Goal: Task Accomplishment & Management: Manage account settings

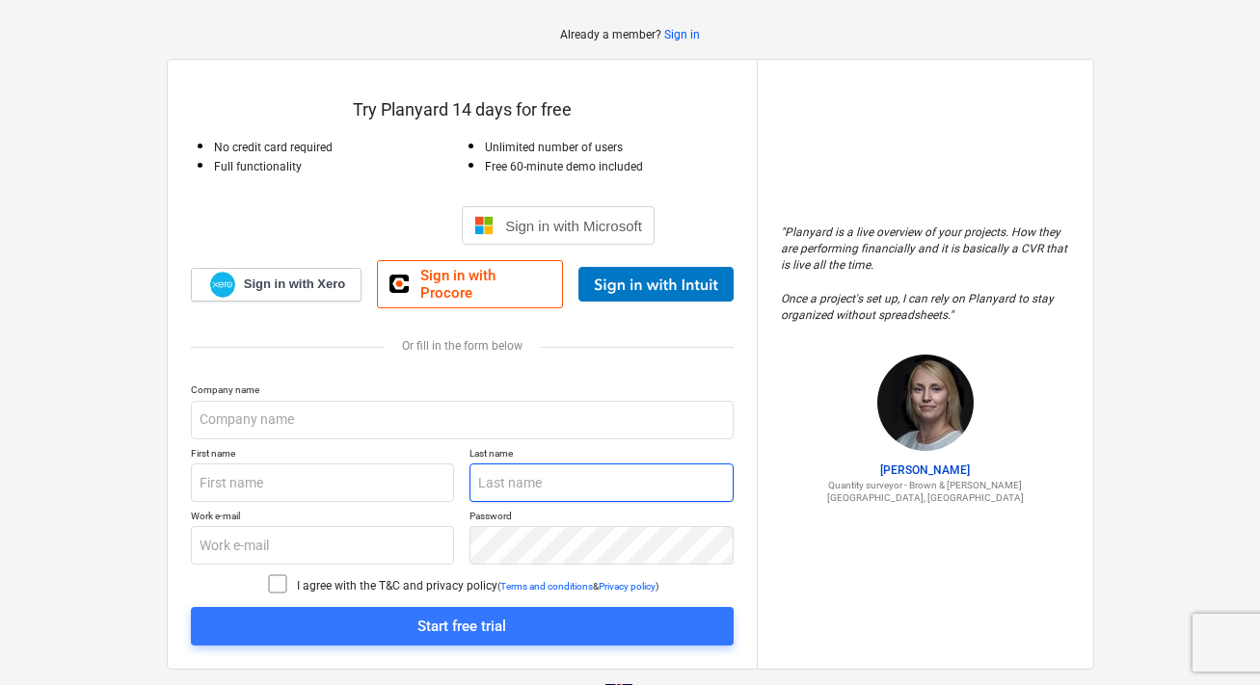
scroll to position [98, 0]
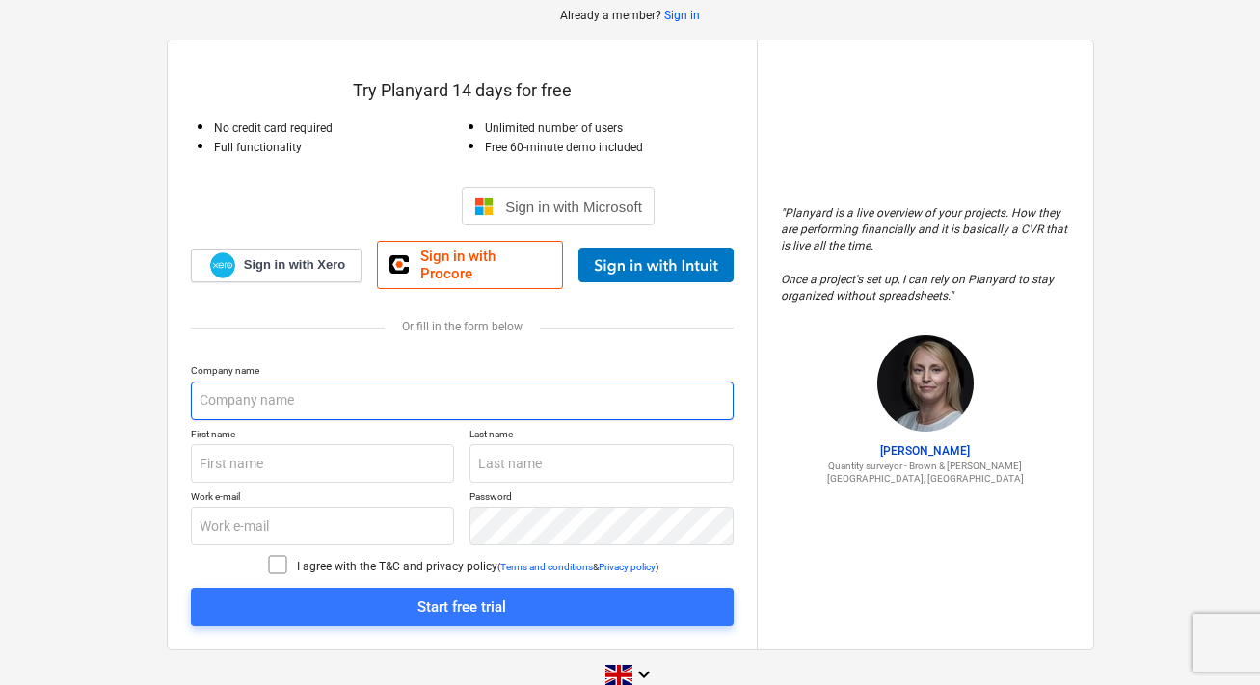
click at [544, 382] on input "text" at bounding box center [462, 401] width 543 height 39
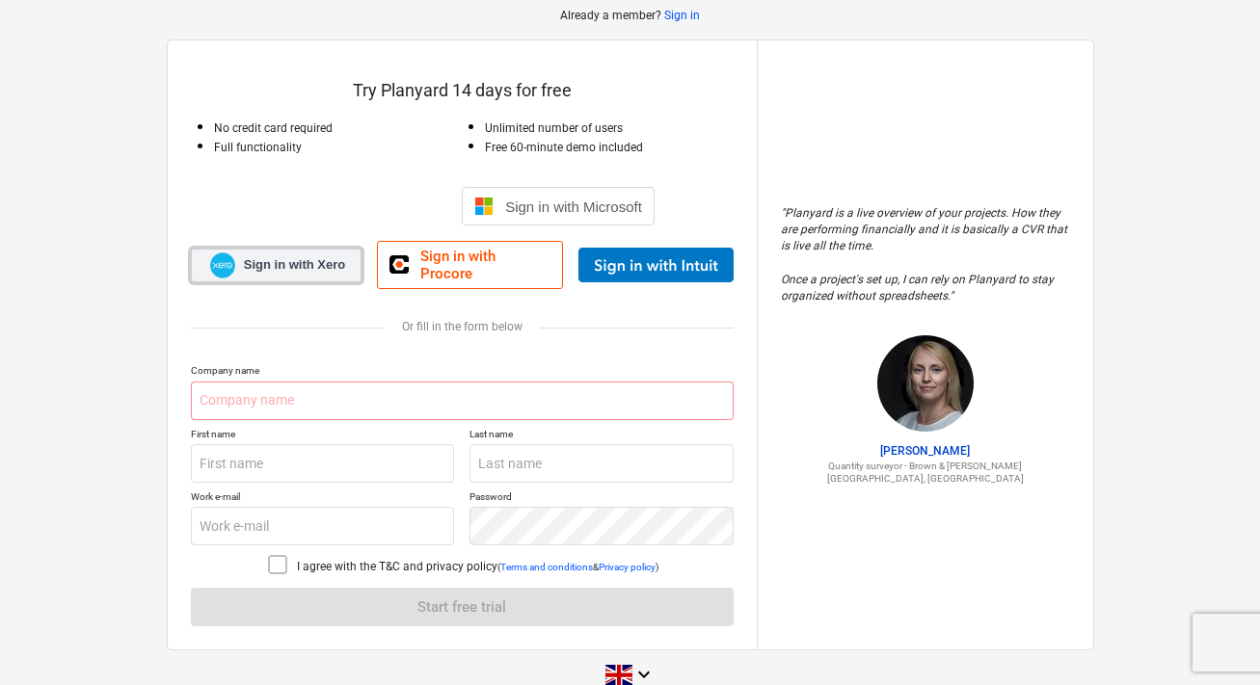
click at [316, 260] on span "Sign in with Xero" at bounding box center [294, 264] width 101 height 17
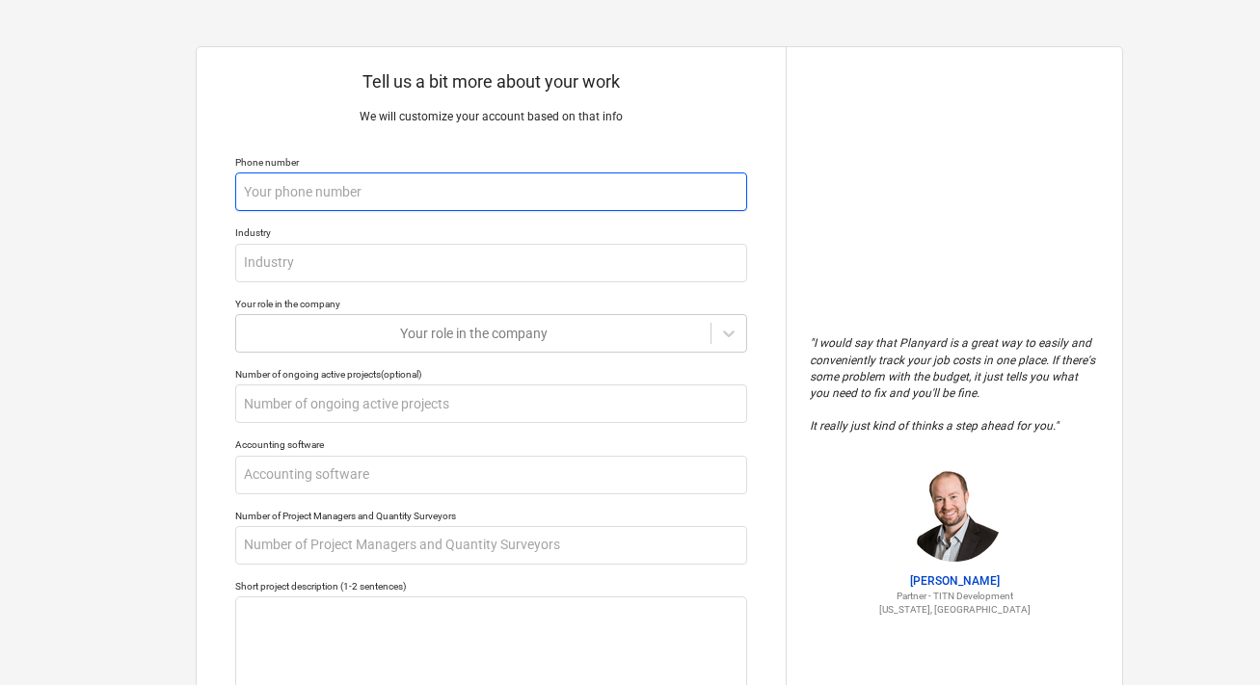
click at [569, 204] on input "text" at bounding box center [491, 192] width 512 height 39
type textarea "x"
type input "0"
type textarea "x"
type input "07"
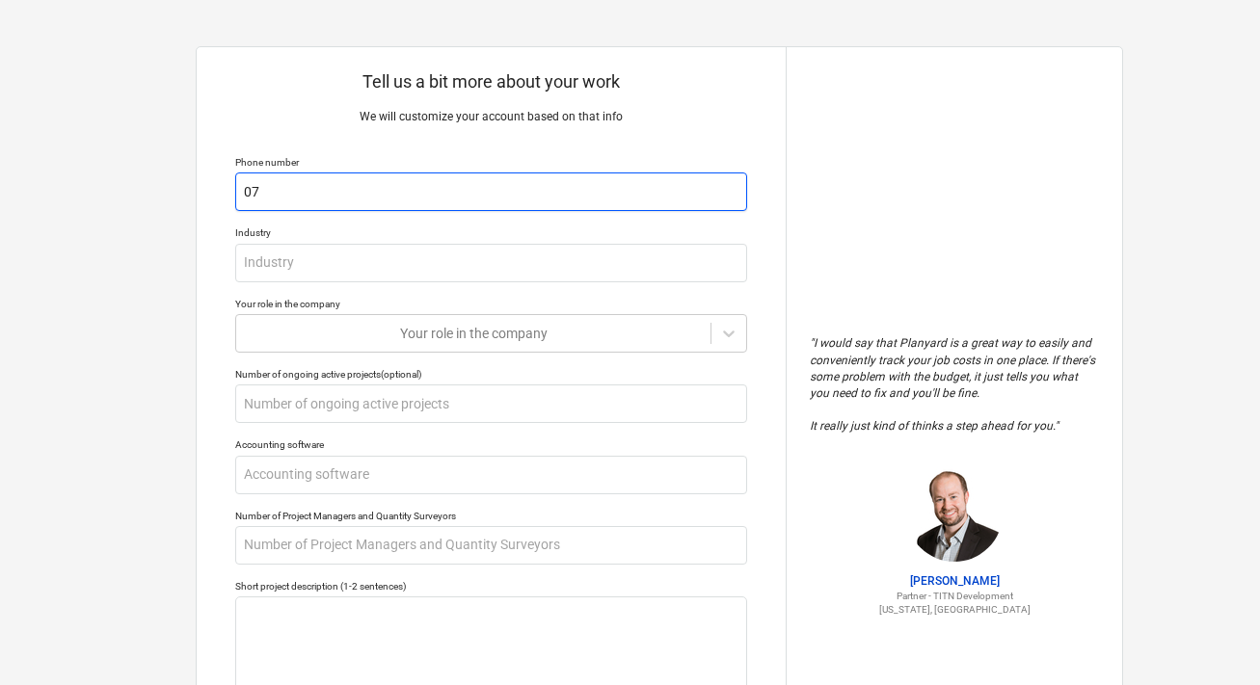
type textarea "x"
type input "077"
type textarea "x"
type input "0770"
type textarea "x"
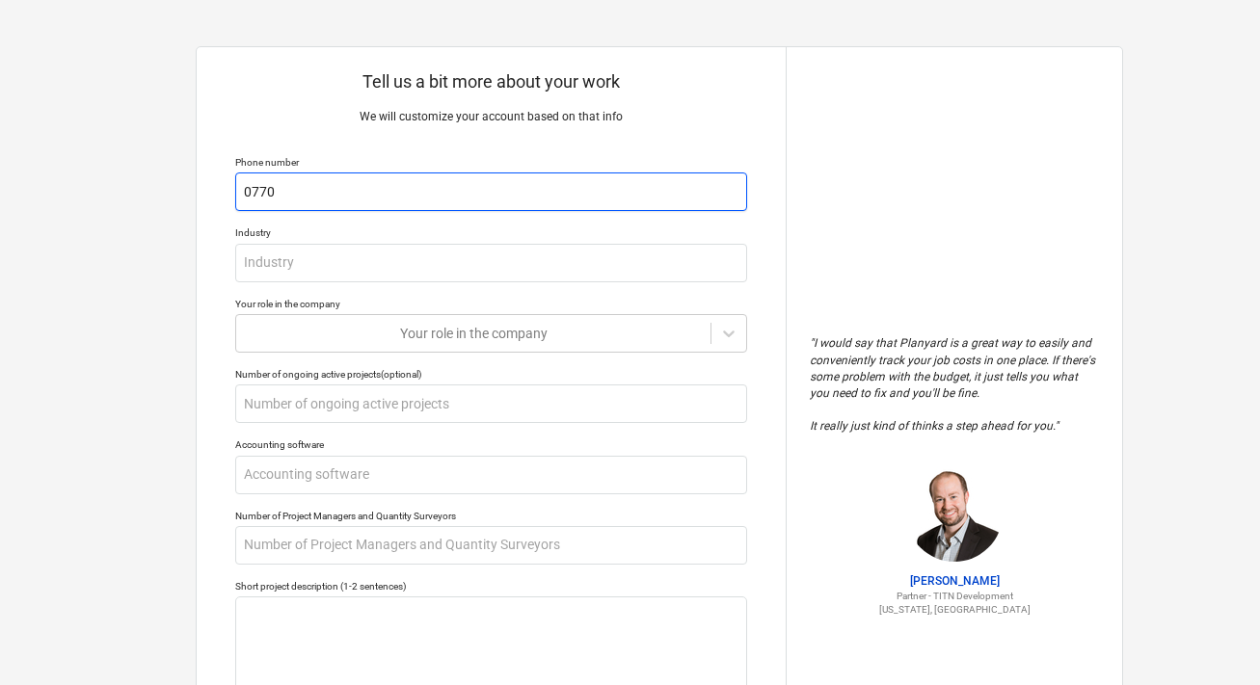
type input "07703"
type textarea "x"
type input "077035"
type textarea "x"
type input "0770359"
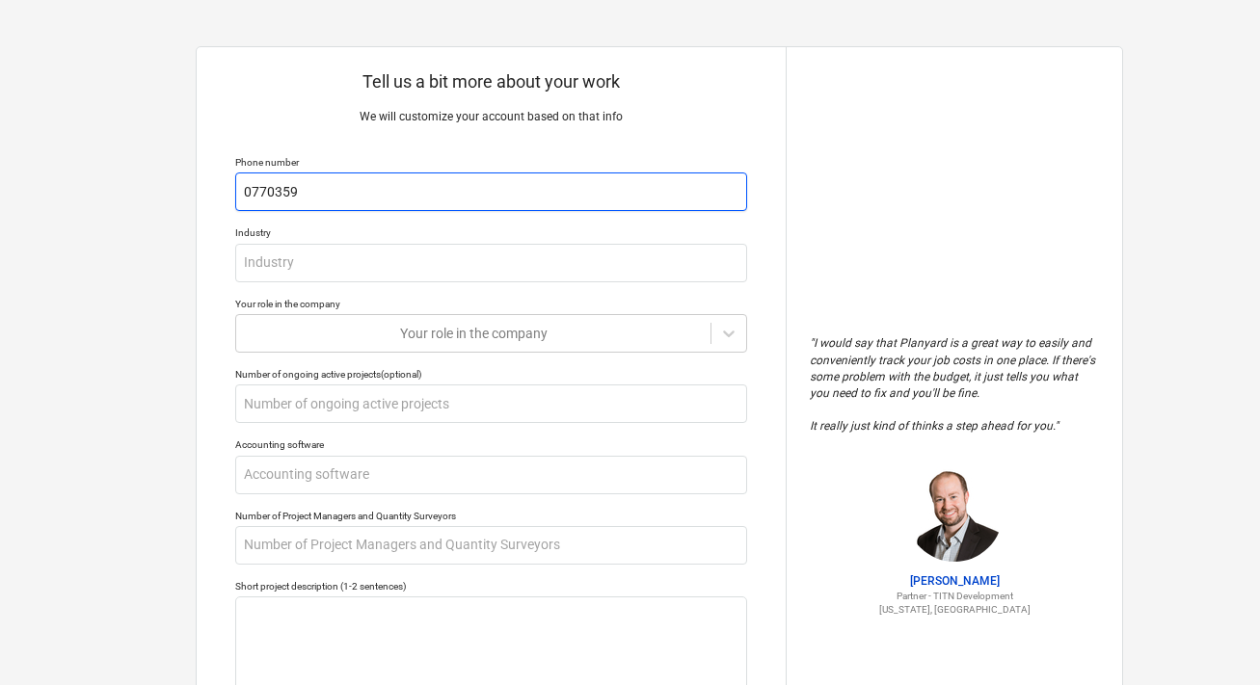
type textarea "x"
type input "07703594"
type textarea "x"
type input "077035947"
type textarea "x"
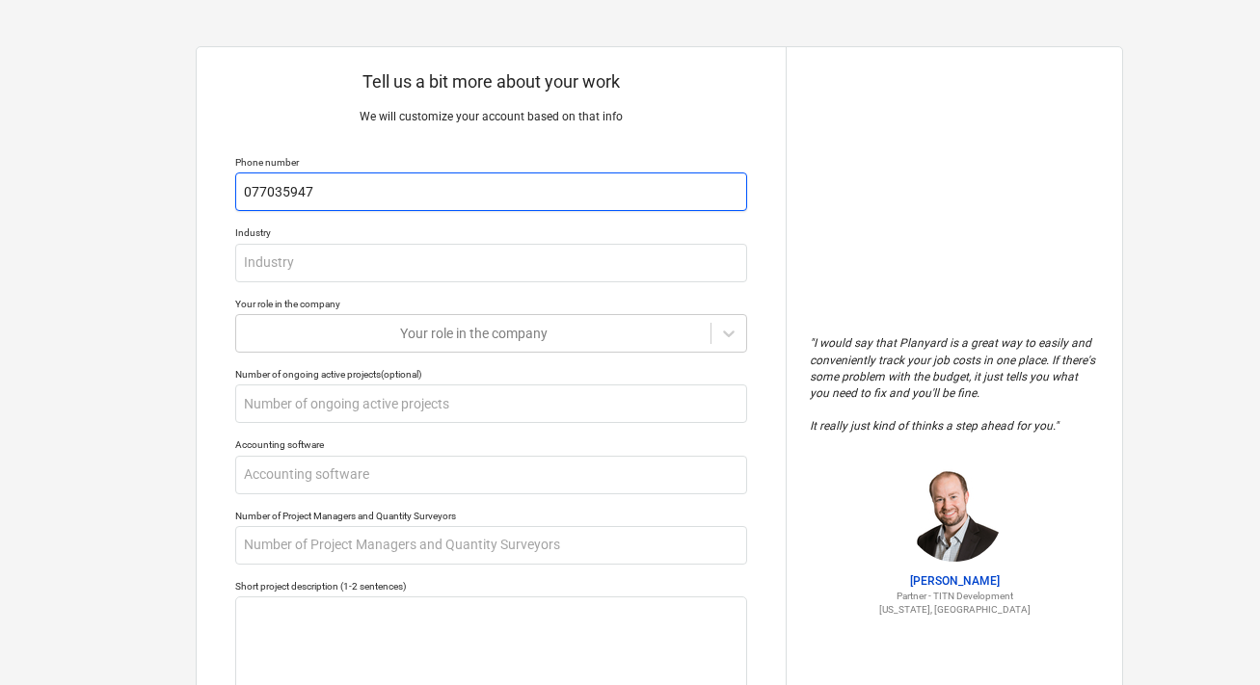
type input "0770359477"
type textarea "x"
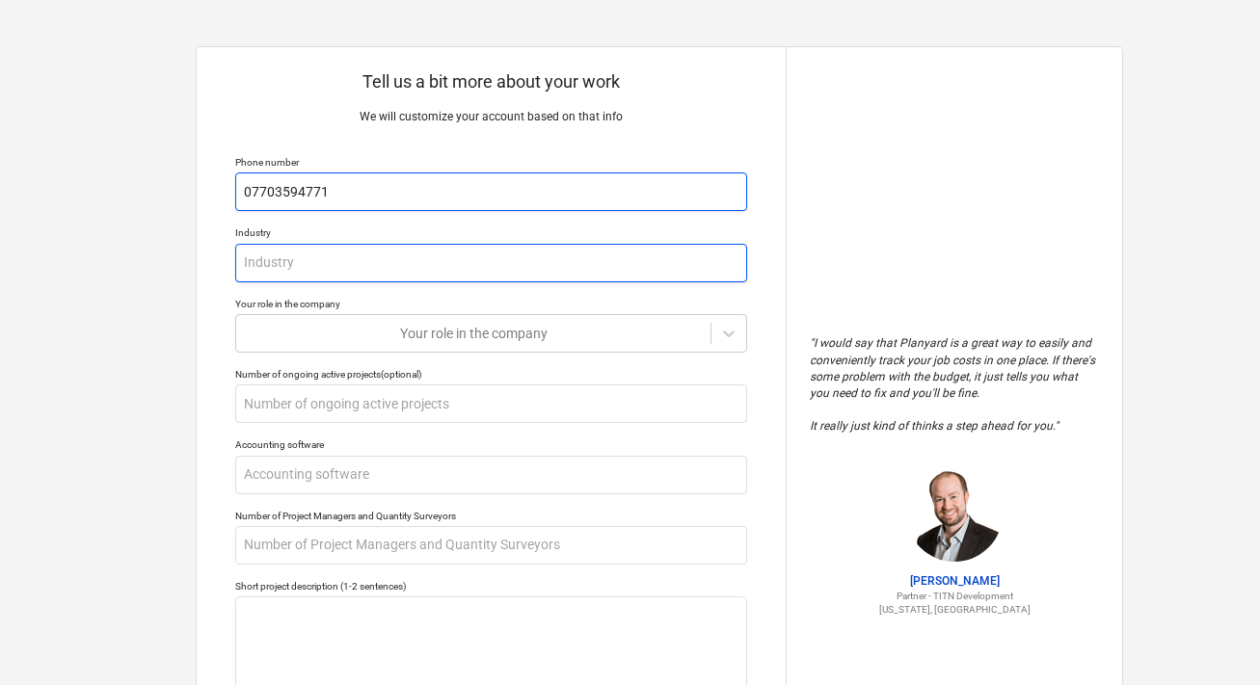
type input "07703594771"
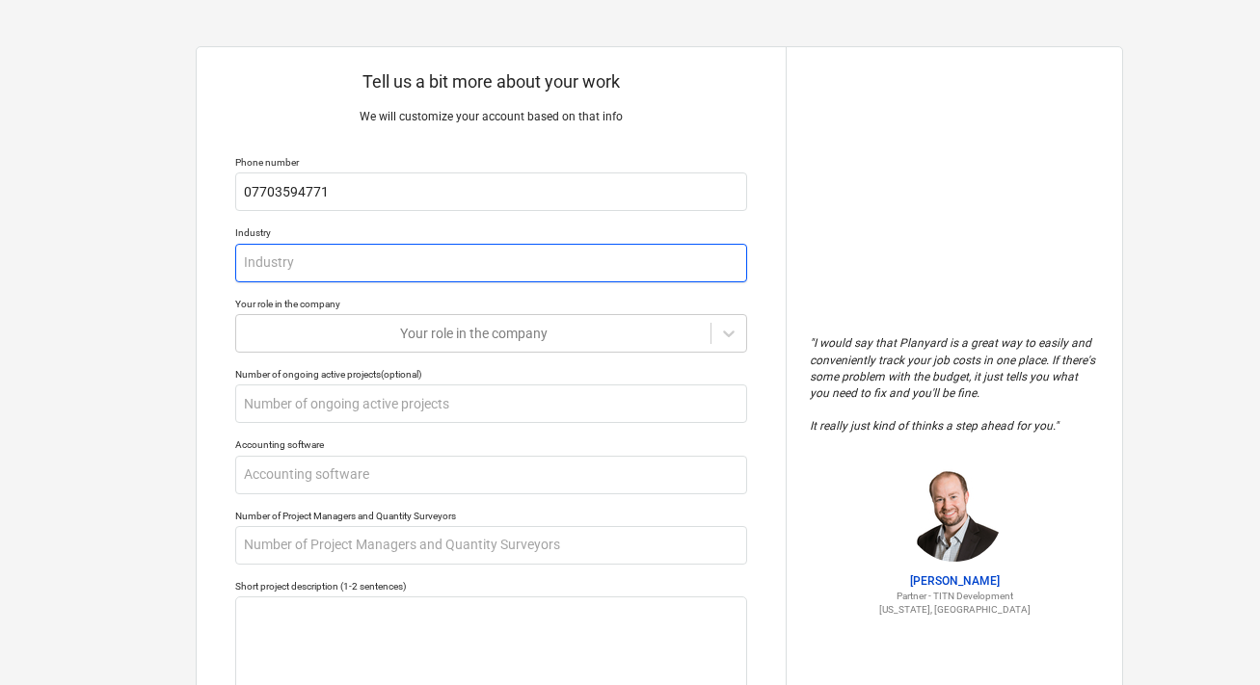
click at [438, 268] on input "text" at bounding box center [491, 263] width 512 height 39
type textarea "x"
type input "C"
type textarea "x"
type input "Co"
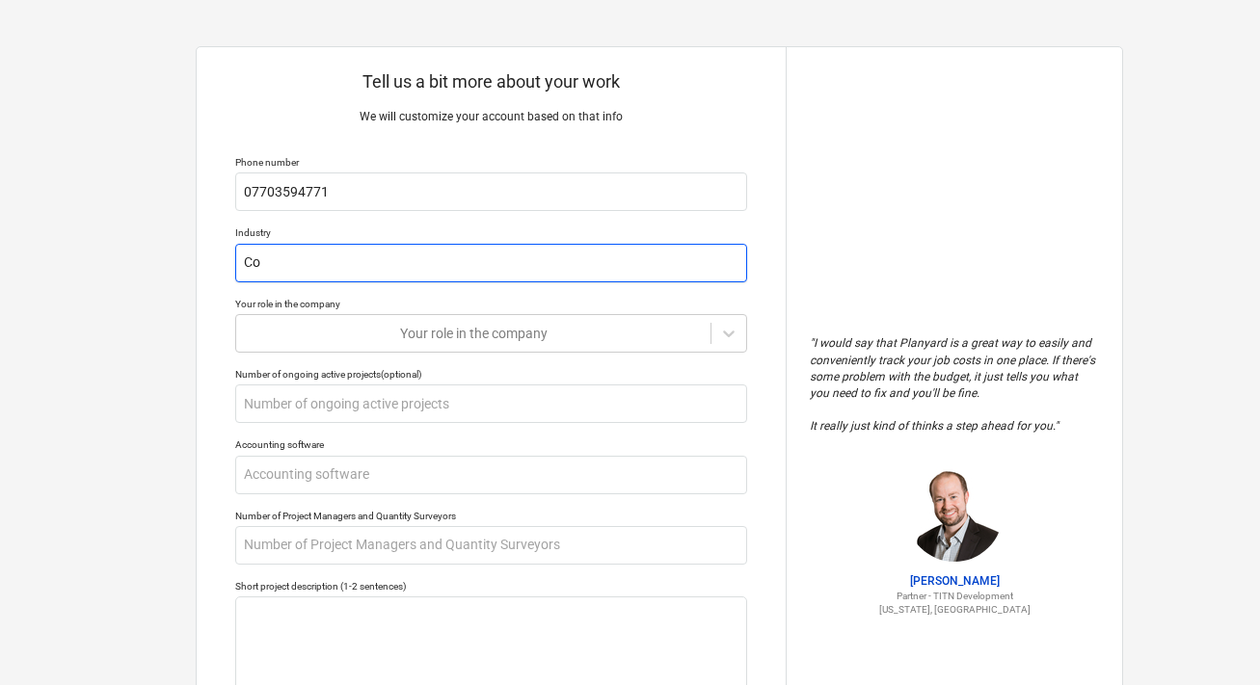
type textarea "x"
type input "Con"
type textarea "x"
type input "Cons"
type textarea "x"
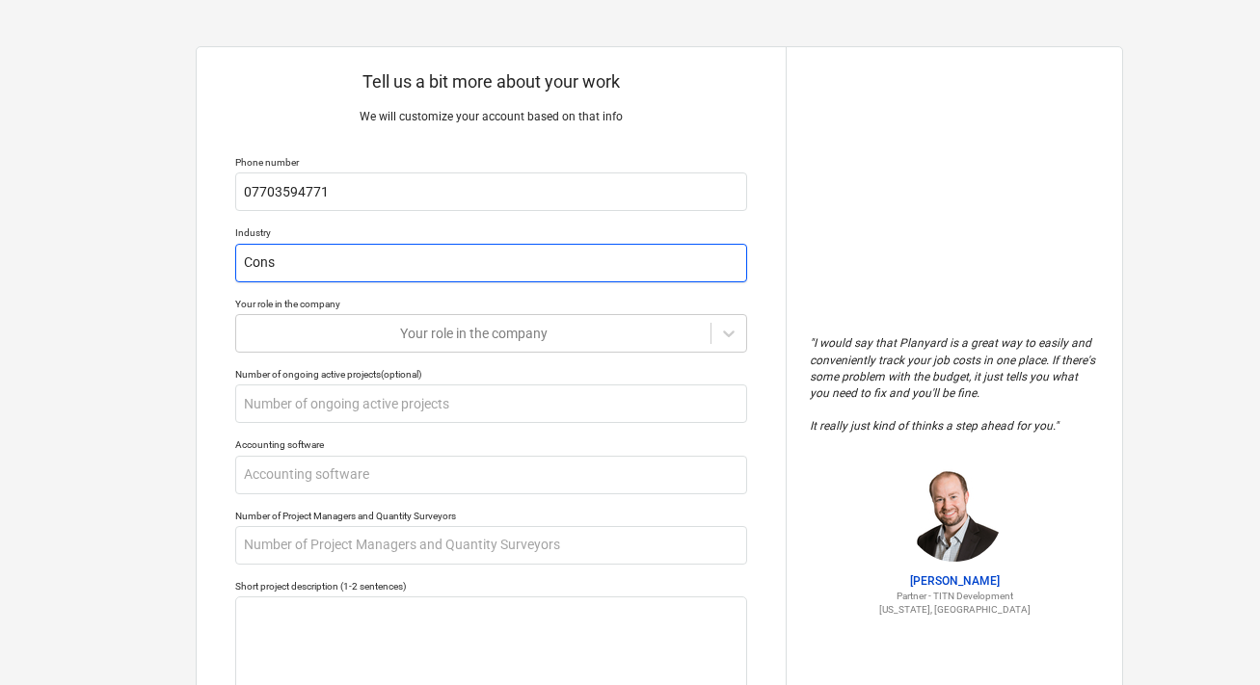
type input "Const"
type textarea "x"
type input "Constr"
type textarea "x"
type input "Constru"
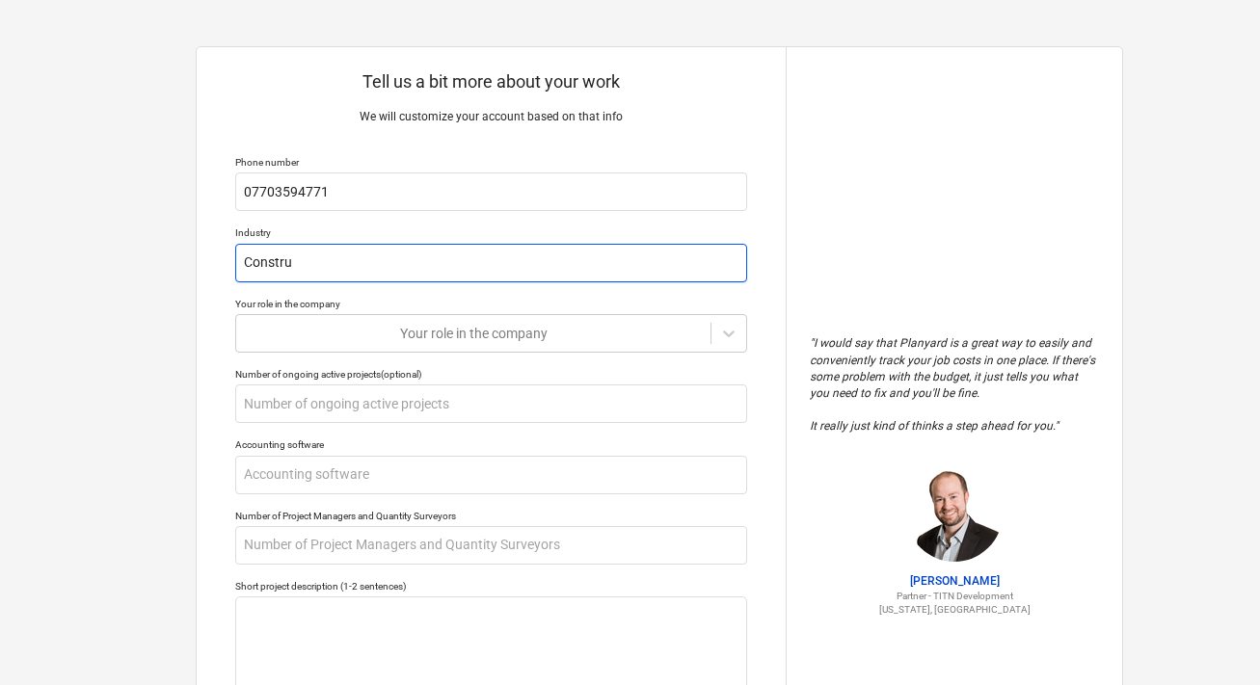
type textarea "x"
type input "Construc"
type textarea "x"
type input "Constructi"
type textarea "x"
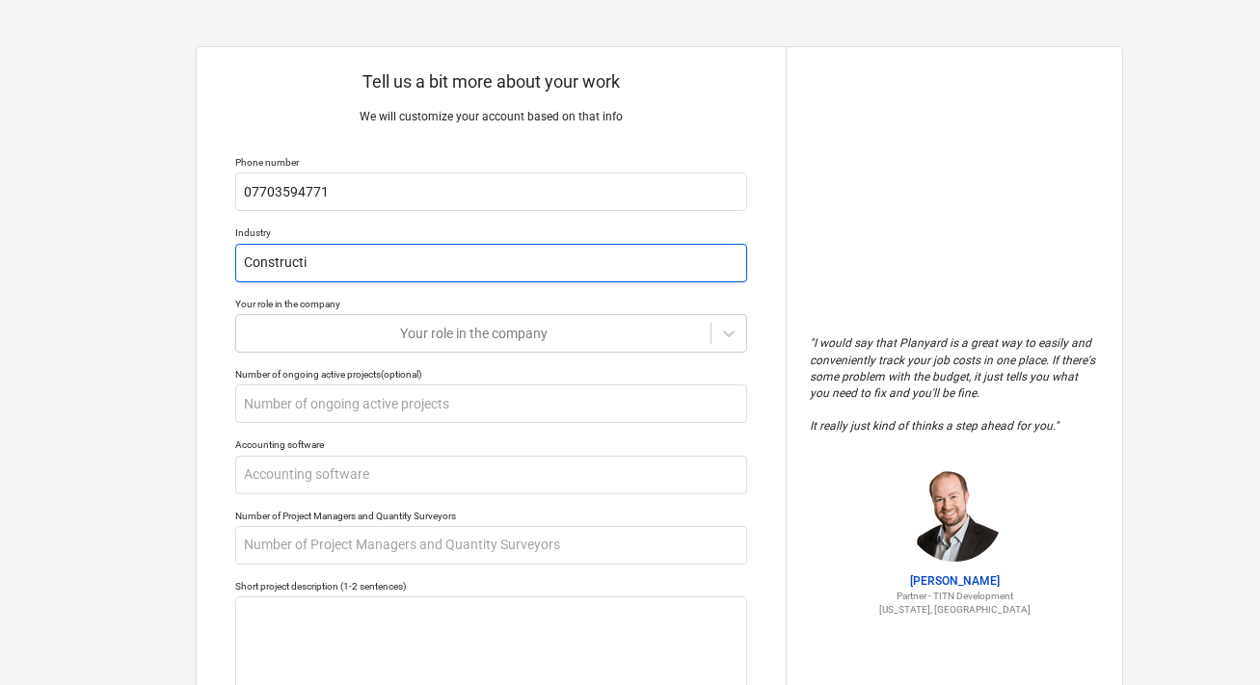
type input "Constructio"
type textarea "x"
type input "Construction"
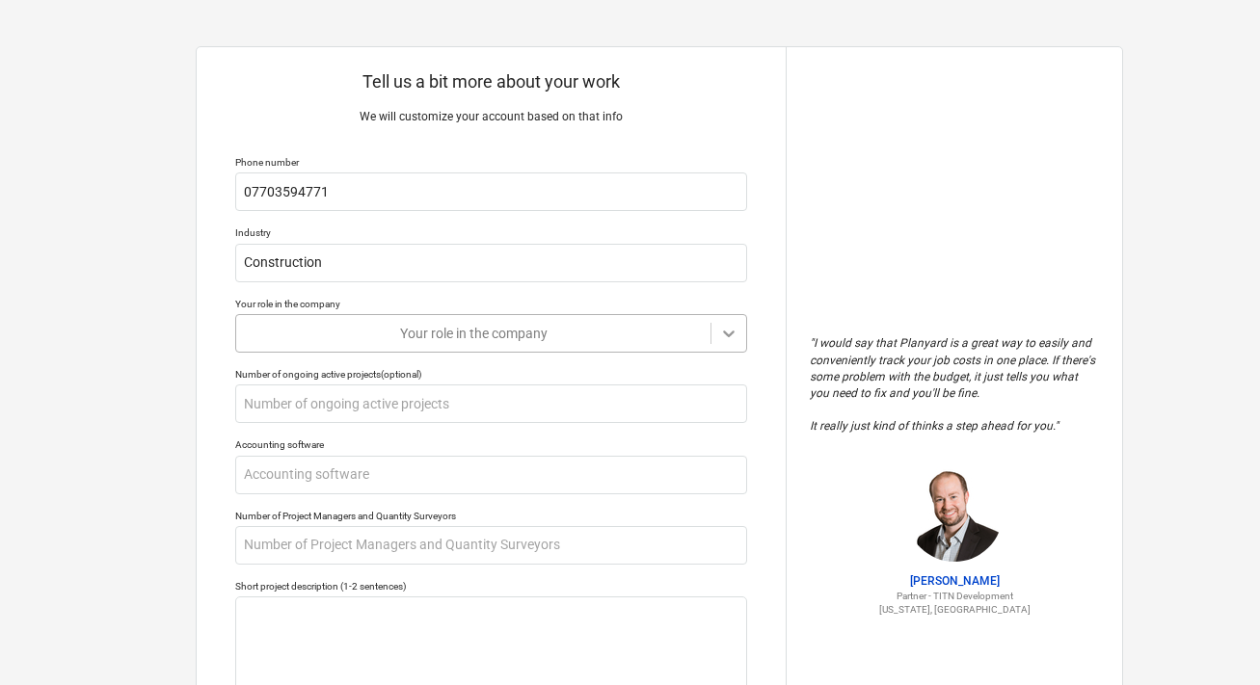
click at [727, 344] on div at bounding box center [728, 333] width 35 height 35
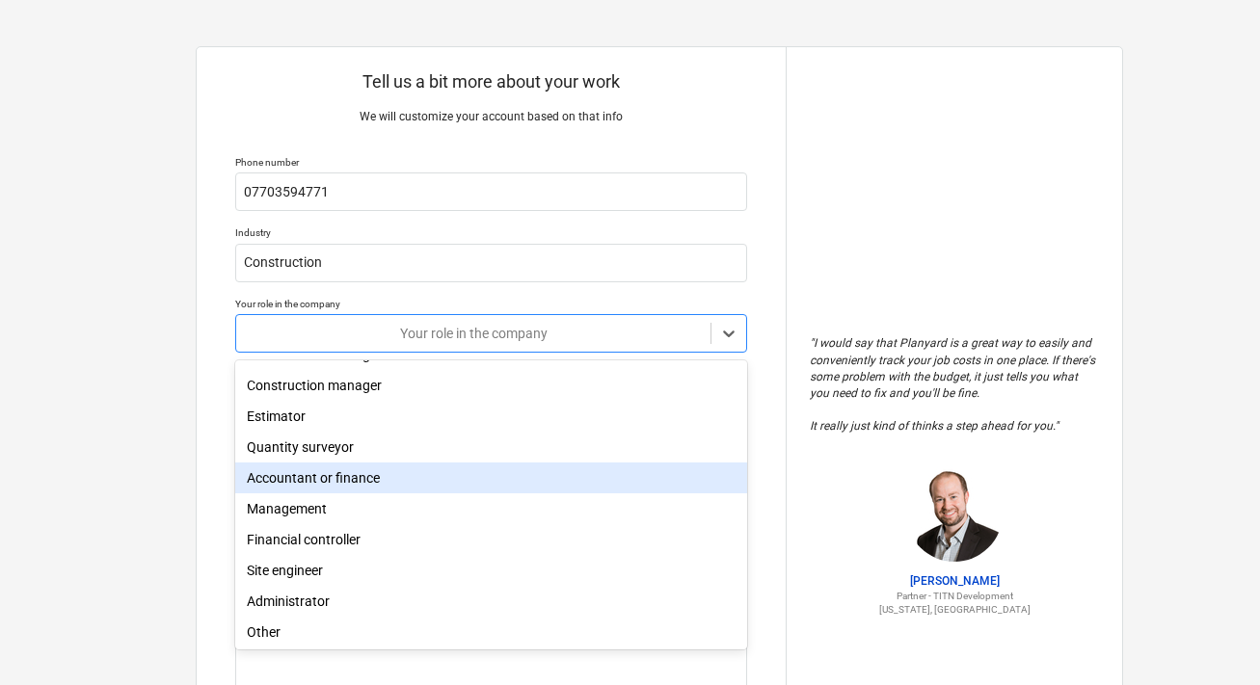
scroll to position [63, 0]
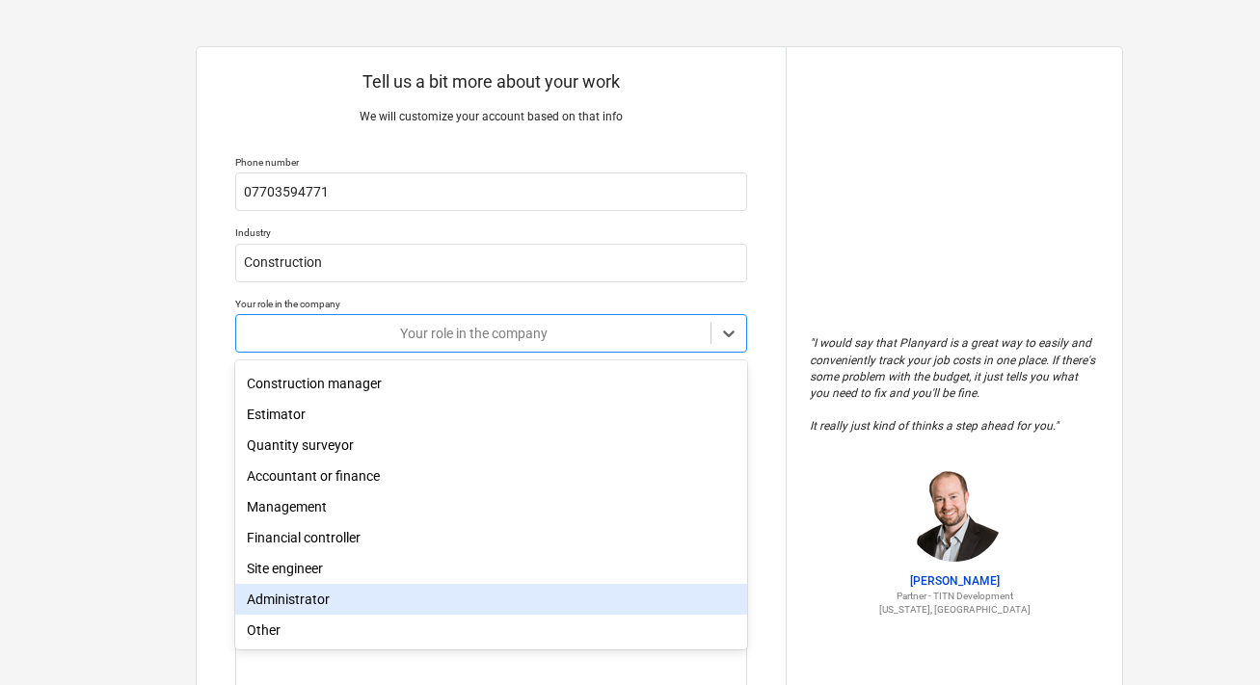
click at [613, 594] on div "Administrator" at bounding box center [491, 599] width 512 height 31
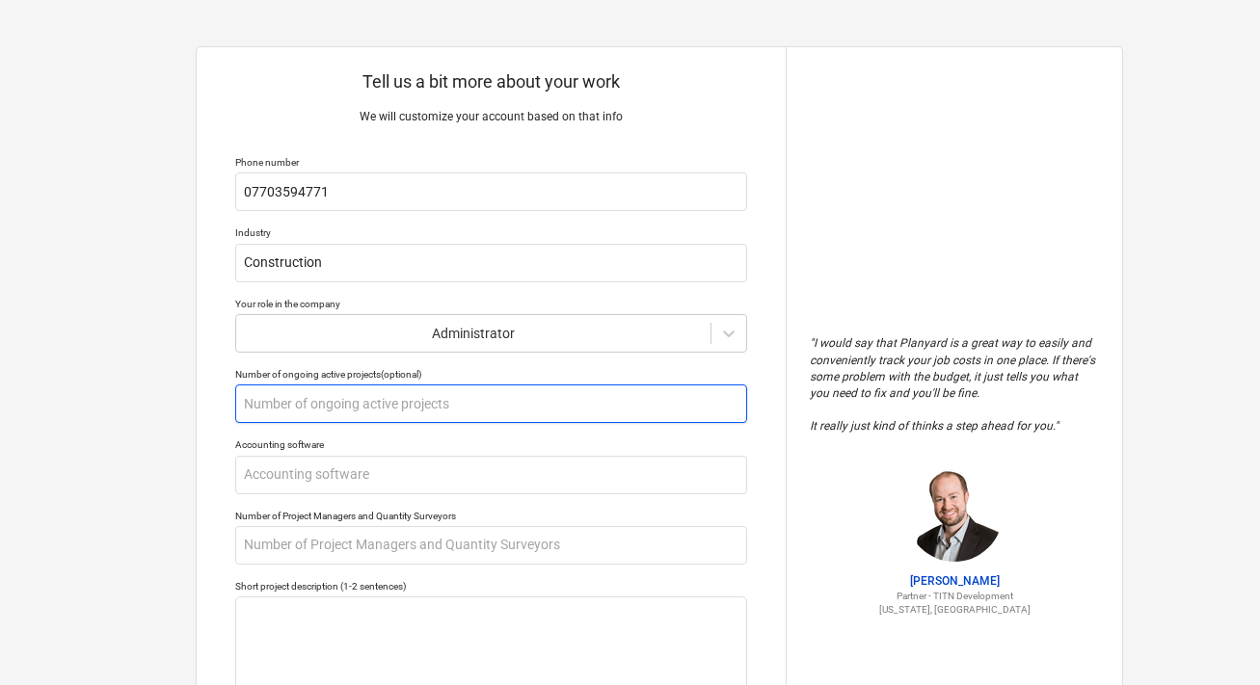
click at [629, 407] on input "text" at bounding box center [491, 404] width 512 height 39
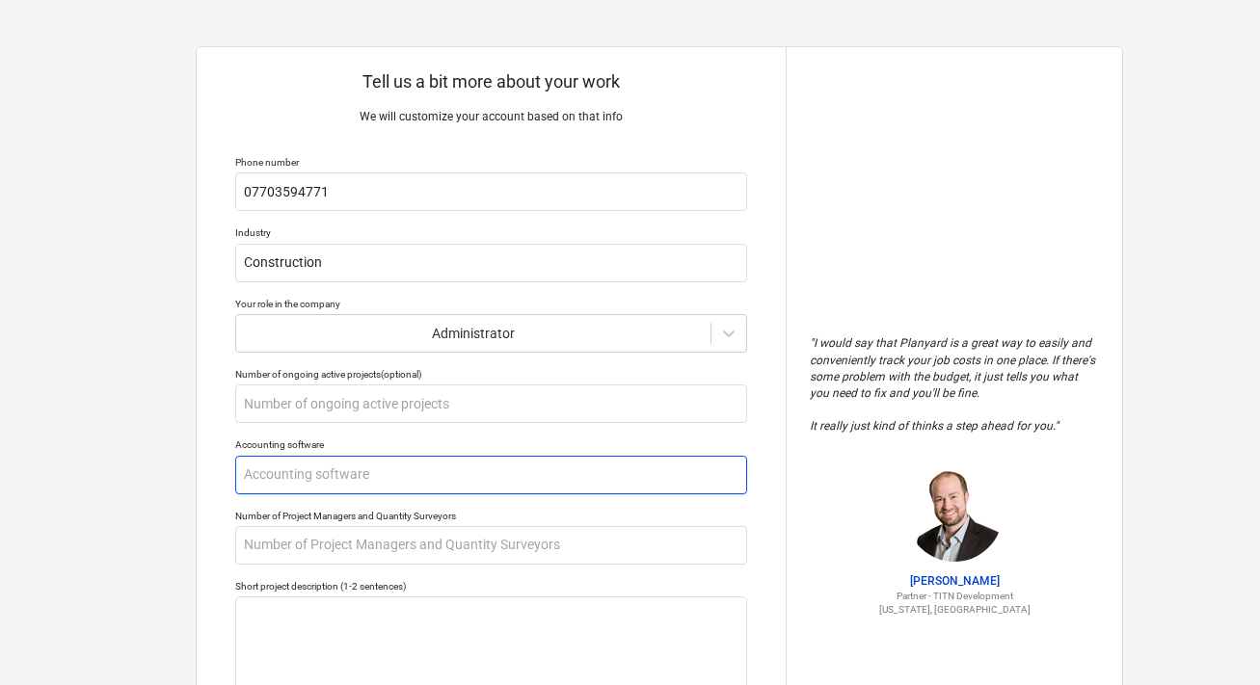
click at [589, 490] on input "text" at bounding box center [491, 475] width 512 height 39
type textarea "x"
type input "X"
type textarea "x"
type input "Xe"
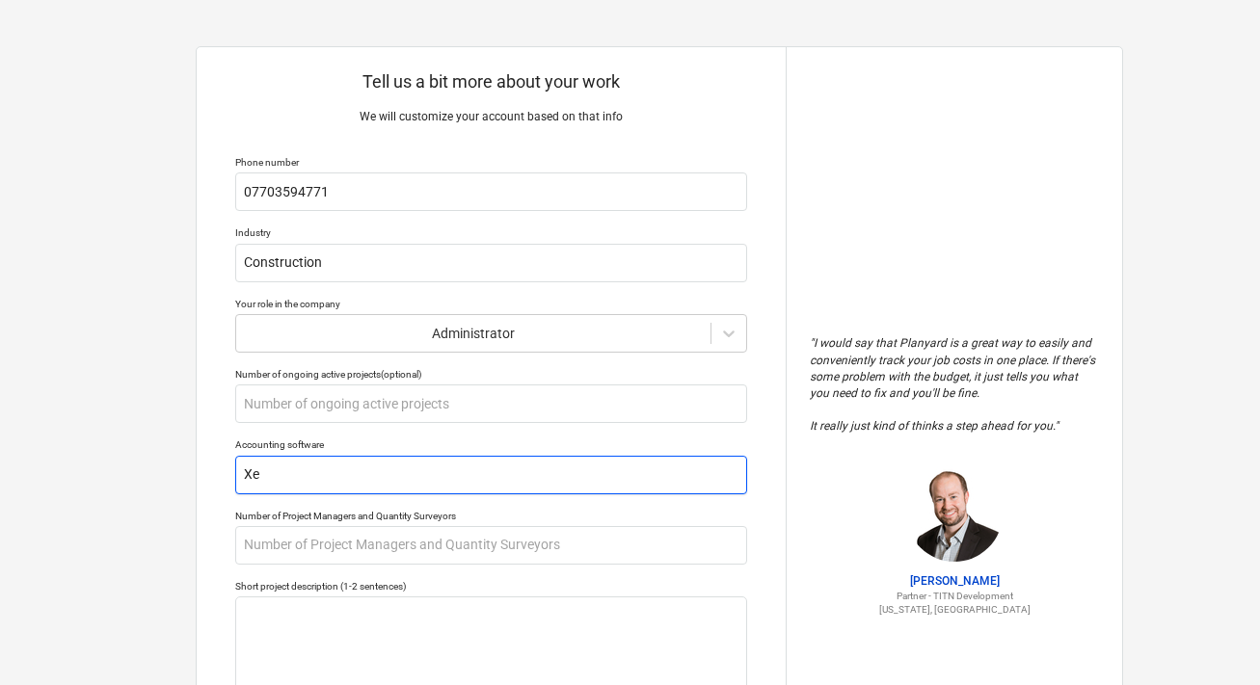
type textarea "x"
type input "Xero"
type textarea "x"
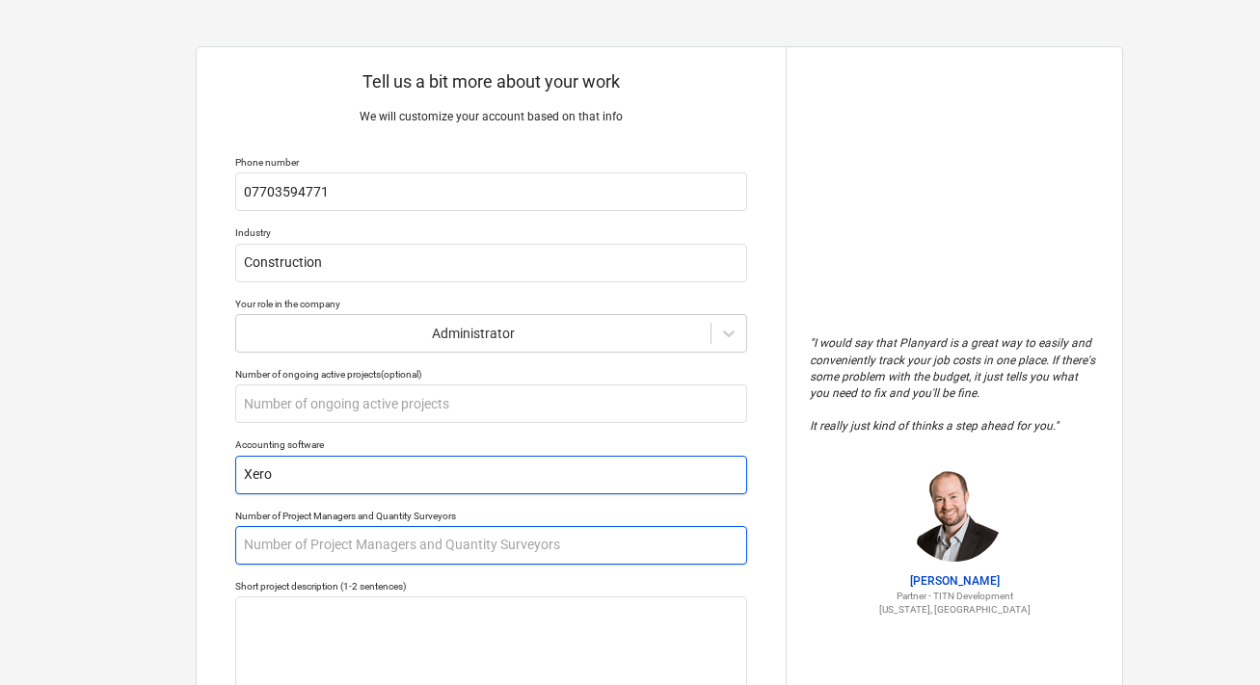
type input "Xero"
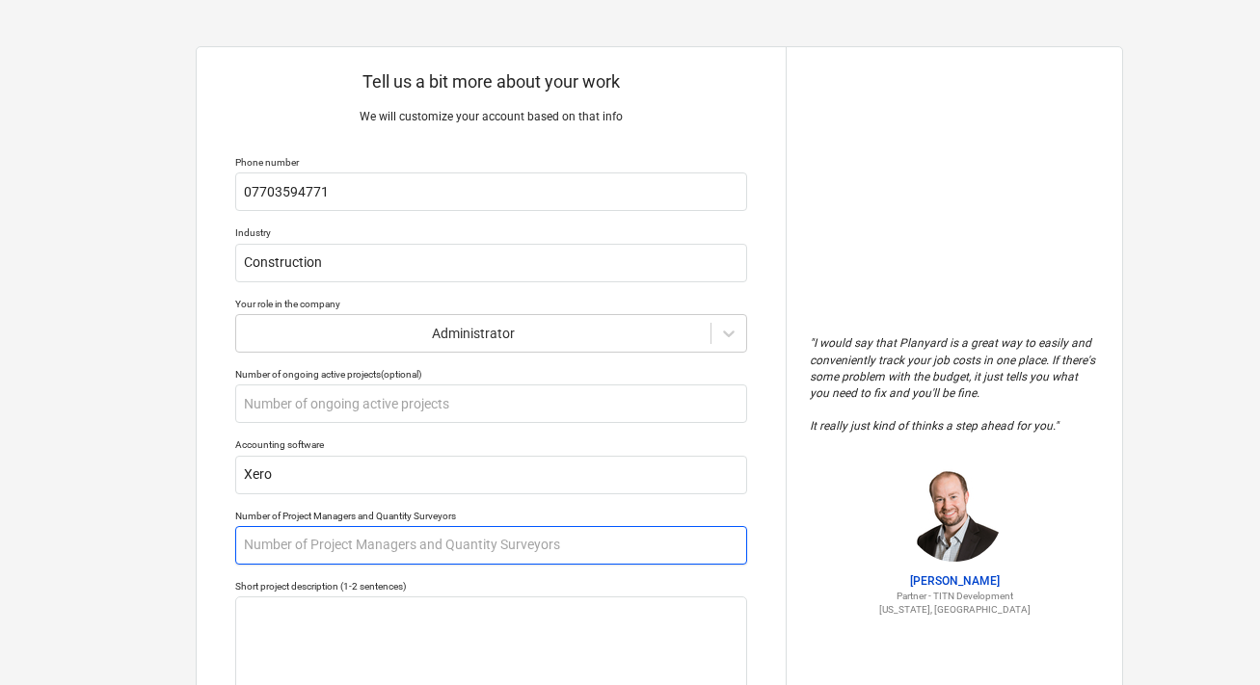
click at [566, 556] on input "text" at bounding box center [491, 545] width 512 height 39
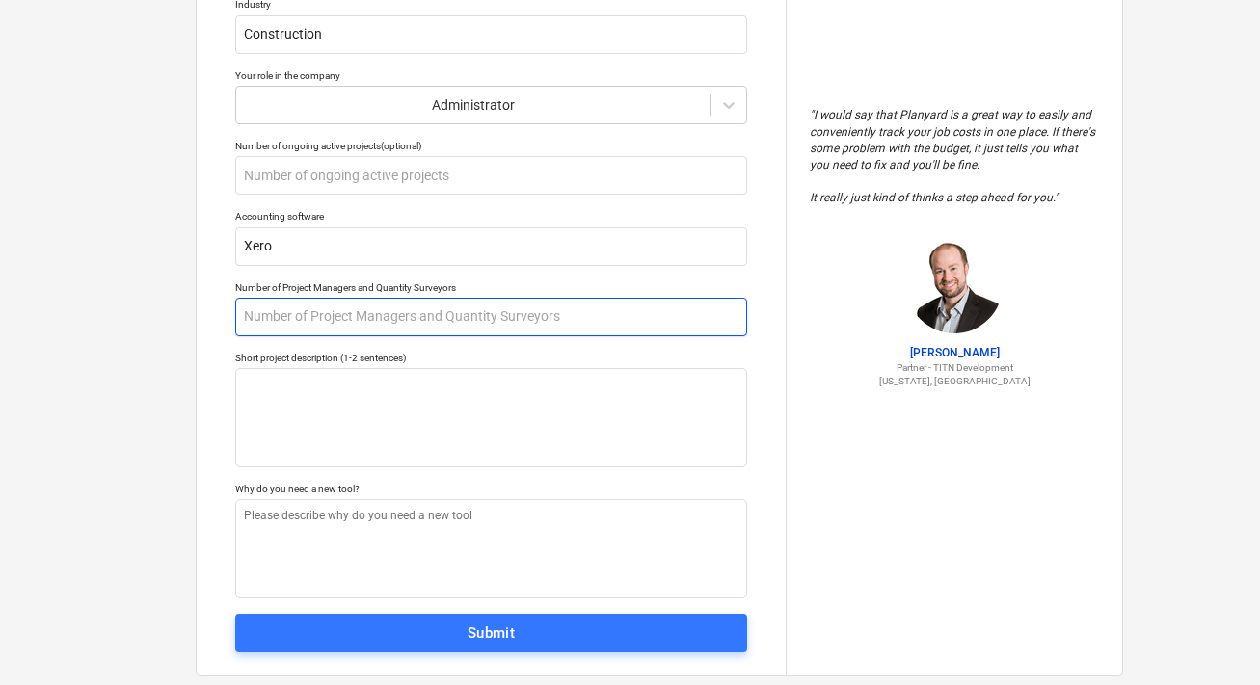
scroll to position [229, 0]
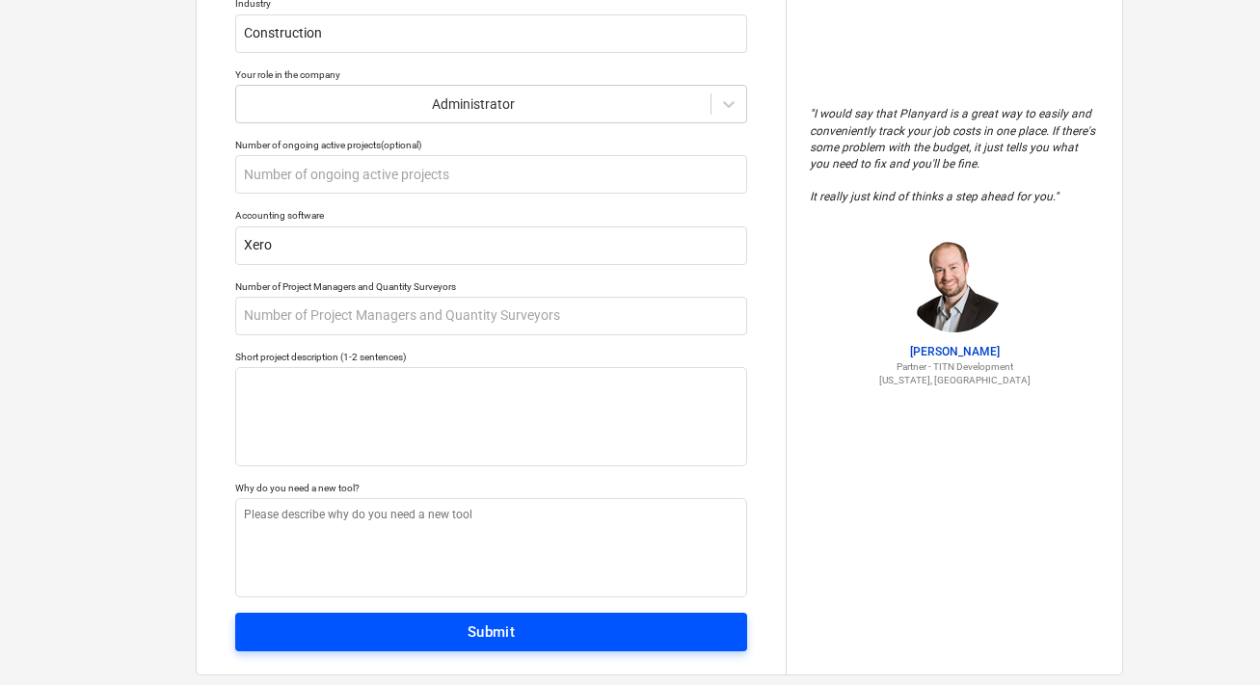
click at [540, 647] on button "Submit" at bounding box center [491, 632] width 512 height 39
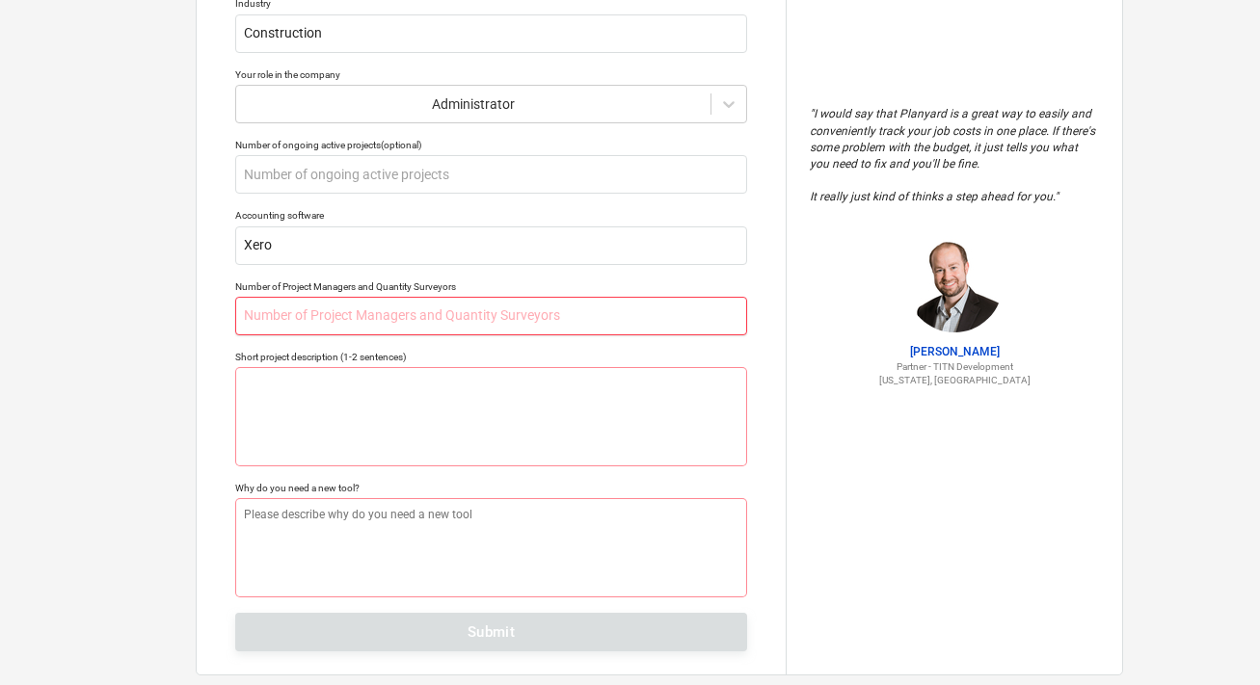
click at [584, 305] on input "text" at bounding box center [491, 316] width 512 height 39
type textarea "x"
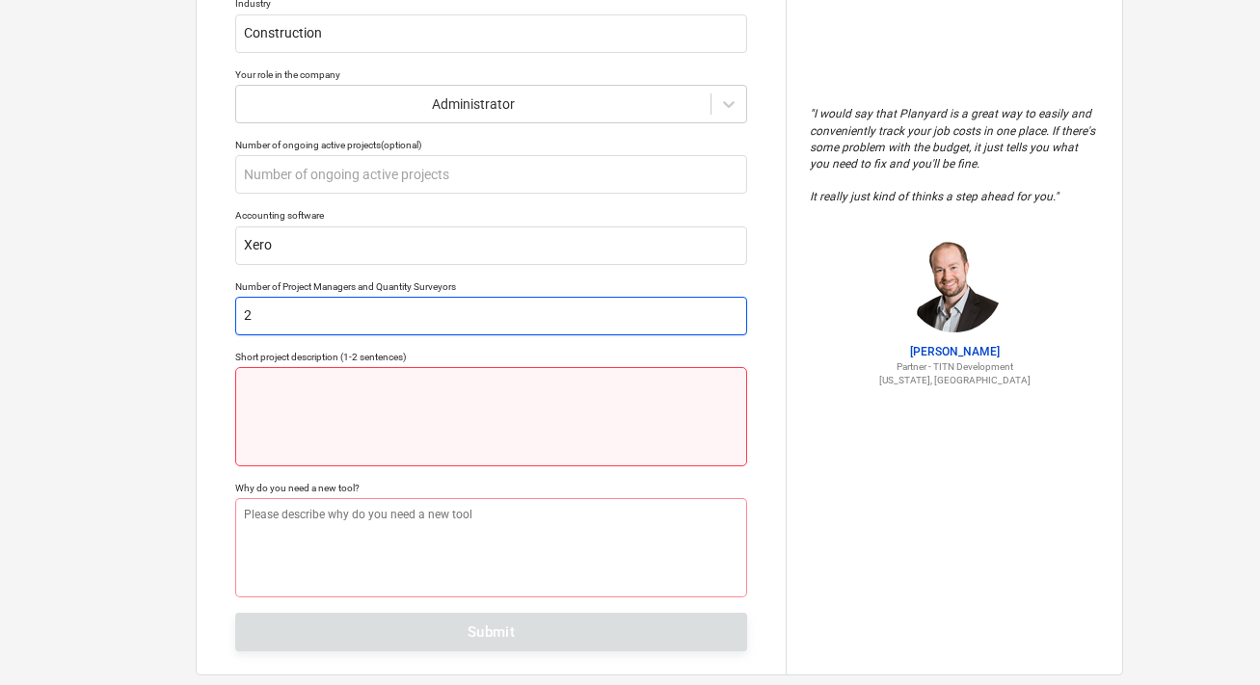
type input "2"
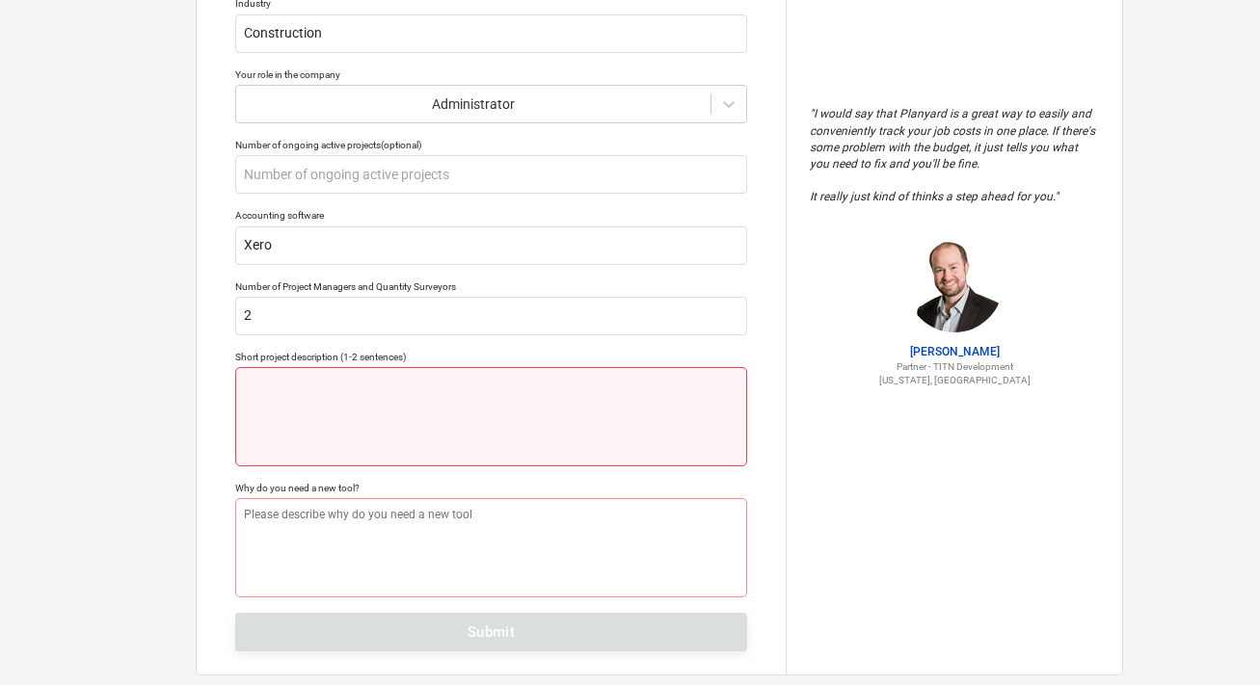
click at [543, 405] on textarea at bounding box center [491, 416] width 512 height 99
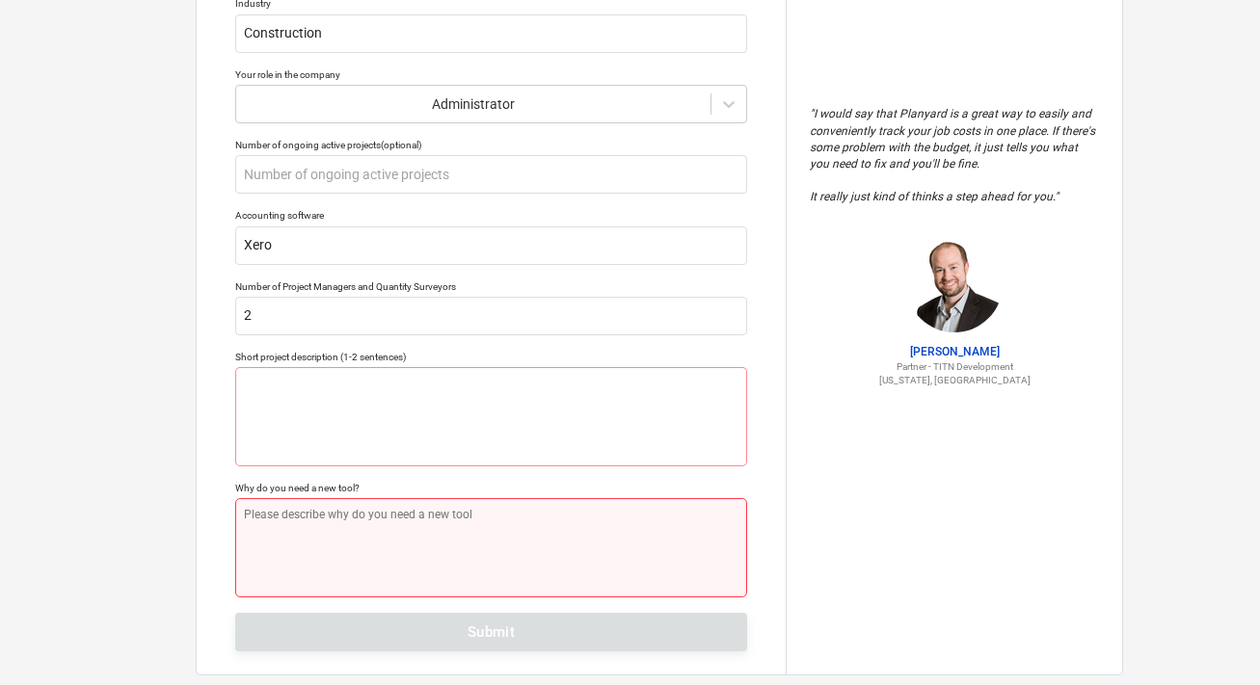
click at [499, 534] on textarea at bounding box center [491, 547] width 512 height 99
type textarea "x"
type textarea "C"
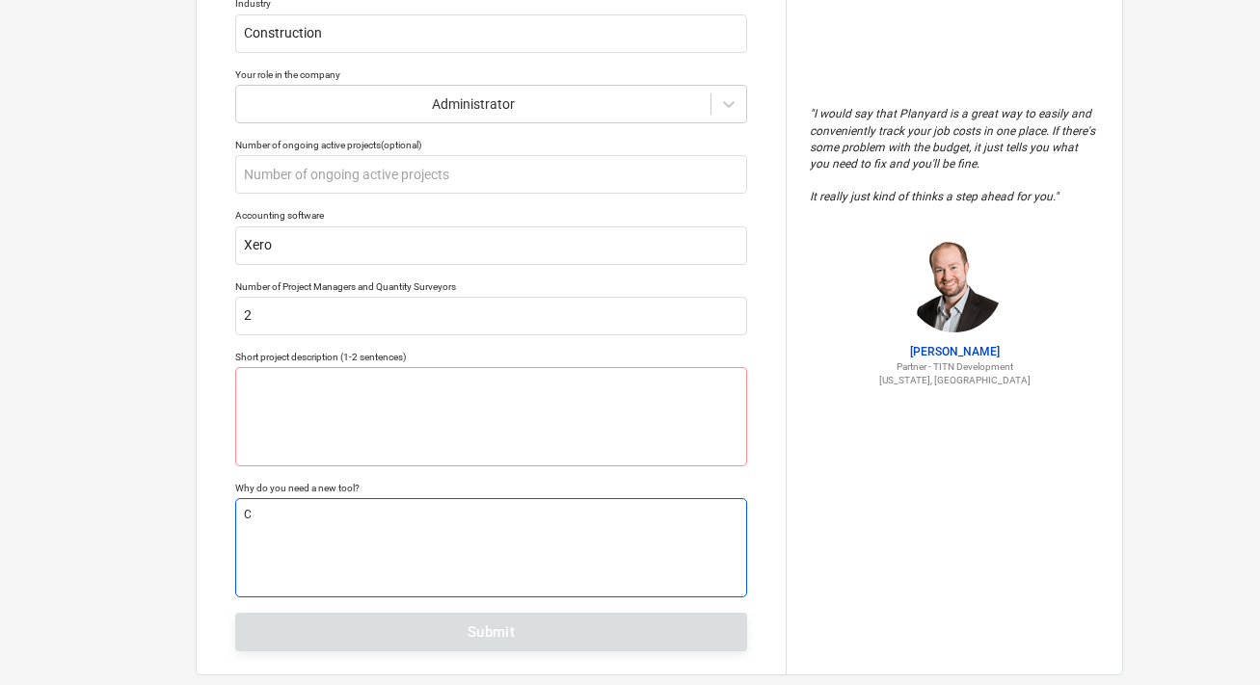
type textarea "x"
type textarea "Ca"
type textarea "x"
type textarea "Cas"
type textarea "x"
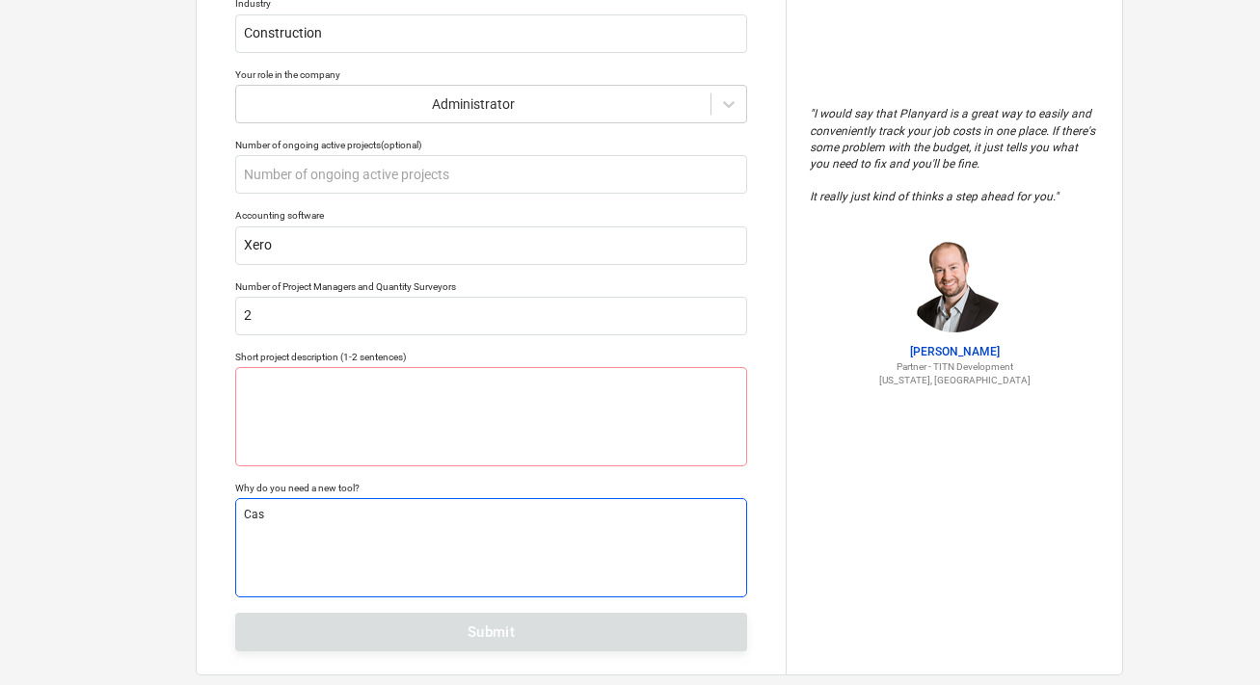
type textarea "Cash"
type textarea "x"
type textarea "Cash"
type textarea "x"
type textarea "Cash f"
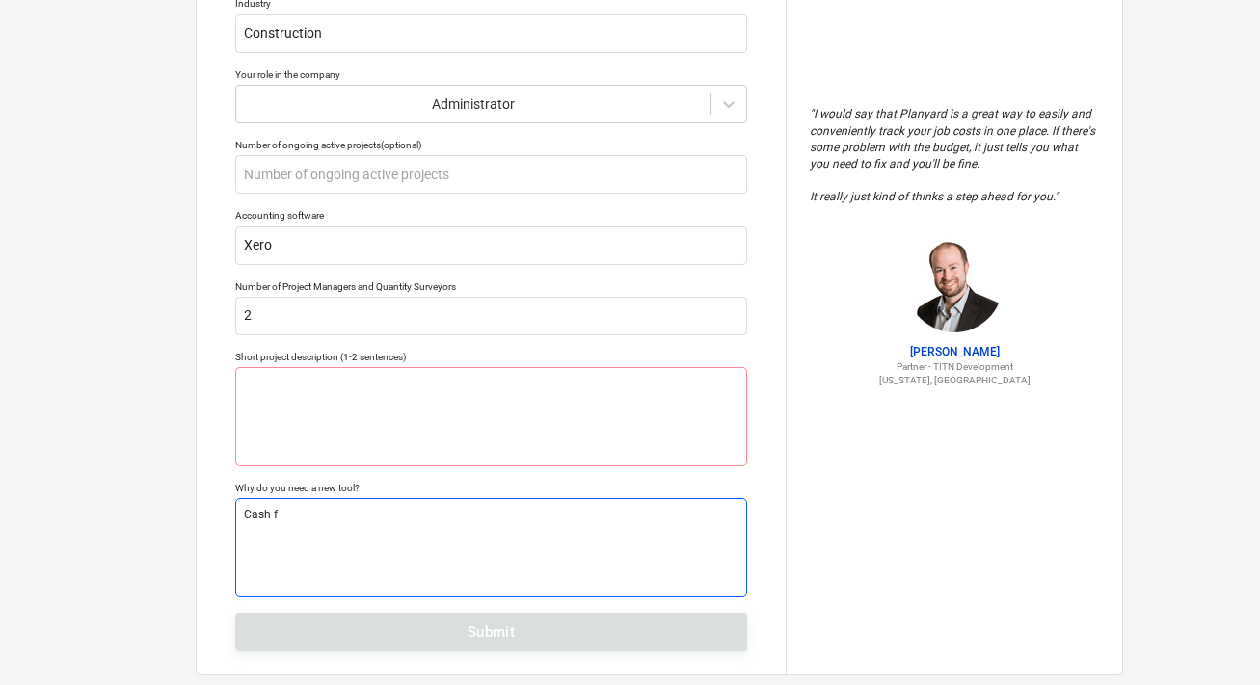
type textarea "x"
type textarea "Cash fl"
type textarea "x"
type textarea "Cash flo"
type textarea "x"
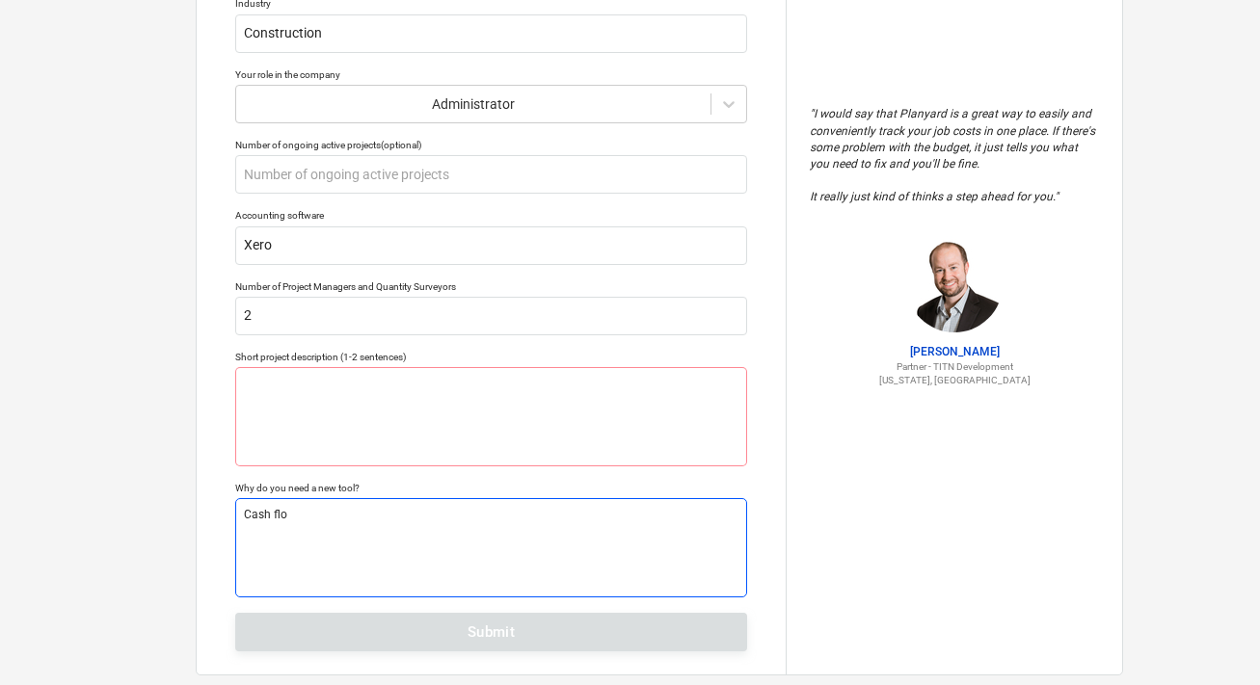
type textarea "Cash flow"
type textarea "x"
type textarea "Cash flow"
type textarea "x"
type textarea "Cash flow"
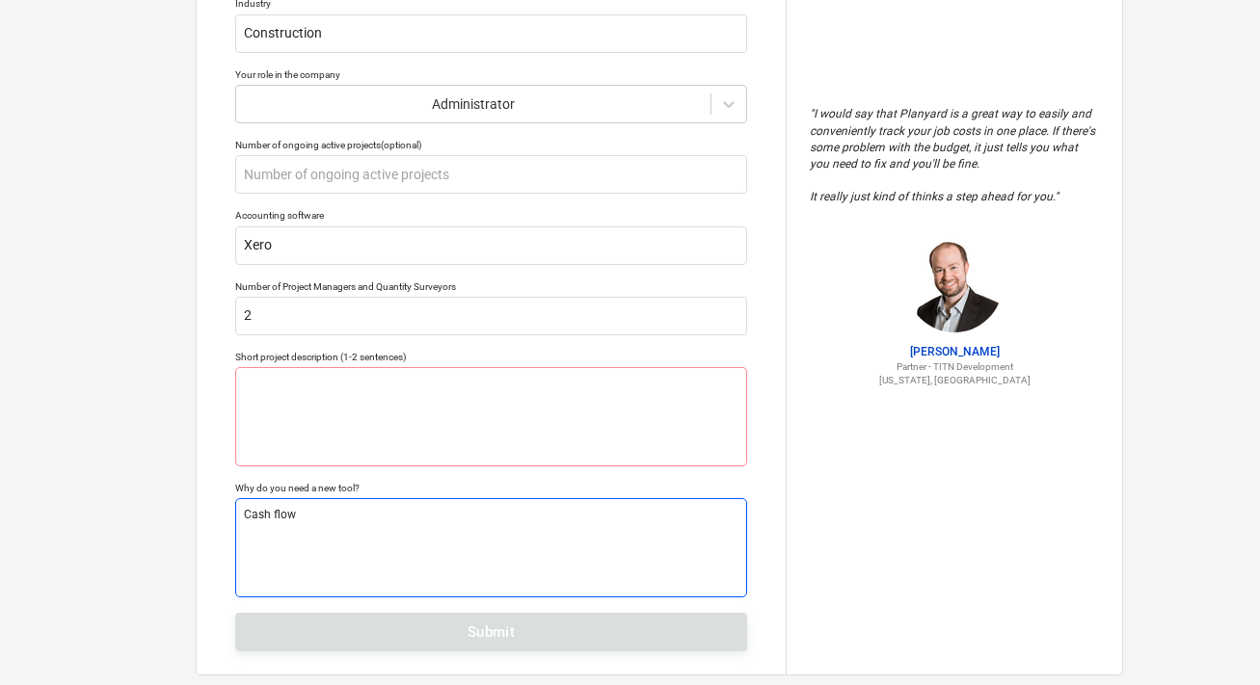
type textarea "x"
type textarea "Cash flow,"
type textarea "x"
type textarea "Cash flow,"
type textarea "x"
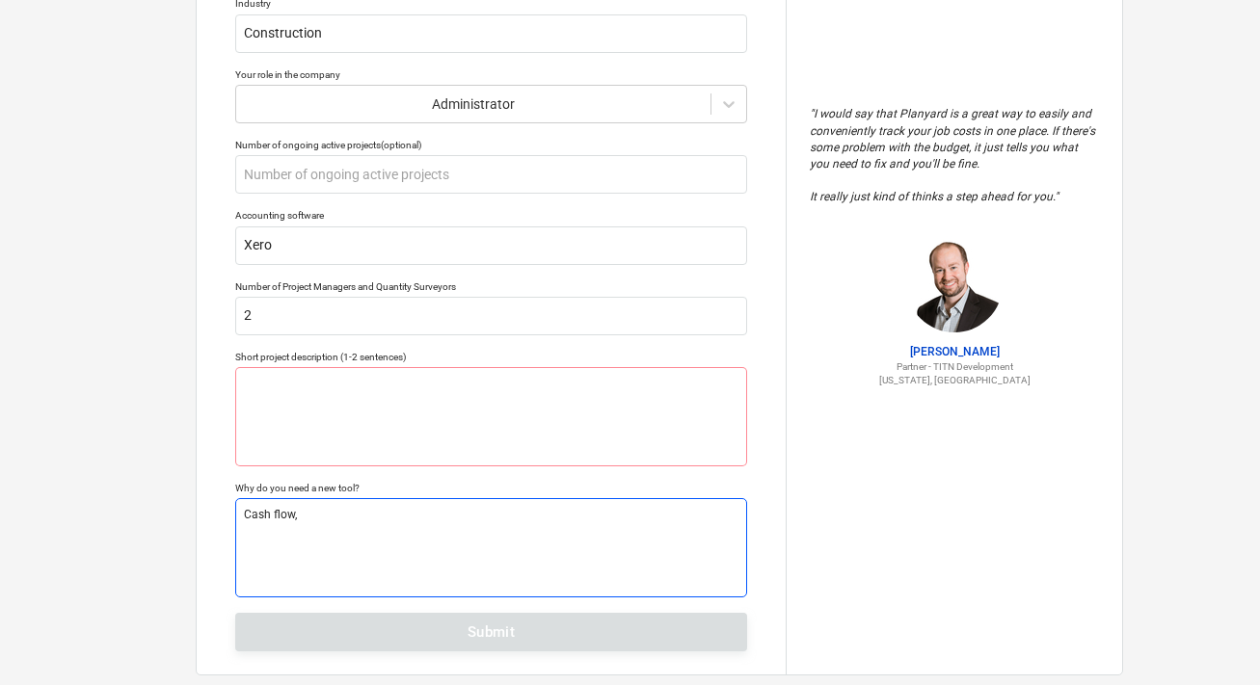
type textarea "Cash flow, C"
type textarea "x"
type textarea "Cash flow, CV"
type textarea "x"
type textarea "Cash flow, CVR"
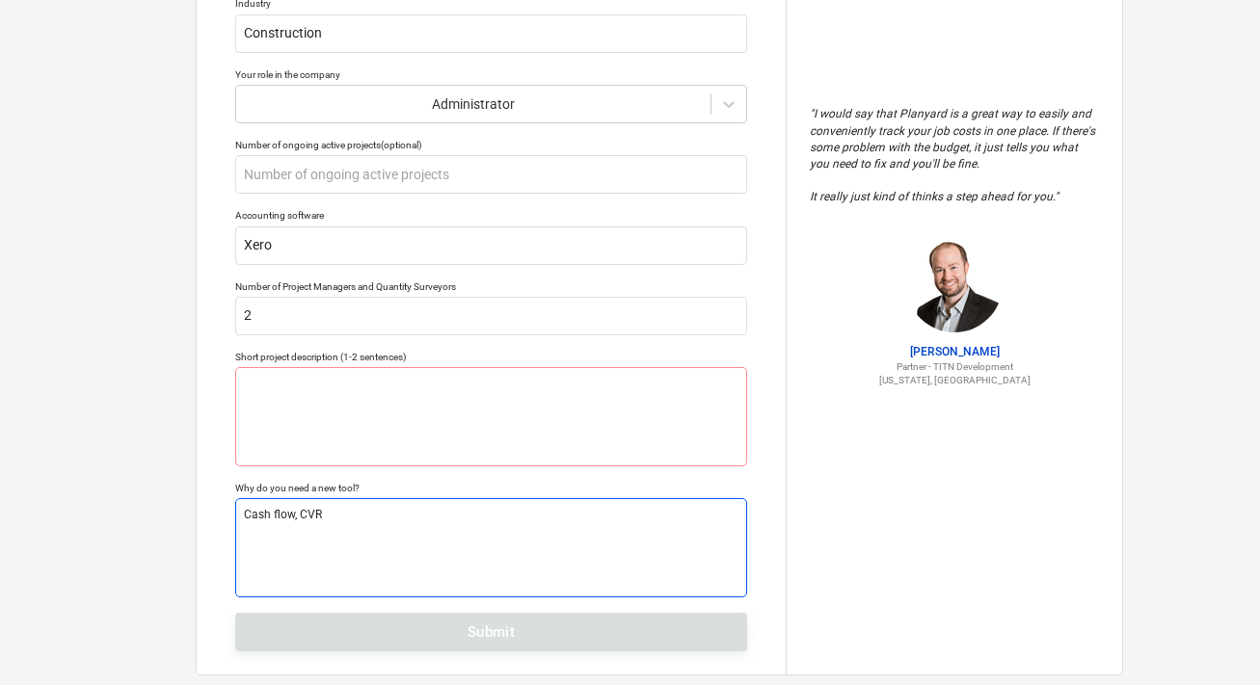
type textarea "x"
type textarea "Cash flow, CVR"
type textarea "x"
type textarea "Cash flow, CVR m"
type textarea "x"
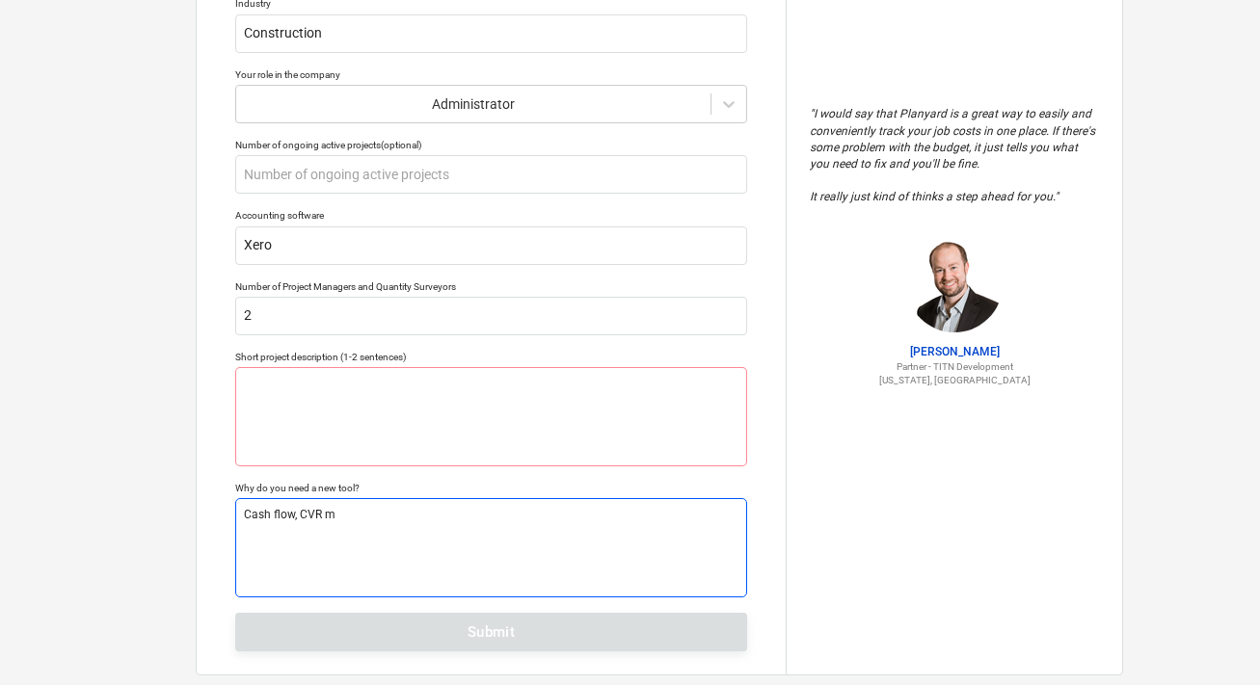
type textarea "Cash flow, CVR"
type textarea "x"
type textarea "Cash flow, CVR r"
type textarea "x"
type textarea "Cash flow, CVR rep"
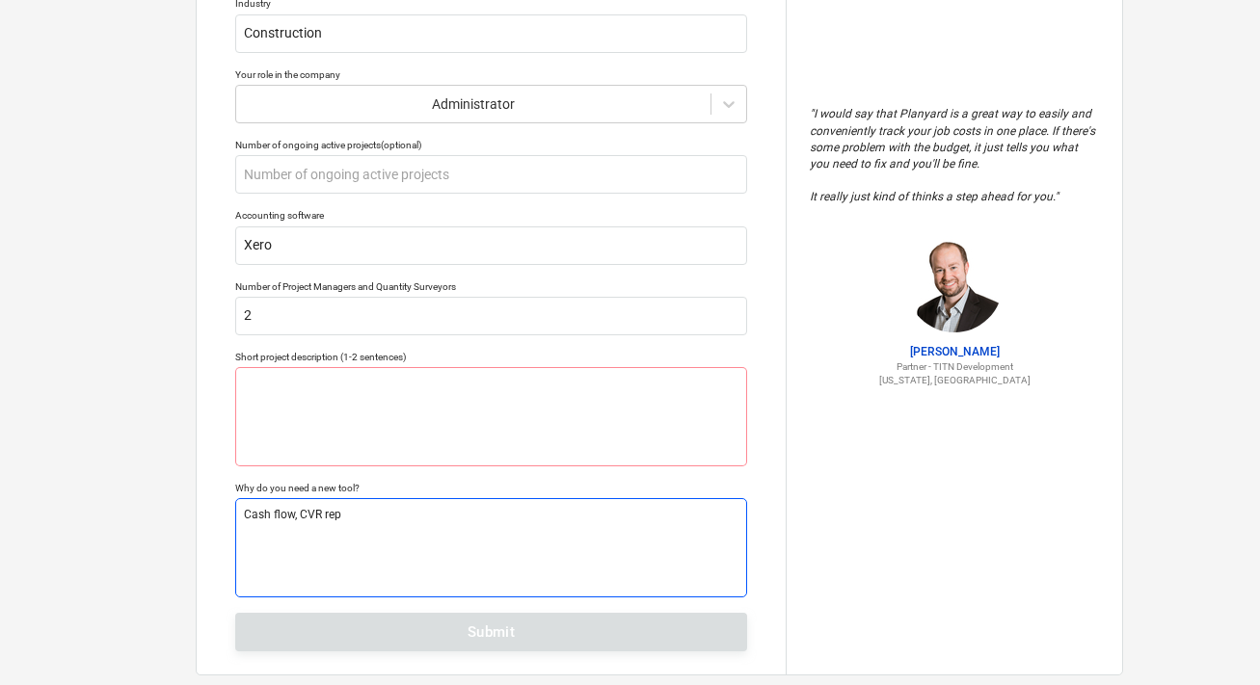
type textarea "x"
type textarea "Cash flow, CVR repo"
type textarea "x"
type textarea "Cash flow, CVR repor"
type textarea "x"
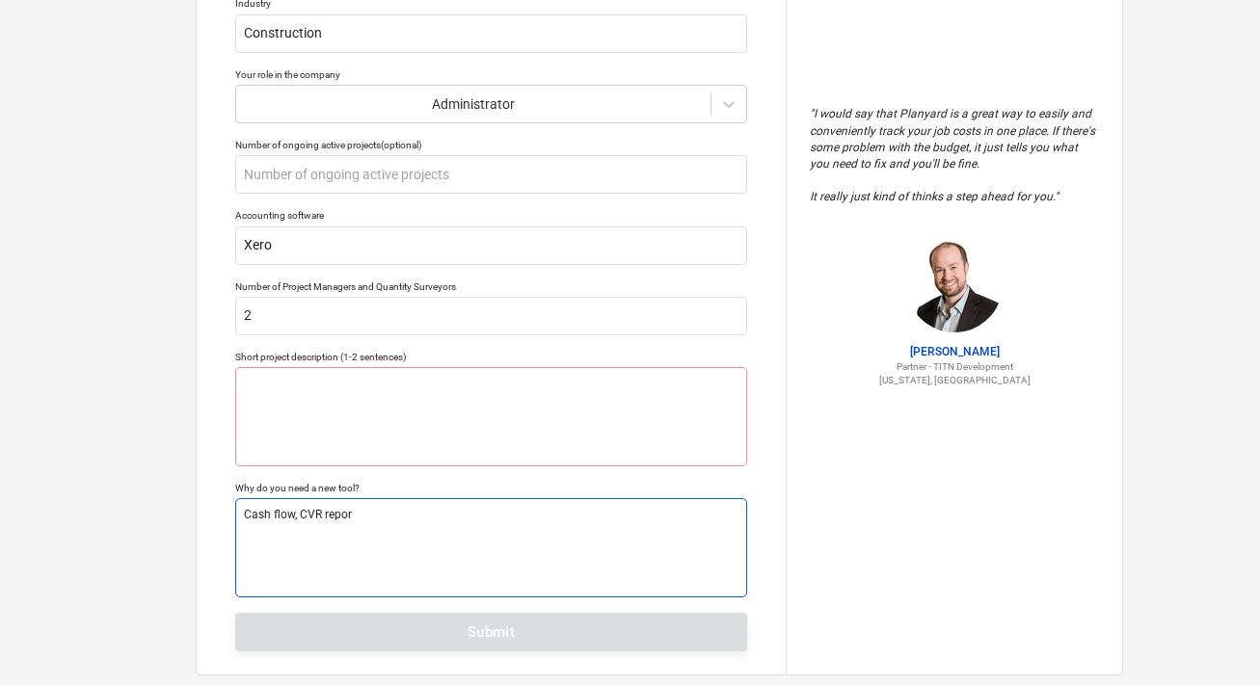
type textarea "Cash flow, CVR report"
type textarea "x"
type textarea "Cash flow, CVR reporti"
type textarea "x"
type textarea "Cash flow, CVR reporting"
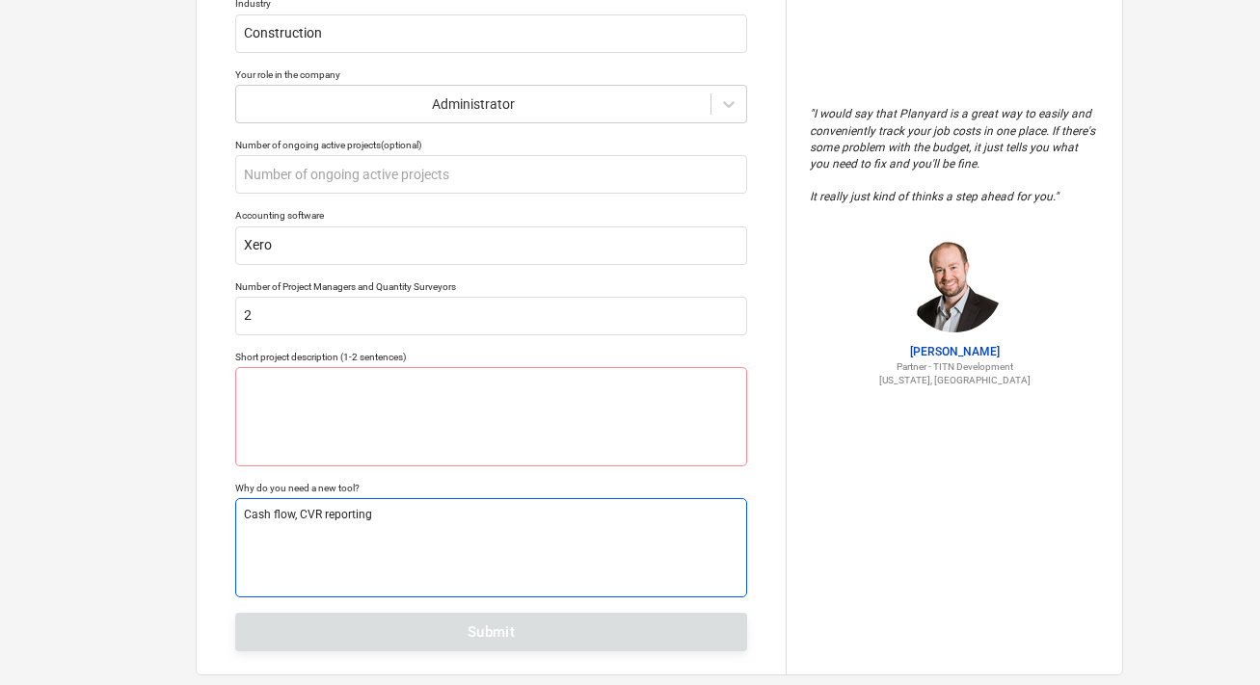
click at [297, 515] on textarea "Cash flow, CVR reporting" at bounding box center [491, 547] width 512 height 99
type textarea "x"
type textarea "Cash flow CVR reporting"
type textarea "x"
type textarea "Cash flow CVR reporting"
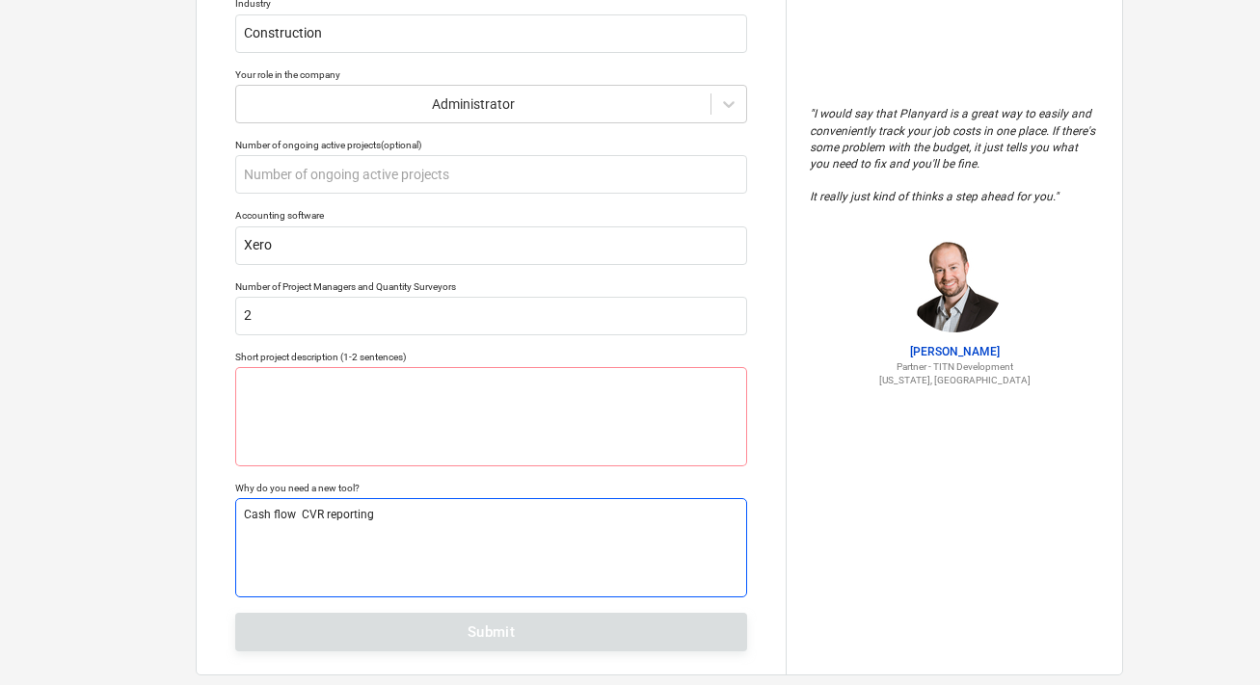
type textarea "x"
type textarea "Cash flow an CVR reporting"
type textarea "x"
type textarea "Cash flow and CVR reporting"
click at [404, 518] on textarea "Cash flow and CVR reporting" at bounding box center [491, 547] width 512 height 99
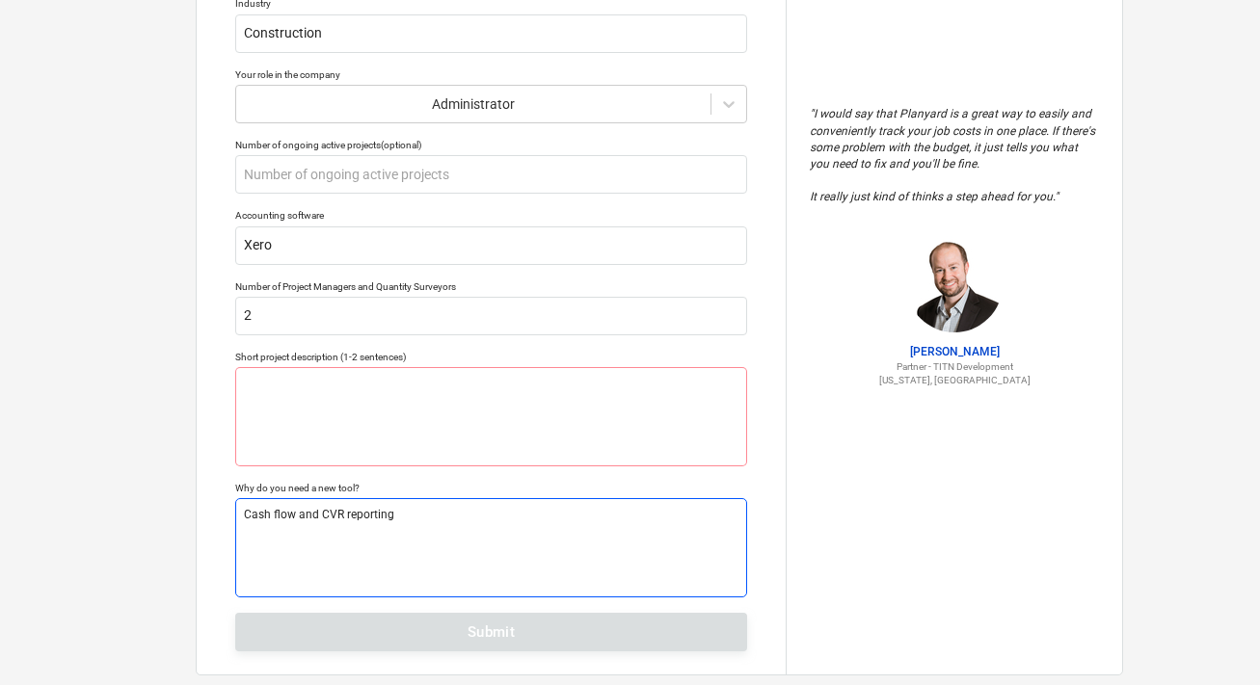
type textarea "x"
type textarea "Cash flow and CVR reporting,"
type textarea "x"
type textarea "Cash flow and CVR reporting,"
type textarea "x"
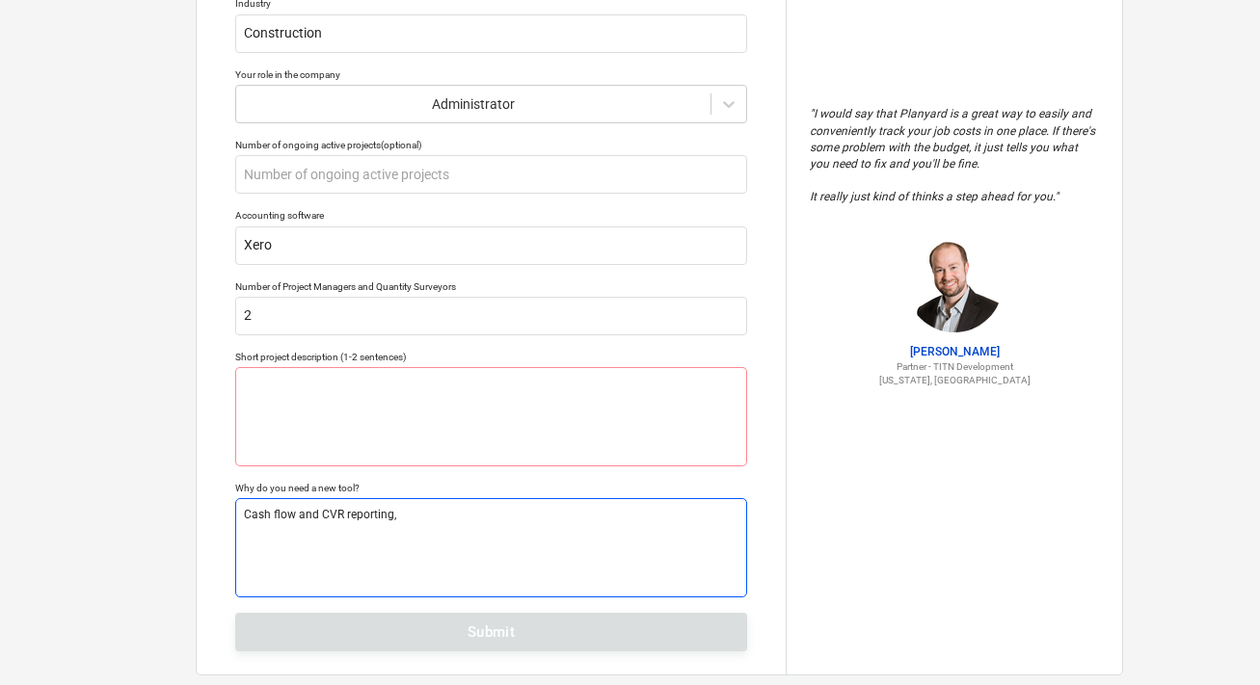
type textarea "Cash flow and CVR reporting, a"
type textarea "x"
type textarea "Cash flow and CVR reporting, an"
type textarea "x"
type textarea "Cash flow and CVR reporting, and"
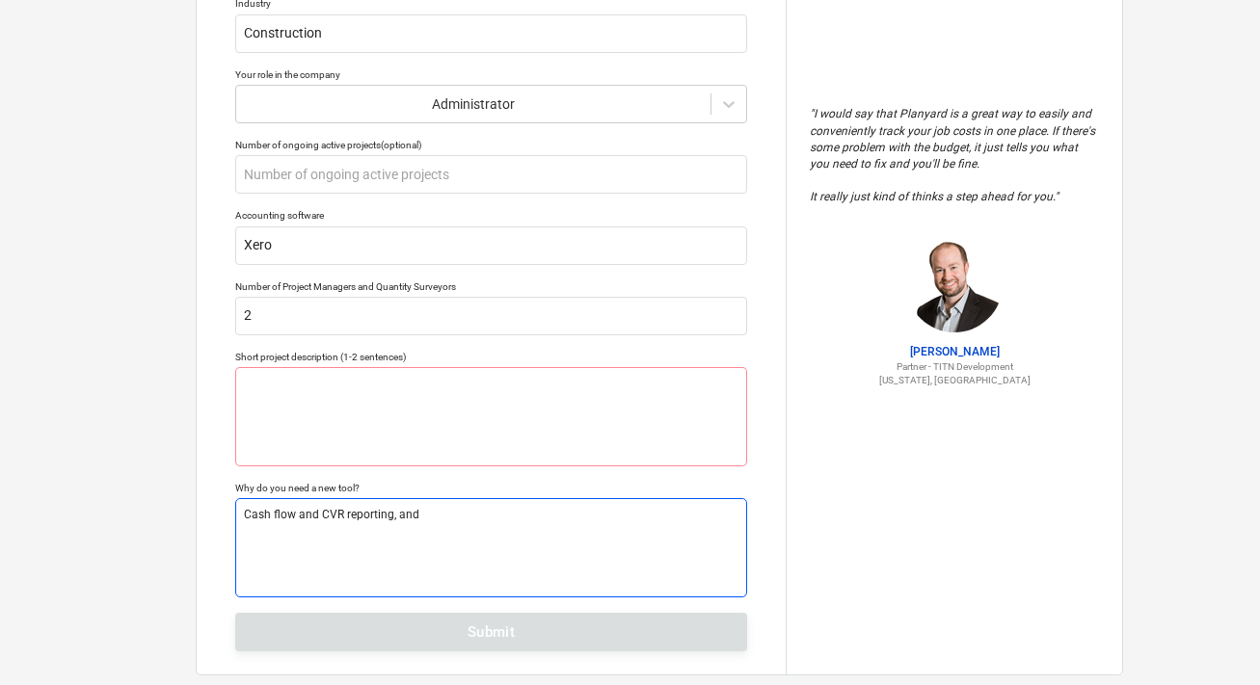
type textarea "x"
type textarea "Cash flow and CVR reporting, and"
type textarea "x"
type textarea "Cash flow and CVR reporting, and e"
type textarea "x"
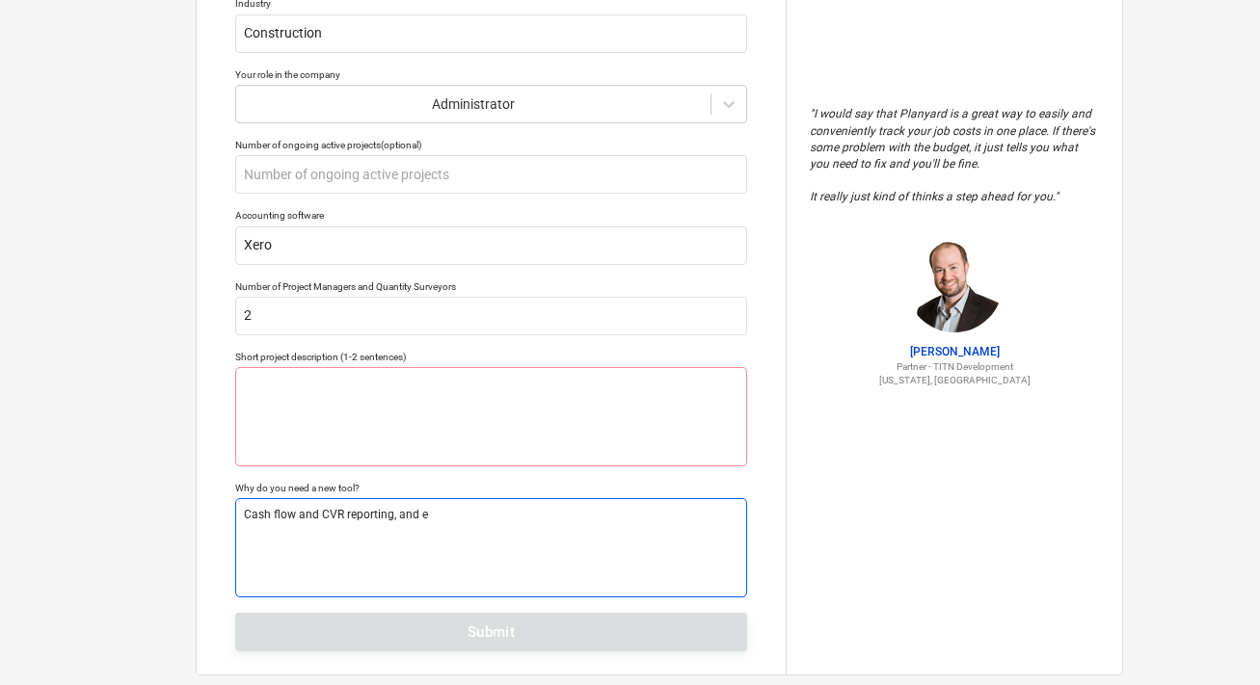
type textarea "Cash flow and CVR reporting, and"
type textarea "x"
type textarea "Cash flow and CVR reporting, and e"
type textarea "x"
type textarea "Cash flow and CVR reporting, and es"
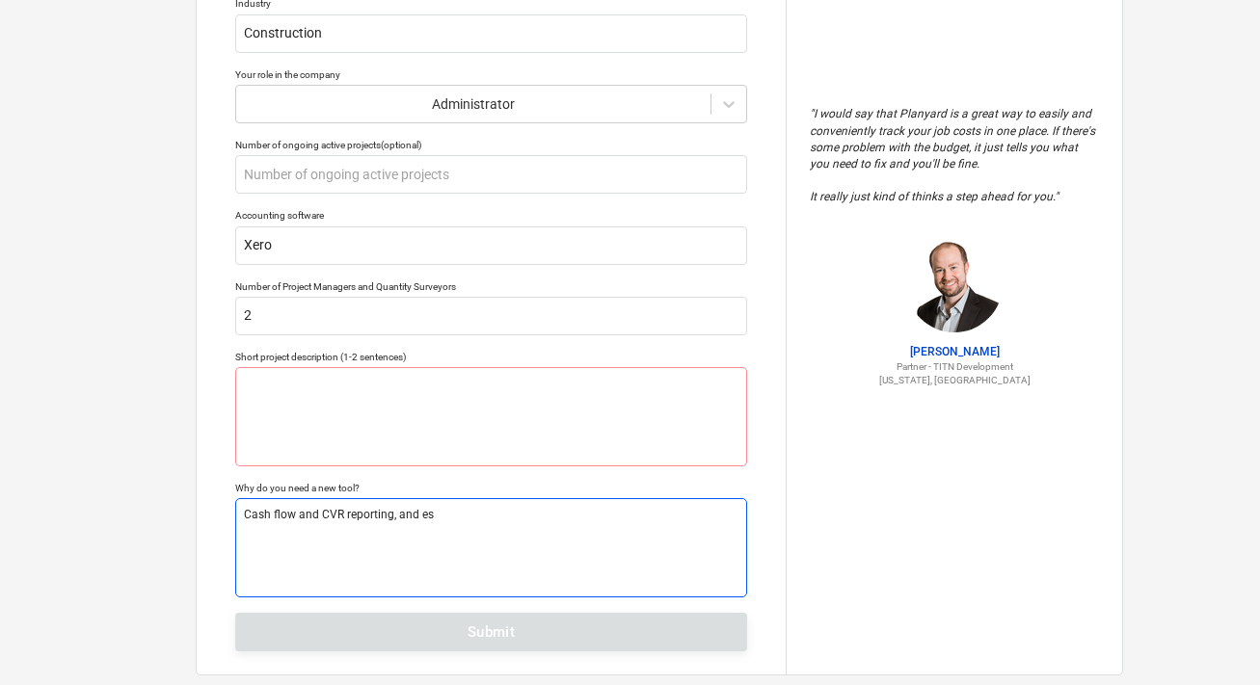
type textarea "x"
type textarea "Cash flow and CVR reporting, and est"
type textarea "x"
type textarea "Cash flow and CVR reporting, and esti"
type textarea "x"
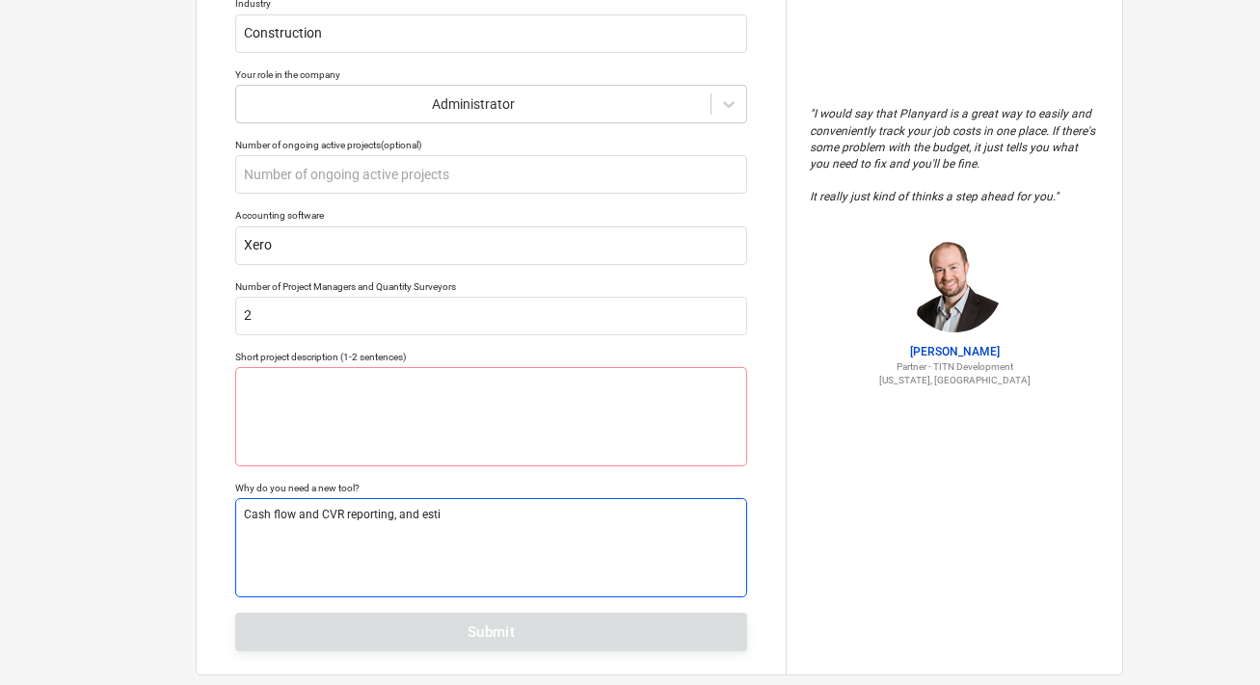
type textarea "Cash flow and CVR reporting, and estim"
type textarea "x"
type textarea "Cash flow and CVR reporting, and estima"
type textarea "x"
type textarea "Cash flow and CVR reporting, and estimat"
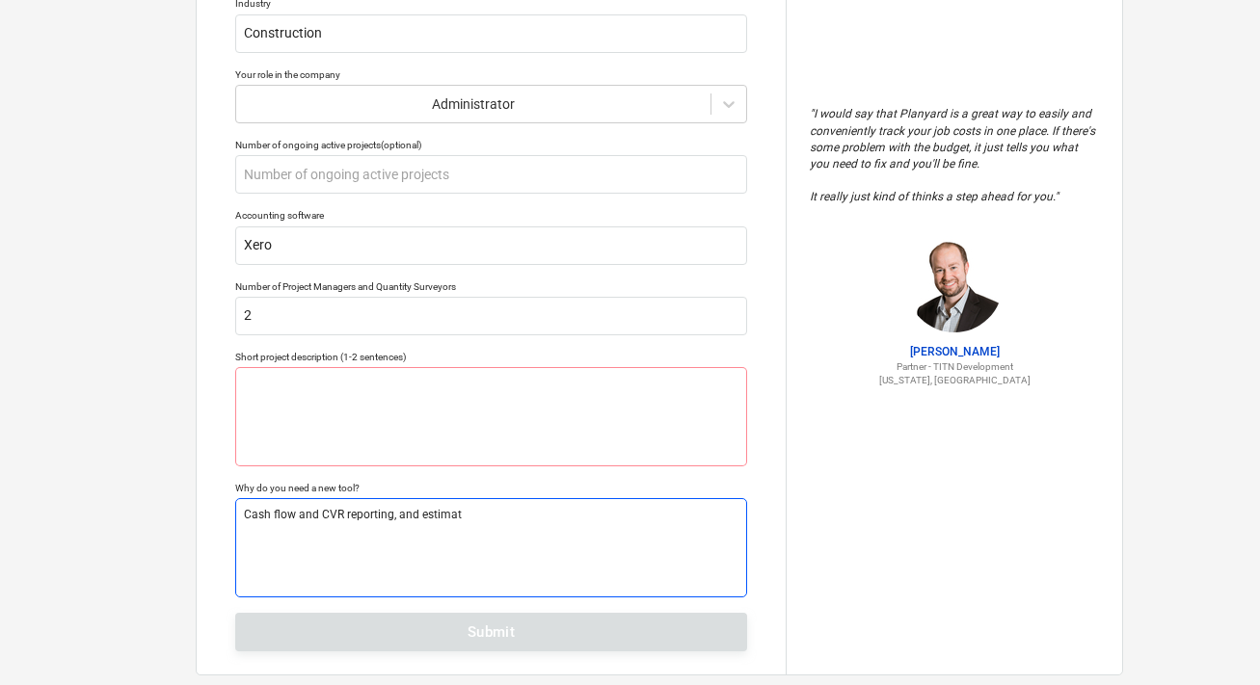
type textarea "x"
type textarea "Cash flow and CVR reporting, and estimate"
type textarea "x"
type textarea "Cash flow and CVR reporting, and estimate"
type textarea "x"
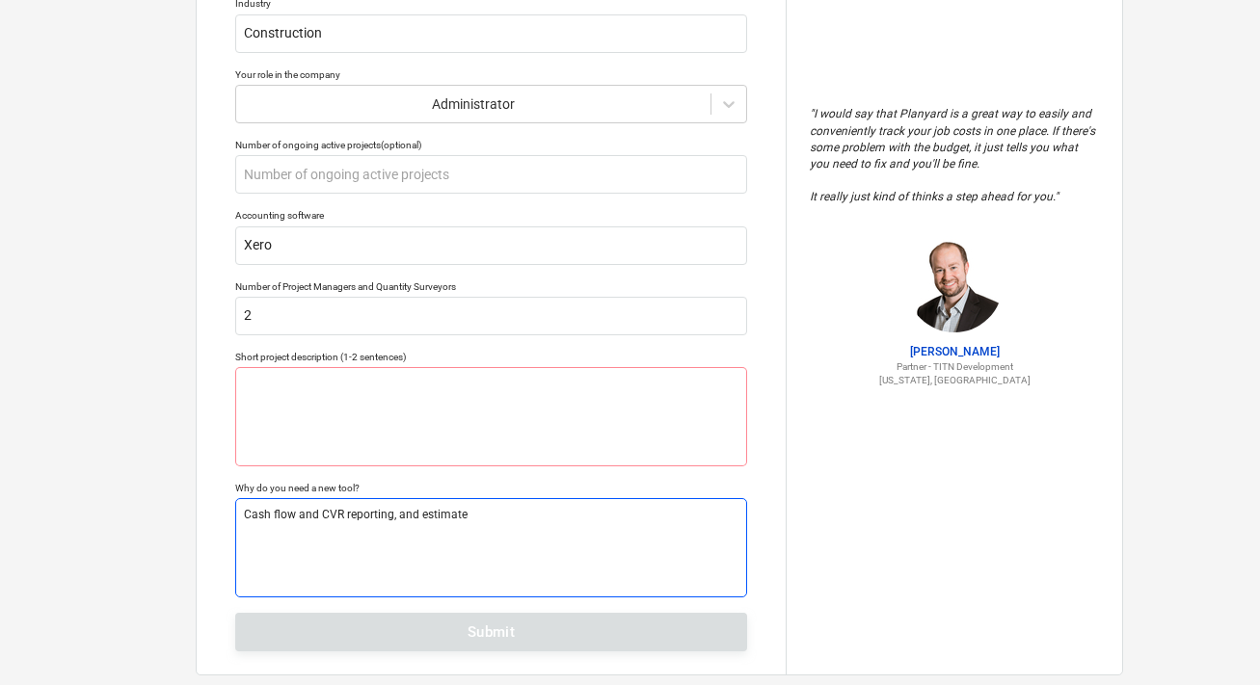
type textarea "Cash flow and CVR reporting, and estimate t"
type textarea "x"
type textarea "Cash flow and CVR reporting, and estimate to"
type textarea "x"
type textarea "Cash flow and CVR reporting, and estimate too"
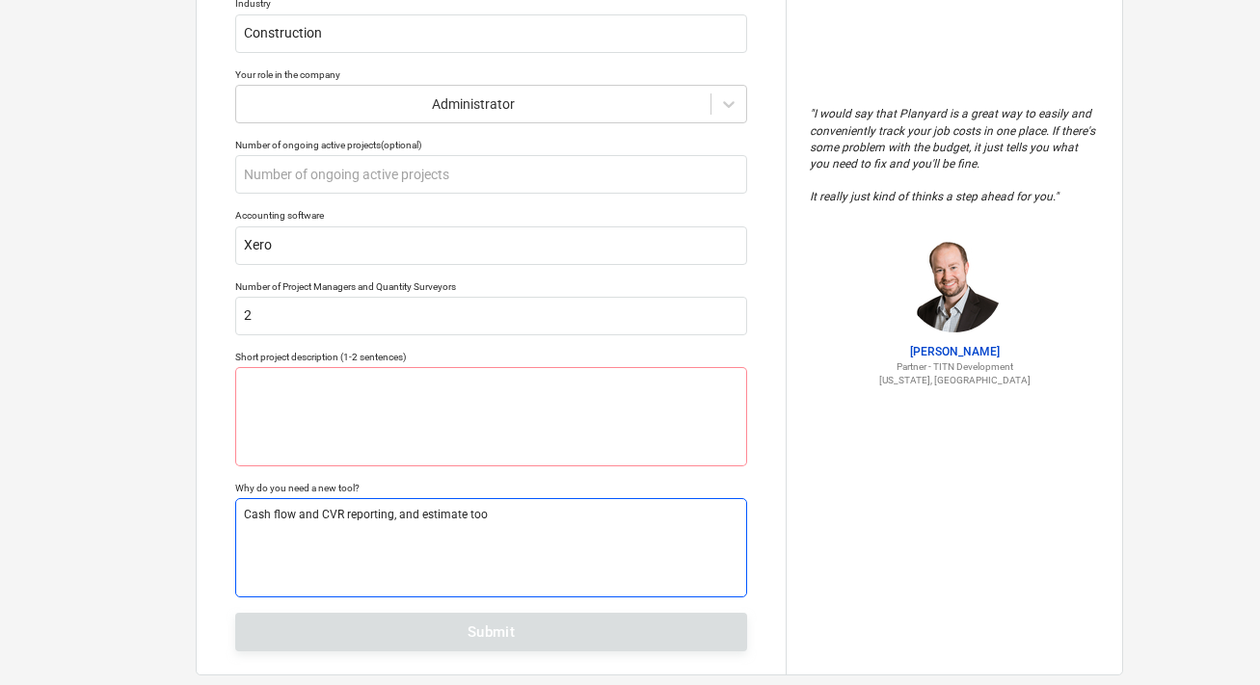
type textarea "x"
type textarea "Cash flow and CVR reporting, and estimate tool"
type textarea "x"
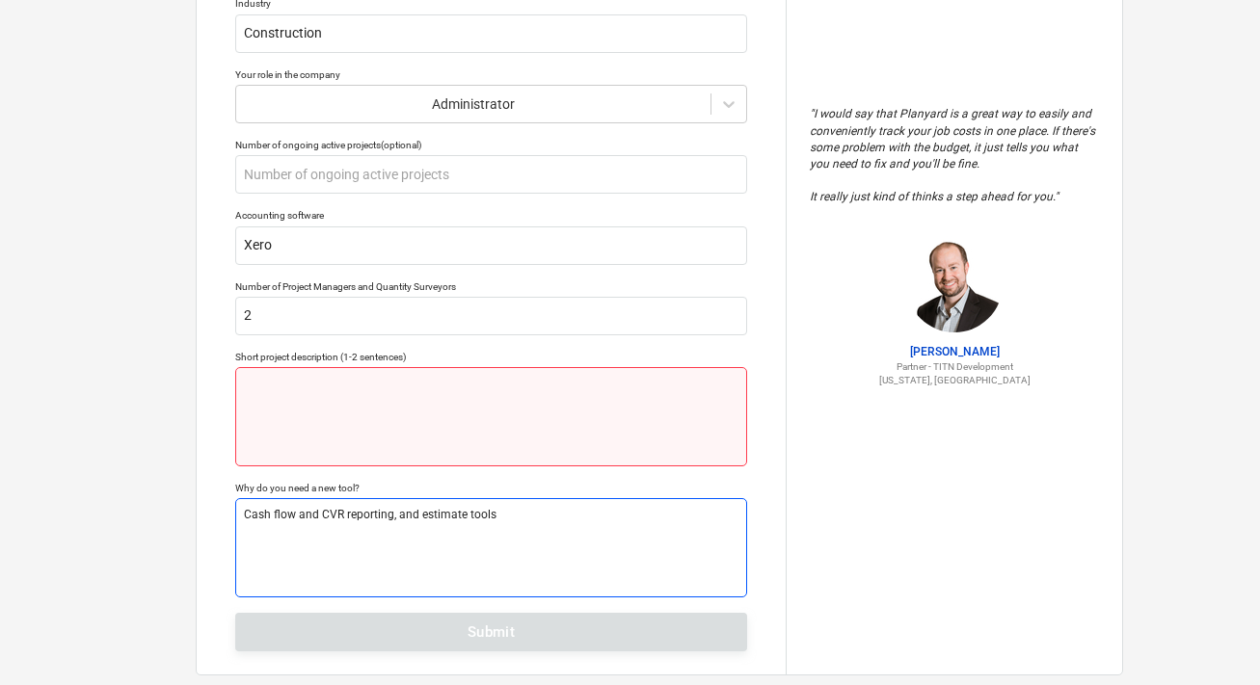
type textarea "Cash flow and CVR reporting, and estimate tools"
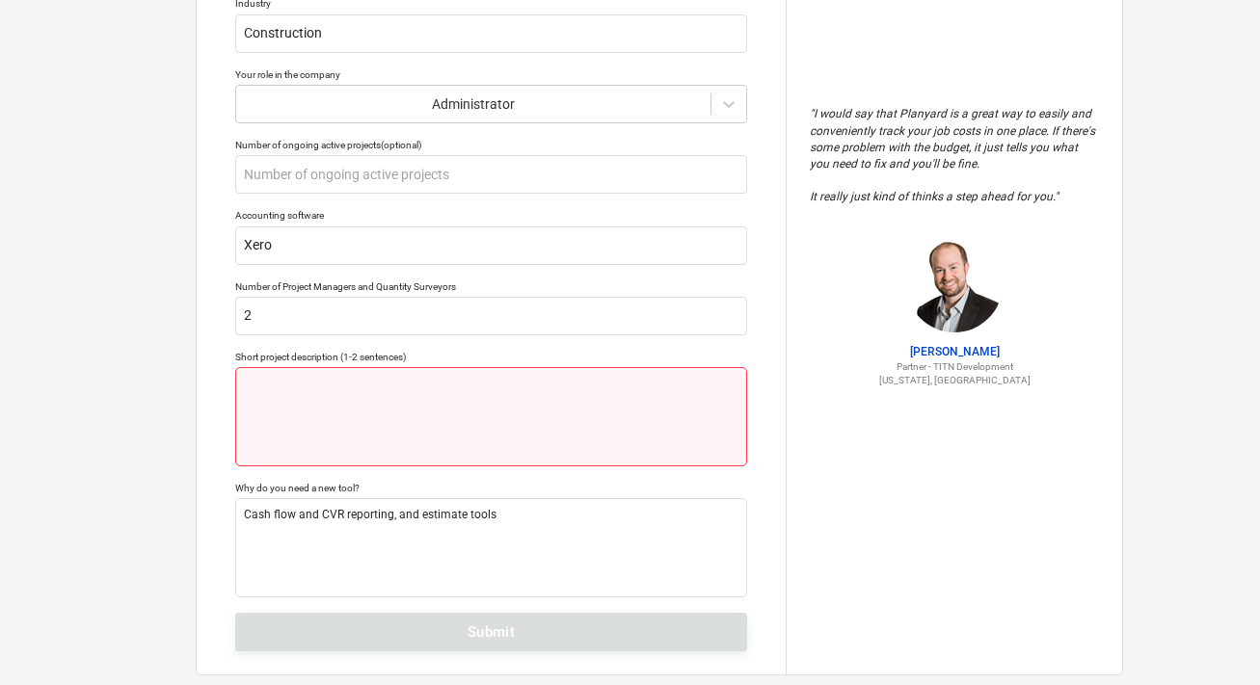
click at [442, 441] on textarea at bounding box center [491, 416] width 512 height 99
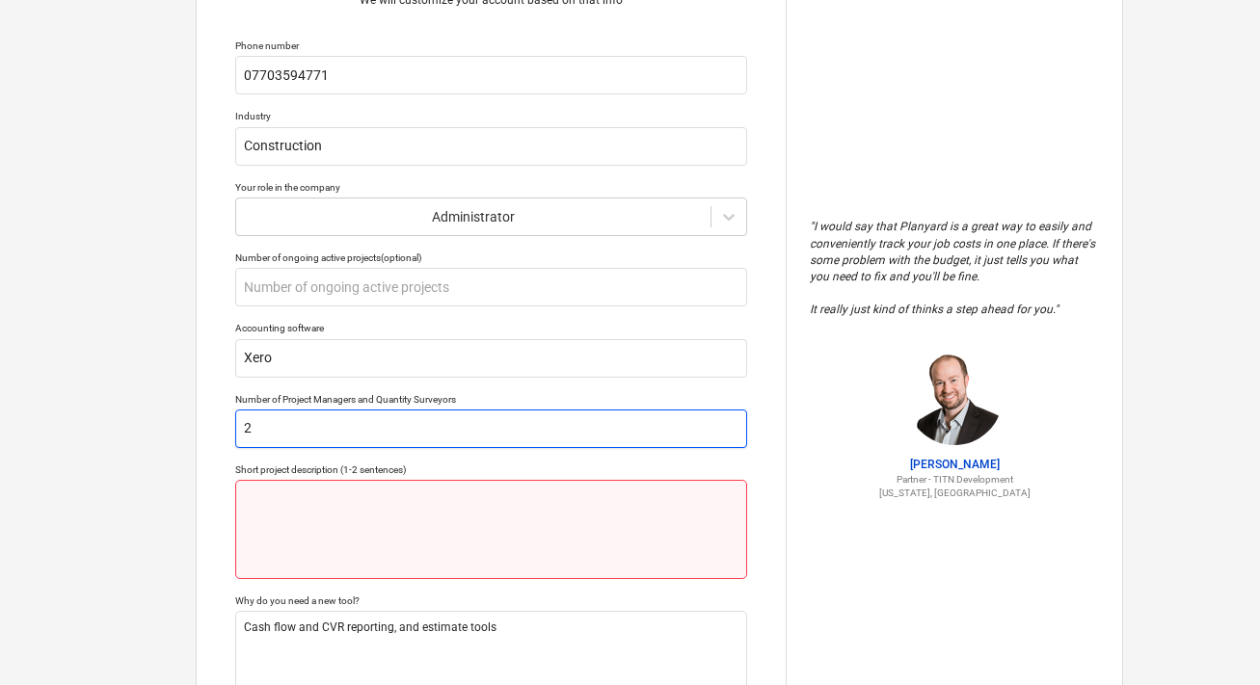
scroll to position [119, 0]
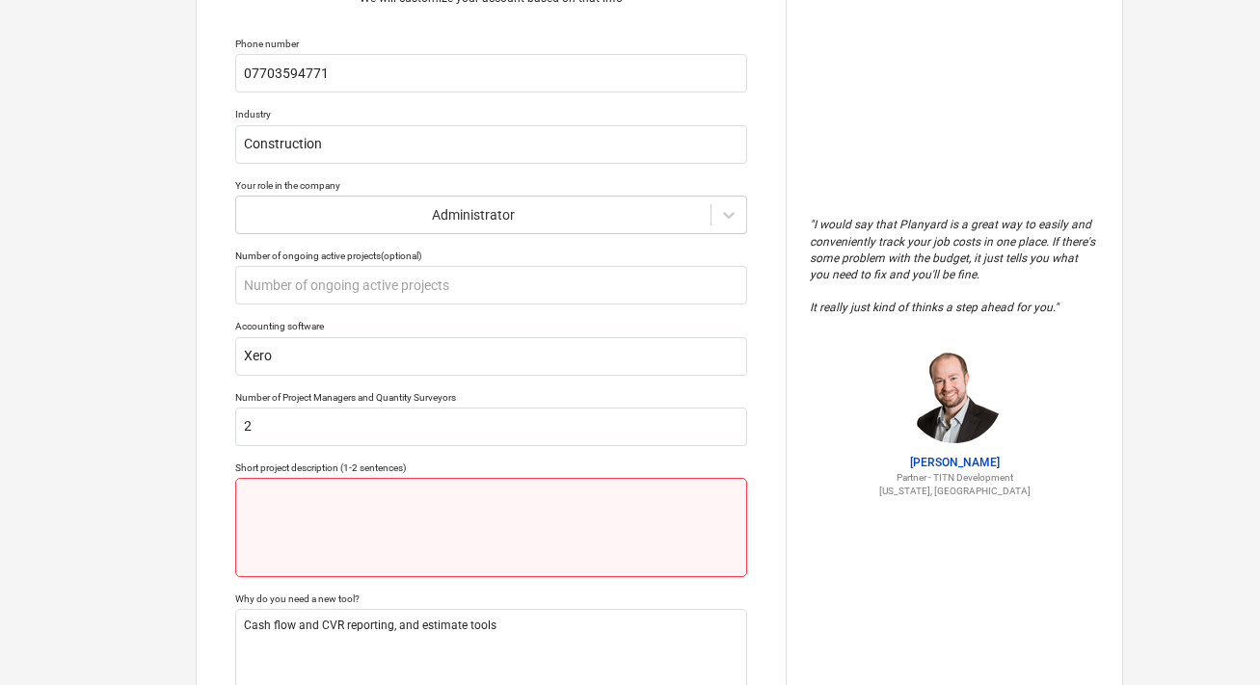
click at [413, 509] on textarea at bounding box center [491, 527] width 512 height 99
type textarea "x"
type textarea "CO"
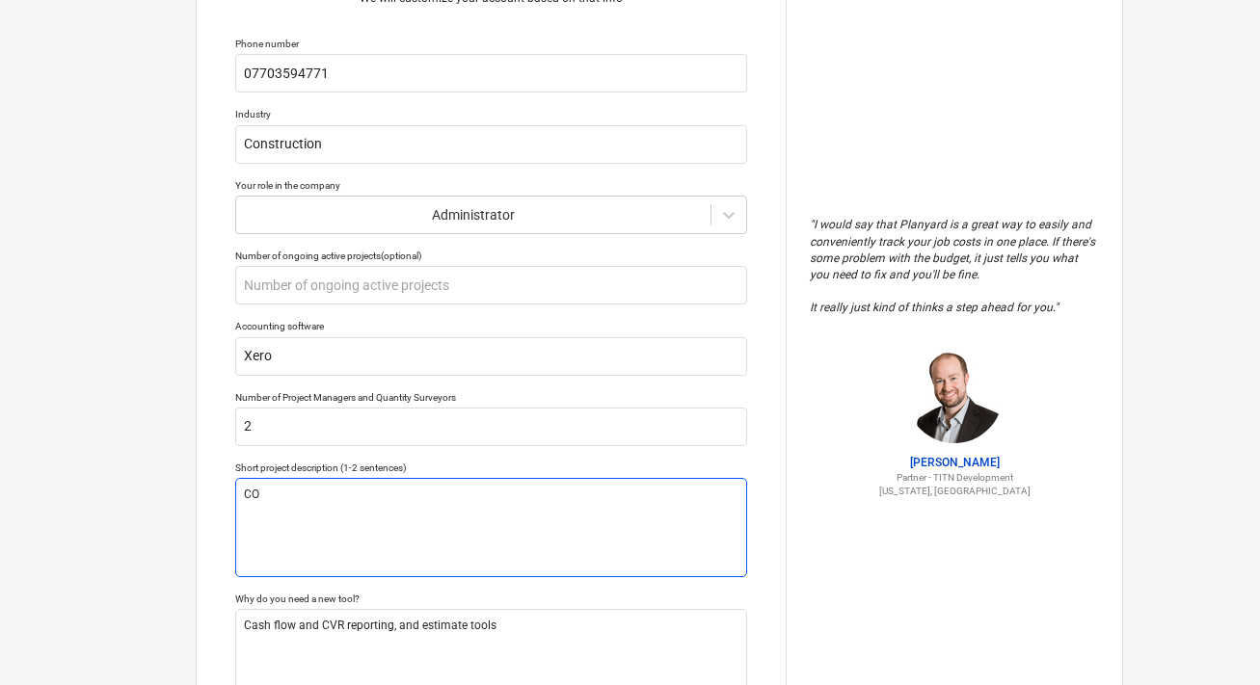
type textarea "x"
type textarea "COn"
type textarea "x"
type textarea "COns"
type textarea "x"
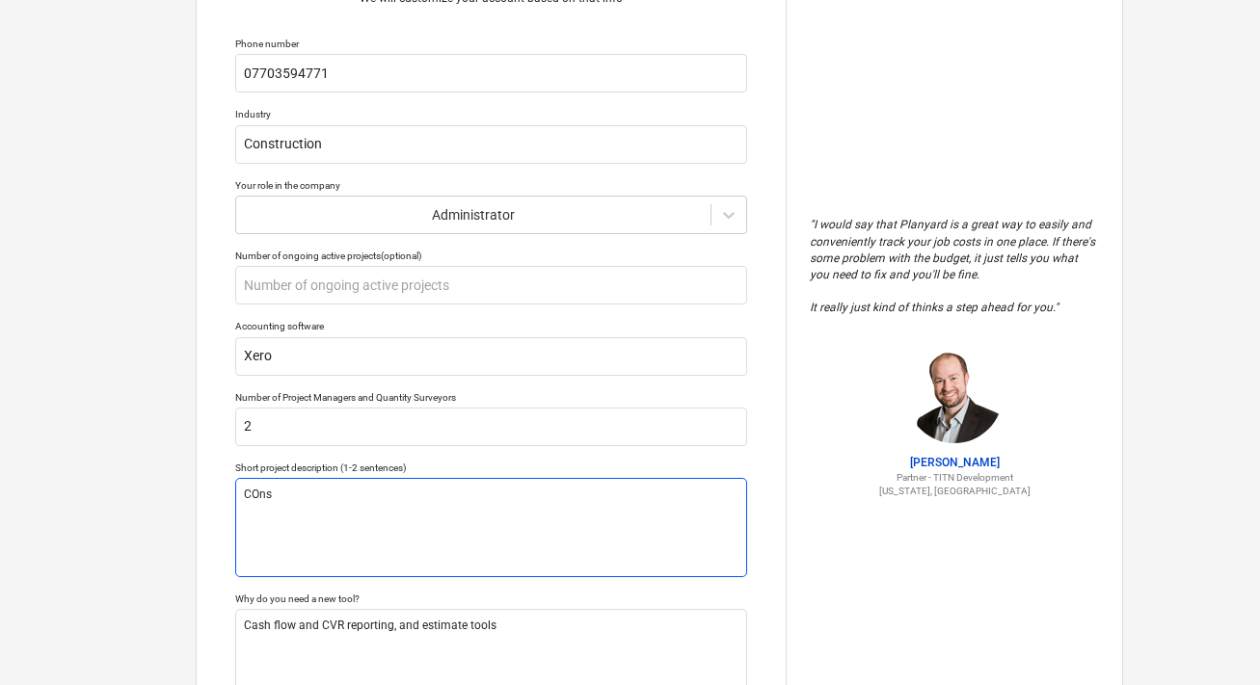
type textarea "COnsu"
type textarea "x"
type textarea "COnsut"
type textarea "x"
type textarea "COnsutr"
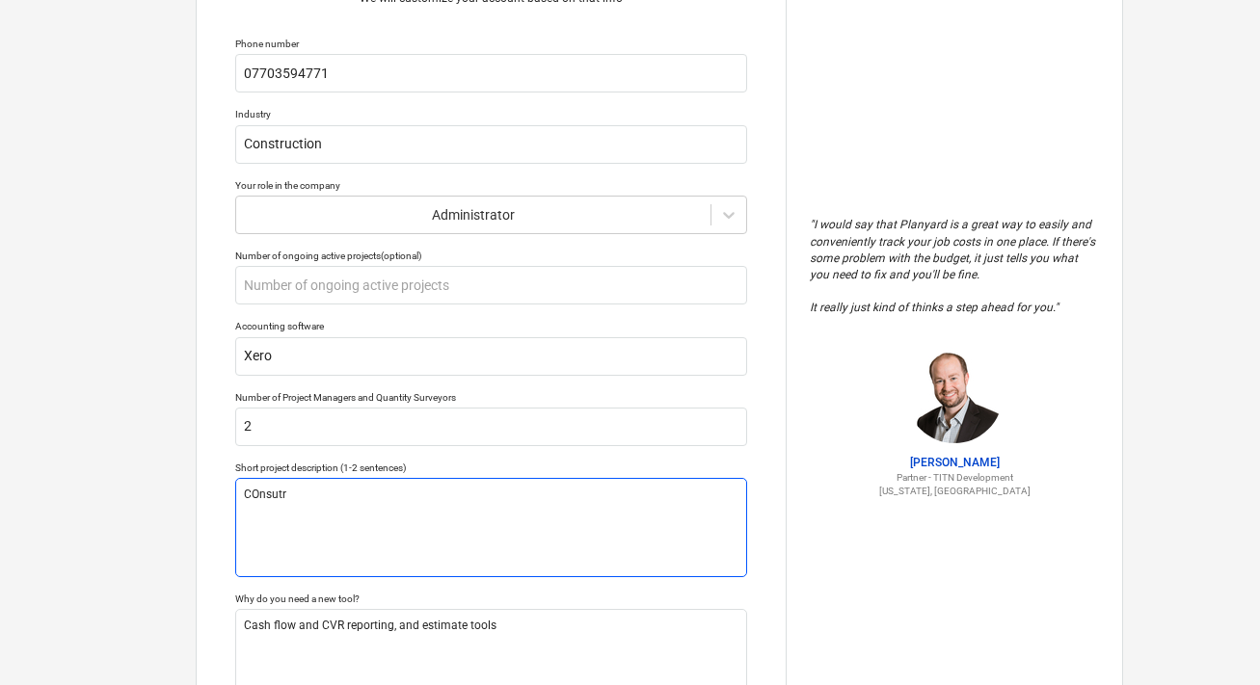
type textarea "x"
type textarea "COnsutrc"
type textarea "x"
type textarea "COnsutr"
type textarea "x"
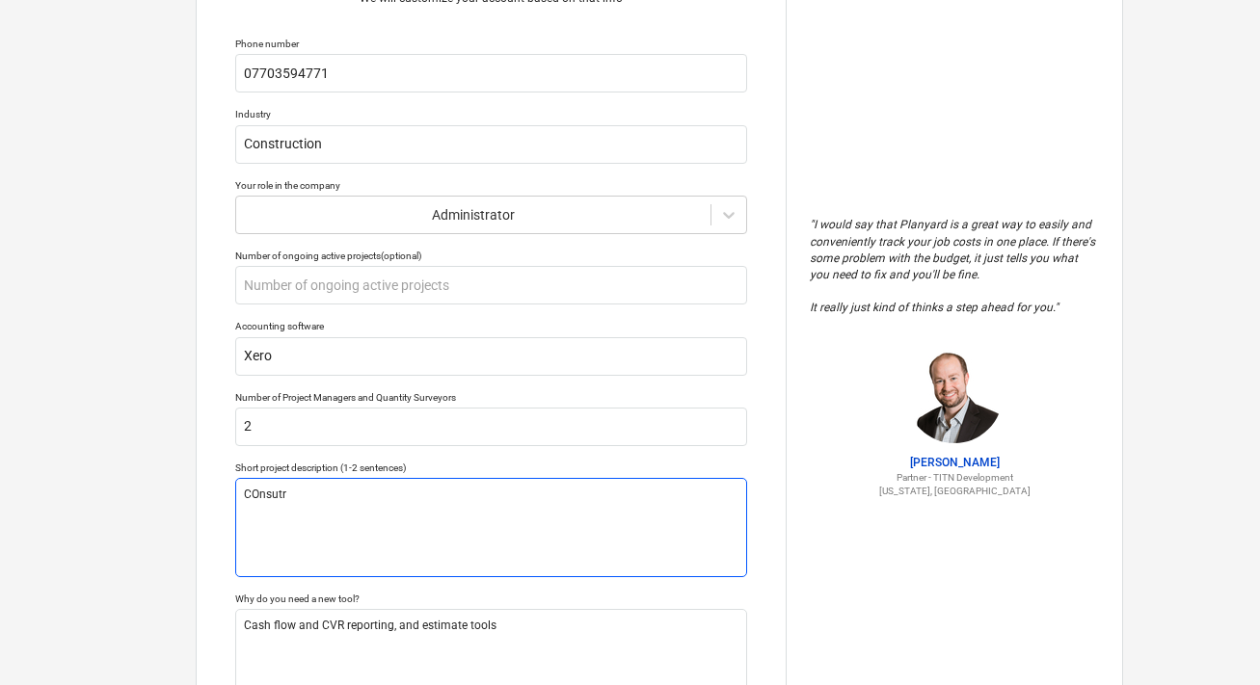
type textarea "COnsut"
type textarea "x"
type textarea "COnsu"
type textarea "x"
type textarea "COns"
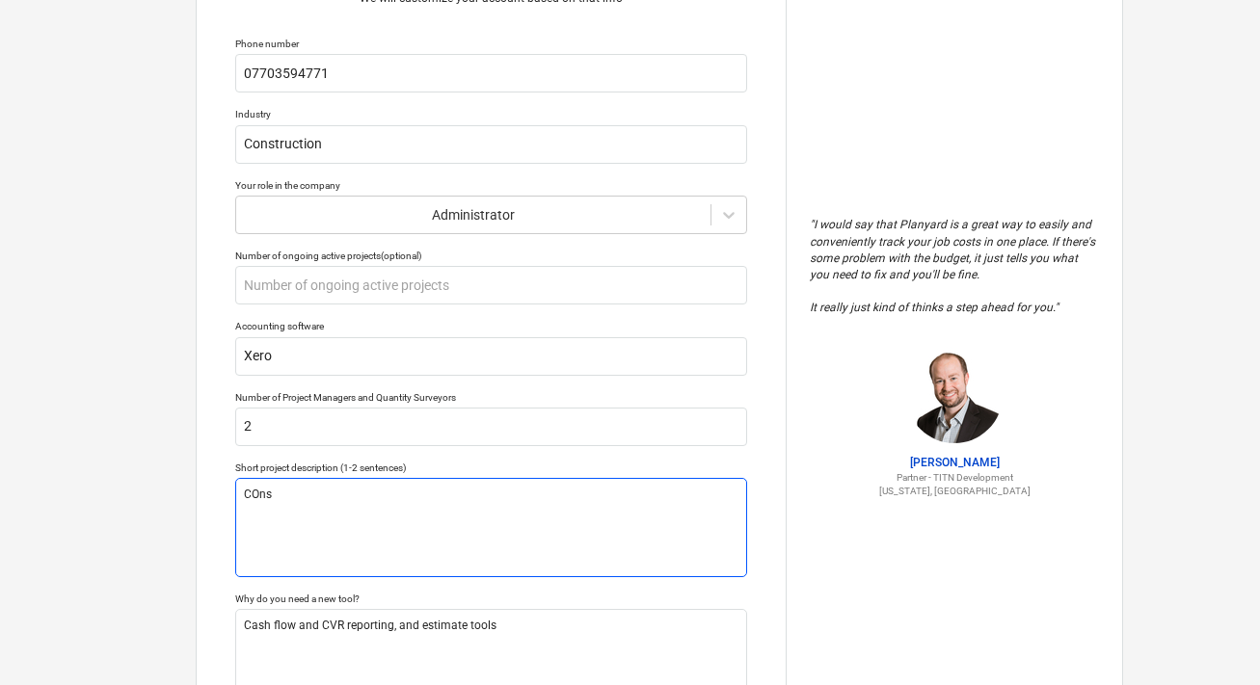
type textarea "x"
type textarea "COn"
type textarea "x"
type textarea "CO"
type textarea "x"
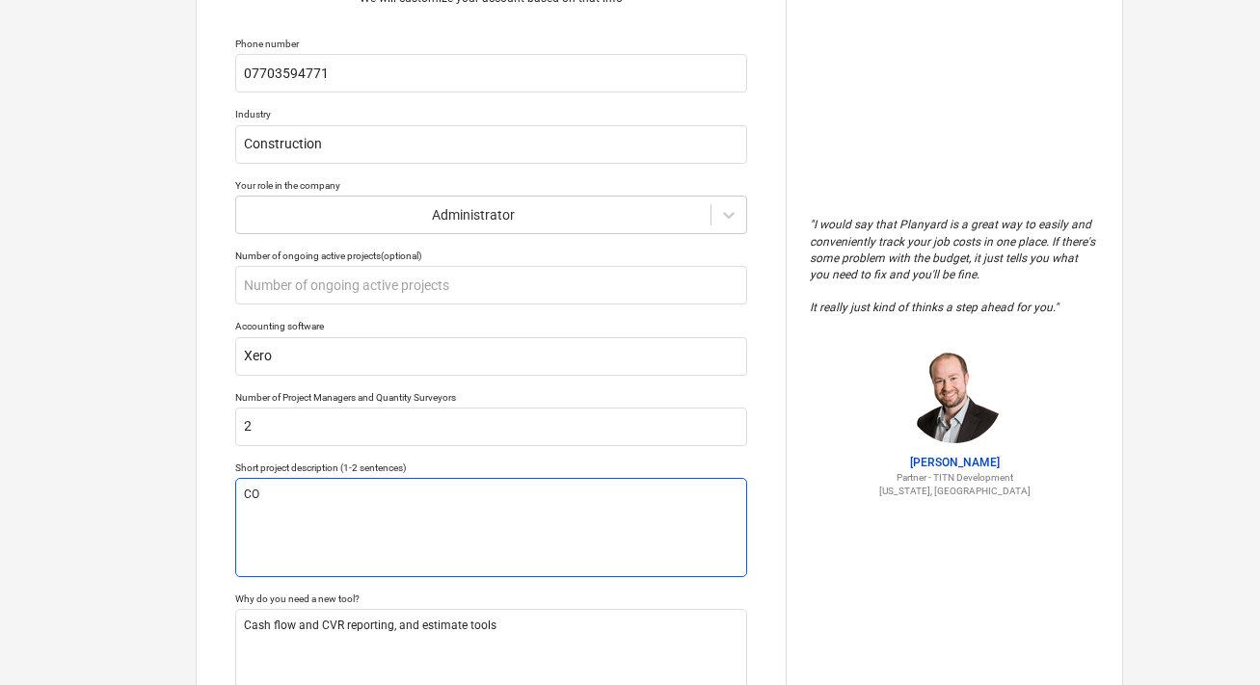
type textarea "C"
type textarea "x"
type textarea "Co"
type textarea "x"
type textarea "Con"
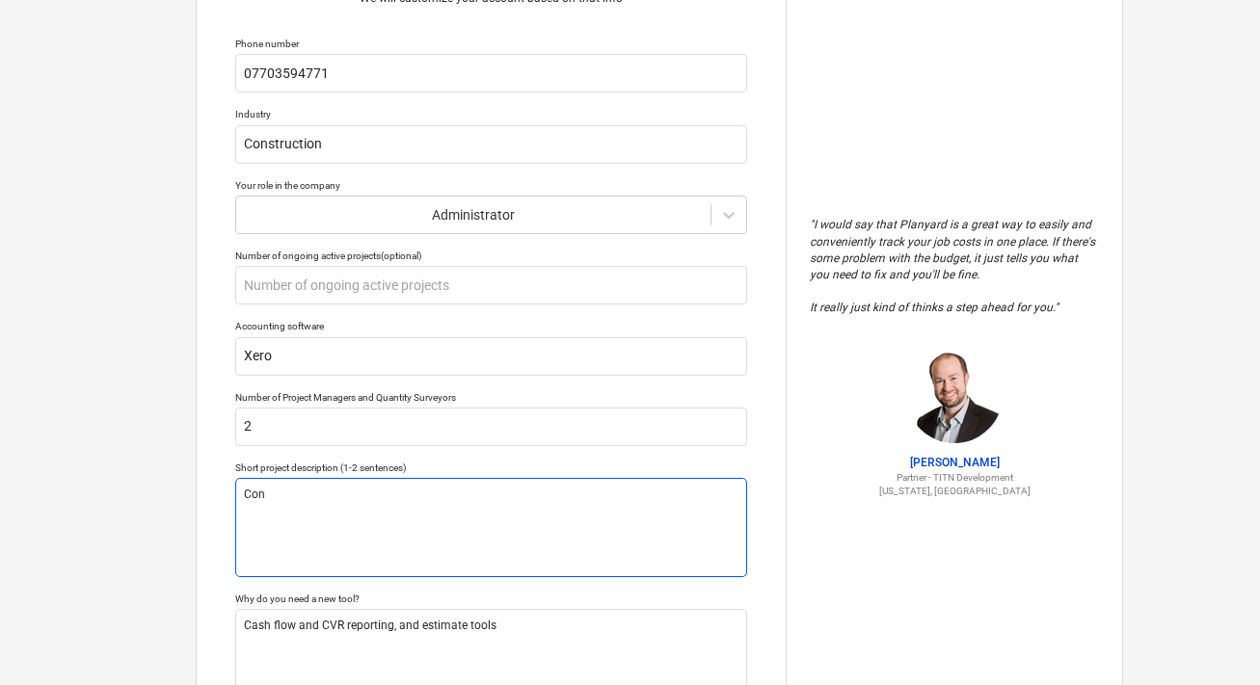
type textarea "x"
type textarea "Cons"
type textarea "x"
type textarea "Const"
type textarea "x"
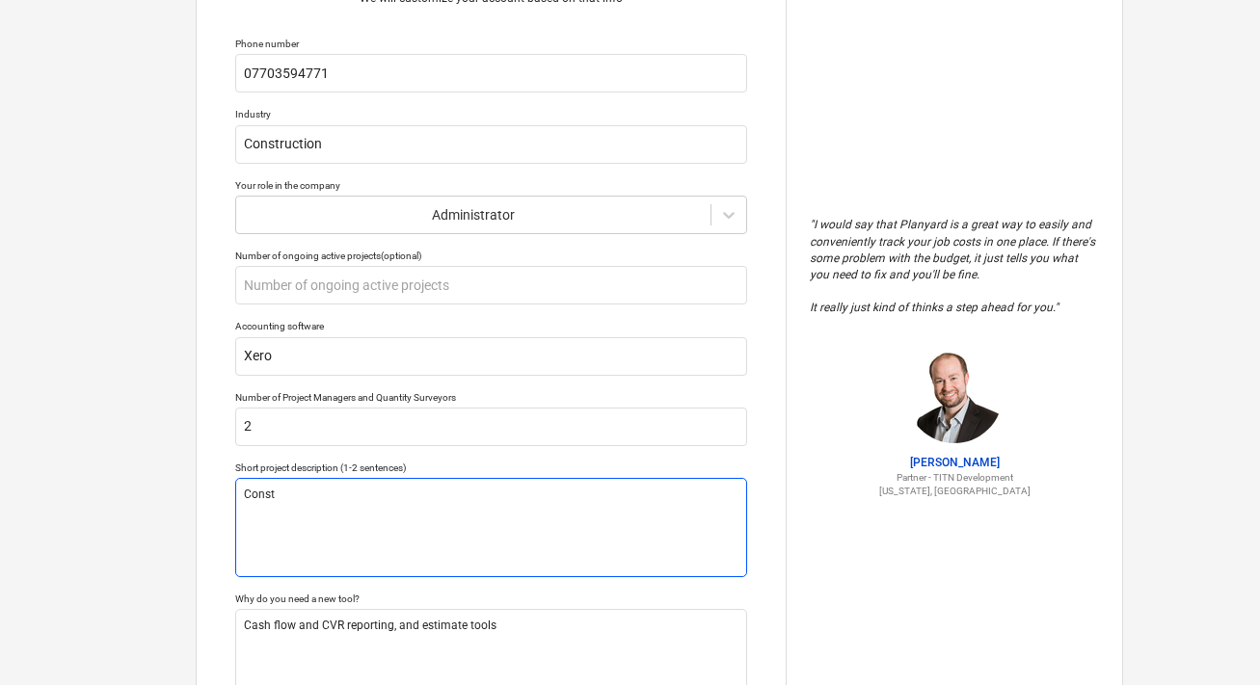
type textarea "Constr"
type textarea "x"
type textarea "Constru"
type textarea "x"
type textarea "Construc"
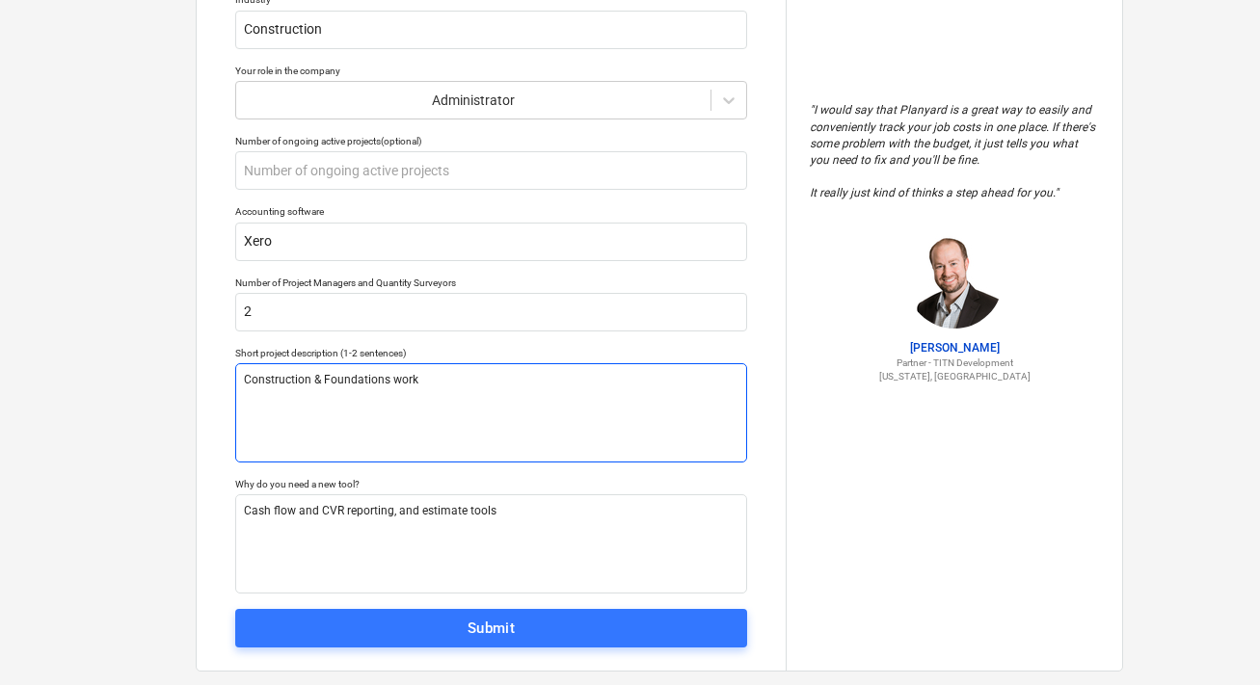
scroll to position [266, 0]
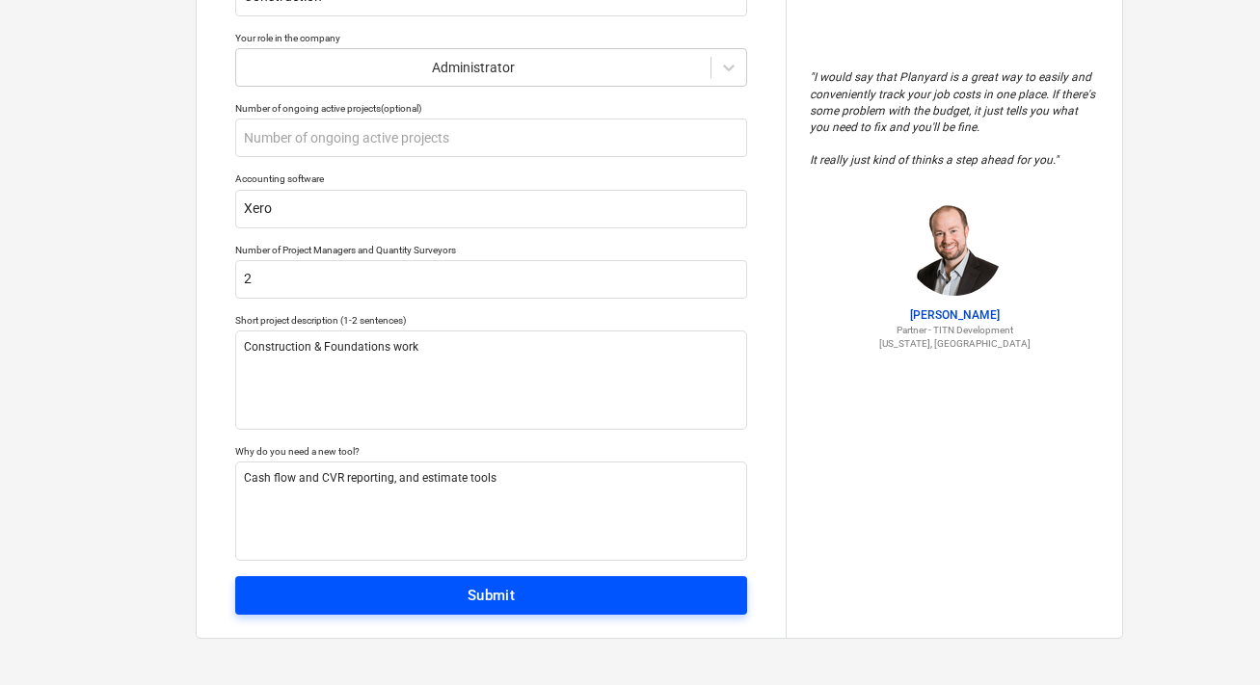
click at [498, 594] on div "Submit" at bounding box center [491, 595] width 48 height 25
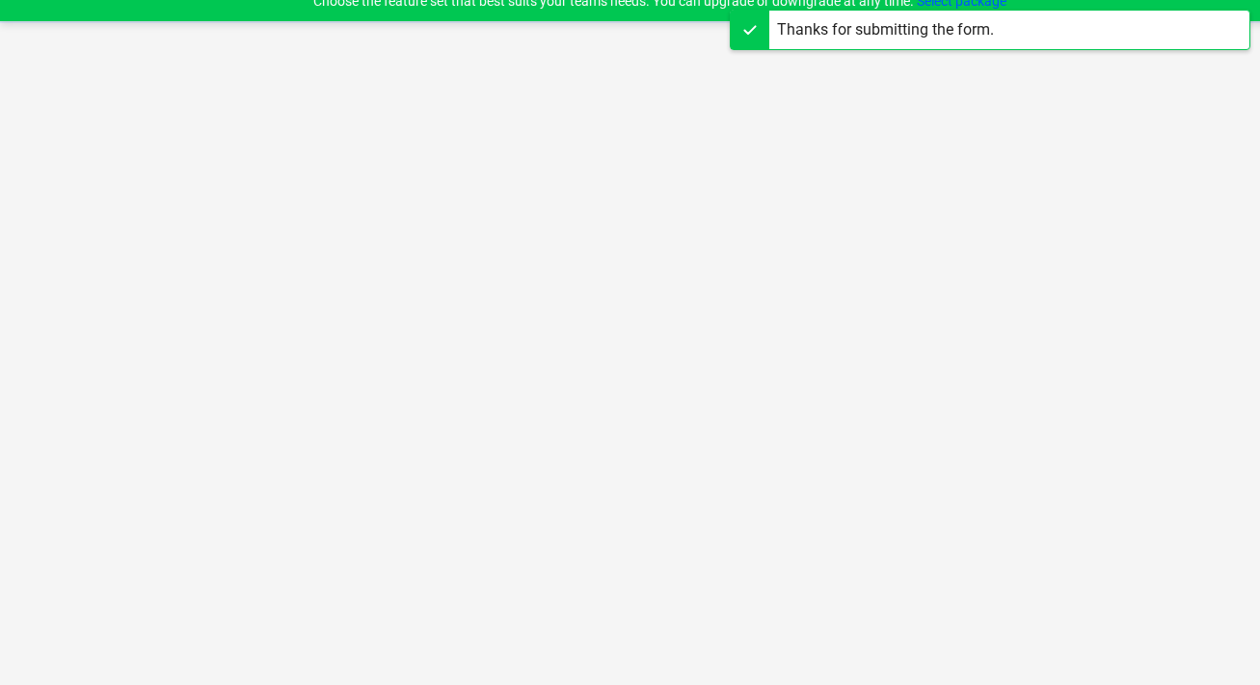
scroll to position [18, 0]
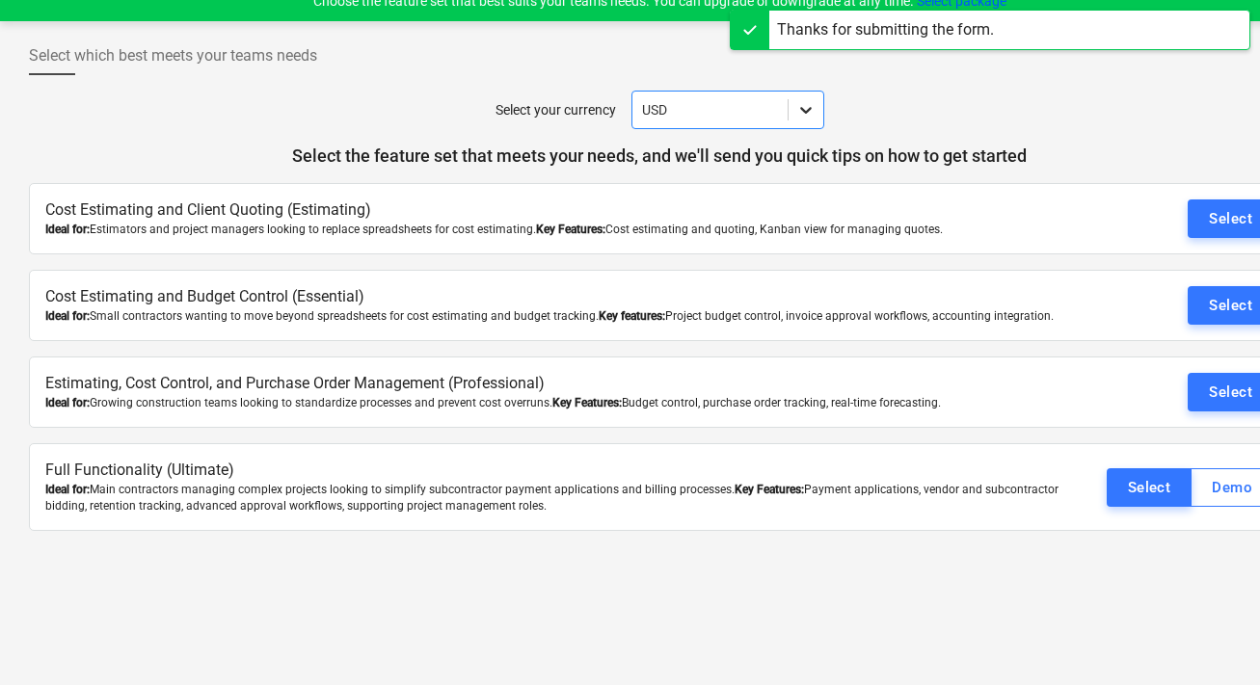
click at [797, 103] on icon at bounding box center [805, 109] width 19 height 19
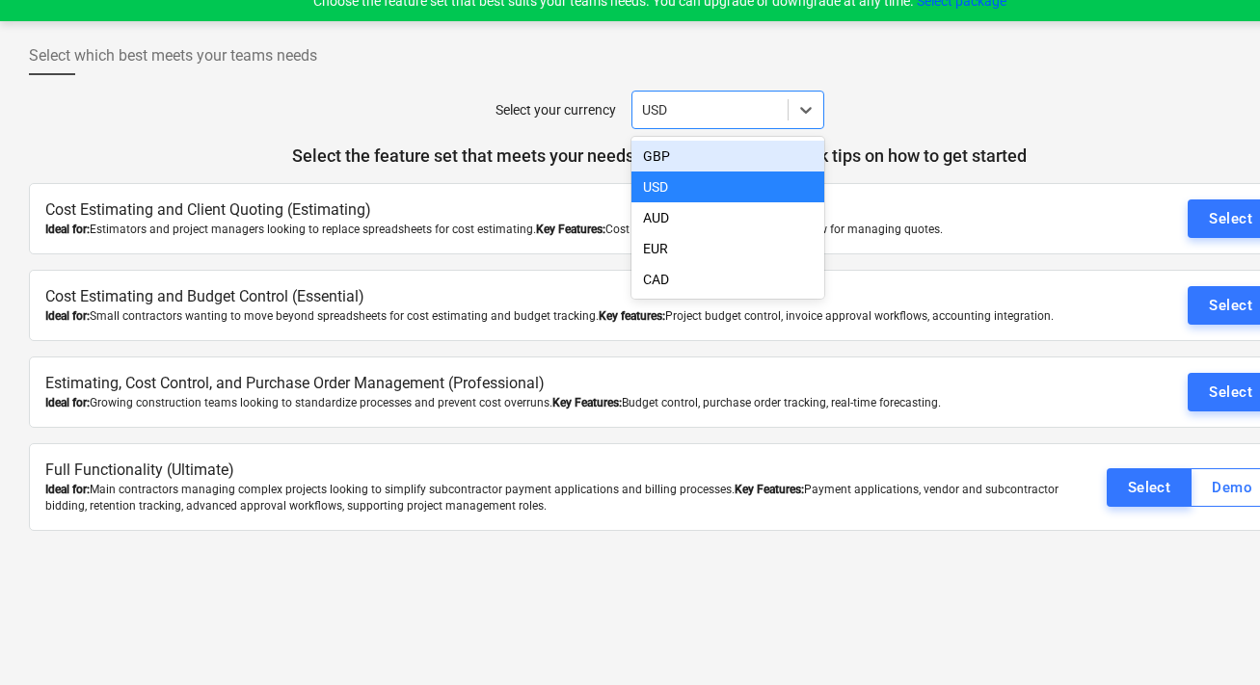
click at [695, 159] on div "GBP" at bounding box center [727, 156] width 193 height 31
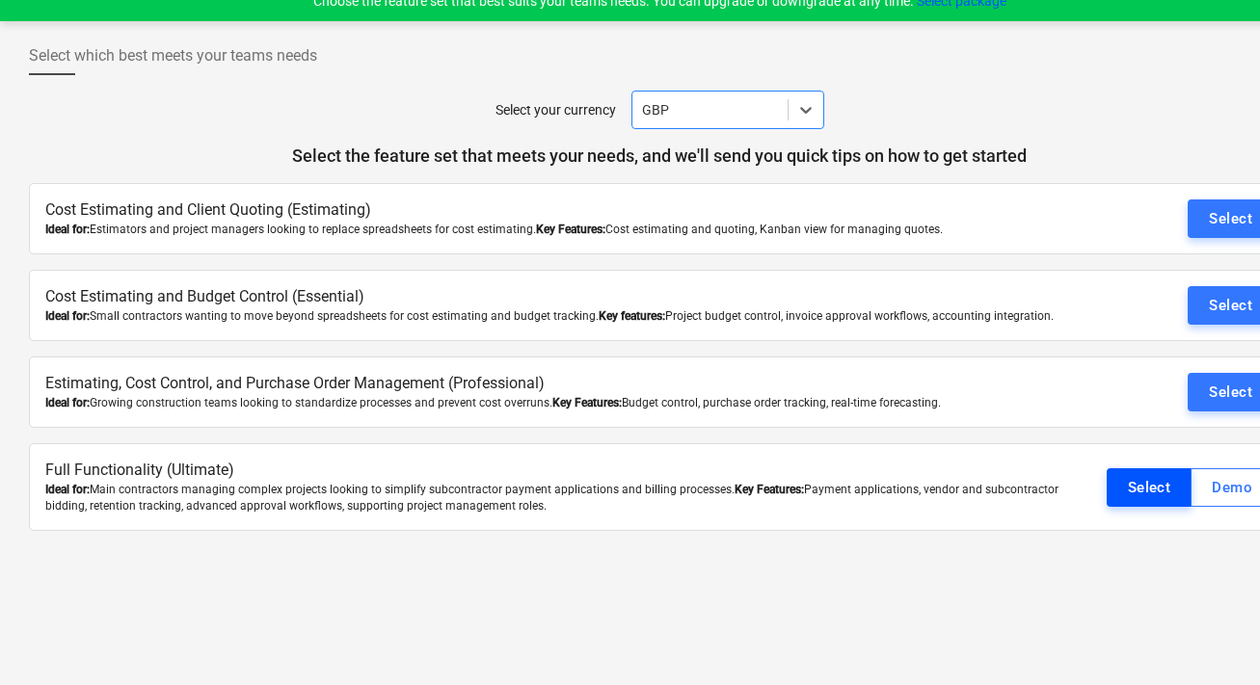
click at [1131, 489] on div "Select" at bounding box center [1149, 487] width 43 height 25
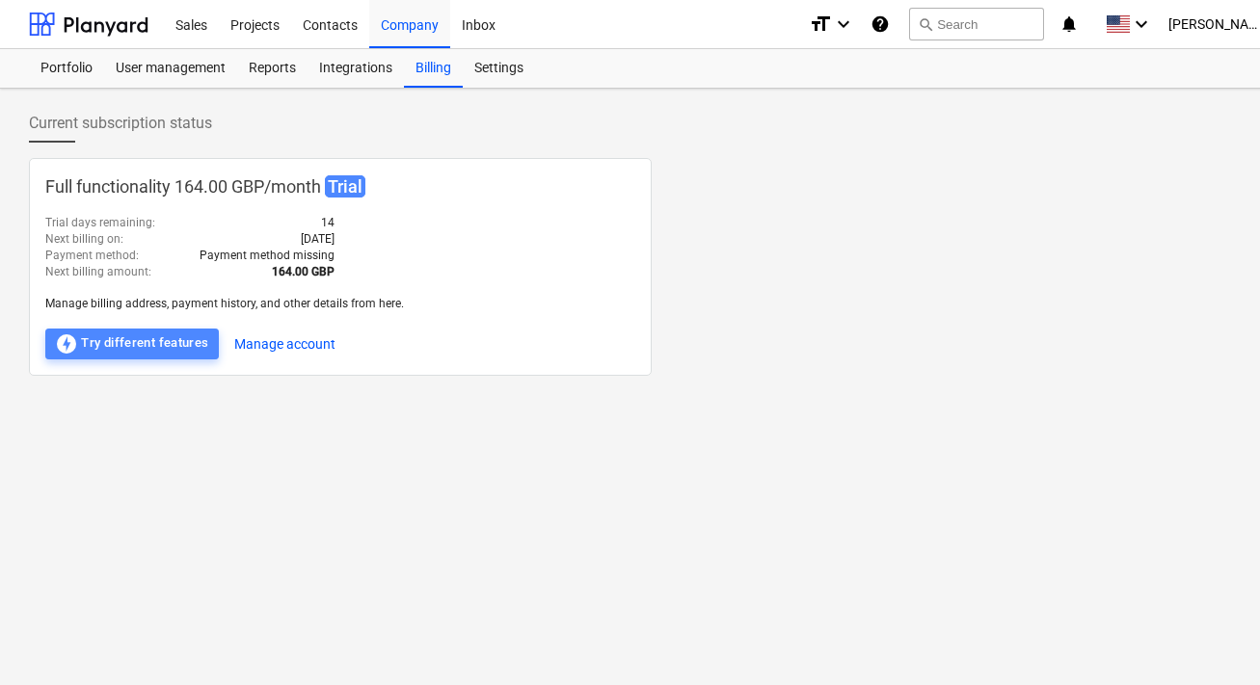
click at [170, 346] on div "offline_bolt Try different features" at bounding box center [132, 343] width 154 height 23
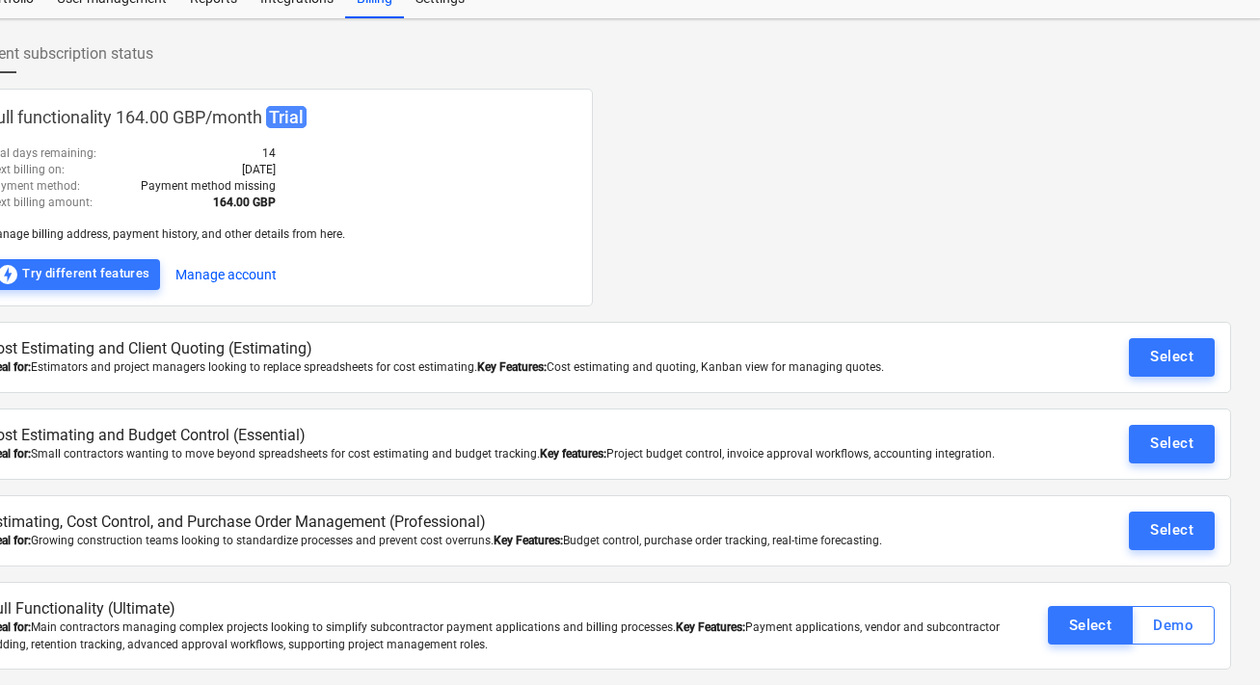
scroll to position [69, 0]
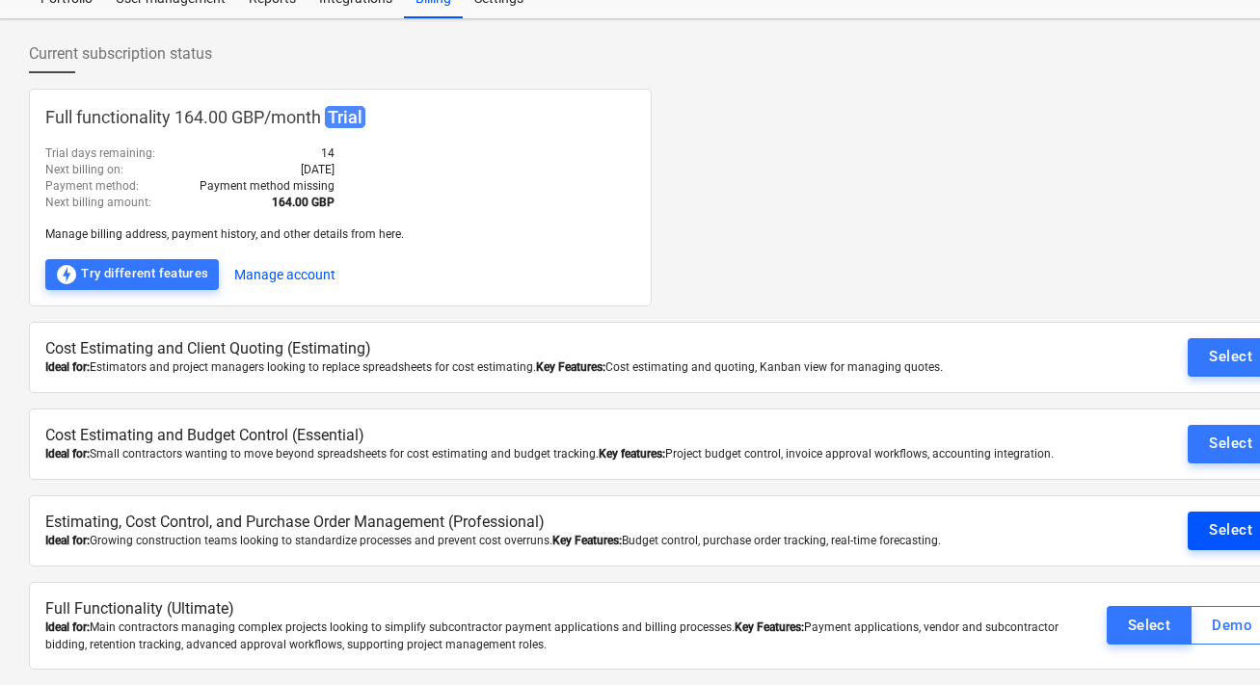
click at [1228, 518] on div "Select" at bounding box center [1230, 530] width 43 height 25
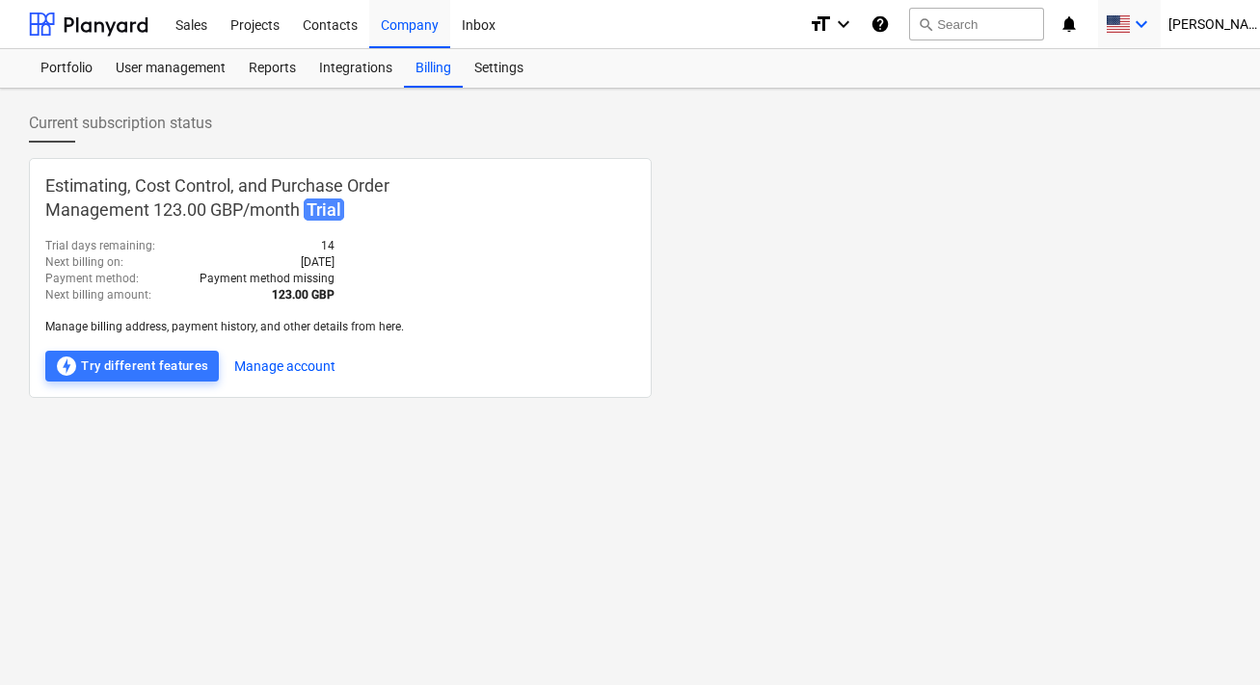
click at [1153, 29] on icon "keyboard_arrow_down" at bounding box center [1140, 24] width 23 height 23
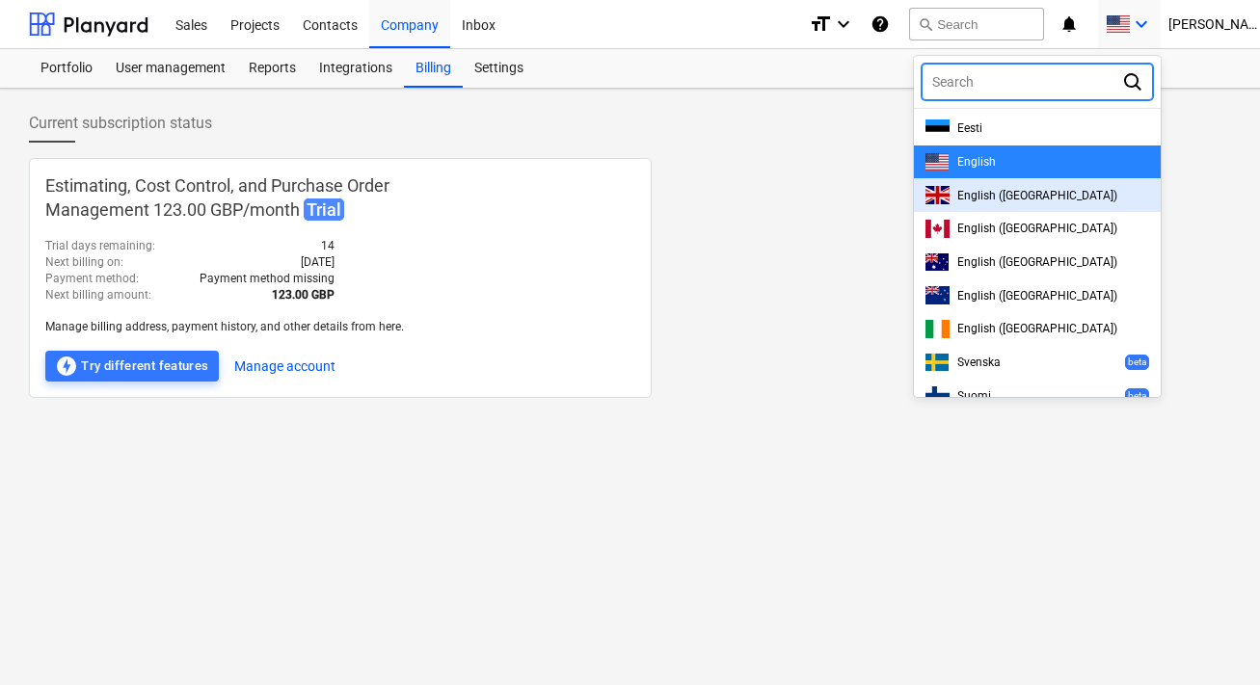
click at [1084, 201] on div "English ([GEOGRAPHIC_DATA])" at bounding box center [1037, 195] width 224 height 18
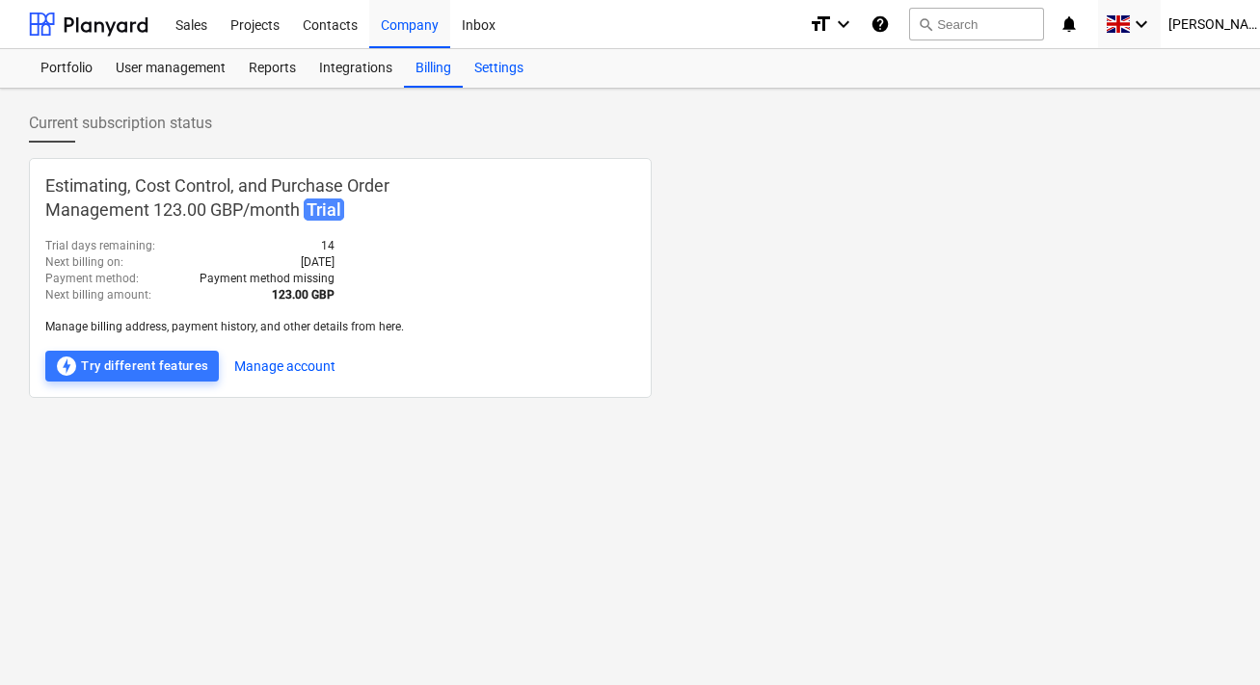
click at [498, 67] on div "Settings" at bounding box center [499, 68] width 72 height 39
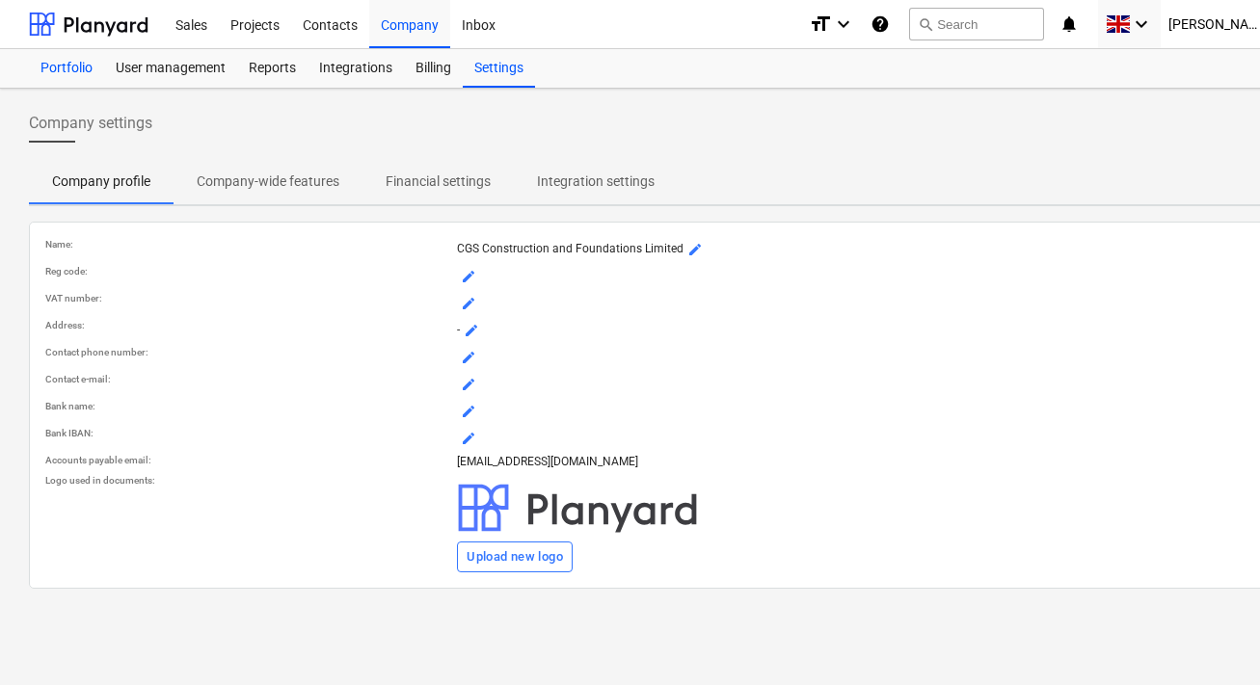
click at [78, 70] on div "Portfolio" at bounding box center [66, 68] width 75 height 39
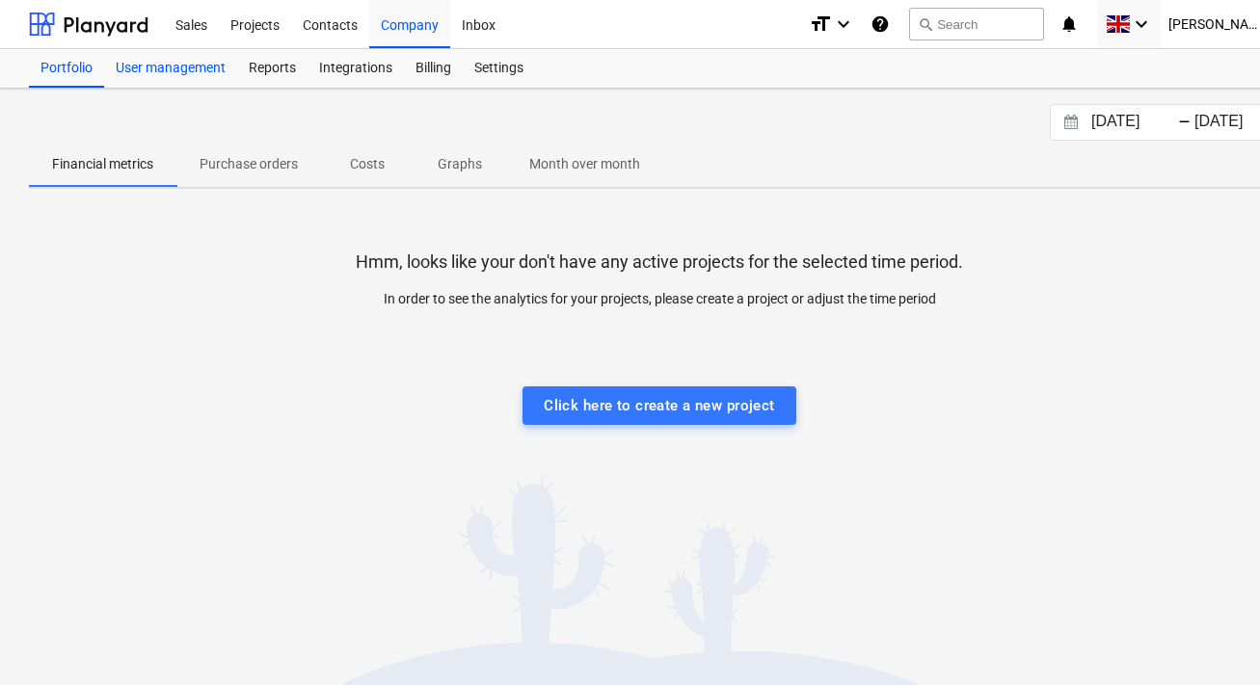
click at [139, 66] on div "User management" at bounding box center [170, 68] width 133 height 39
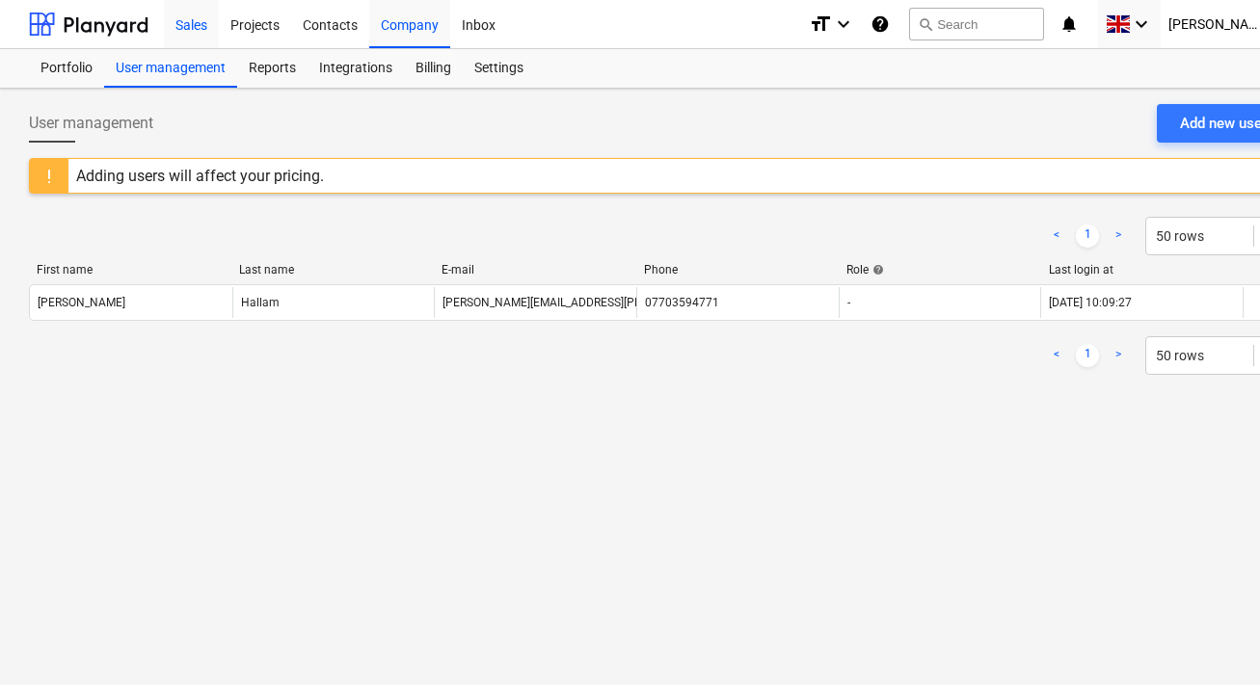
click at [205, 29] on div "Sales" at bounding box center [191, 23] width 55 height 49
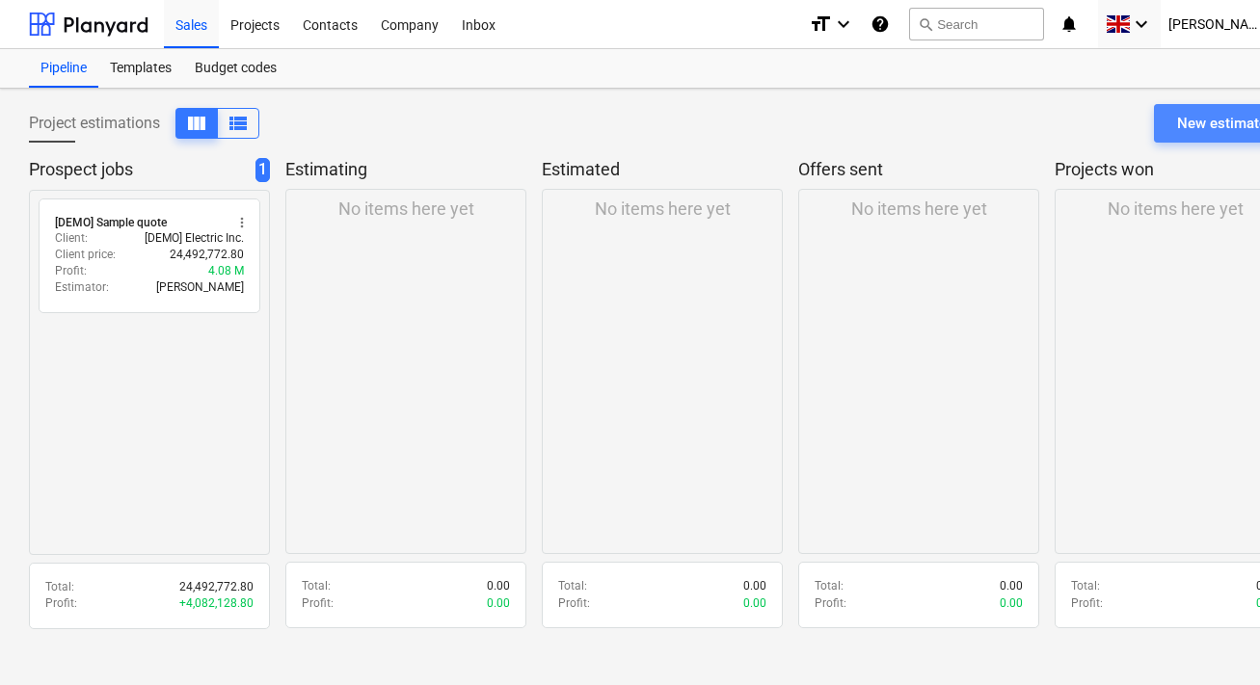
click at [1220, 141] on button "New estimate" at bounding box center [1222, 123] width 136 height 39
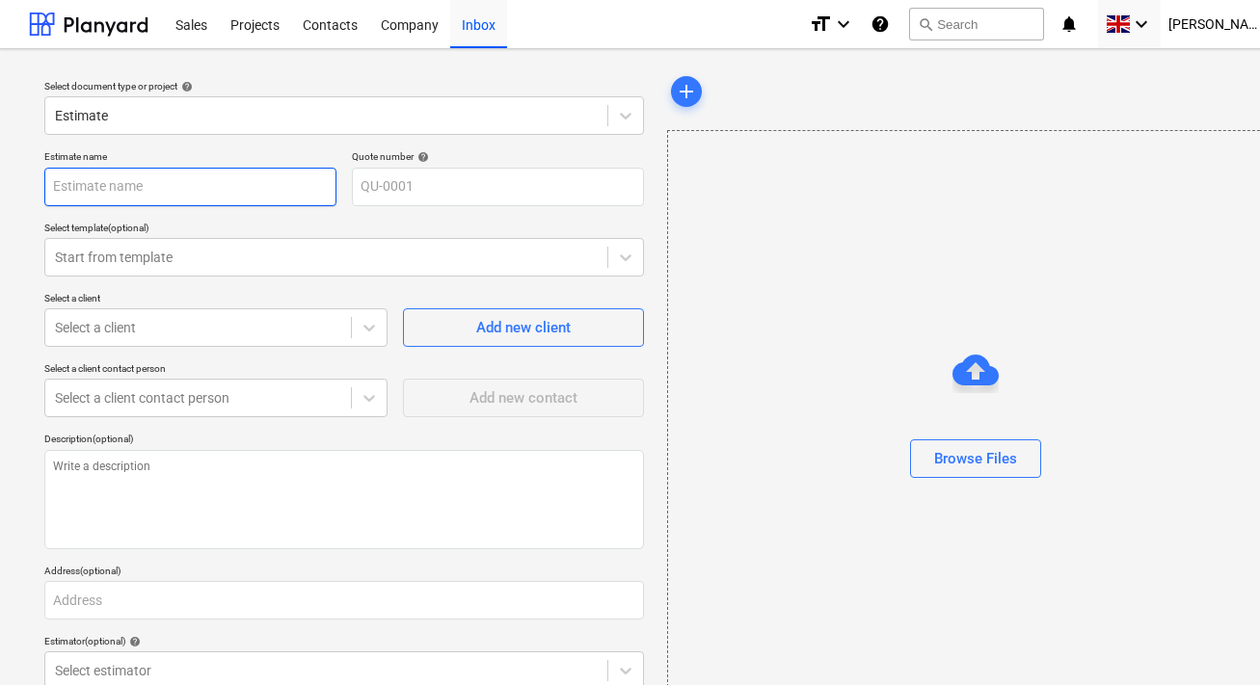
click at [257, 196] on input "text" at bounding box center [190, 187] width 292 height 39
click at [50, 184] on input "Crofts" at bounding box center [190, 187] width 292 height 39
click at [74, 248] on div at bounding box center [326, 257] width 543 height 19
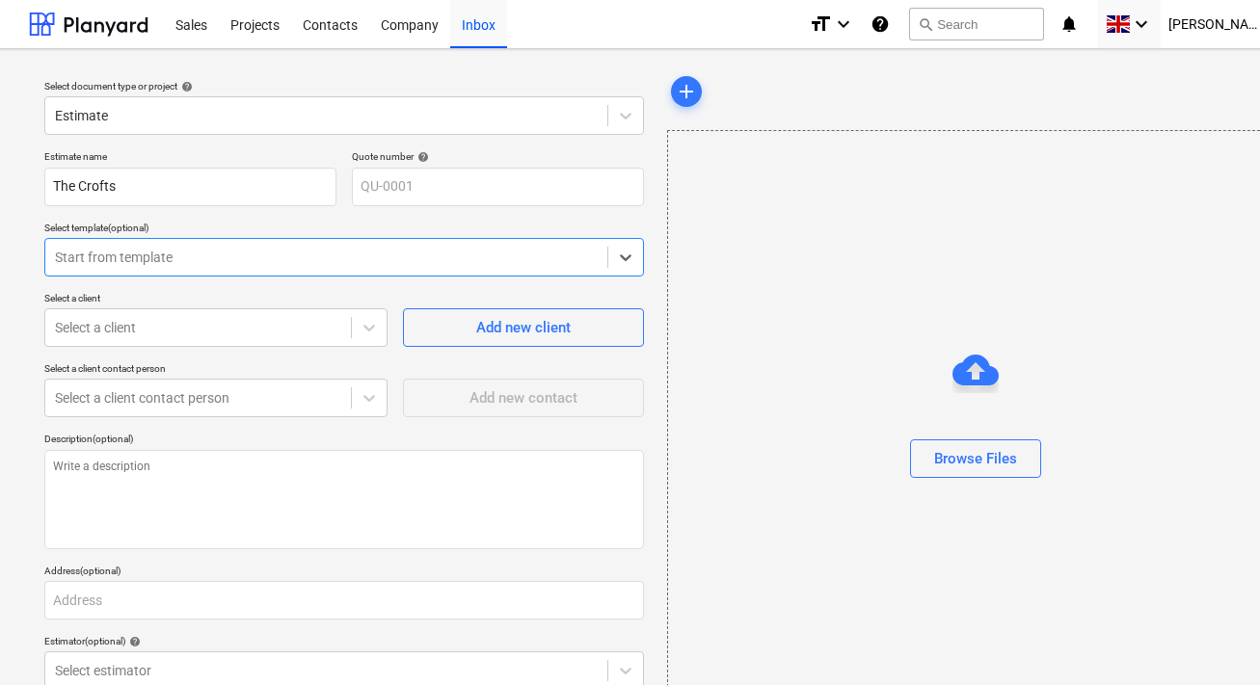
click at [176, 261] on div at bounding box center [326, 257] width 543 height 19
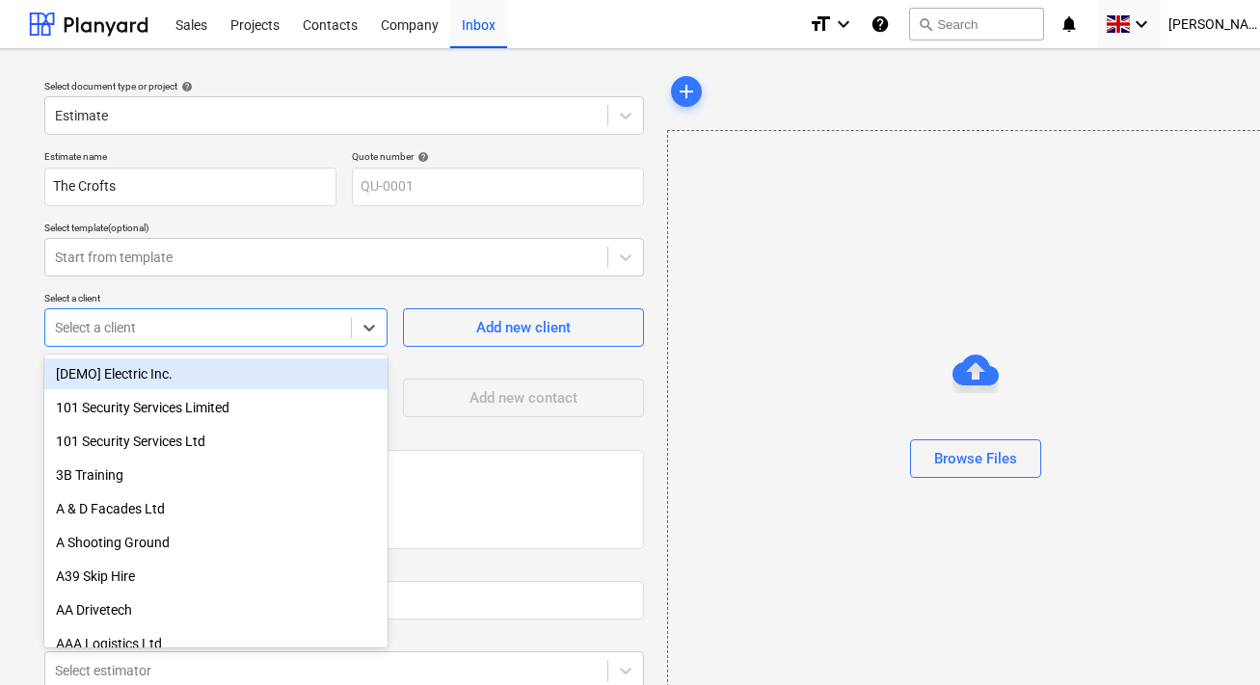
click at [162, 332] on div at bounding box center [198, 327] width 286 height 19
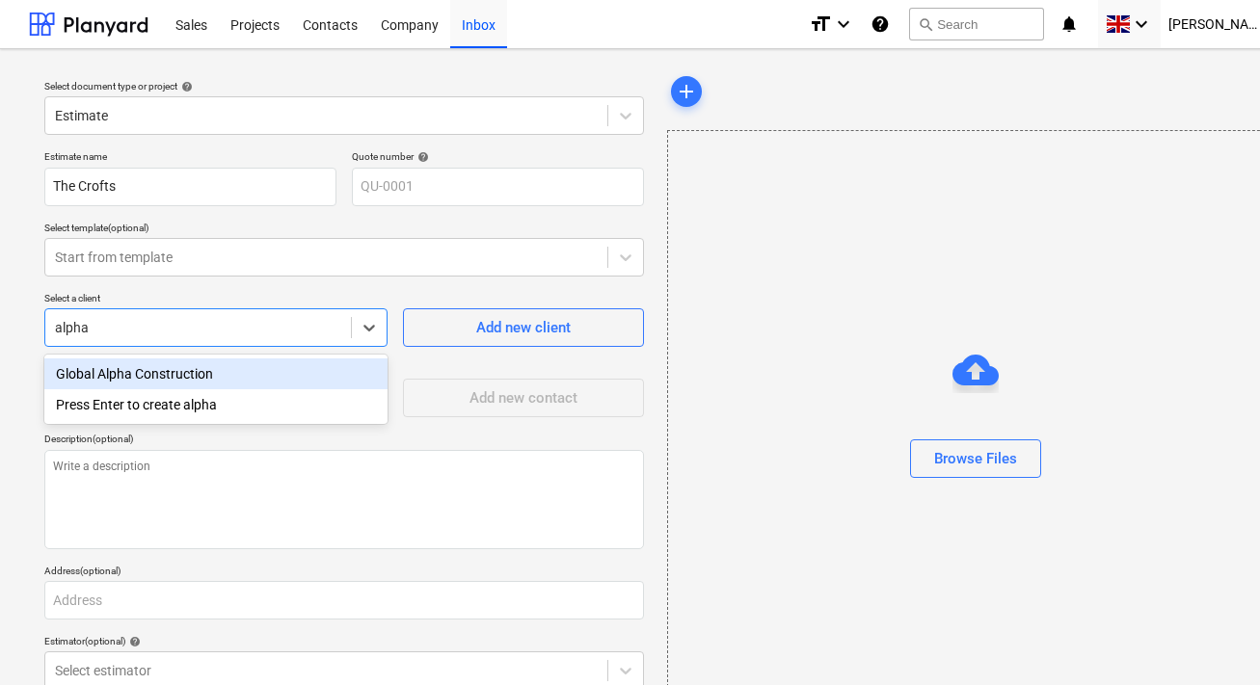
click at [203, 368] on div "Global Alpha Construction" at bounding box center [215, 374] width 343 height 31
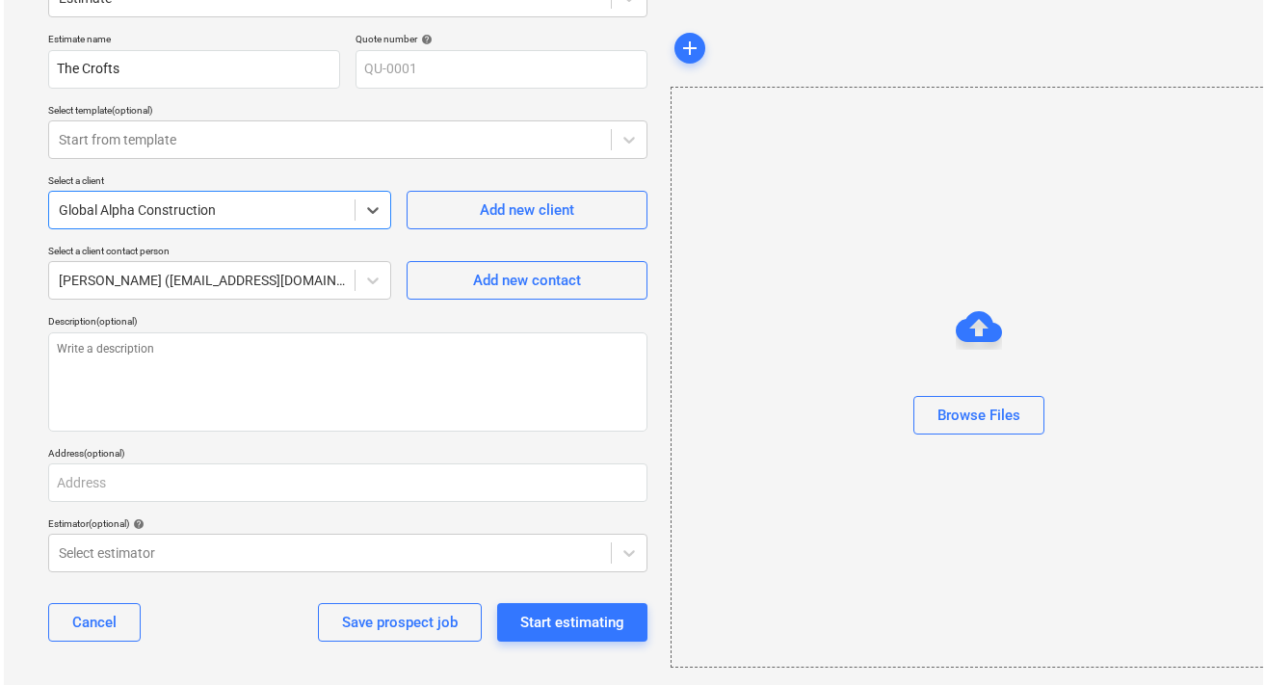
scroll to position [120, 0]
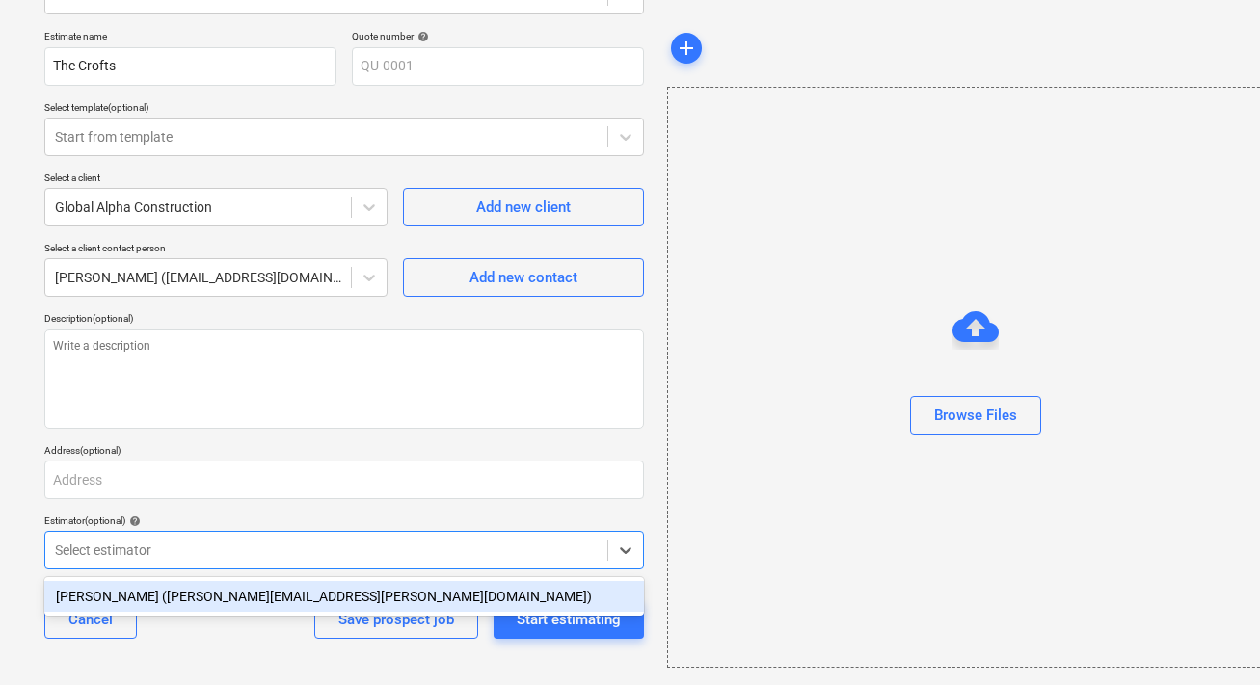
click at [298, 556] on div at bounding box center [326, 550] width 543 height 19
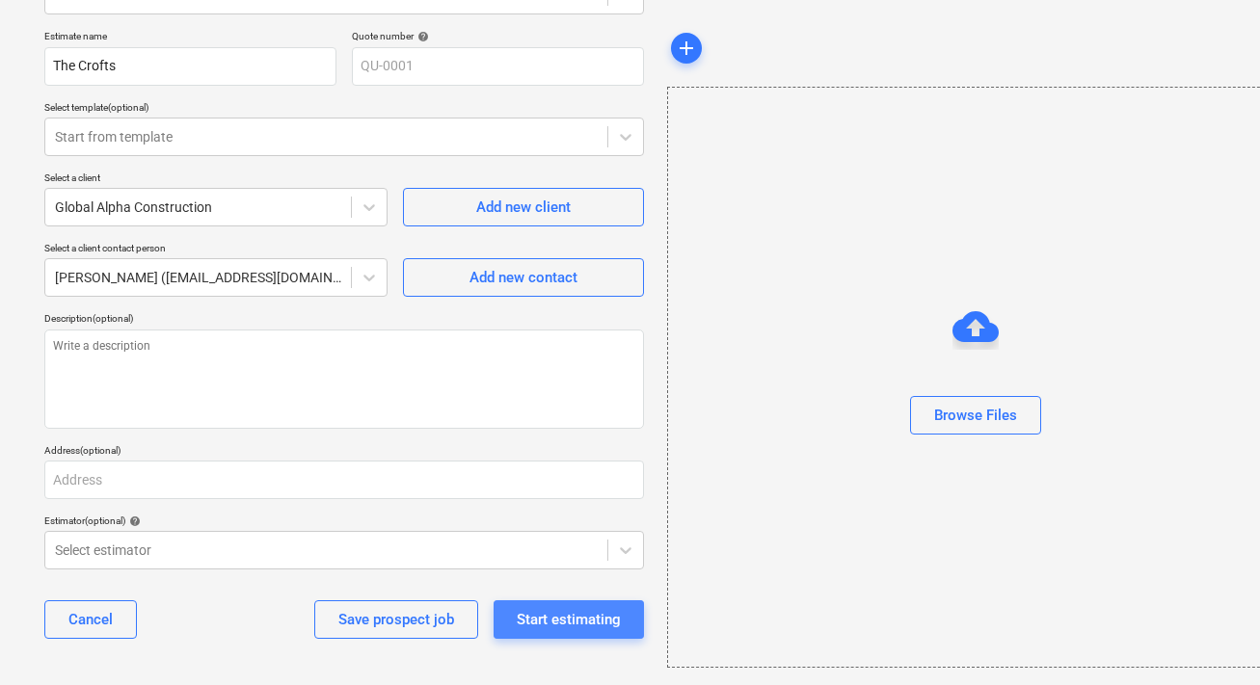
click at [515, 619] on button "Start estimating" at bounding box center [568, 619] width 150 height 39
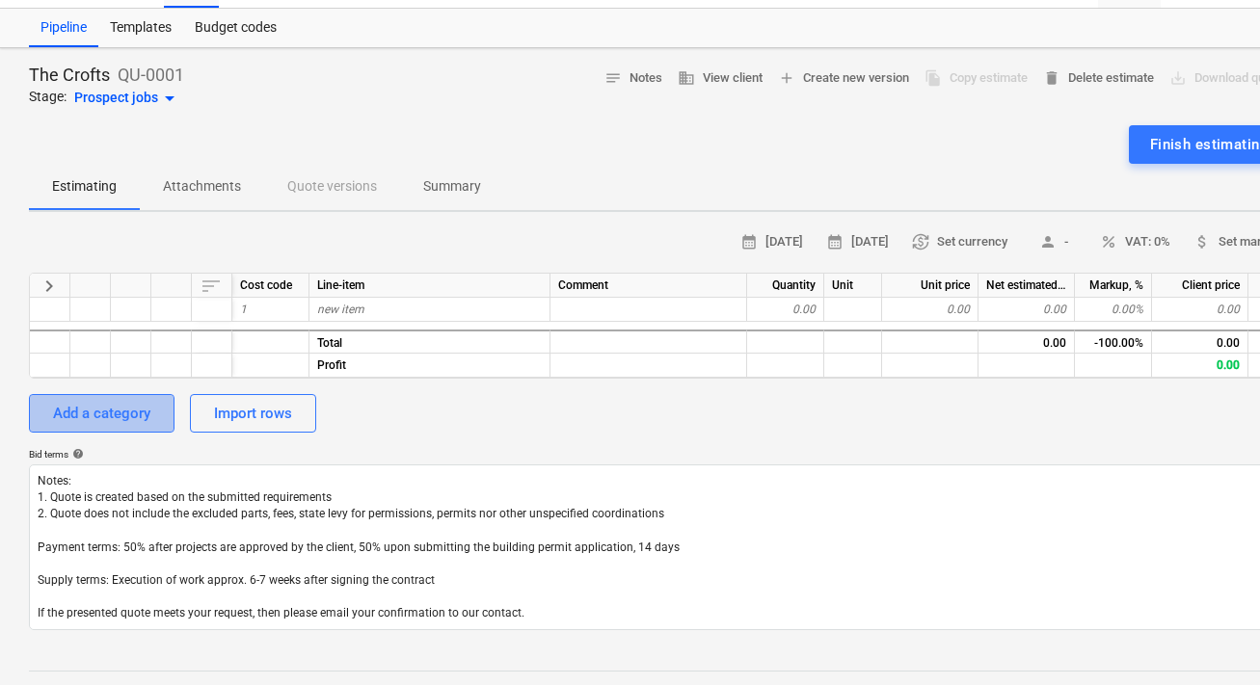
click at [147, 410] on div "Add a category" at bounding box center [101, 413] width 97 height 25
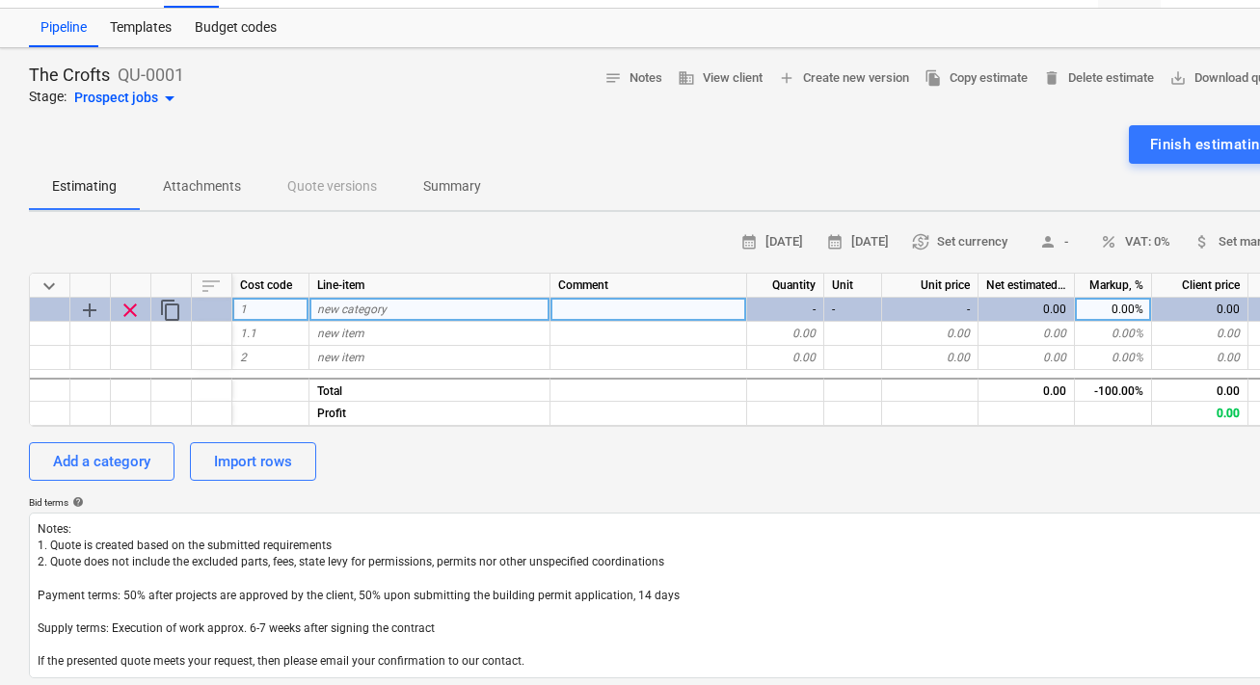
click at [359, 307] on span "new category" at bounding box center [351, 309] width 69 height 13
click at [387, 318] on div "A -" at bounding box center [429, 310] width 241 height 24
click at [387, 311] on input "A -" at bounding box center [429, 309] width 240 height 23
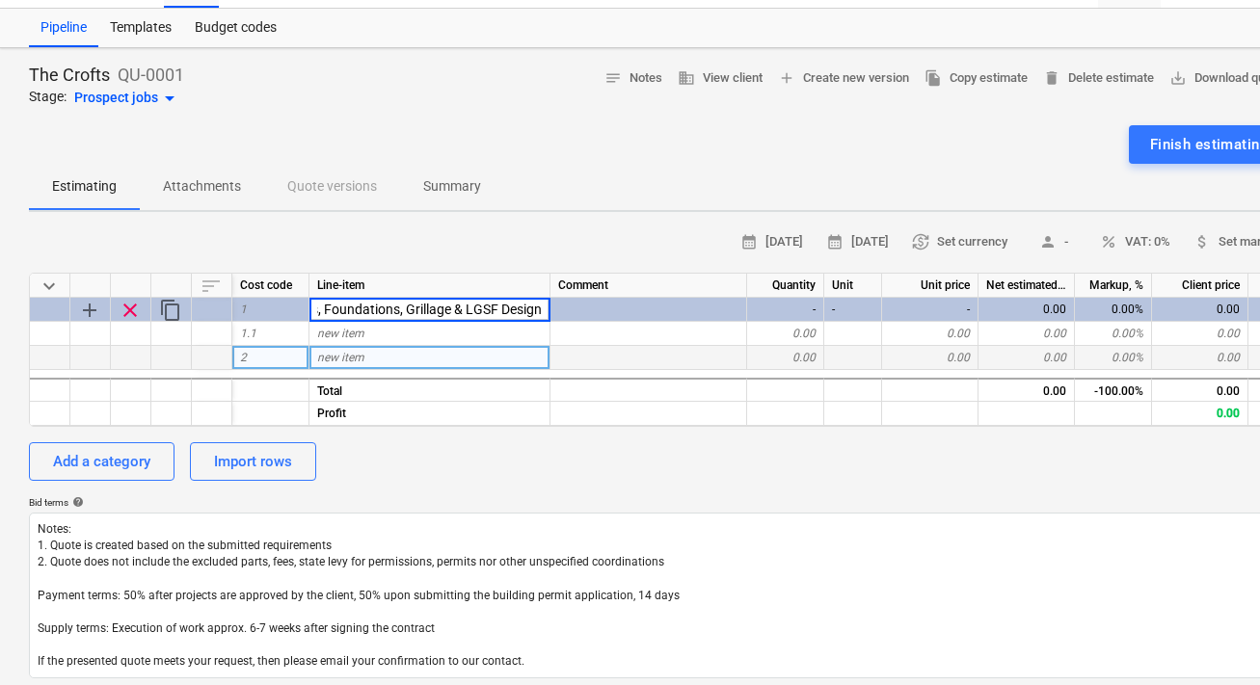
click at [396, 364] on div "new item" at bounding box center [429, 358] width 241 height 24
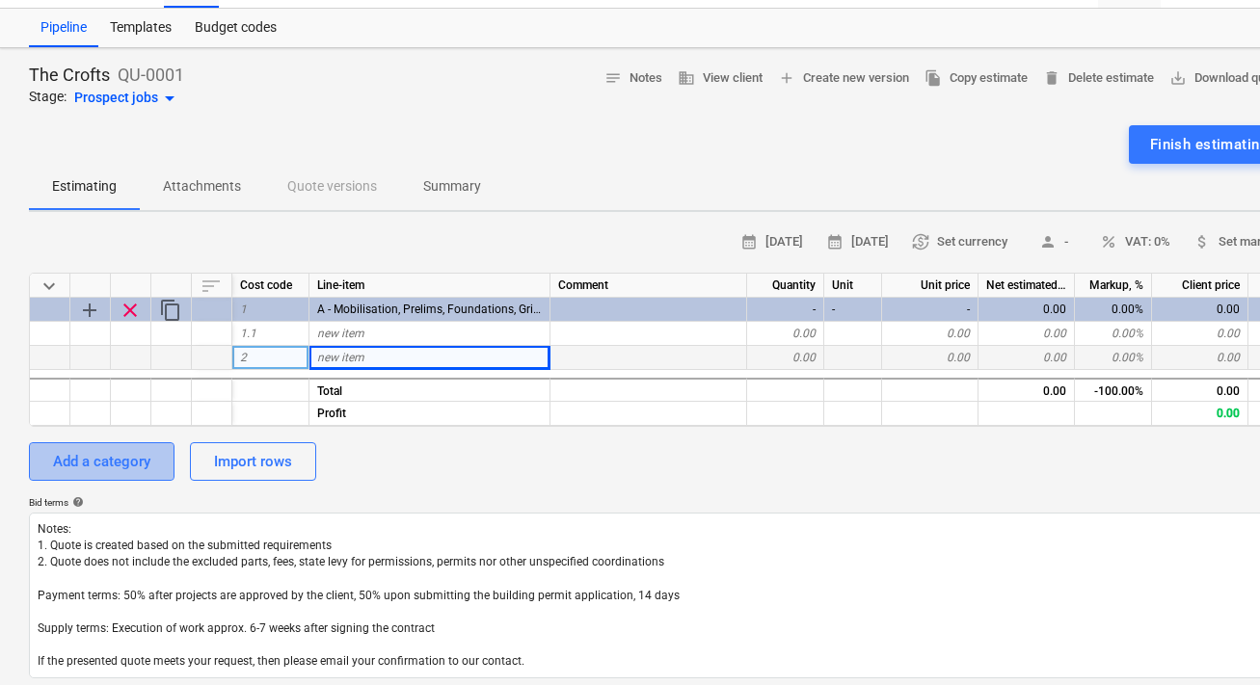
click at [61, 471] on div "Add a category" at bounding box center [101, 461] width 97 height 25
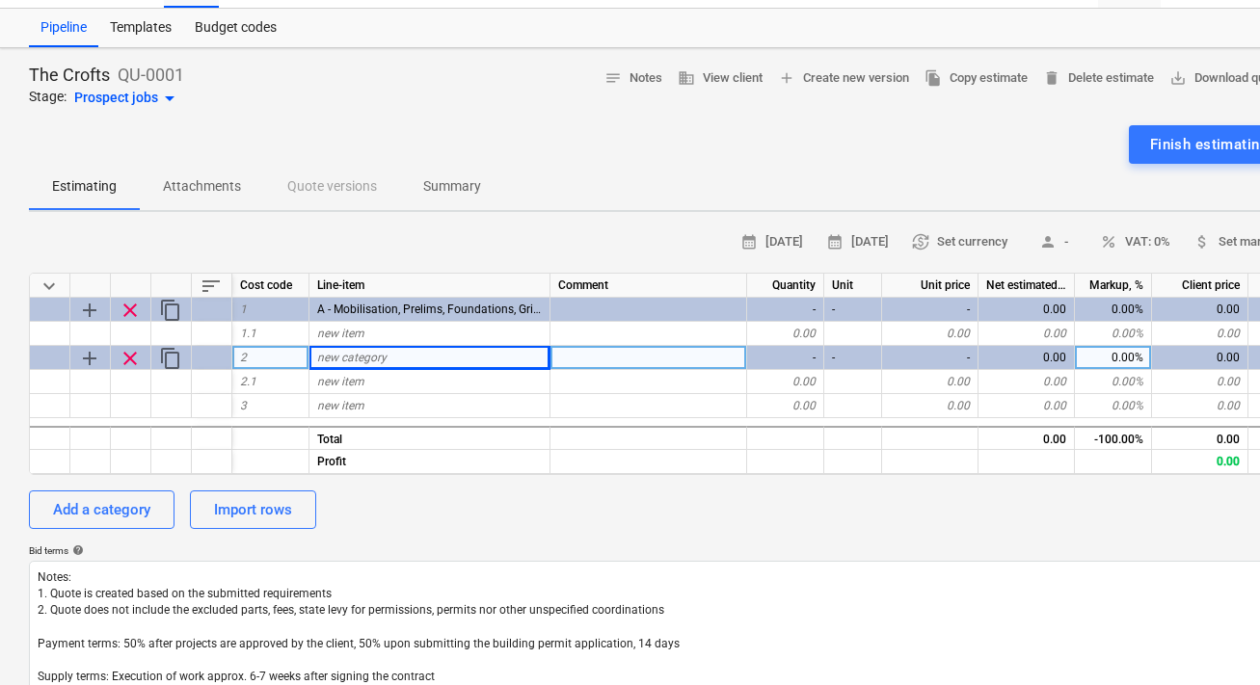
click at [396, 361] on div "new category" at bounding box center [429, 358] width 241 height 24
click at [325, 351] on span "new category" at bounding box center [351, 357] width 69 height 13
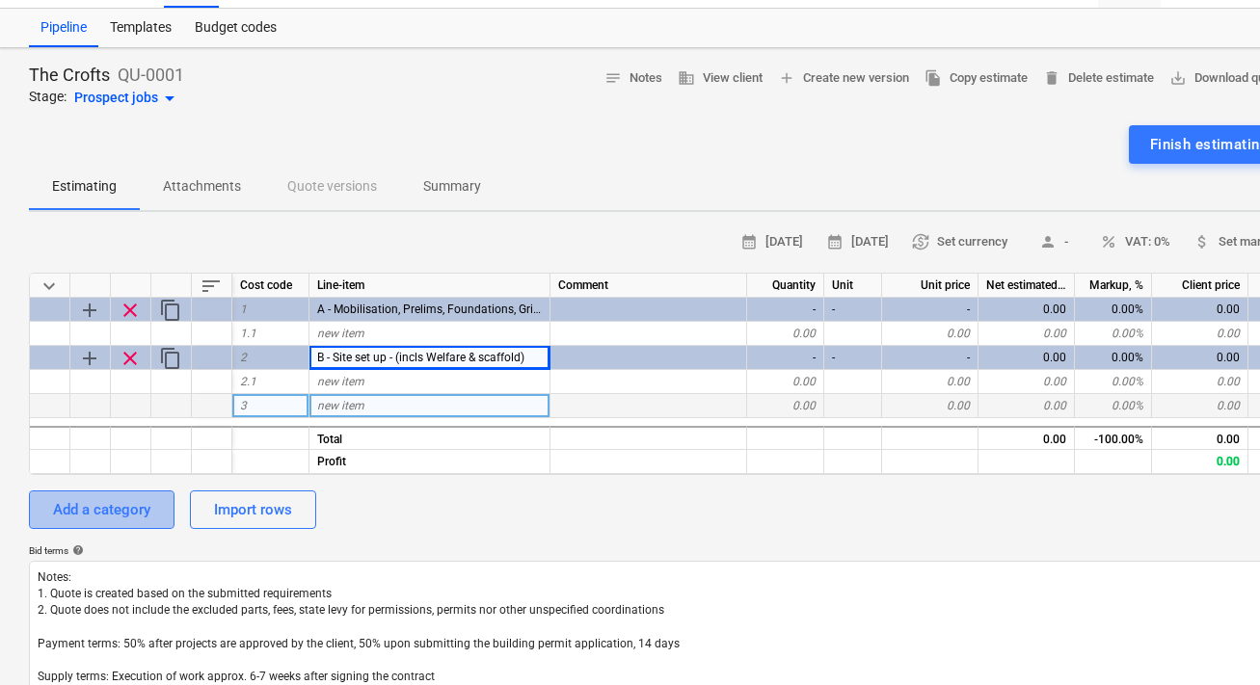
click at [124, 512] on div "Add a category" at bounding box center [101, 509] width 97 height 25
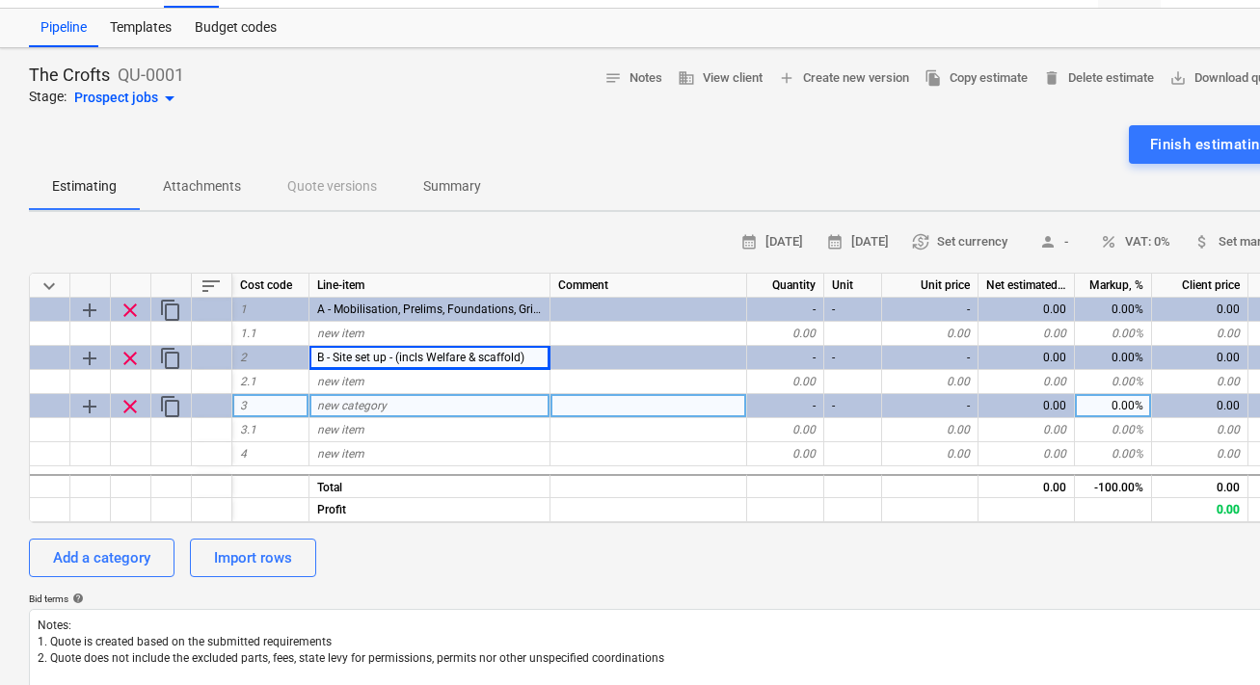
click at [409, 411] on div "new category" at bounding box center [429, 406] width 241 height 24
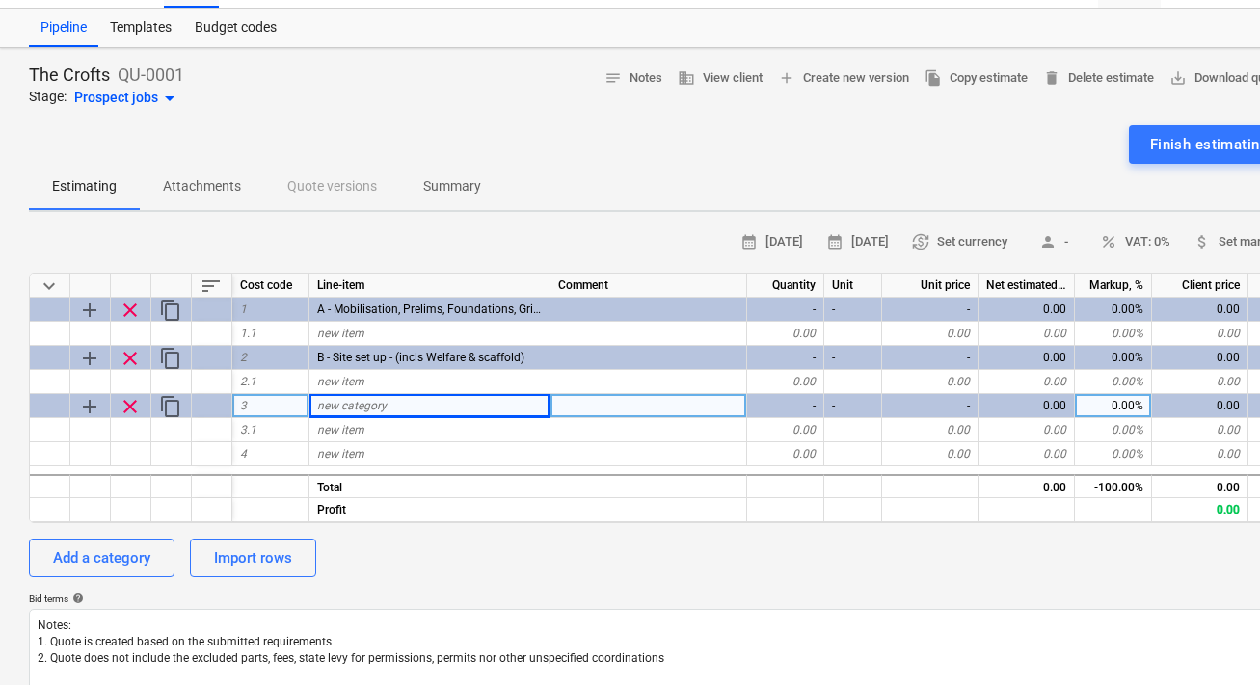
click at [384, 409] on span "new category" at bounding box center [351, 405] width 69 height 13
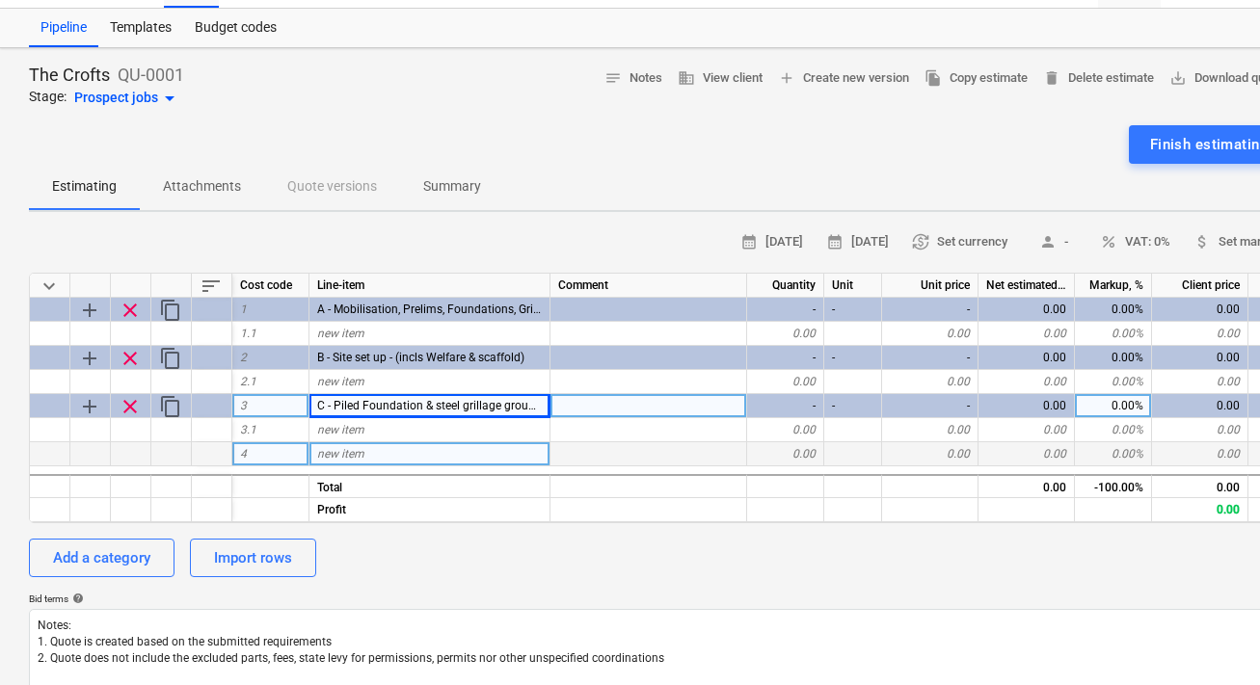
click at [548, 442] on div "new item" at bounding box center [429, 454] width 241 height 24
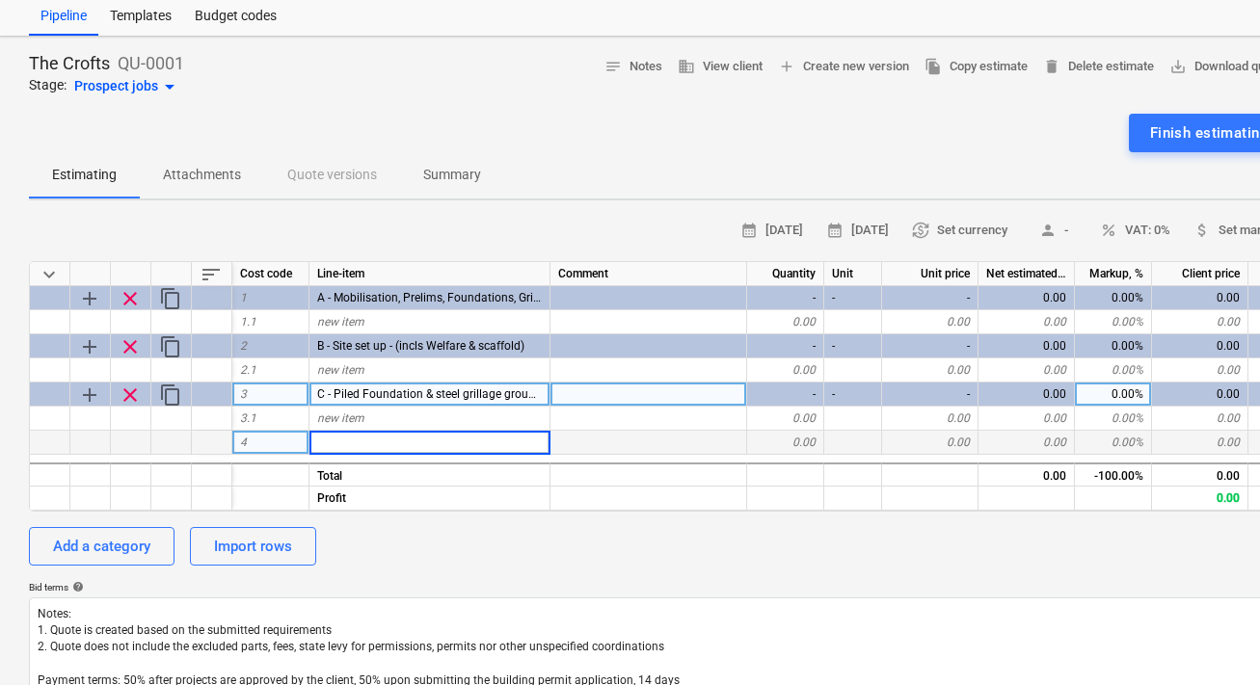
scroll to position [30, 0]
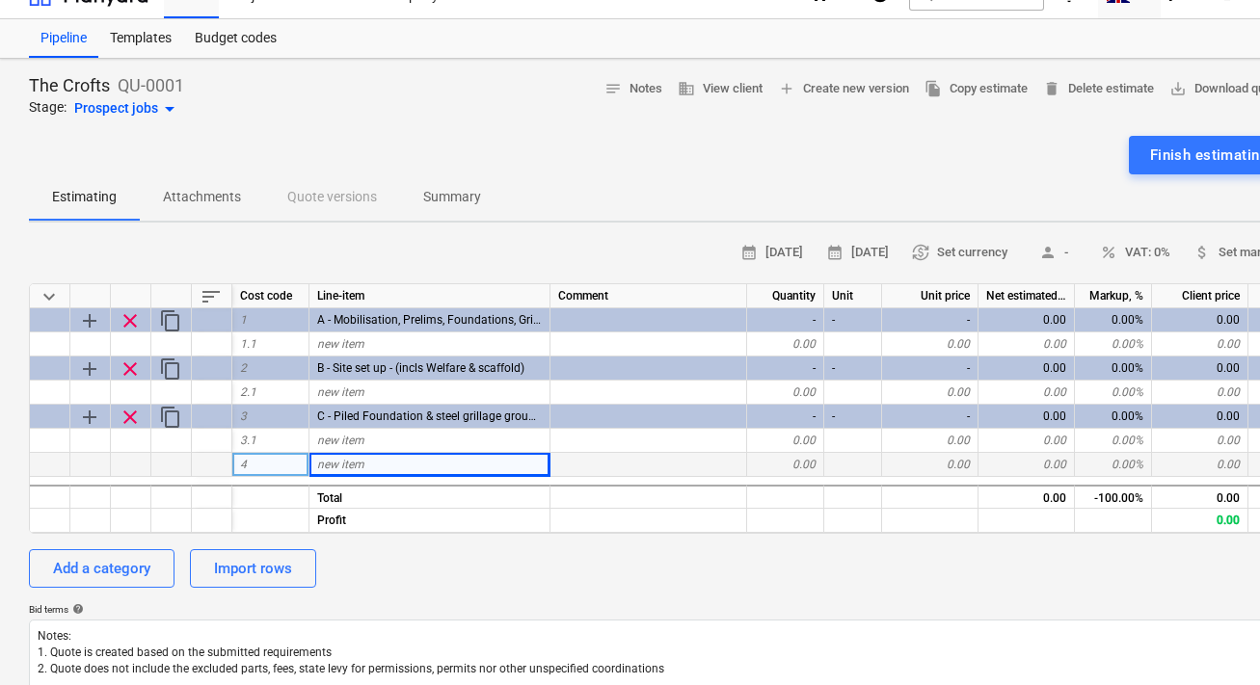
click at [248, 463] on div "4" at bounding box center [270, 465] width 77 height 24
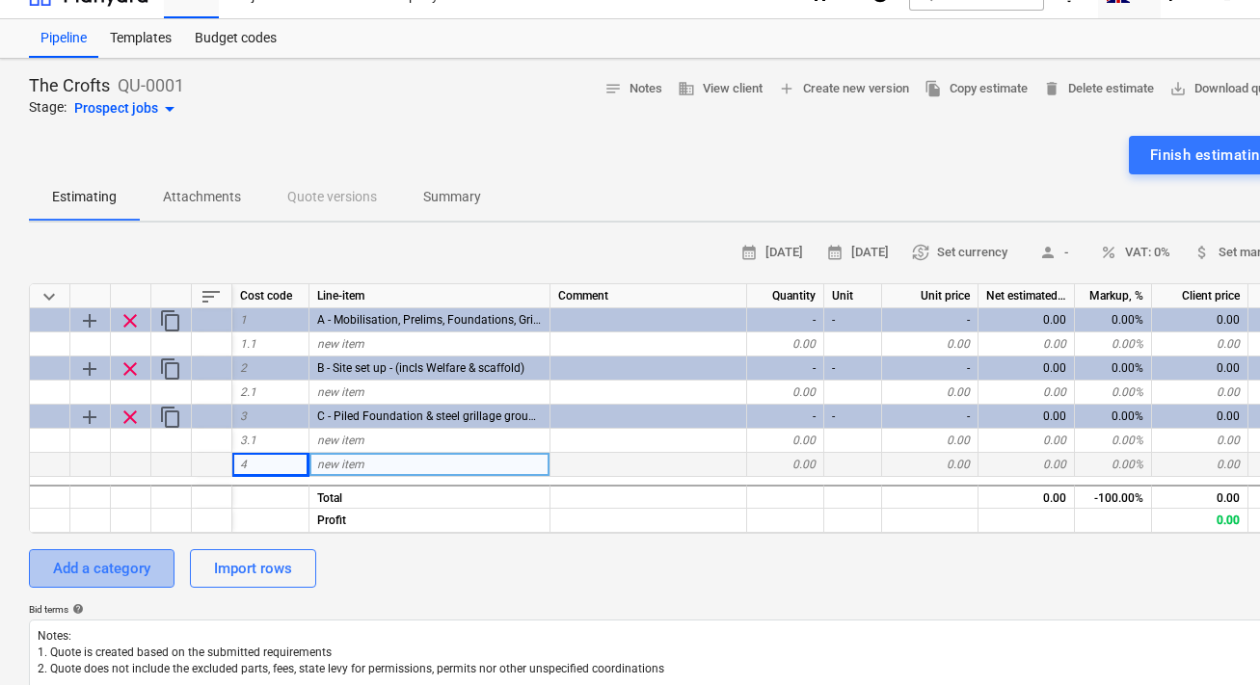
click at [122, 564] on div "Add a category" at bounding box center [101, 568] width 97 height 25
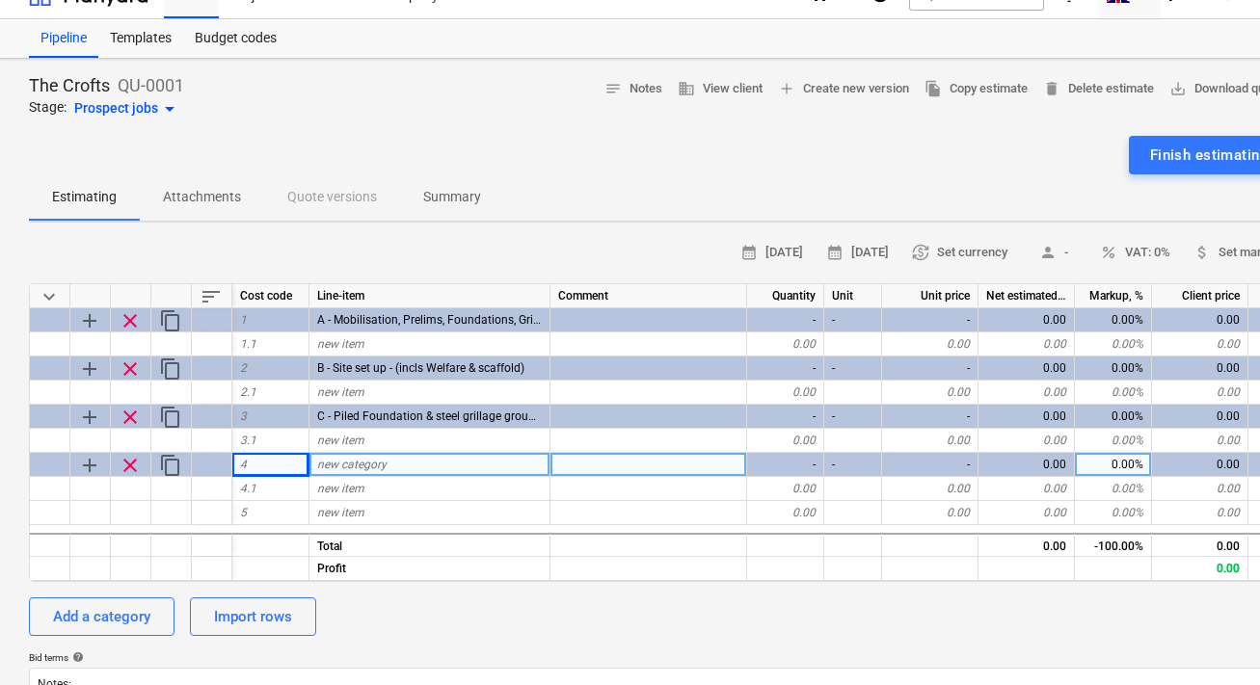
click at [421, 464] on div "new category" at bounding box center [429, 465] width 241 height 24
click at [456, 462] on div "D -" at bounding box center [429, 465] width 241 height 24
click at [456, 462] on input "D -" at bounding box center [429, 464] width 240 height 23
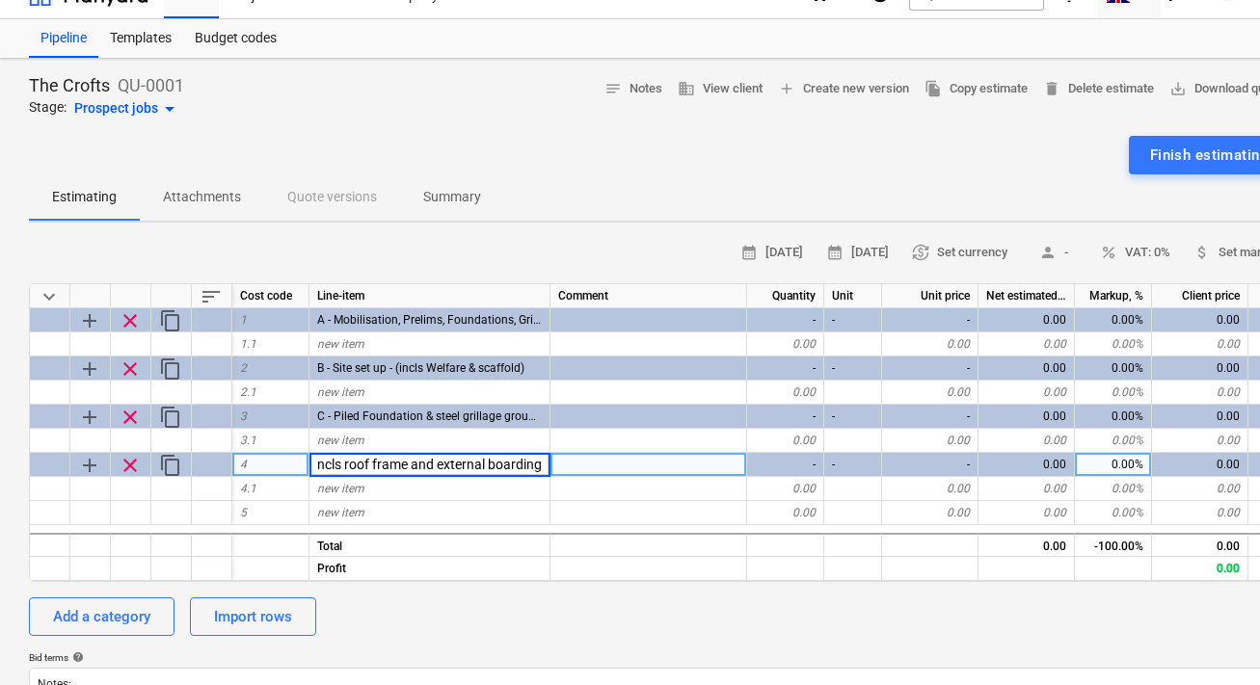
click at [630, 179] on div "Estimating Attachments Quote versions Summary" at bounding box center [659, 197] width 1261 height 46
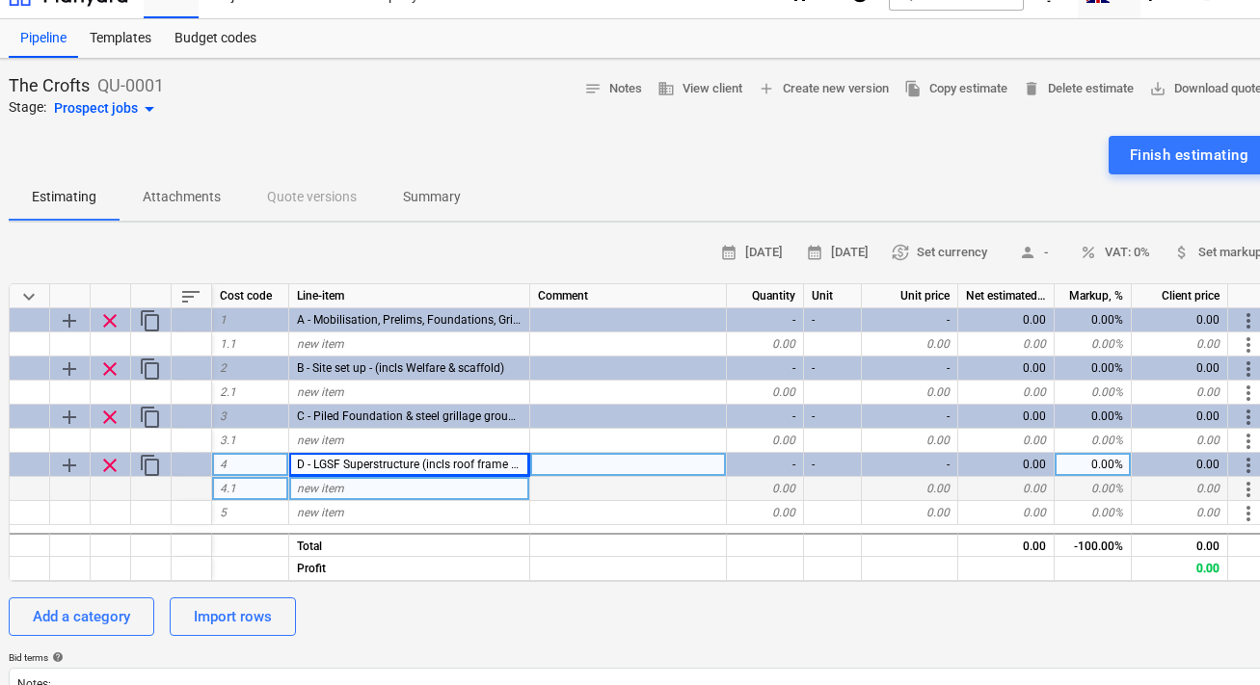
scroll to position [30, 59]
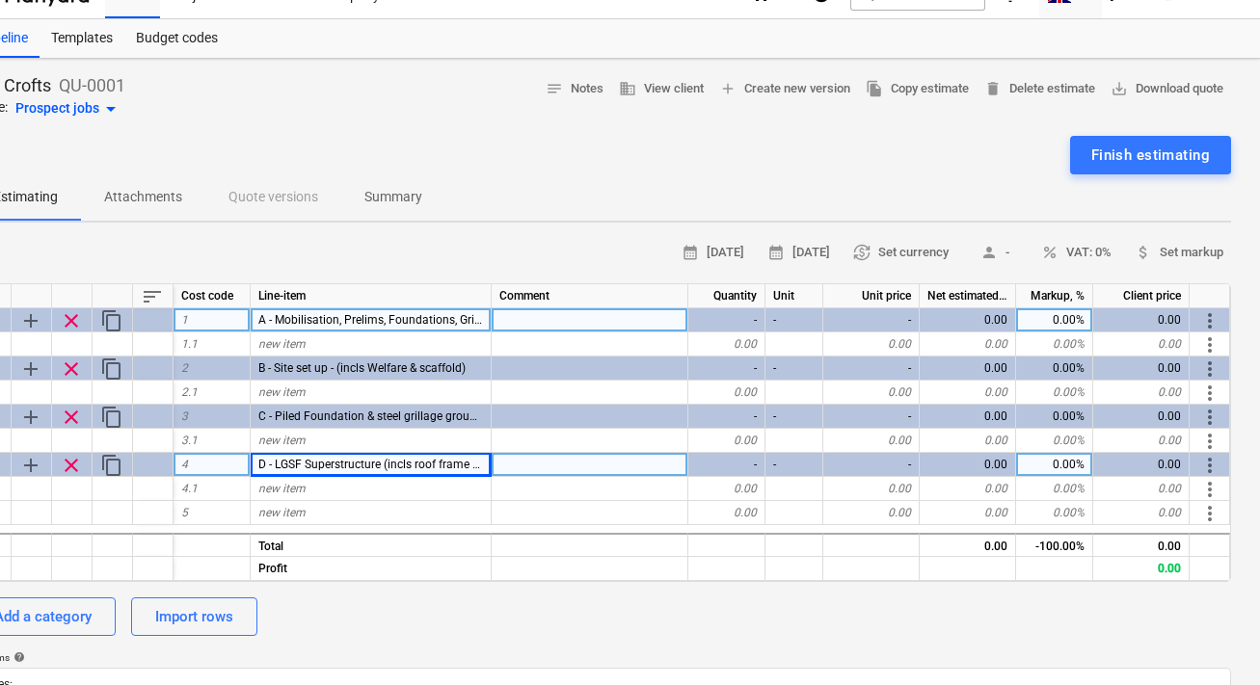
click at [1207, 321] on span "more_vert" at bounding box center [1209, 320] width 23 height 23
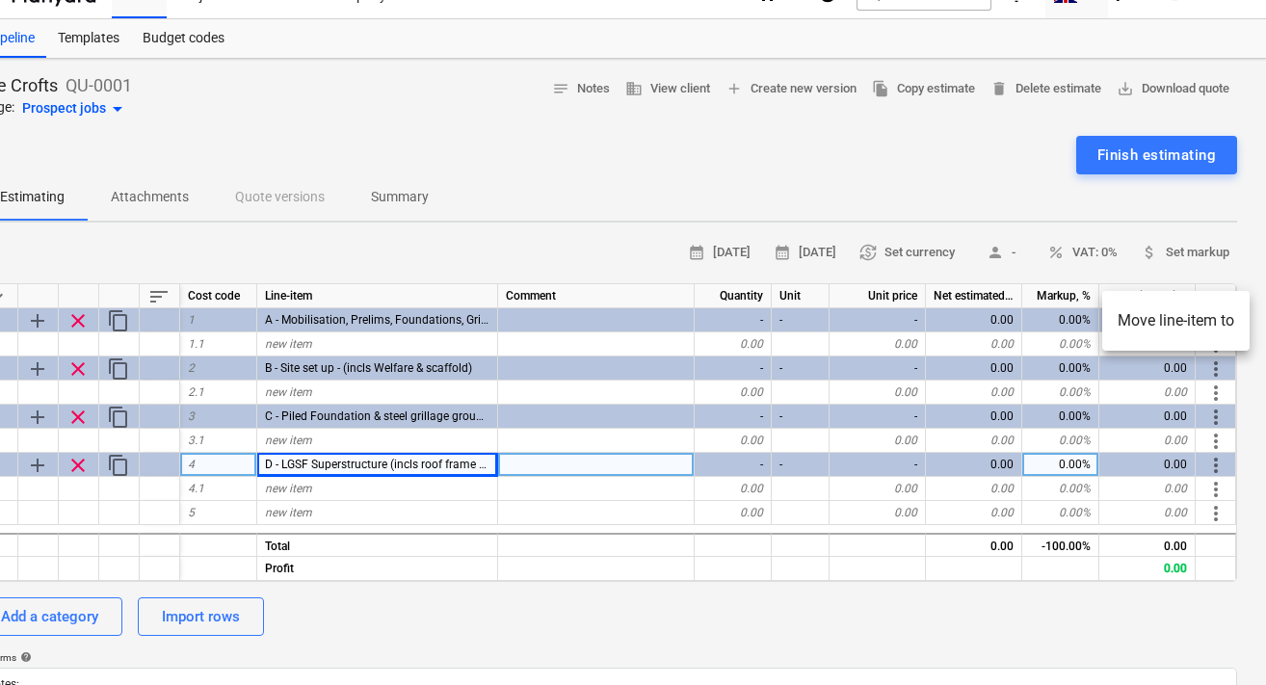
click at [1155, 203] on div at bounding box center [633, 342] width 1266 height 685
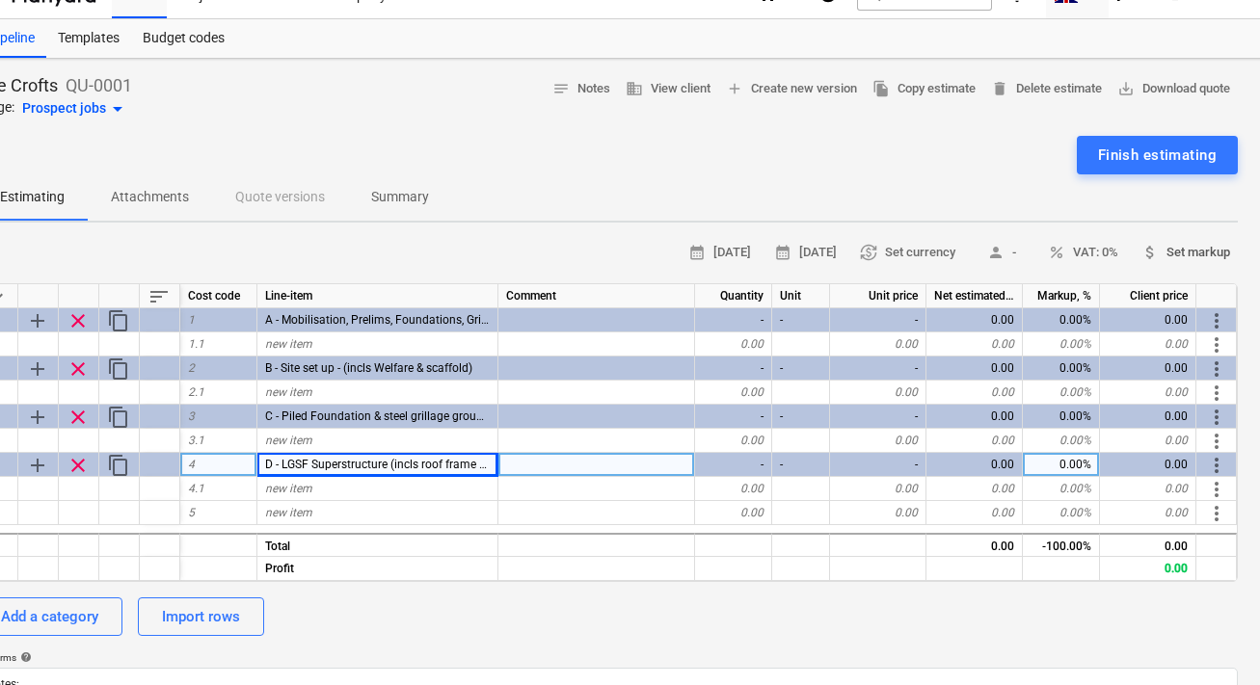
click at [1183, 253] on span "attach_money Set markup" at bounding box center [1185, 253] width 89 height 22
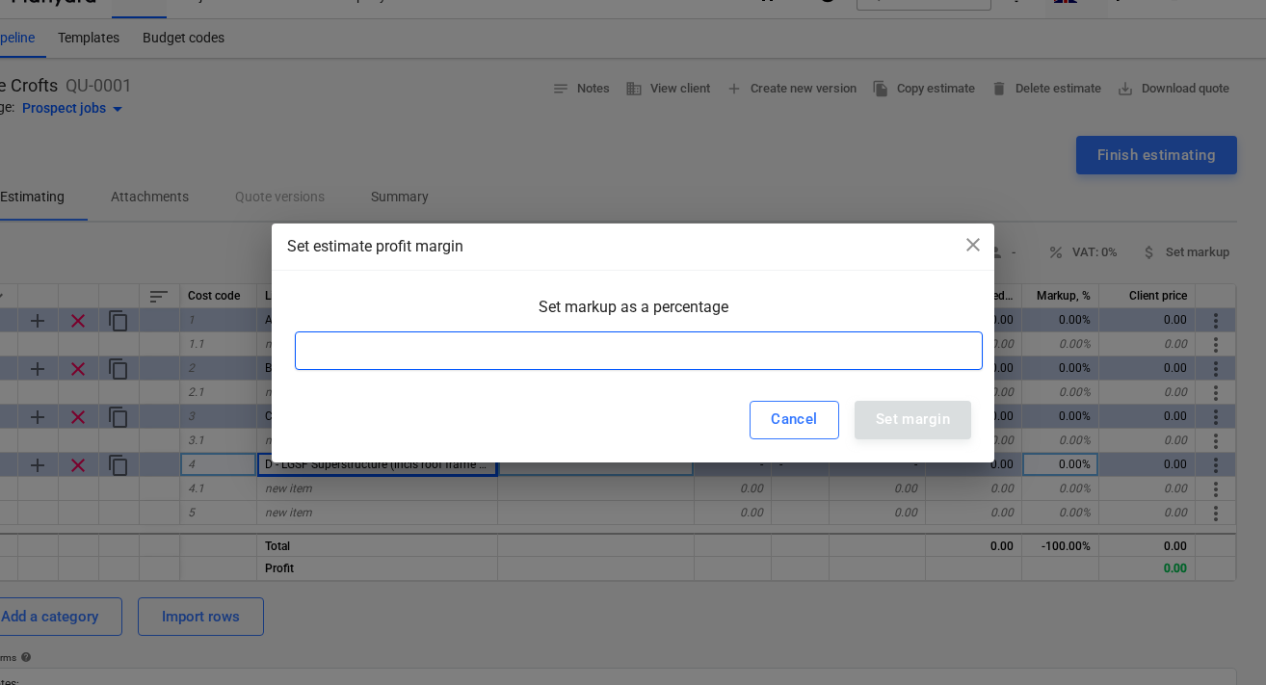
click at [764, 333] on input at bounding box center [639, 351] width 688 height 39
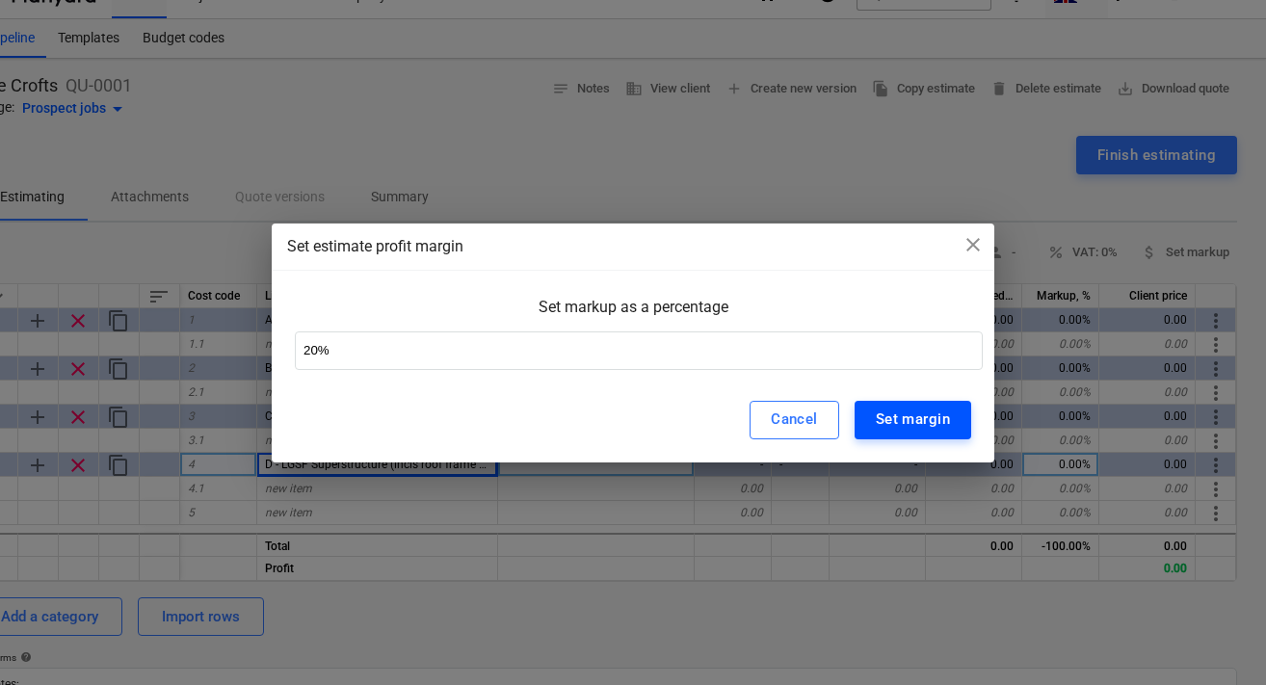
click at [904, 412] on div "Set margin" at bounding box center [913, 419] width 74 height 25
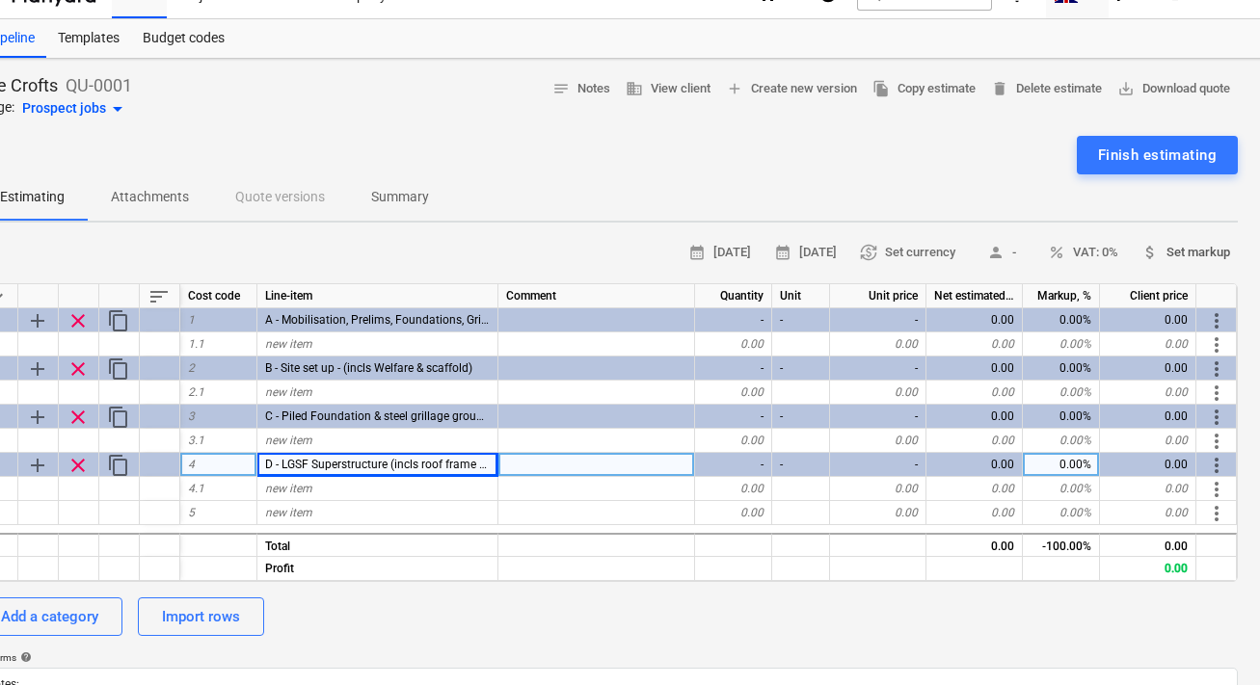
click at [1179, 245] on span "attach_money Set markup" at bounding box center [1185, 253] width 89 height 22
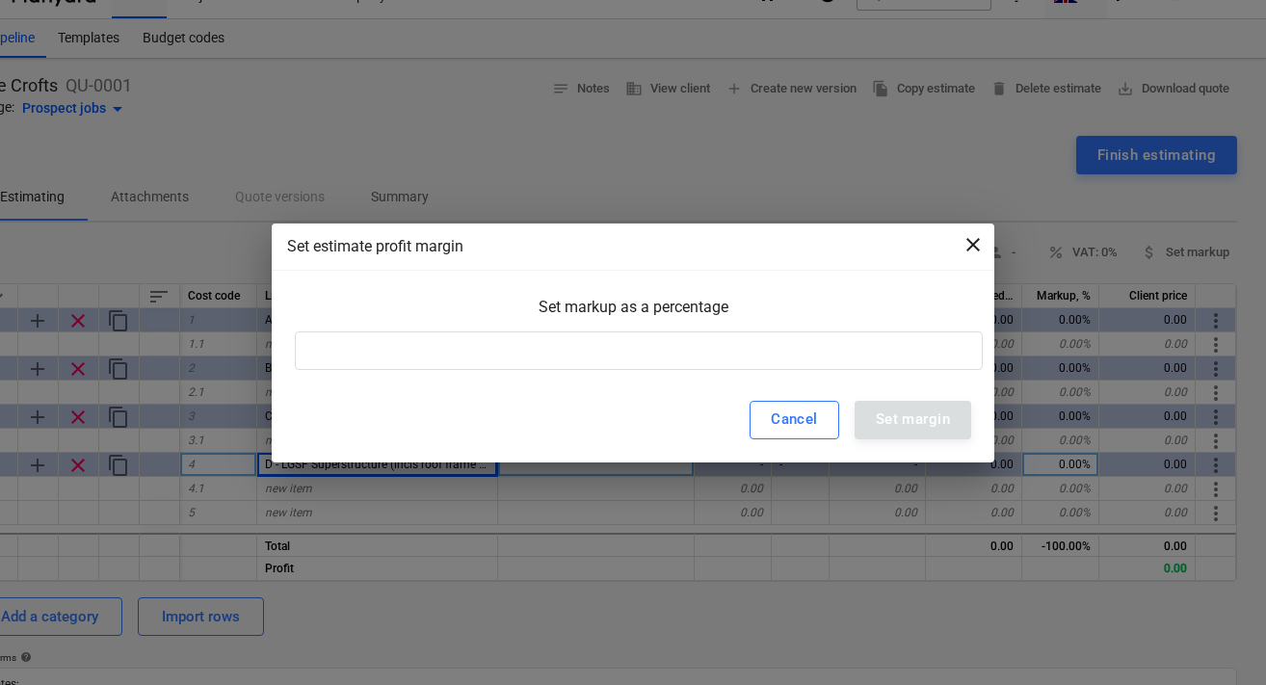
click at [972, 239] on span "close" at bounding box center [973, 244] width 23 height 23
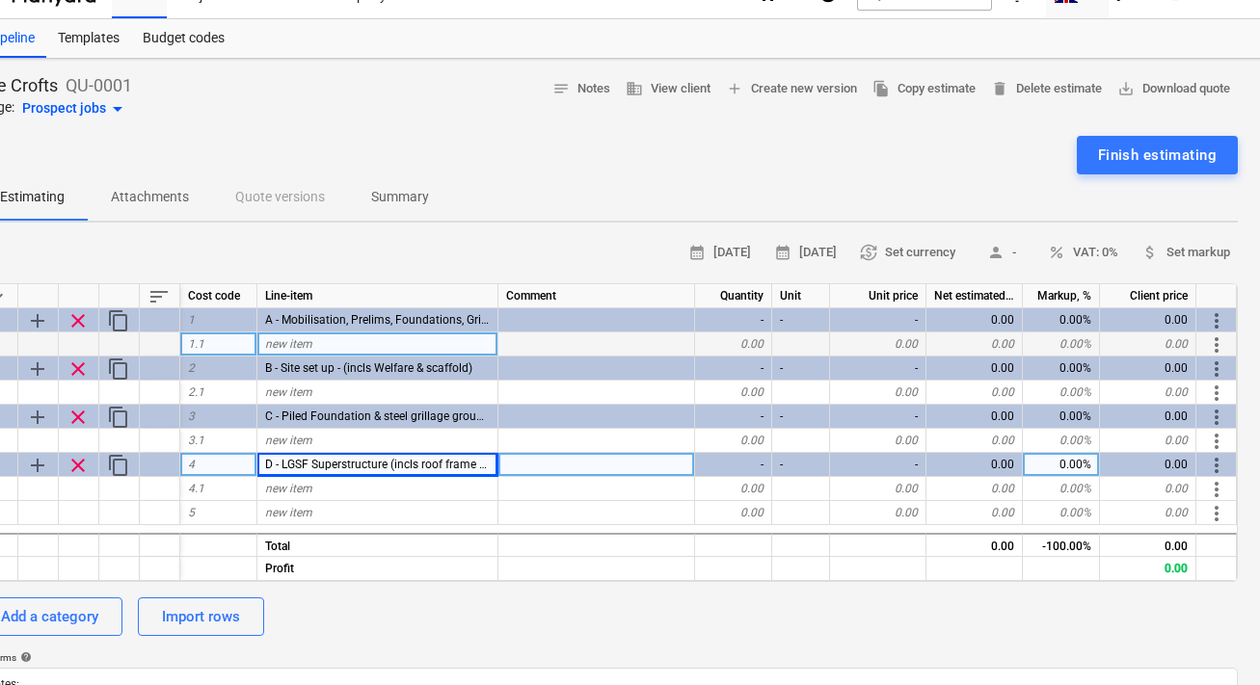
click at [750, 342] on div "0.00" at bounding box center [733, 344] width 77 height 24
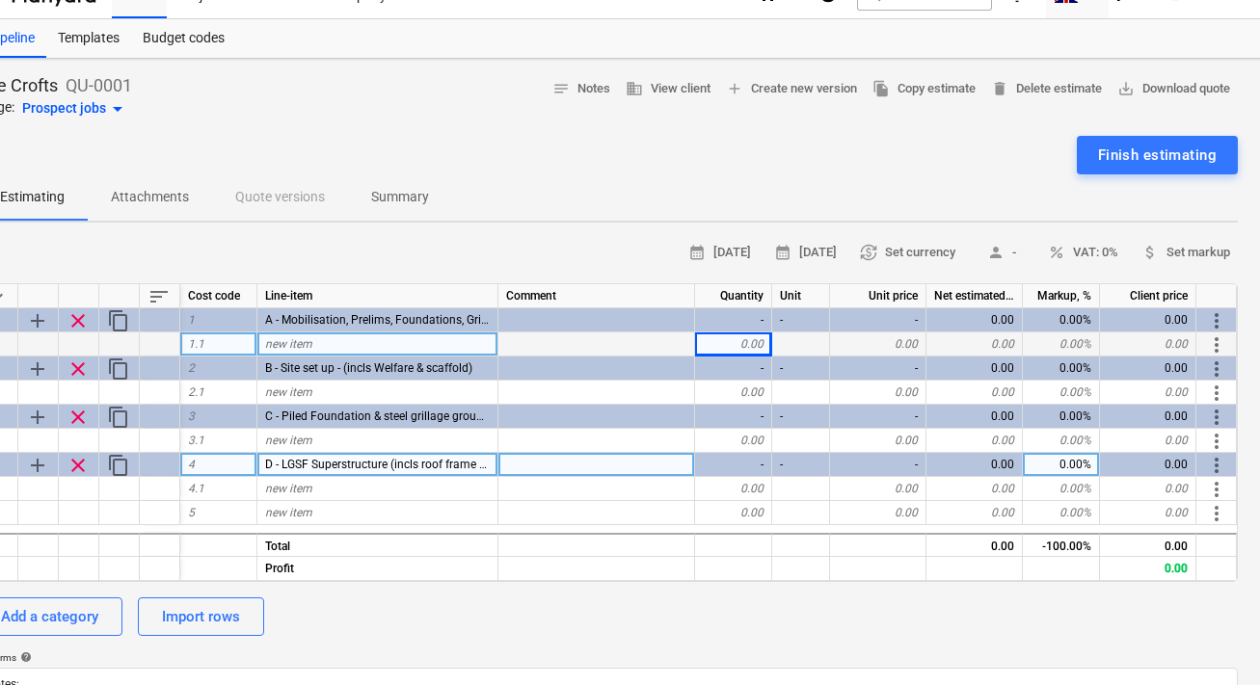
click at [754, 343] on div "0.00" at bounding box center [733, 344] width 77 height 24
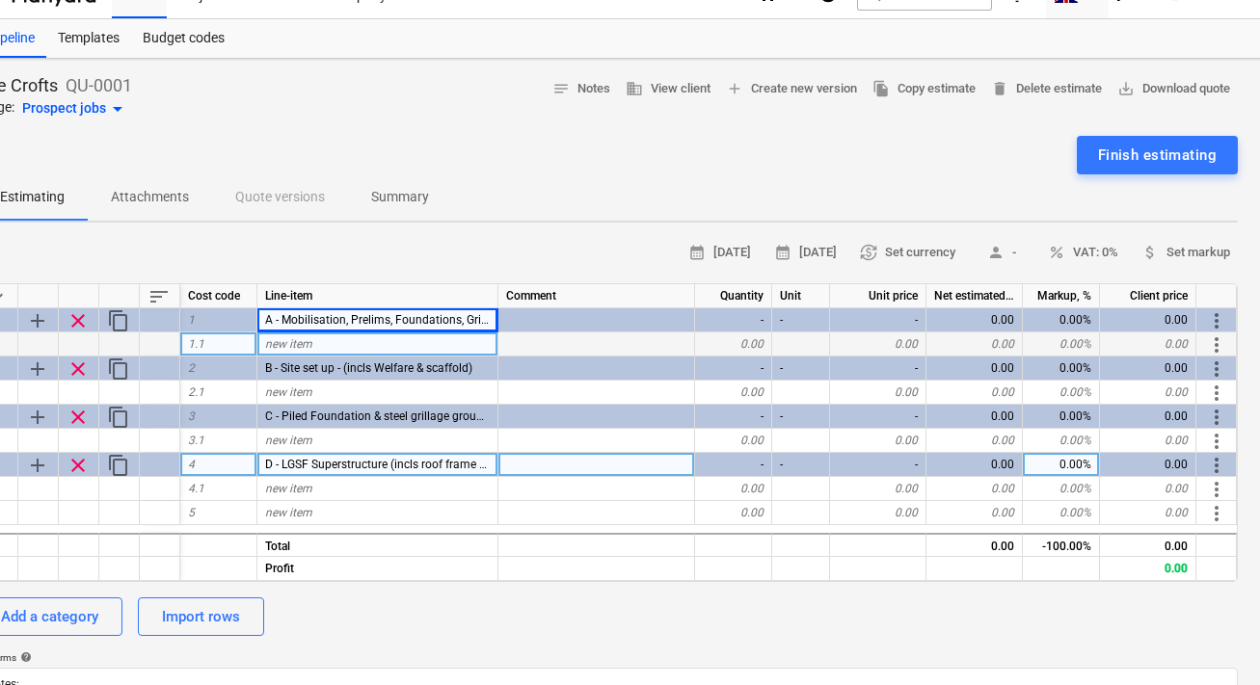
click at [372, 349] on div "new item" at bounding box center [377, 344] width 241 height 24
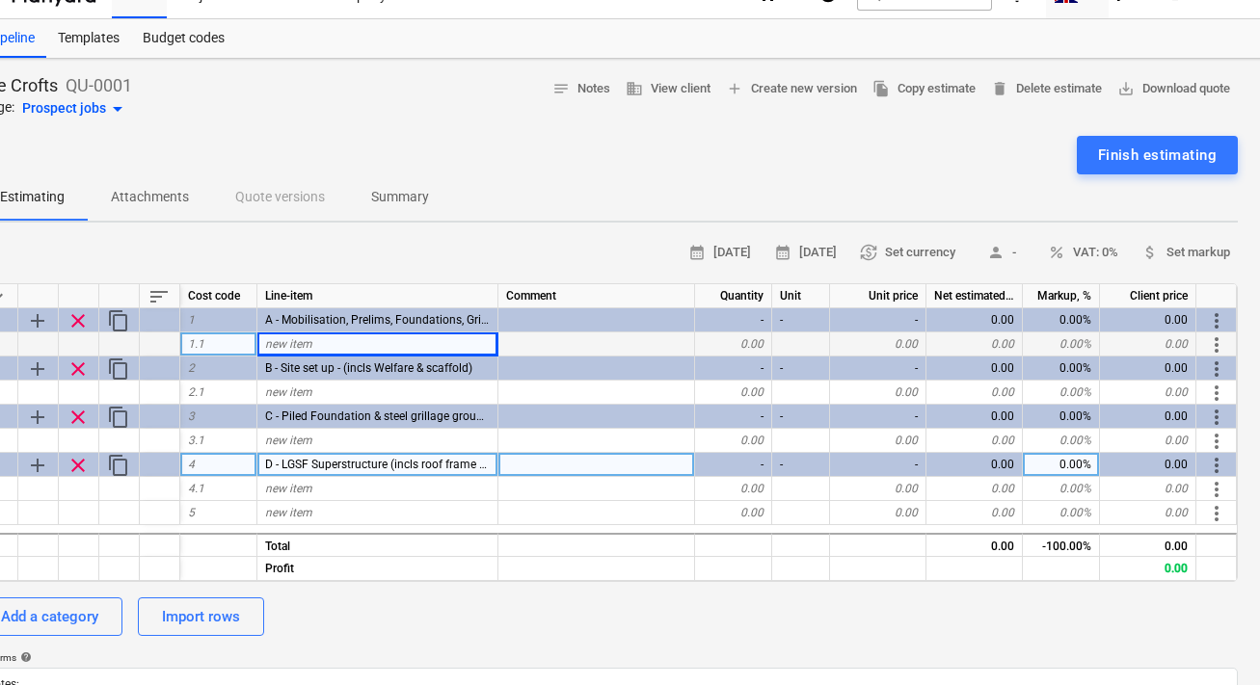
click at [289, 349] on span "new item" at bounding box center [288, 343] width 47 height 13
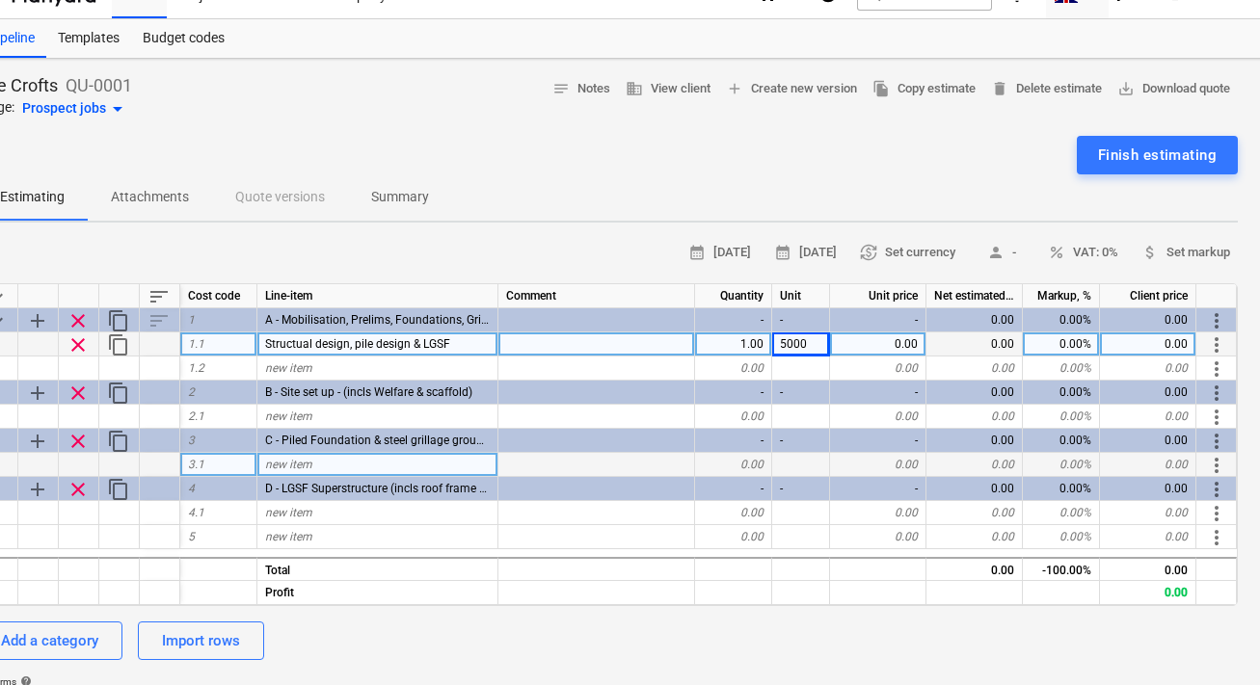
click at [908, 339] on div "0.00" at bounding box center [878, 344] width 96 height 24
click at [822, 347] on div "5000" at bounding box center [801, 344] width 58 height 24
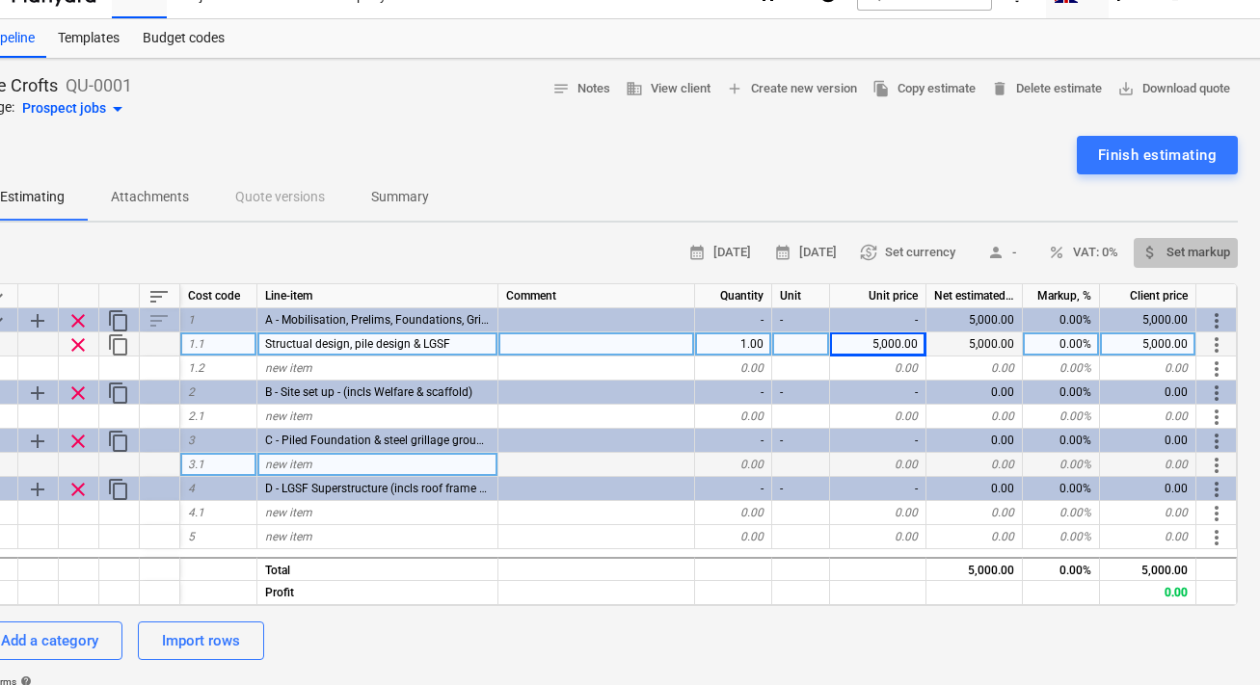
click at [1180, 250] on span "attach_money Set markup" at bounding box center [1185, 253] width 89 height 22
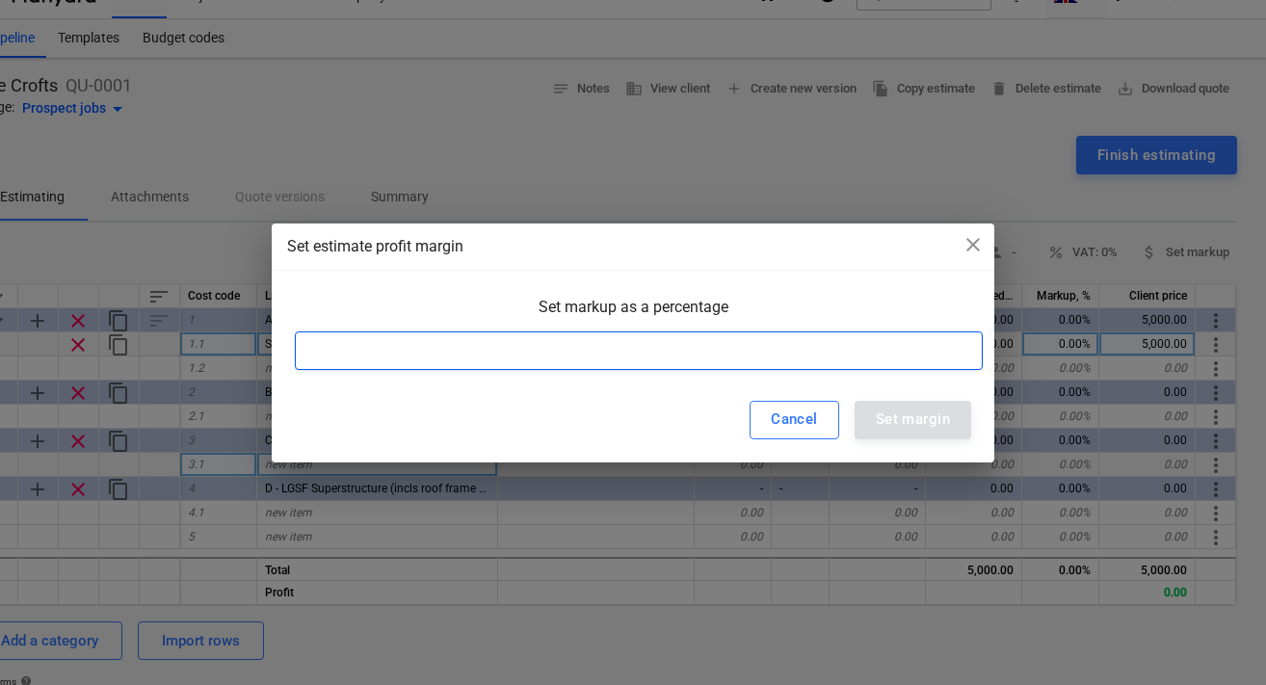
click at [835, 364] on input at bounding box center [639, 351] width 688 height 39
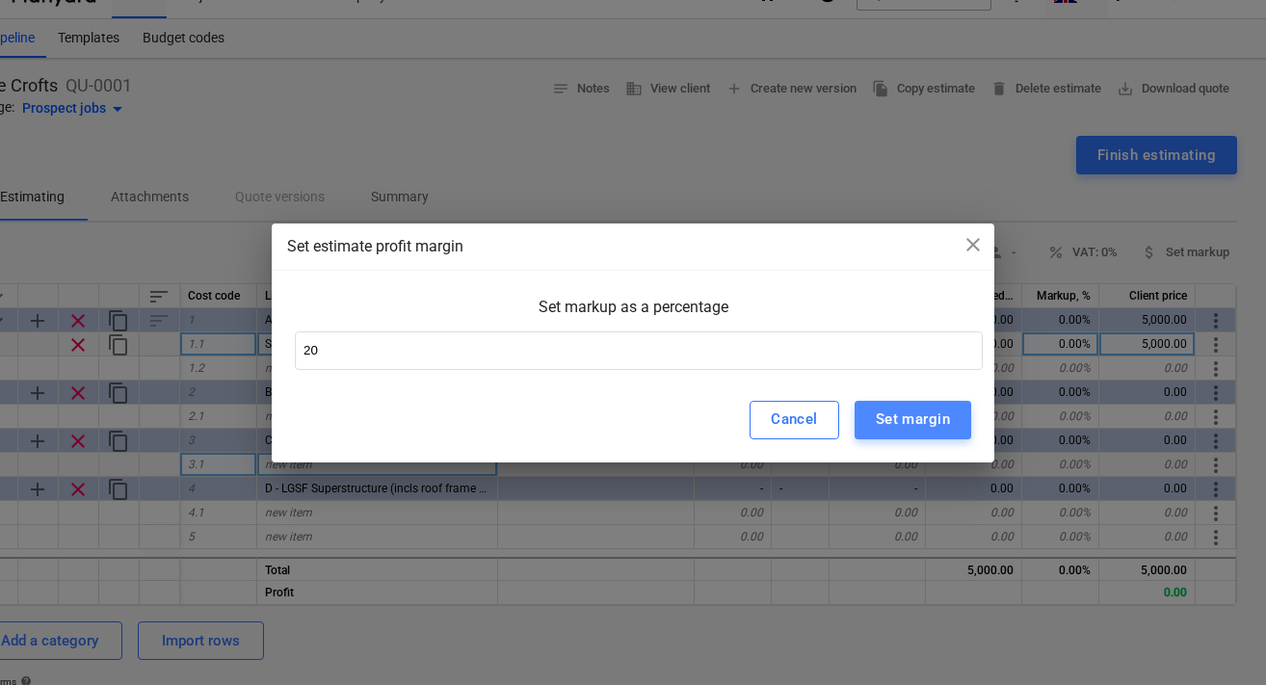
click at [928, 418] on div "Set margin" at bounding box center [913, 419] width 74 height 25
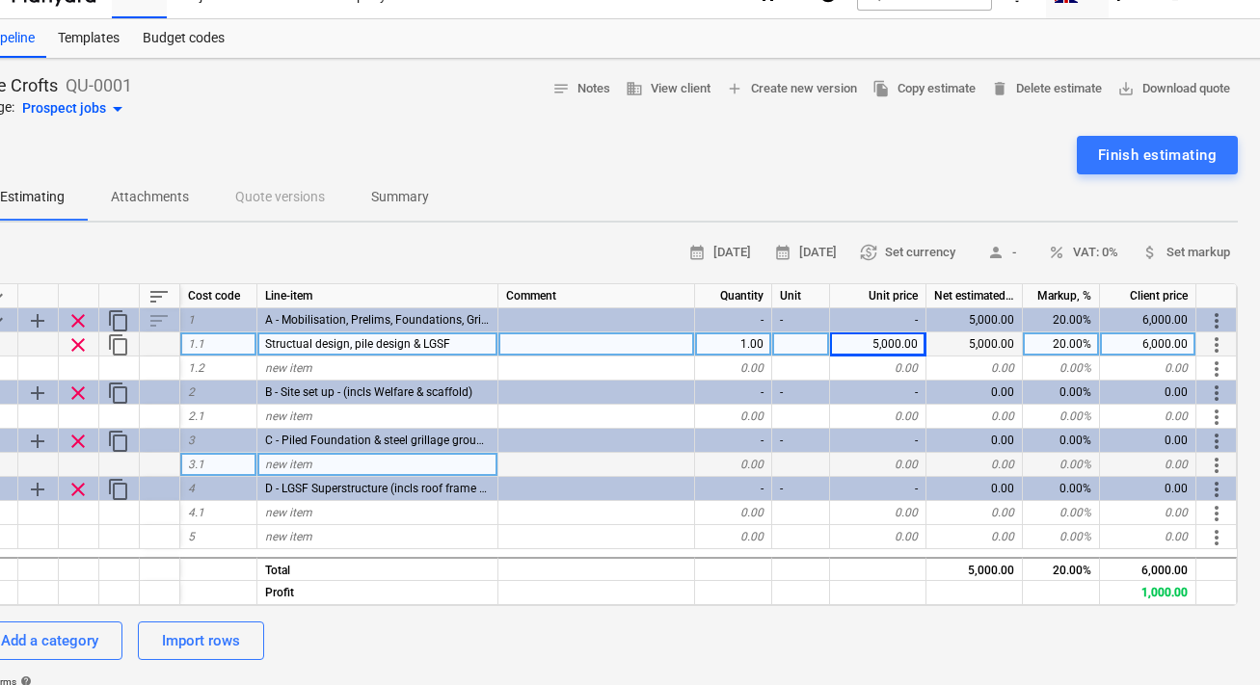
click at [1154, 206] on div "Estimating Attachments Quote versions Summary" at bounding box center [607, 197] width 1261 height 46
click at [1112, 255] on span "percent VAT: 0%" at bounding box center [1083, 253] width 70 height 22
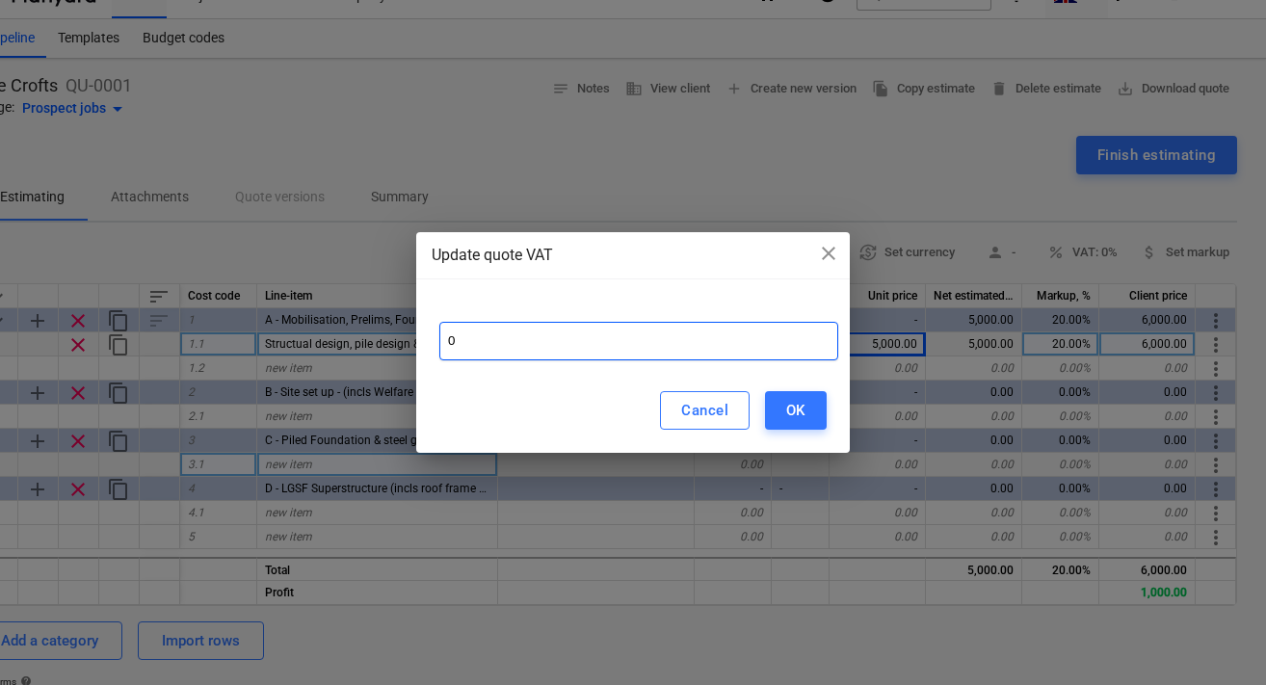
click at [784, 340] on input "0" at bounding box center [638, 341] width 399 height 39
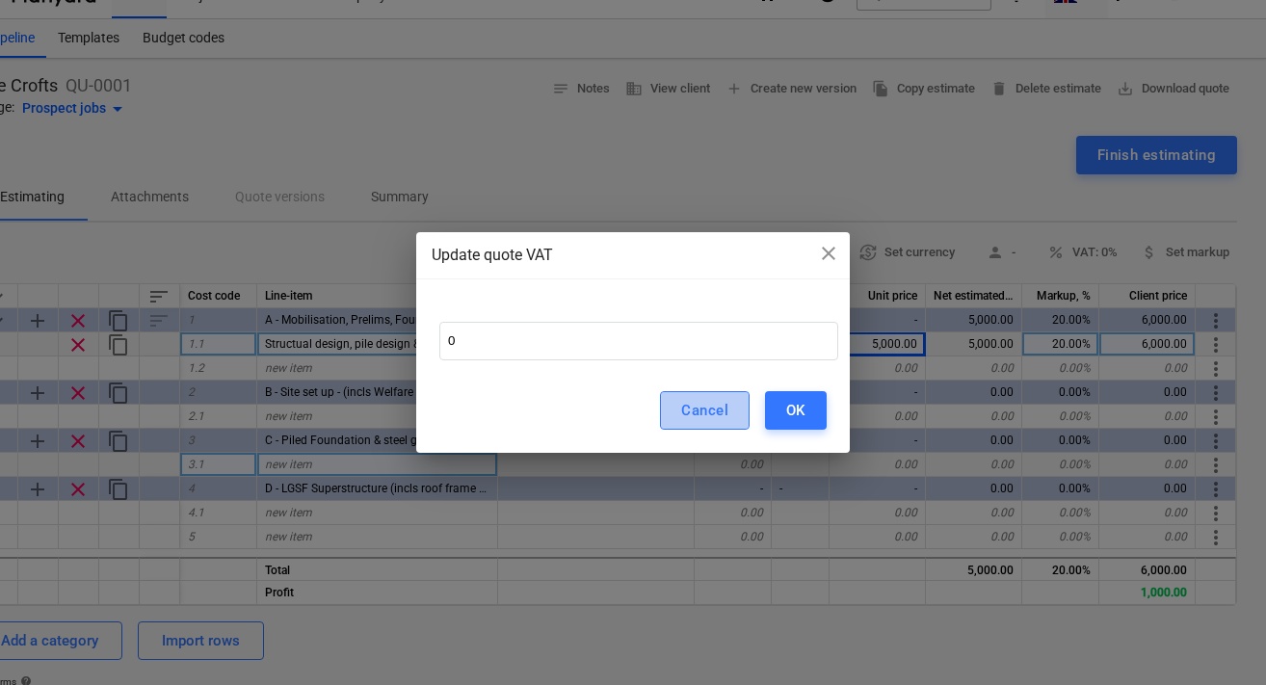
click at [727, 408] on div "Cancel" at bounding box center [704, 410] width 47 height 25
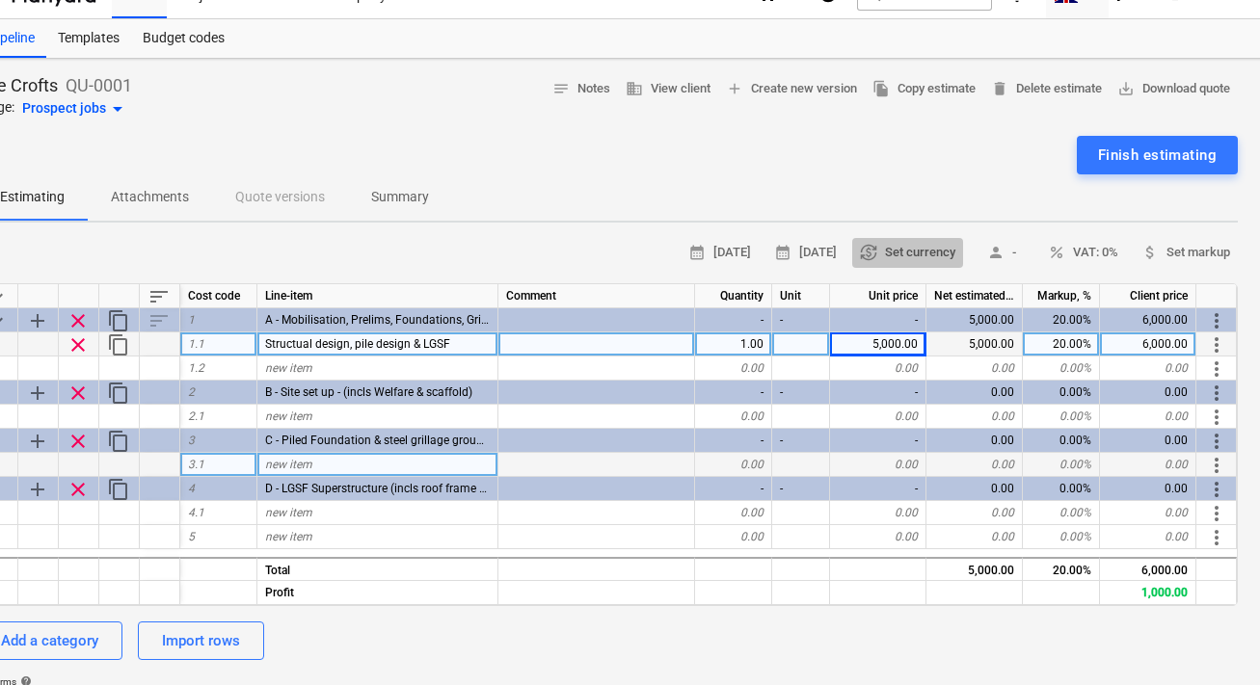
click at [916, 250] on span "currency_exchange Set currency" at bounding box center [907, 253] width 95 height 22
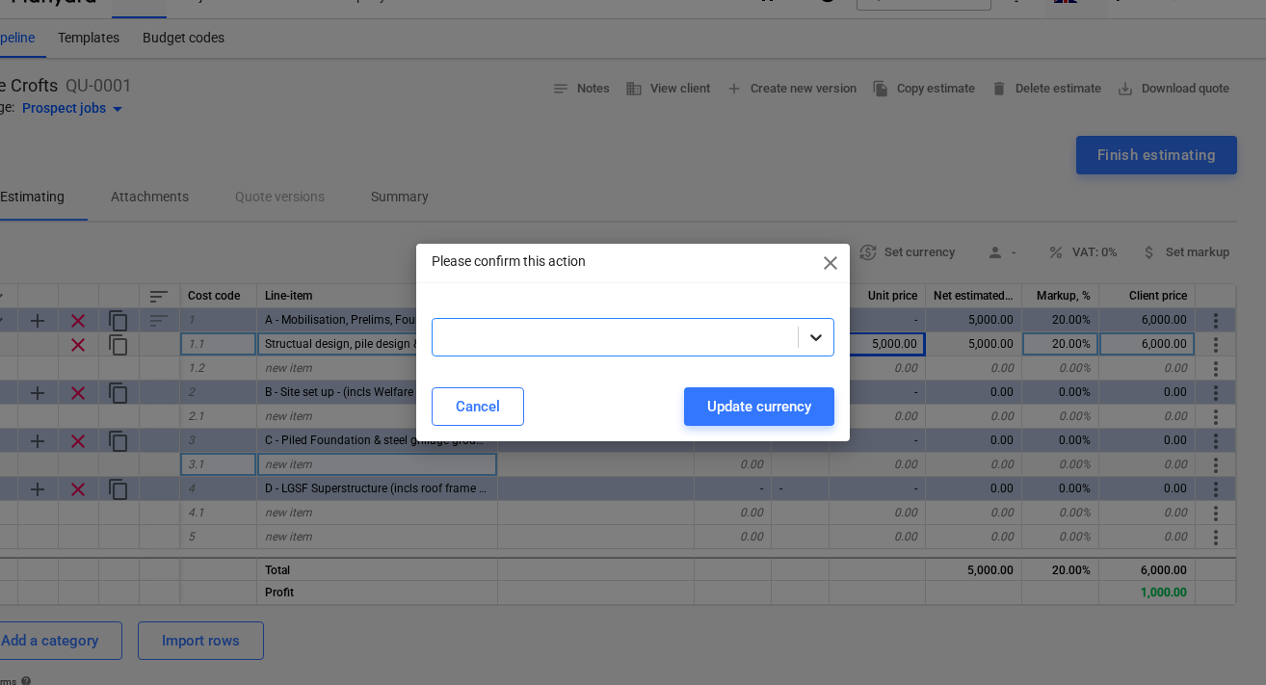
click at [828, 340] on div at bounding box center [816, 337] width 35 height 35
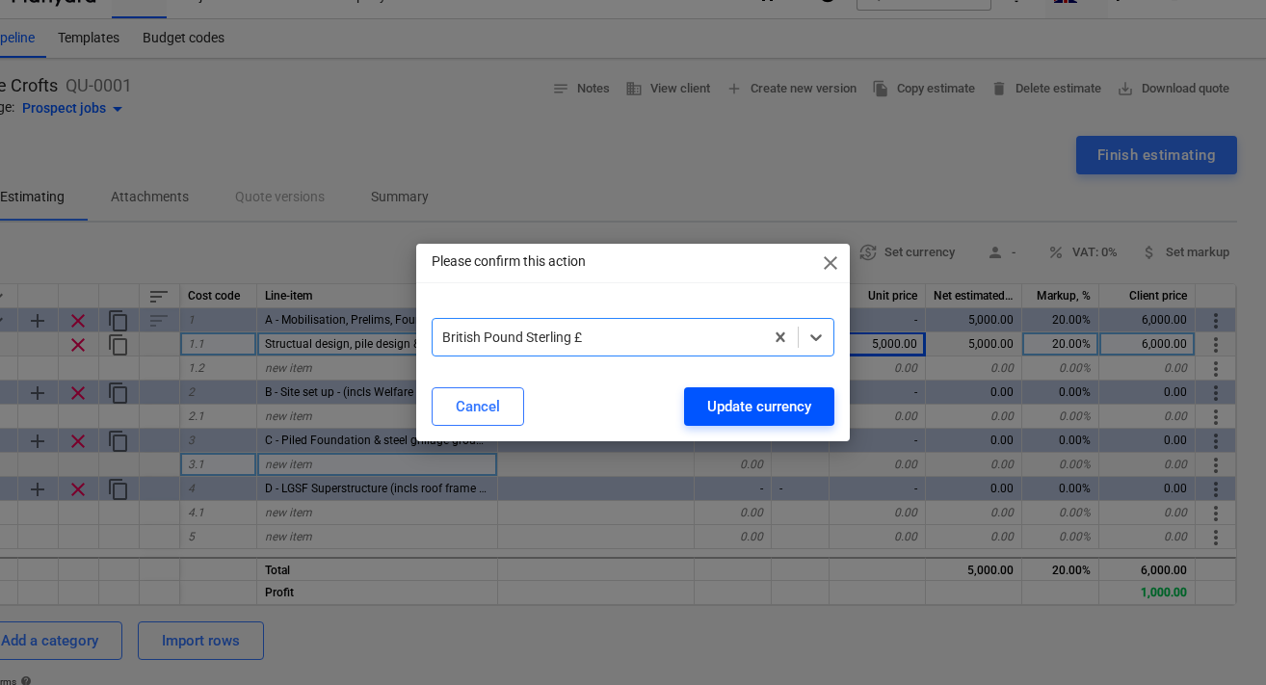
click at [721, 407] on div "Update currency" at bounding box center [759, 406] width 104 height 25
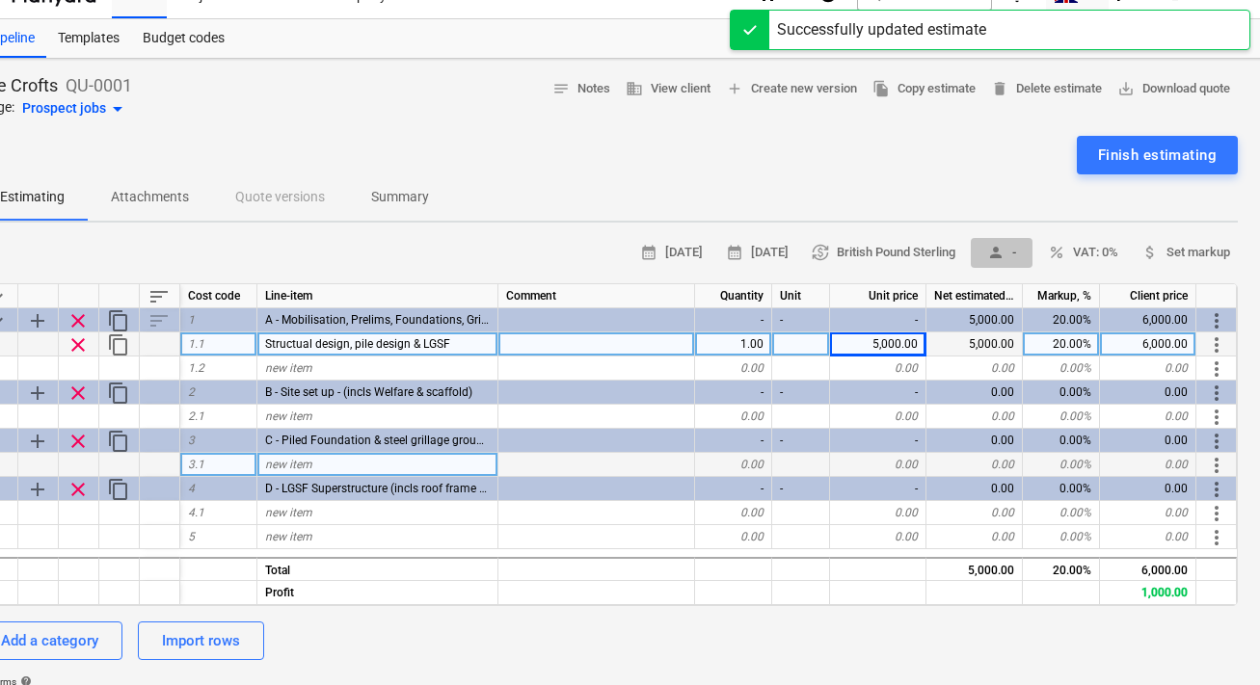
click at [1005, 243] on span "person -" at bounding box center [1001, 253] width 46 height 22
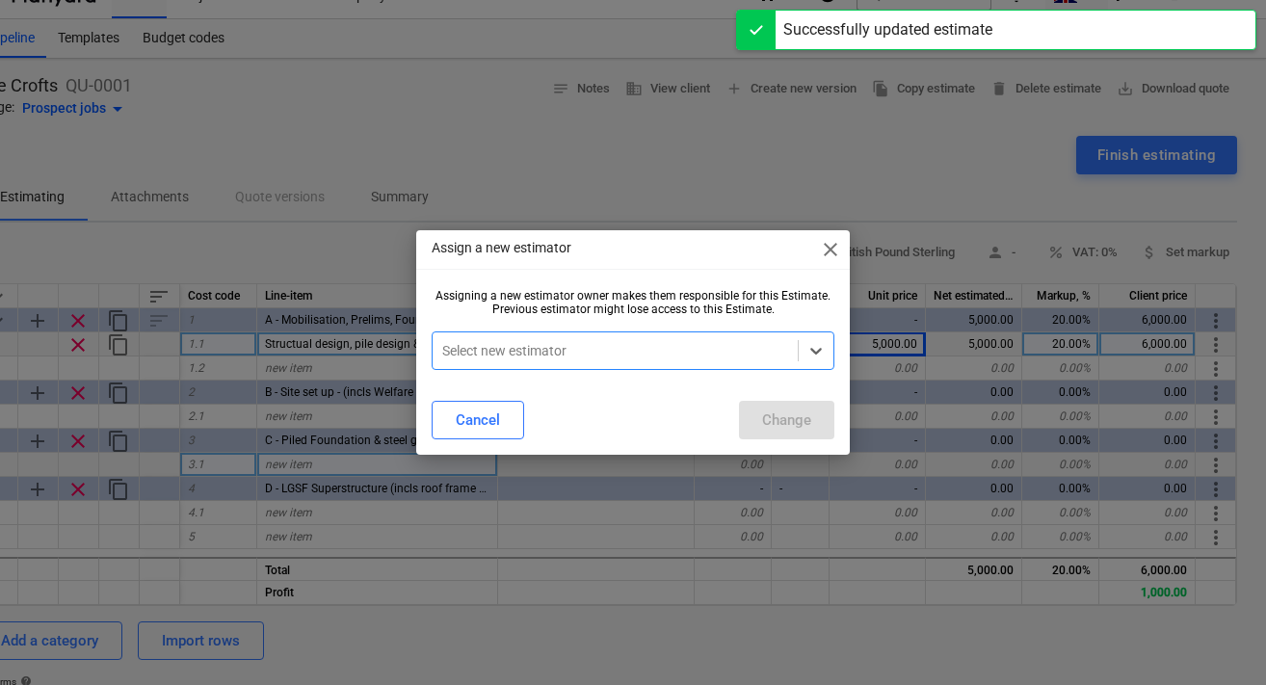
click at [835, 352] on div "Assigning a new estimator owner makes them responsible for this Estimate. Previ…" at bounding box center [633, 337] width 434 height 96
click at [814, 352] on icon at bounding box center [816, 351] width 12 height 7
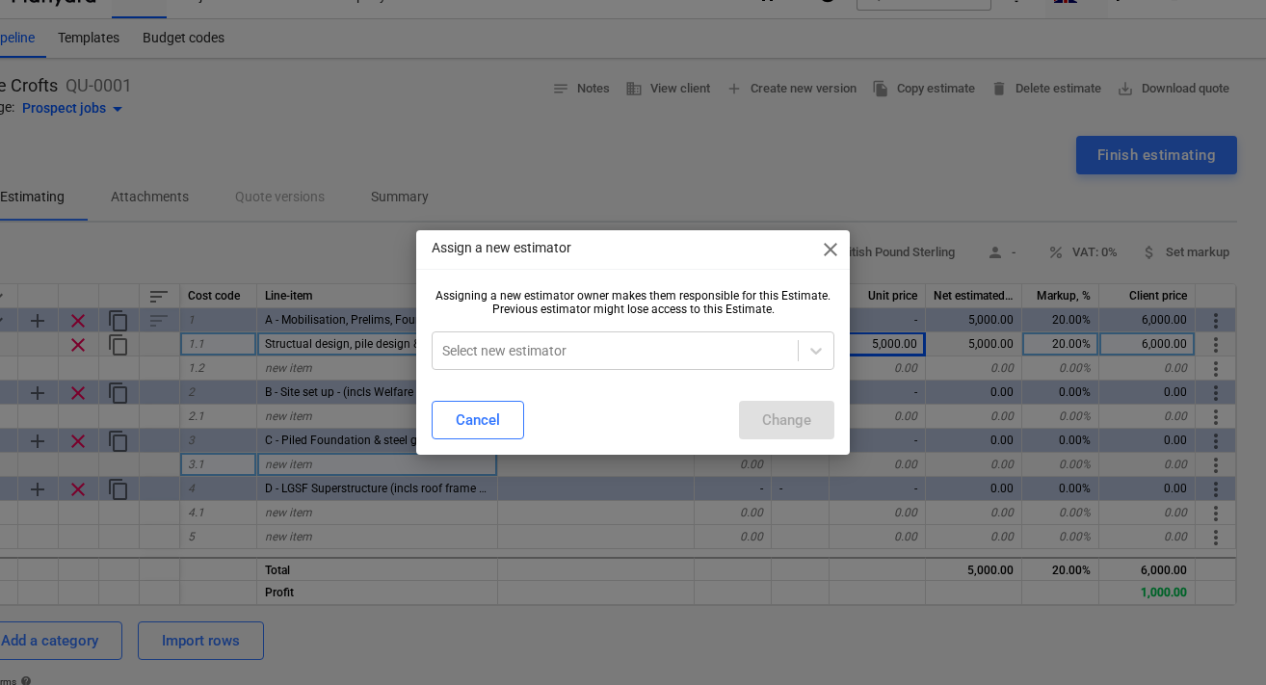
click at [826, 250] on span "close" at bounding box center [830, 249] width 23 height 23
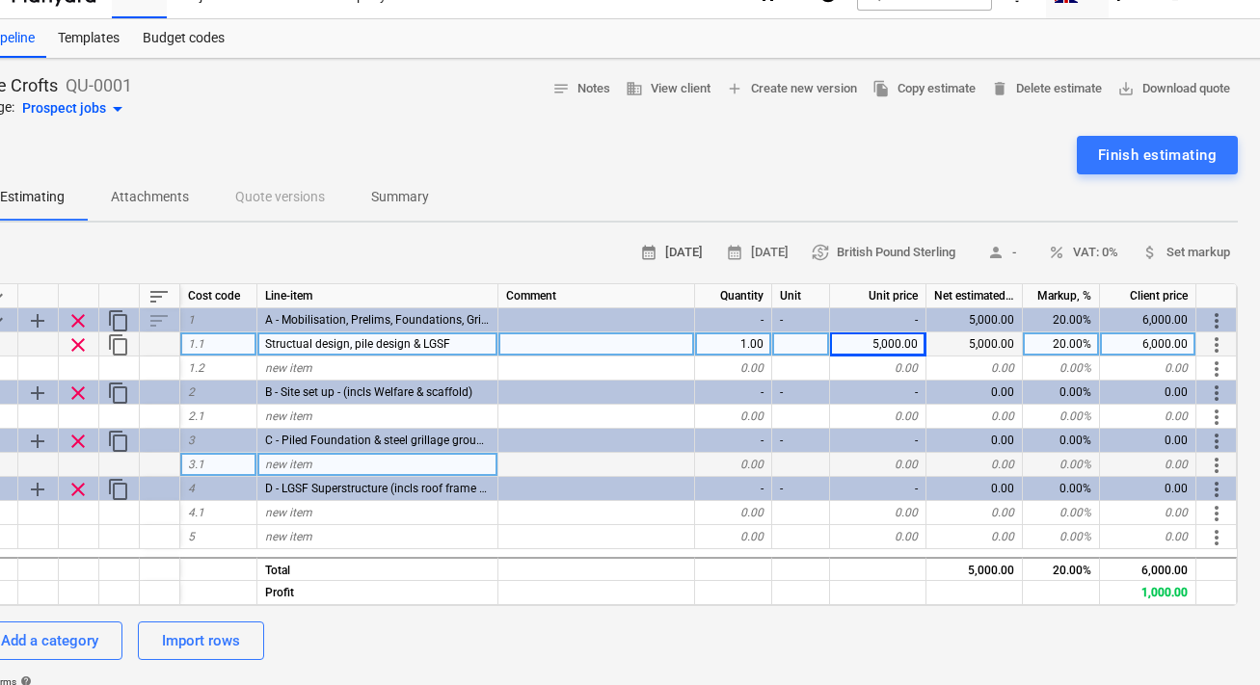
scroll to position [30, 0]
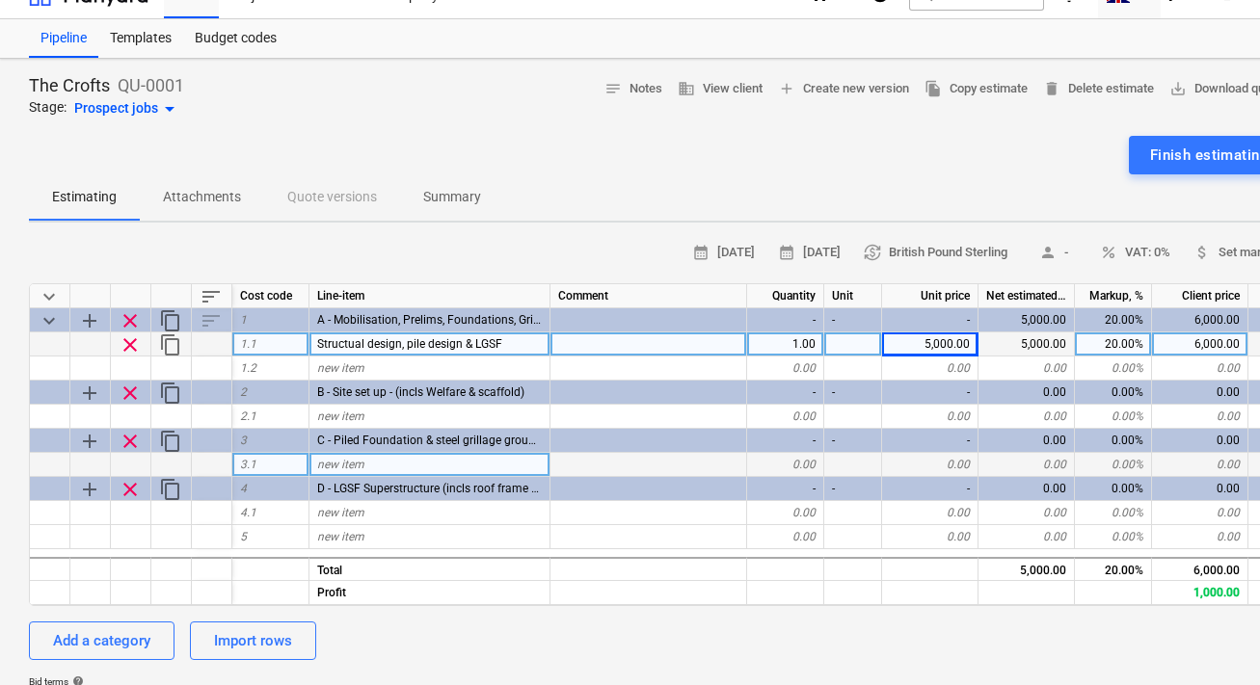
click at [499, 247] on div "calendar_month [DATE] calendar_month [DATE] currency_exchange British Pound Ste…" at bounding box center [659, 253] width 1261 height 30
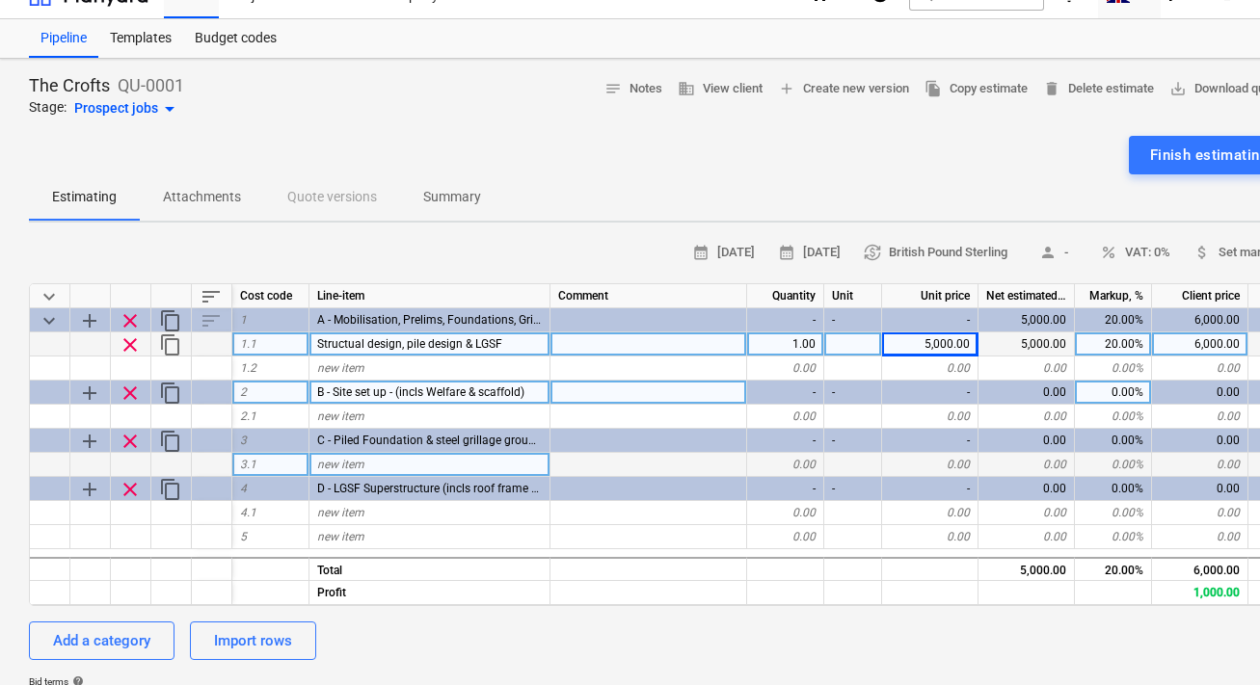
click at [944, 394] on div "-" at bounding box center [930, 393] width 96 height 24
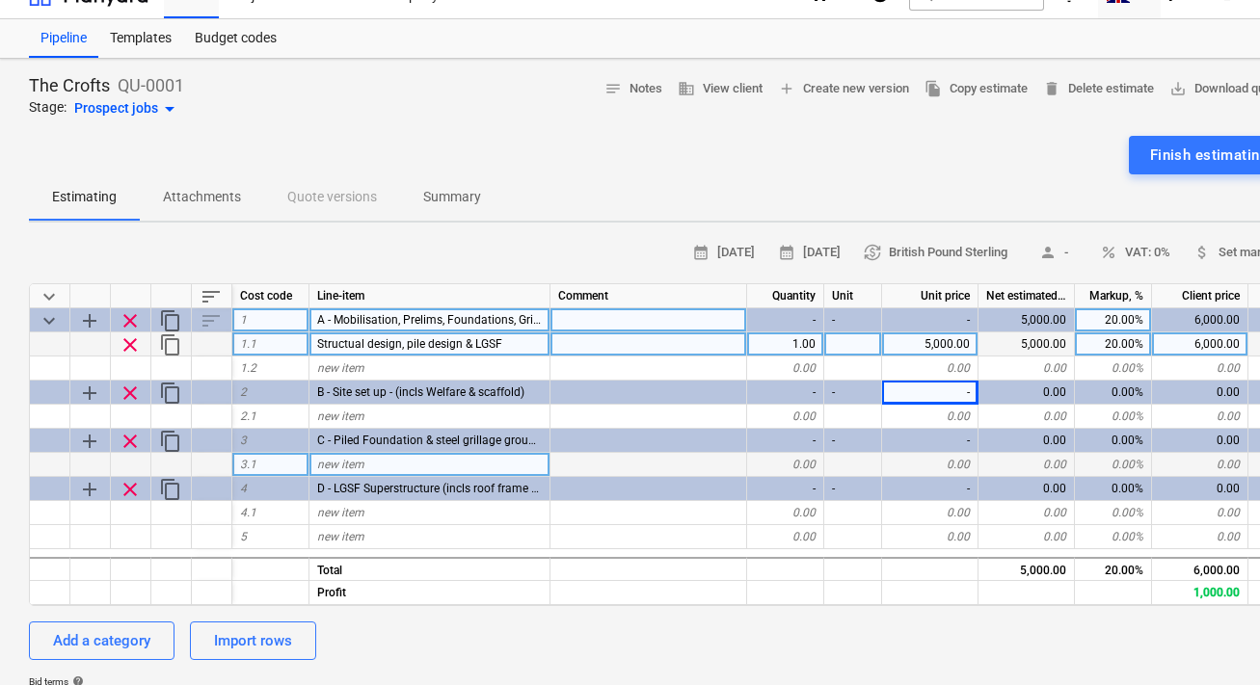
click at [346, 317] on span "A - Mobilisation, Prelims, Foundations, Grillage & LGSF Design" at bounding box center [476, 319] width 319 height 13
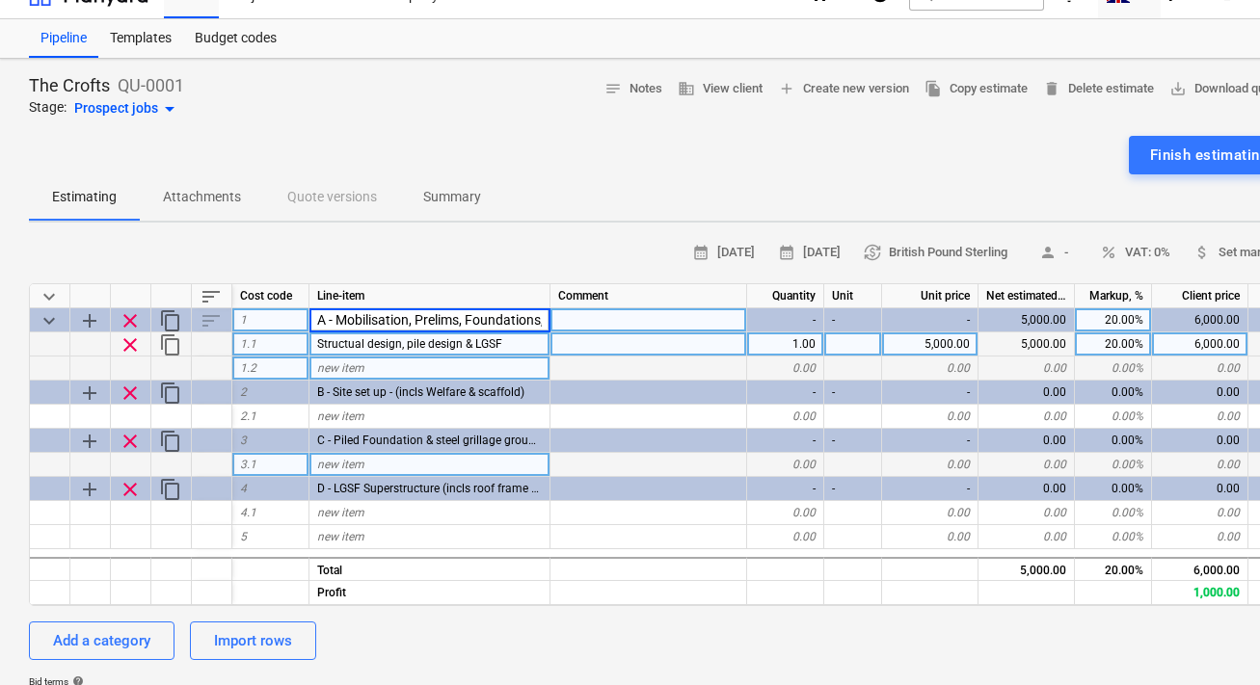
scroll to position [0, 144]
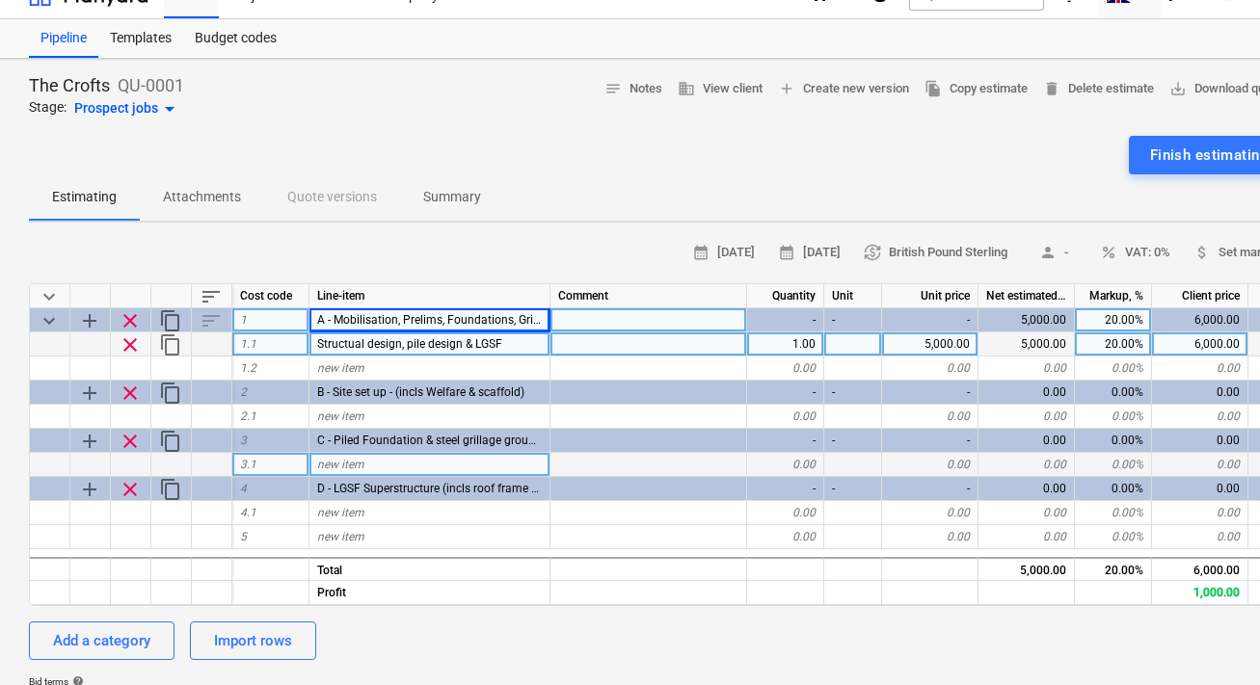
click at [396, 260] on div "calendar_month [DATE] calendar_month [DATE] currency_exchange British Pound Ste…" at bounding box center [659, 253] width 1261 height 30
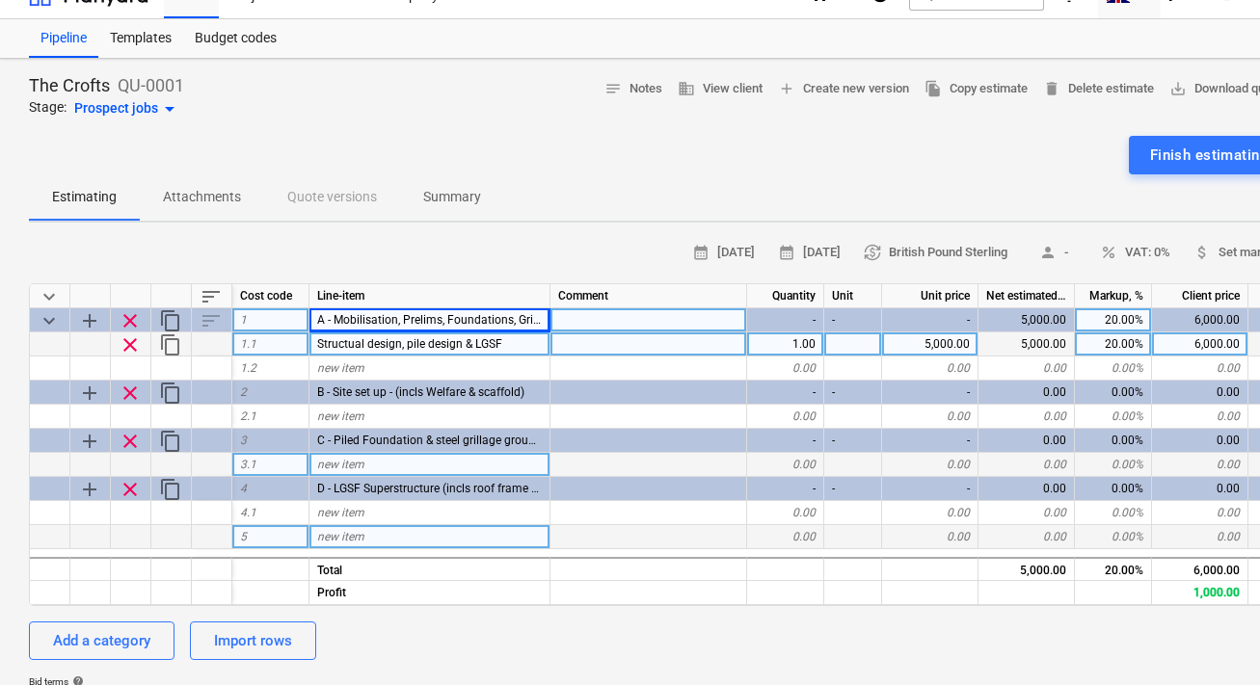
click at [362, 544] on div "new item" at bounding box center [429, 537] width 241 height 24
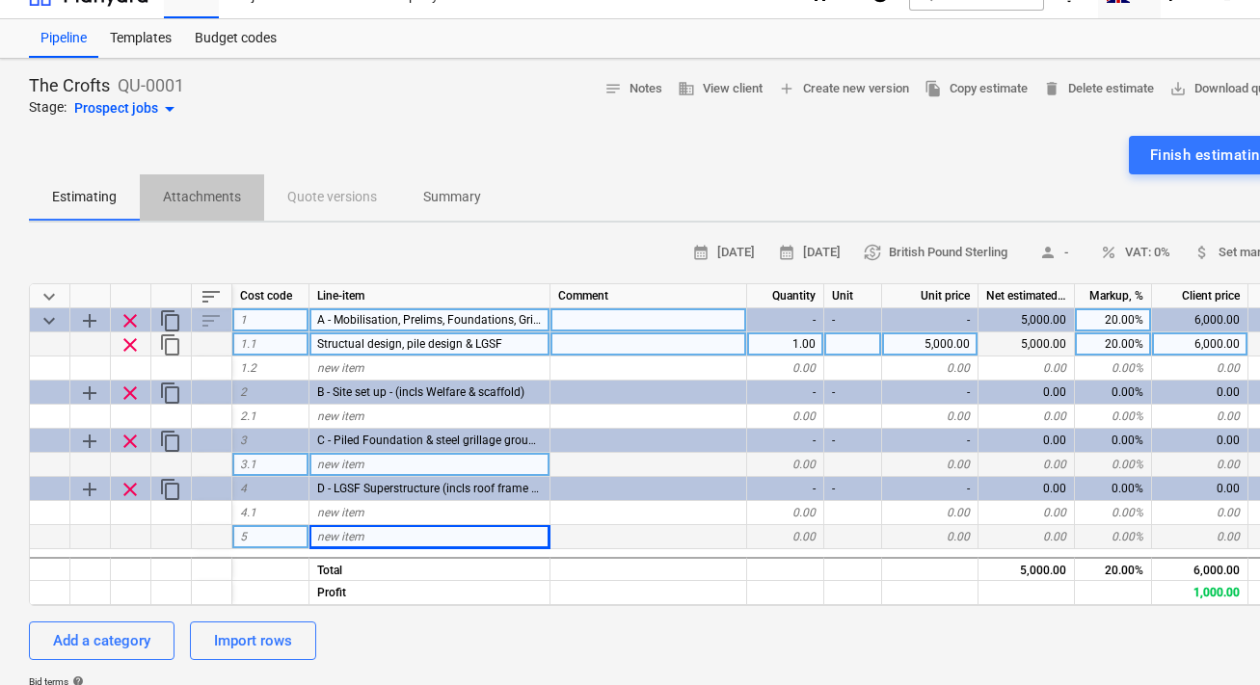
click at [201, 199] on p "Attachments" at bounding box center [202, 197] width 78 height 20
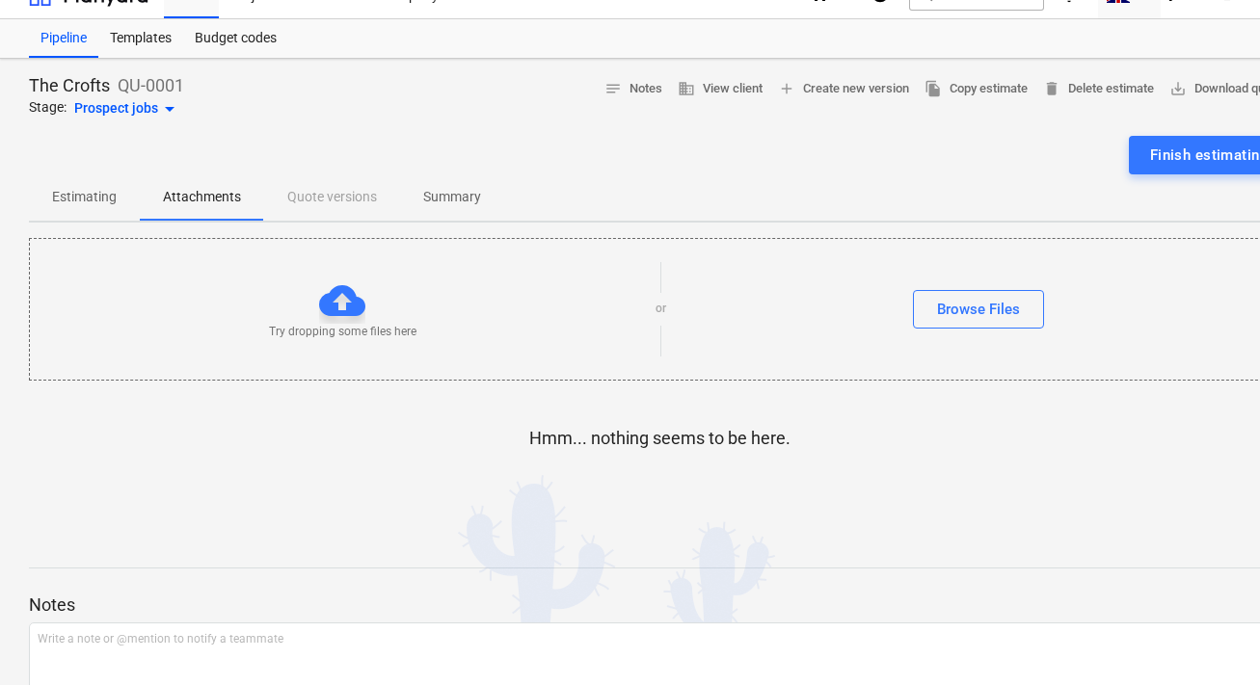
click at [333, 195] on div "Estimating Attachments Quote versions Summary" at bounding box center [659, 197] width 1261 height 46
click at [463, 208] on span "Summary" at bounding box center [452, 197] width 104 height 32
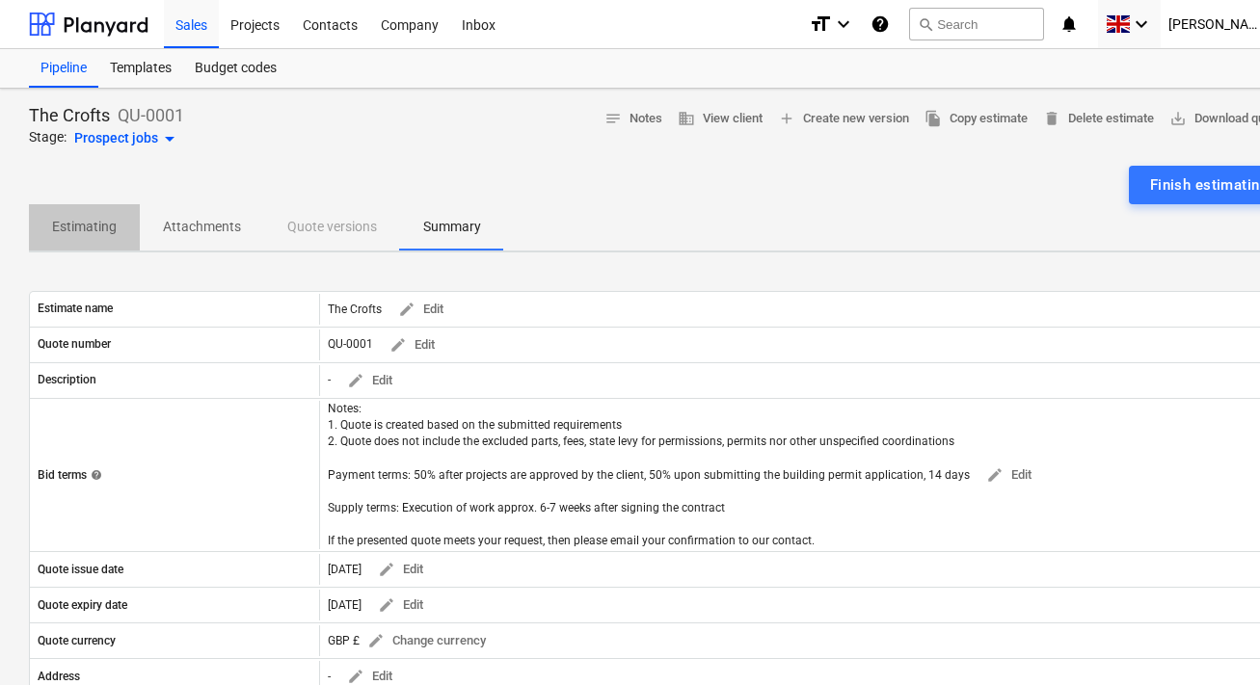
click at [109, 226] on p "Estimating" at bounding box center [84, 227] width 65 height 20
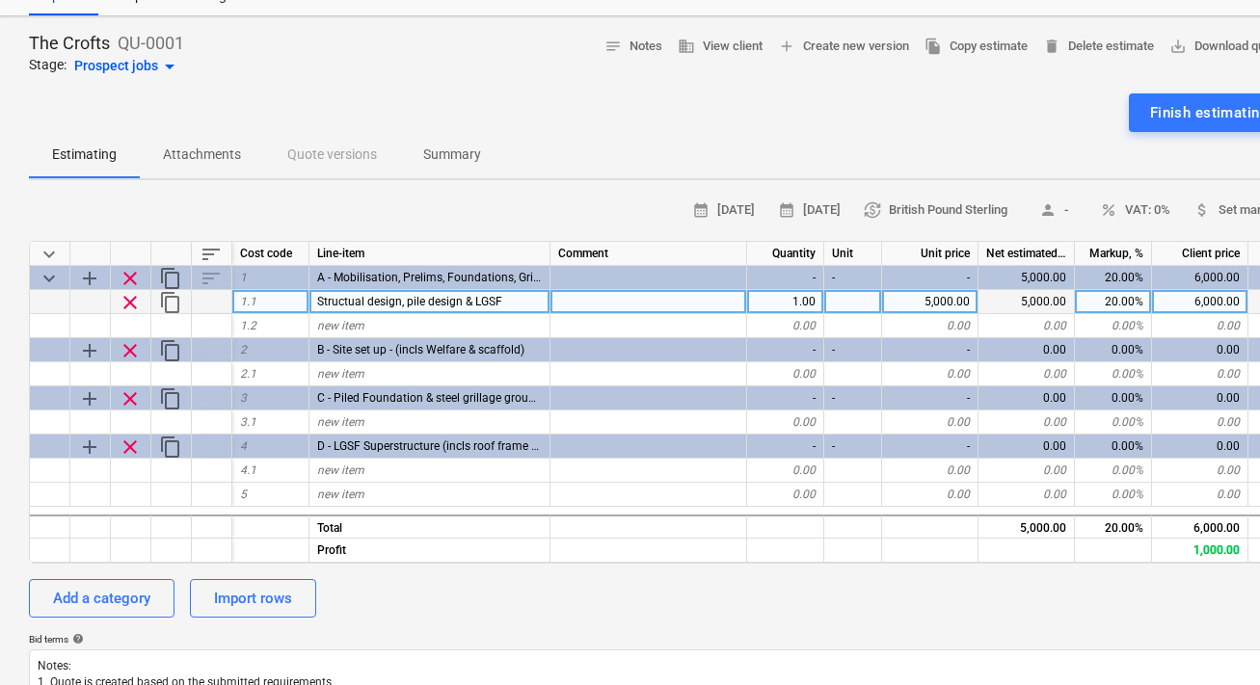
scroll to position [85, 0]
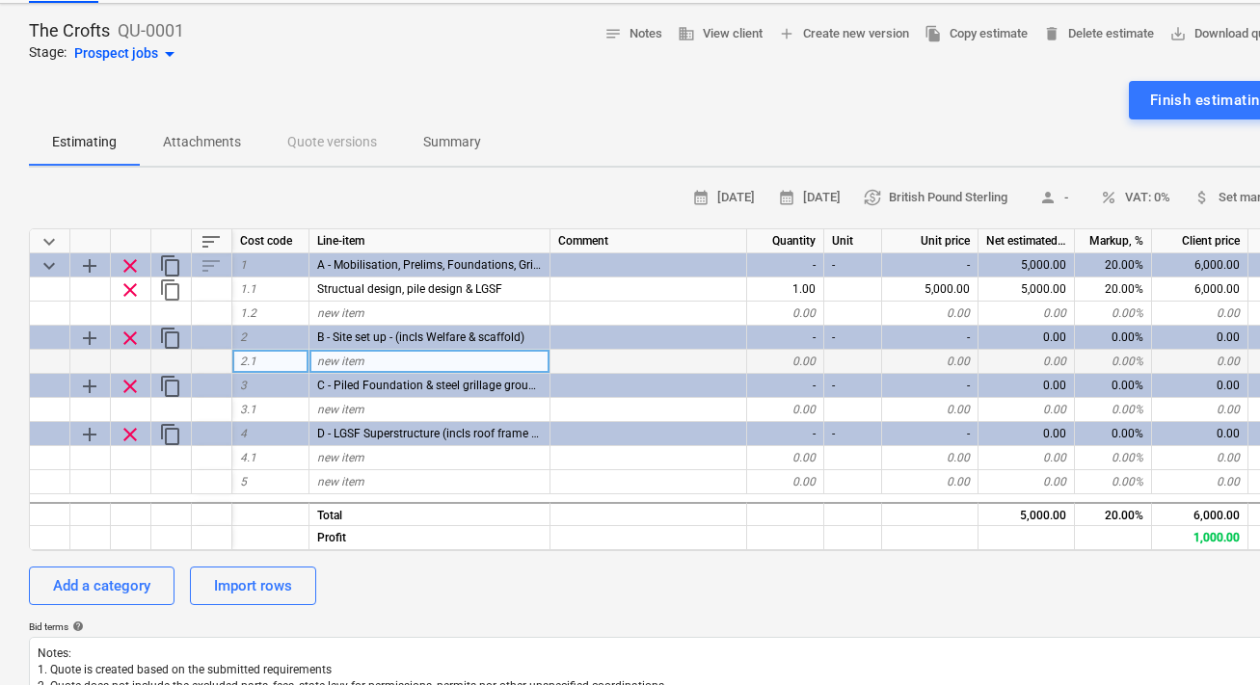
click at [347, 361] on span "new item" at bounding box center [340, 361] width 47 height 13
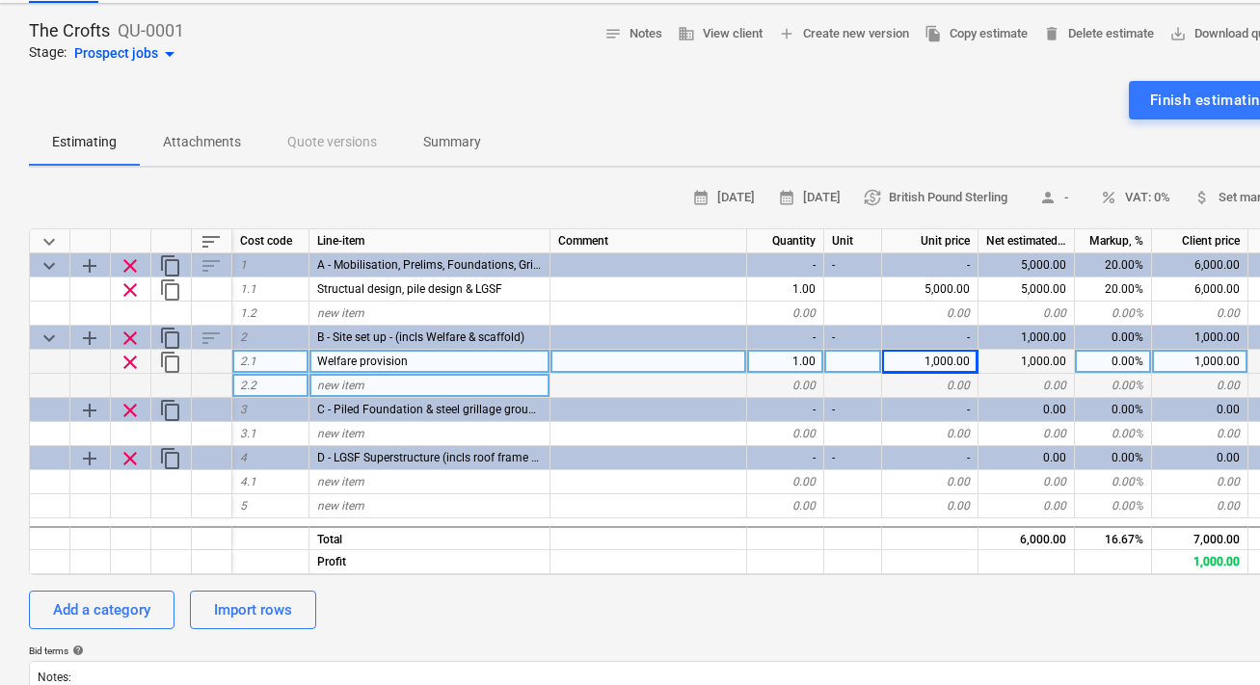
click at [364, 387] on div "new item" at bounding box center [429, 386] width 241 height 24
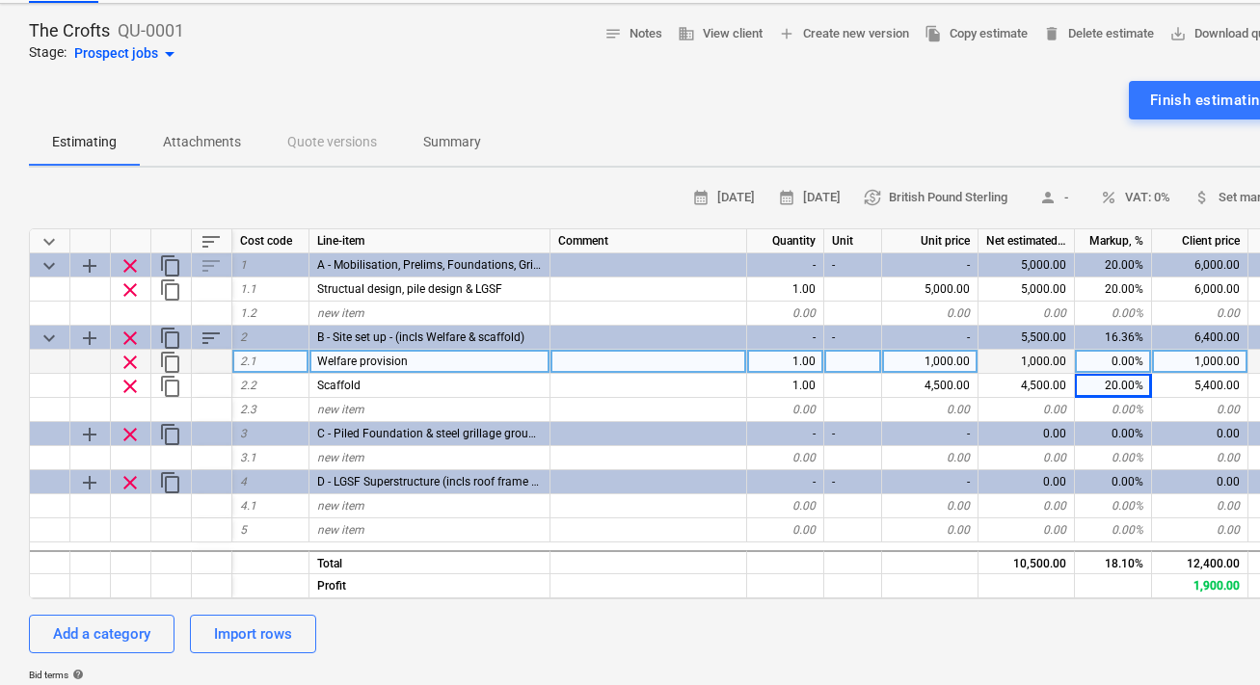
click at [1134, 363] on div "0.00%" at bounding box center [1113, 362] width 77 height 24
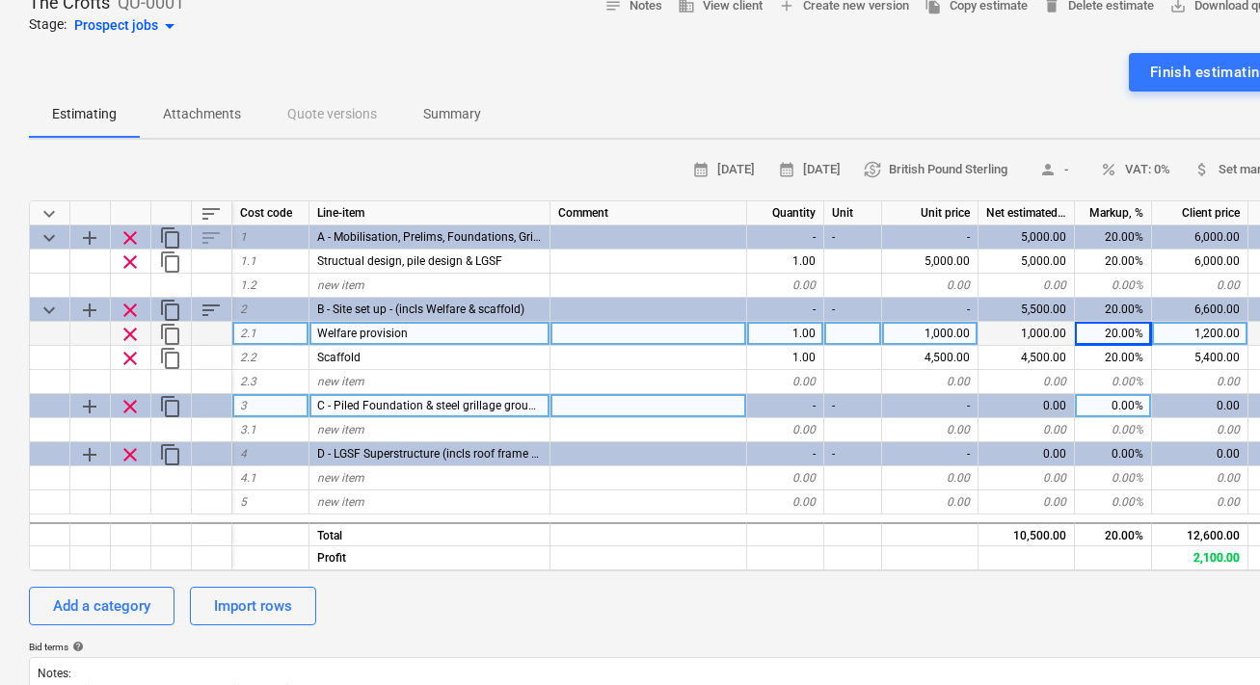
scroll to position [115, 0]
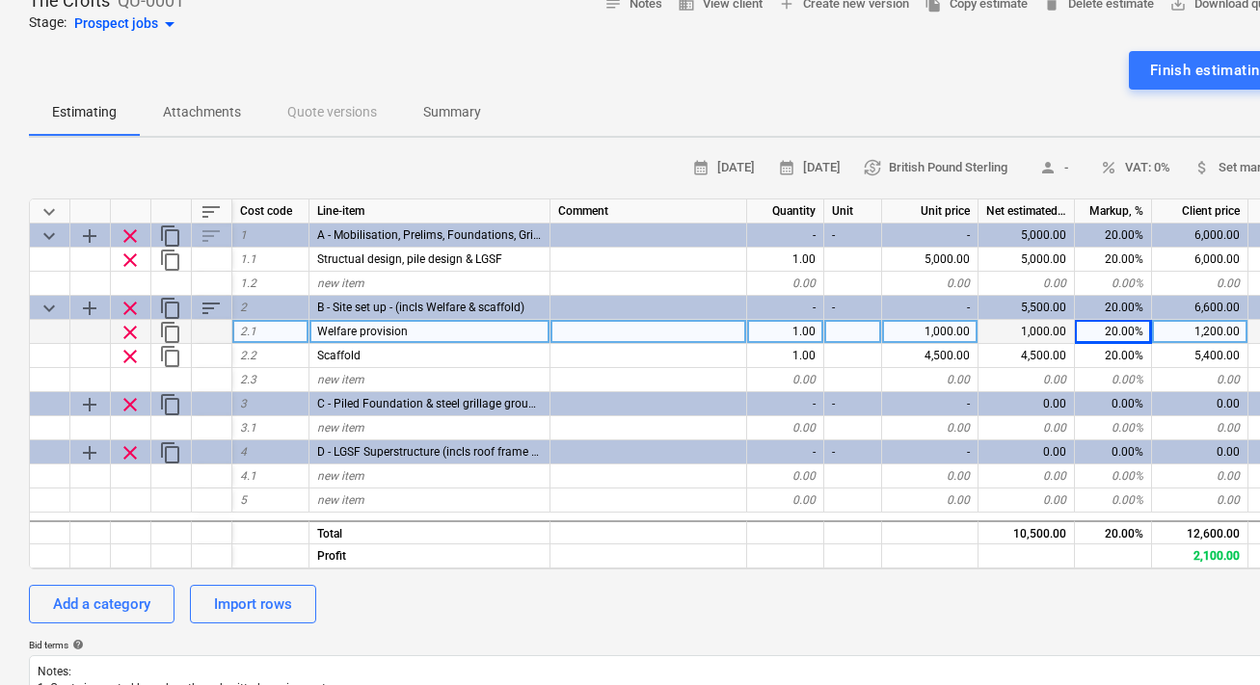
click at [471, 120] on p "Summary" at bounding box center [452, 112] width 58 height 20
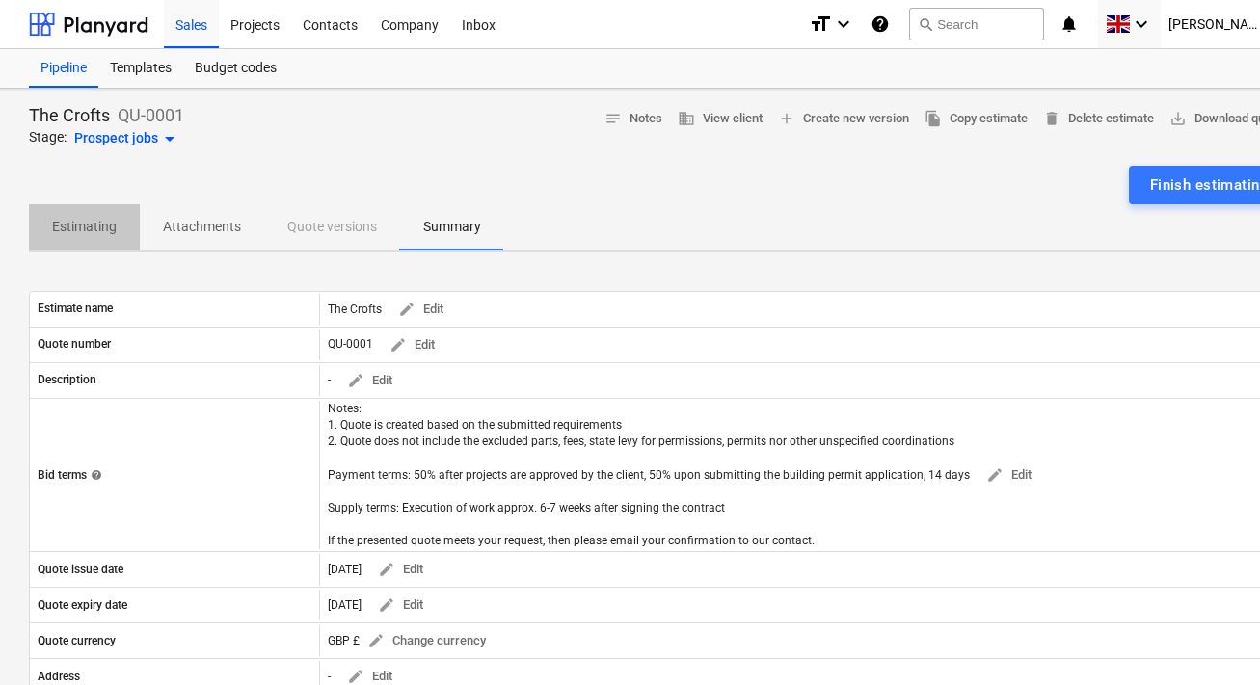
click at [109, 219] on p "Estimating" at bounding box center [84, 227] width 65 height 20
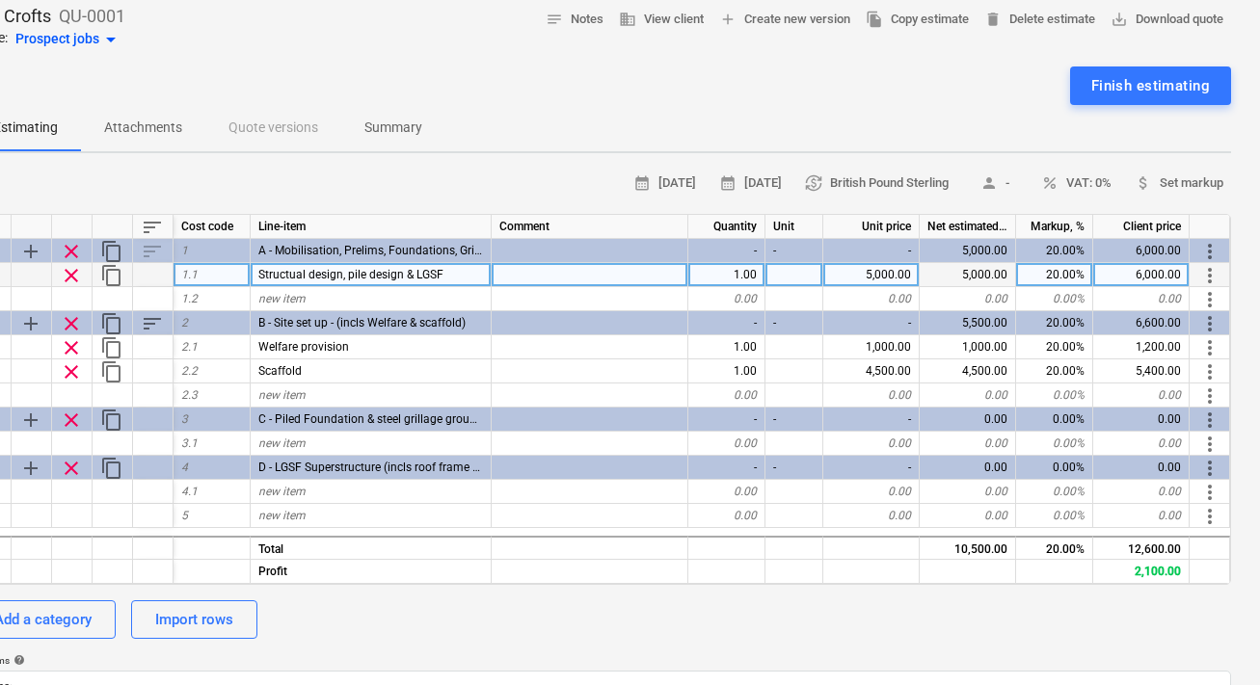
scroll to position [0, 59]
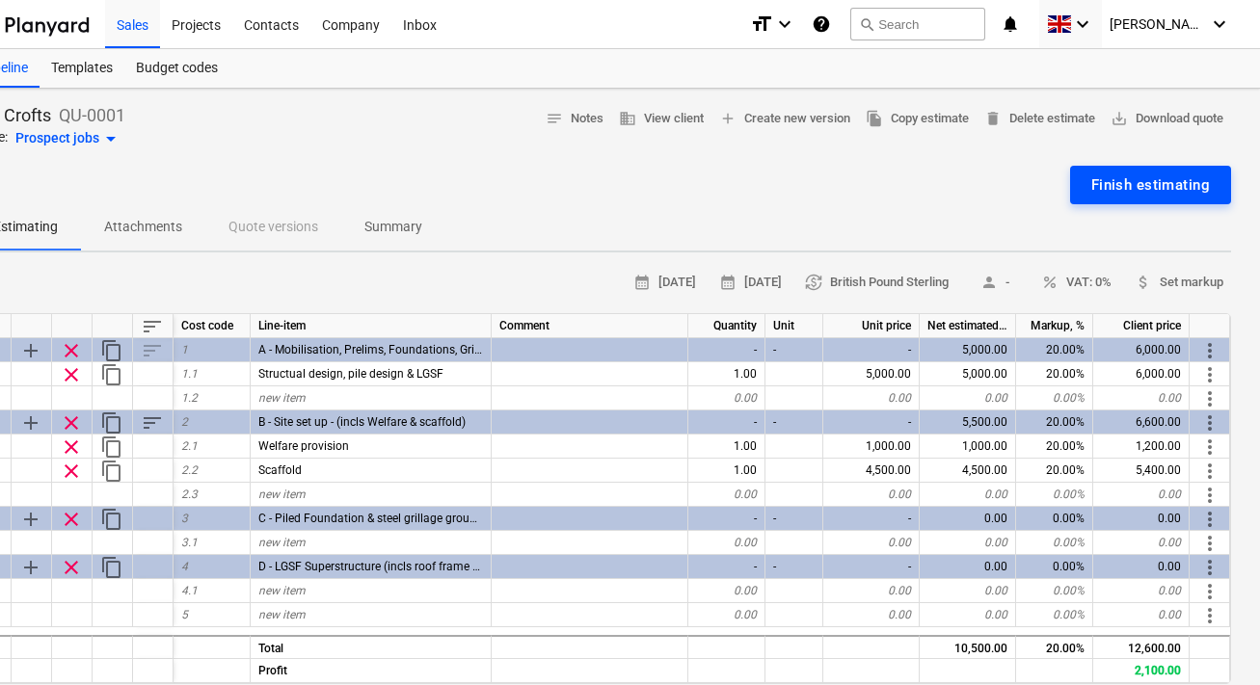
click at [1162, 192] on div "Finish estimating" at bounding box center [1150, 185] width 119 height 25
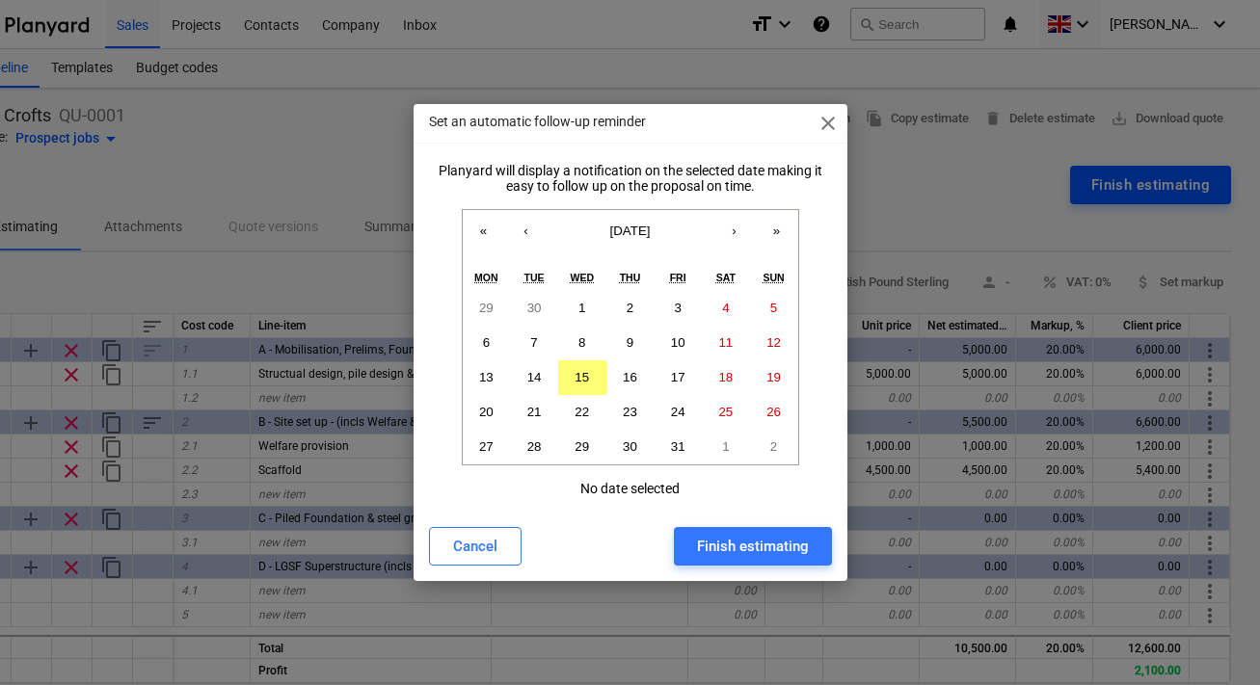
scroll to position [0, 52]
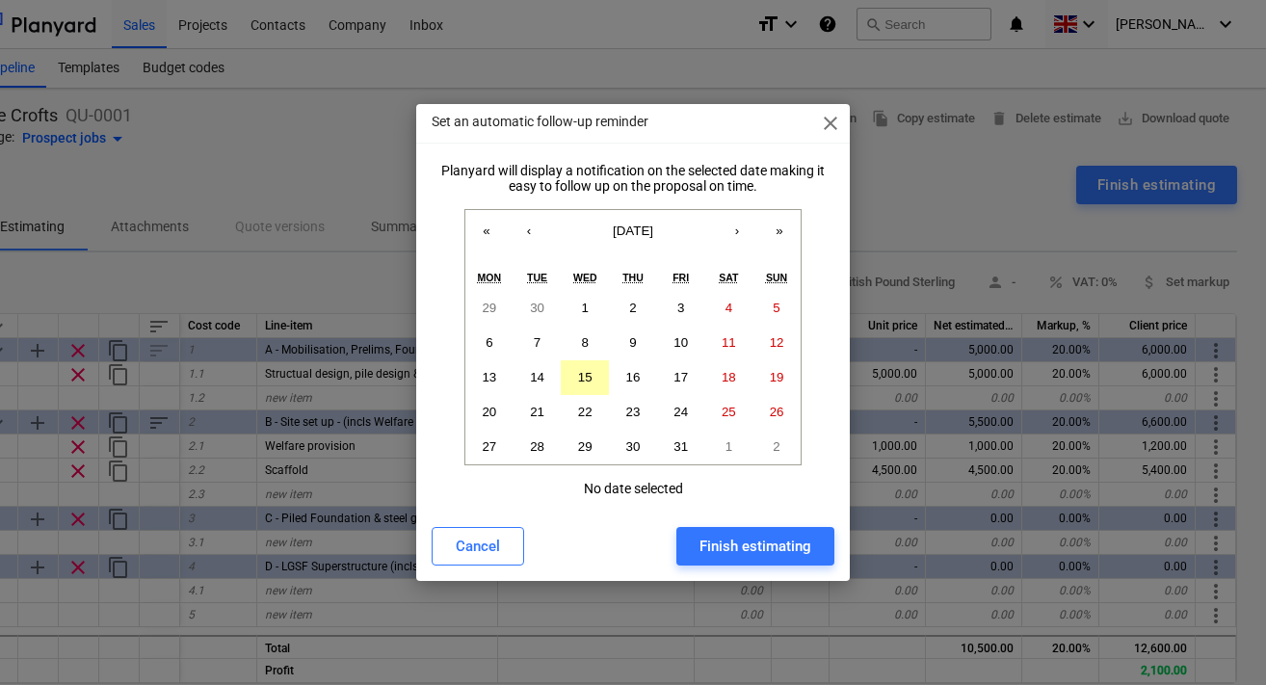
click at [599, 383] on button "15" at bounding box center [585, 377] width 48 height 35
click at [681, 367] on button "17" at bounding box center [681, 377] width 48 height 35
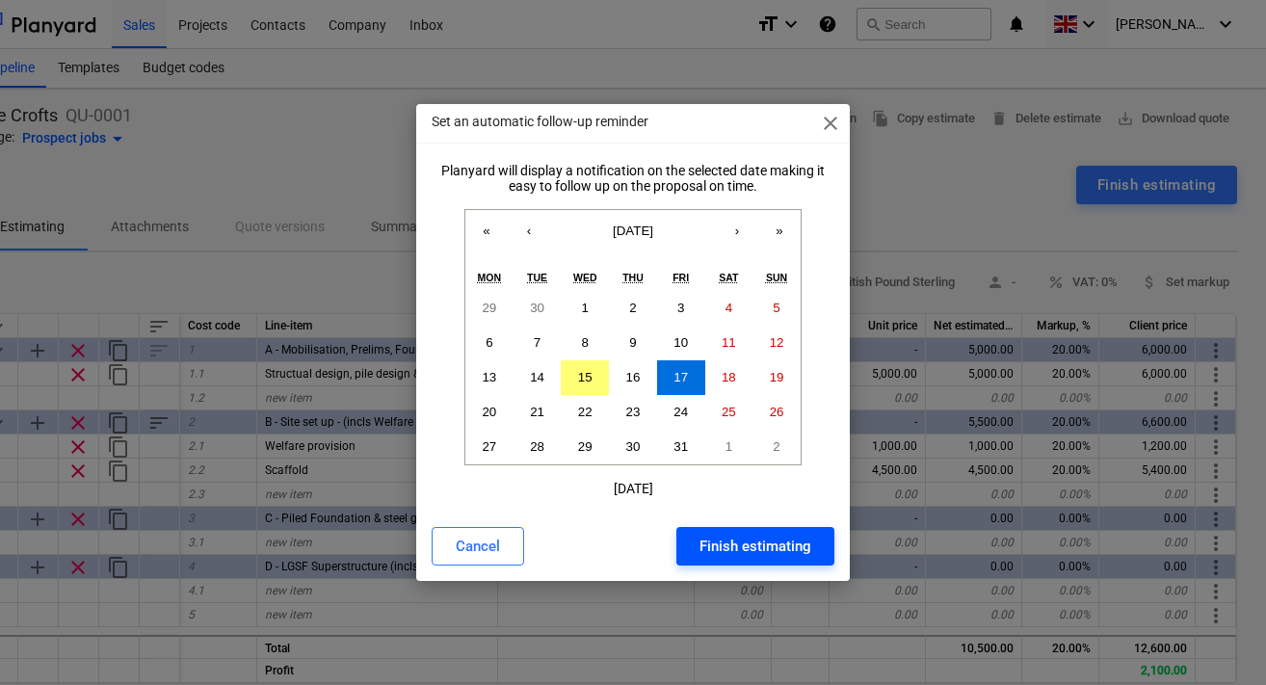
click at [721, 546] on div "Finish estimating" at bounding box center [756, 546] width 112 height 25
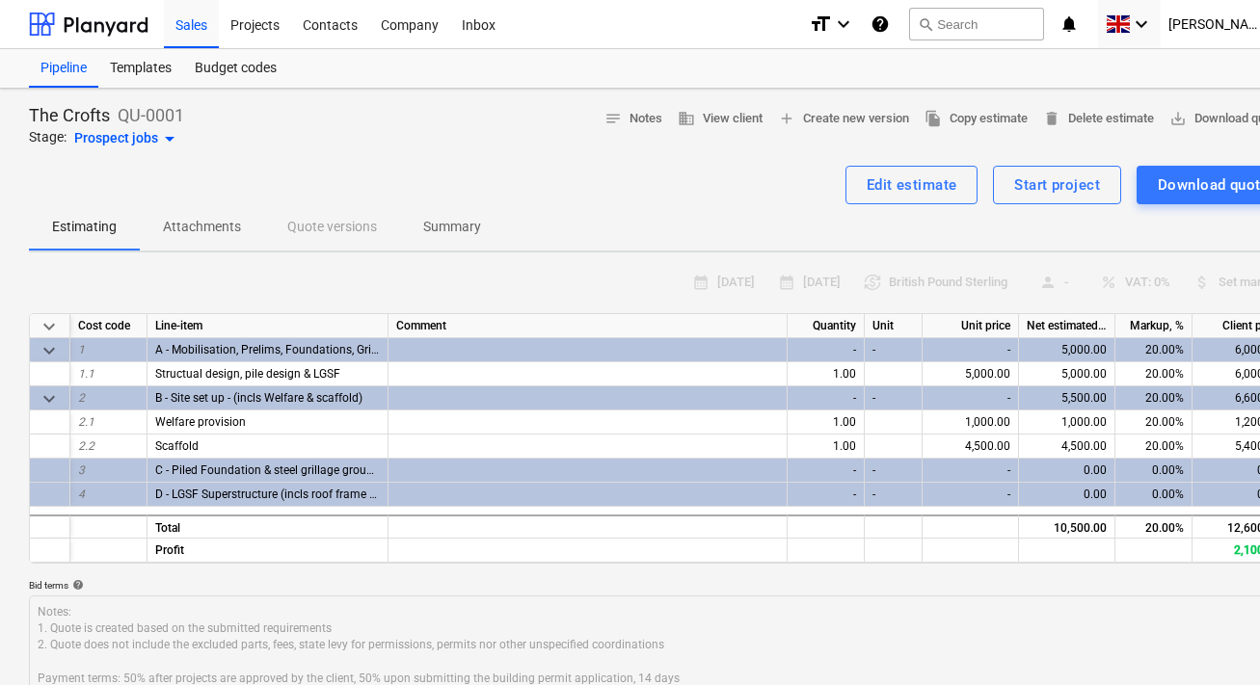
scroll to position [0, 59]
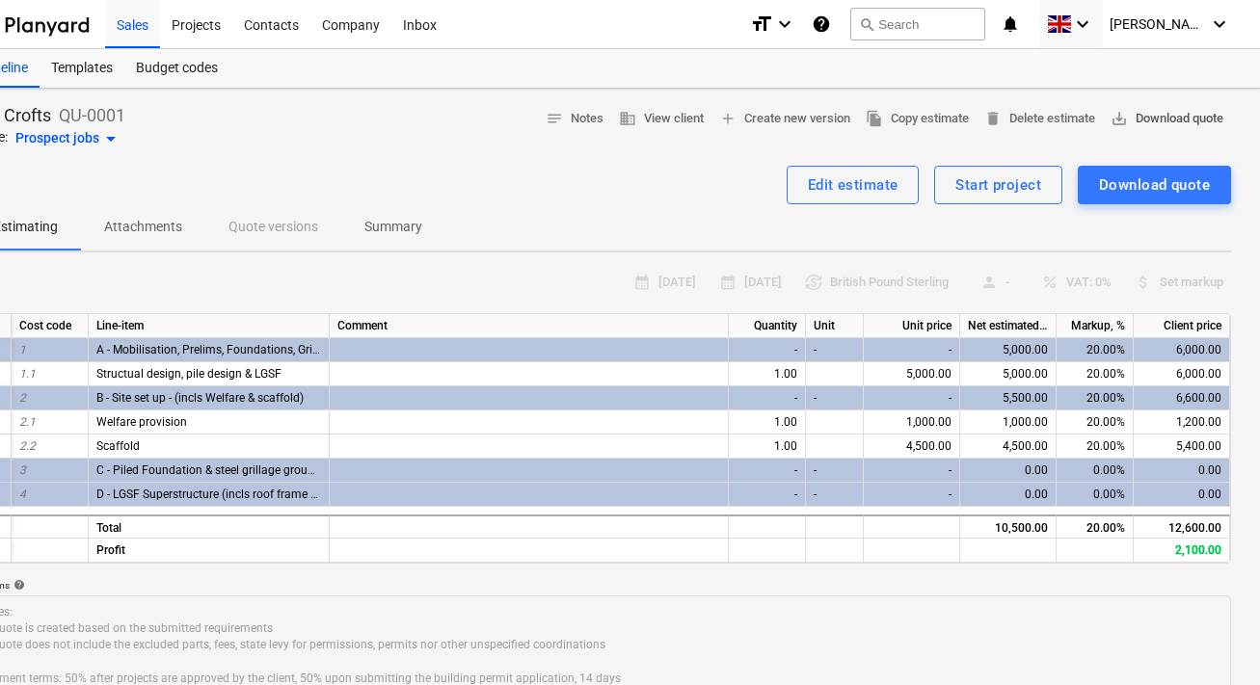
click at [1164, 120] on span "save_alt Download quote" at bounding box center [1166, 119] width 113 height 22
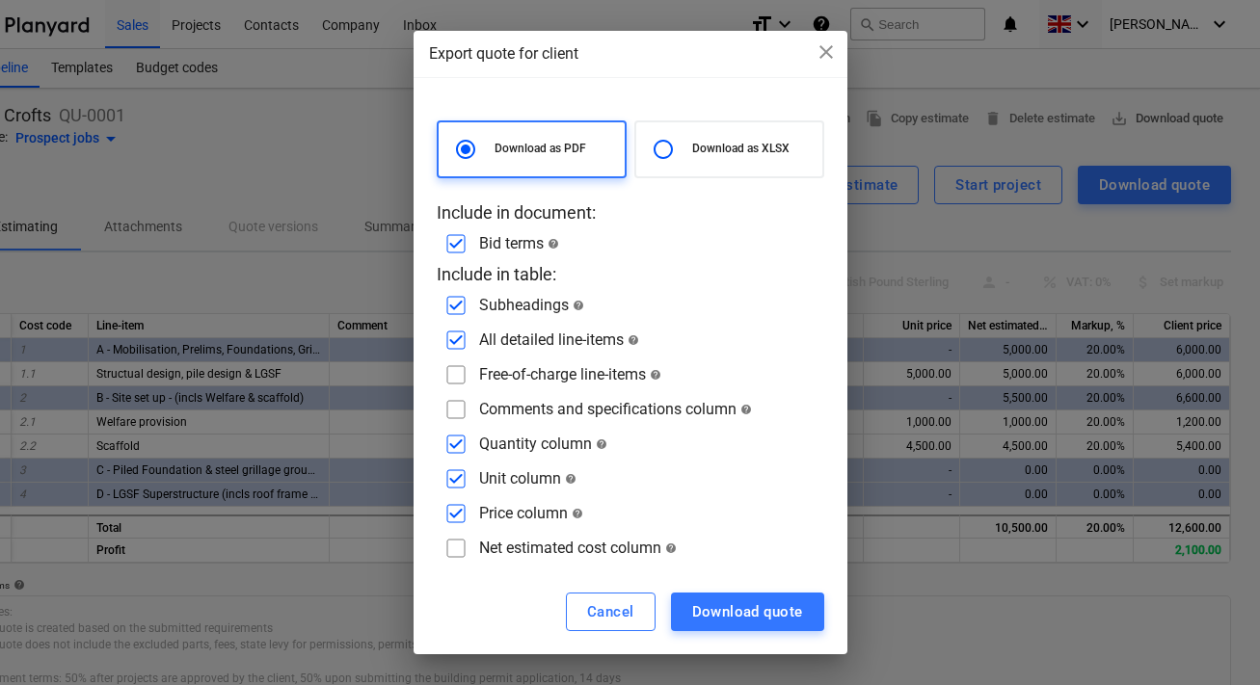
scroll to position [0, 52]
click at [704, 411] on div "Comments and specifications column help" at bounding box center [618, 409] width 273 height 18
click at [464, 410] on input "checkbox" at bounding box center [458, 409] width 31 height 31
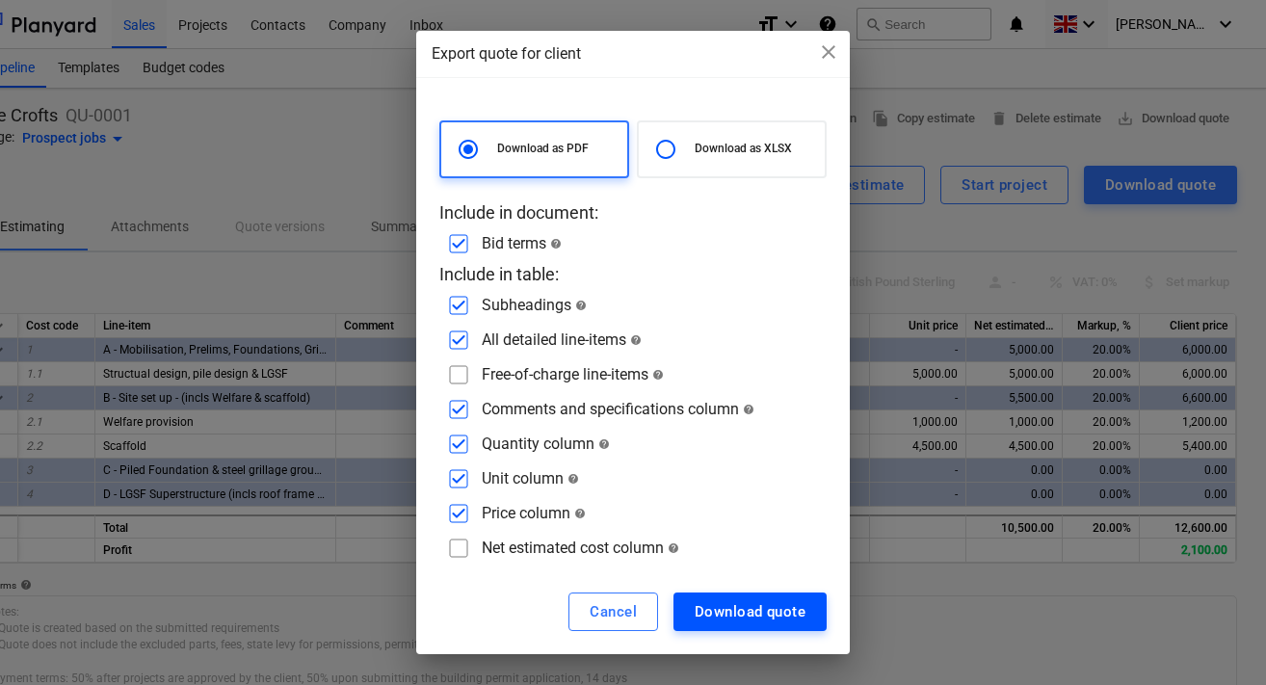
click at [735, 623] on div "Download quote" at bounding box center [750, 611] width 111 height 25
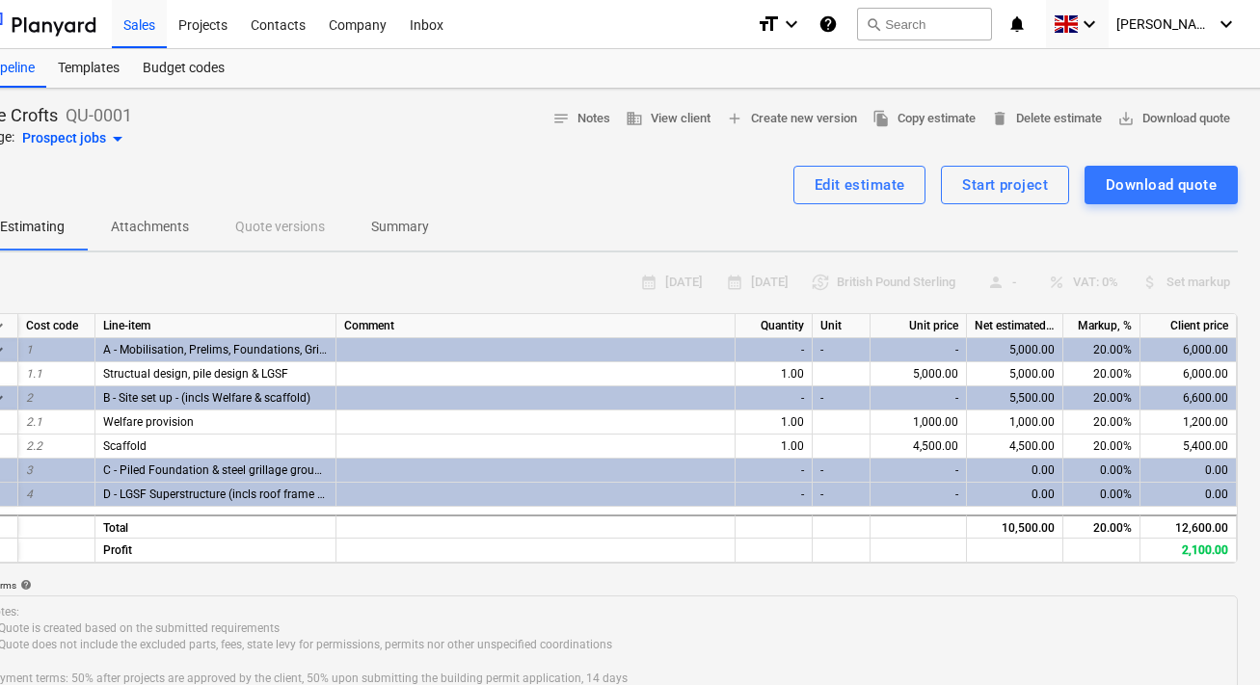
click at [723, 205] on div "Estimating Attachments Quote versions Summary" at bounding box center [607, 227] width 1261 height 46
click at [918, 123] on span "file_copy Copy estimate" at bounding box center [922, 119] width 103 height 22
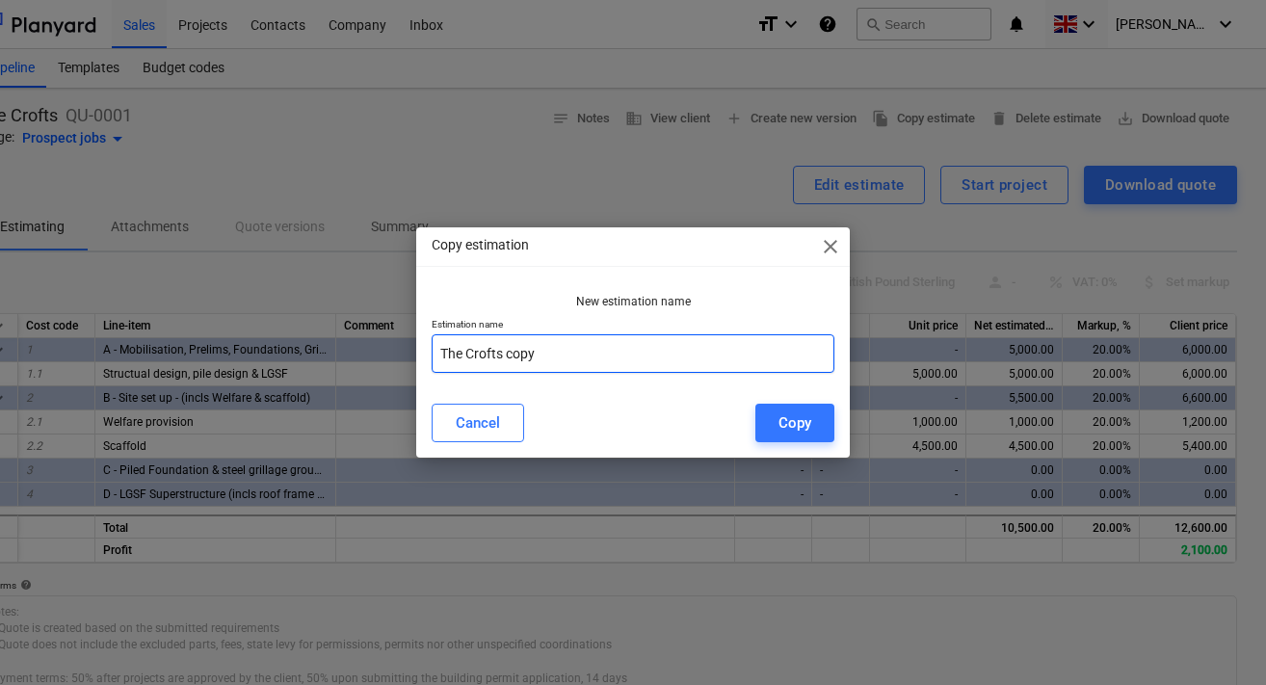
click at [689, 352] on input "The Crofts copy" at bounding box center [633, 353] width 403 height 39
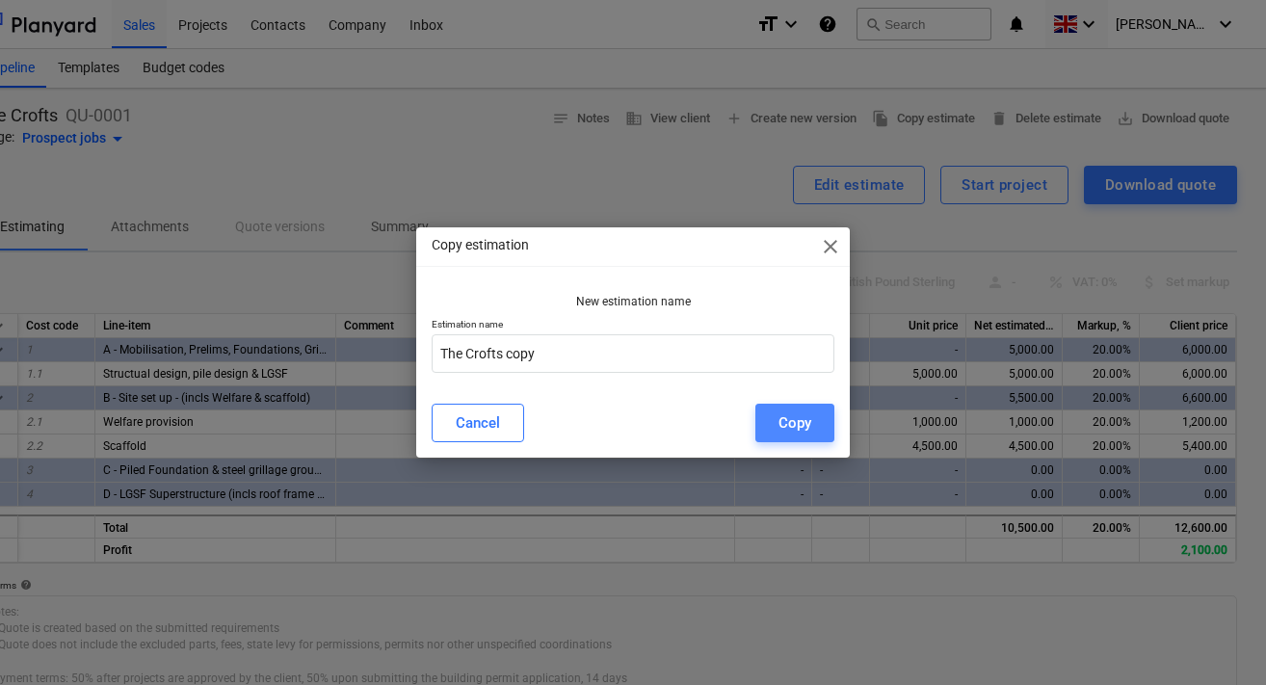
click at [776, 430] on button "Copy" at bounding box center [795, 423] width 79 height 39
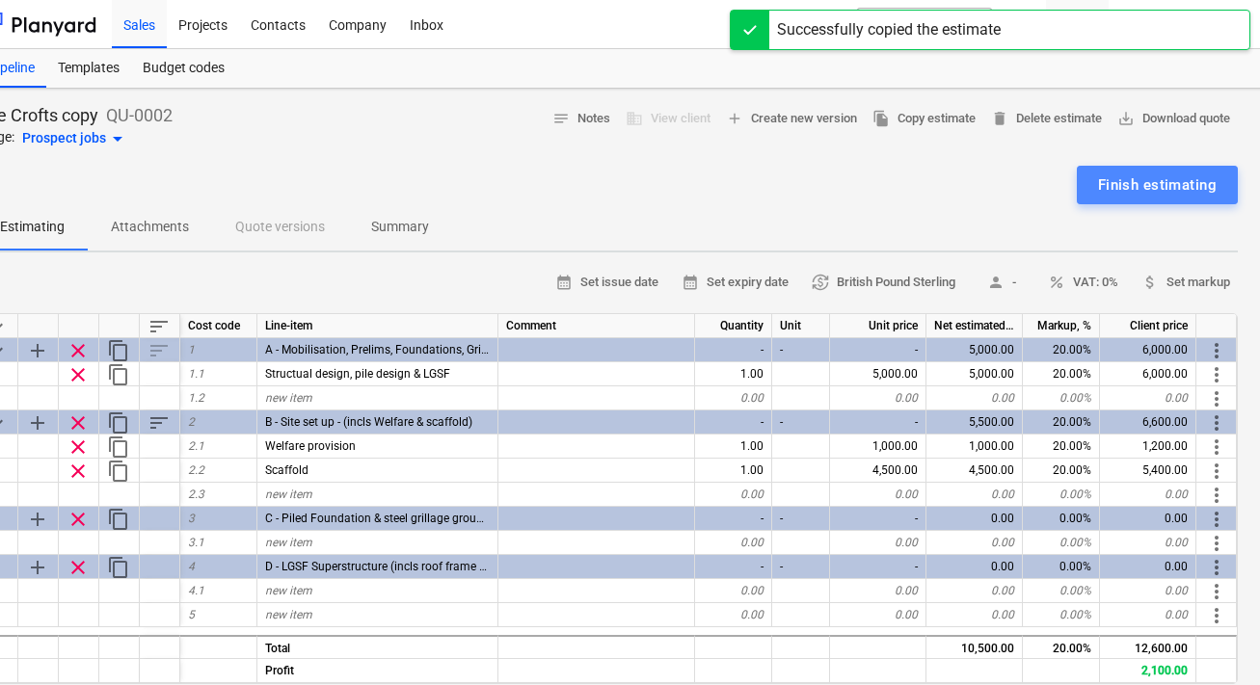
click at [1147, 190] on div "Finish estimating" at bounding box center [1157, 185] width 119 height 25
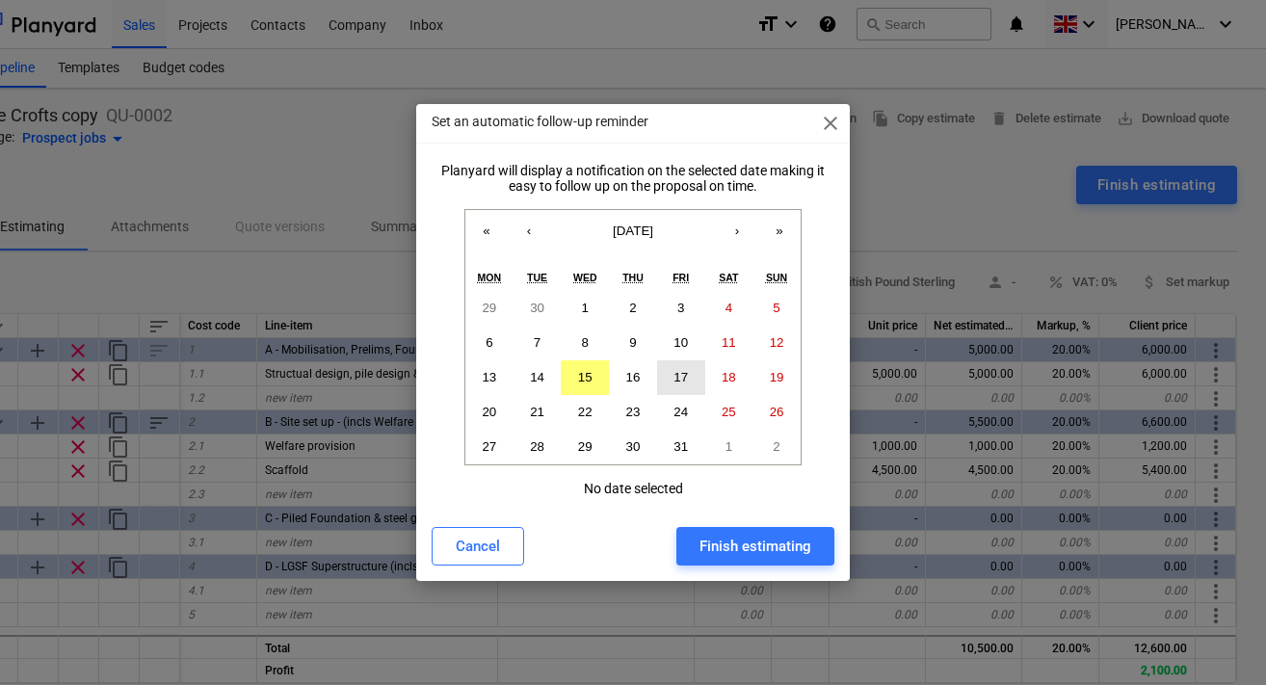
click at [692, 373] on button "17" at bounding box center [681, 377] width 48 height 35
click at [731, 548] on div "Finish estimating" at bounding box center [756, 546] width 112 height 25
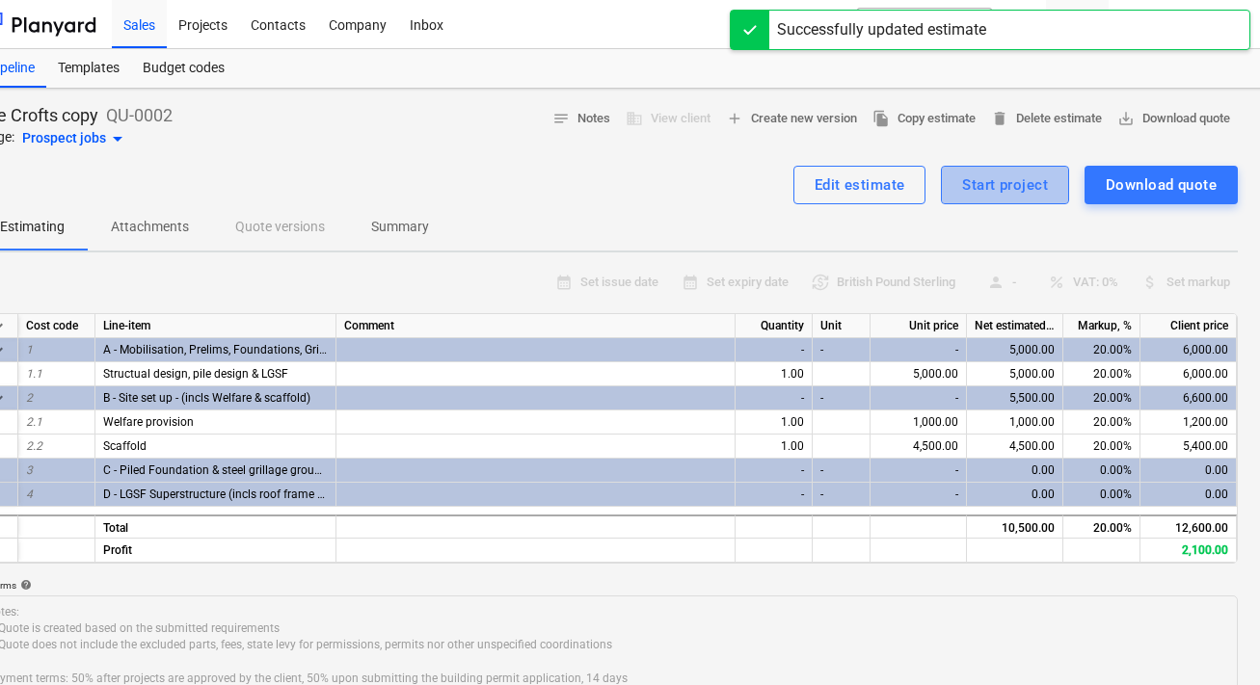
click at [987, 189] on div "Start project" at bounding box center [1005, 185] width 86 height 25
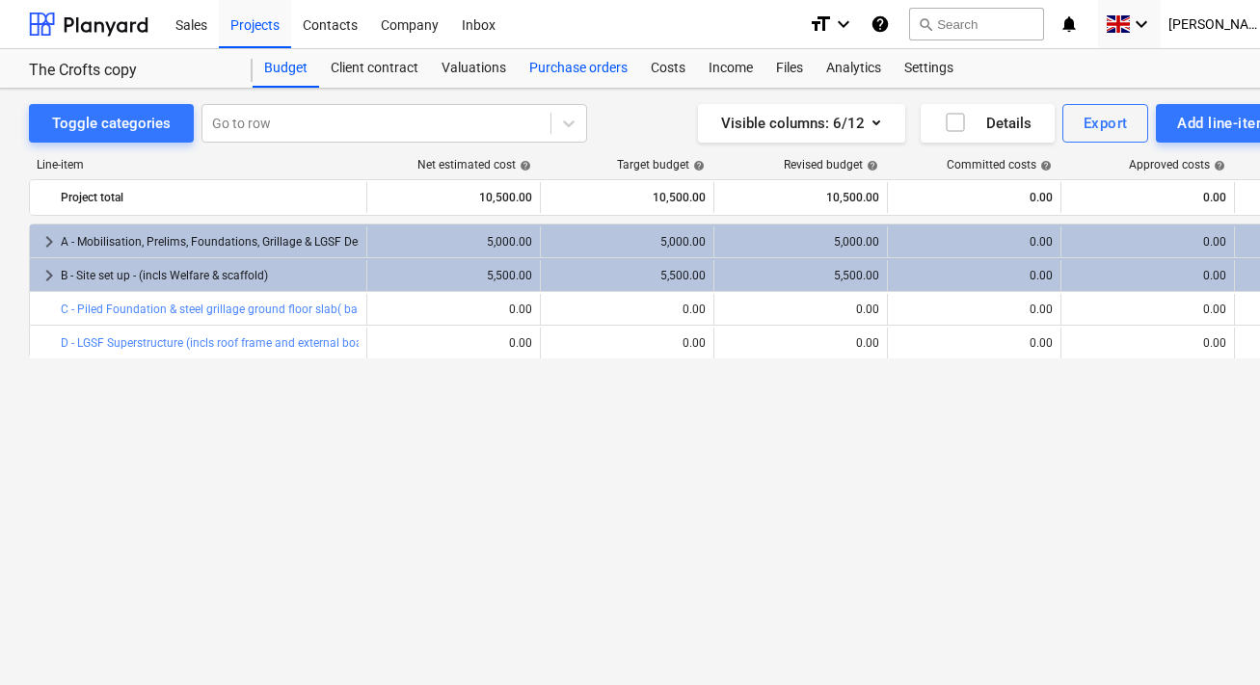
click at [590, 82] on div "Purchase orders" at bounding box center [578, 68] width 121 height 39
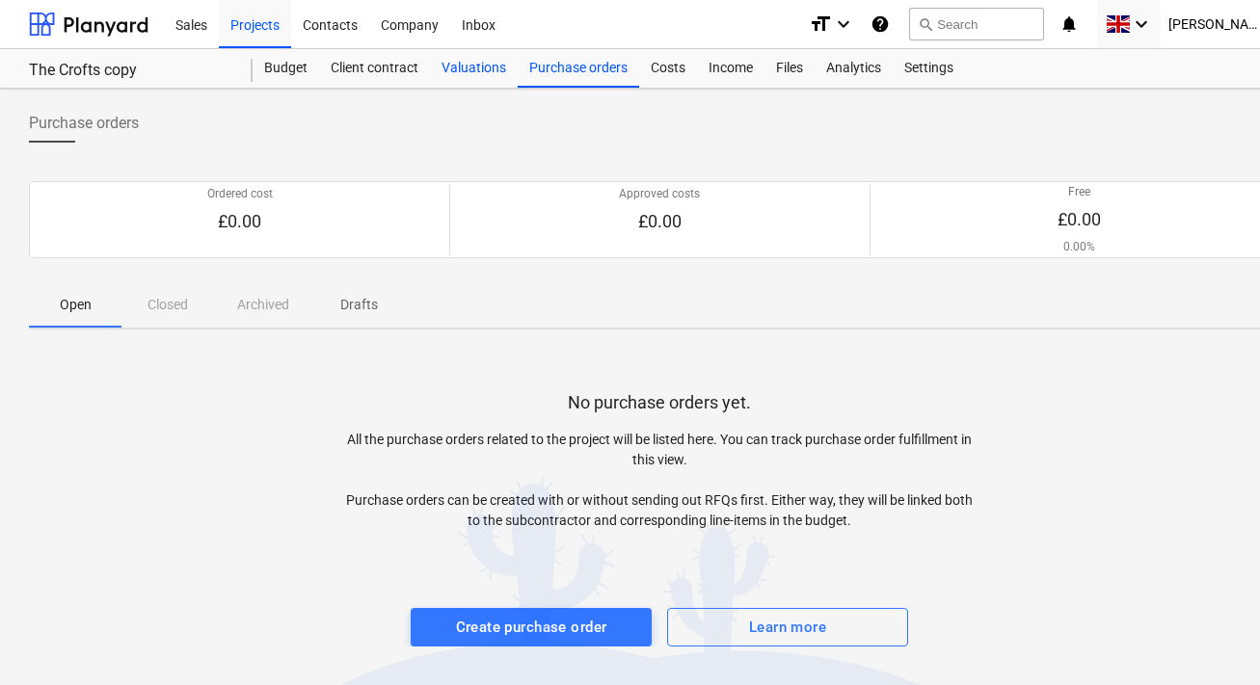
click at [469, 77] on div "Valuations" at bounding box center [474, 68] width 88 height 39
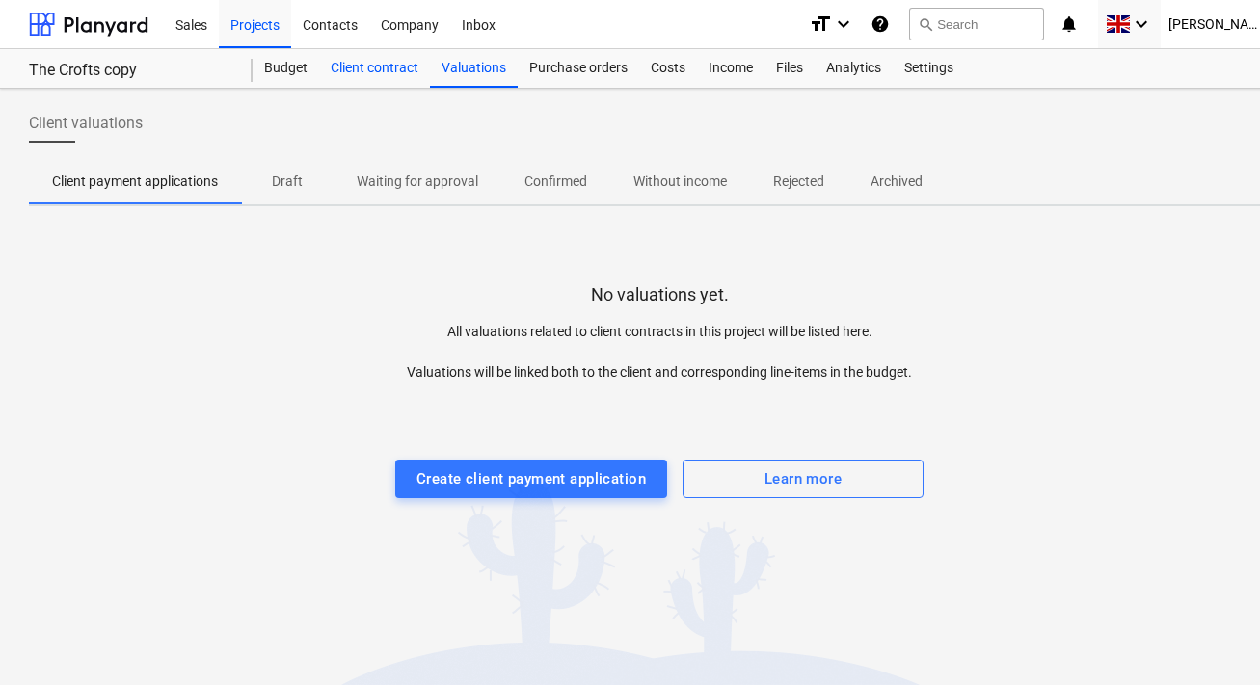
click at [397, 67] on div "Client contract" at bounding box center [374, 68] width 111 height 39
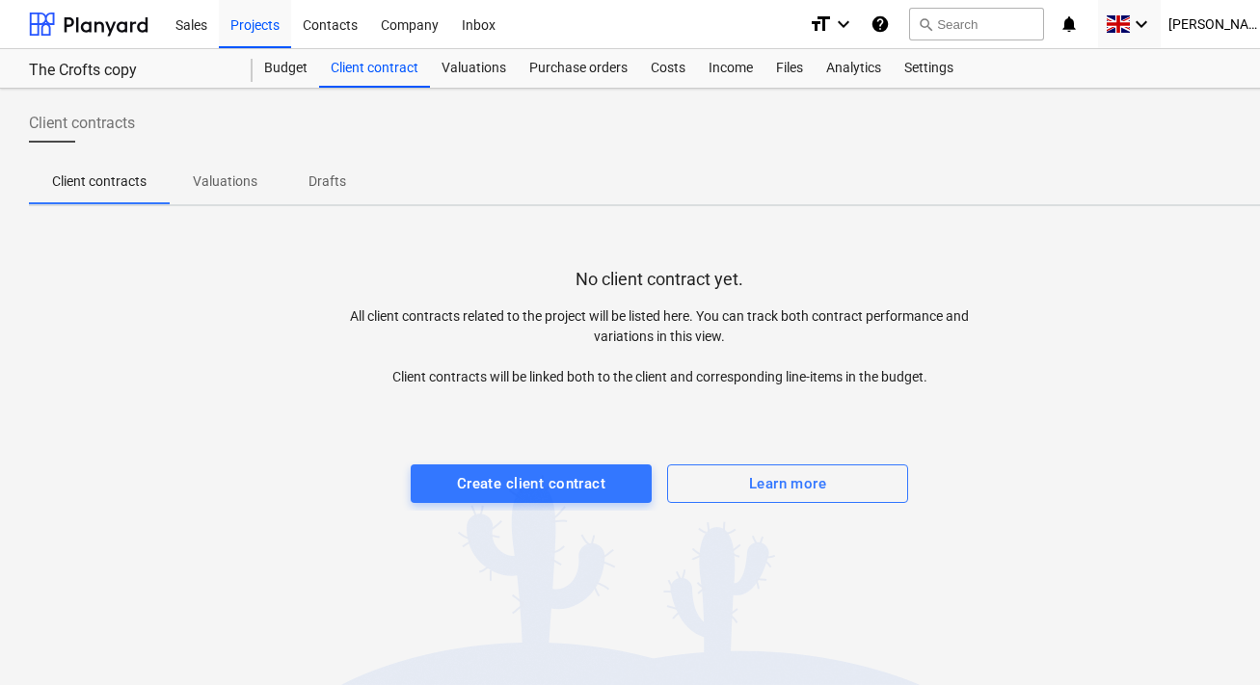
click at [242, 180] on p "Valuations" at bounding box center [225, 182] width 65 height 20
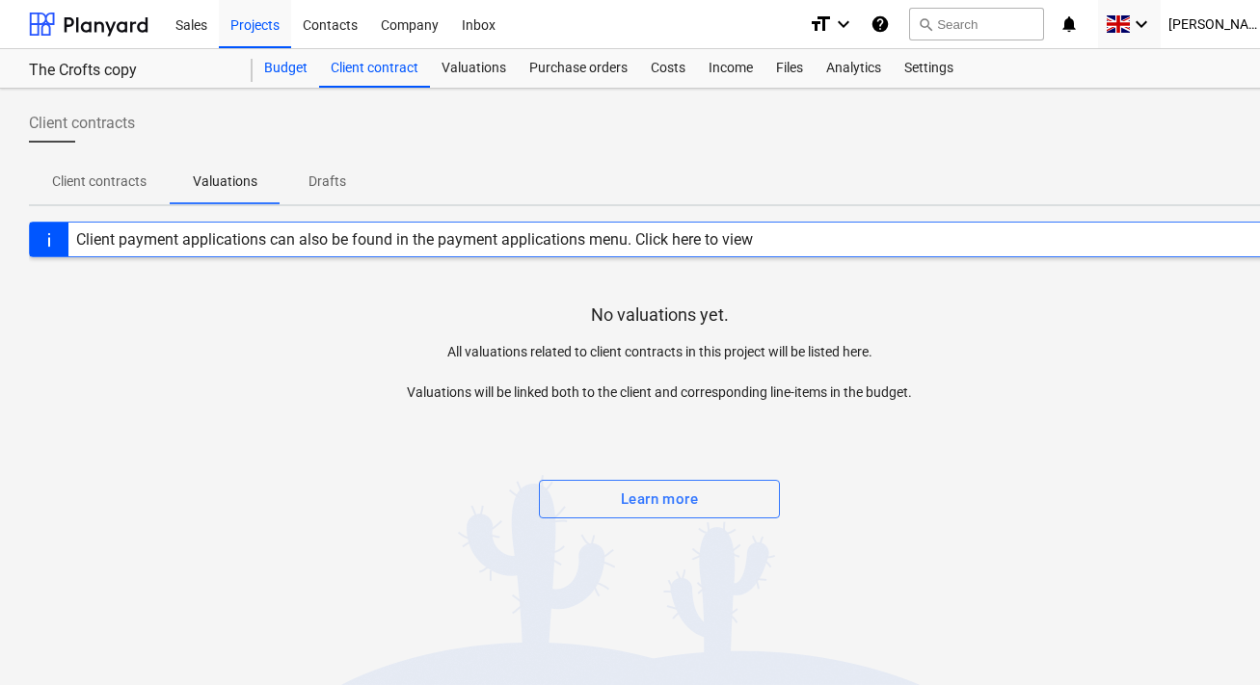
click at [289, 60] on div "Budget" at bounding box center [285, 68] width 66 height 39
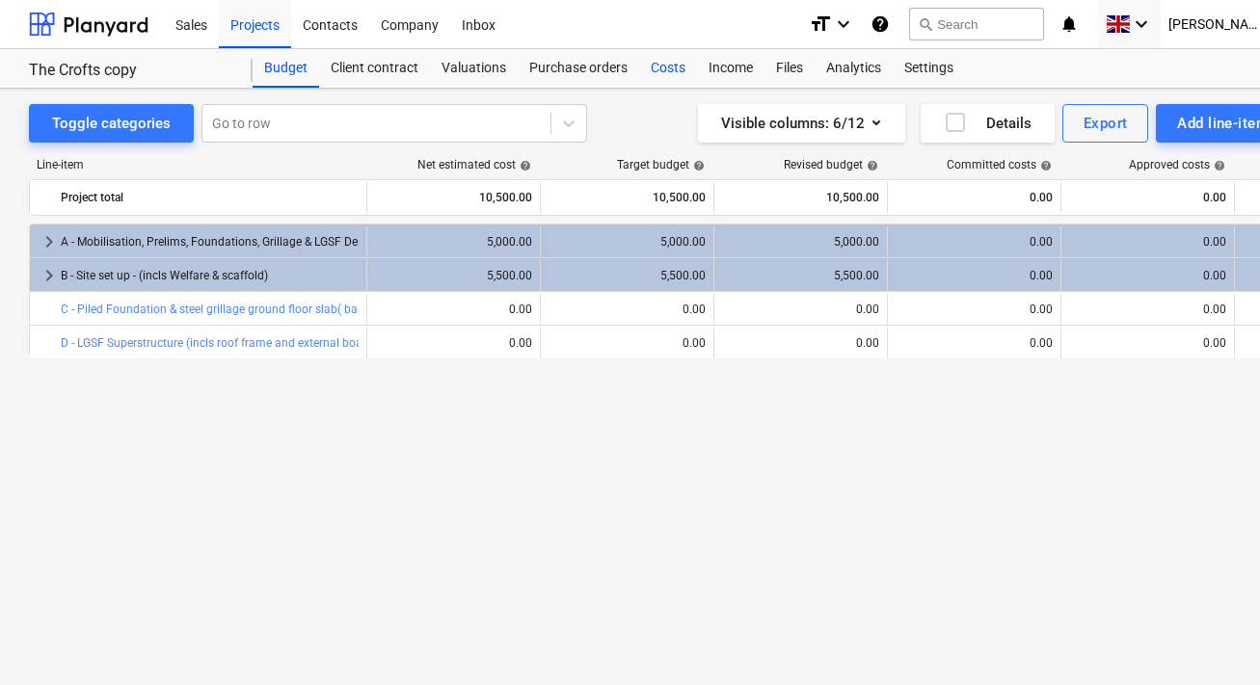
click at [658, 64] on div "Costs" at bounding box center [668, 68] width 58 height 39
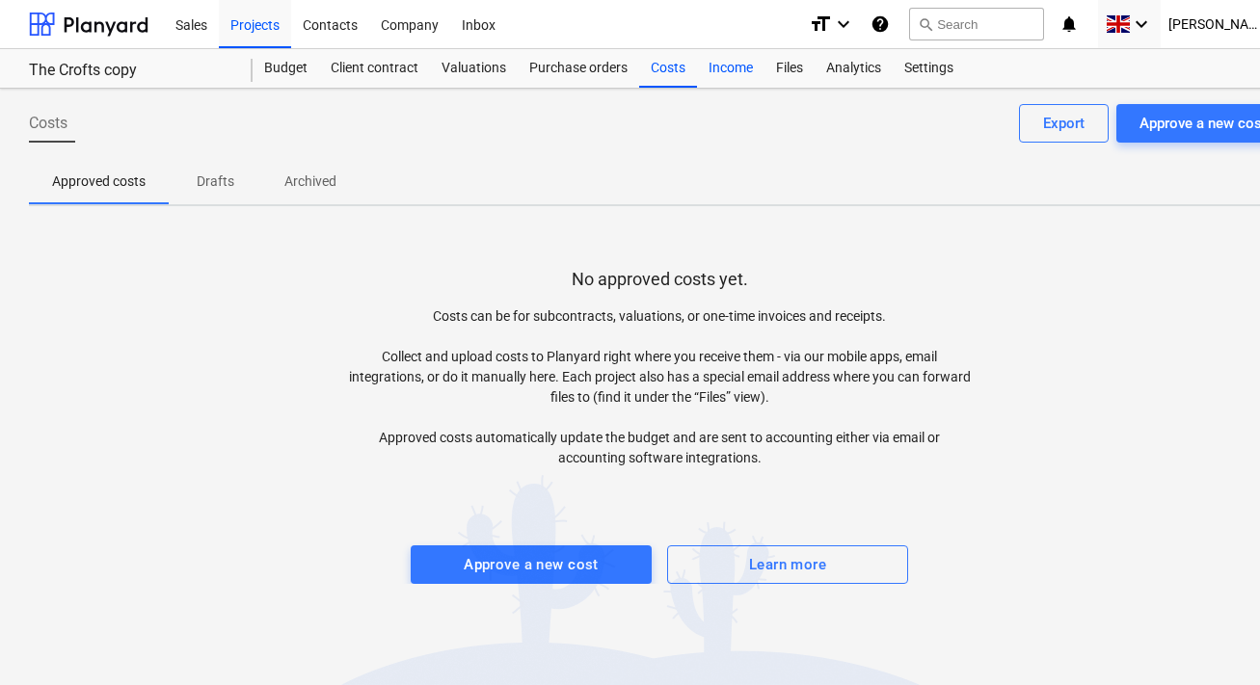
click at [724, 67] on div "Income" at bounding box center [730, 68] width 67 height 39
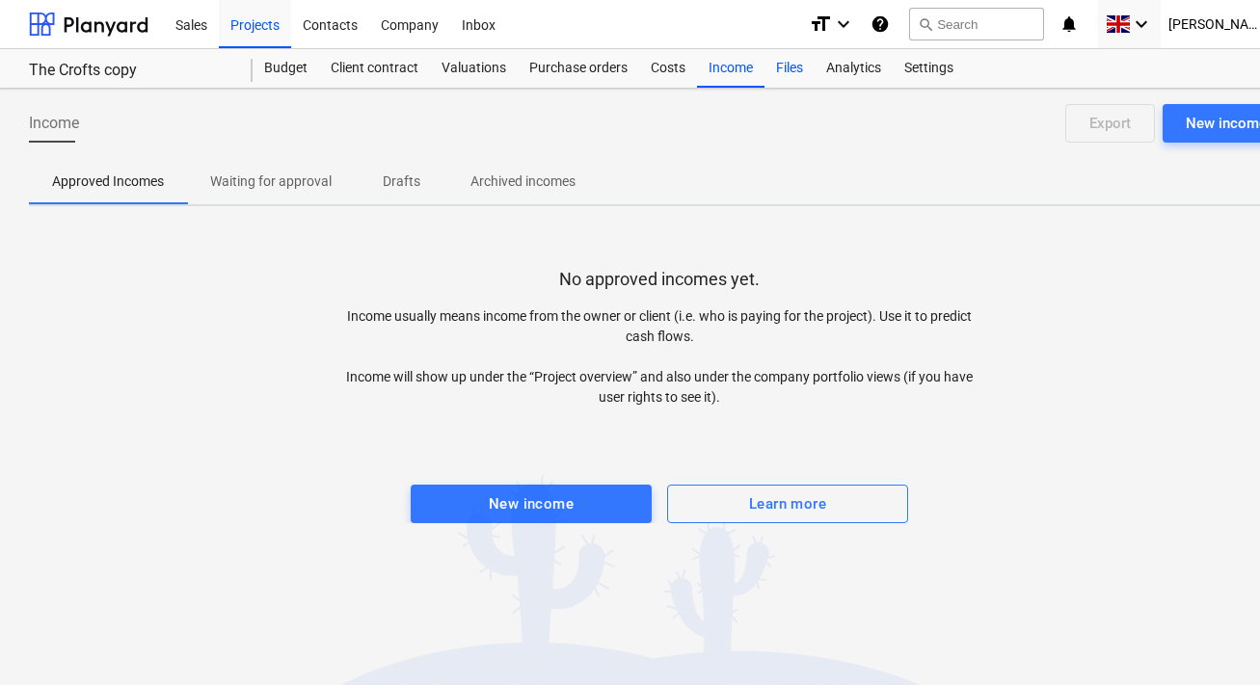
click at [800, 74] on div "Files" at bounding box center [789, 68] width 50 height 39
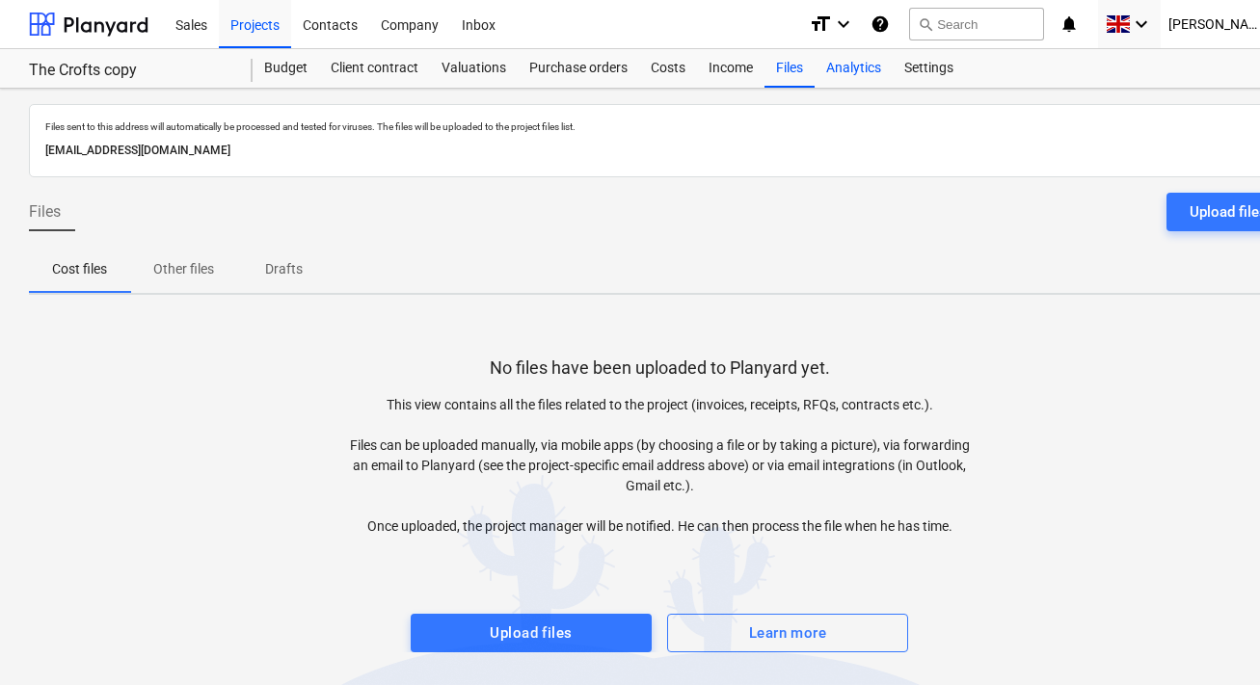
click at [863, 80] on div "Analytics" at bounding box center [853, 68] width 78 height 39
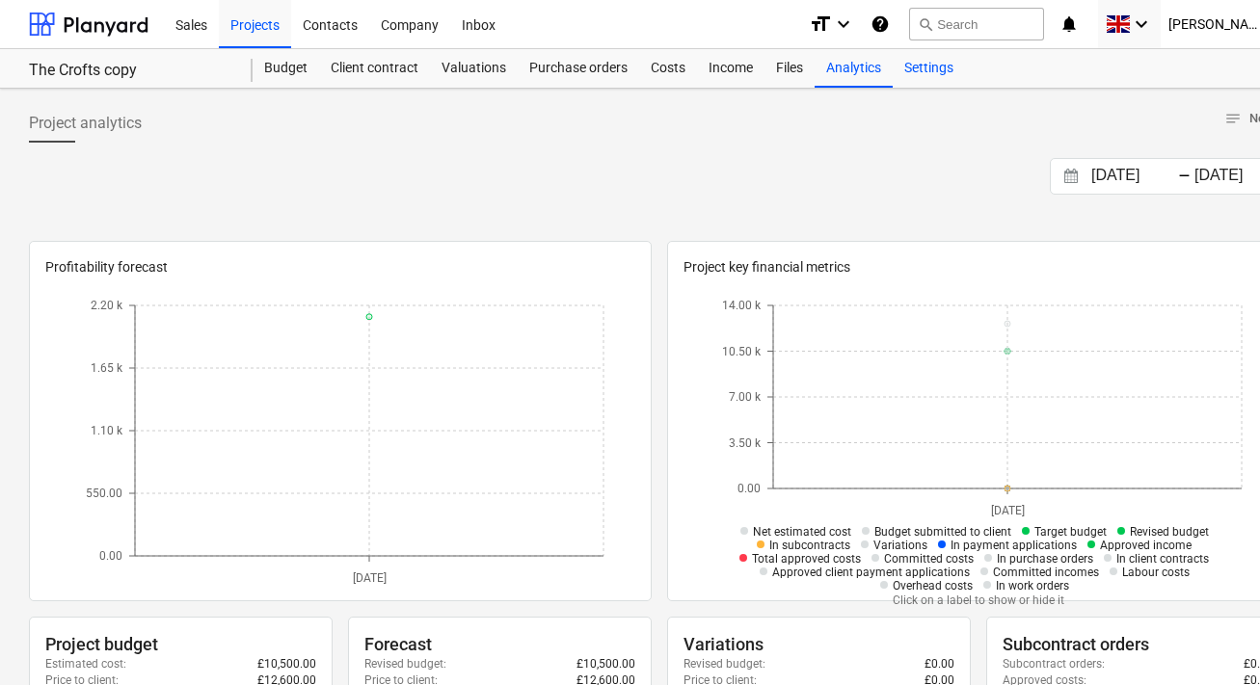
click at [922, 56] on div "Settings" at bounding box center [928, 68] width 72 height 39
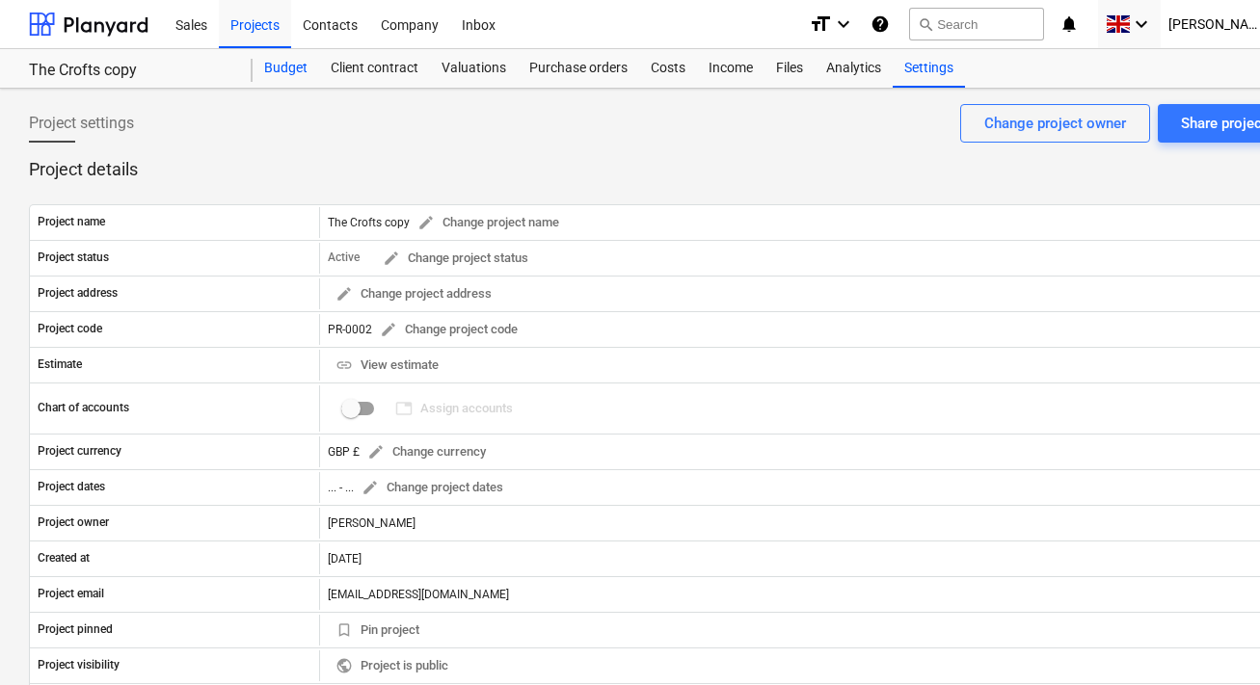
click at [303, 74] on div "Budget" at bounding box center [285, 68] width 66 height 39
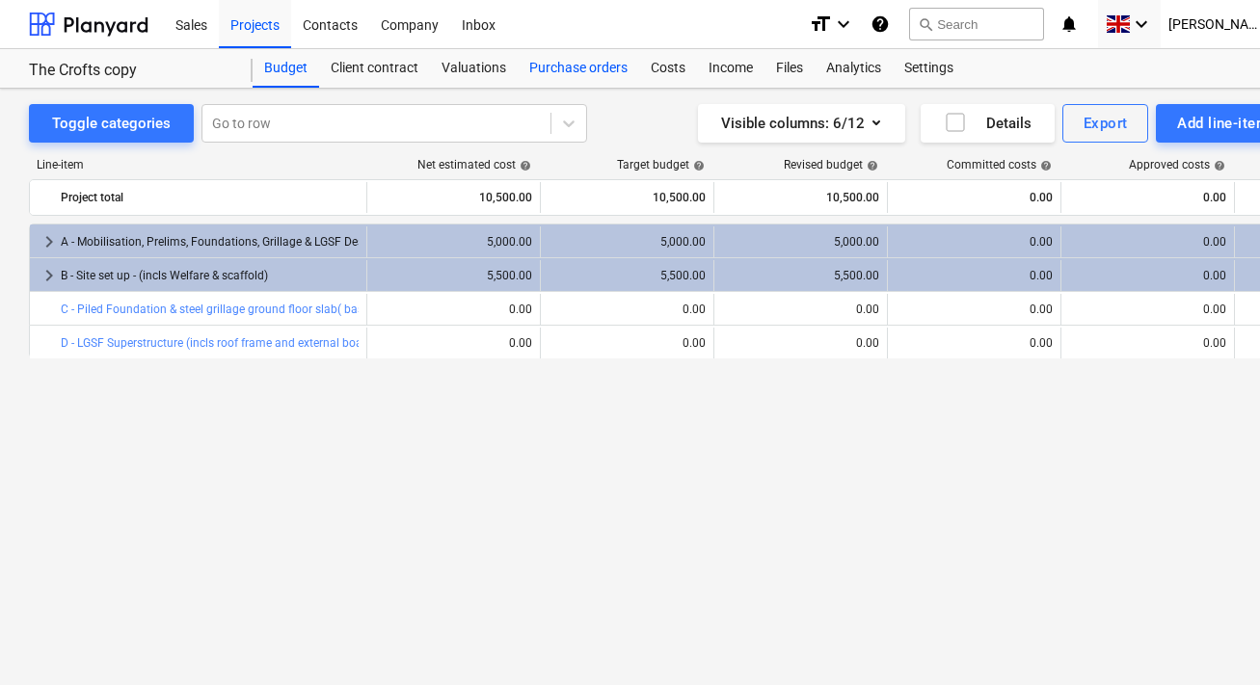
click at [585, 70] on div "Purchase orders" at bounding box center [578, 68] width 121 height 39
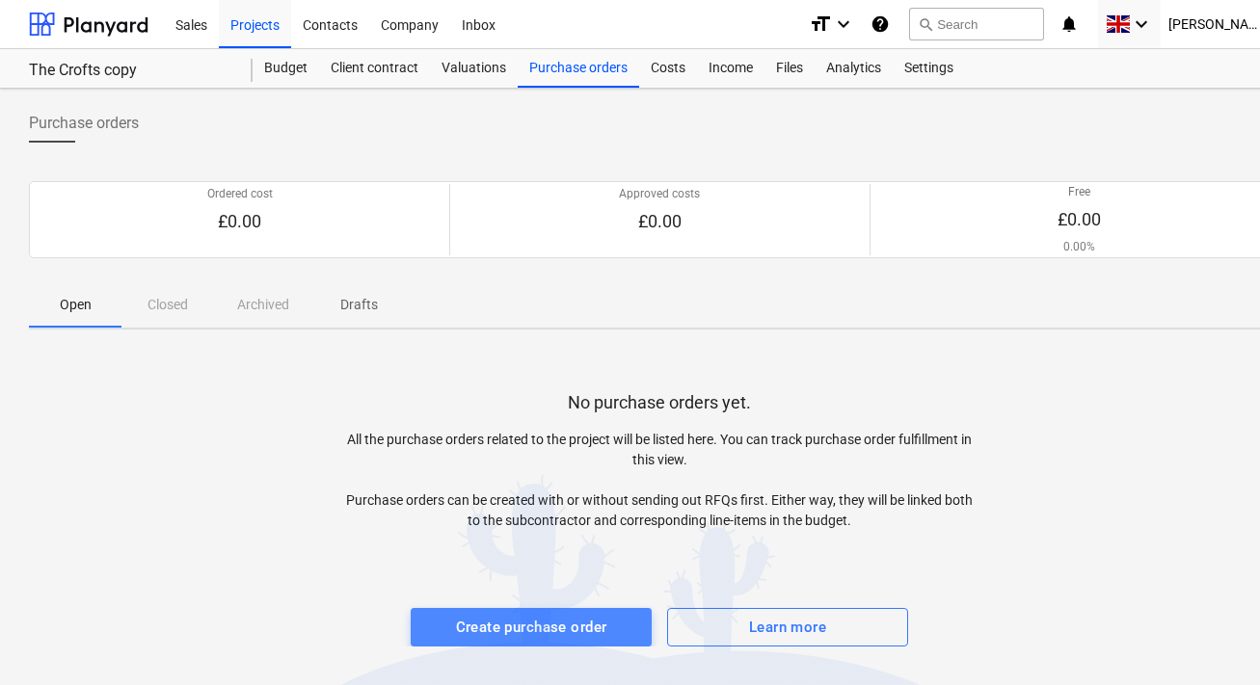
click at [530, 629] on div "Create purchase order" at bounding box center [531, 627] width 151 height 25
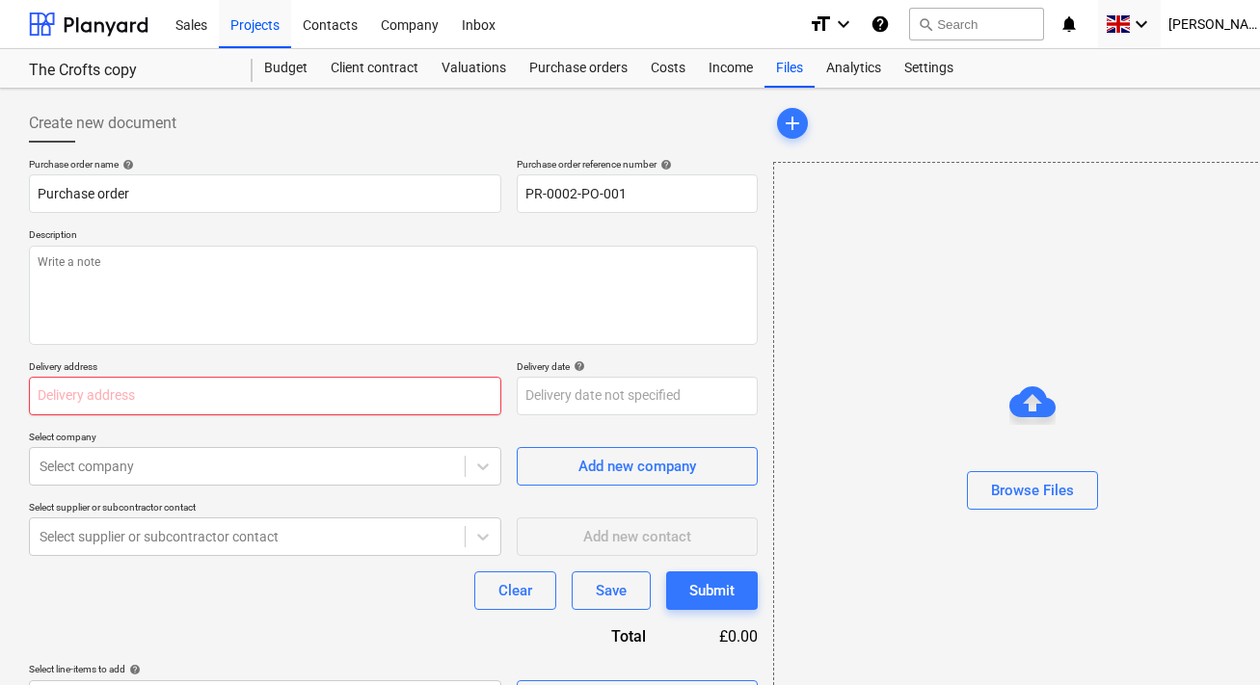
click at [438, 390] on input "text" at bounding box center [265, 396] width 472 height 39
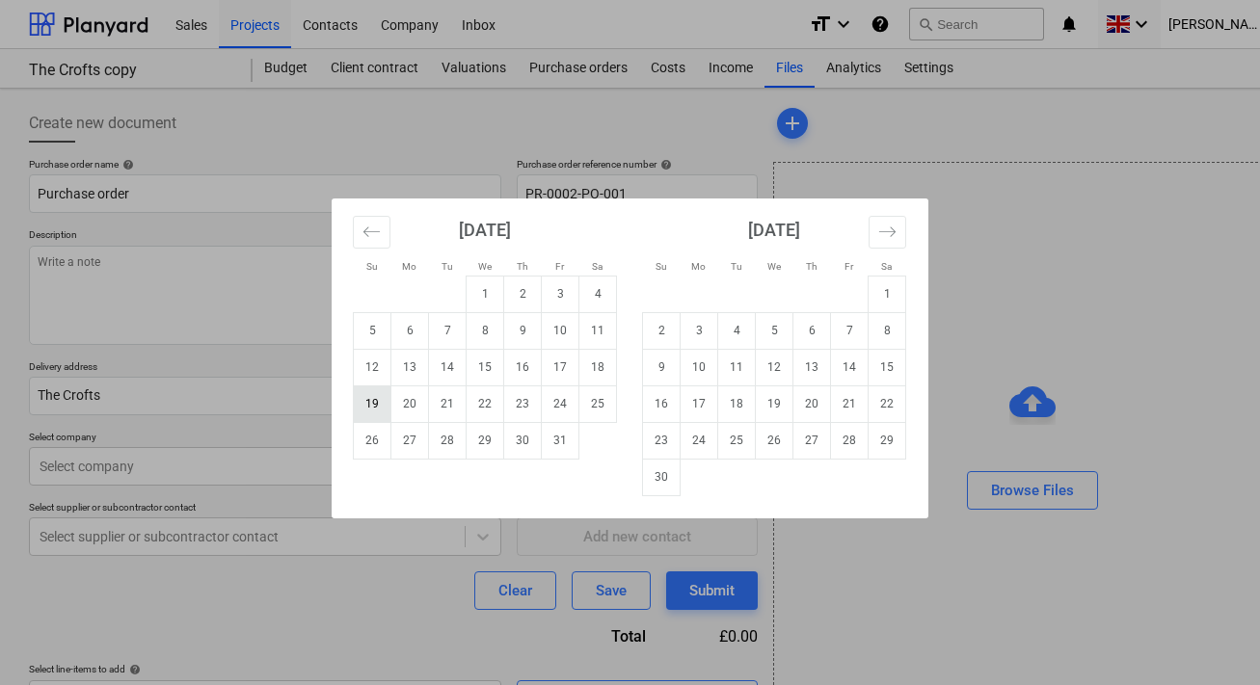
click at [386, 401] on td "19" at bounding box center [373, 403] width 38 height 37
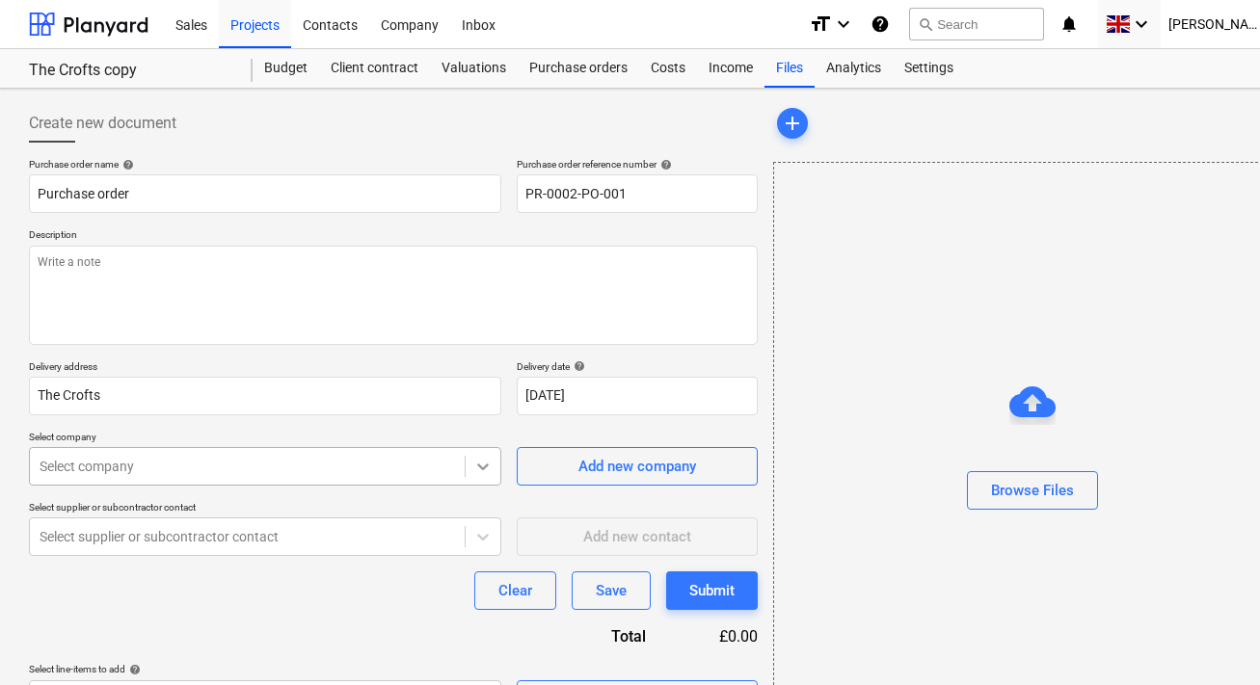
click at [493, 469] on body "Sales Projects Contacts Company Inbox format_size keyboard_arrow_down help sear…" at bounding box center [630, 352] width 1260 height 704
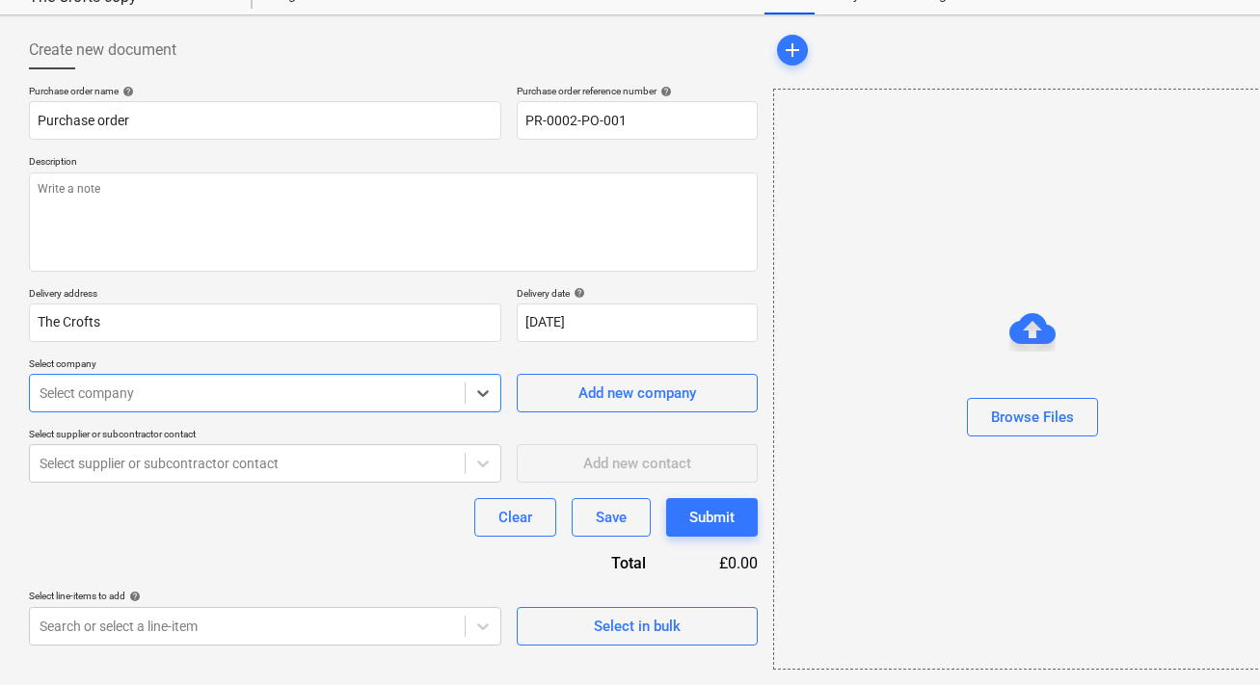
click at [383, 396] on div at bounding box center [247, 393] width 415 height 19
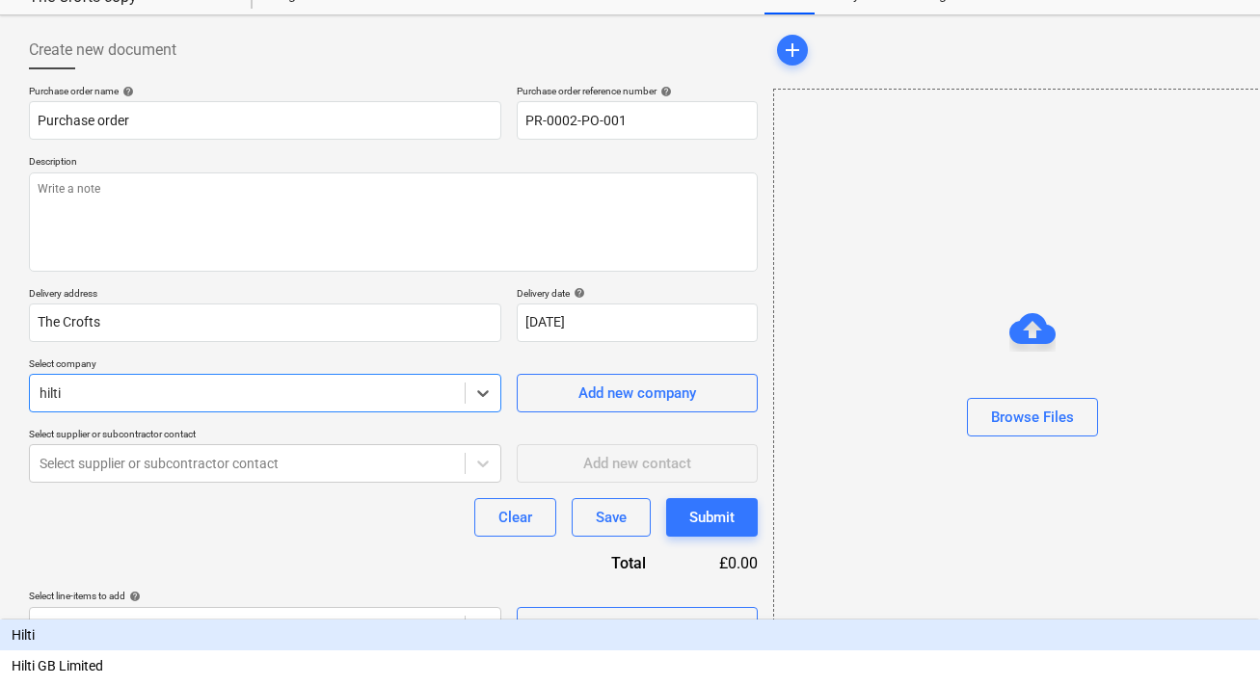
click at [488, 620] on div "Hilti" at bounding box center [630, 635] width 1260 height 31
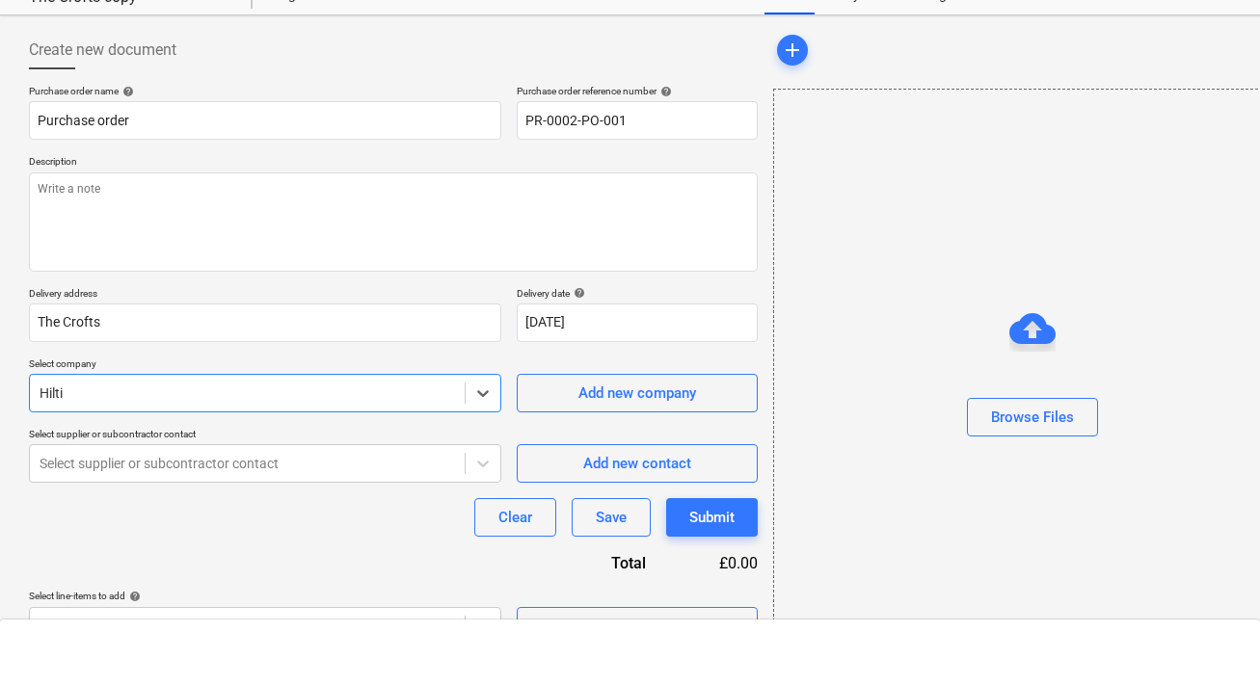
click at [339, 393] on div at bounding box center [247, 393] width 415 height 19
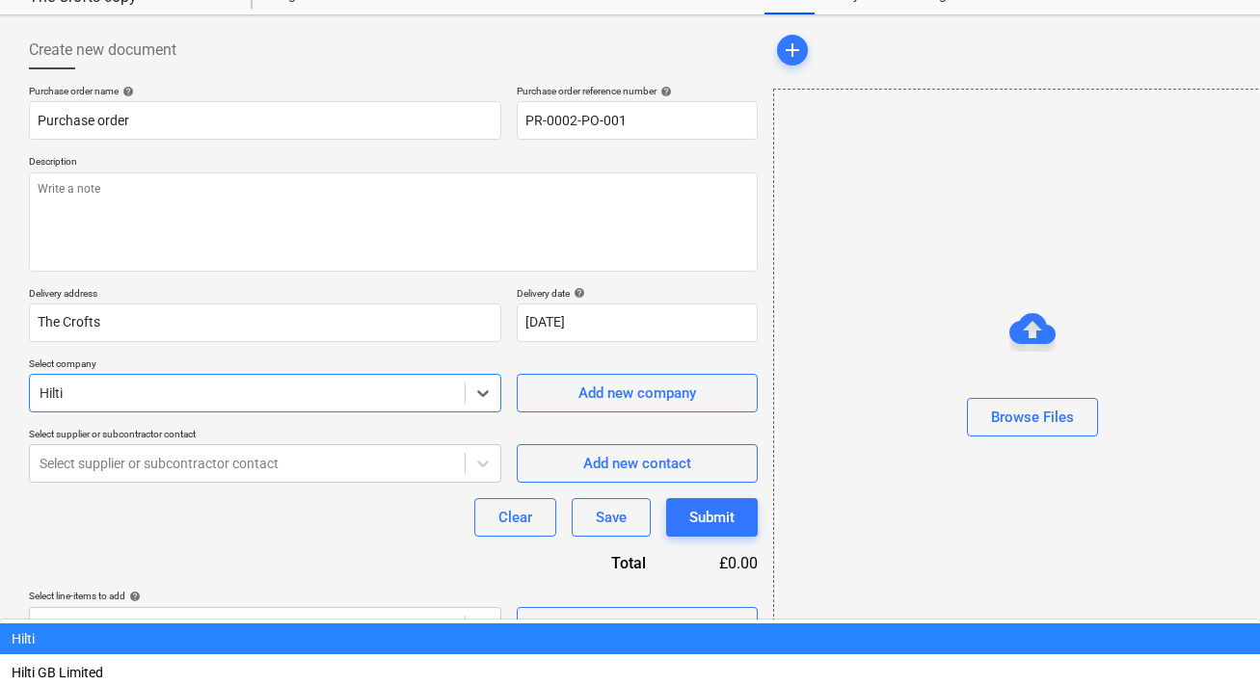
click at [339, 393] on div at bounding box center [247, 393] width 415 height 19
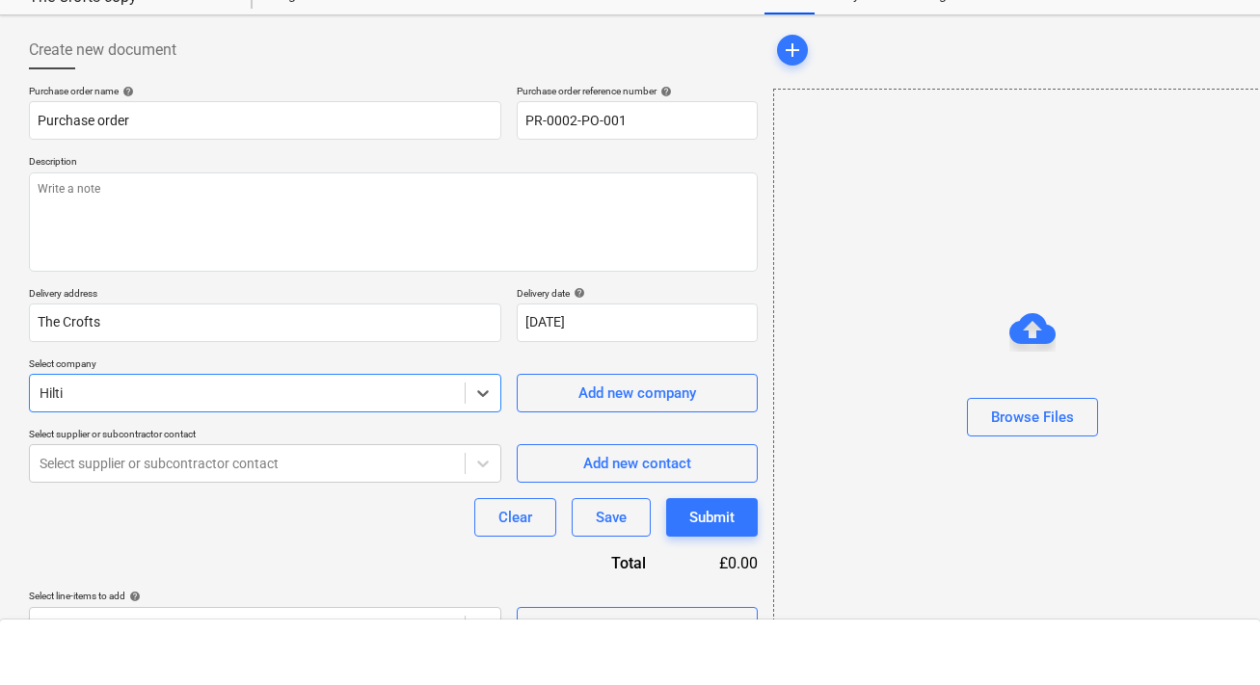
click at [292, 392] on div at bounding box center [247, 393] width 415 height 19
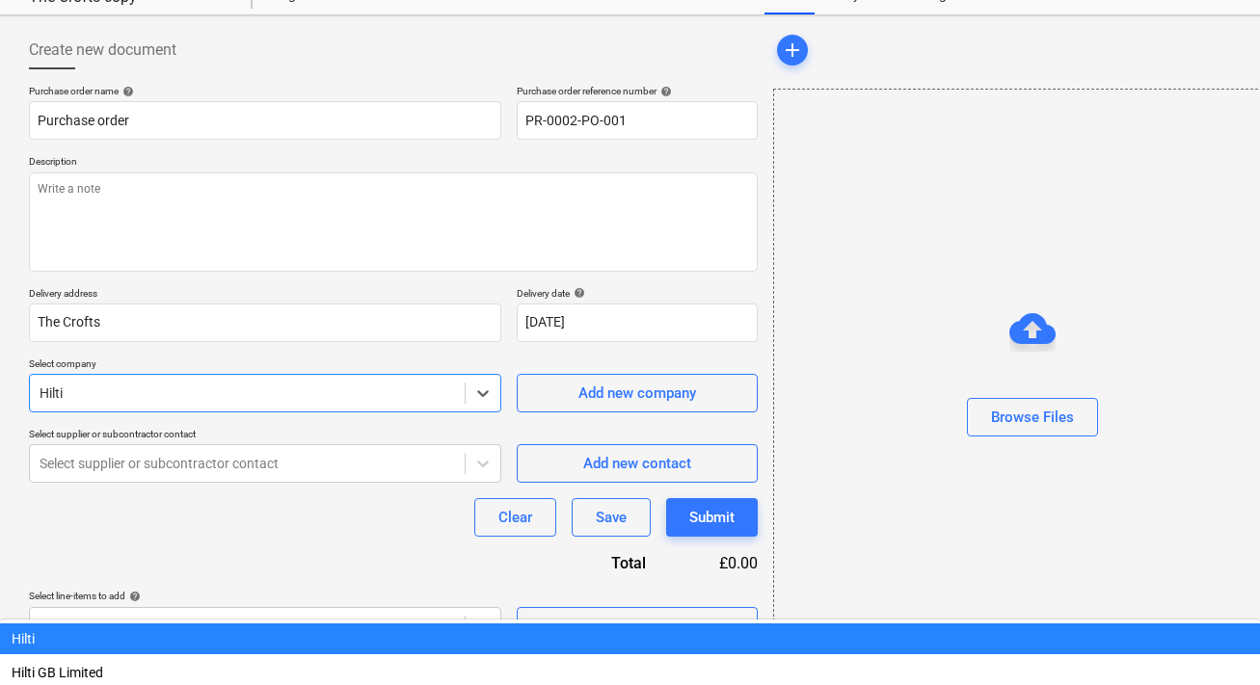
click at [89, 390] on div at bounding box center [247, 393] width 415 height 19
drag, startPoint x: 75, startPoint y: 390, endPoint x: 83, endPoint y: 397, distance: 10.2
click at [82, 399] on div at bounding box center [247, 393] width 415 height 19
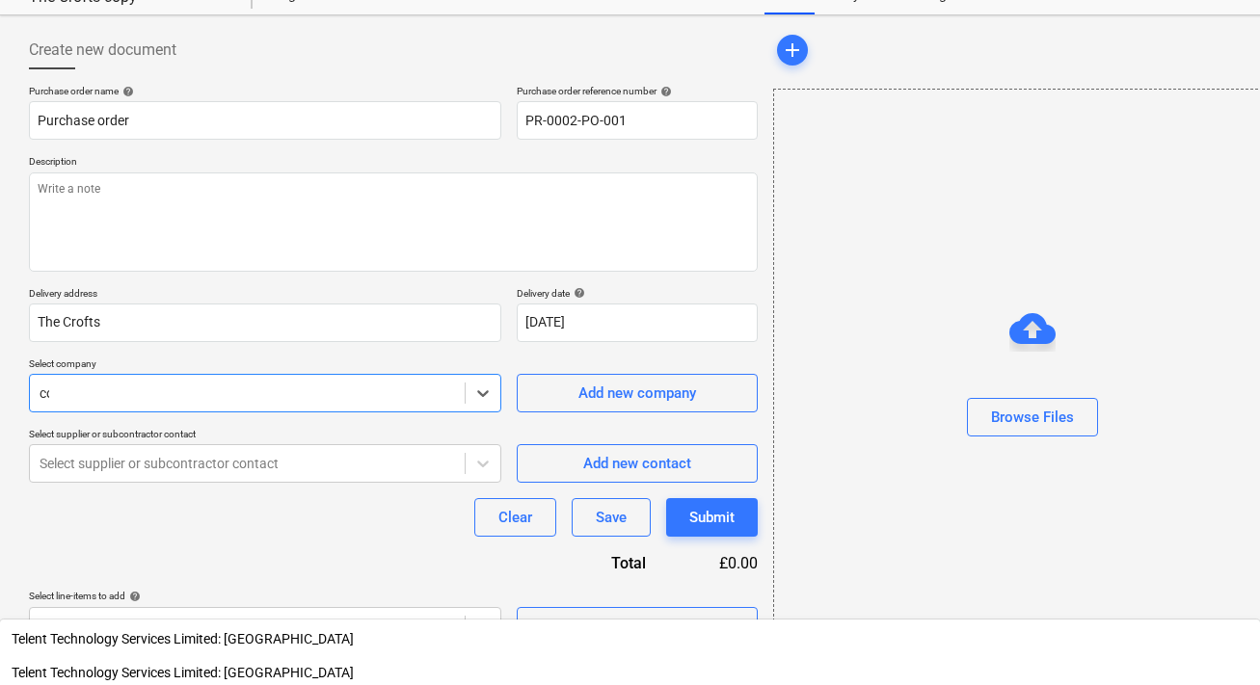
scroll to position [4621, 0]
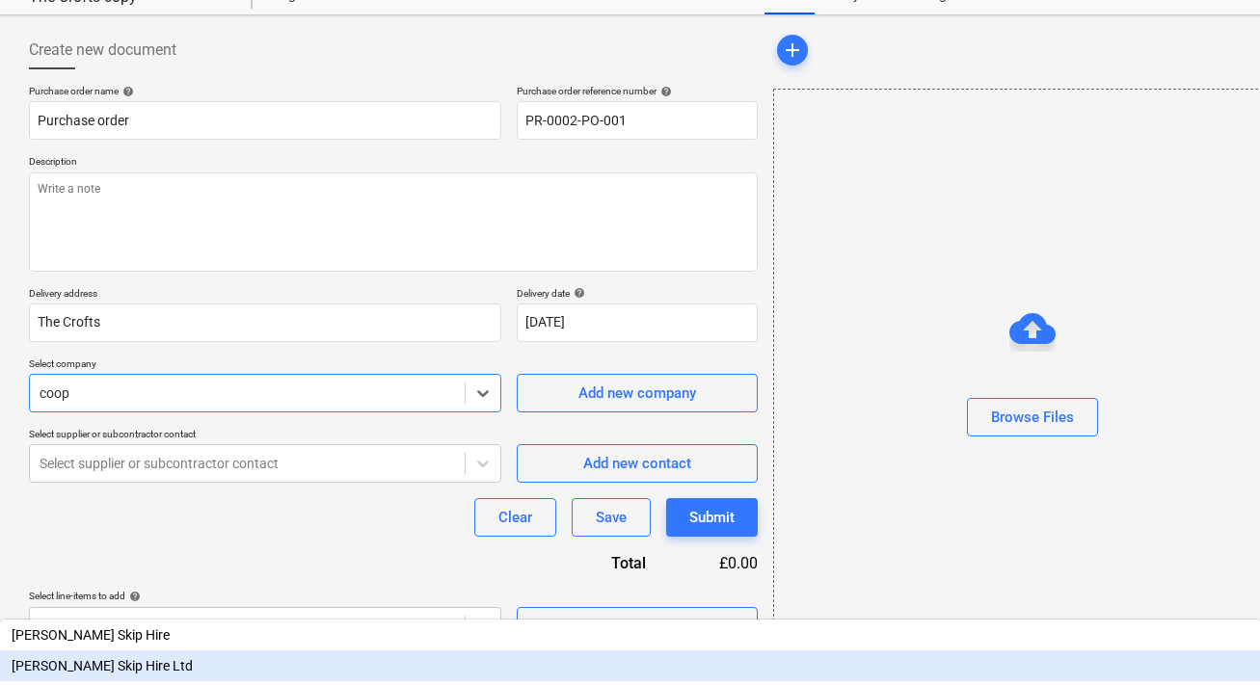
click at [89, 651] on div "[PERSON_NAME] Skip Hire Ltd" at bounding box center [630, 666] width 1260 height 31
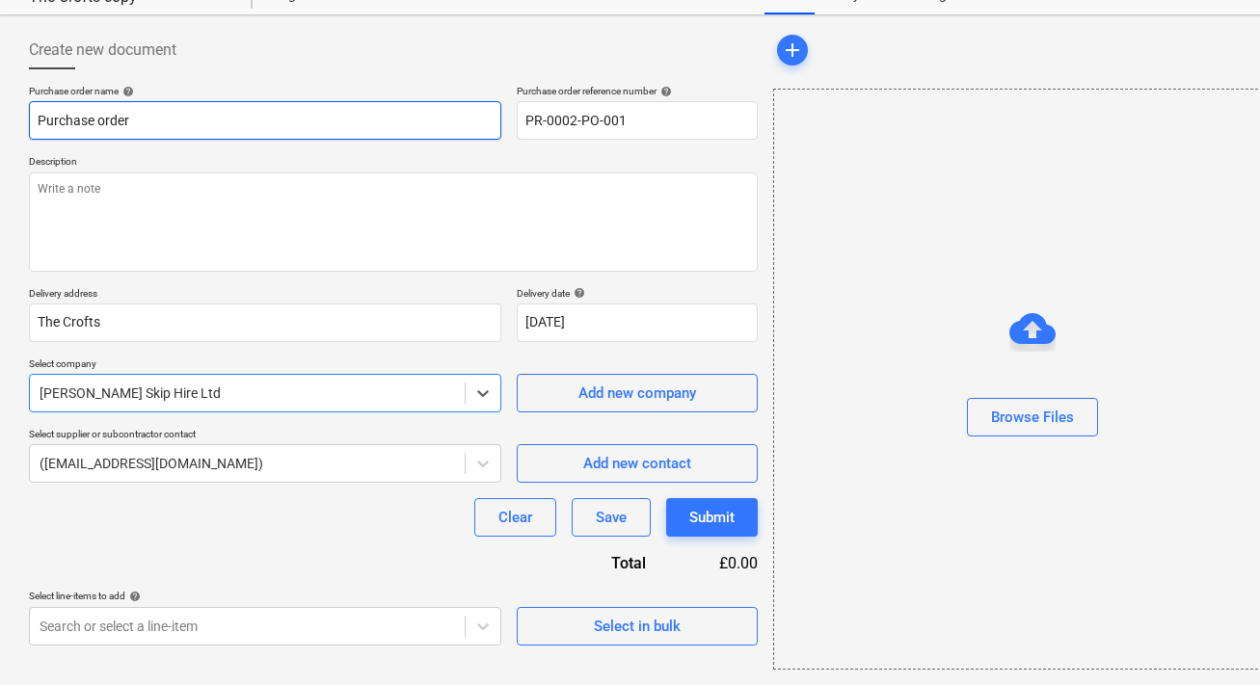
click at [57, 124] on input "Purchase order" at bounding box center [265, 120] width 472 height 39
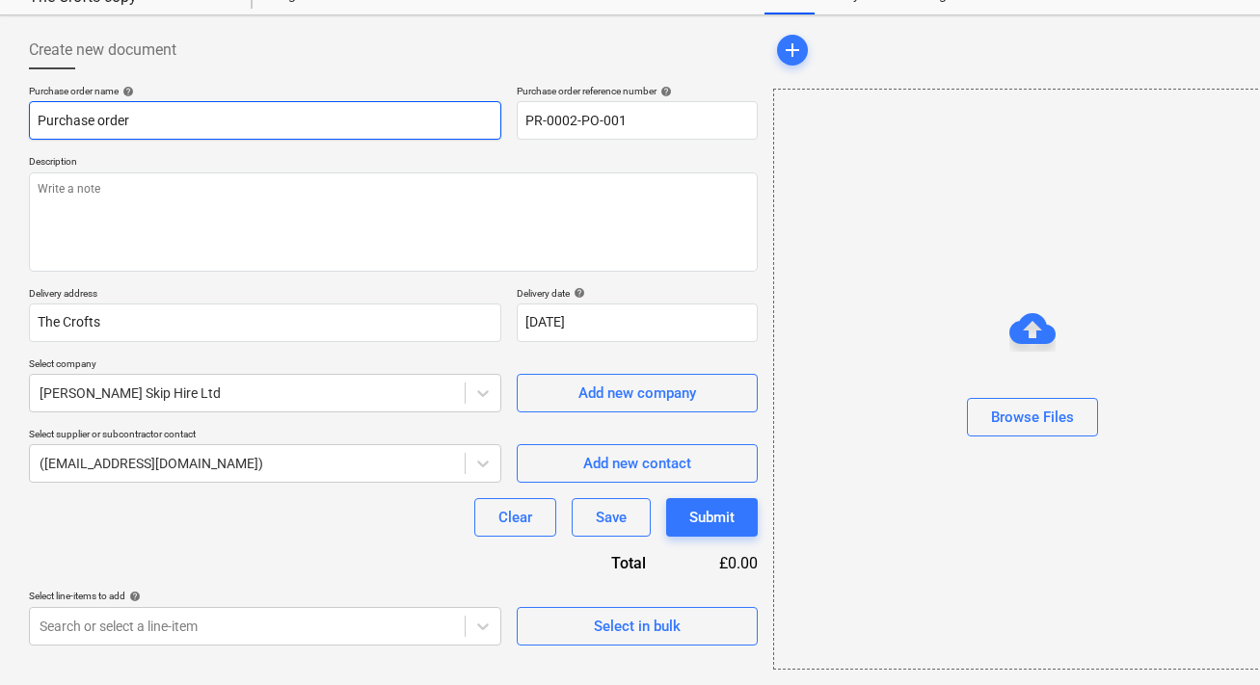
drag, startPoint x: 137, startPoint y: 125, endPoint x: 16, endPoint y: 125, distance: 120.5
click at [16, 125] on div "Create new document Purchase order name help Purchase order Purchase order refe…" at bounding box center [659, 350] width 1318 height 670
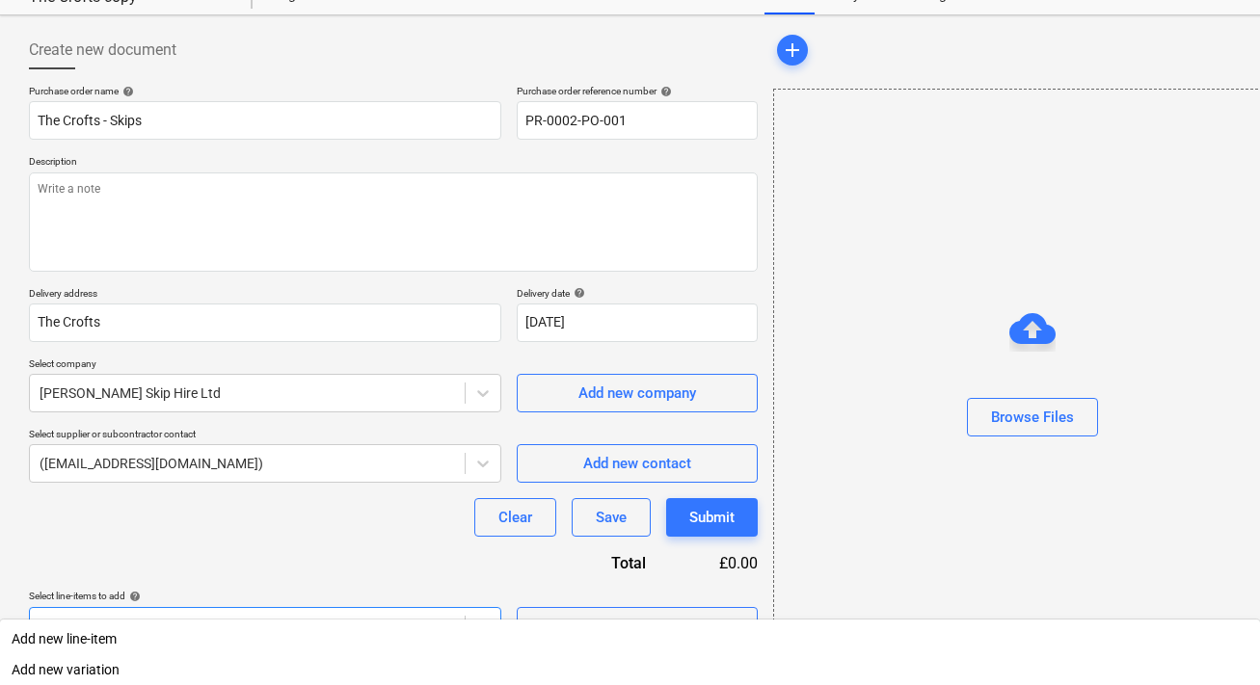
scroll to position [331, 0]
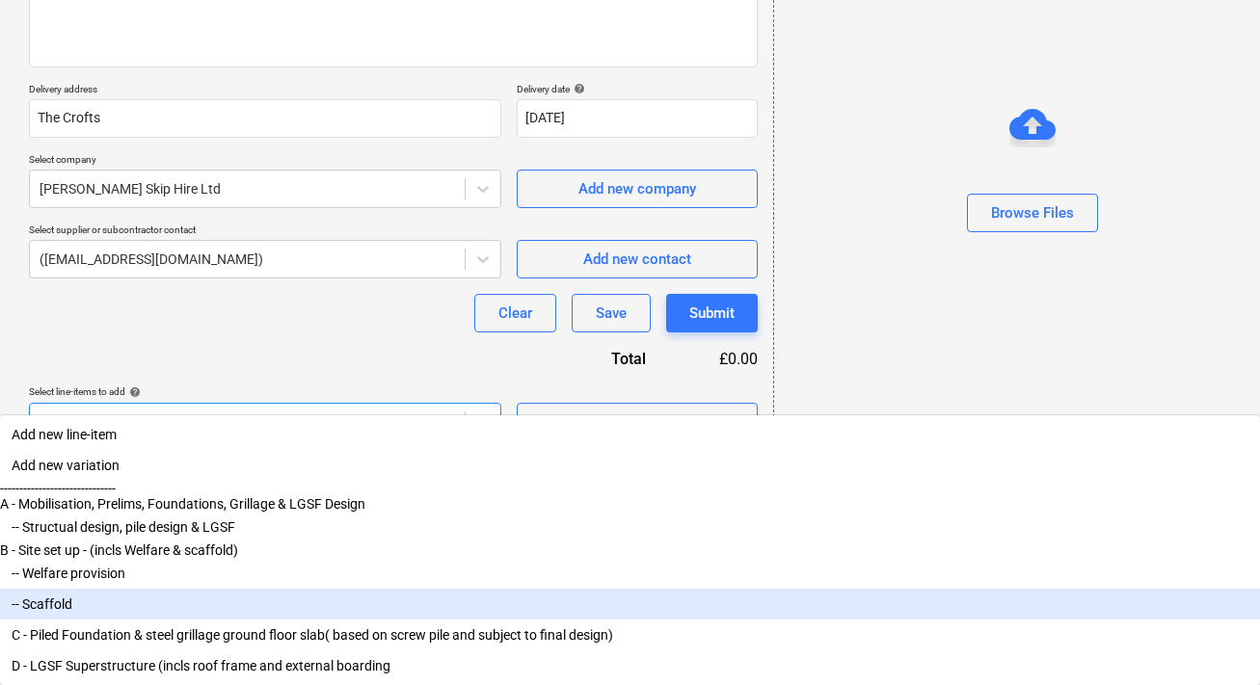
click at [241, 426] on body "Sales Projects Contacts Company Inbox format_size keyboard_arrow_down help sear…" at bounding box center [630, 74] width 1260 height 704
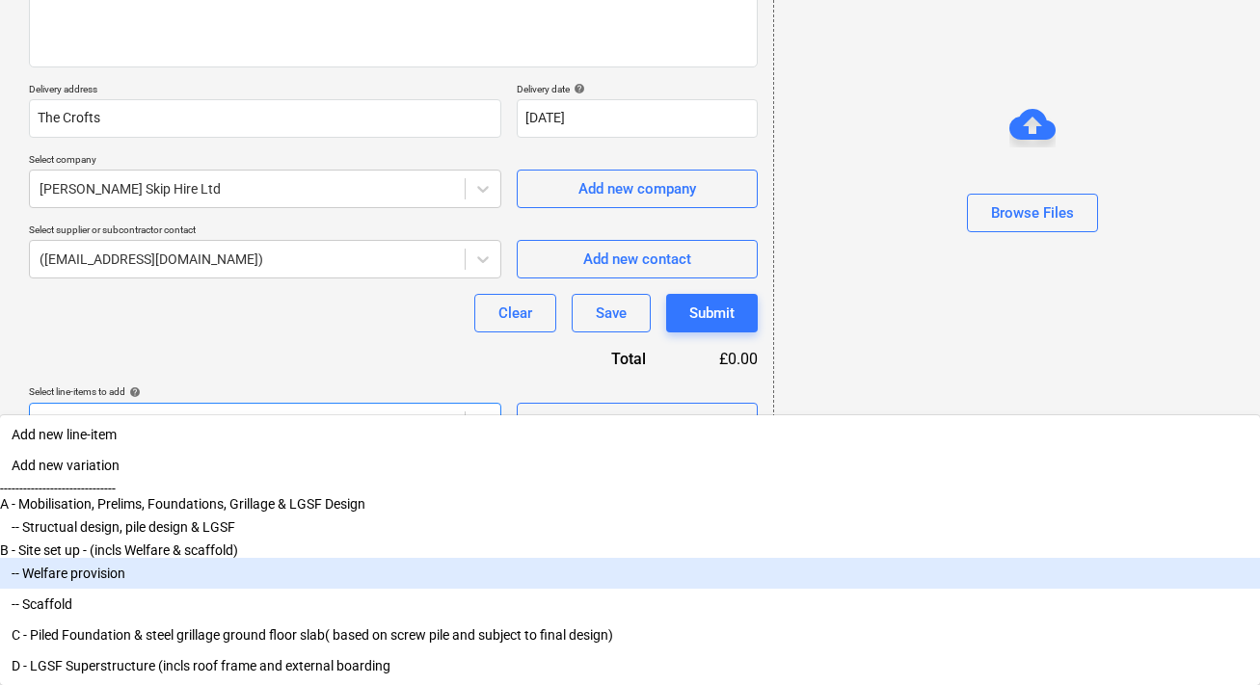
scroll to position [32, 0]
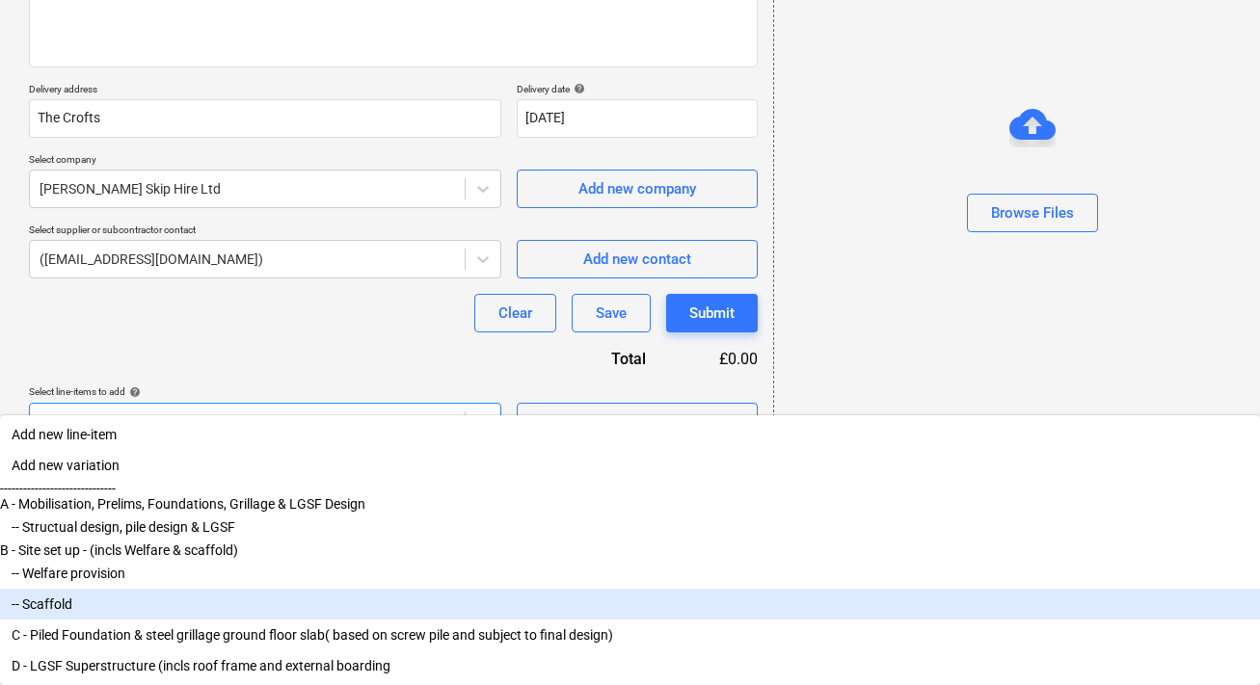
click at [180, 602] on div "-- Scaffold" at bounding box center [630, 604] width 1260 height 31
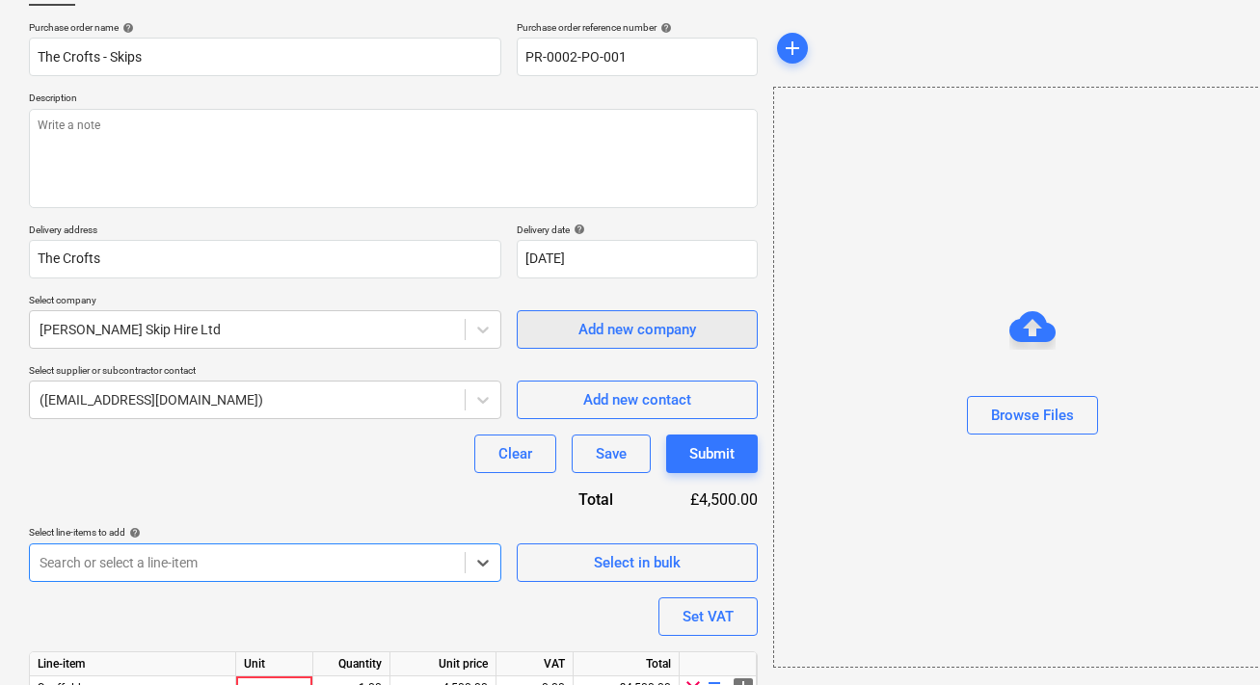
scroll to position [230, 0]
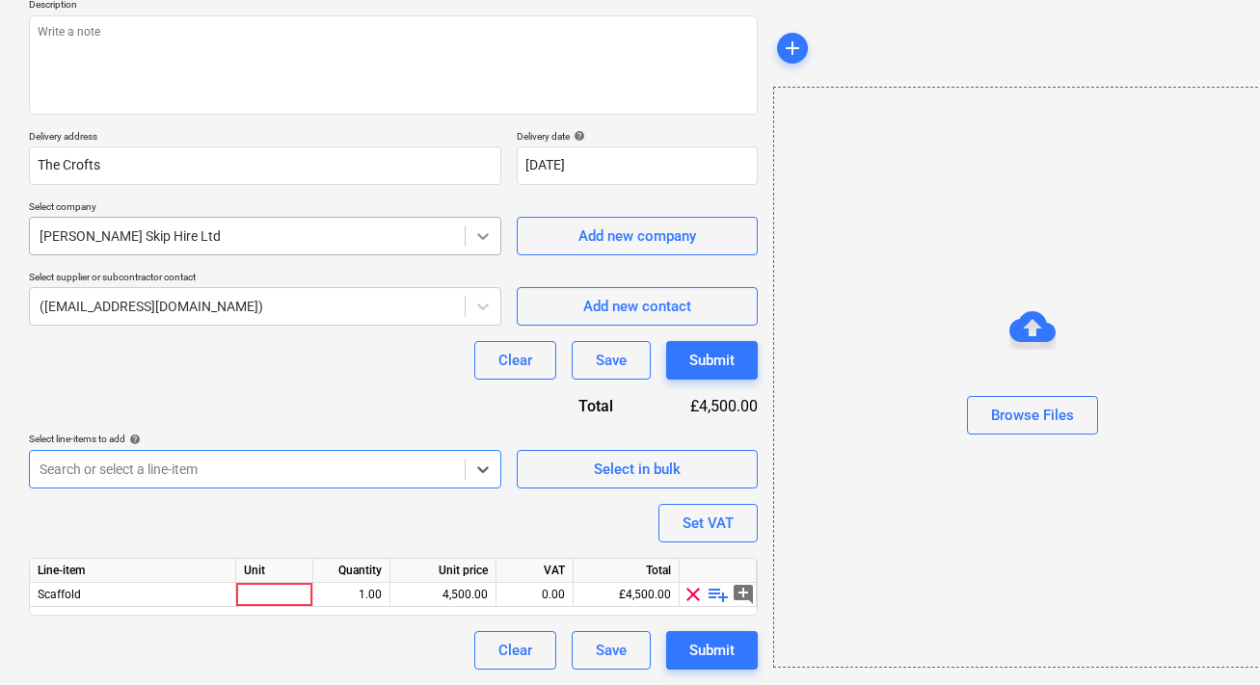
click at [466, 246] on div at bounding box center [482, 236] width 35 height 35
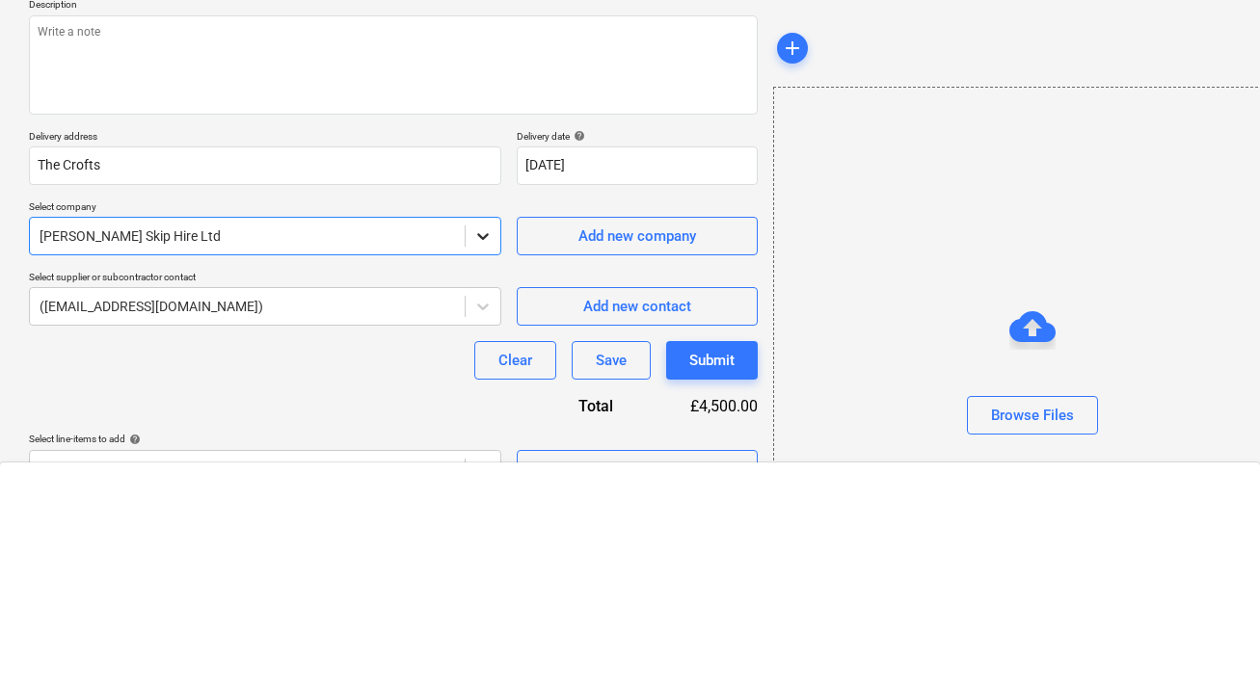
scroll to position [6645, 0]
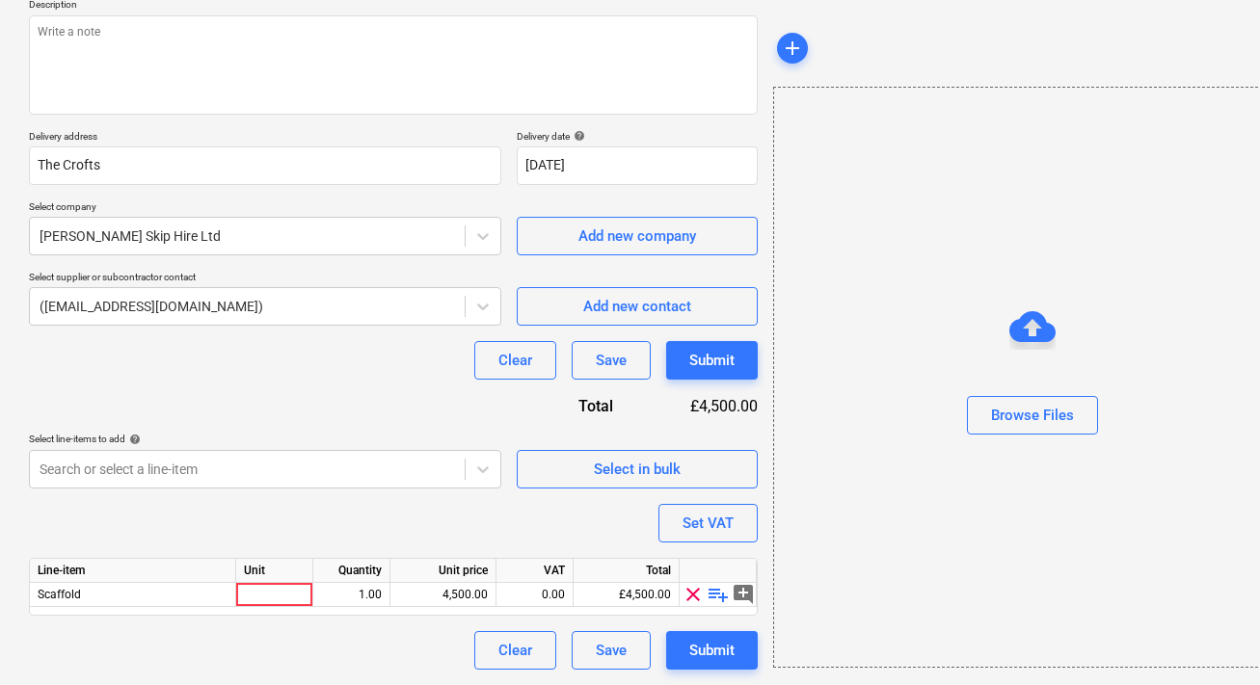
click at [463, 200] on p "Select company" at bounding box center [265, 208] width 472 height 16
click at [631, 650] on button "Save" at bounding box center [610, 650] width 79 height 39
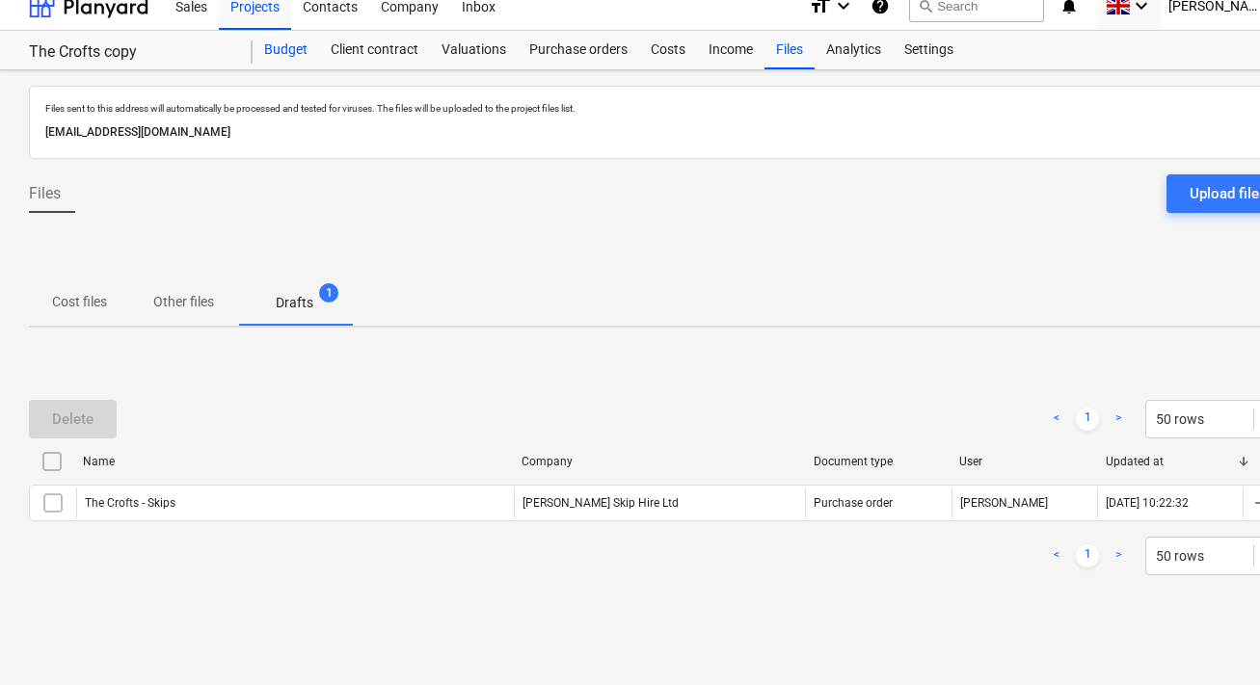
click at [306, 57] on div "Budget" at bounding box center [285, 50] width 66 height 39
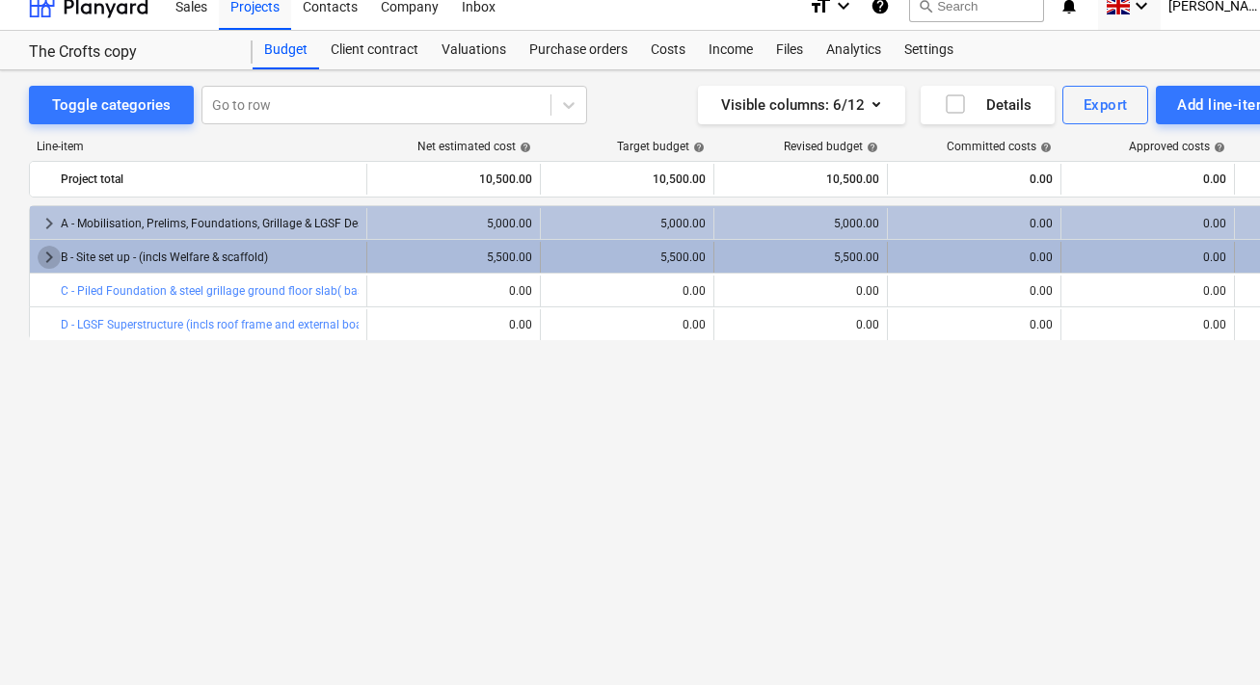
click at [41, 258] on span "keyboard_arrow_right" at bounding box center [49, 257] width 23 height 23
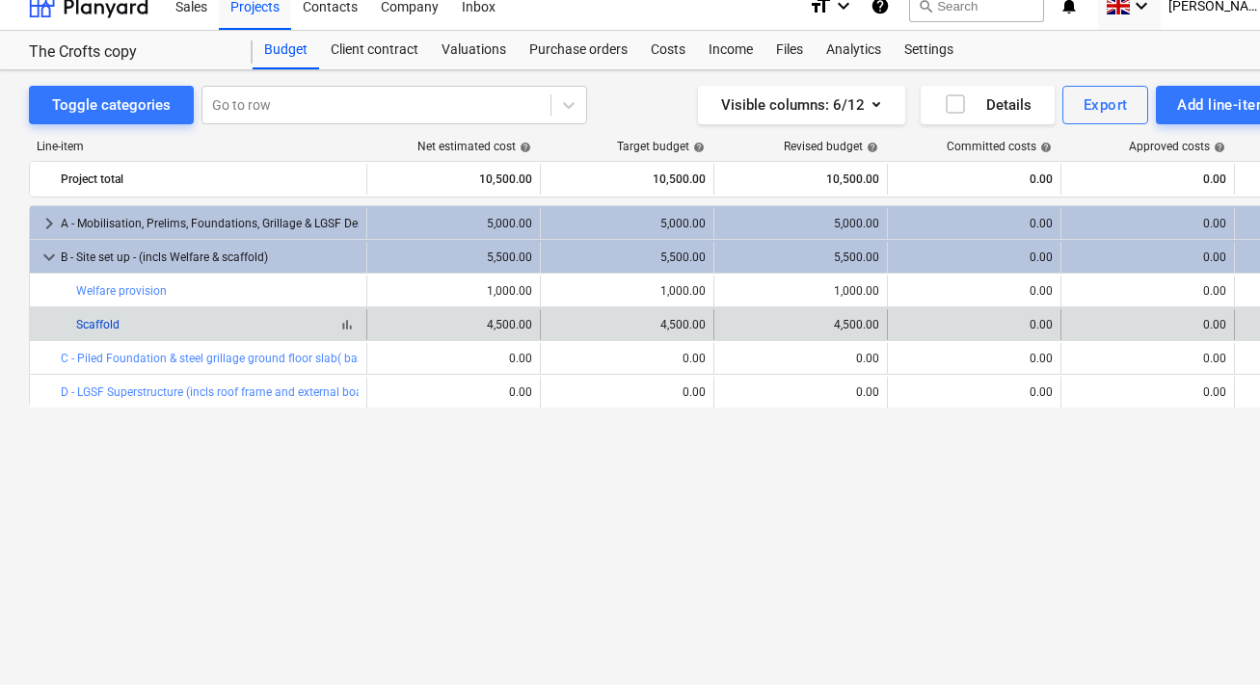
click at [81, 325] on link "Scaffold" at bounding box center [97, 324] width 43 height 13
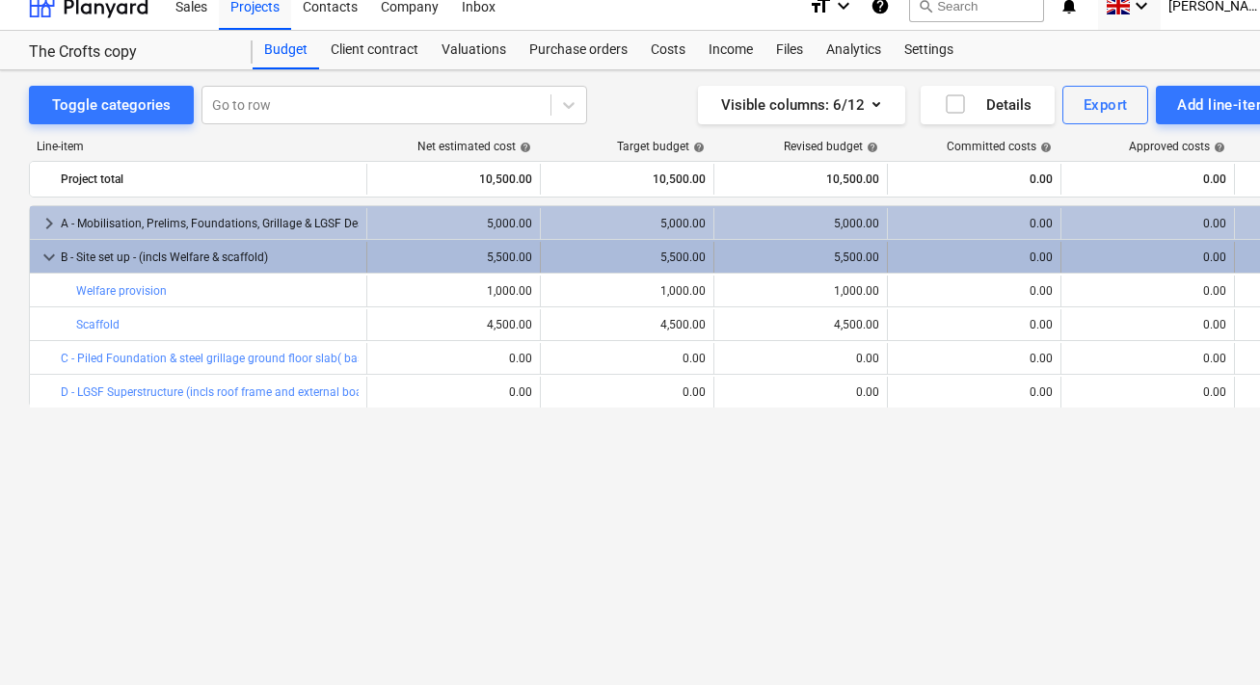
click at [620, 259] on div "5,500.00" at bounding box center [626, 257] width 157 height 13
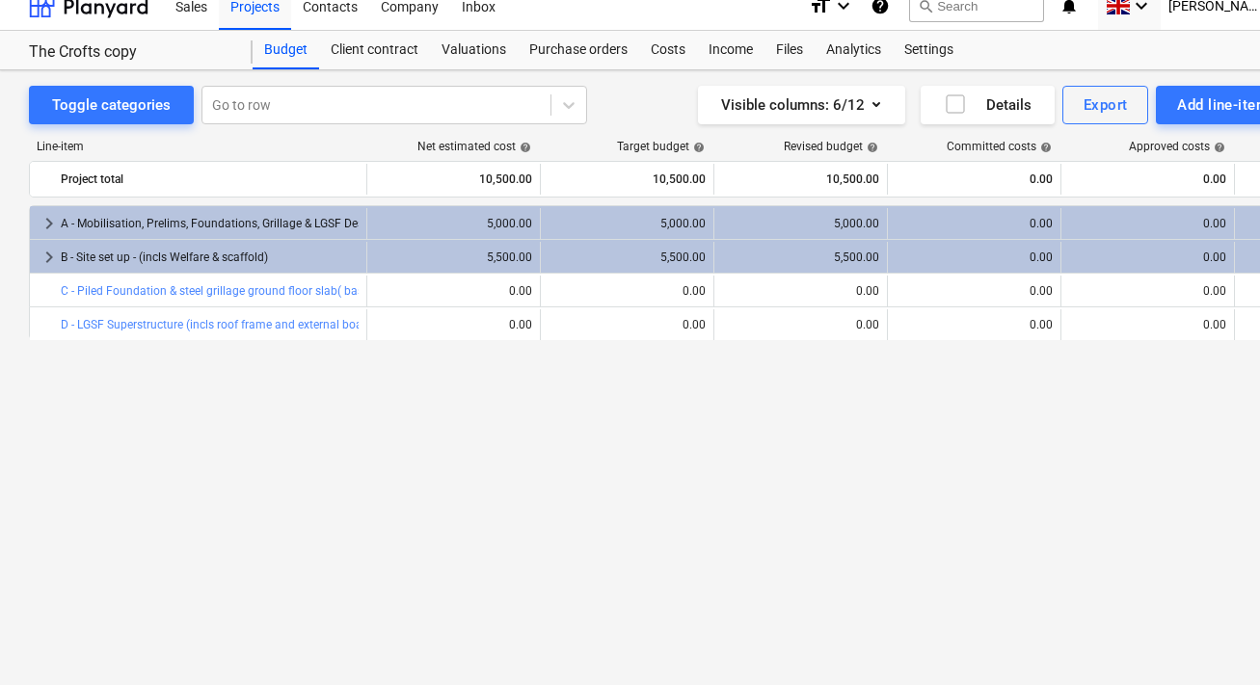
click at [620, 259] on div "5,500.00" at bounding box center [626, 257] width 157 height 13
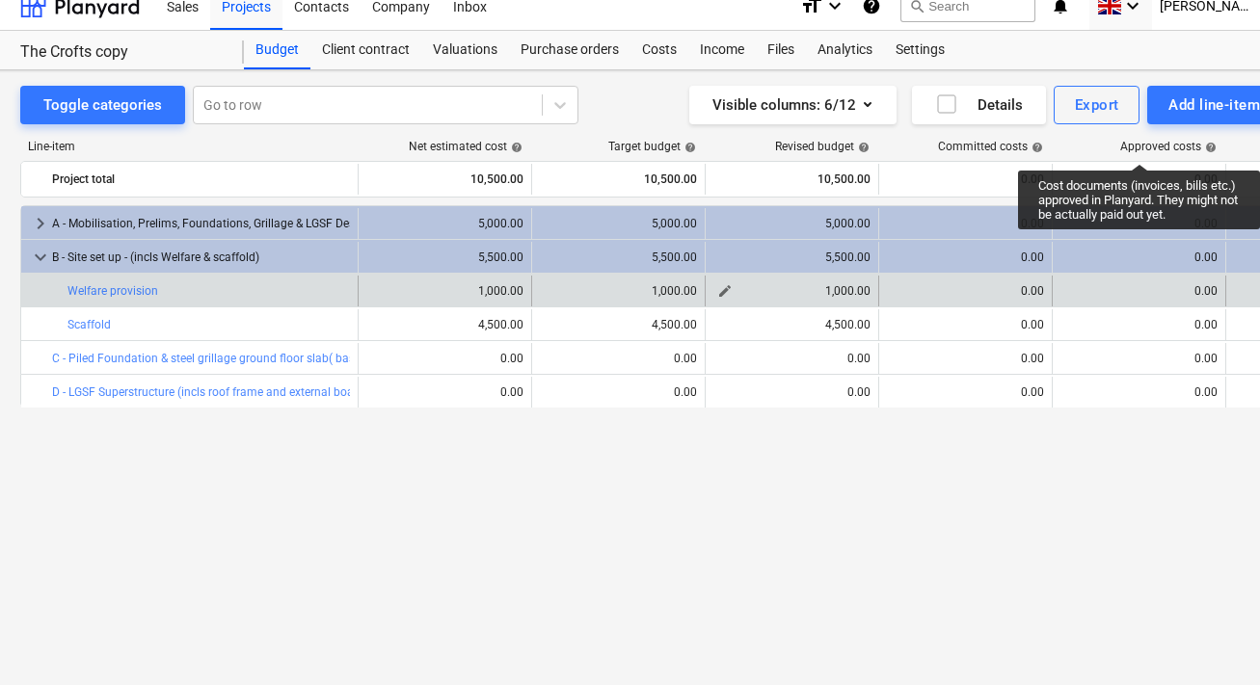
scroll to position [18, 0]
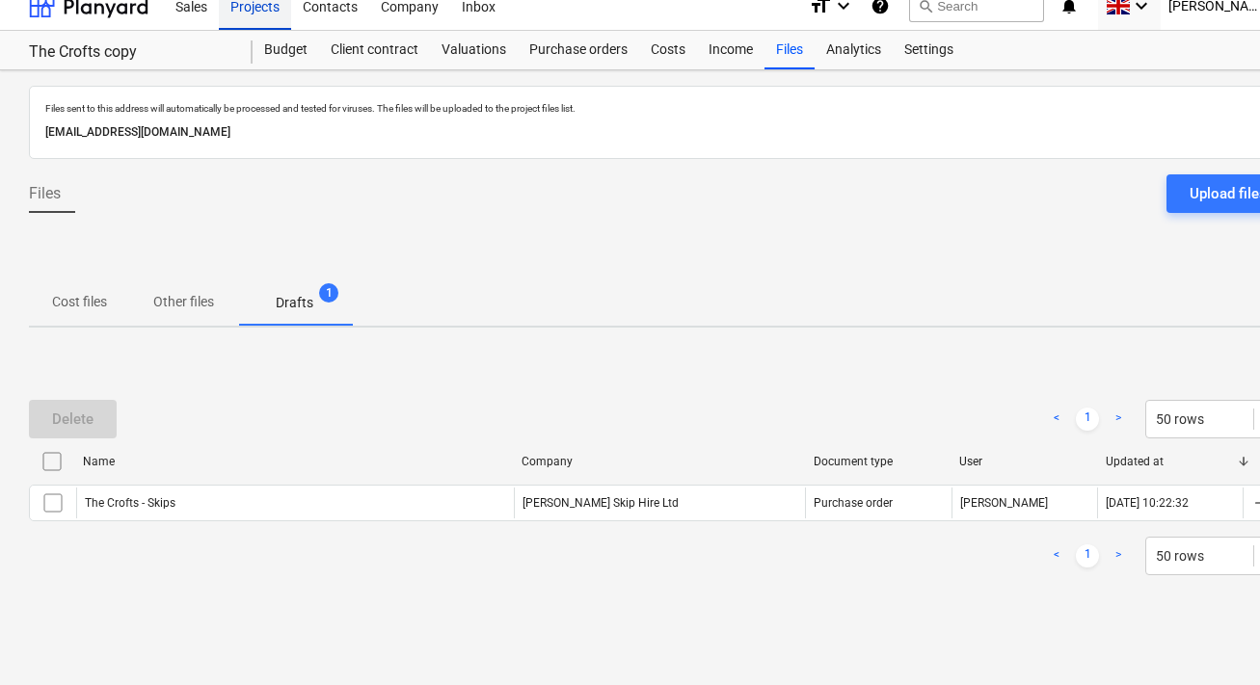
click at [279, 18] on div "Projects" at bounding box center [255, 5] width 72 height 49
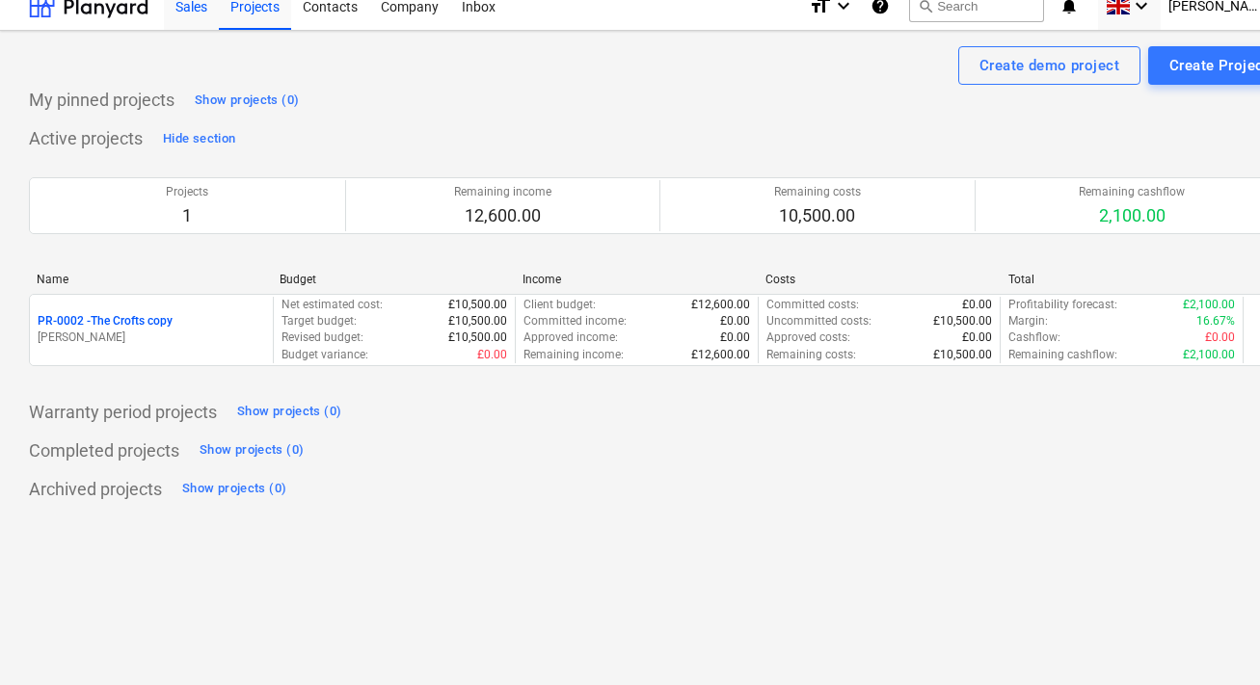
click at [201, 18] on div "Sales" at bounding box center [191, 5] width 55 height 49
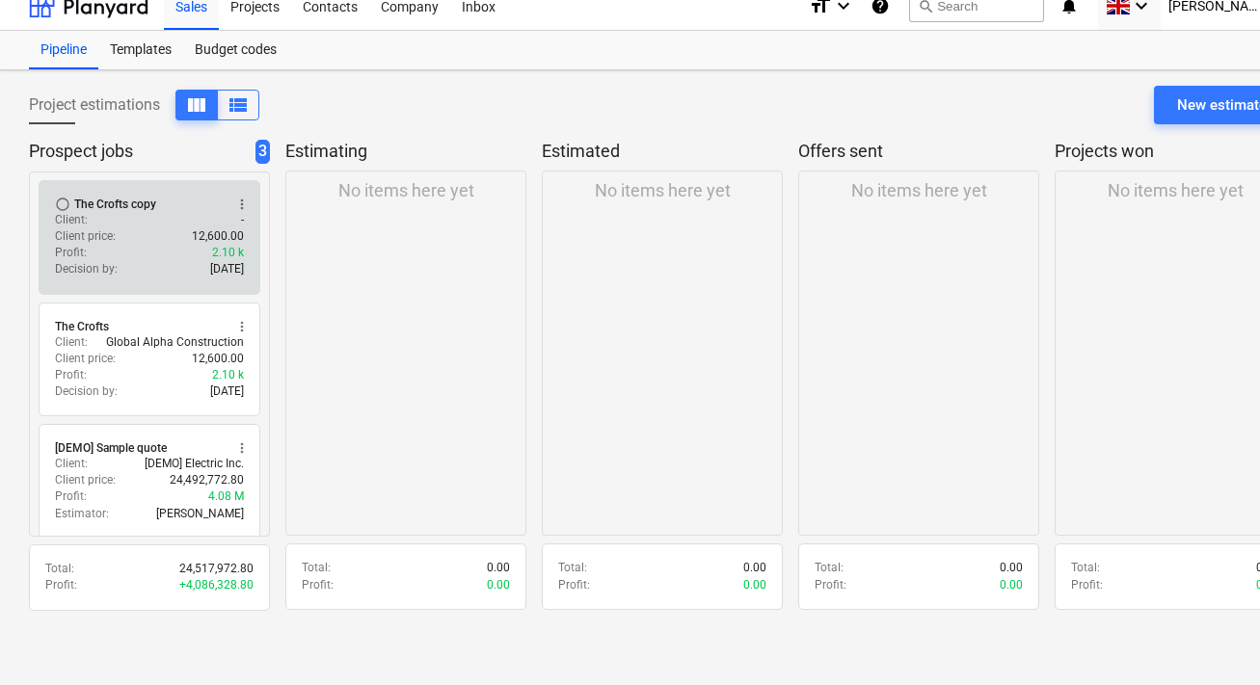
click at [210, 261] on p "[DATE]" at bounding box center [227, 269] width 34 height 16
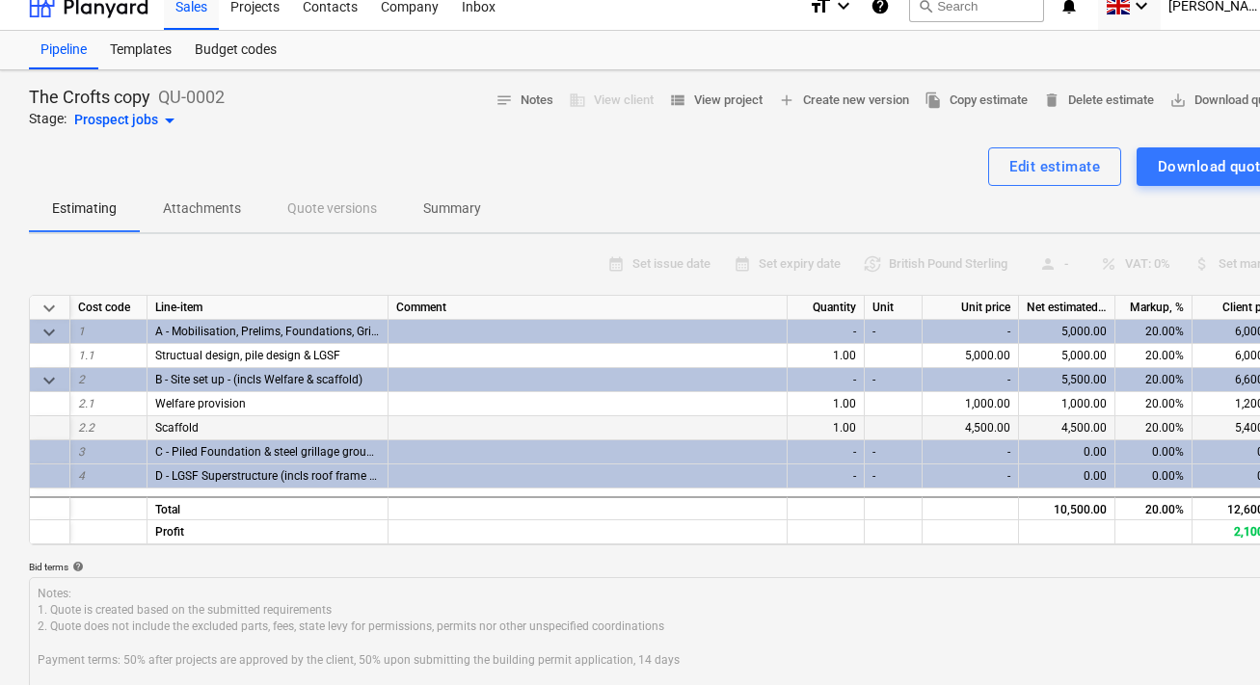
click at [188, 429] on span "Scaffold" at bounding box center [176, 427] width 43 height 13
drag, startPoint x: 205, startPoint y: 429, endPoint x: 161, endPoint y: 426, distance: 44.4
click at [161, 426] on div "Scaffold" at bounding box center [267, 428] width 241 height 24
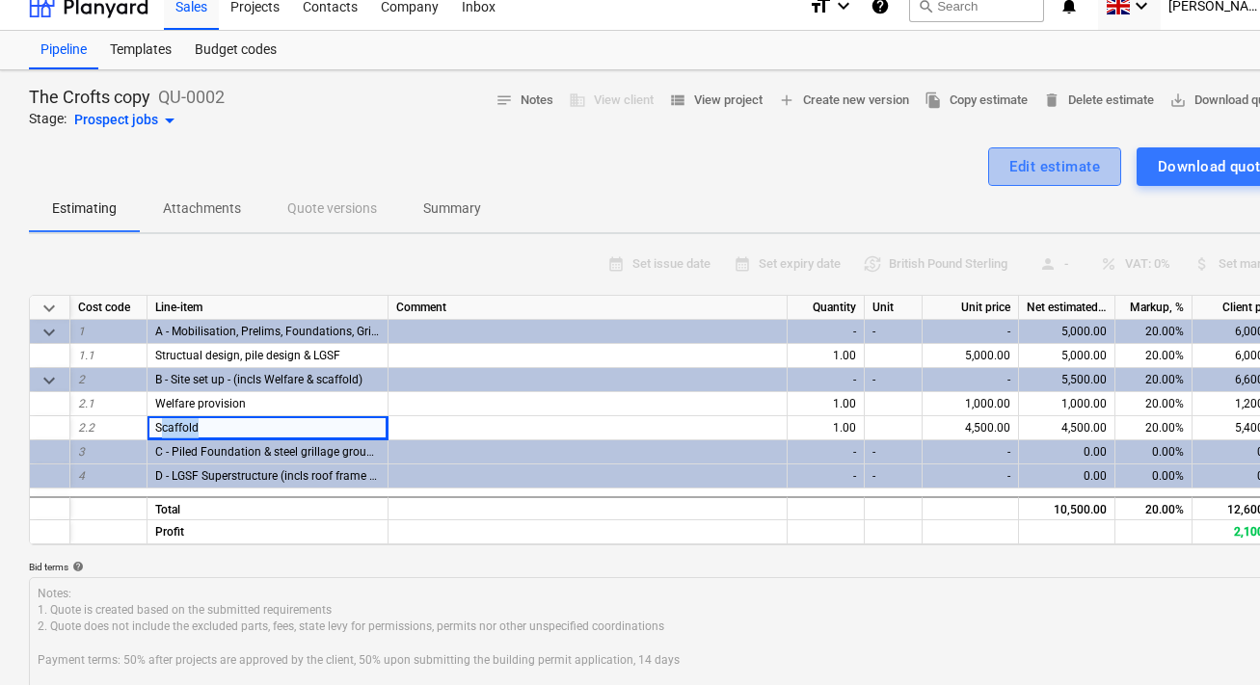
click at [1038, 171] on div "Edit estimate" at bounding box center [1054, 166] width 91 height 25
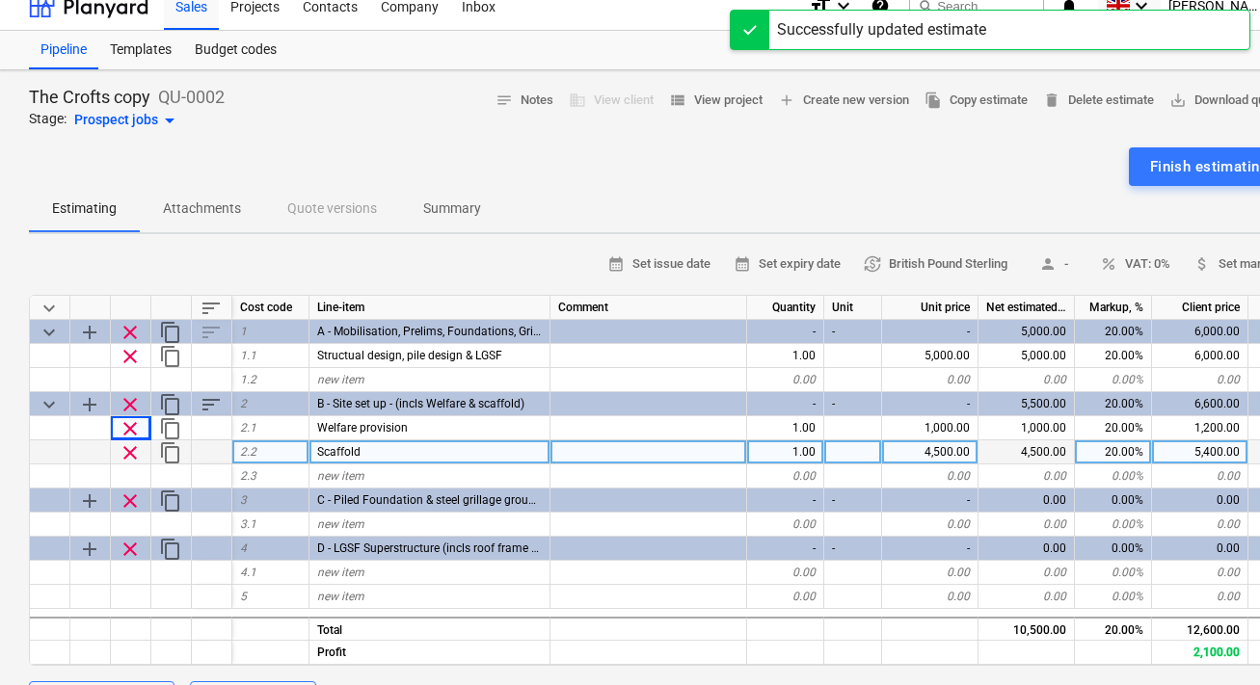
click at [350, 450] on span "Scaffold" at bounding box center [338, 451] width 43 height 13
click at [375, 450] on input "Scaffold" at bounding box center [429, 451] width 240 height 23
click at [372, 456] on div "Scaffold" at bounding box center [429, 452] width 241 height 24
click at [342, 450] on input "Scaffold" at bounding box center [429, 451] width 240 height 23
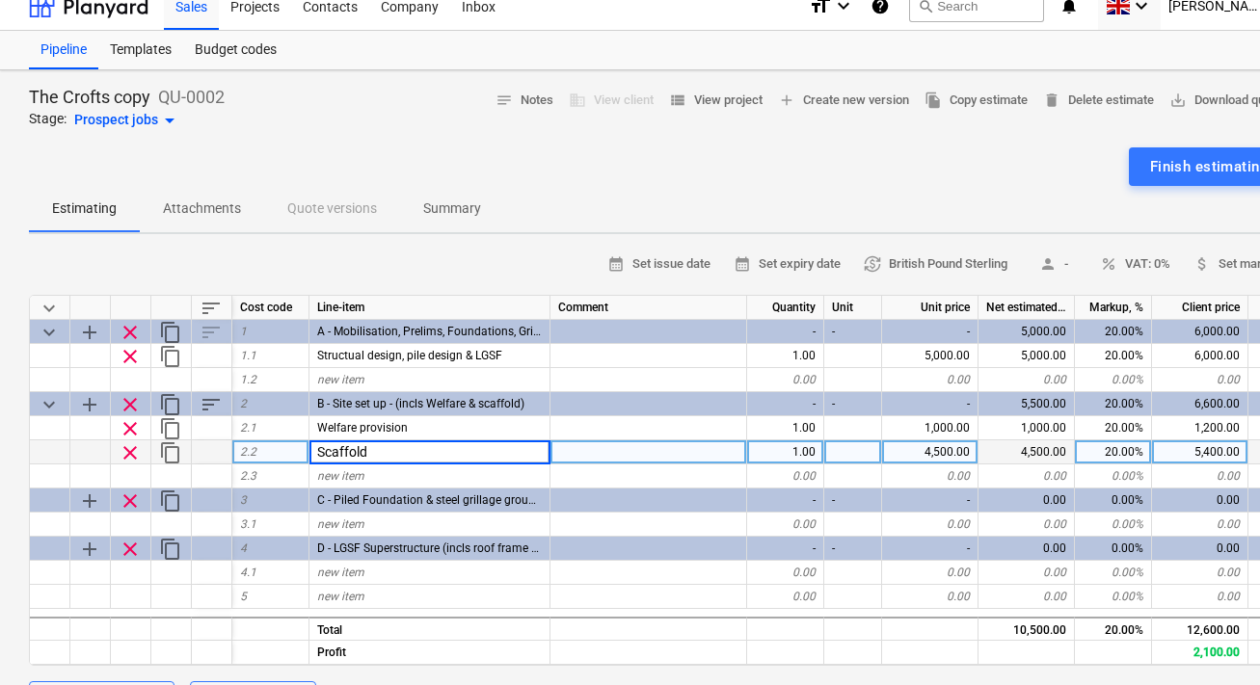
click at [366, 452] on input "Scaffold" at bounding box center [429, 451] width 240 height 23
click at [943, 451] on div "4,500.00" at bounding box center [930, 452] width 96 height 24
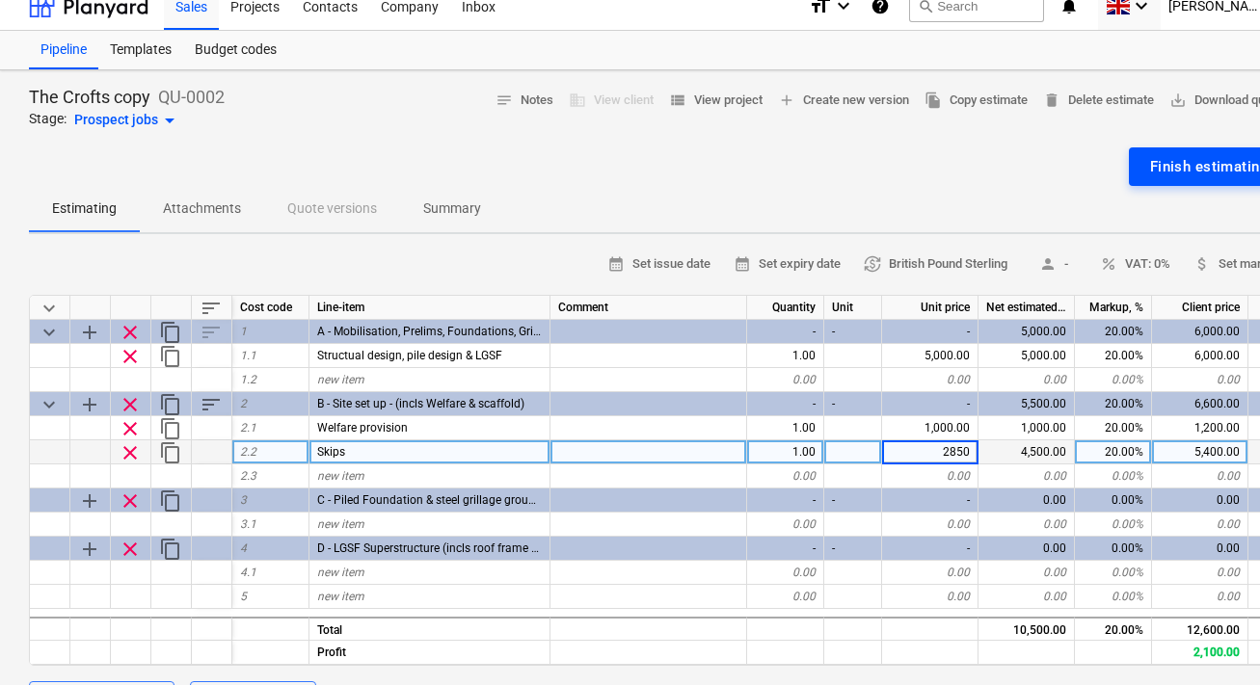
click at [1156, 173] on div "Finish estimating" at bounding box center [1209, 166] width 119 height 25
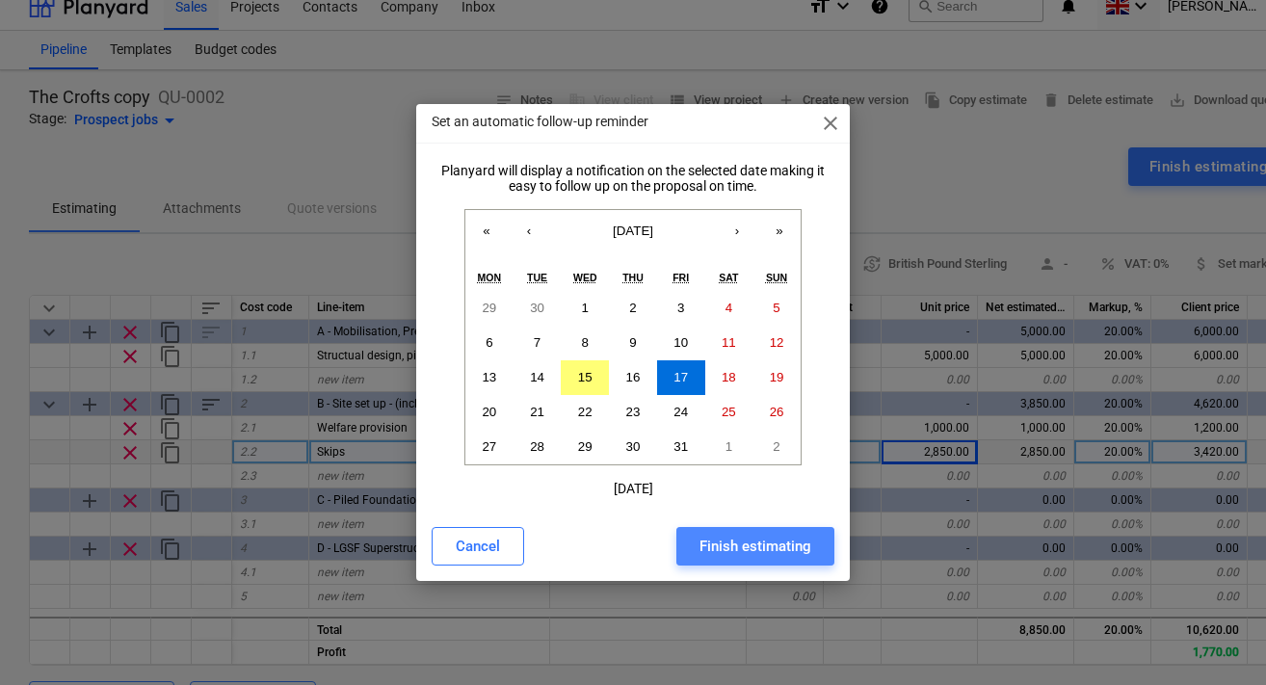
click at [774, 548] on div "Finish estimating" at bounding box center [756, 546] width 112 height 25
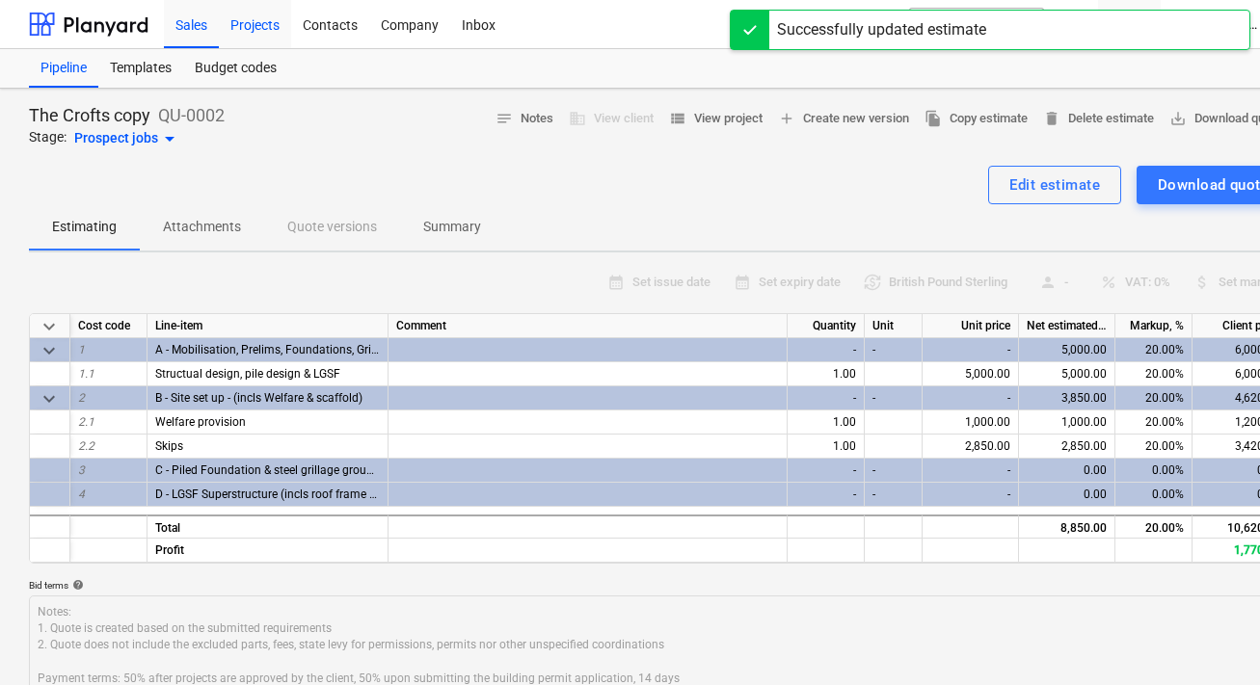
click at [276, 28] on div "Projects" at bounding box center [255, 23] width 72 height 49
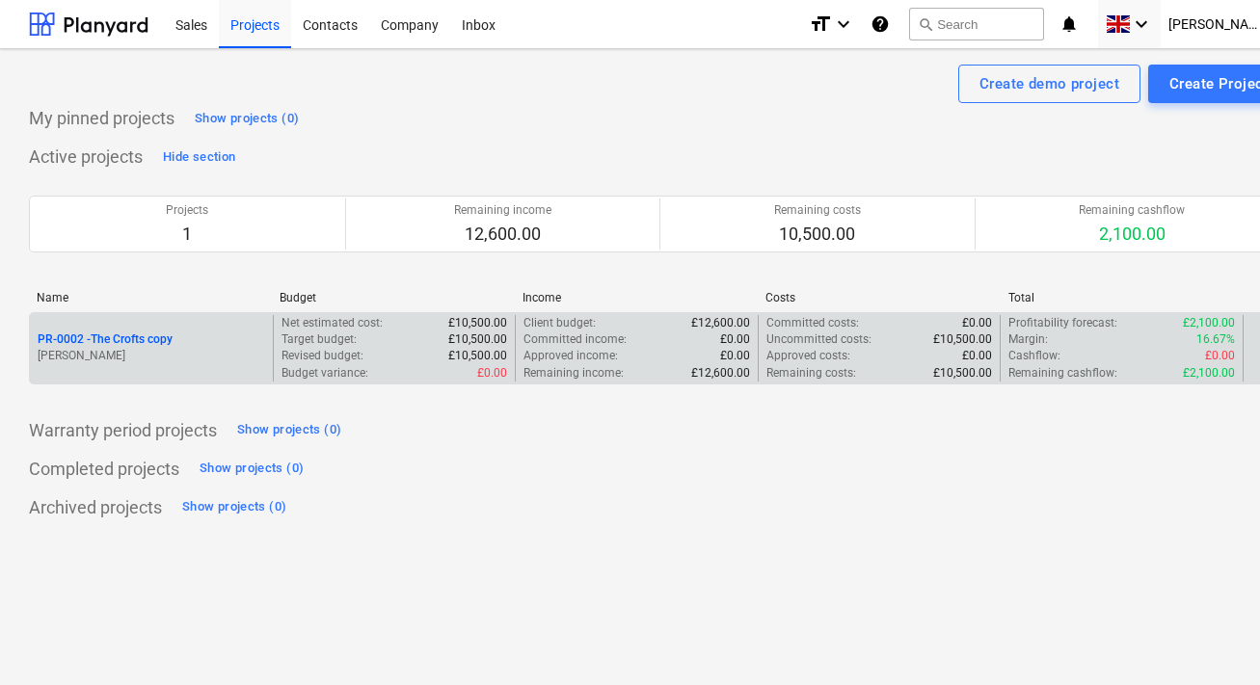
click at [247, 373] on div "PR-0002 - The Crofts copy [PERSON_NAME]" at bounding box center [151, 348] width 243 height 66
click at [302, 345] on p "Target budget :" at bounding box center [318, 340] width 75 height 16
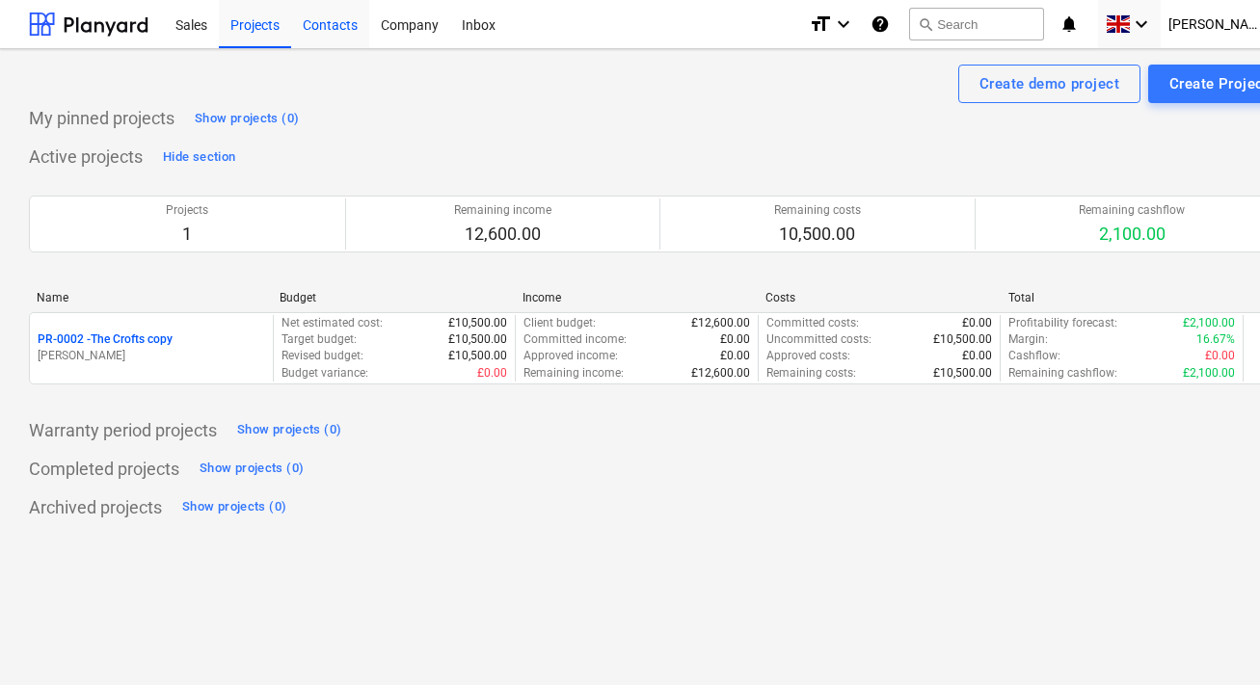
click at [338, 39] on div "Contacts" at bounding box center [330, 23] width 78 height 49
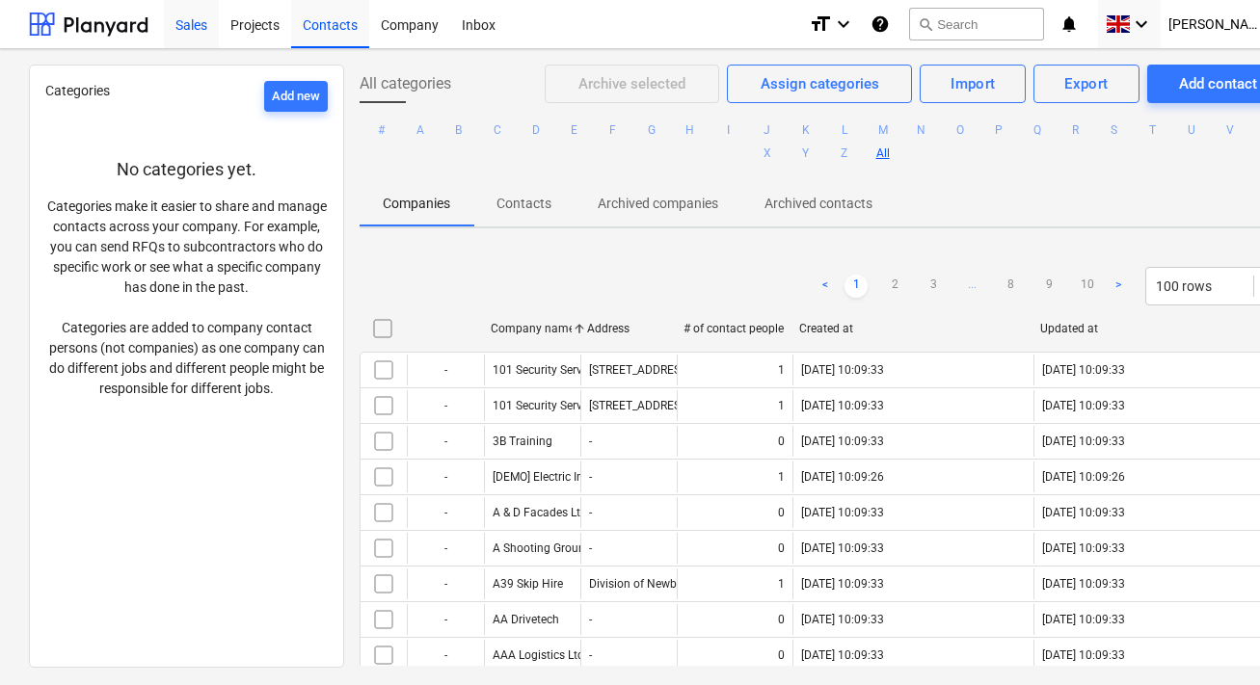
click at [192, 19] on div "Sales" at bounding box center [191, 23] width 55 height 49
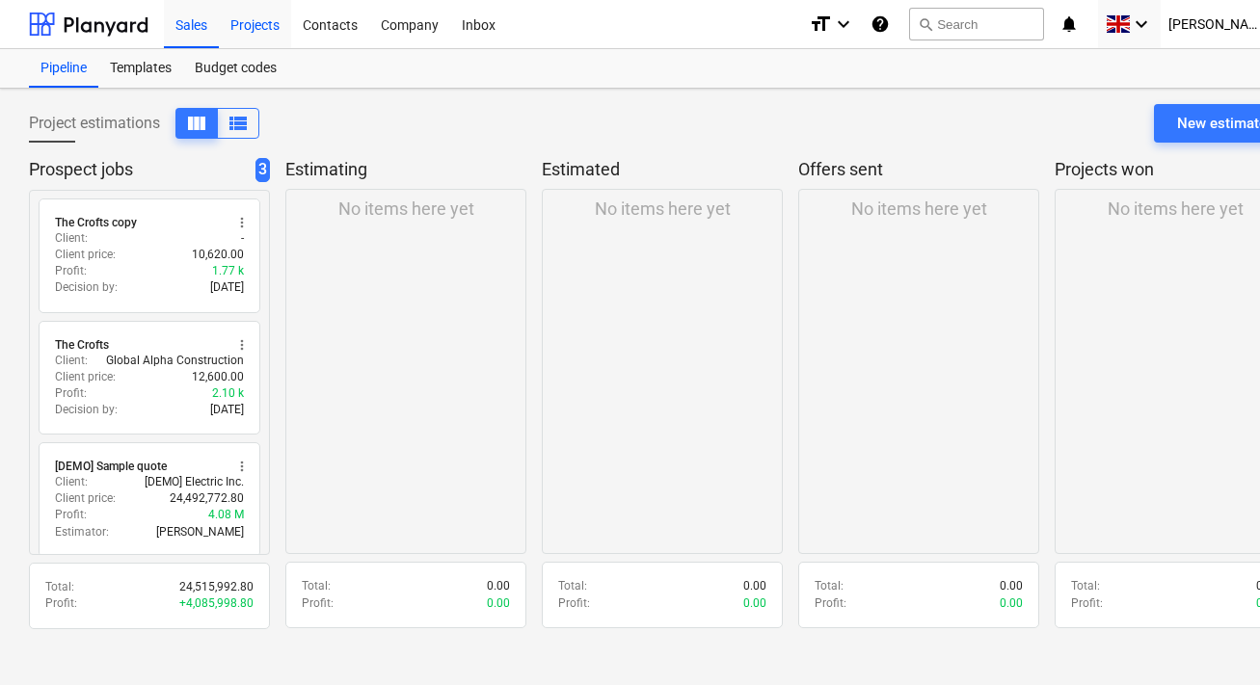
click at [241, 33] on div "Projects" at bounding box center [255, 23] width 72 height 49
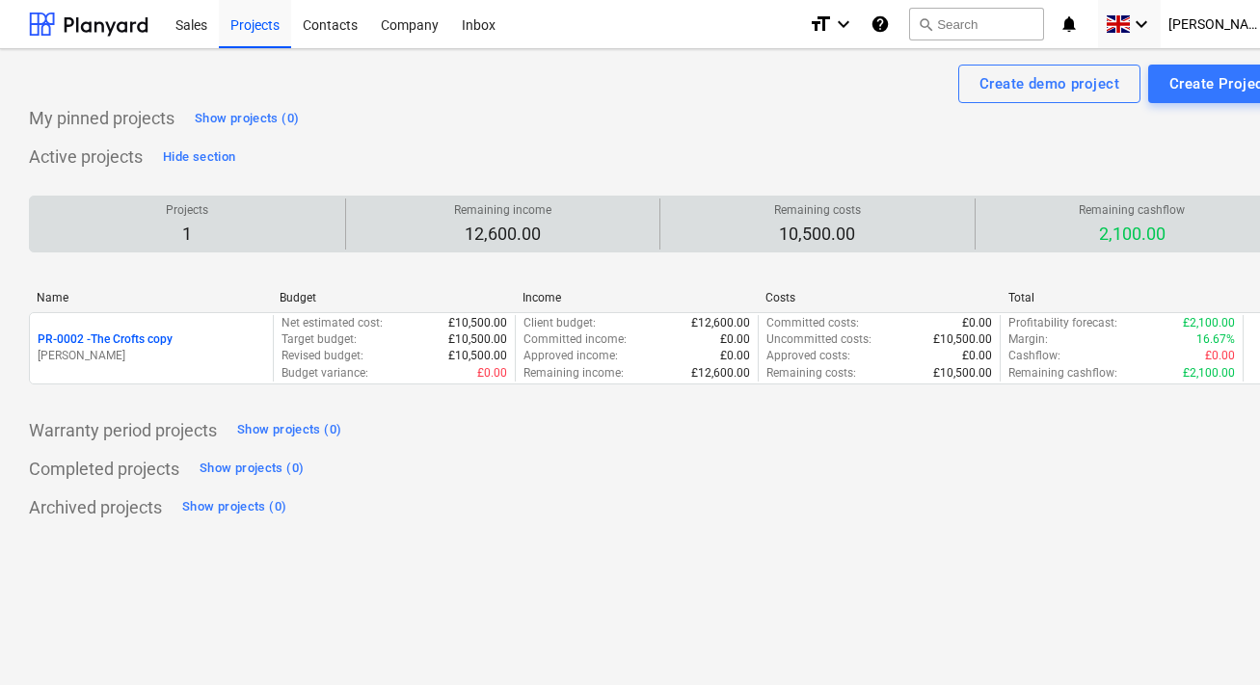
click at [193, 223] on p "1" at bounding box center [187, 234] width 42 height 23
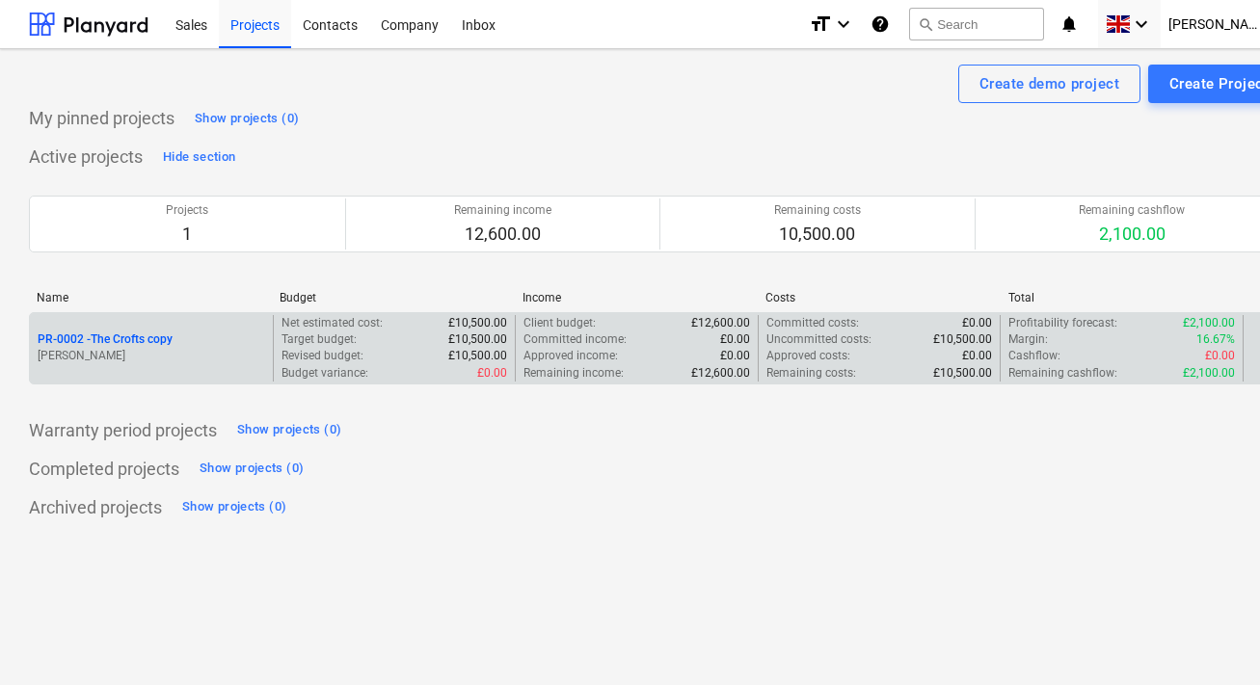
click at [126, 338] on p "PR-0002 - The Crofts copy" at bounding box center [105, 340] width 135 height 16
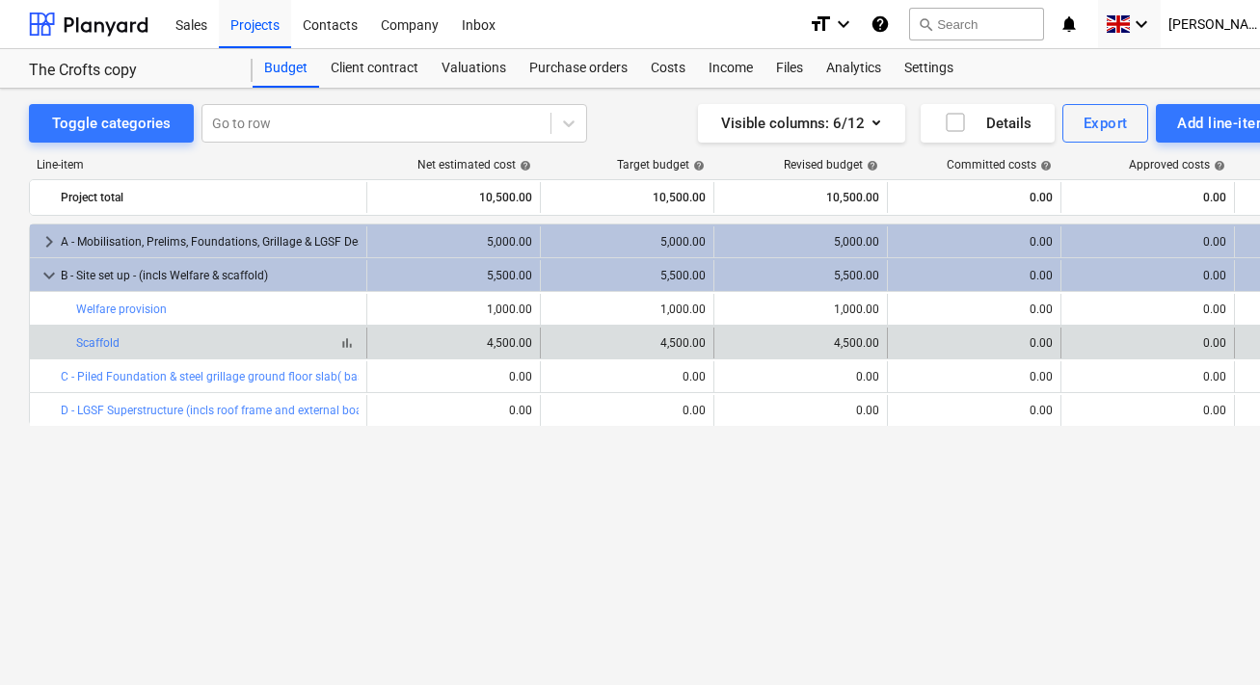
click at [340, 344] on span "bar_chart" at bounding box center [346, 342] width 15 height 15
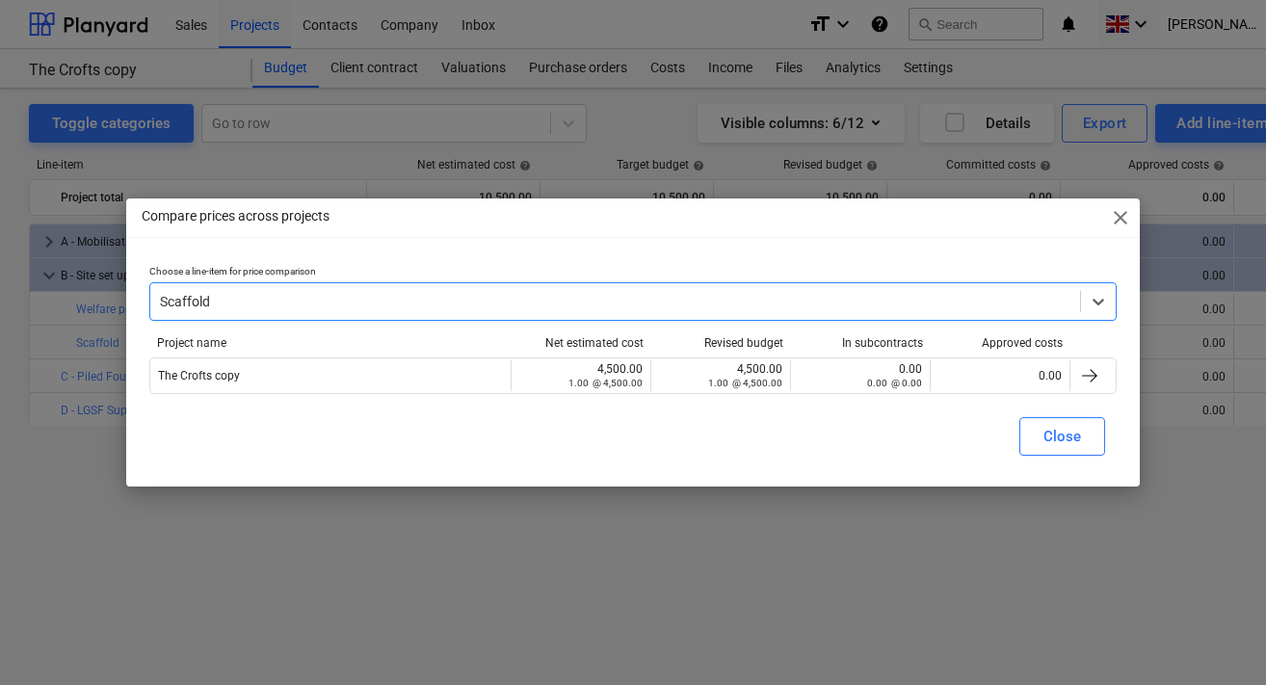
click at [228, 305] on div at bounding box center [615, 301] width 910 height 19
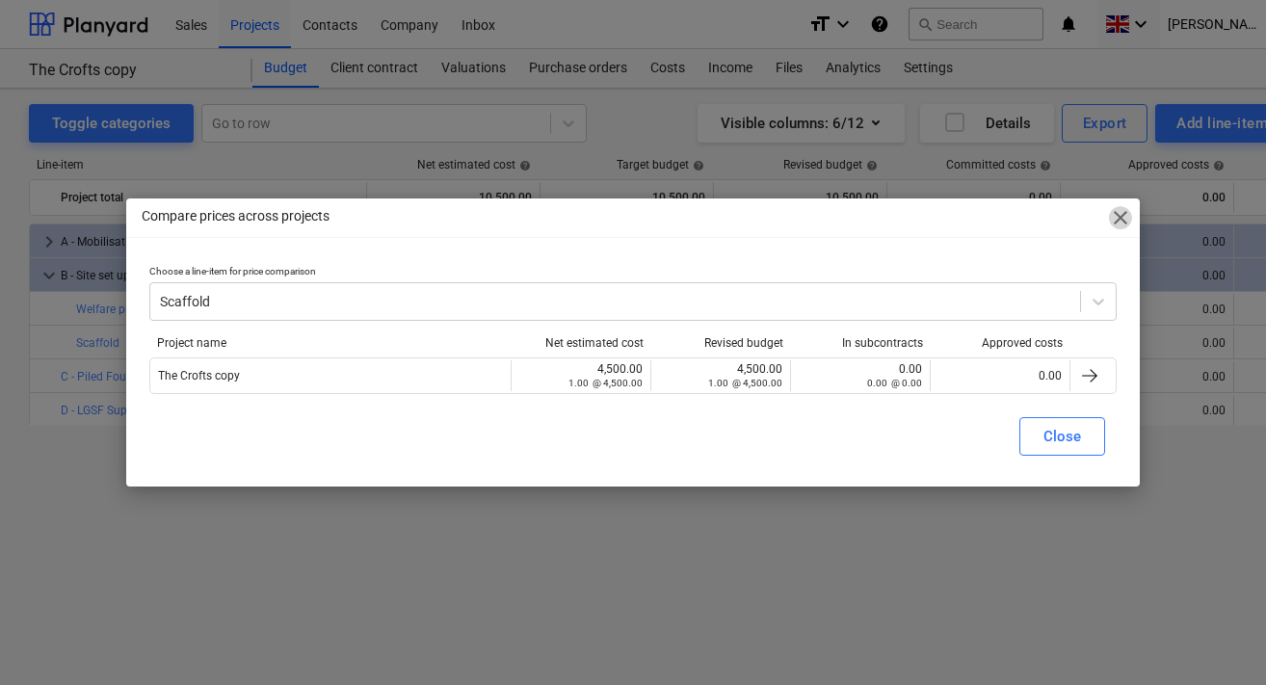
click at [1120, 219] on span "close" at bounding box center [1120, 217] width 23 height 23
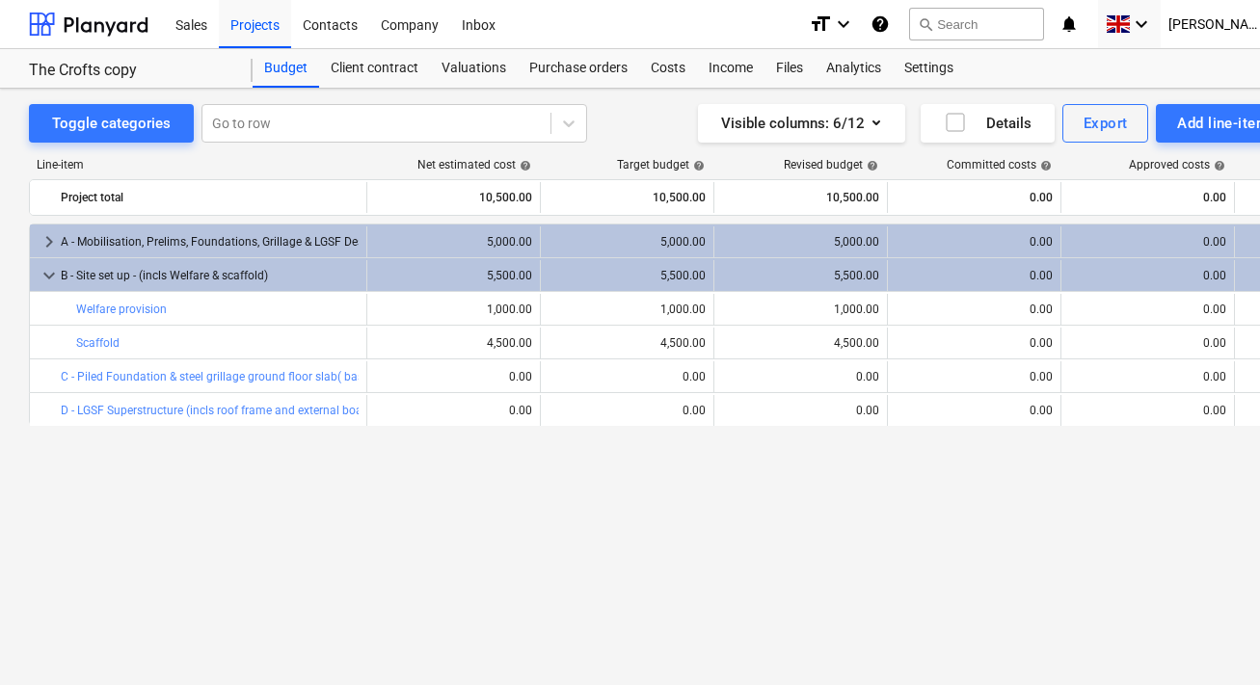
click at [800, 537] on div "keyboard_arrow_right A - Mobilisation, Prelims, Foundations, Grillage & LGSF De…" at bounding box center [659, 415] width 1261 height 382
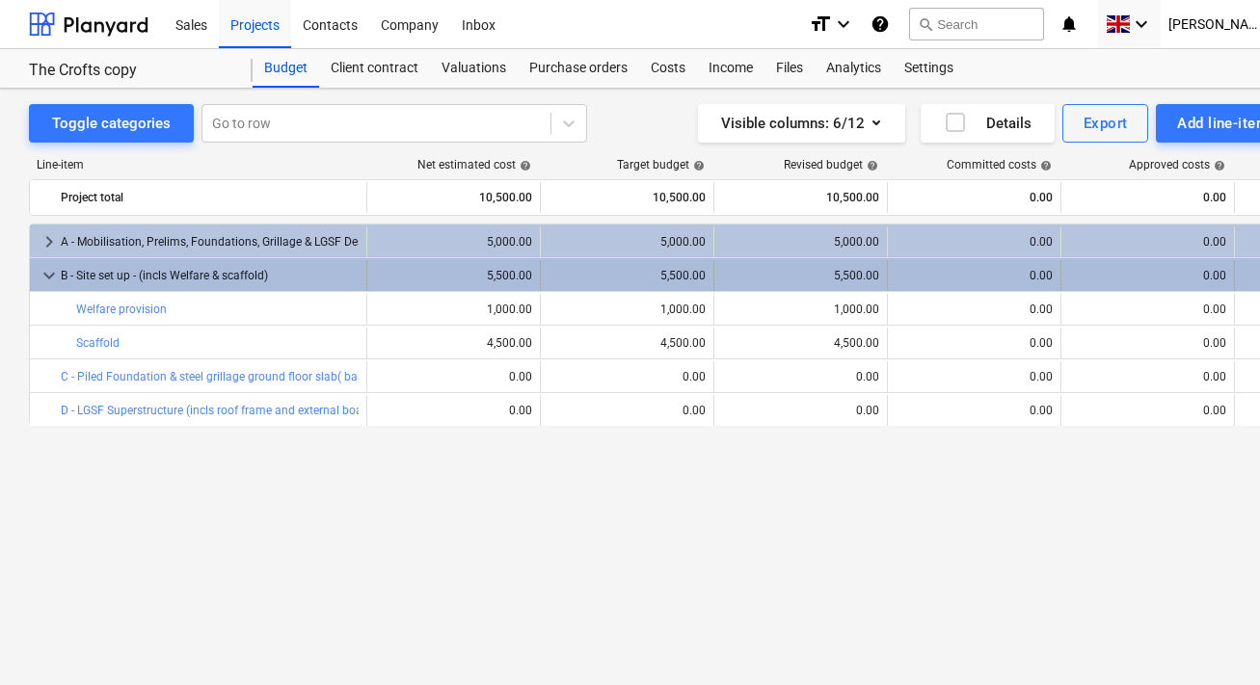
click at [996, 279] on div "0.00" at bounding box center [973, 275] width 157 height 13
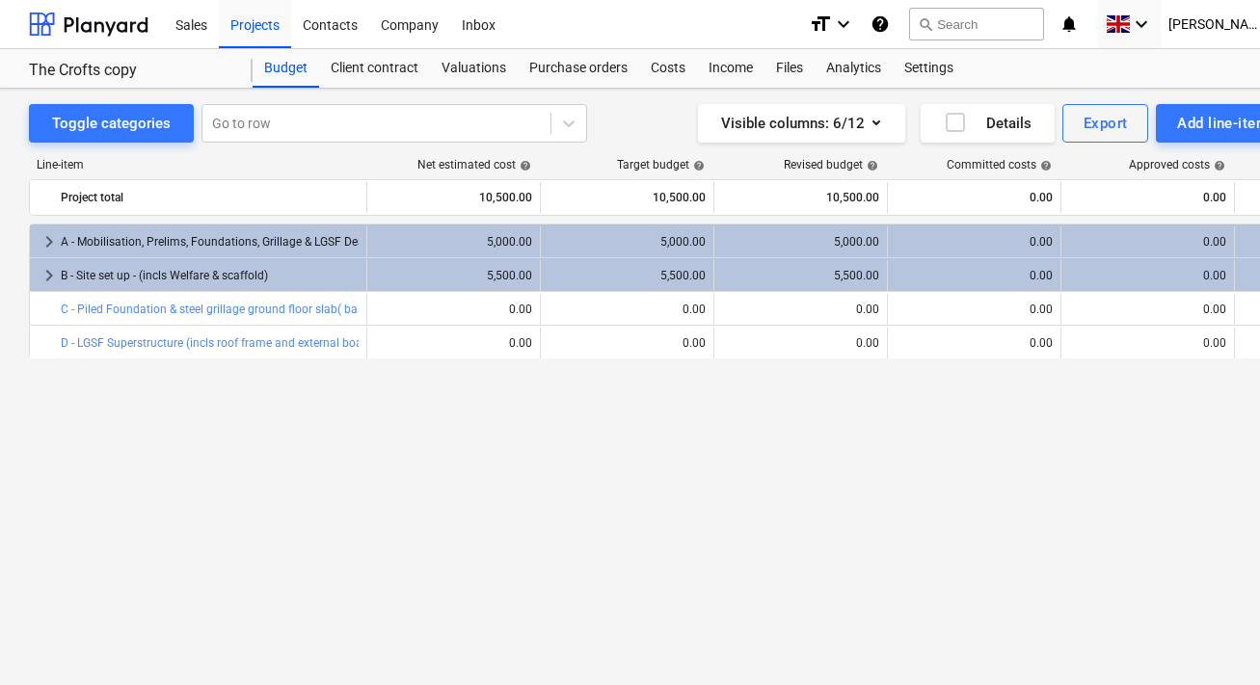
click at [996, 279] on div "0.00" at bounding box center [973, 275] width 157 height 13
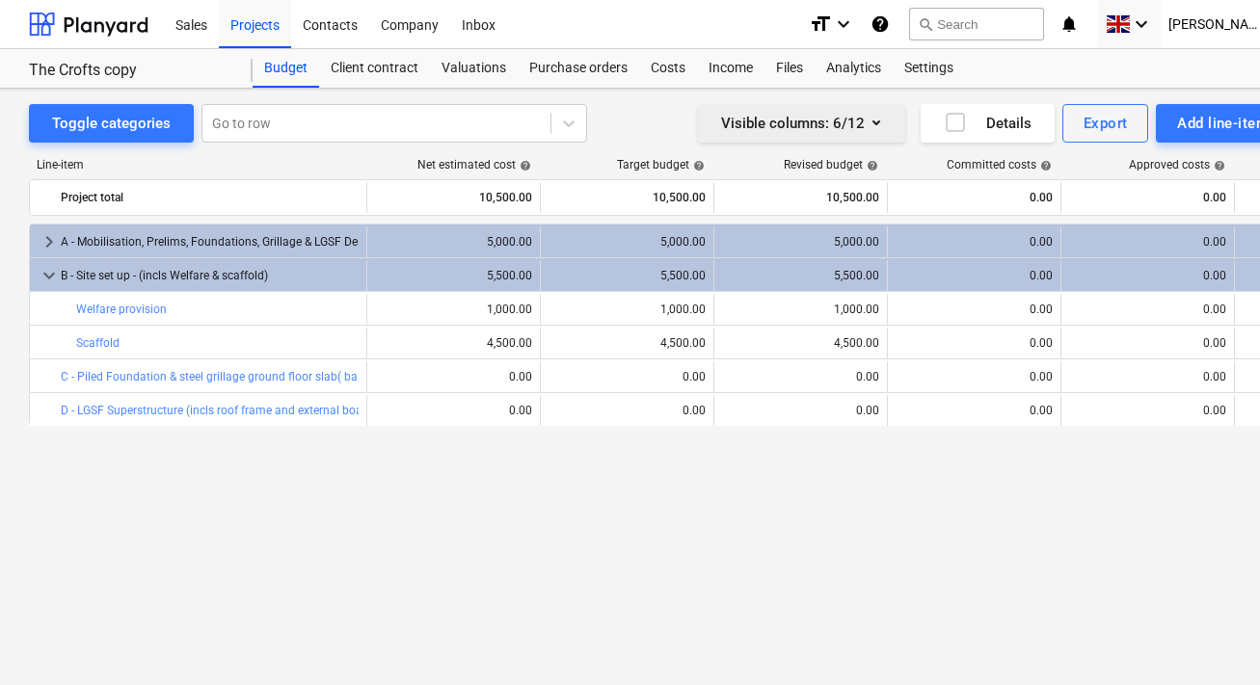
click at [859, 123] on div "Visible columns : 6/12" at bounding box center [801, 123] width 161 height 25
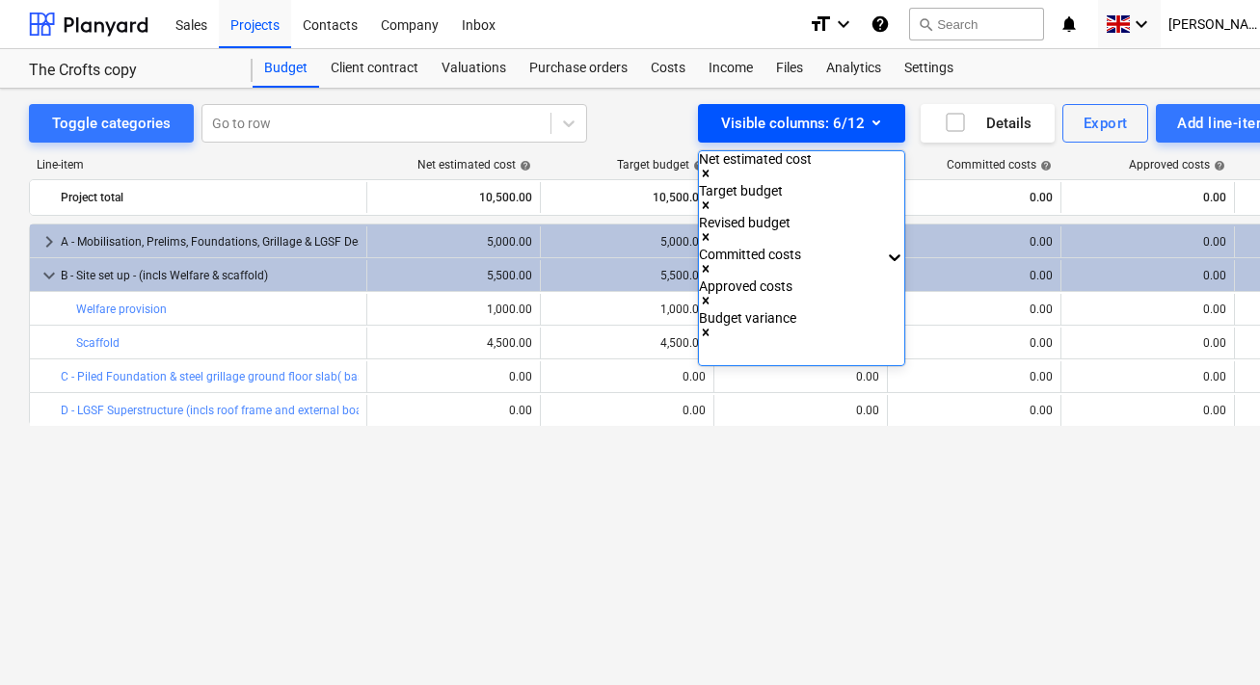
click at [859, 123] on div at bounding box center [630, 342] width 1260 height 685
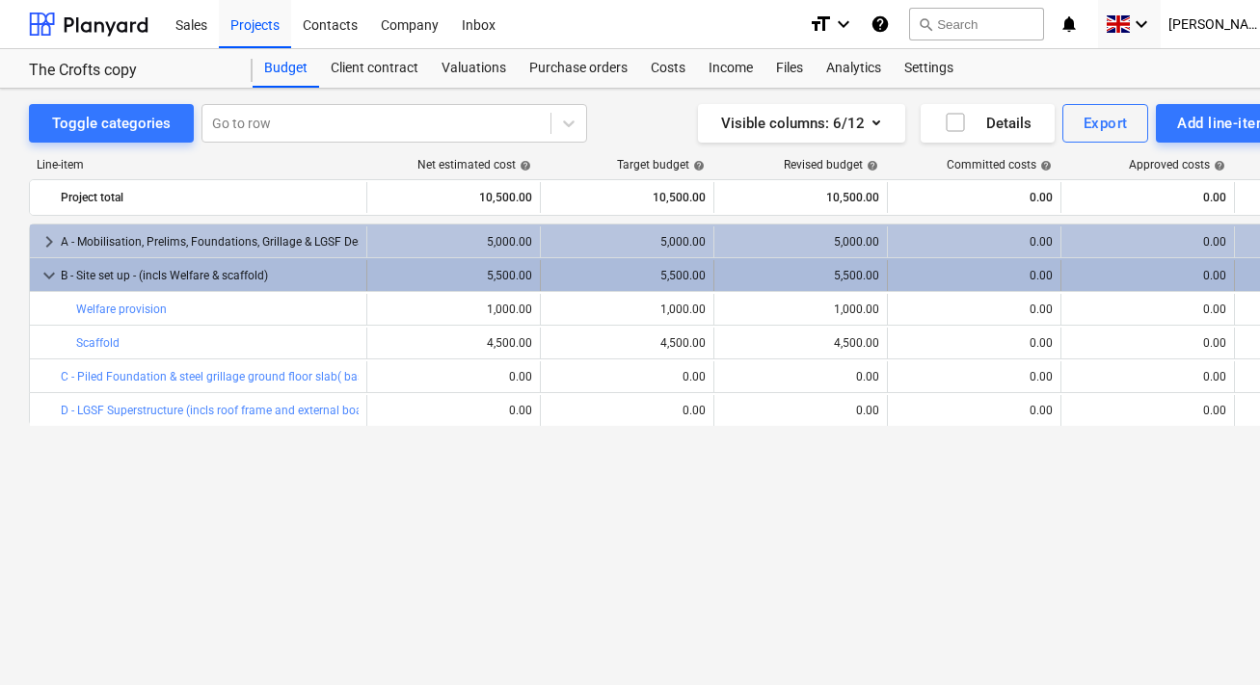
click at [420, 287] on div "5,500.00" at bounding box center [453, 275] width 157 height 31
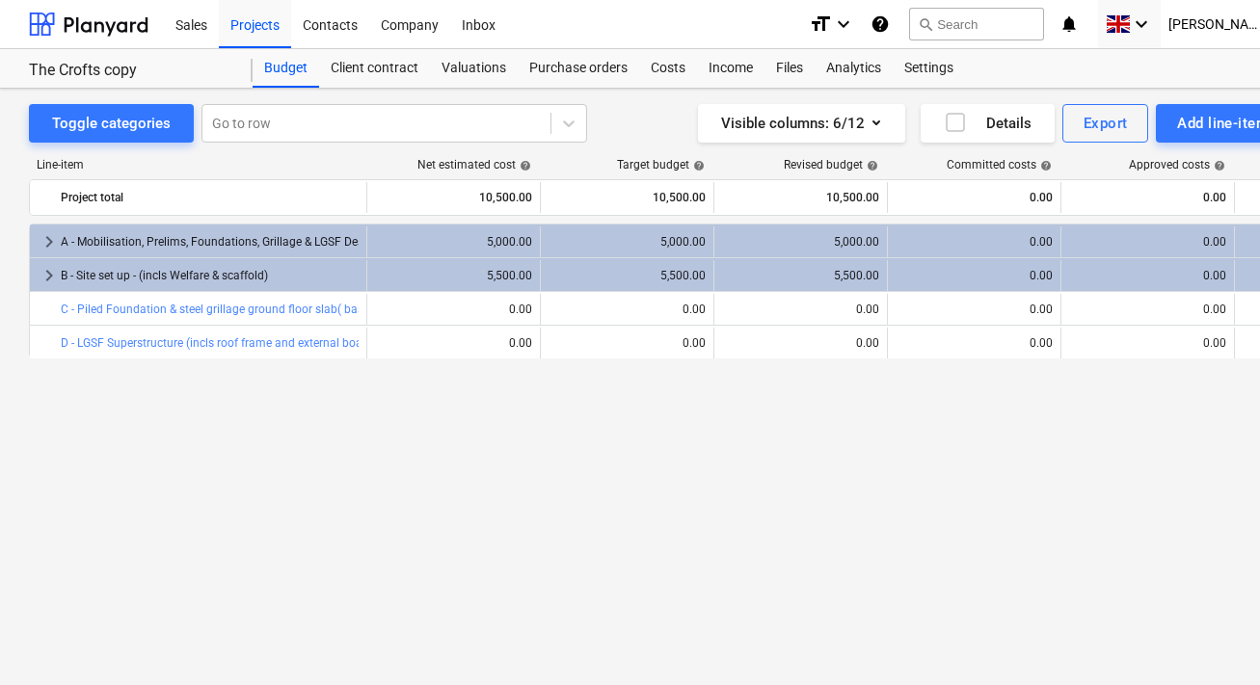
click at [420, 287] on div "5,500.00" at bounding box center [453, 275] width 157 height 31
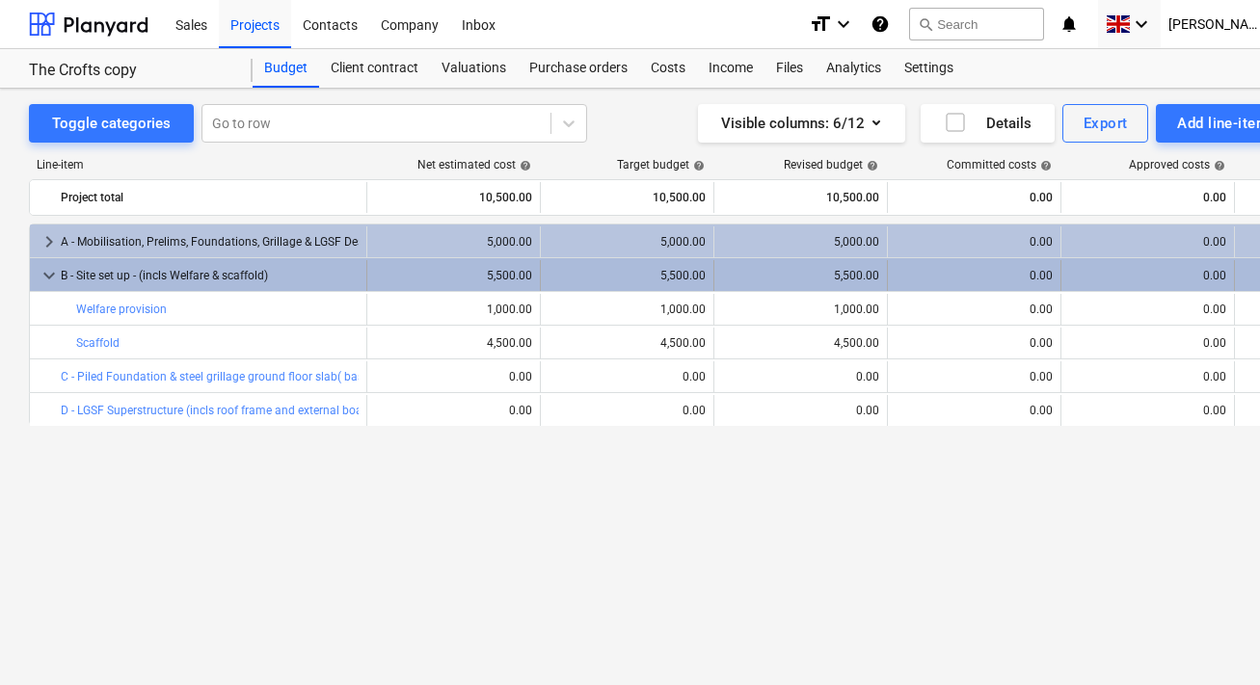
click at [191, 277] on div "B - Site set up - (incls Welfare & scaffold)" at bounding box center [210, 275] width 298 height 31
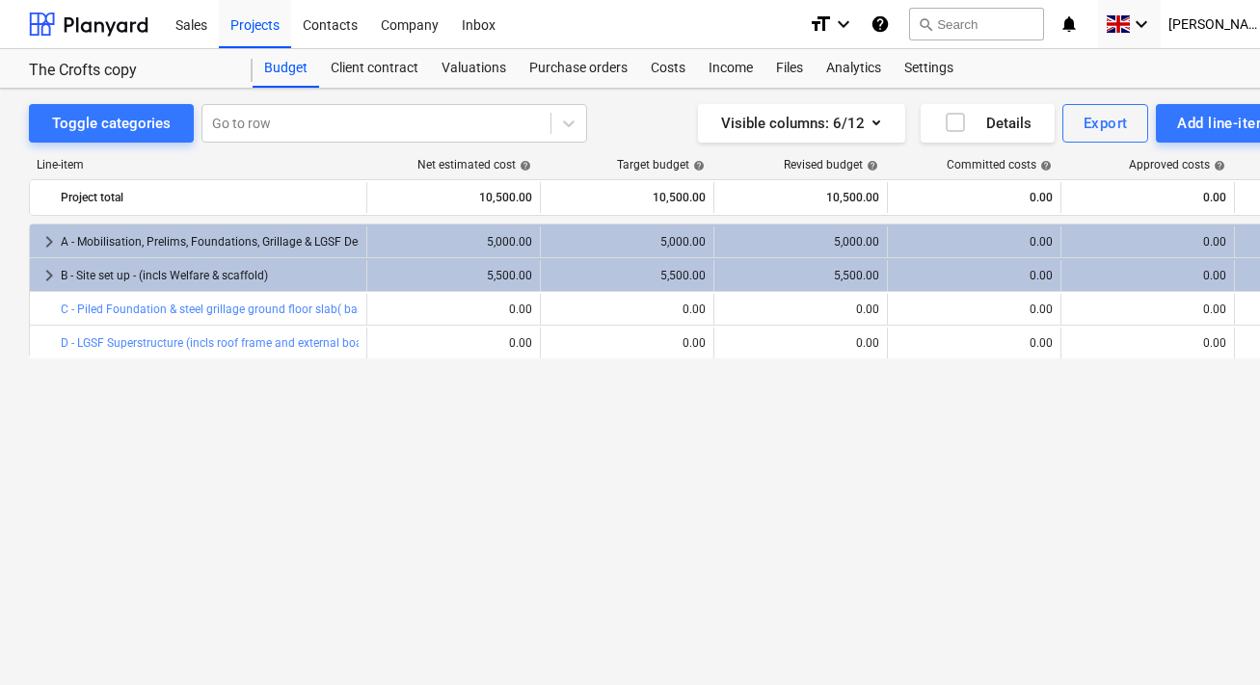
click at [191, 277] on div "B - Site set up - (incls Welfare & scaffold)" at bounding box center [210, 275] width 298 height 31
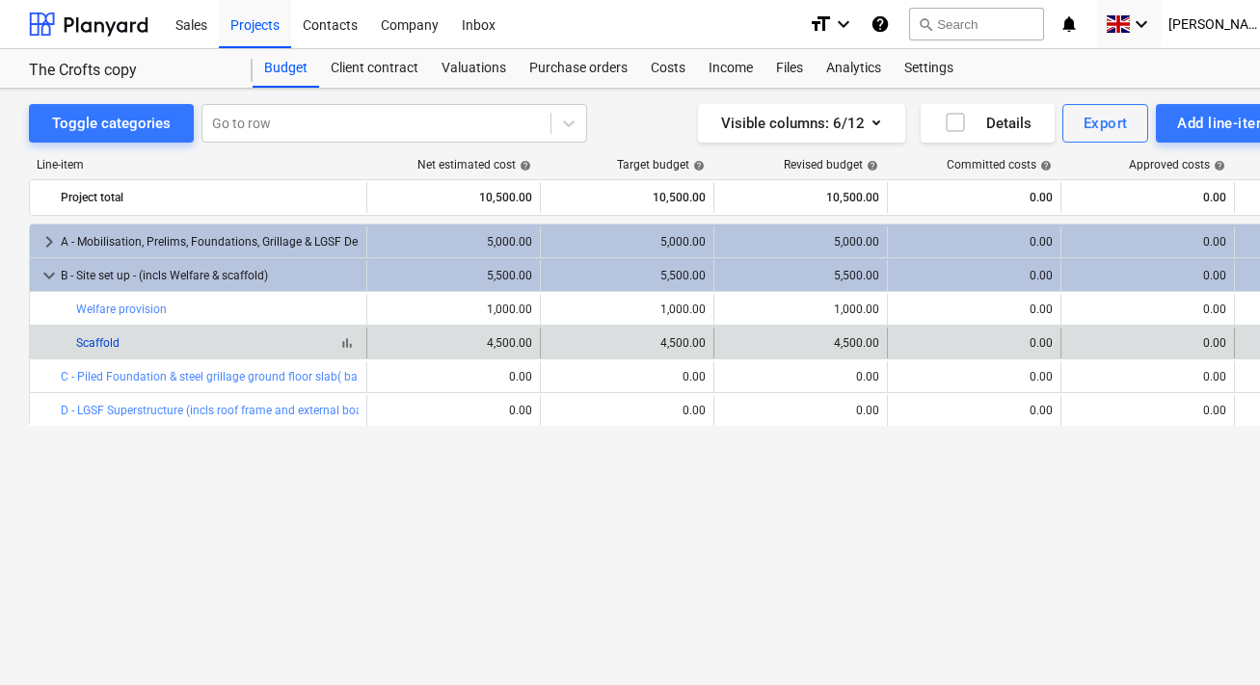
click at [116, 347] on link "Scaffold" at bounding box center [97, 342] width 43 height 13
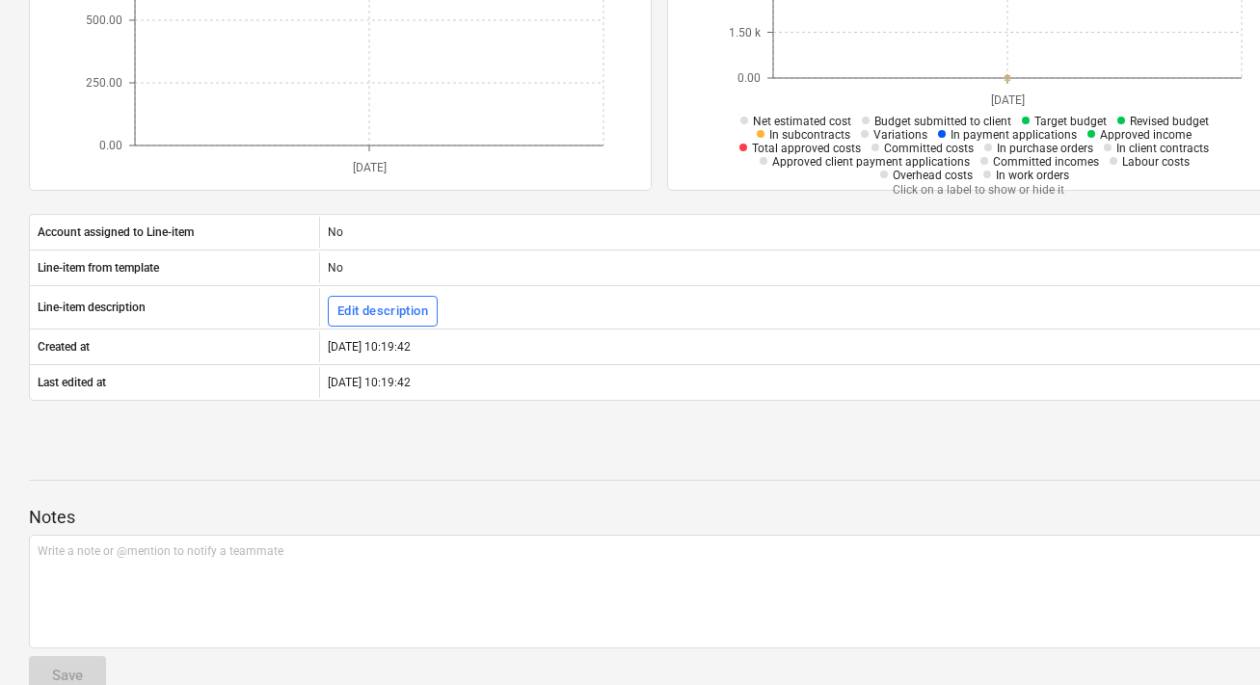
scroll to position [595, 0]
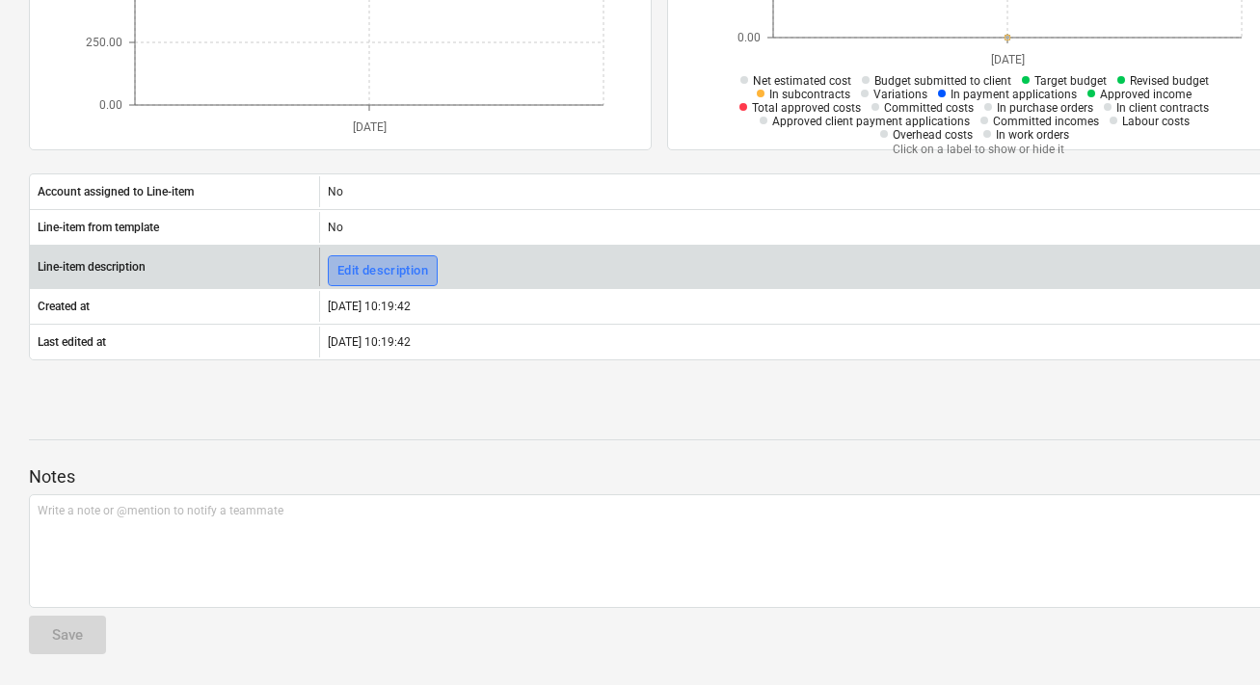
click at [392, 262] on div "Edit description" at bounding box center [382, 271] width 91 height 22
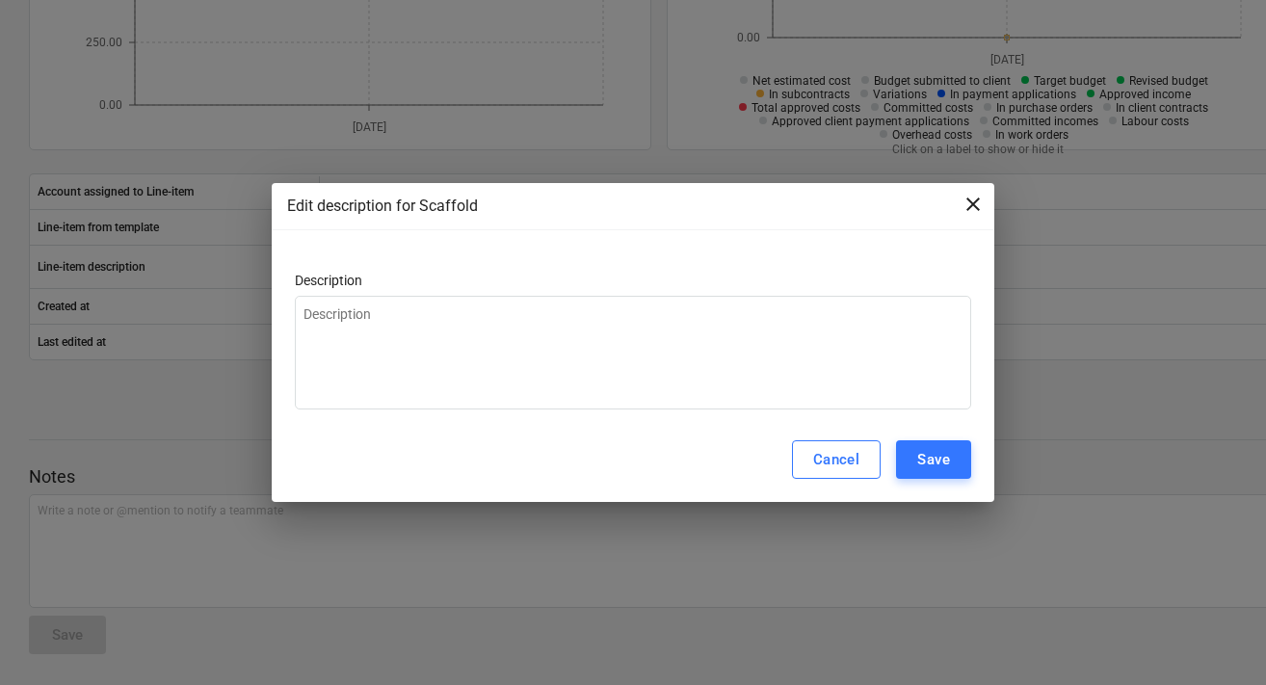
click at [974, 204] on span "close" at bounding box center [973, 204] width 23 height 23
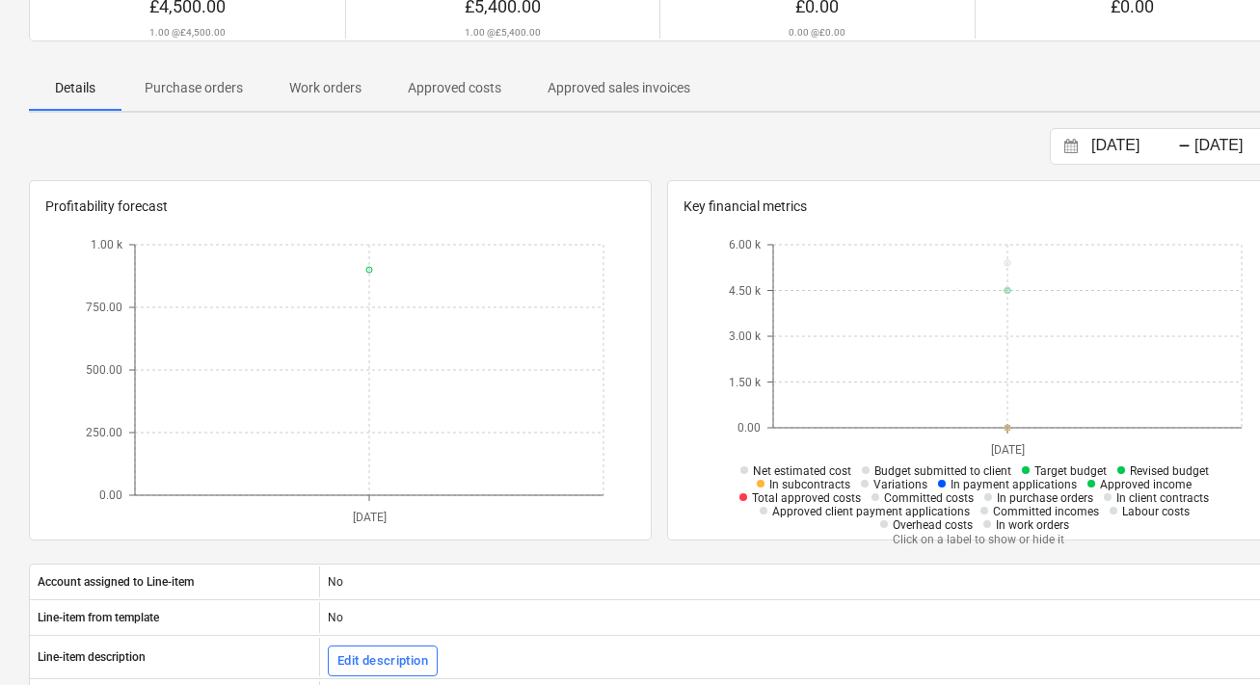
scroll to position [0, 0]
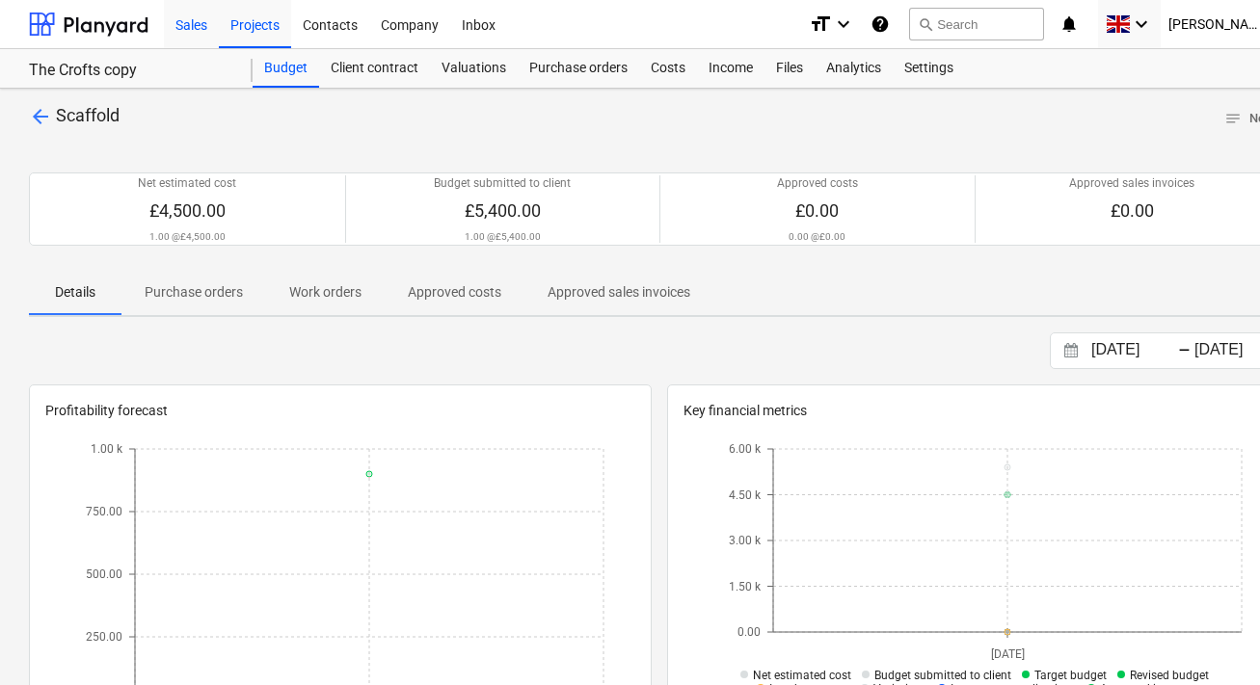
click at [182, 21] on div "Sales" at bounding box center [191, 23] width 55 height 49
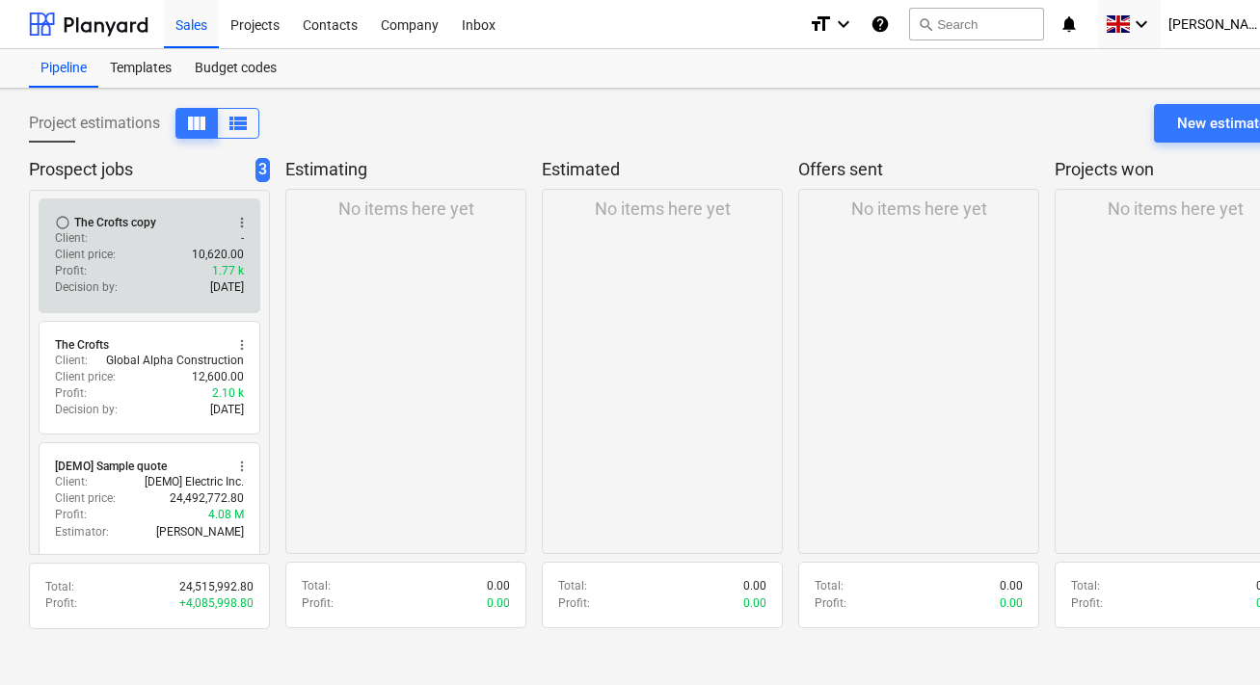
click at [159, 256] on div "Client price : 10,620.00" at bounding box center [149, 255] width 189 height 16
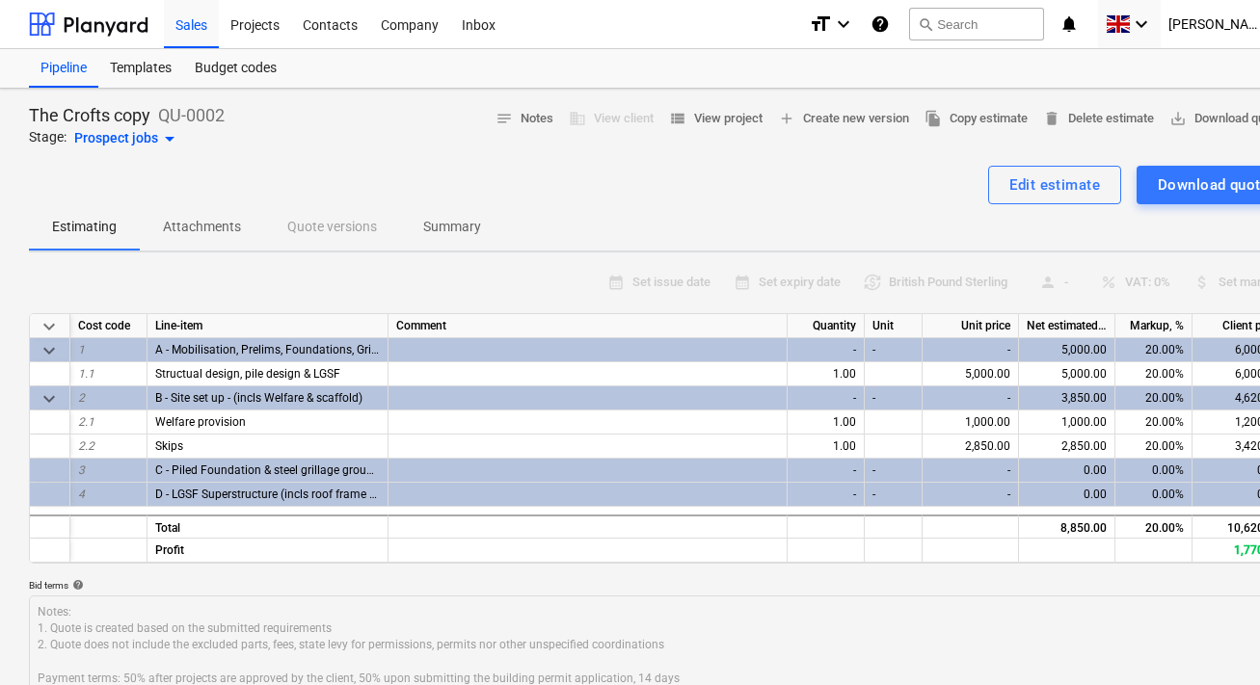
click at [156, 146] on div "Prospect jobs arrow_drop_down" at bounding box center [127, 138] width 107 height 23
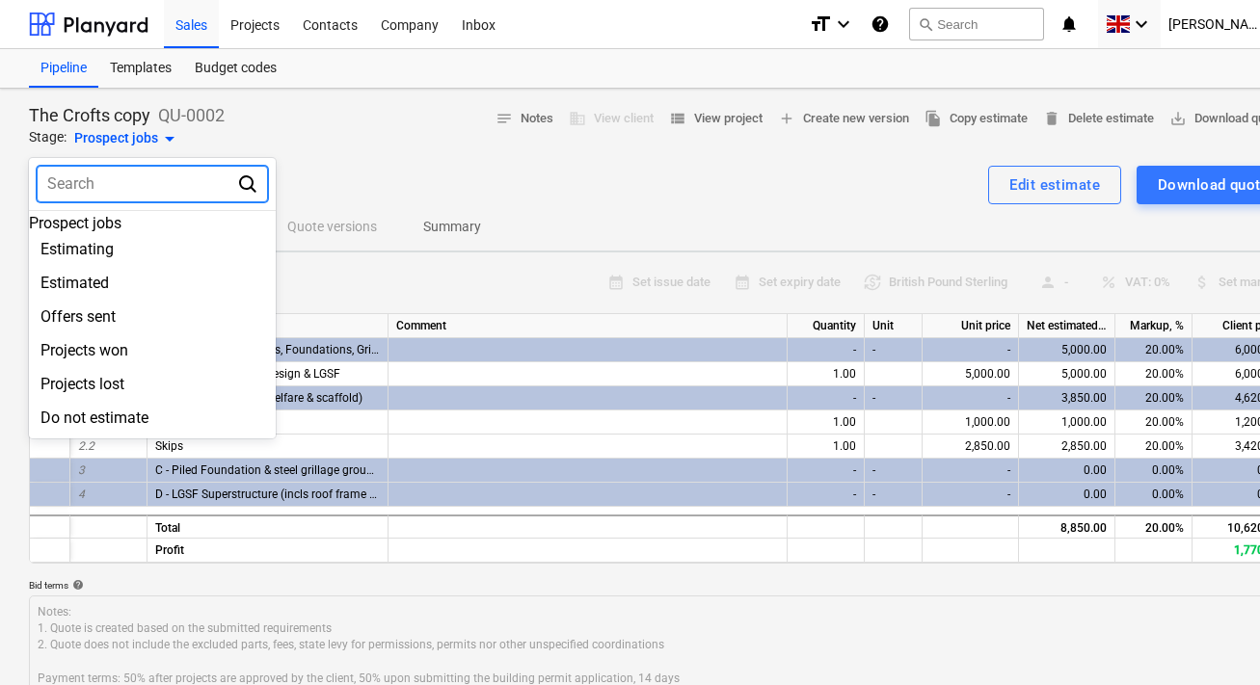
click at [379, 177] on div at bounding box center [630, 342] width 1260 height 685
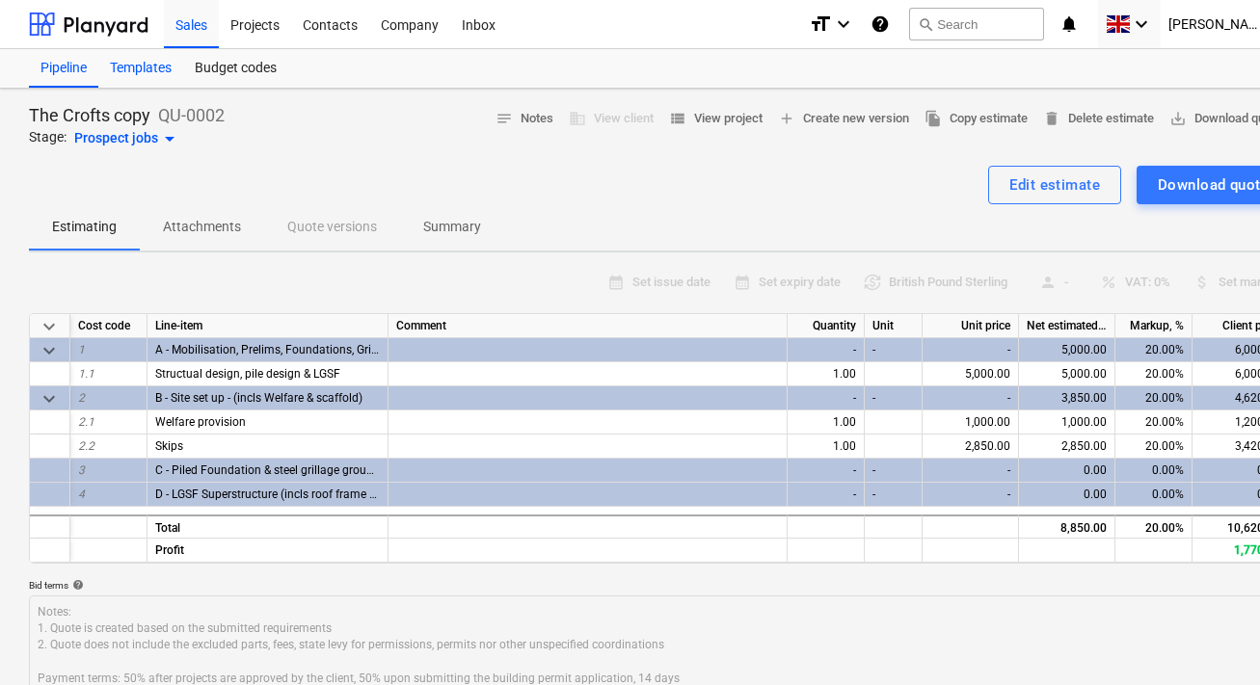
click at [151, 76] on div "Templates" at bounding box center [140, 68] width 85 height 39
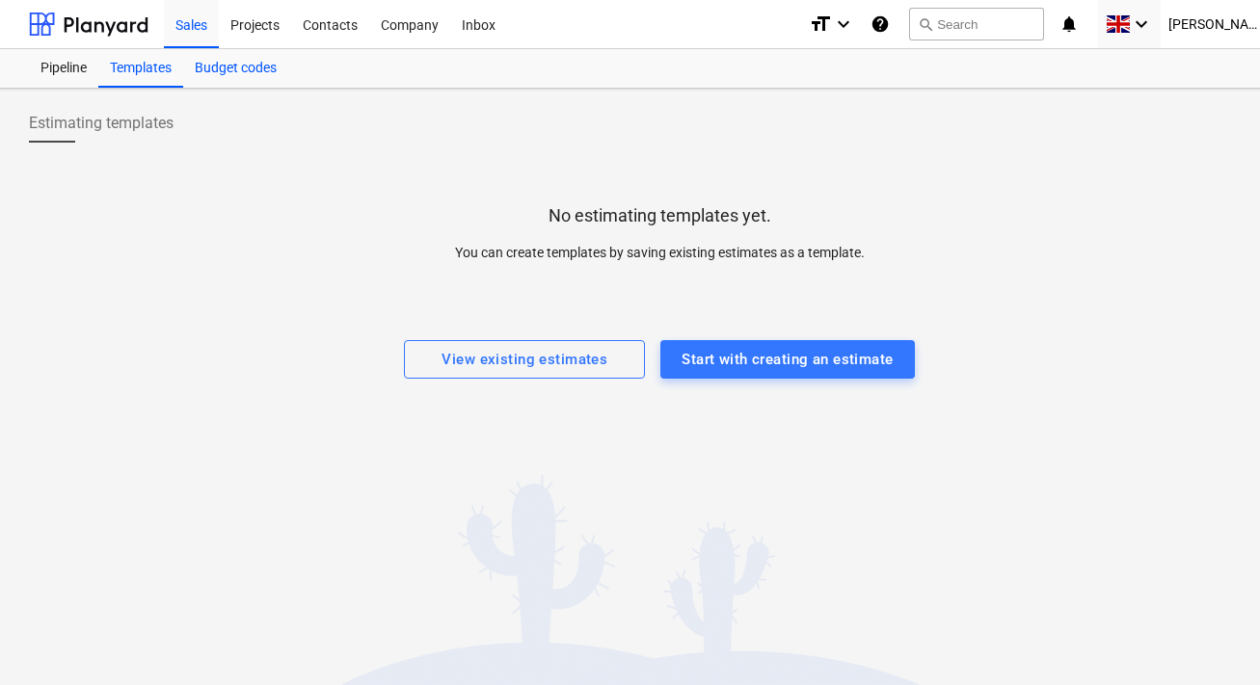
click at [246, 69] on div "Budget codes" at bounding box center [235, 68] width 105 height 39
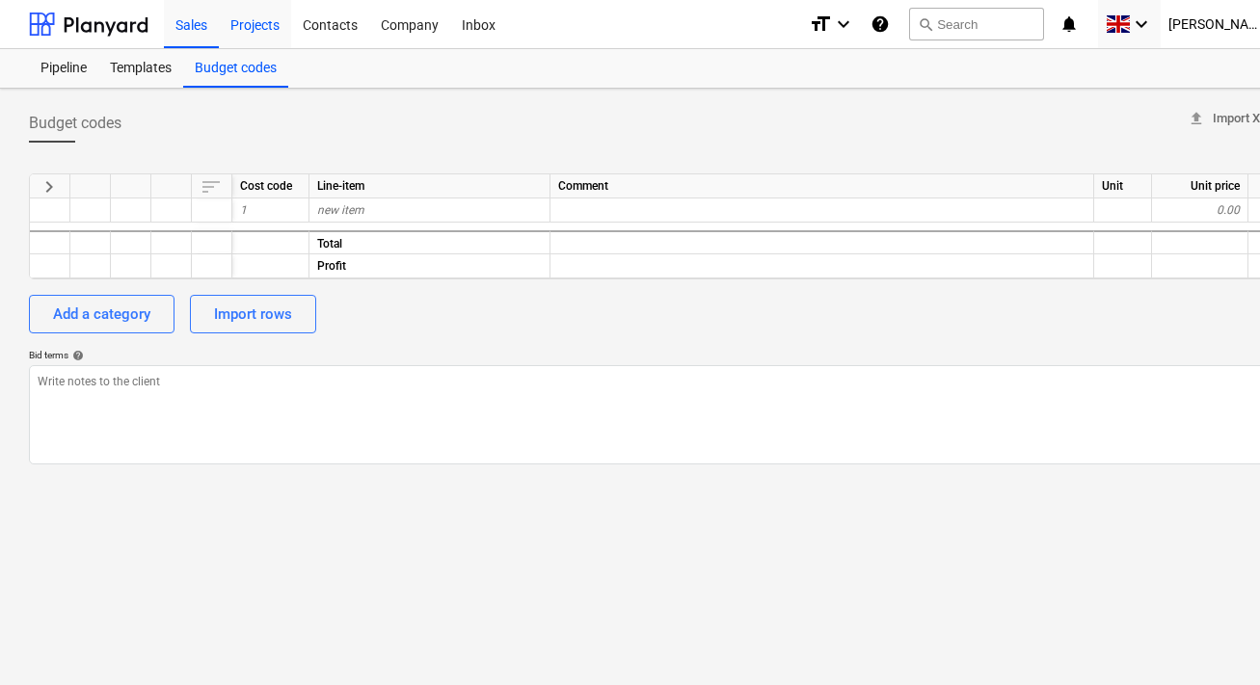
click at [259, 17] on div "Projects" at bounding box center [255, 23] width 72 height 49
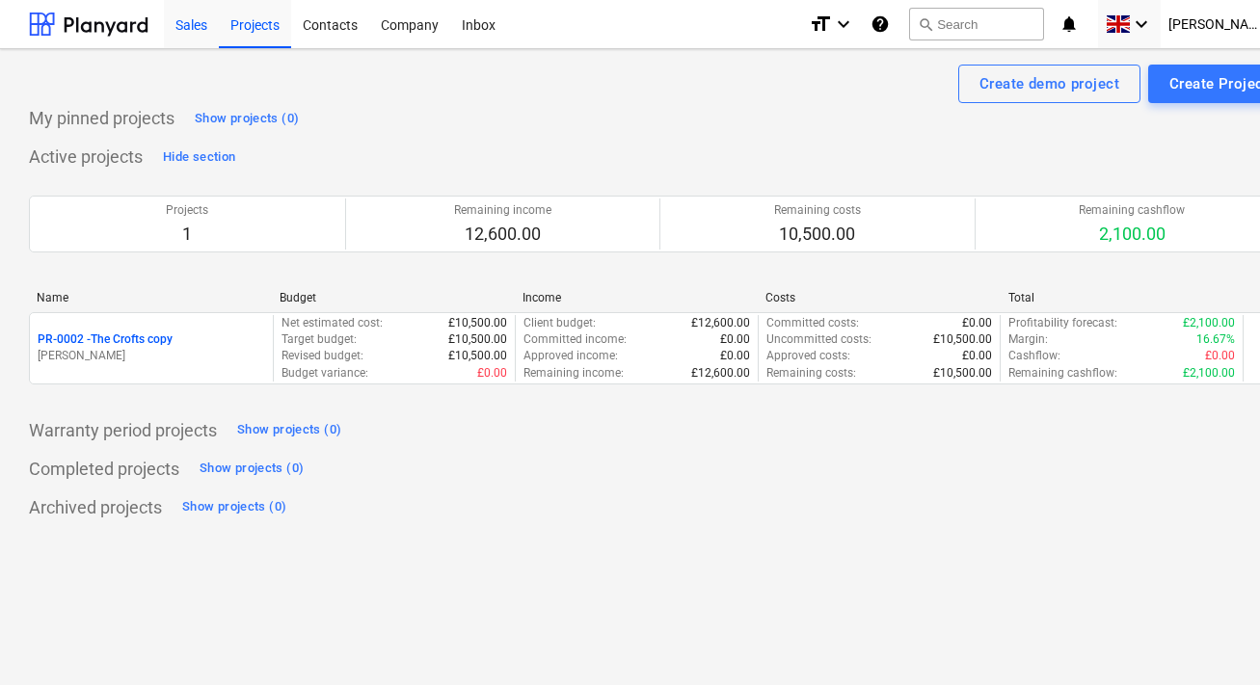
click at [185, 26] on div "Sales" at bounding box center [191, 23] width 55 height 49
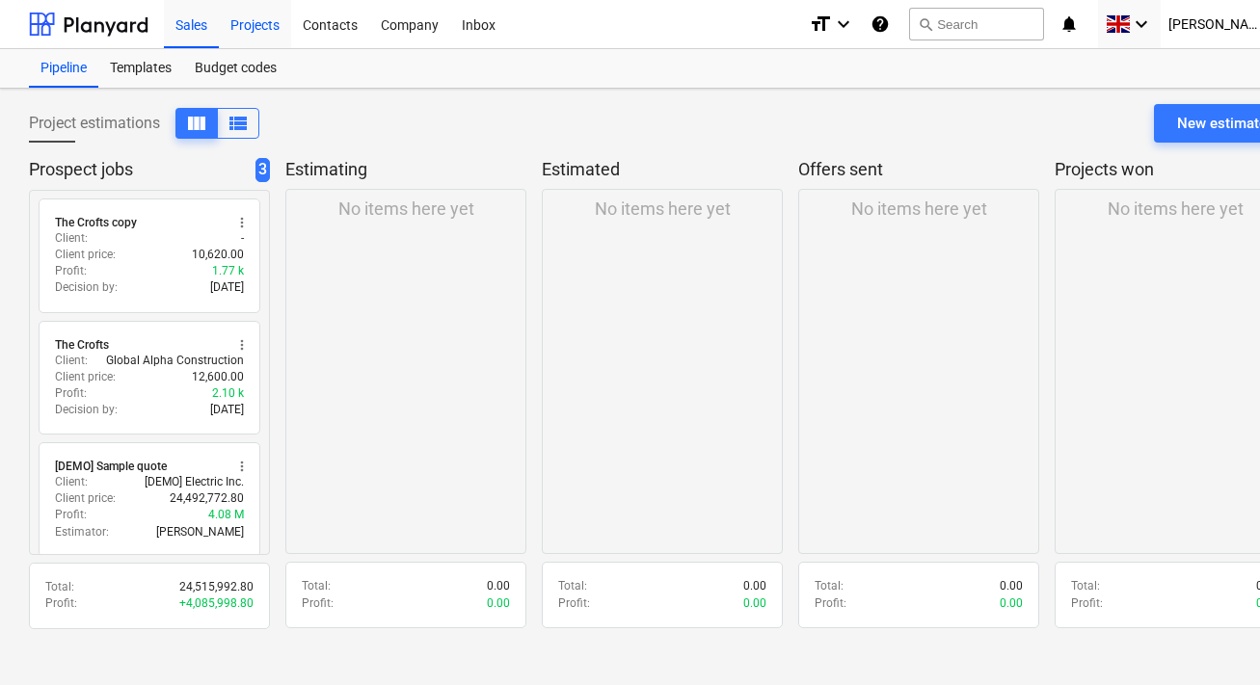
click at [259, 23] on div "Projects" at bounding box center [255, 23] width 72 height 49
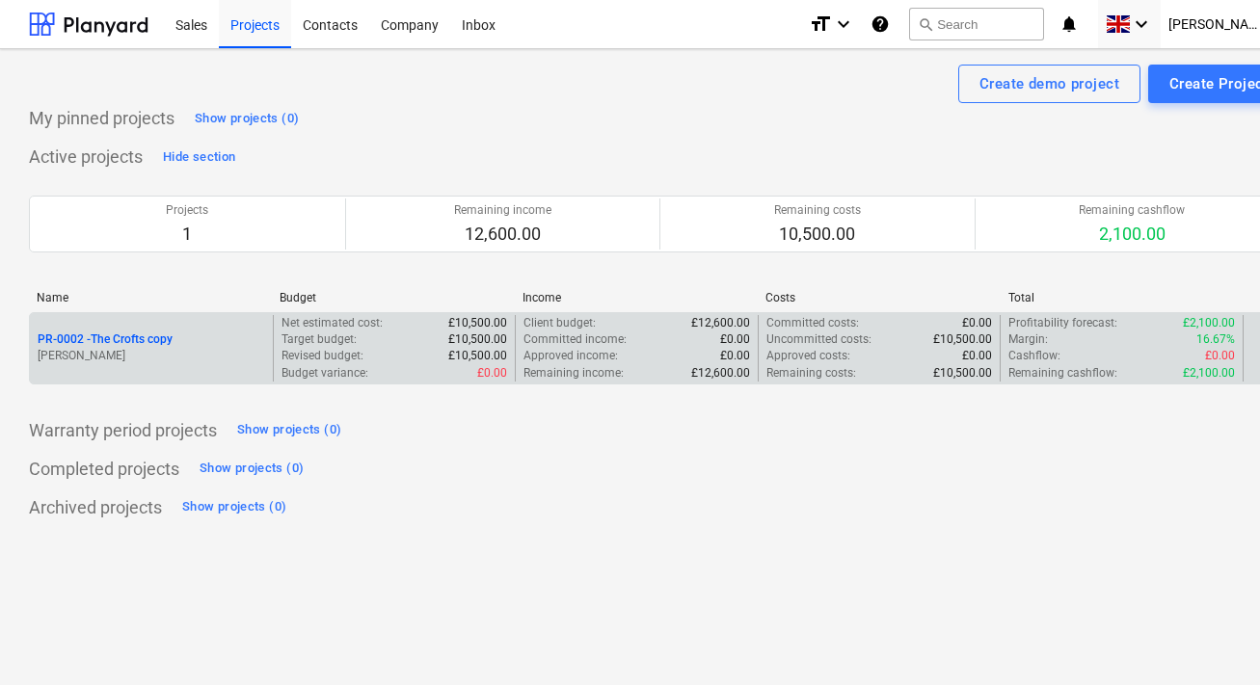
scroll to position [0, 59]
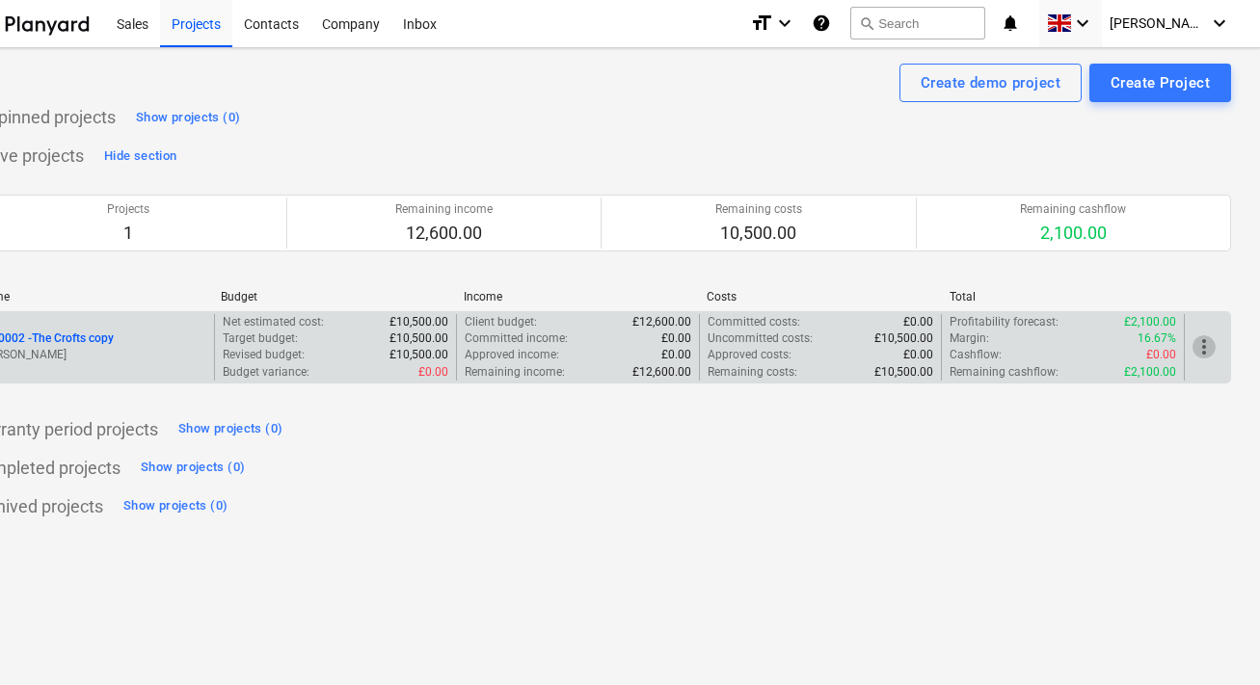
click at [1204, 344] on span "more_vert" at bounding box center [1203, 346] width 23 height 23
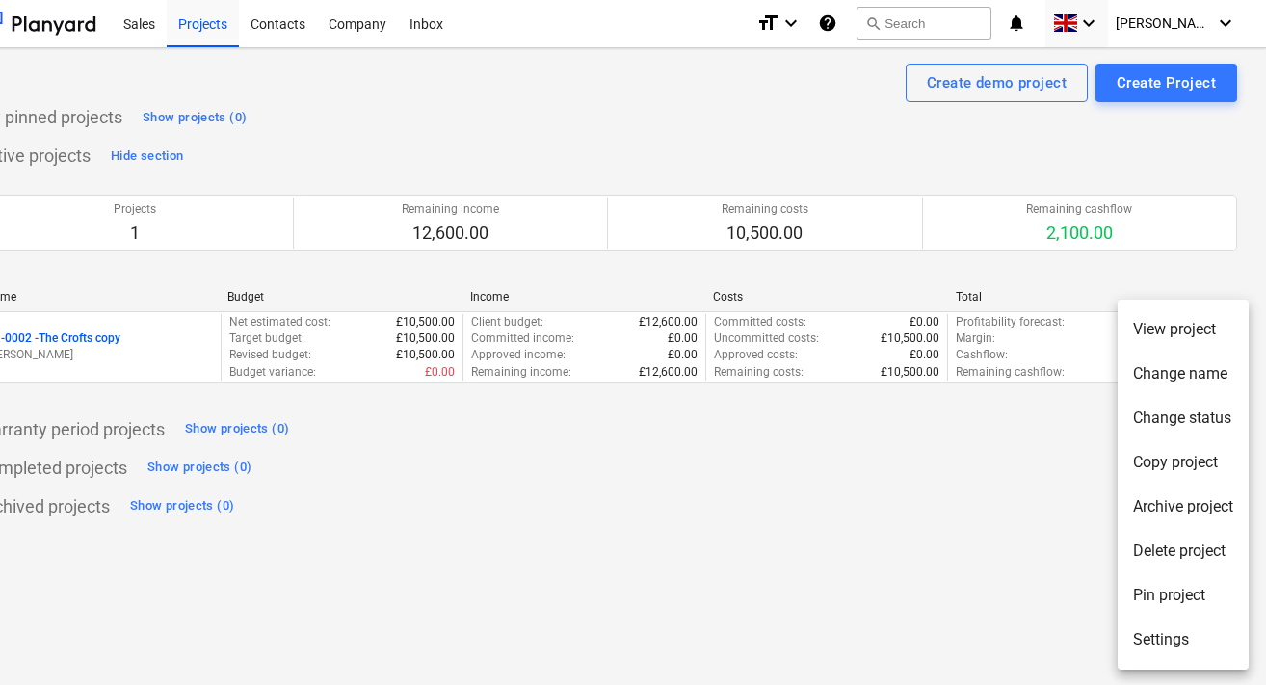
click at [1149, 649] on li "Settings" at bounding box center [1183, 640] width 131 height 44
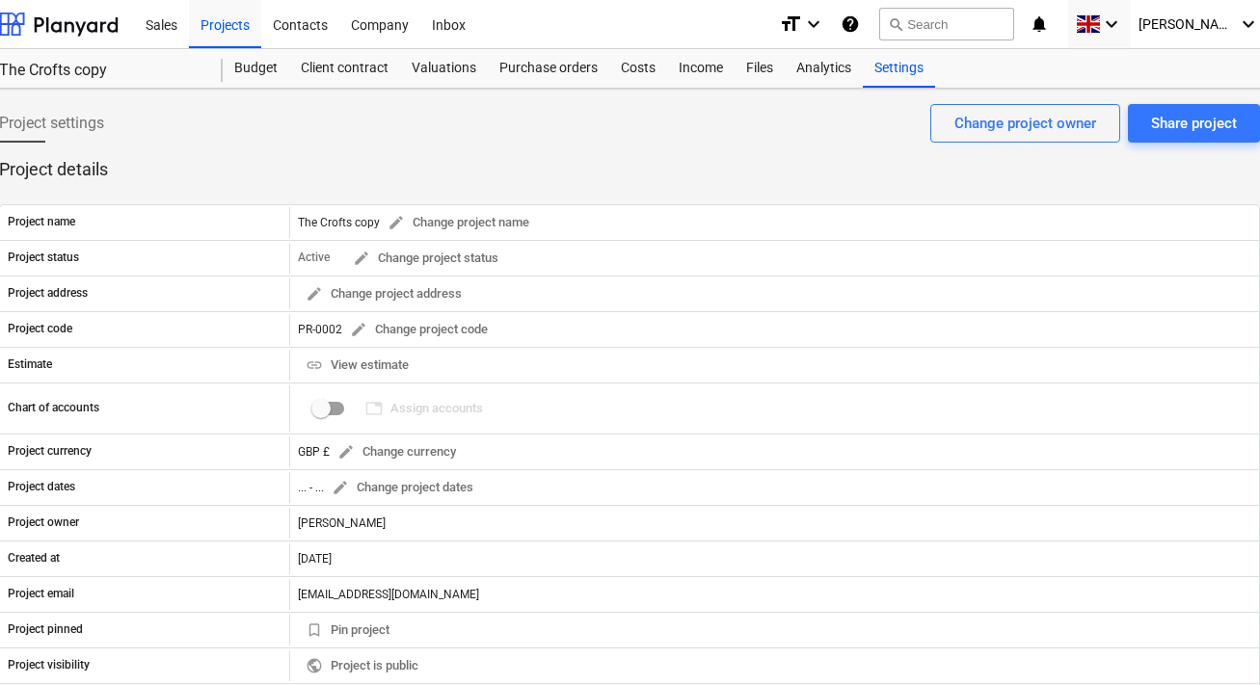
scroll to position [0, 59]
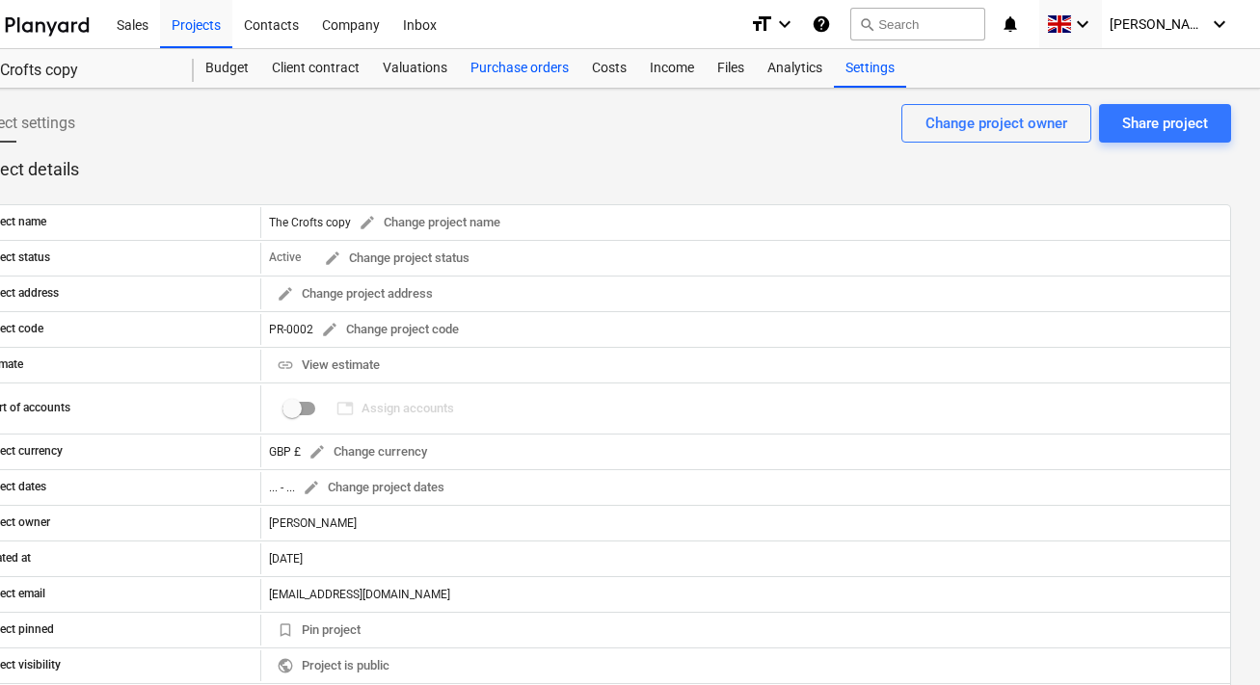
click at [492, 77] on div "Purchase orders" at bounding box center [519, 68] width 121 height 39
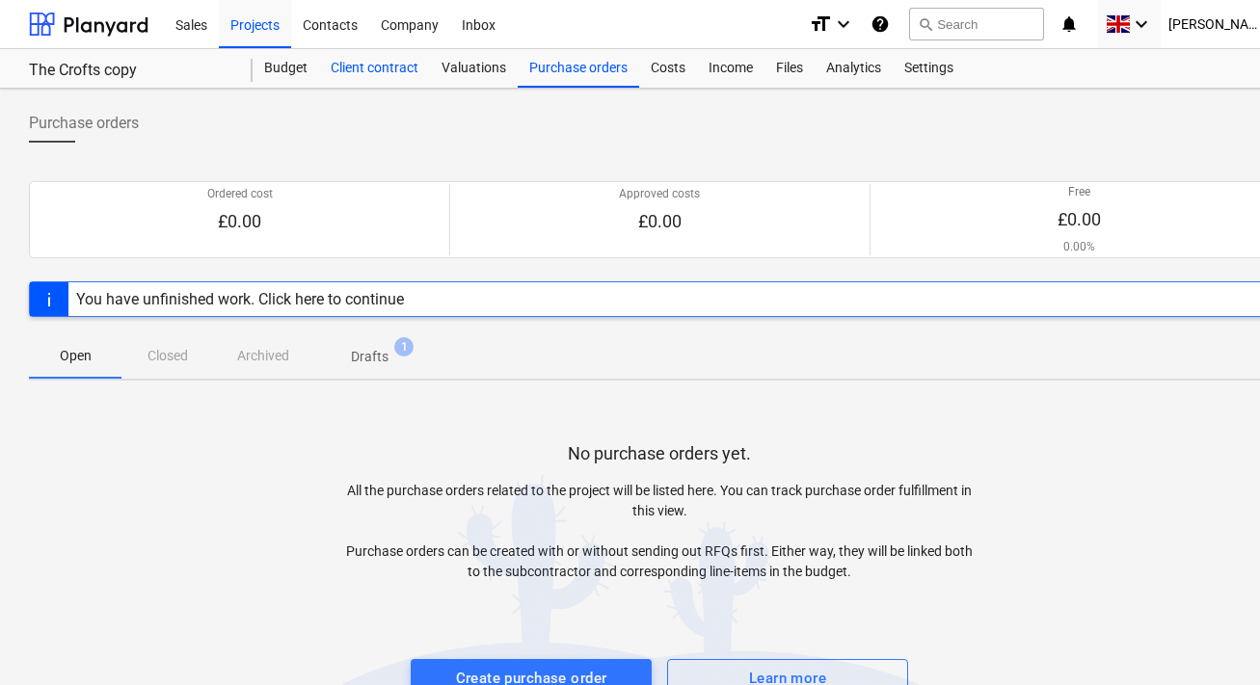
click at [385, 74] on div "Client contract" at bounding box center [374, 68] width 111 height 39
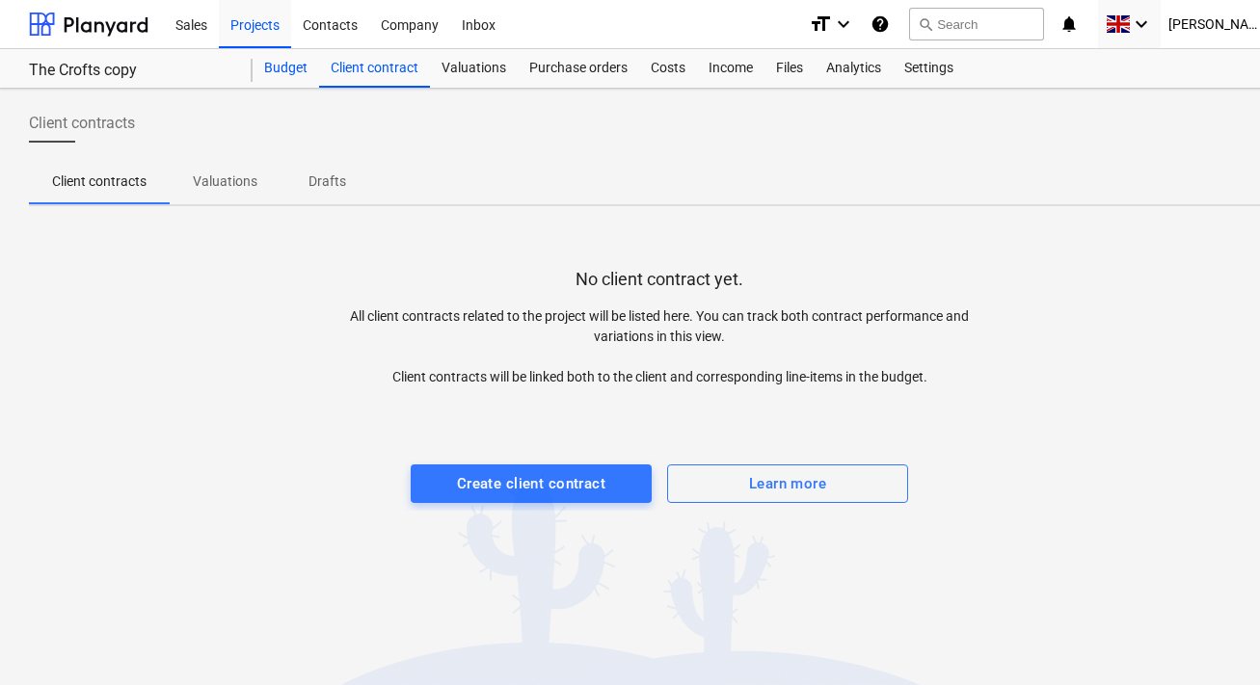
click at [300, 65] on div "Budget" at bounding box center [285, 68] width 66 height 39
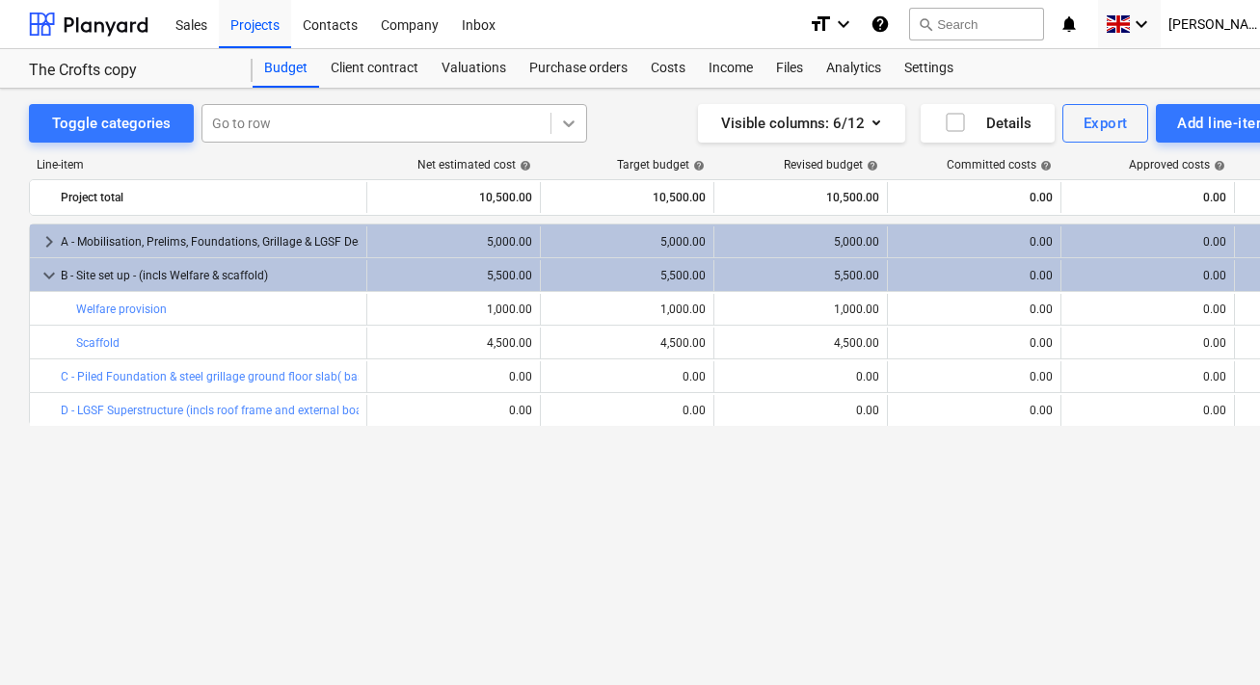
click at [551, 128] on div at bounding box center [568, 123] width 35 height 35
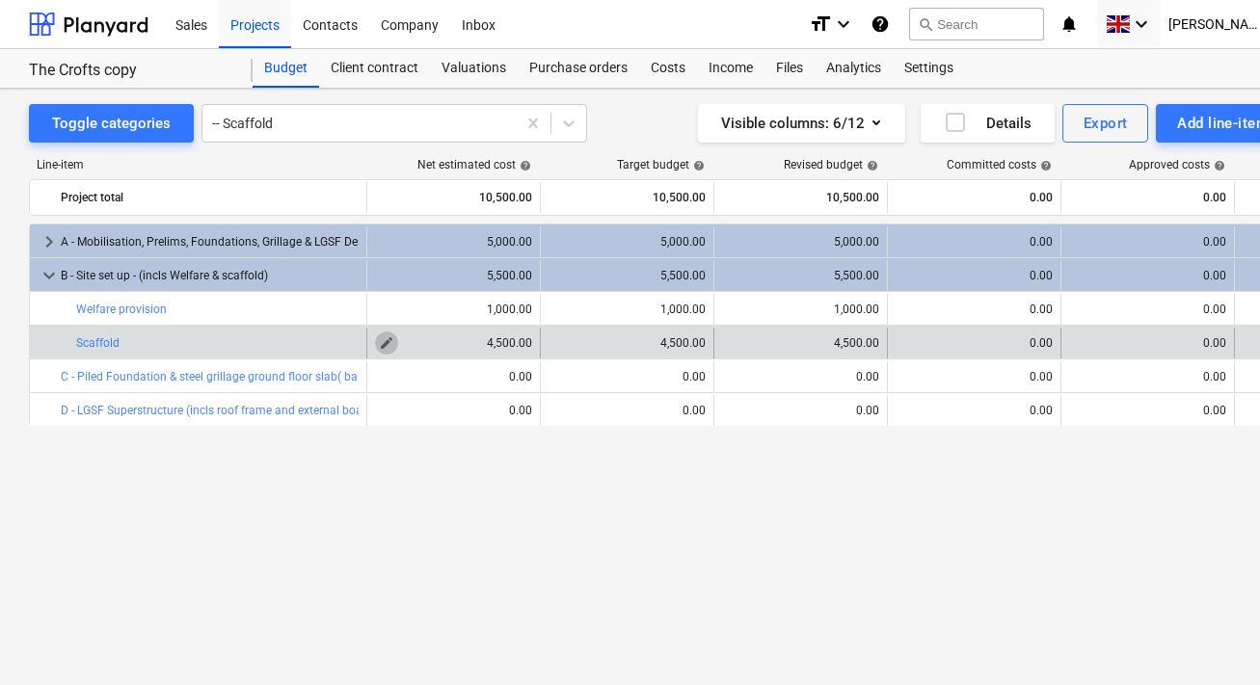
click at [381, 346] on span "edit" at bounding box center [386, 342] width 15 height 15
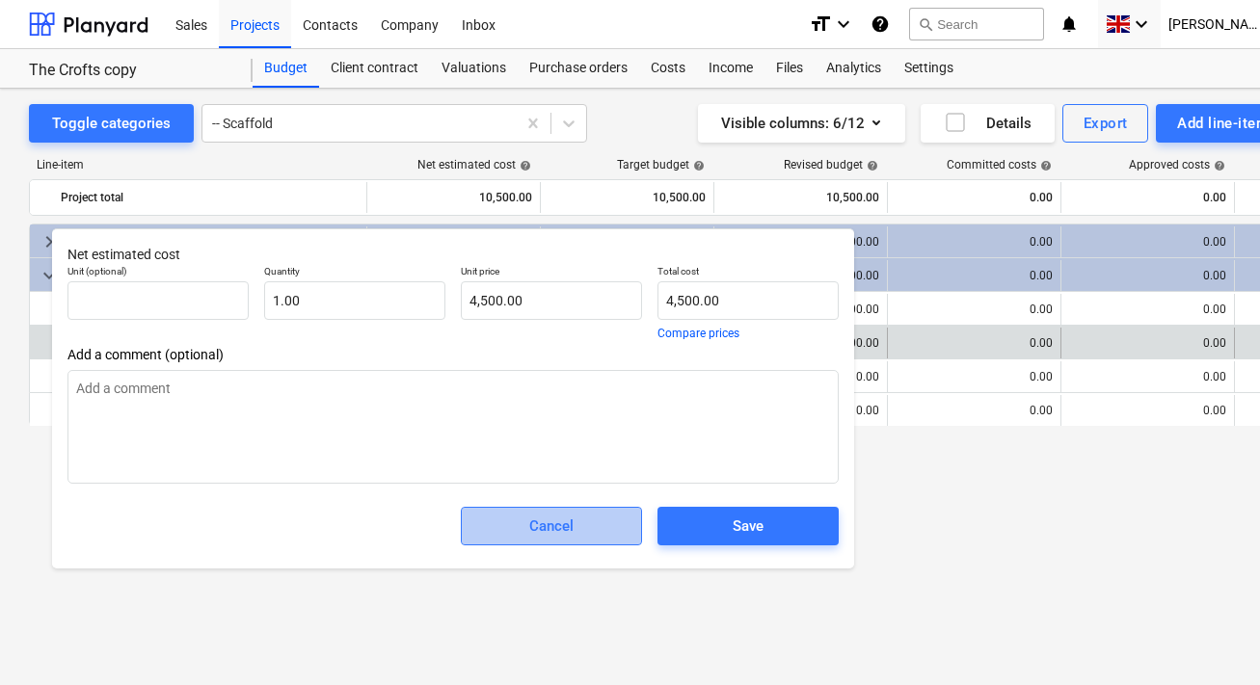
click at [571, 527] on div "Cancel" at bounding box center [551, 526] width 44 height 25
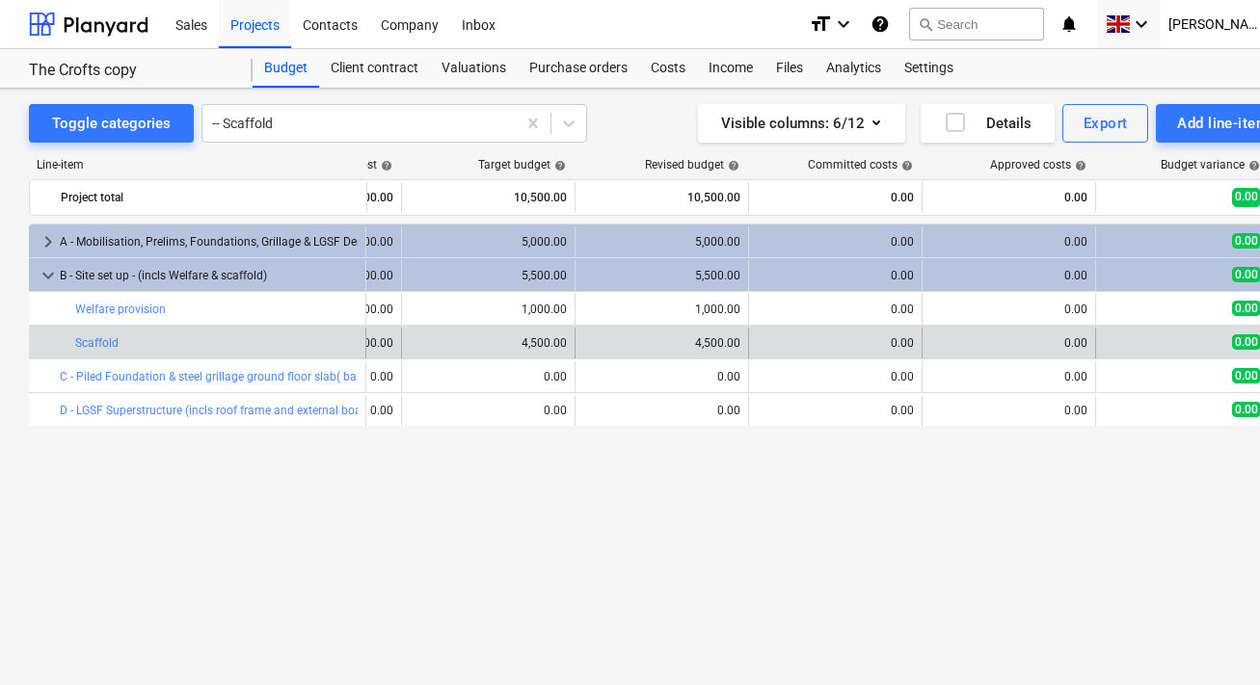
scroll to position [0, 168]
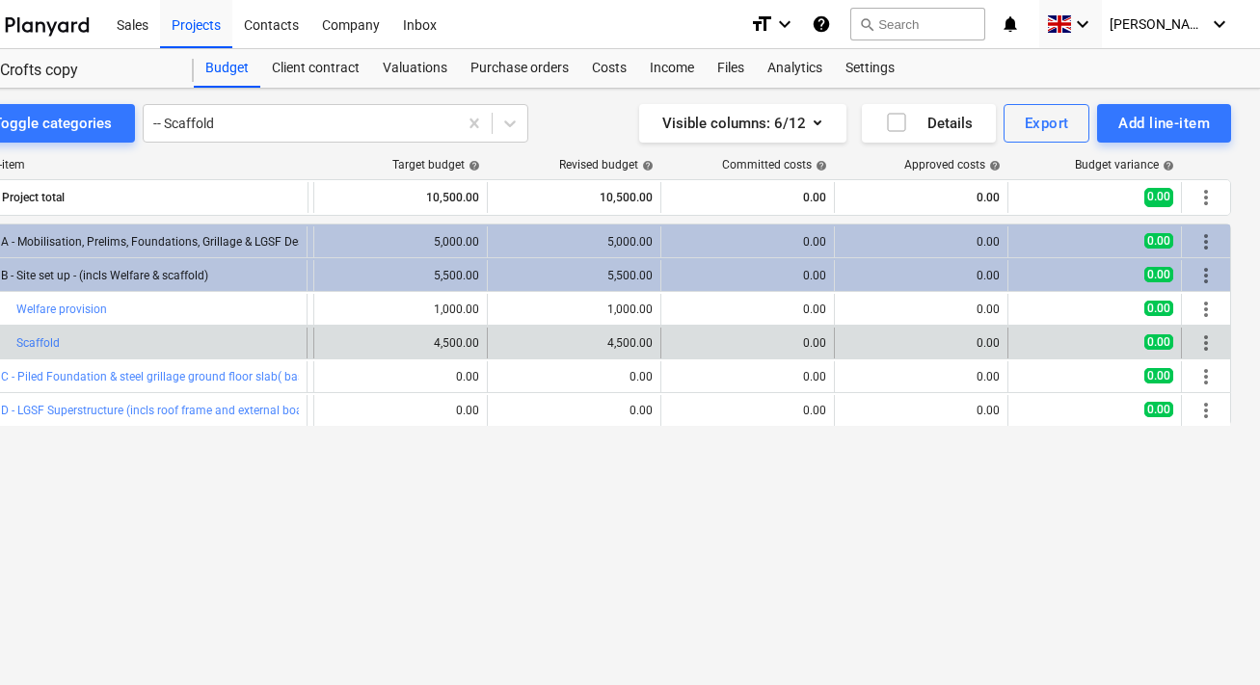
click at [1197, 345] on span "more_vert" at bounding box center [1205, 343] width 23 height 23
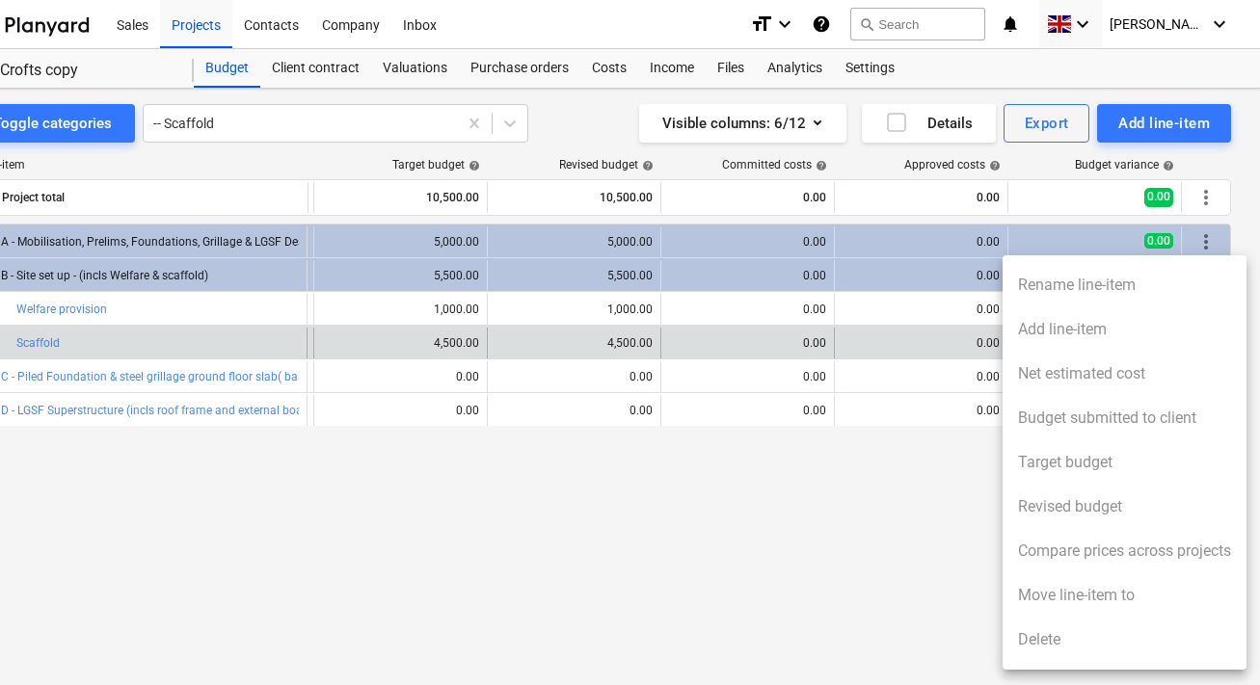
scroll to position [0, 52]
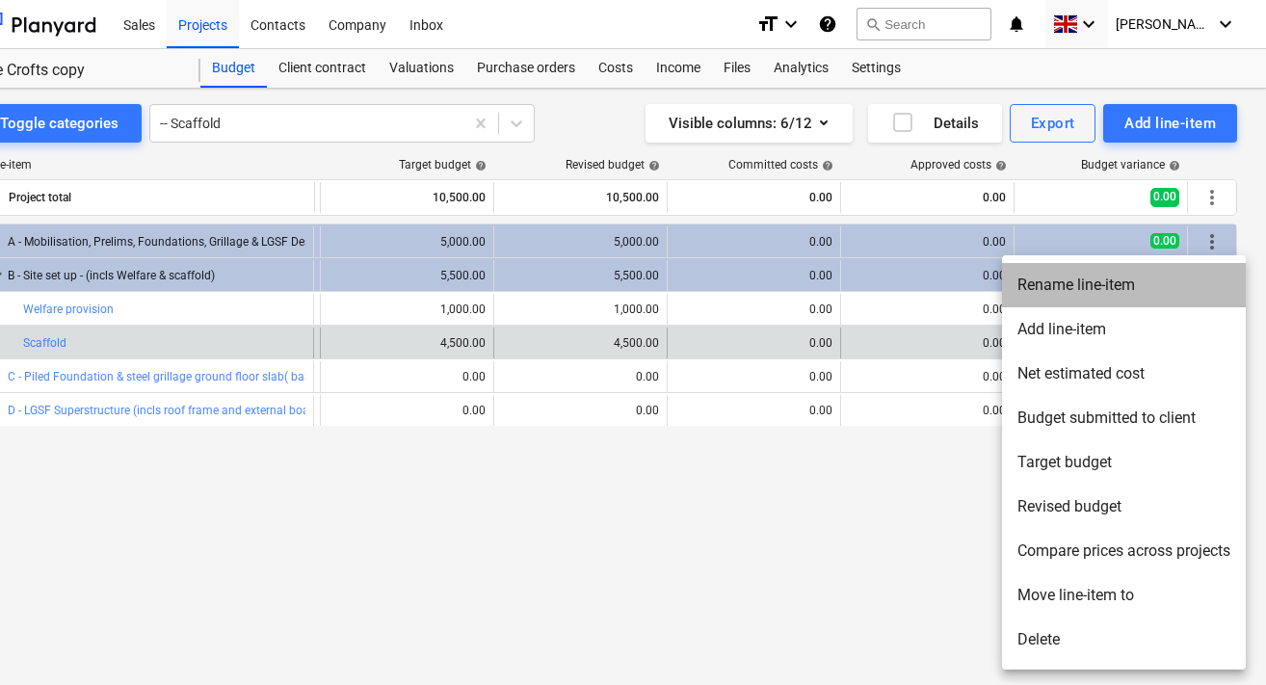
click at [1186, 278] on li "Rename line-item" at bounding box center [1124, 285] width 244 height 44
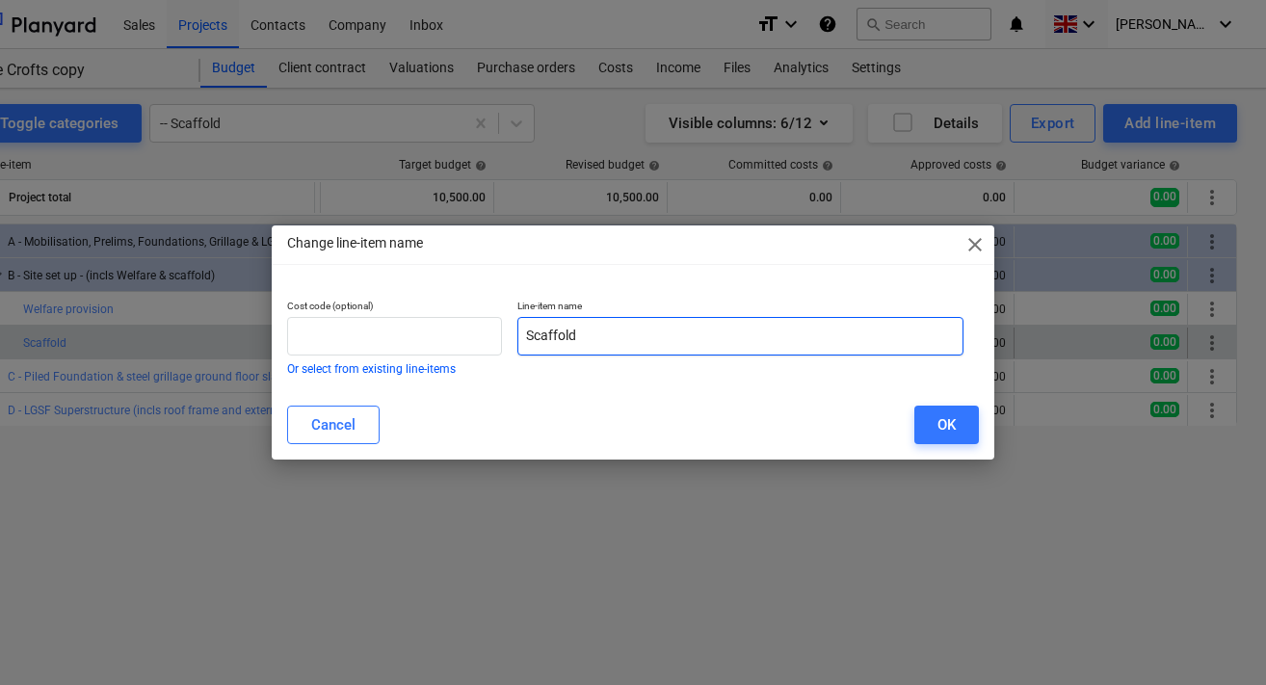
click at [588, 321] on input "Scaffold" at bounding box center [741, 336] width 446 height 39
drag, startPoint x: 603, startPoint y: 335, endPoint x: 504, endPoint y: 334, distance: 99.3
click at [504, 334] on div "Cost code (optional) Or select from existing line-items Line-item name Scaffold" at bounding box center [625, 337] width 692 height 90
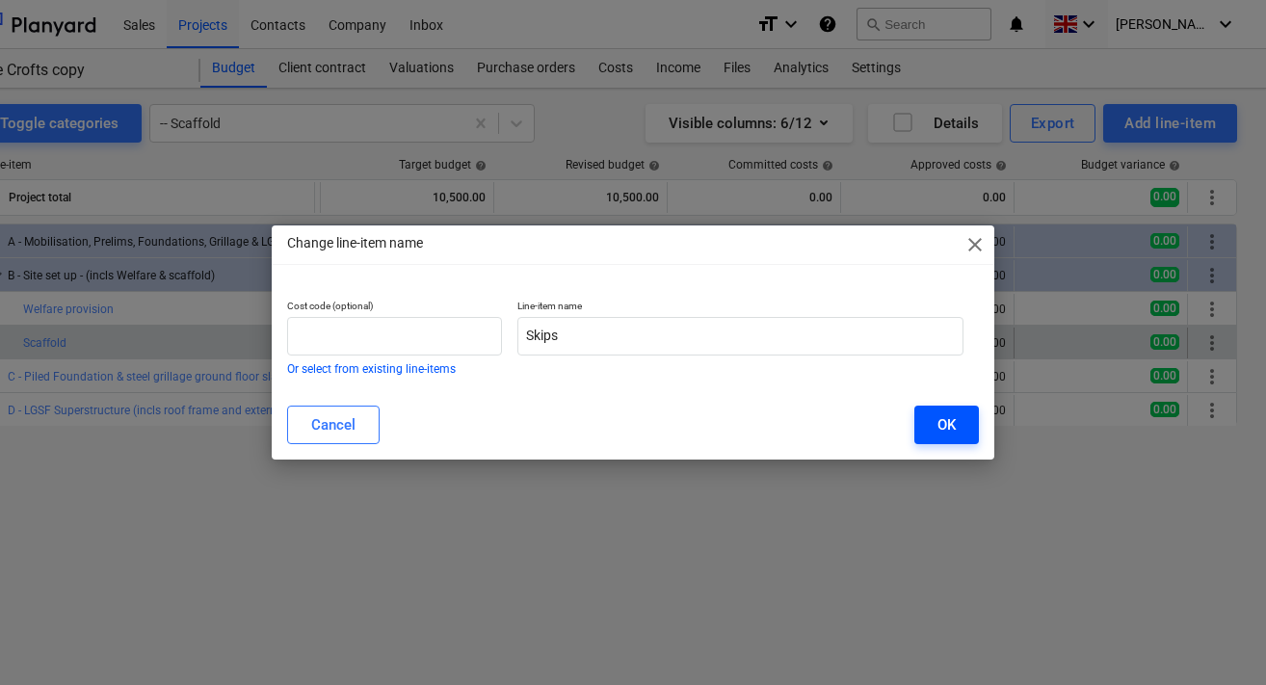
click at [917, 431] on button "OK" at bounding box center [947, 425] width 65 height 39
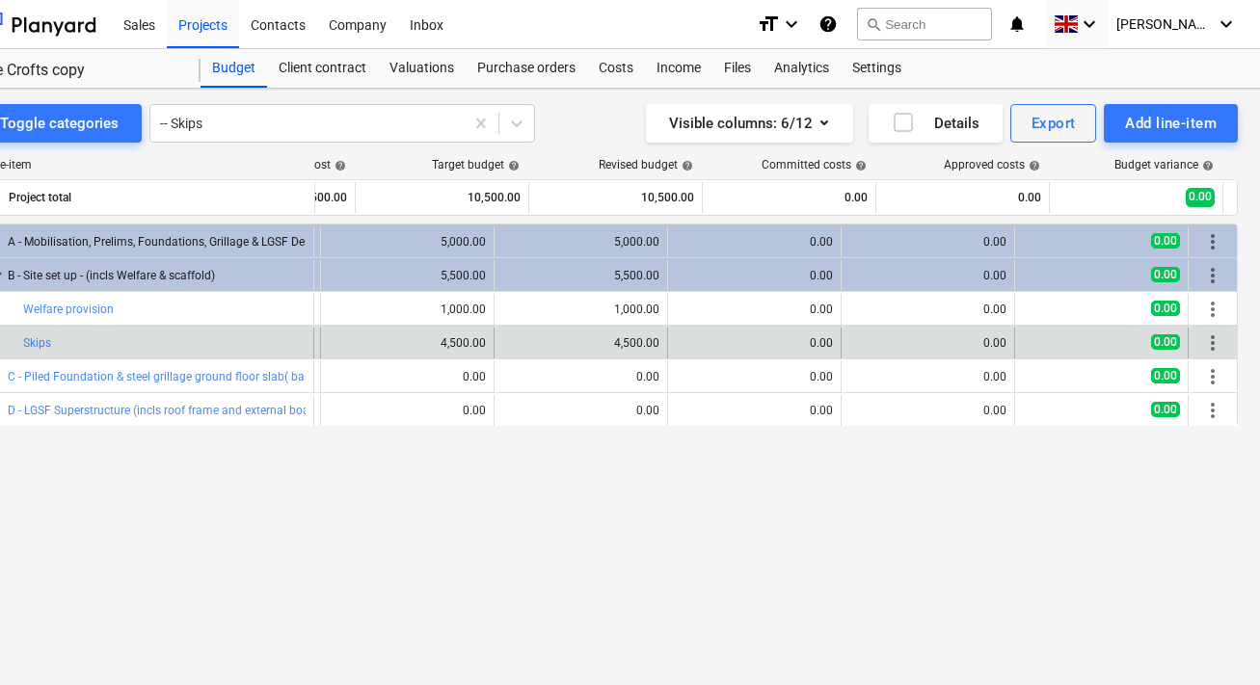
scroll to position [0, 168]
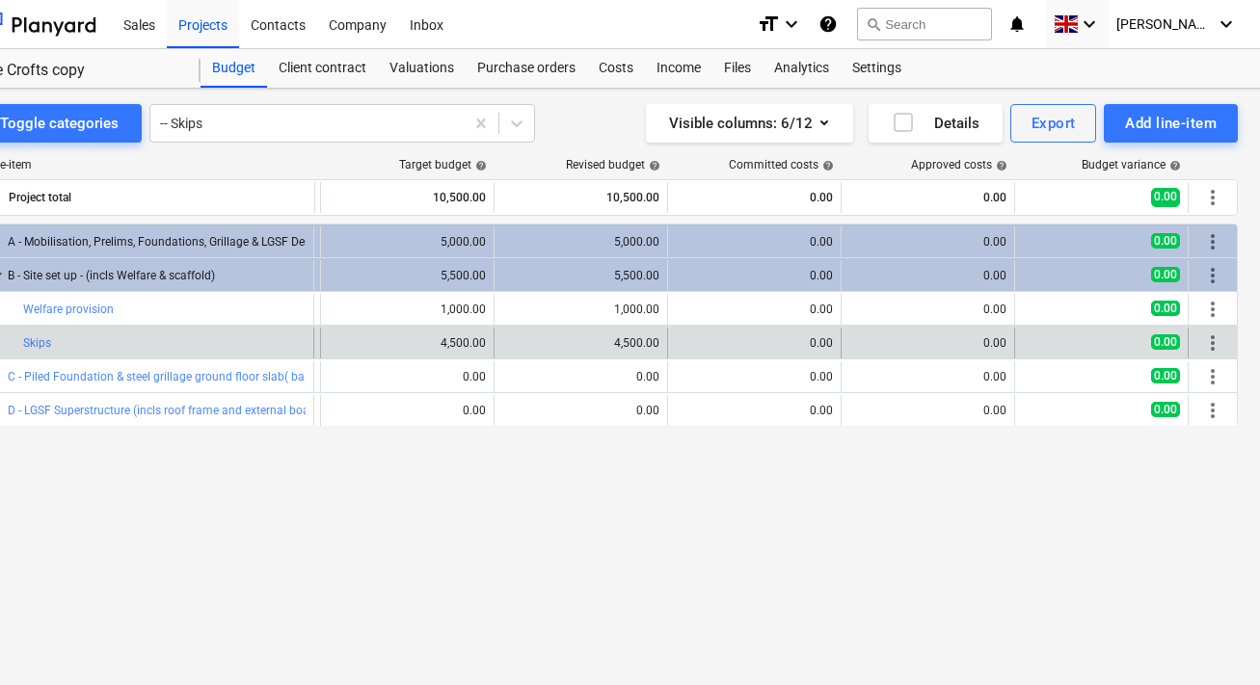
click at [1219, 347] on span "more_vert" at bounding box center [1212, 343] width 23 height 23
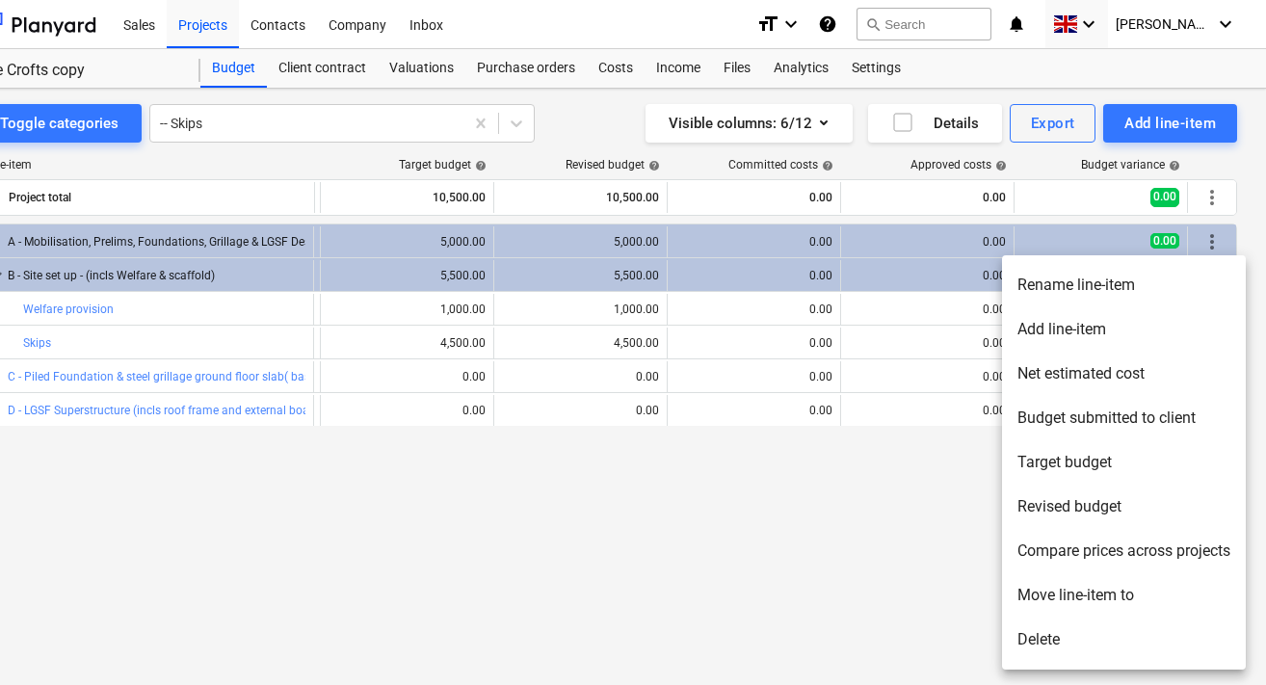
click at [476, 326] on div at bounding box center [633, 342] width 1266 height 685
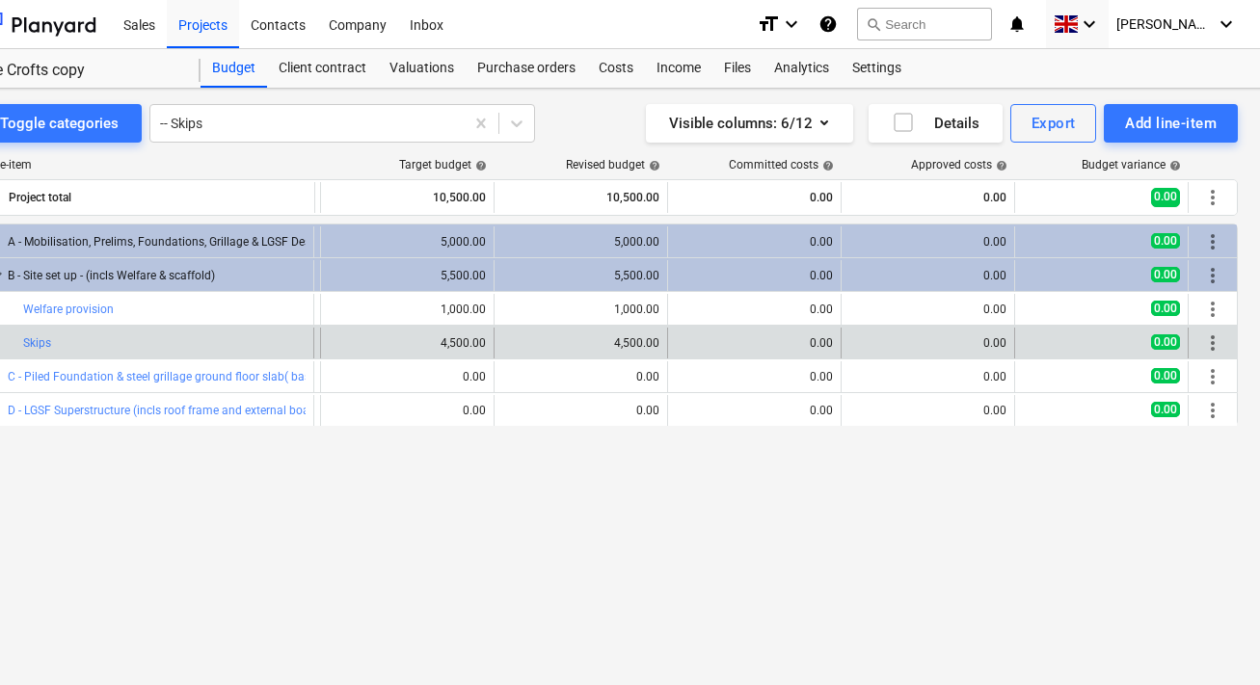
click at [455, 354] on div "edit 4,500.00" at bounding box center [407, 343] width 157 height 31
click at [455, 336] on div "4,500.00" at bounding box center [407, 342] width 157 height 13
click at [348, 338] on button "edit" at bounding box center [340, 343] width 23 height 23
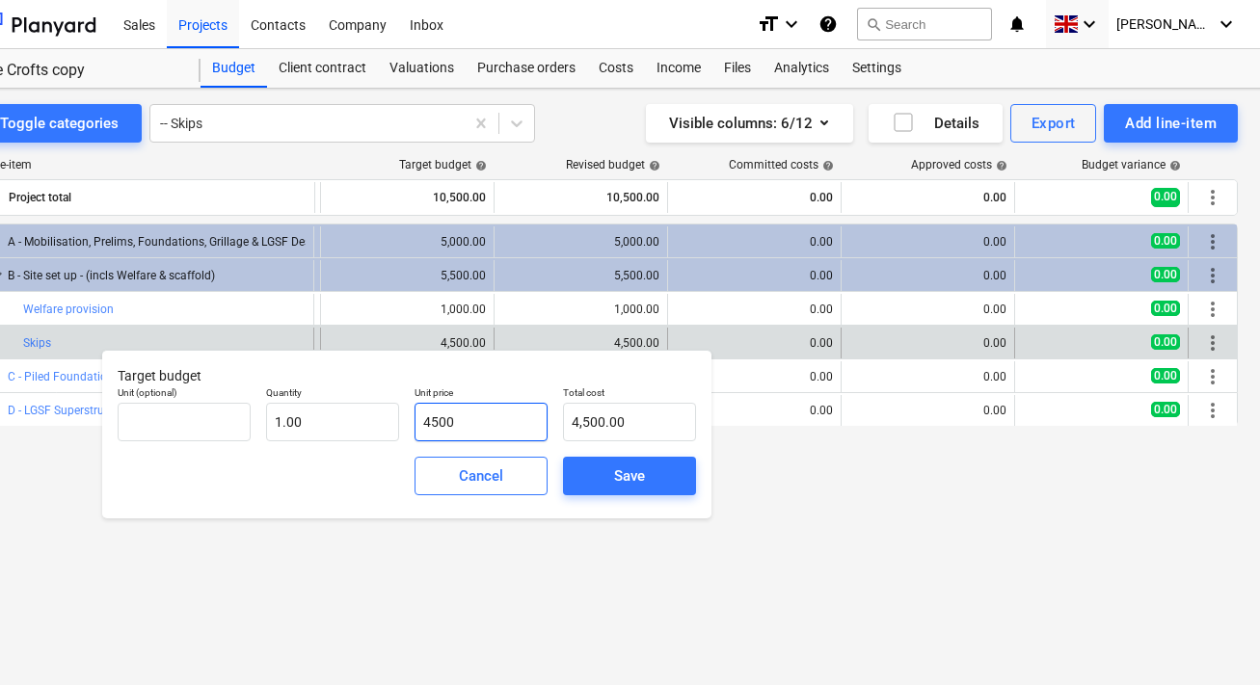
click at [433, 423] on input "4500" at bounding box center [480, 422] width 133 height 39
drag, startPoint x: 484, startPoint y: 419, endPoint x: 375, endPoint y: 415, distance: 109.0
click at [375, 415] on div "Unit (optional) Quantity 1.00 Unit price 4500 Total cost 4,500.00" at bounding box center [407, 414] width 594 height 70
click at [619, 480] on div "Save" at bounding box center [629, 476] width 31 height 25
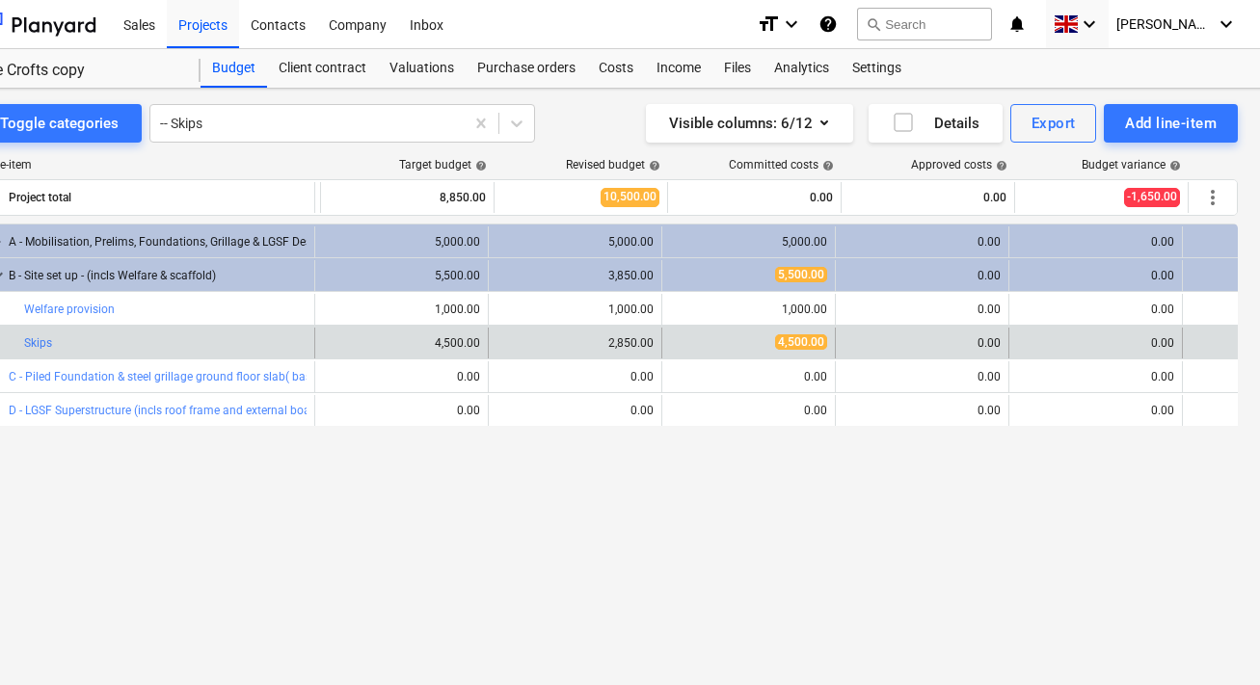
click at [467, 335] on div "edit 4,500.00" at bounding box center [401, 343] width 157 height 31
click at [332, 345] on span "edit" at bounding box center [334, 342] width 15 height 15
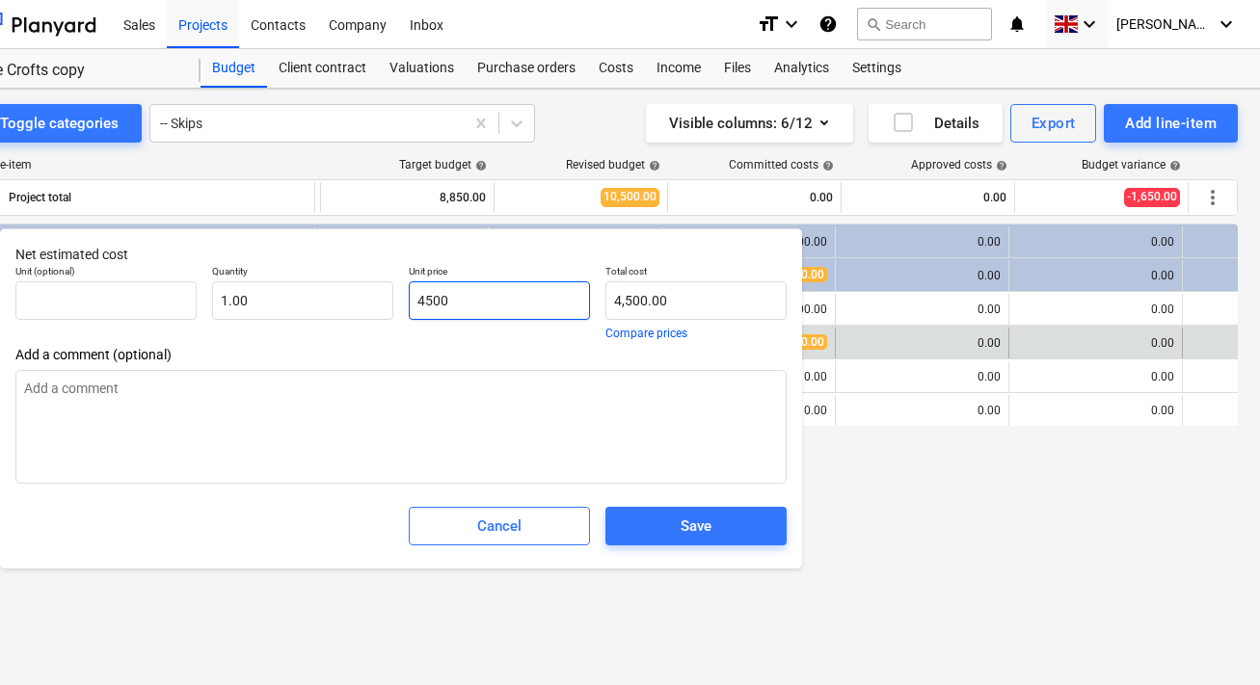
drag, startPoint x: 479, startPoint y: 303, endPoint x: 394, endPoint y: 303, distance: 84.8
click at [394, 303] on div "Unit (optional) Quantity 1.00 Unit price 4500 Total cost 4,500.00 Compare prices" at bounding box center [401, 302] width 786 height 90
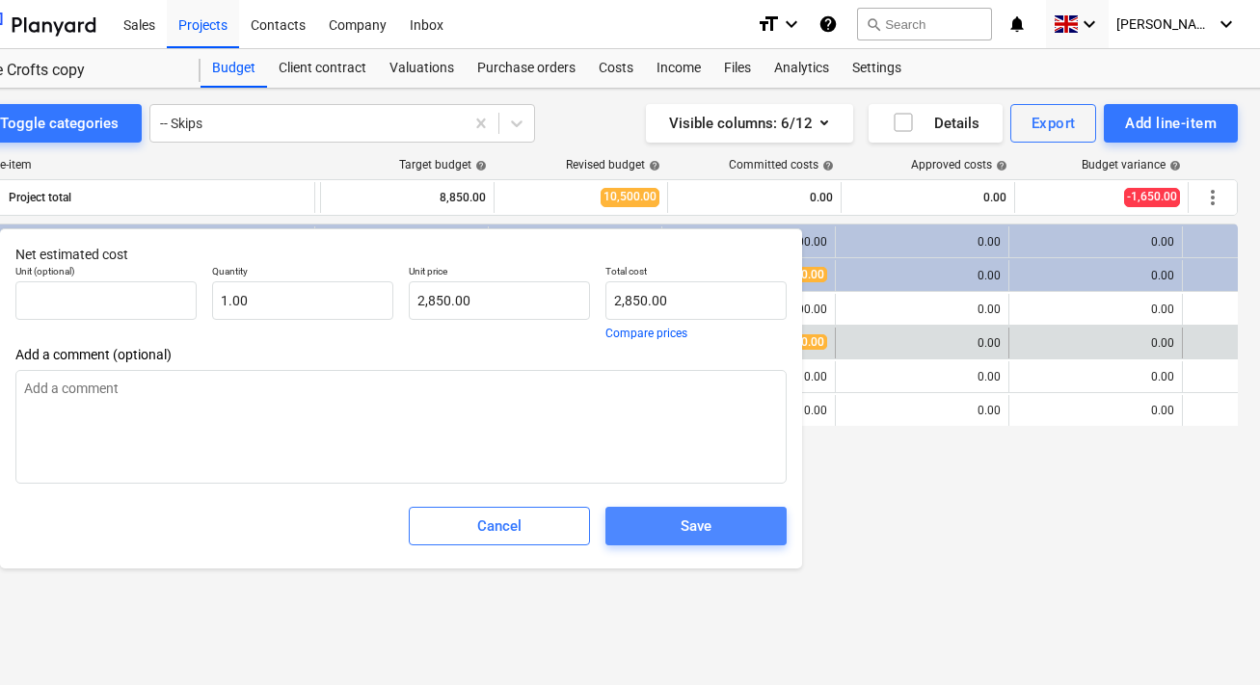
click at [670, 529] on span "Save" at bounding box center [695, 526] width 135 height 25
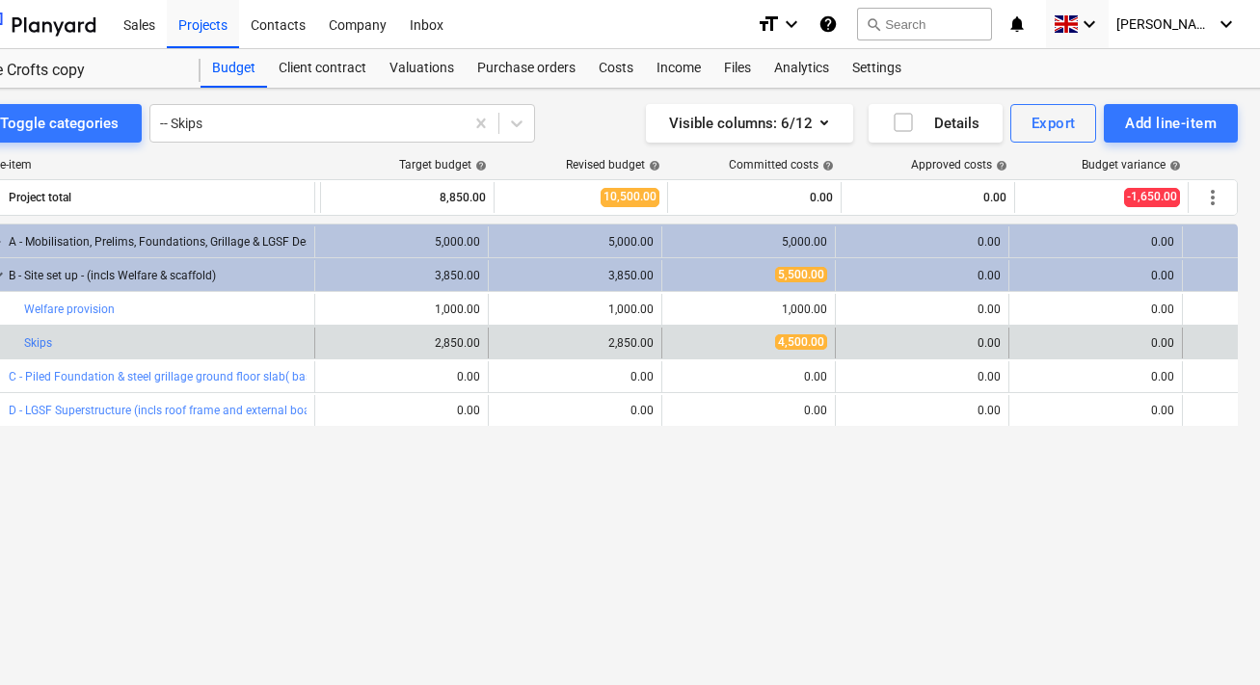
click at [791, 327] on div "bar_chart Skips edit 2,850.00 edit 2,850.00 edit 4,500.00 0.00 0.00 -1,650.00 m…" at bounding box center [691, 342] width 1426 height 33
click at [786, 337] on span "4,500.00" at bounding box center [801, 341] width 52 height 15
click at [683, 344] on span "edit" at bounding box center [681, 342] width 15 height 15
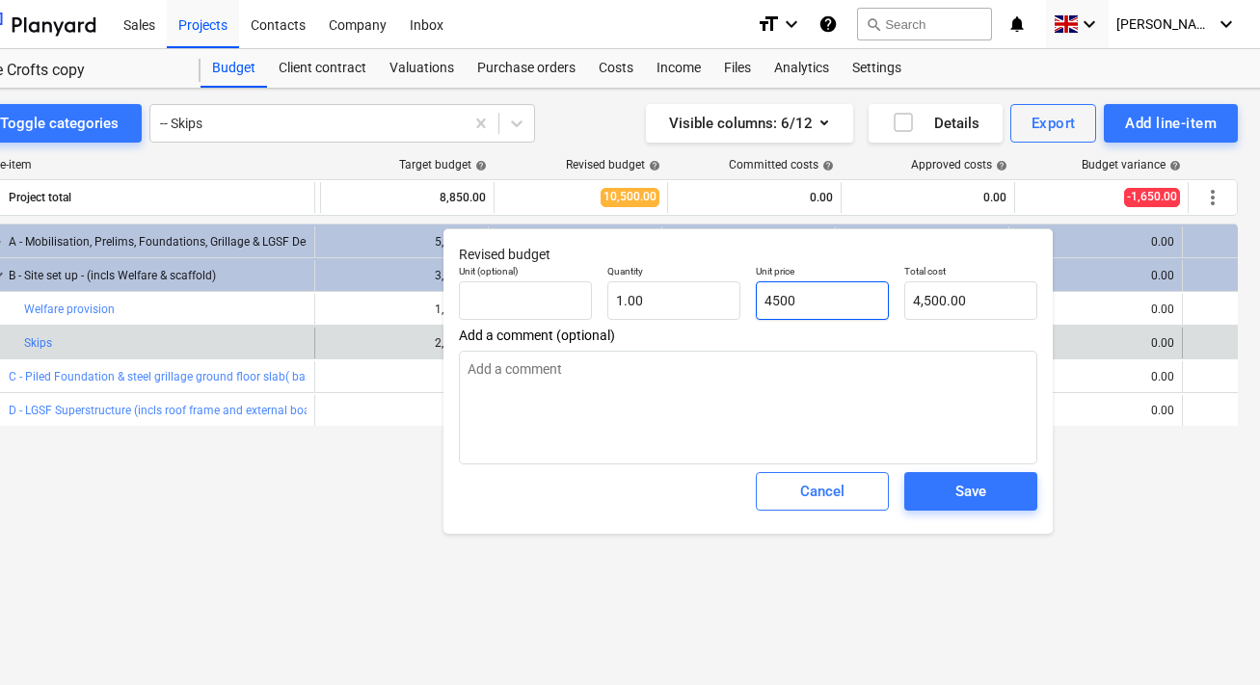
click at [785, 291] on input "4500" at bounding box center [822, 300] width 133 height 39
drag, startPoint x: 811, startPoint y: 298, endPoint x: 749, endPoint y: 296, distance: 62.7
click at [750, 296] on div "Unit price 4500" at bounding box center [822, 292] width 148 height 70
click at [952, 482] on span "Save" at bounding box center [970, 491] width 87 height 25
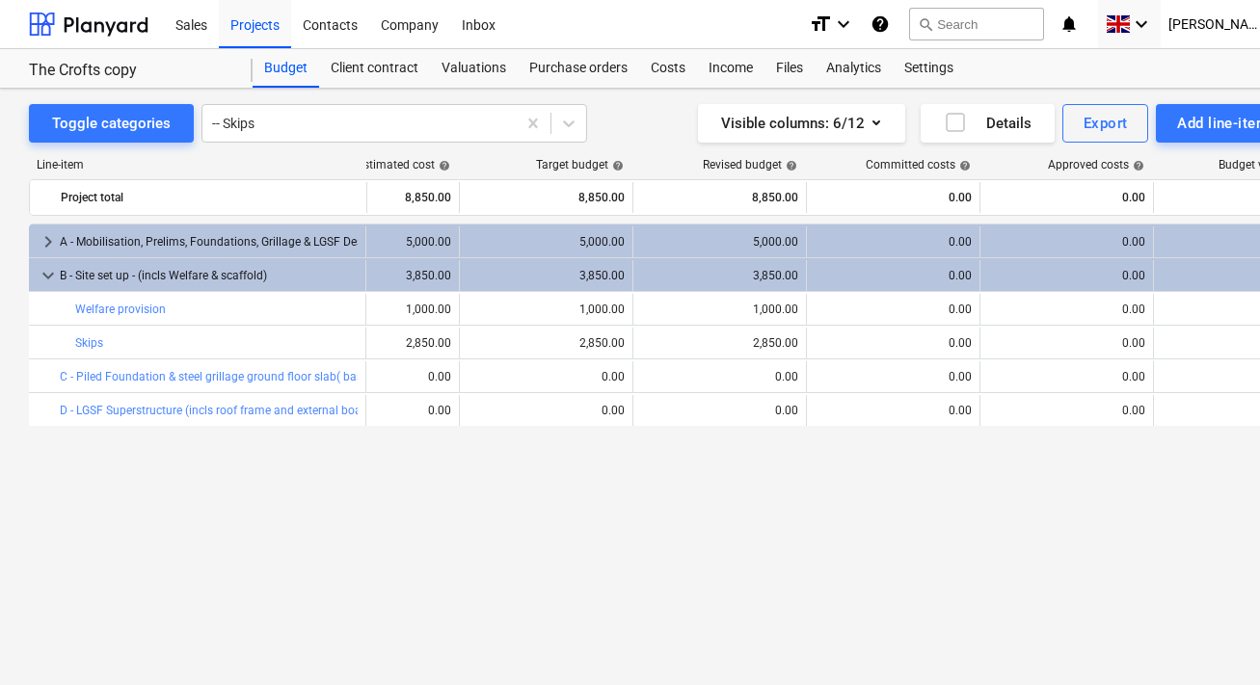
scroll to position [0, 104]
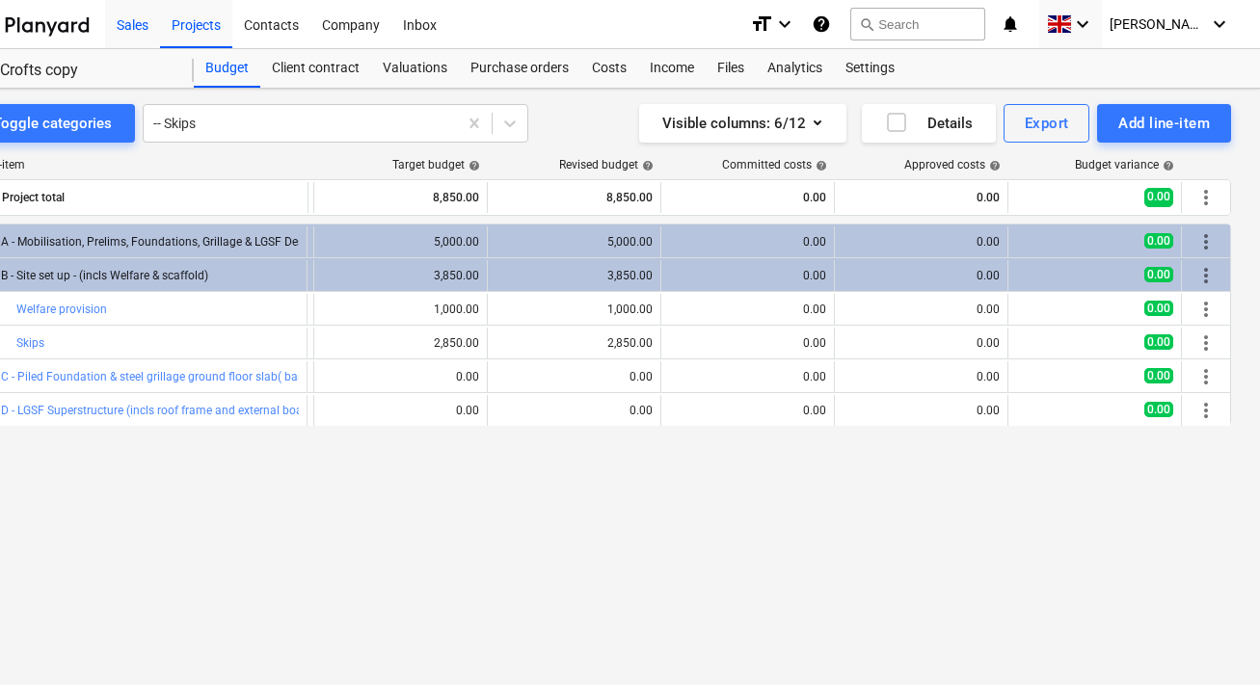
click at [155, 44] on div "Sales" at bounding box center [132, 23] width 55 height 49
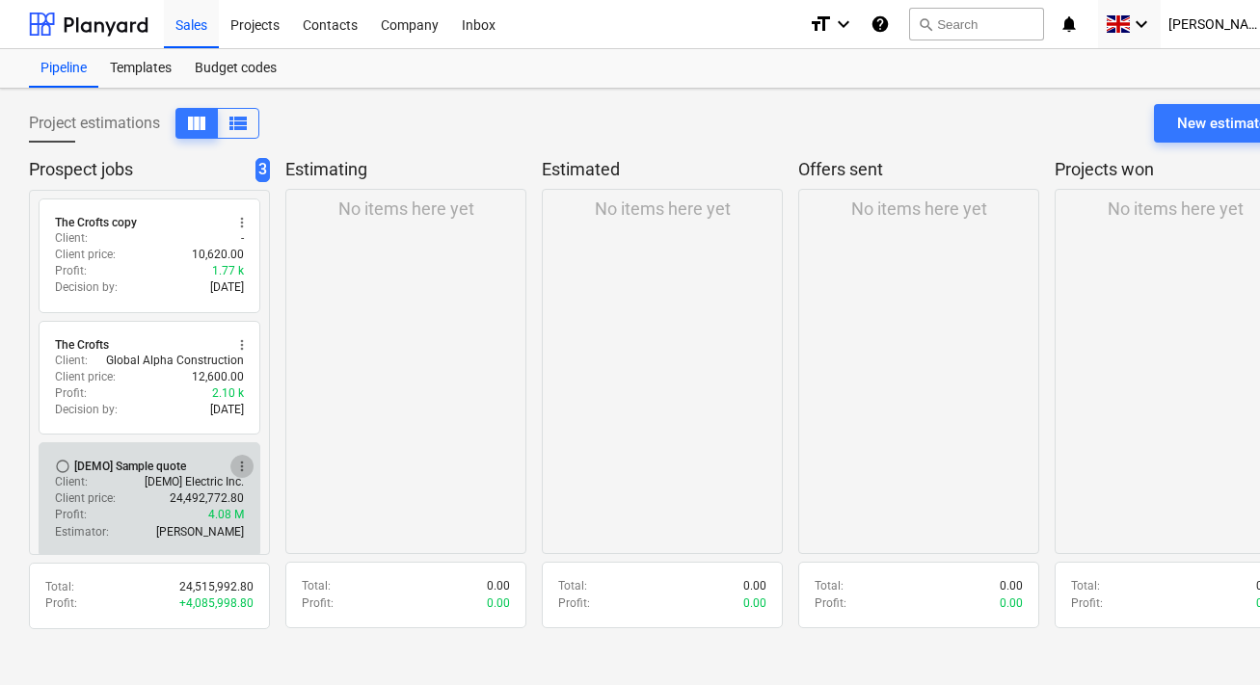
click at [240, 459] on span "more_vert" at bounding box center [241, 466] width 15 height 15
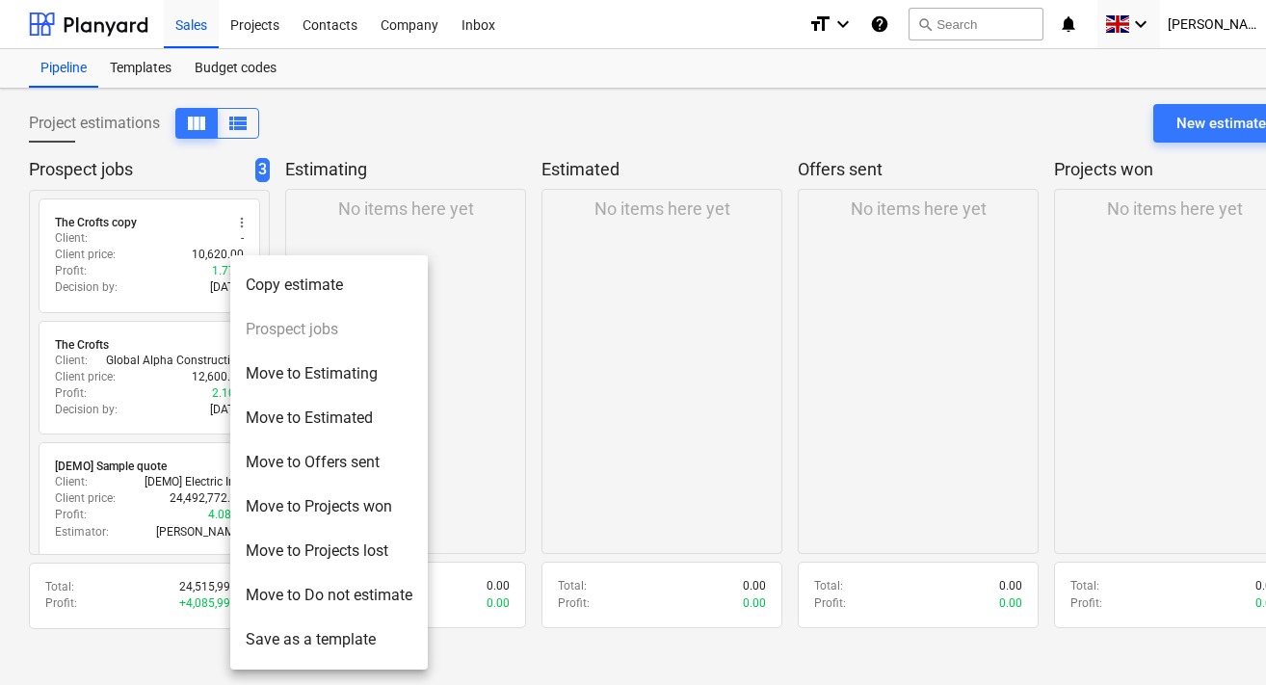
click at [340, 128] on div at bounding box center [633, 342] width 1266 height 685
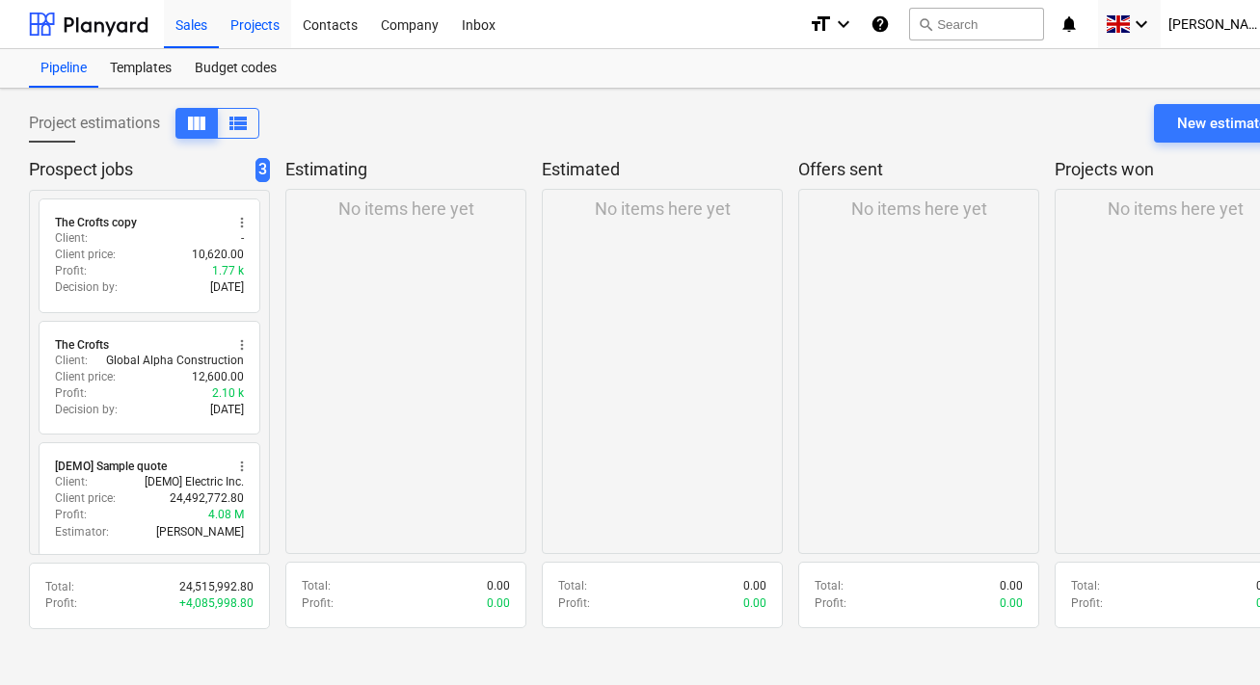
click at [268, 26] on div "Projects" at bounding box center [255, 23] width 72 height 49
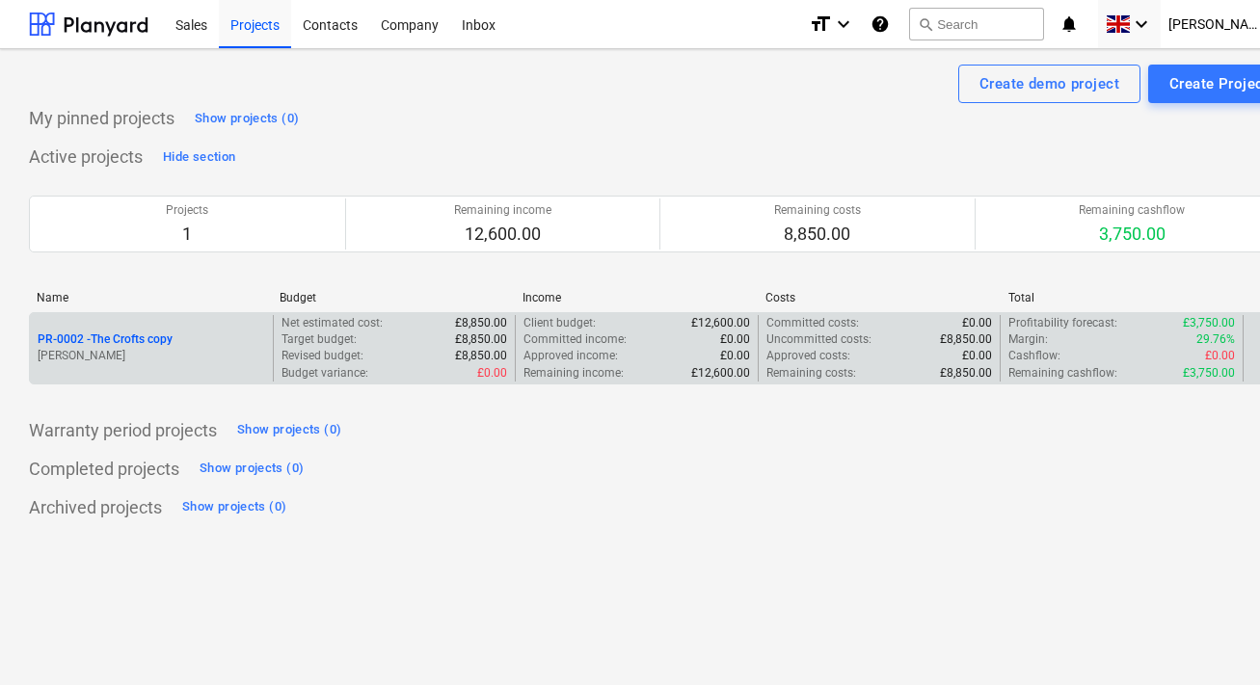
click at [144, 336] on p "PR-0002 - The Crofts copy" at bounding box center [105, 340] width 135 height 16
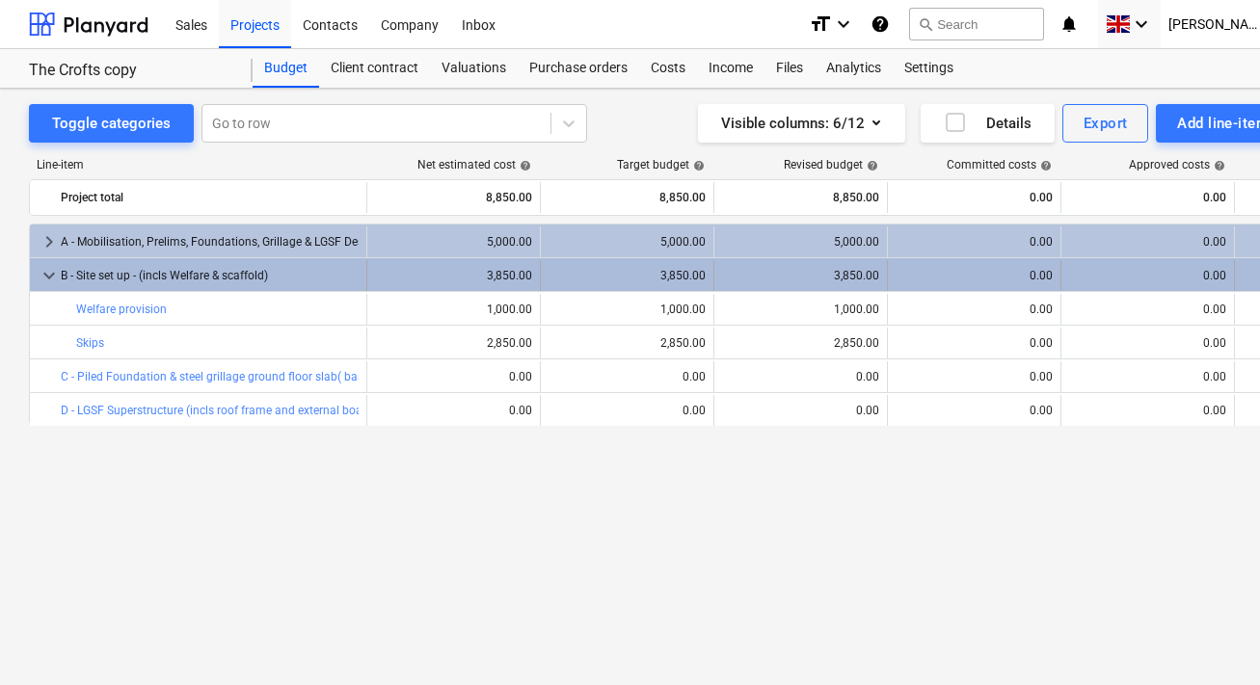
click at [48, 273] on span "keyboard_arrow_down" at bounding box center [49, 275] width 23 height 23
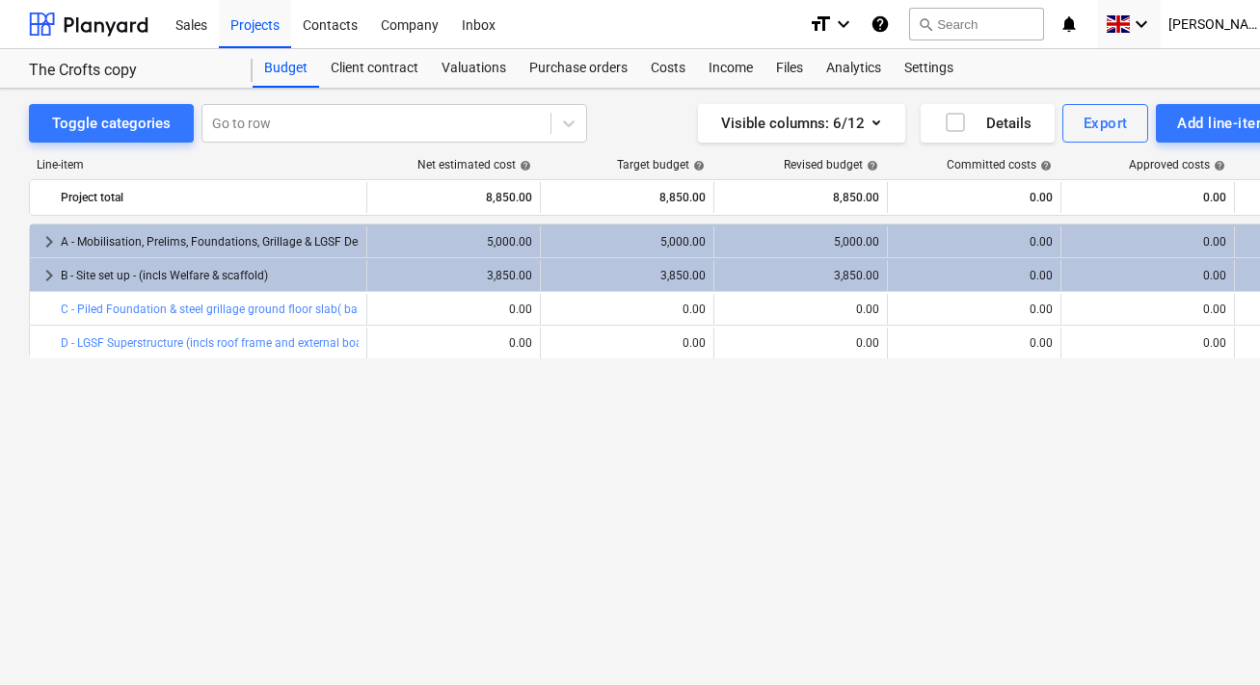
click at [66, 378] on div "keyboard_arrow_right A - Mobilisation, Prelims, Foundations, Grillage & LGSF De…" at bounding box center [659, 415] width 1261 height 382
click at [816, 118] on div "Visible columns : 6/12" at bounding box center [801, 123] width 161 height 25
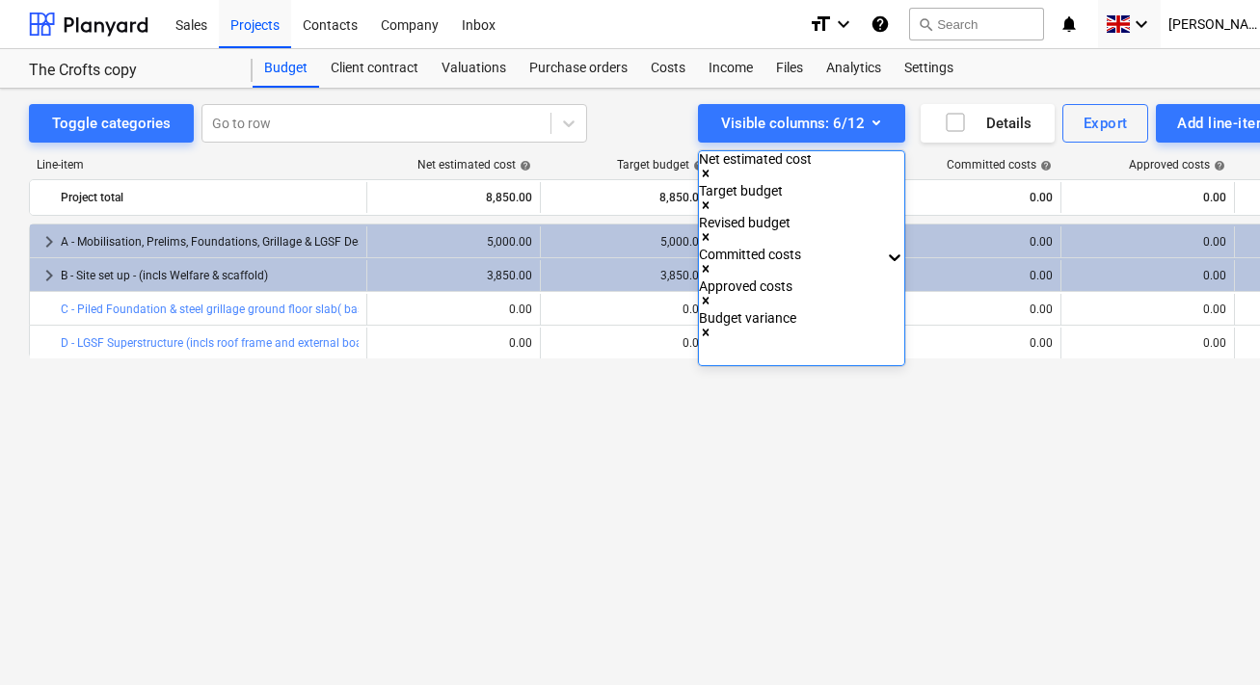
scroll to position [18, 0]
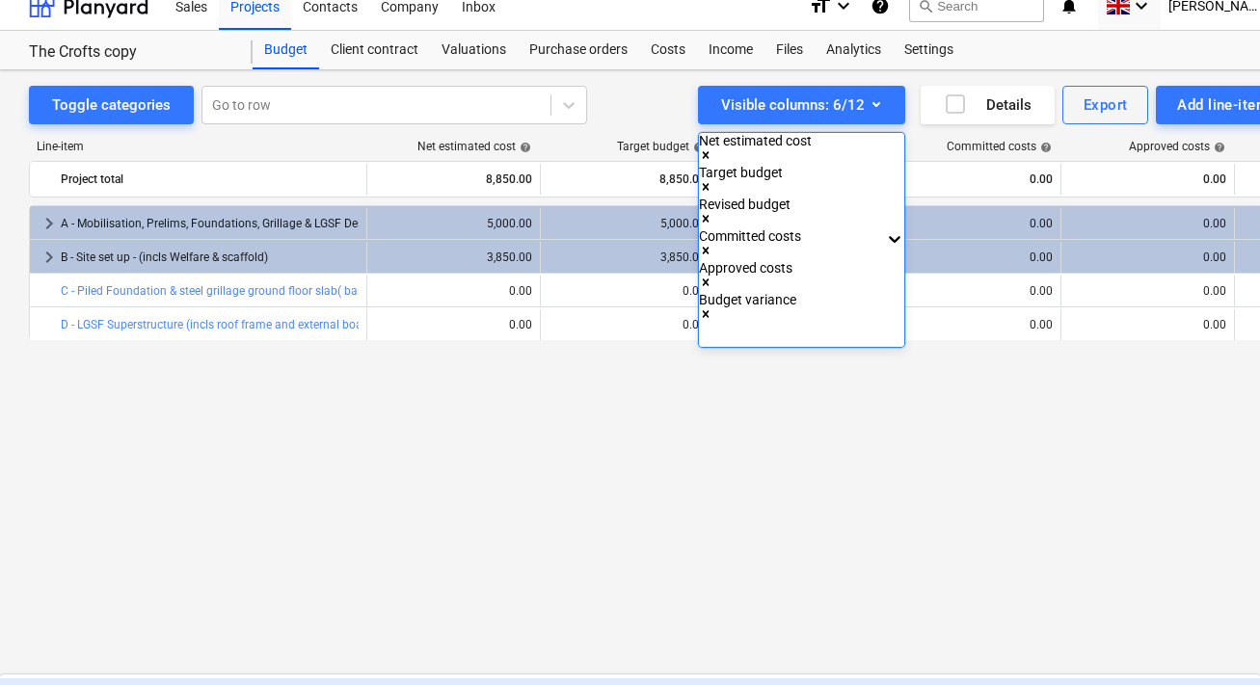
click at [712, 244] on icon "Remove Committed costs" at bounding box center [705, 250] width 13 height 13
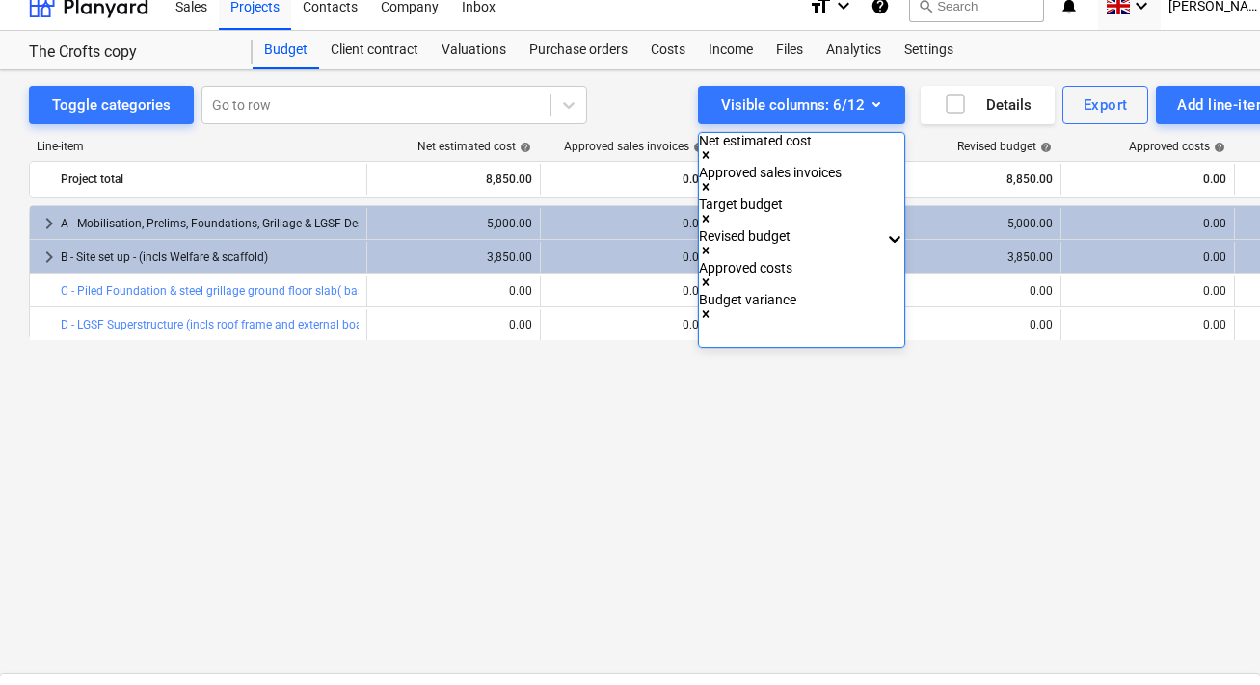
click at [975, 413] on div at bounding box center [630, 342] width 1260 height 685
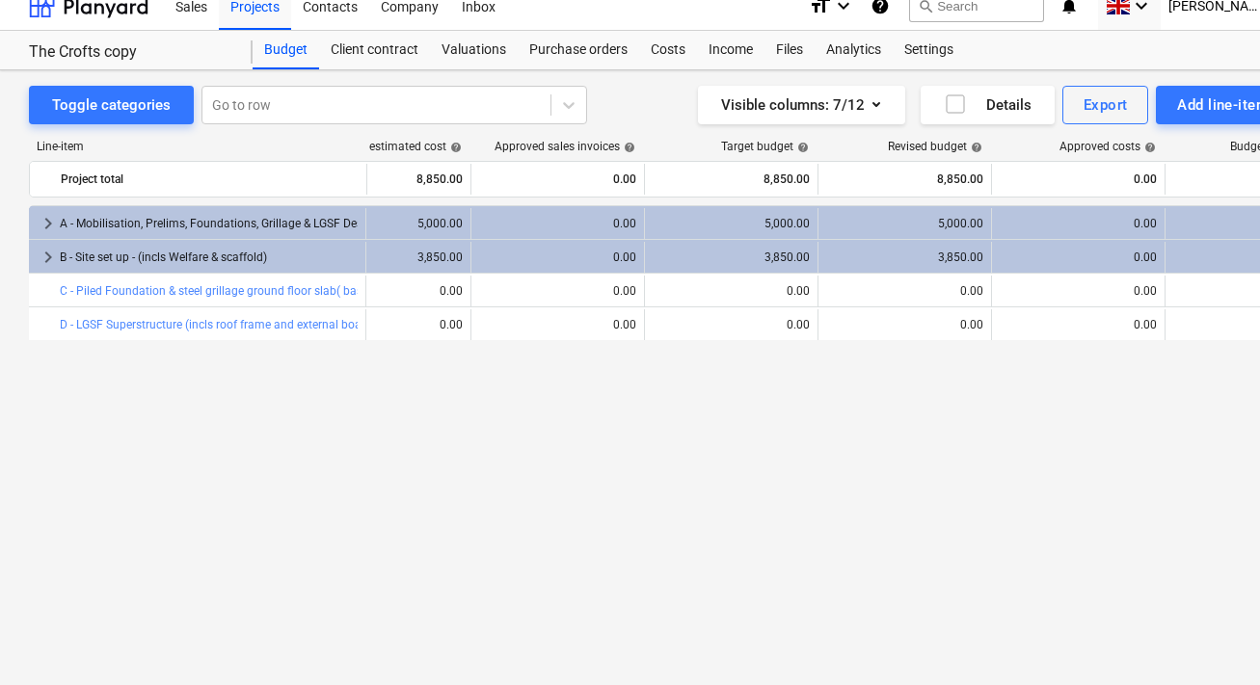
scroll to position [0, 111]
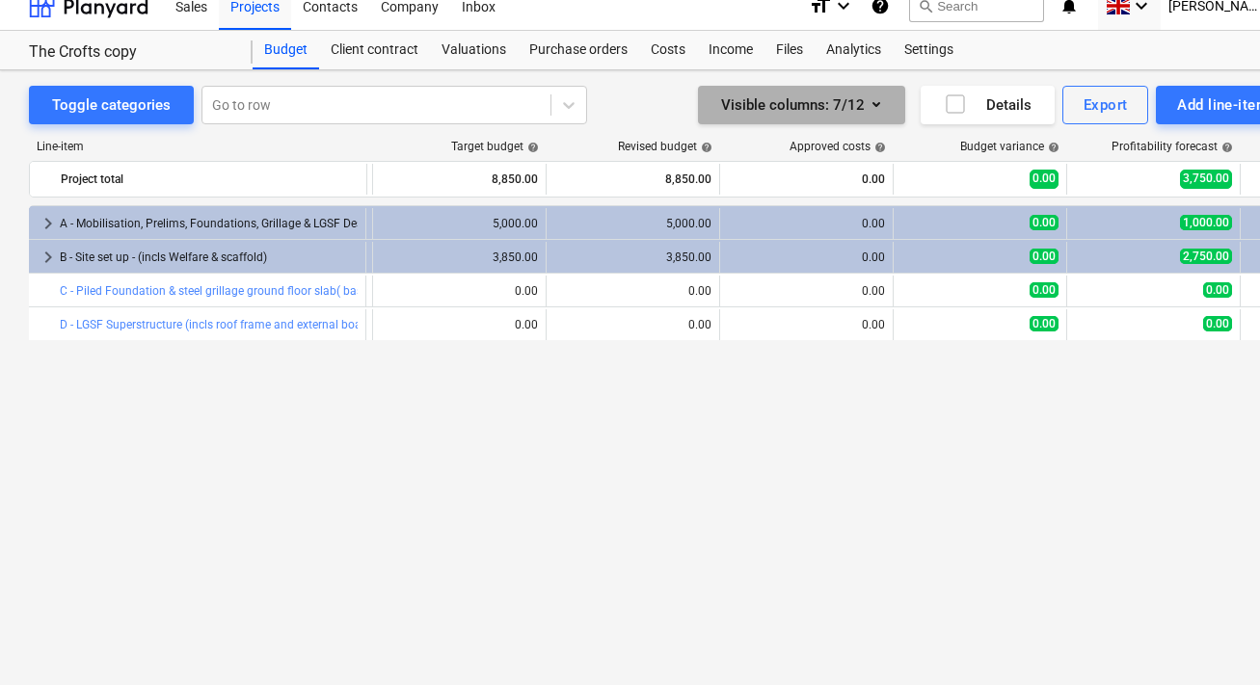
click at [866, 114] on icon "button" at bounding box center [875, 104] width 23 height 23
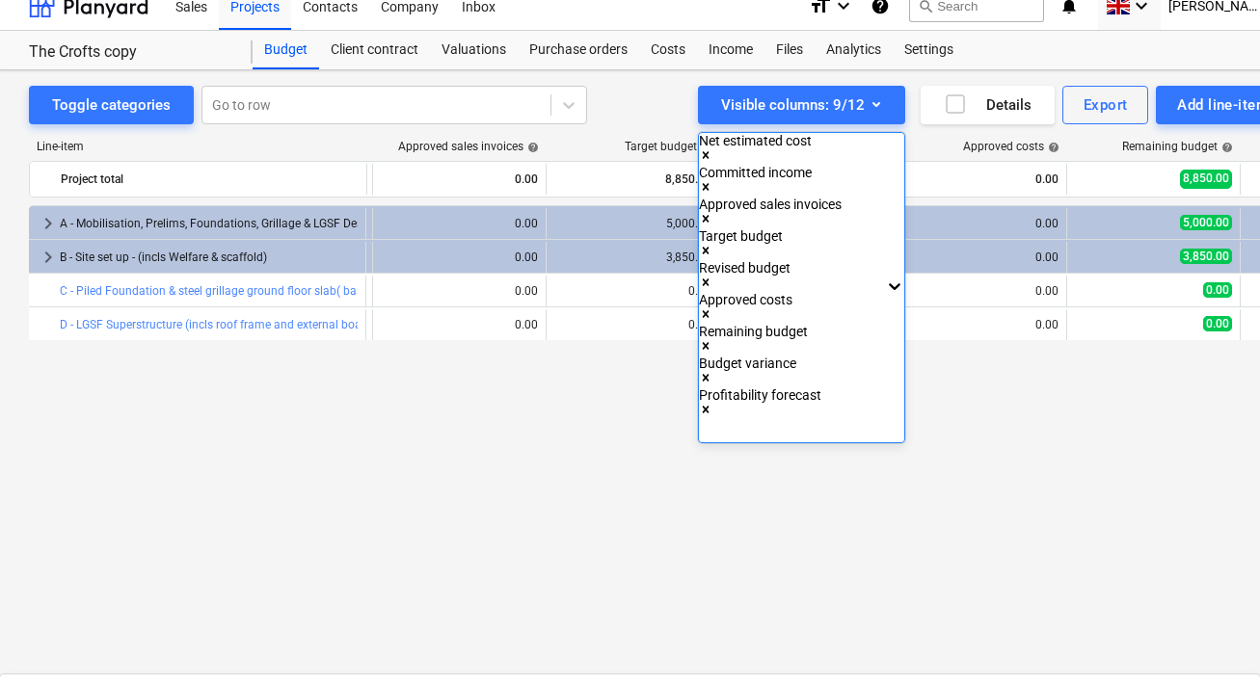
click at [965, 457] on div at bounding box center [630, 342] width 1260 height 685
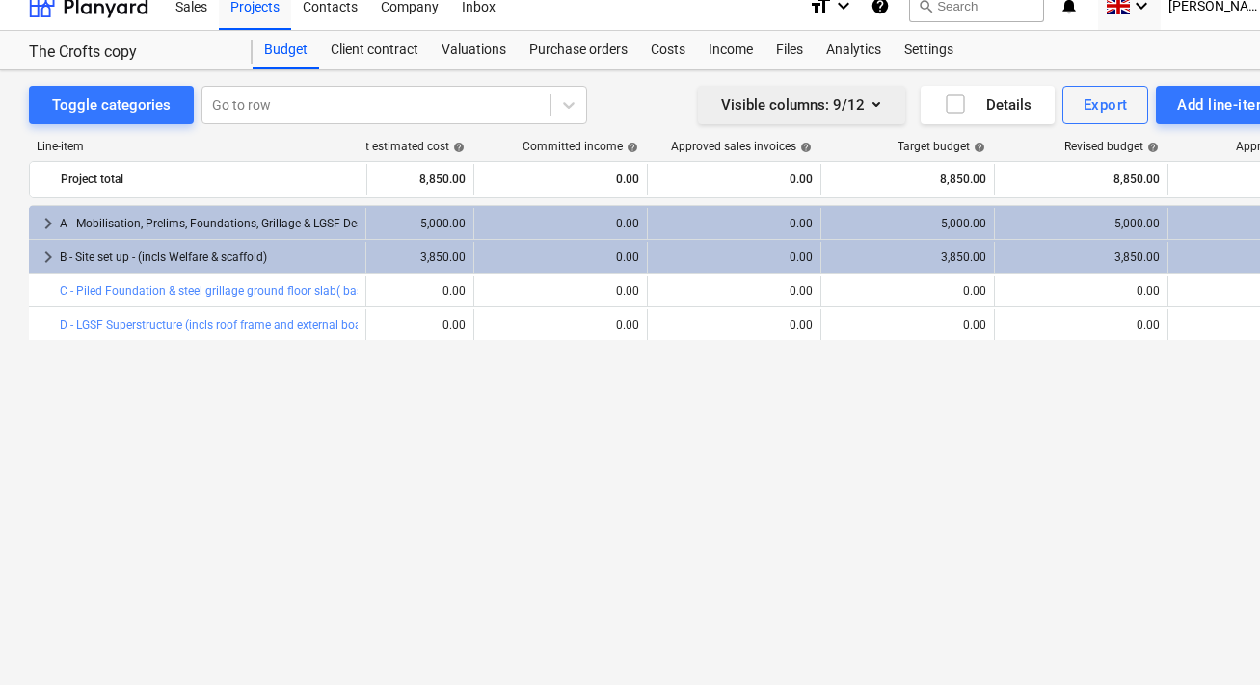
click at [884, 113] on icon "button" at bounding box center [875, 104] width 23 height 23
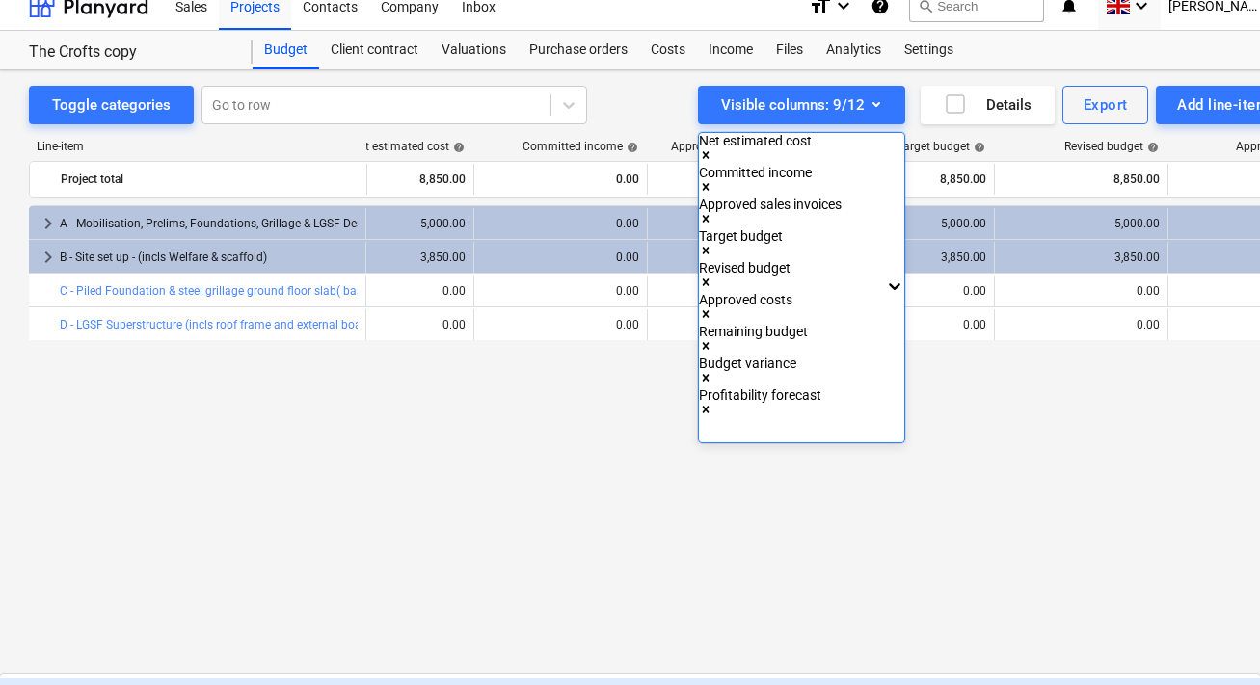
click at [832, 678] on div "Budget submitted to client" at bounding box center [630, 693] width 1260 height 31
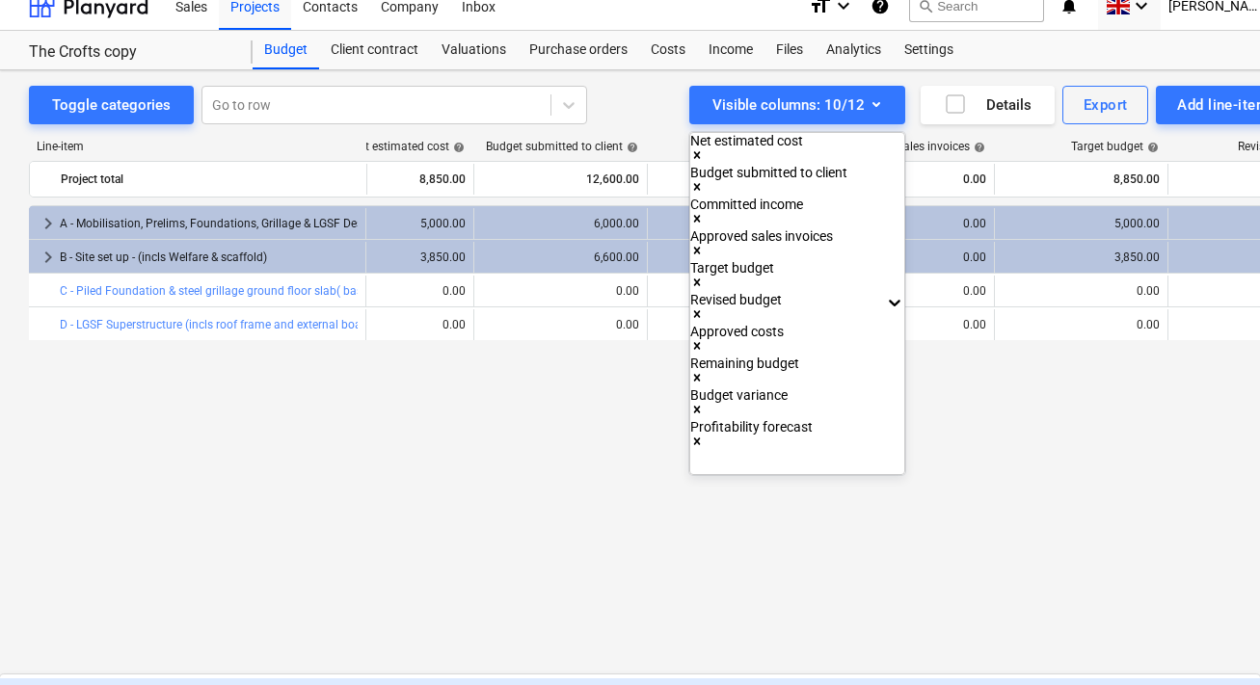
click at [1011, 459] on div at bounding box center [630, 342] width 1260 height 685
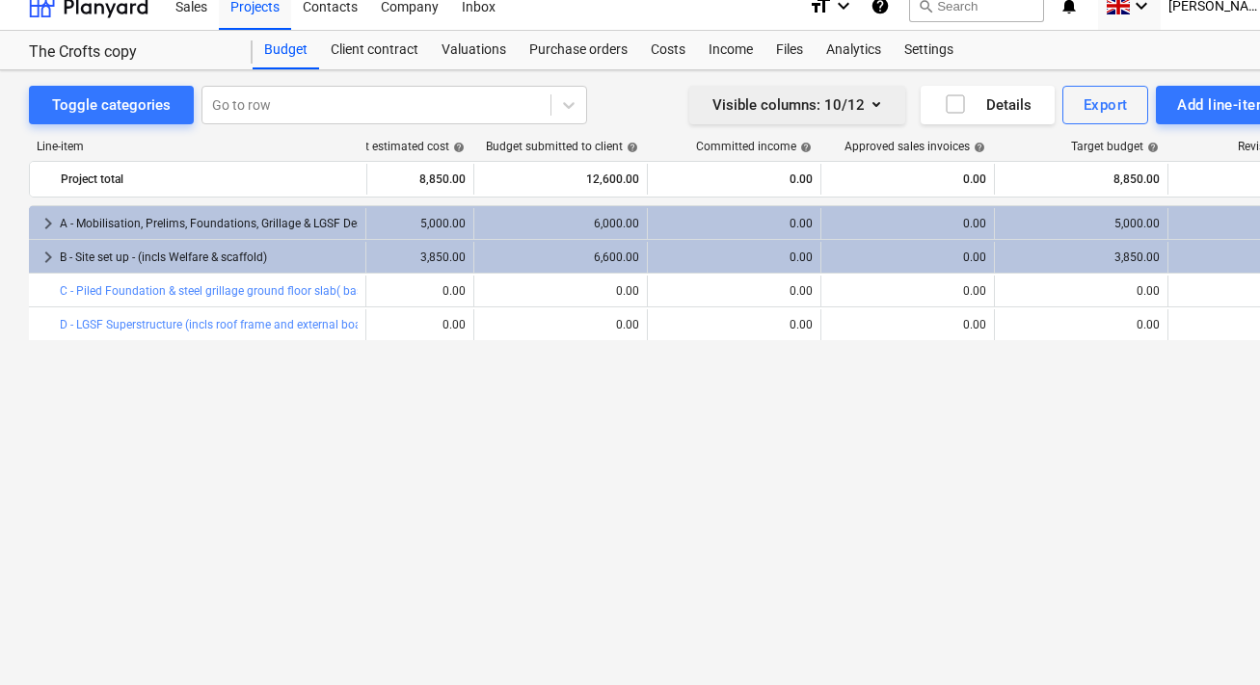
click at [882, 120] on button "Visible columns : 10/12" at bounding box center [797, 105] width 216 height 39
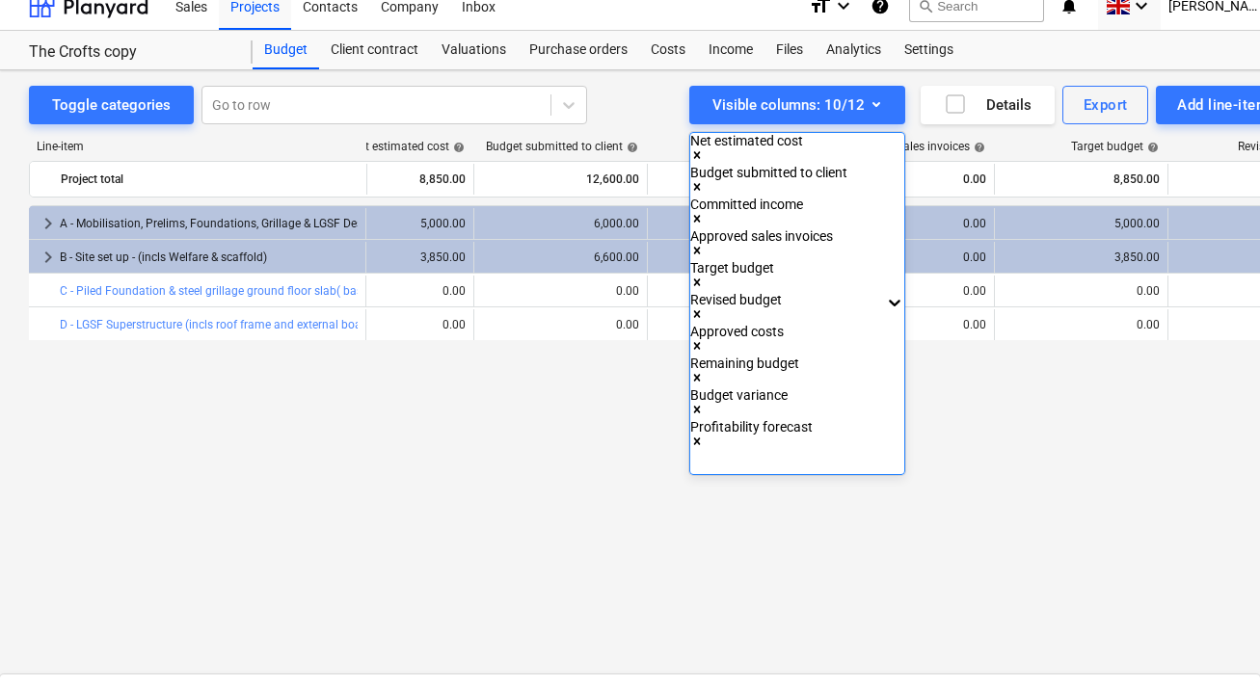
click at [701, 215] on icon "Remove Committed income" at bounding box center [697, 218] width 7 height 7
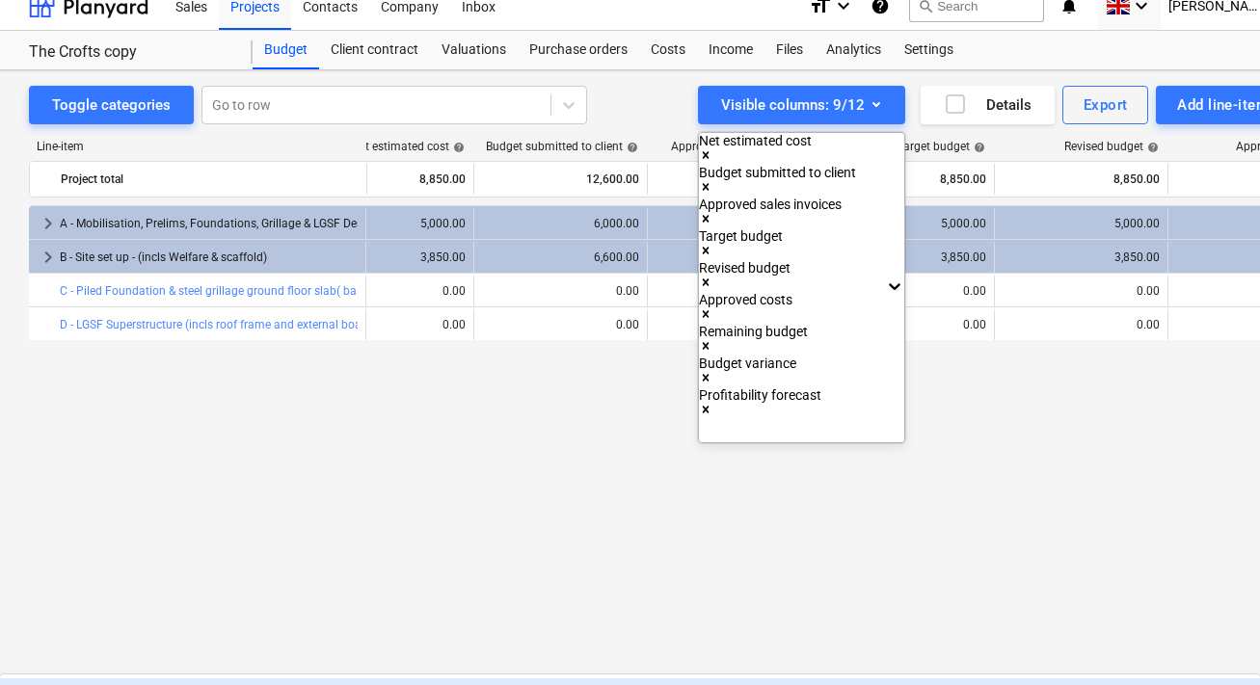
click at [1001, 390] on div at bounding box center [630, 342] width 1260 height 685
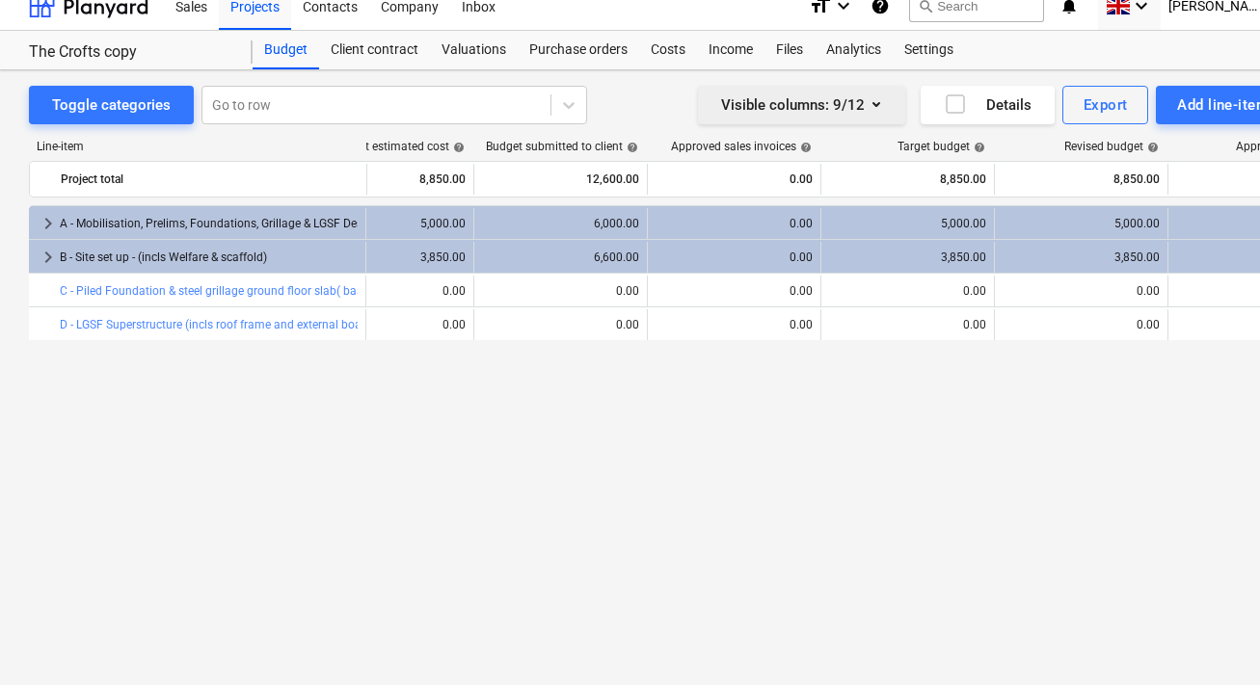
click at [890, 97] on button "Visible columns : 9/12" at bounding box center [801, 105] width 207 height 39
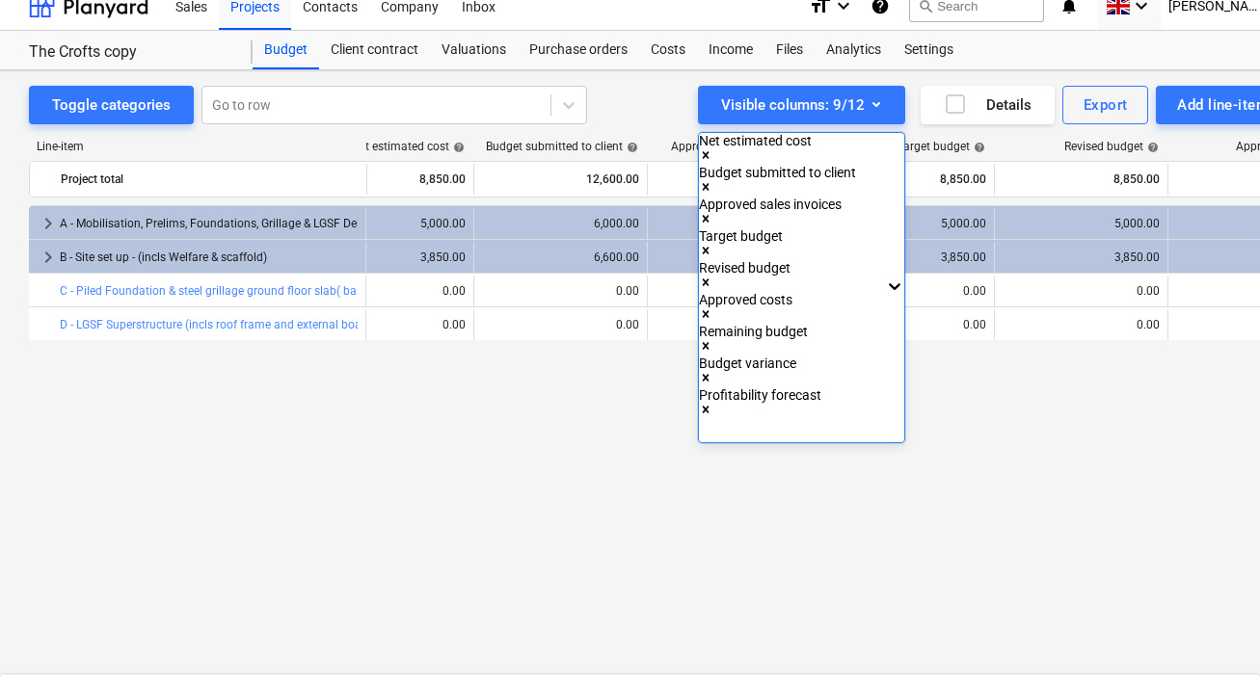
click at [709, 215] on icon "Remove Approved sales invoices" at bounding box center [706, 218] width 7 height 7
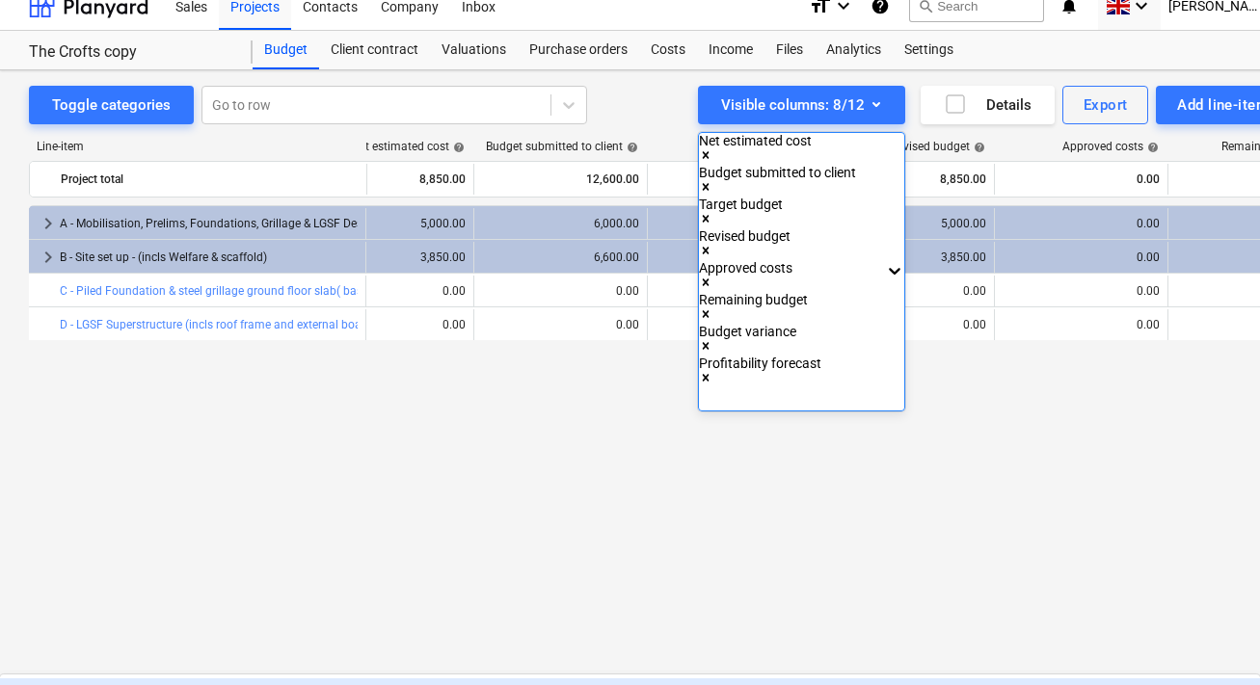
click at [980, 442] on div at bounding box center [630, 342] width 1260 height 685
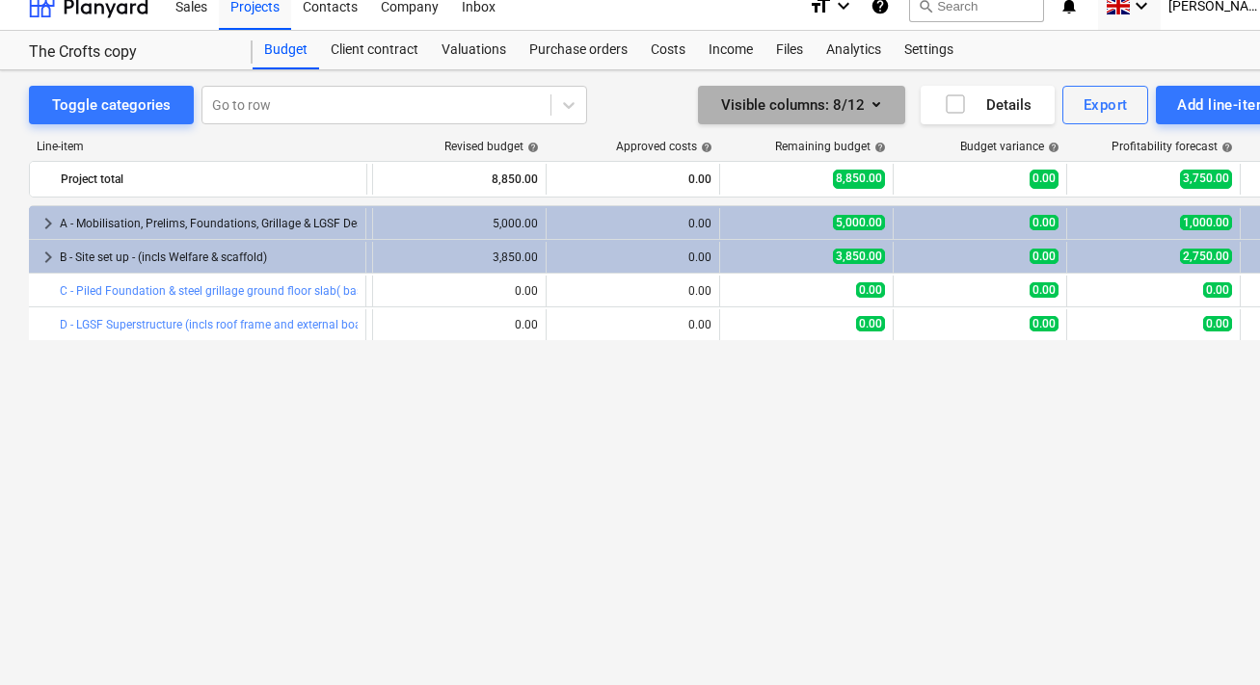
click at [876, 103] on icon "button" at bounding box center [876, 104] width 8 height 5
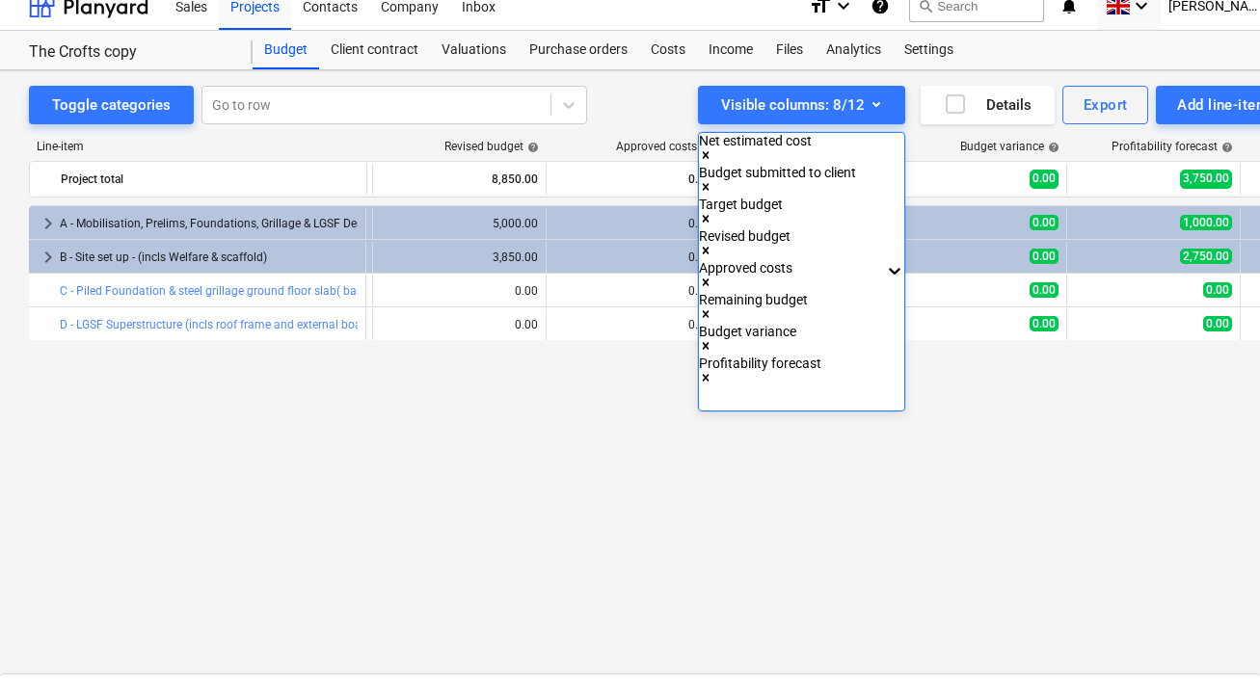
click at [709, 279] on icon "Remove Approved costs" at bounding box center [706, 282] width 7 height 7
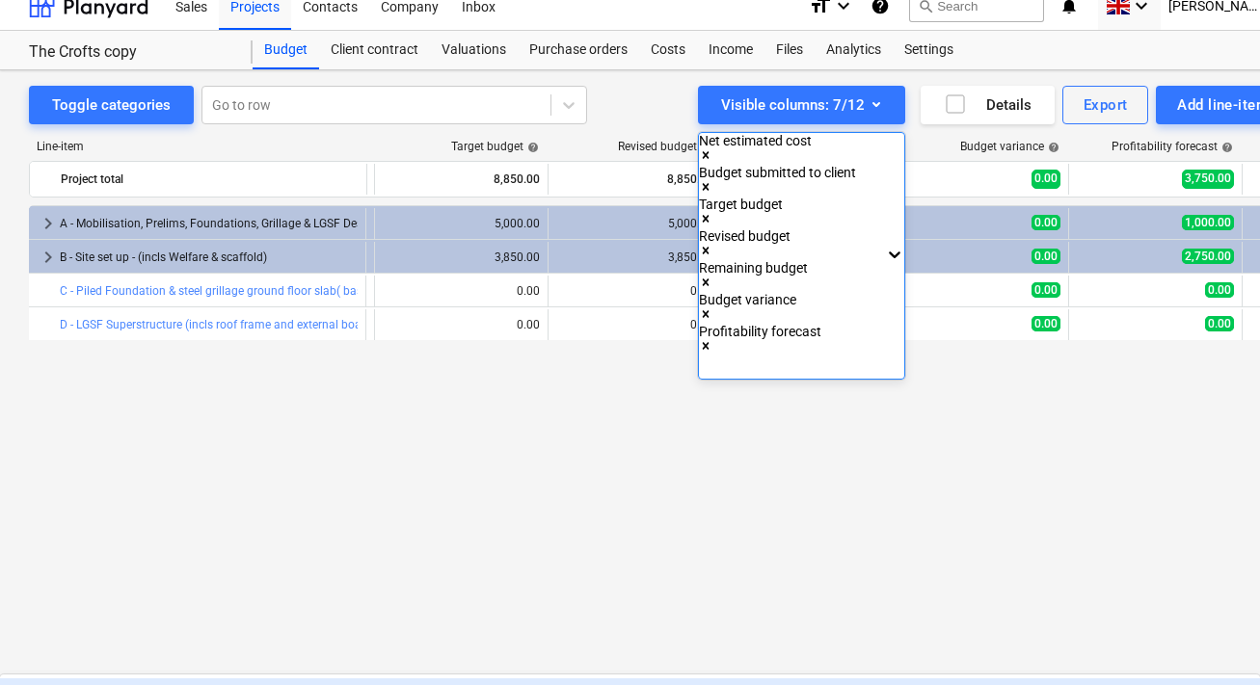
click at [712, 244] on icon "Remove Revised budget" at bounding box center [705, 250] width 13 height 13
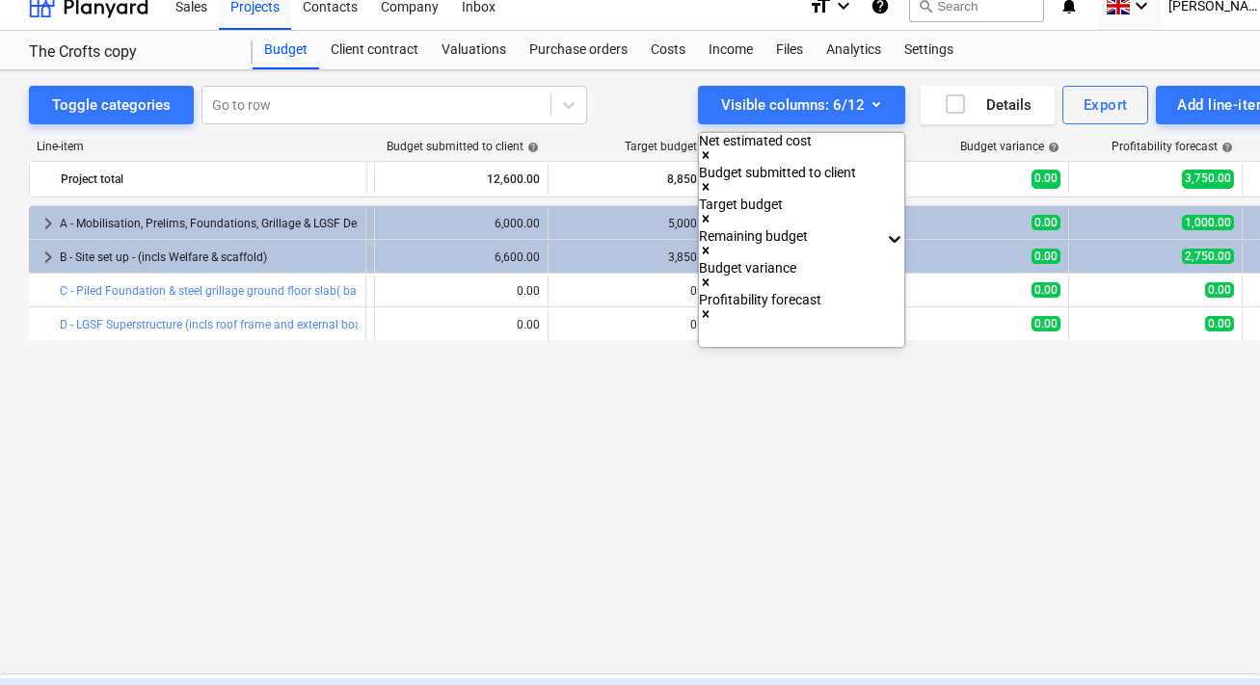
click at [947, 373] on div at bounding box center [630, 342] width 1260 height 685
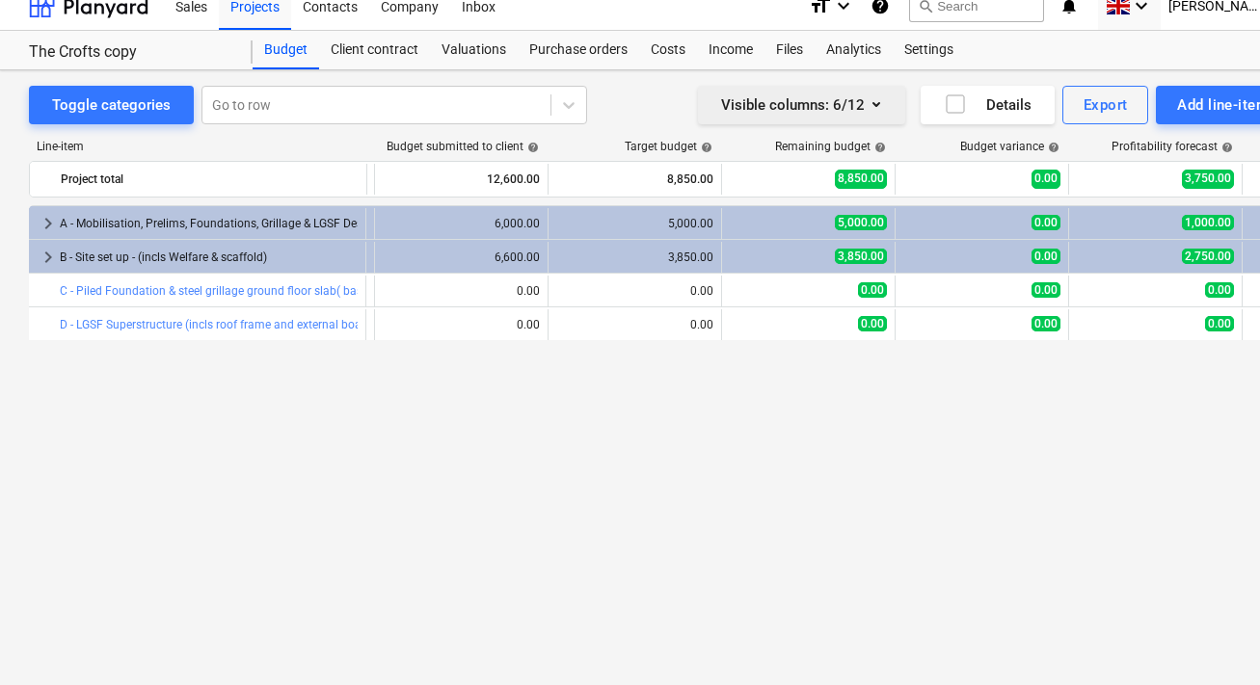
click at [881, 110] on icon "button" at bounding box center [875, 104] width 23 height 23
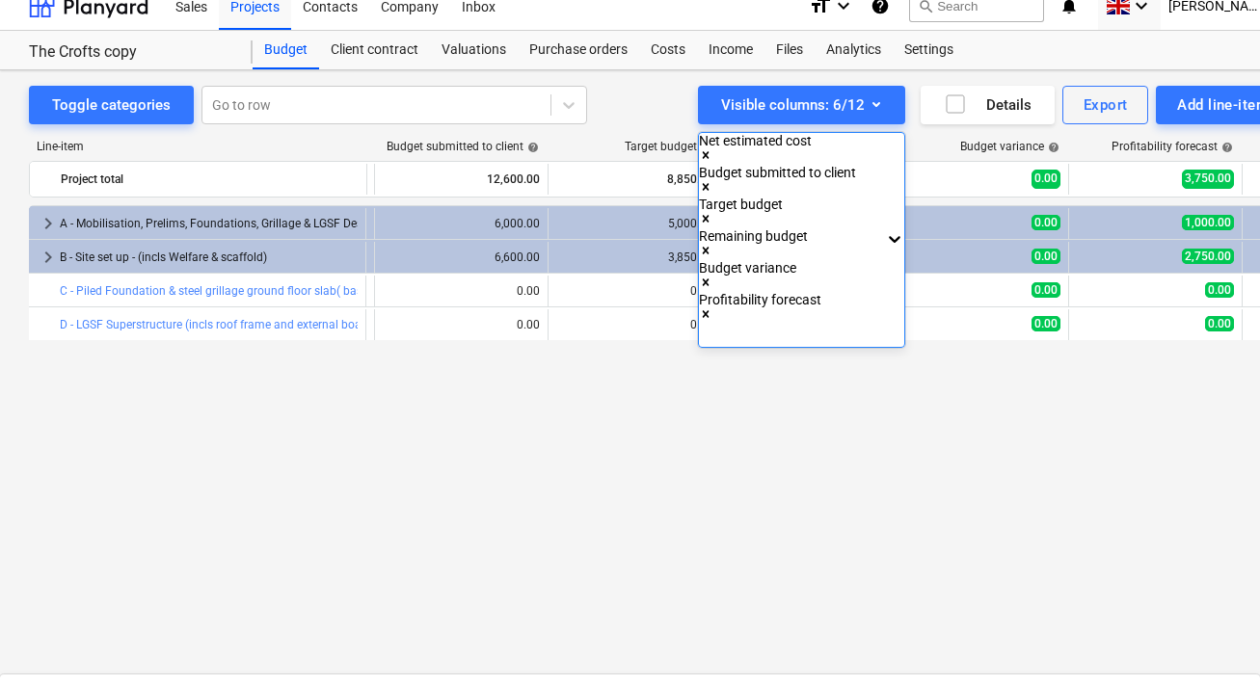
click at [709, 279] on icon "Remove Budget variance" at bounding box center [706, 282] width 7 height 7
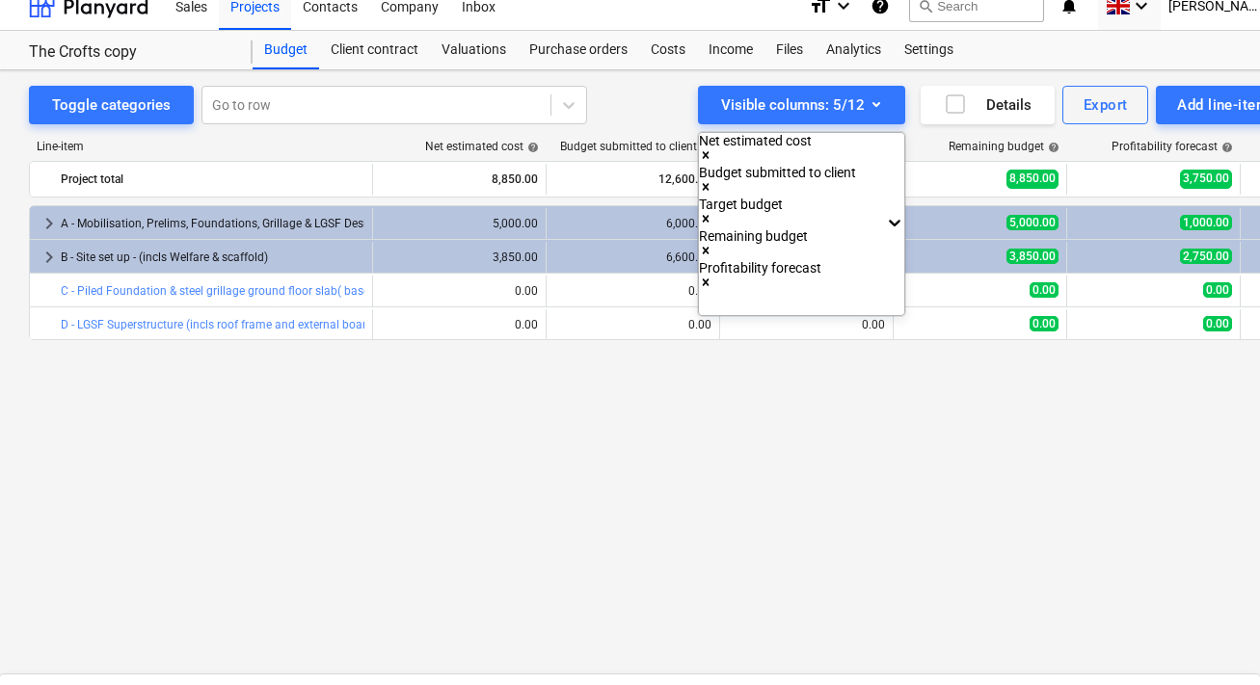
click at [990, 399] on div at bounding box center [630, 342] width 1260 height 685
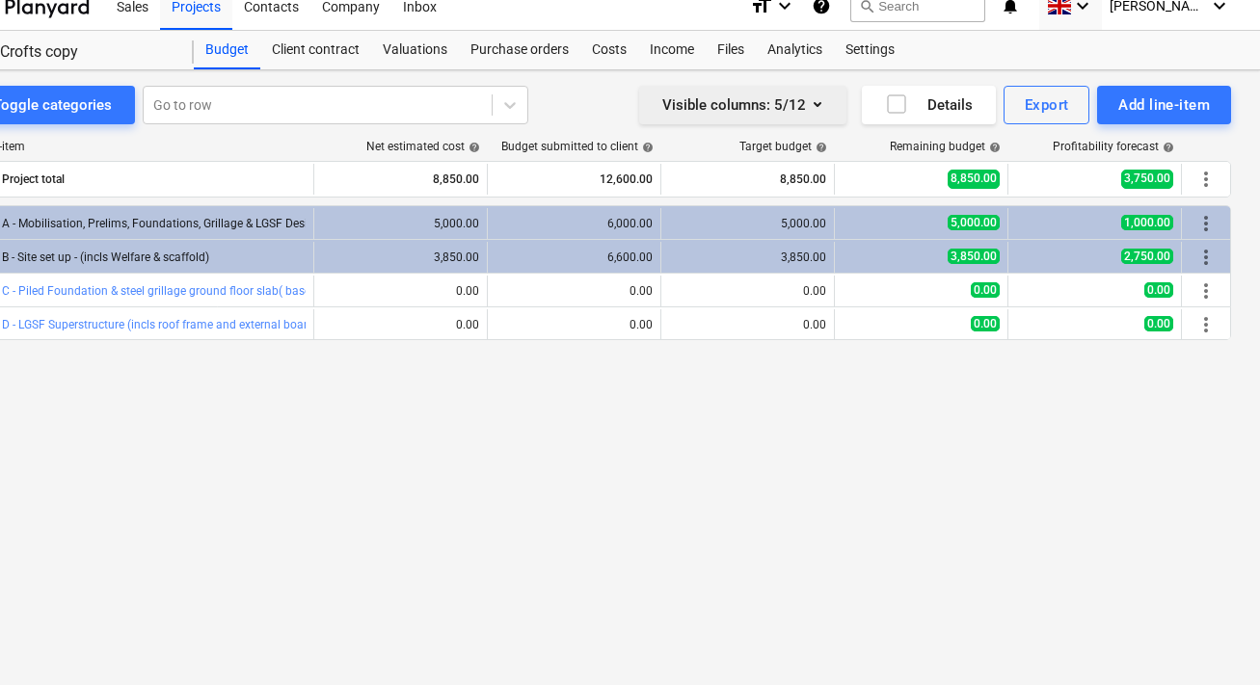
click at [826, 107] on icon "button" at bounding box center [817, 104] width 23 height 23
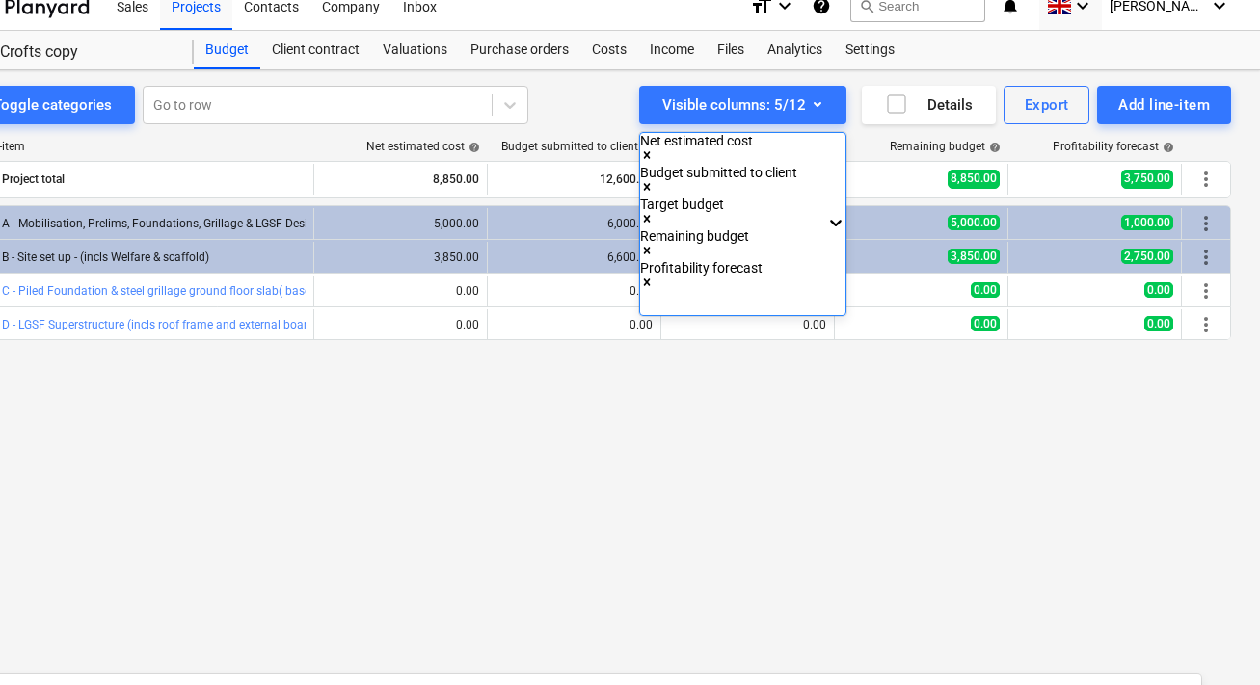
click at [651, 215] on icon "Remove Target budget" at bounding box center [647, 218] width 7 height 7
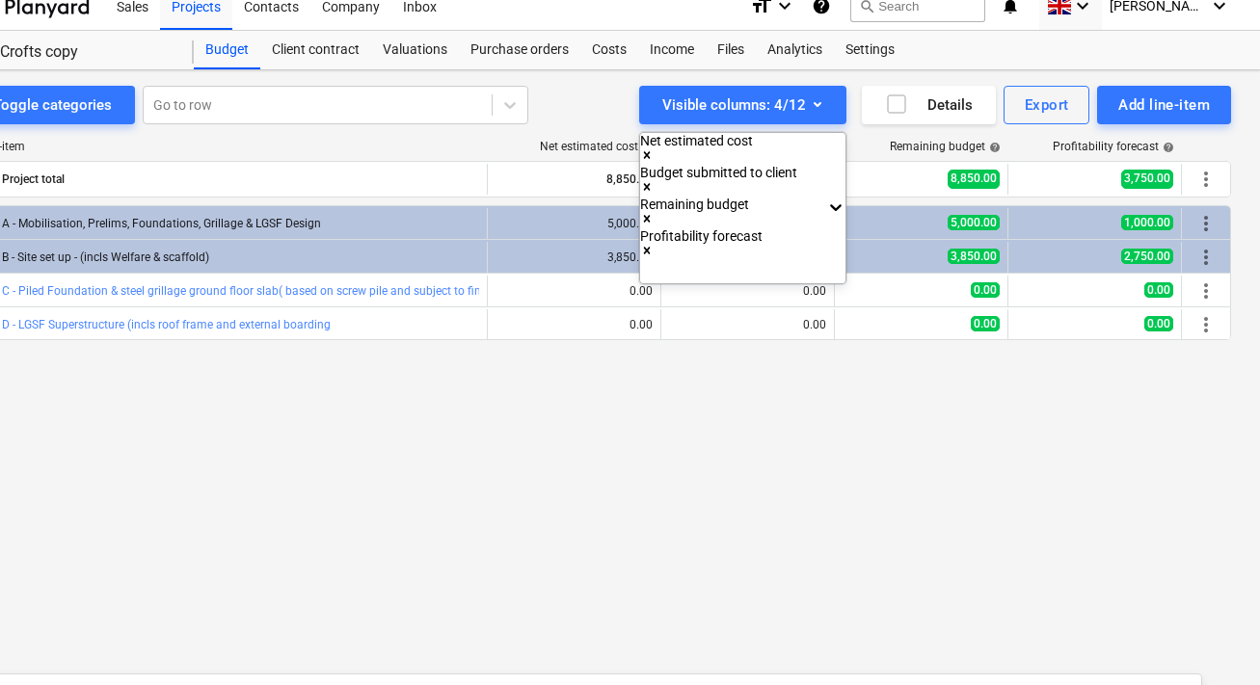
click at [900, 445] on div at bounding box center [630, 342] width 1260 height 685
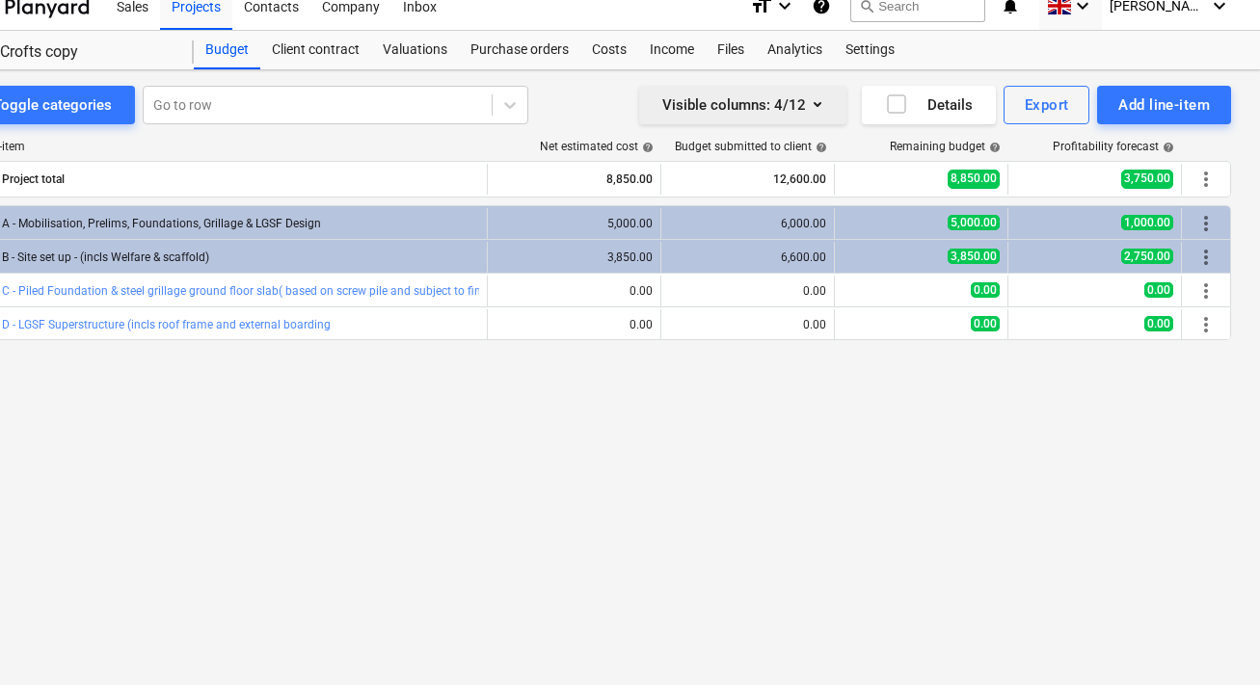
click at [808, 112] on icon "button" at bounding box center [817, 104] width 23 height 23
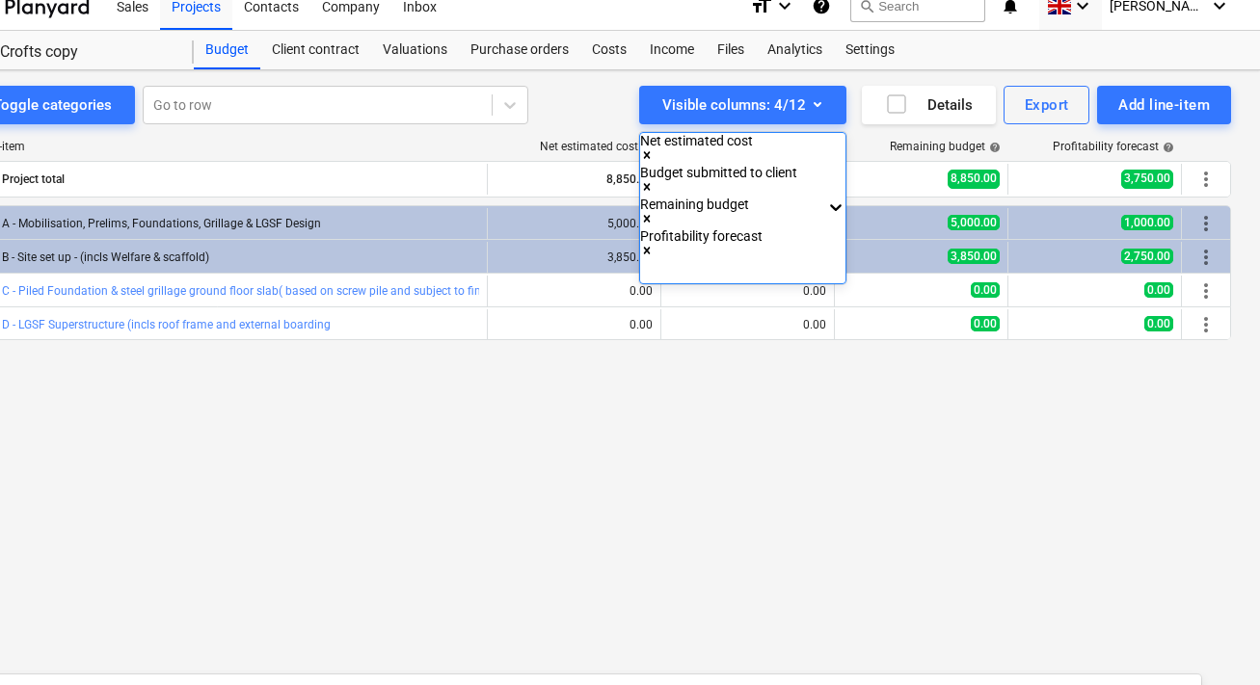
click at [651, 215] on icon "Remove Remaining budget" at bounding box center [647, 218] width 7 height 7
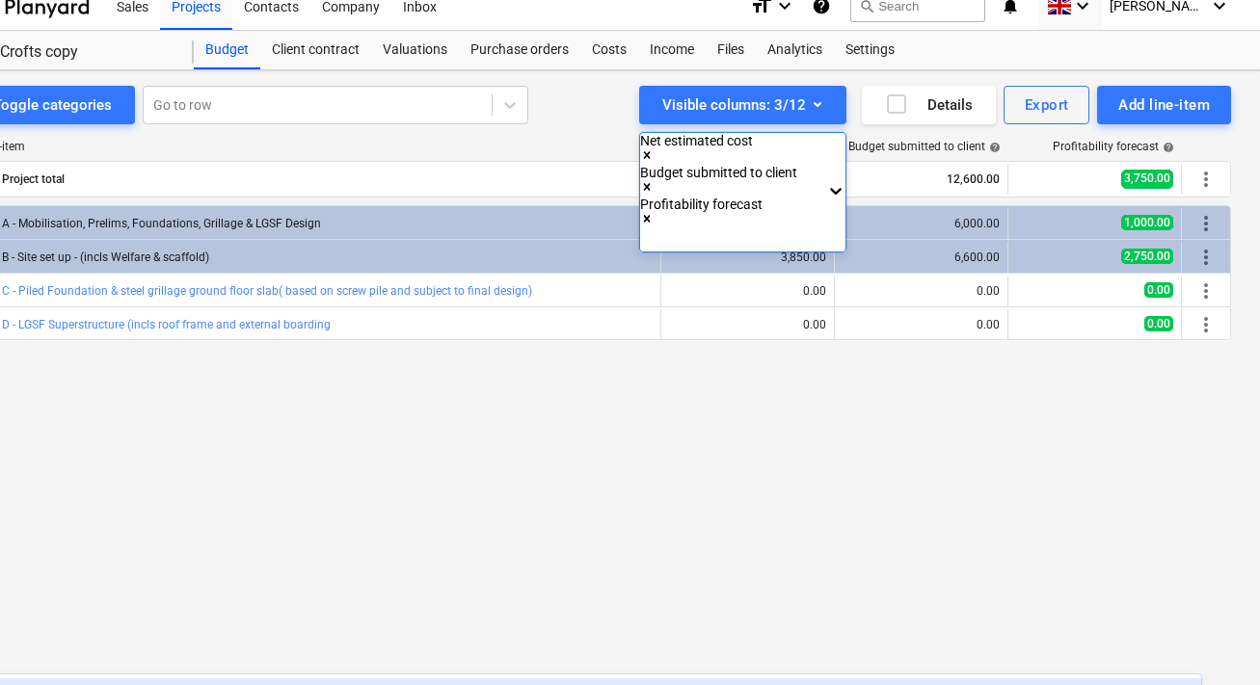
click at [933, 451] on div at bounding box center [630, 342] width 1260 height 685
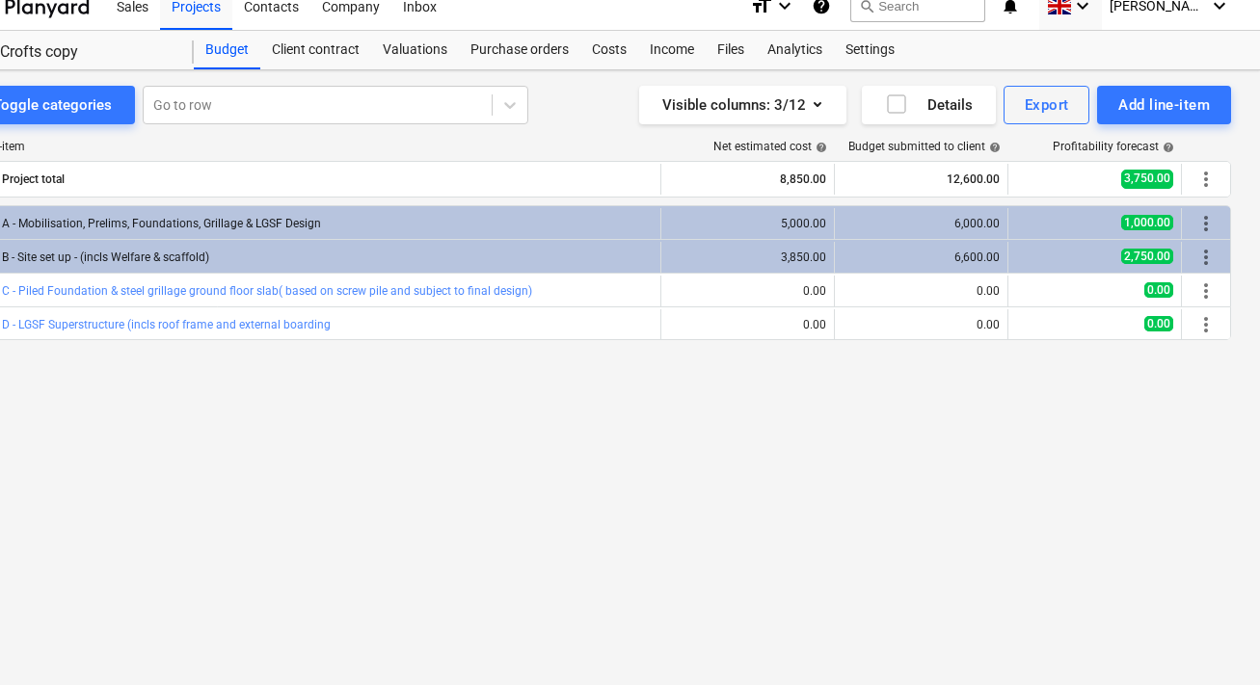
scroll to position [18, 0]
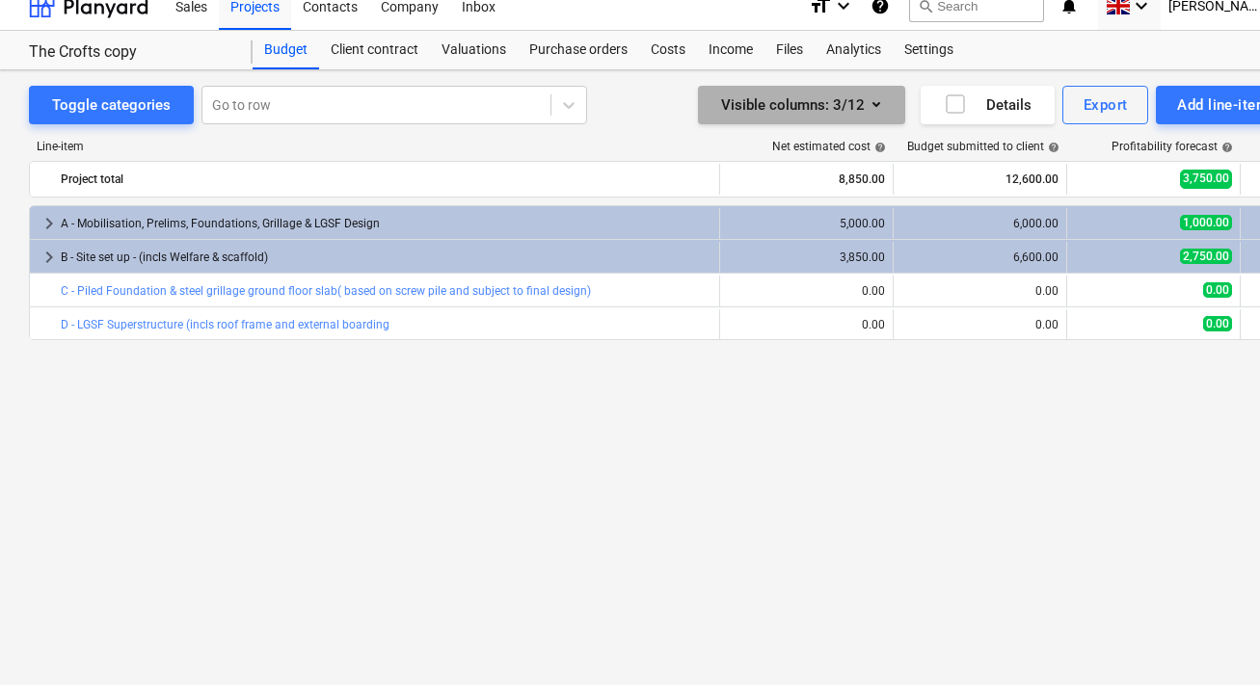
click at [840, 107] on div "Visible columns : 3/12" at bounding box center [801, 105] width 161 height 25
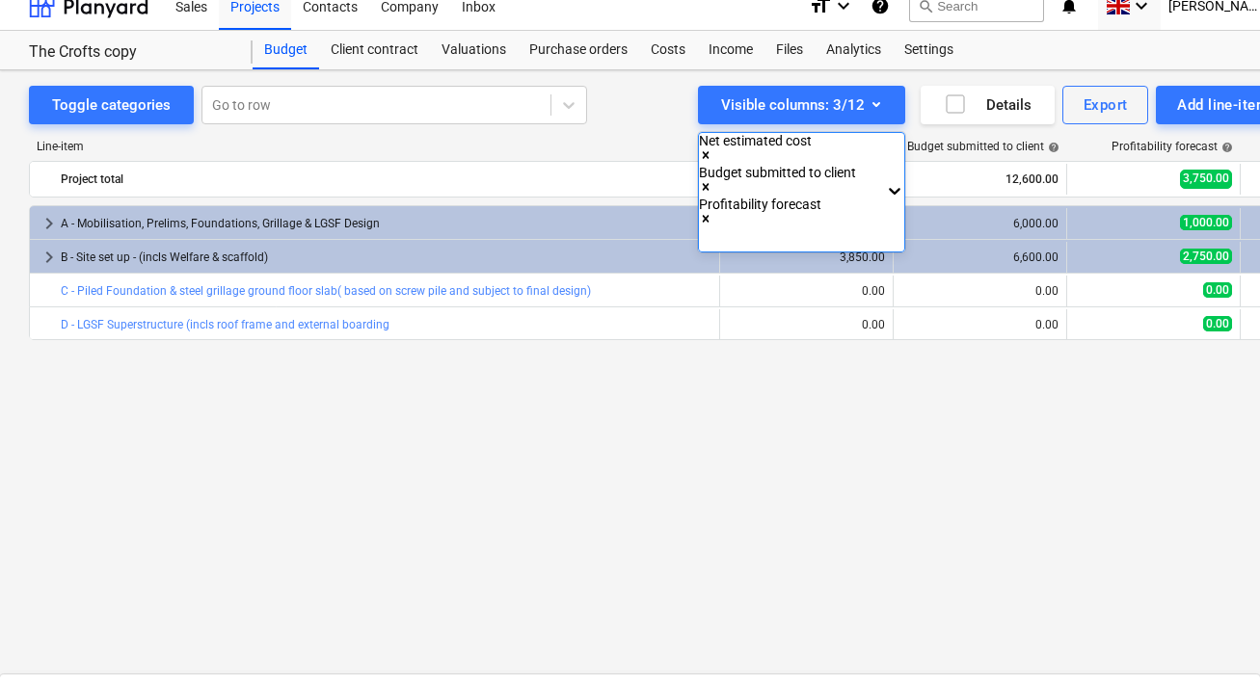
click at [1088, 557] on div at bounding box center [630, 342] width 1260 height 685
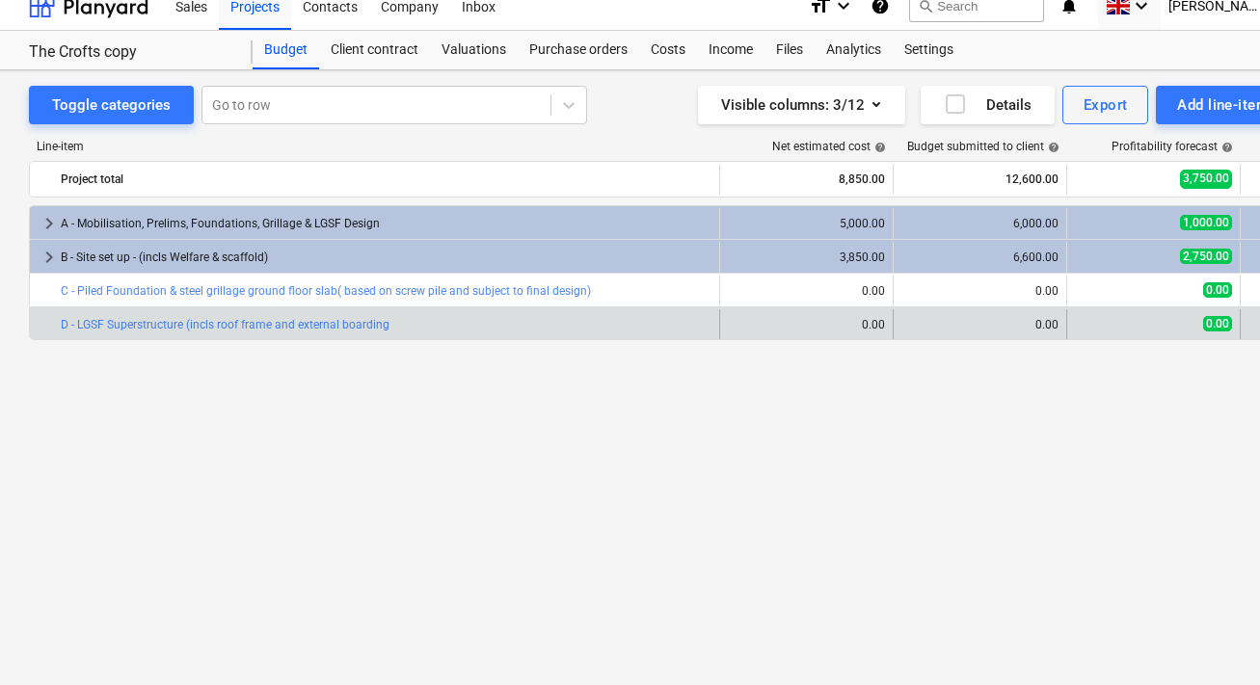
scroll to position [0, 0]
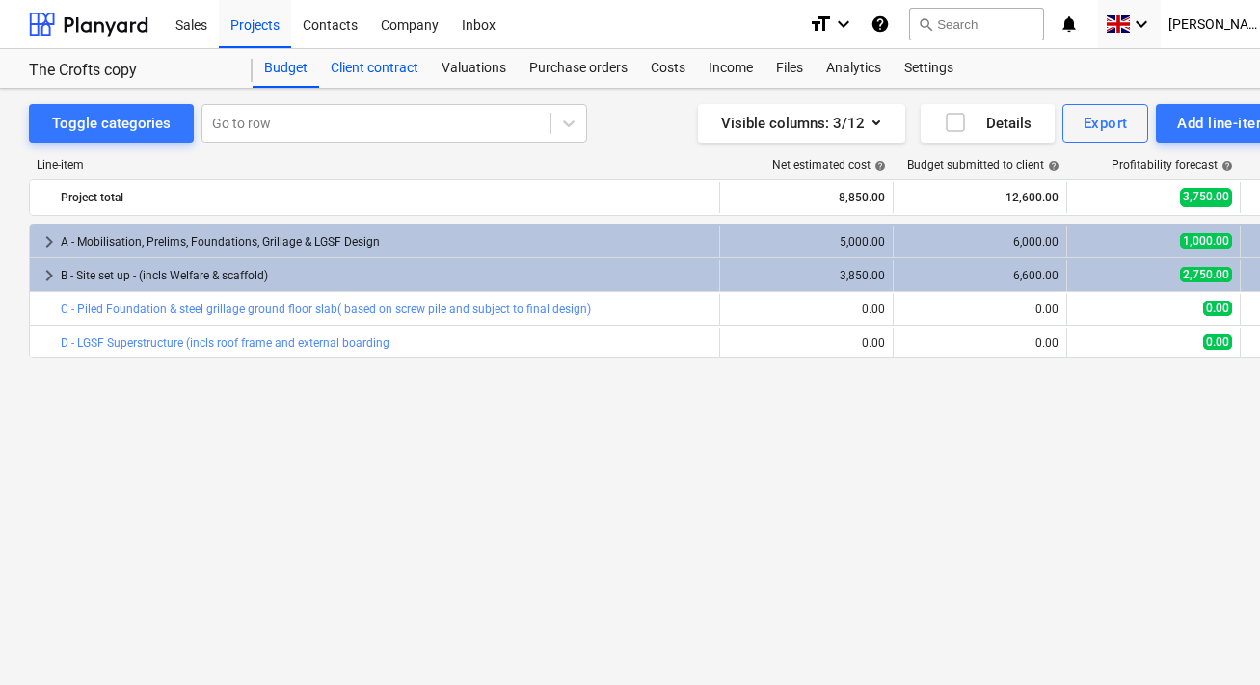
click at [382, 68] on div "Client contract" at bounding box center [374, 68] width 111 height 39
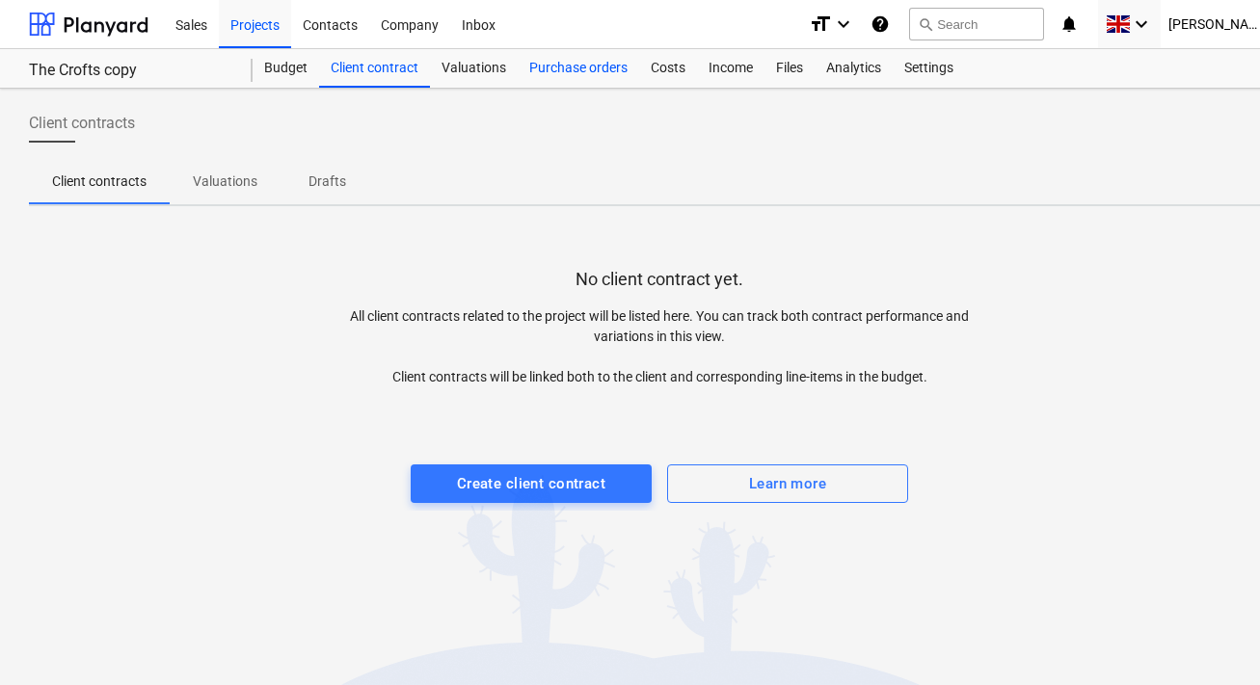
click at [604, 65] on div "Purchase orders" at bounding box center [578, 68] width 121 height 39
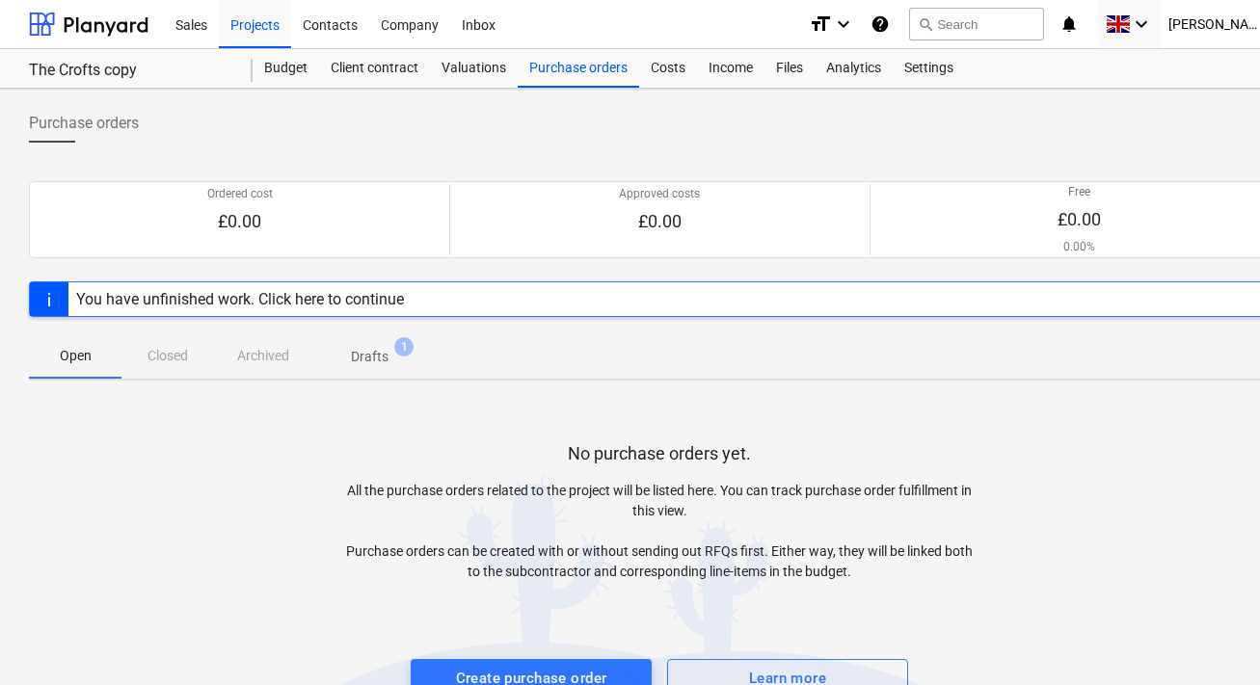
scroll to position [43, 0]
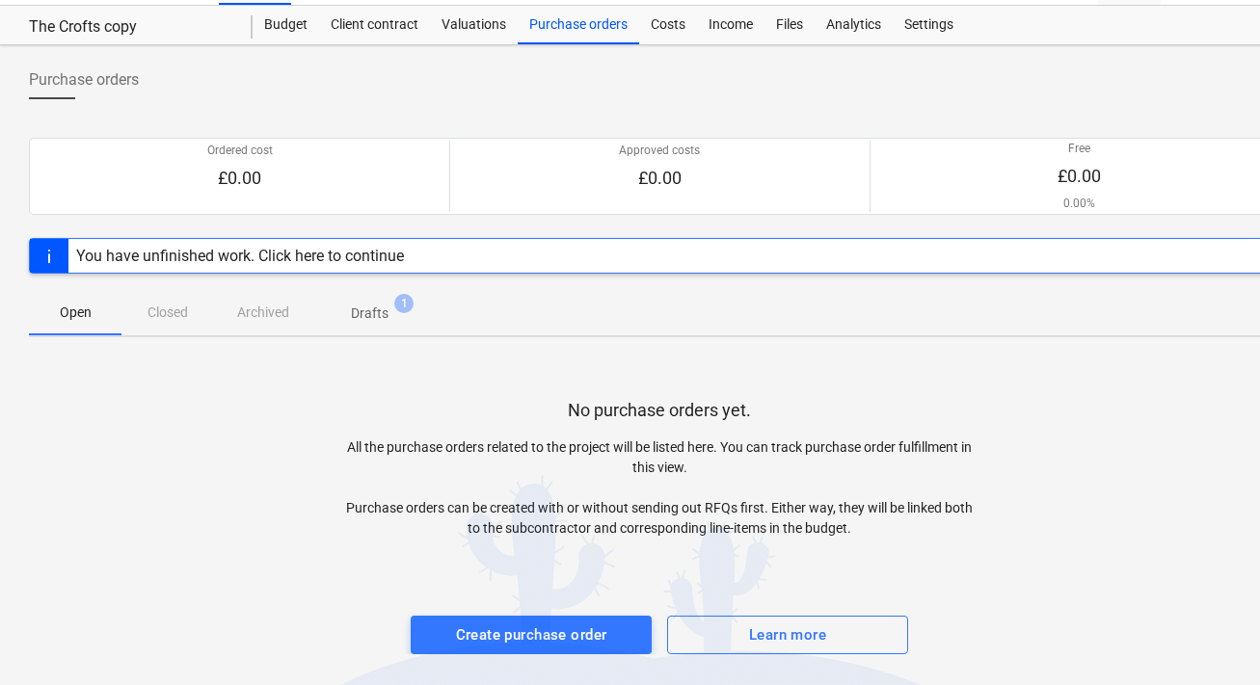
click at [391, 256] on div "You have unfinished work. Click here to continue" at bounding box center [240, 256] width 328 height 18
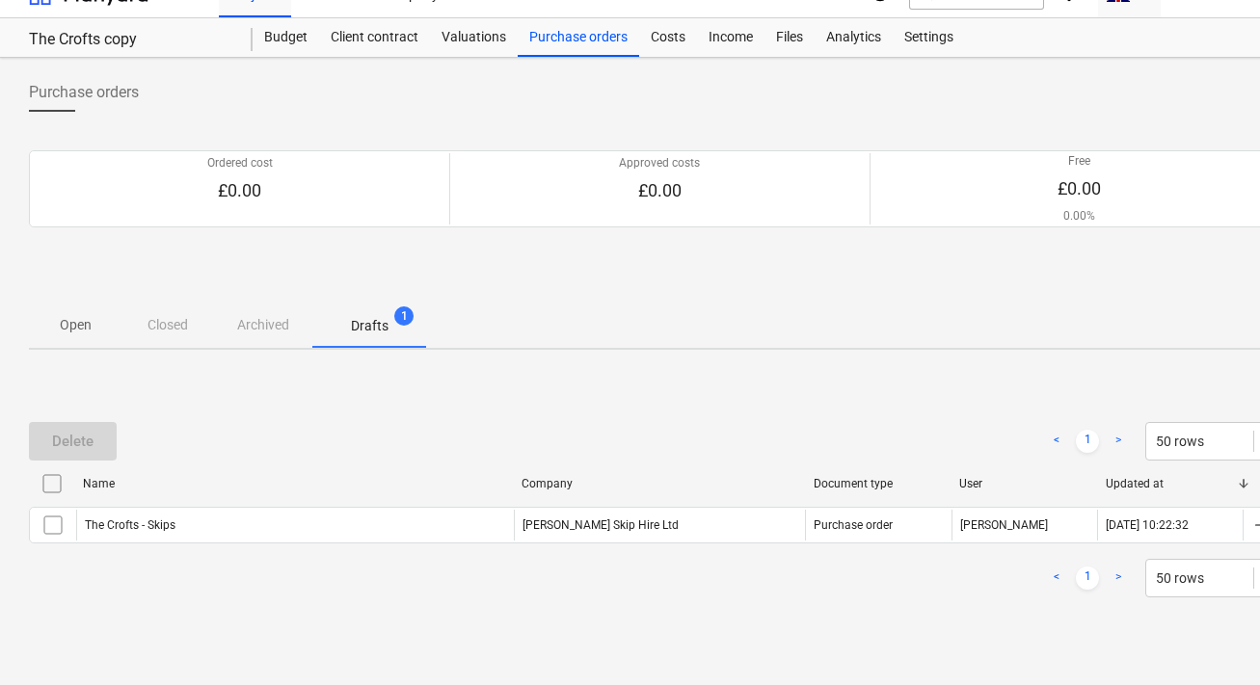
scroll to position [31, 0]
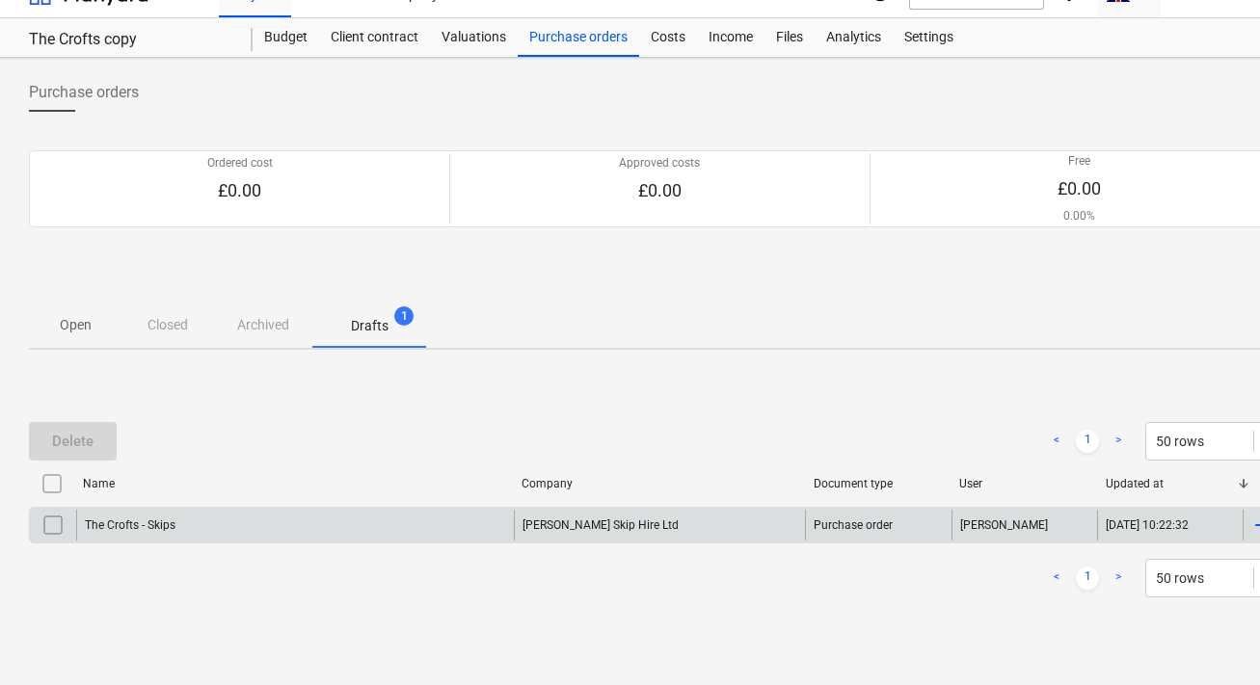
click at [49, 526] on input "checkbox" at bounding box center [53, 525] width 31 height 31
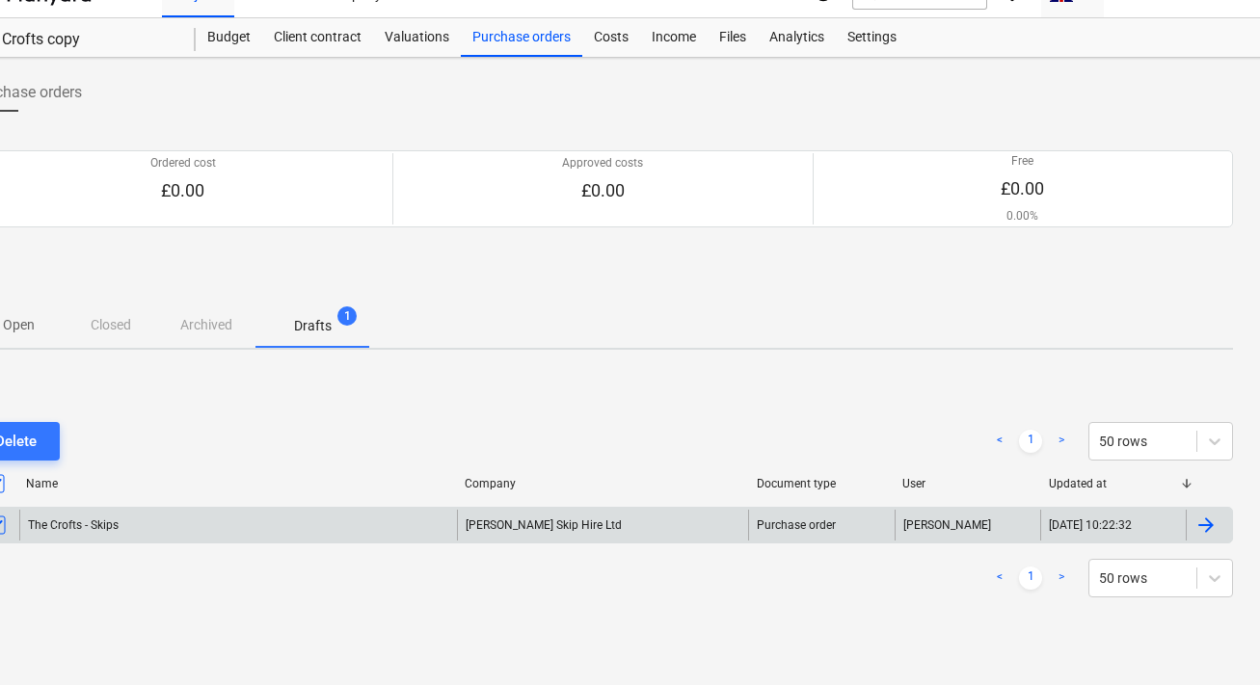
scroll to position [31, 59]
click at [1201, 523] on div at bounding box center [1203, 525] width 23 height 23
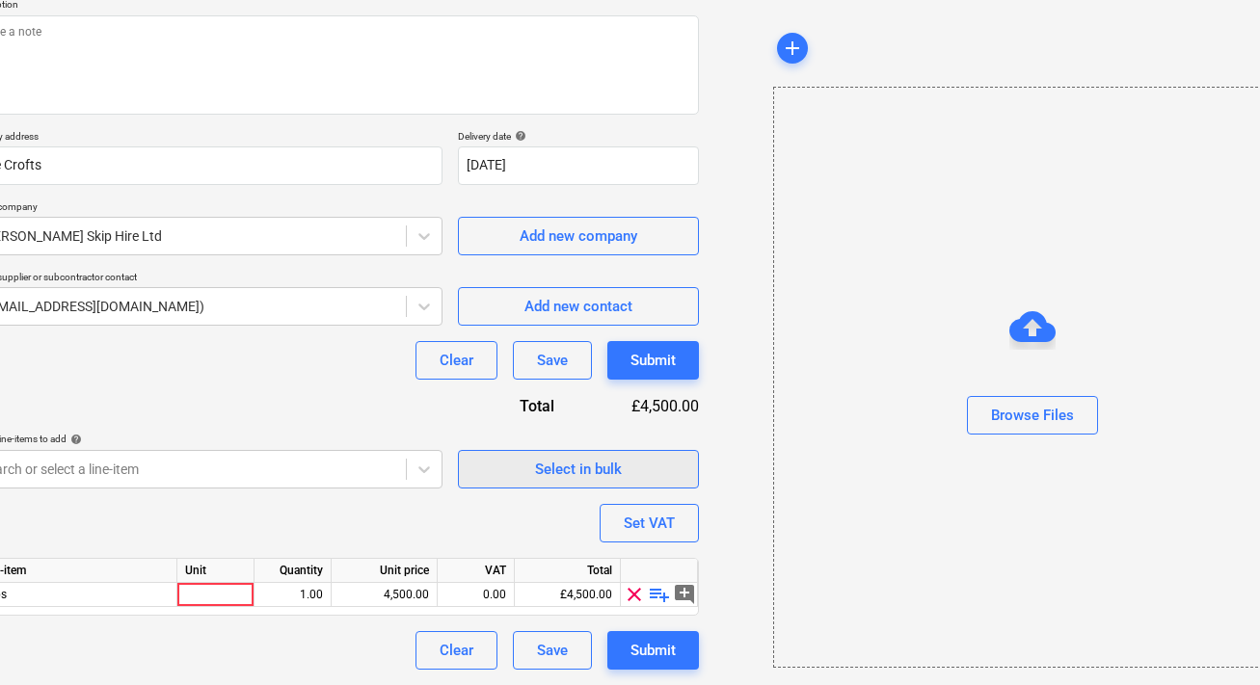
scroll to position [230, 0]
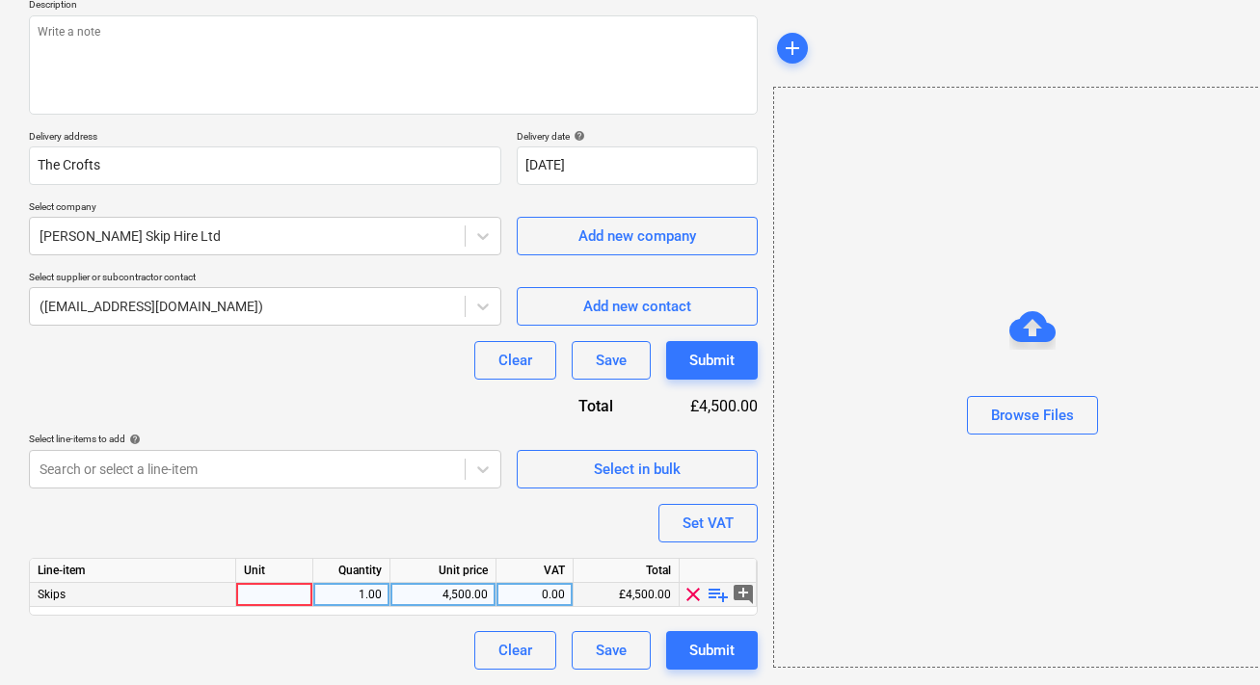
click at [190, 602] on div "Skips" at bounding box center [133, 595] width 206 height 24
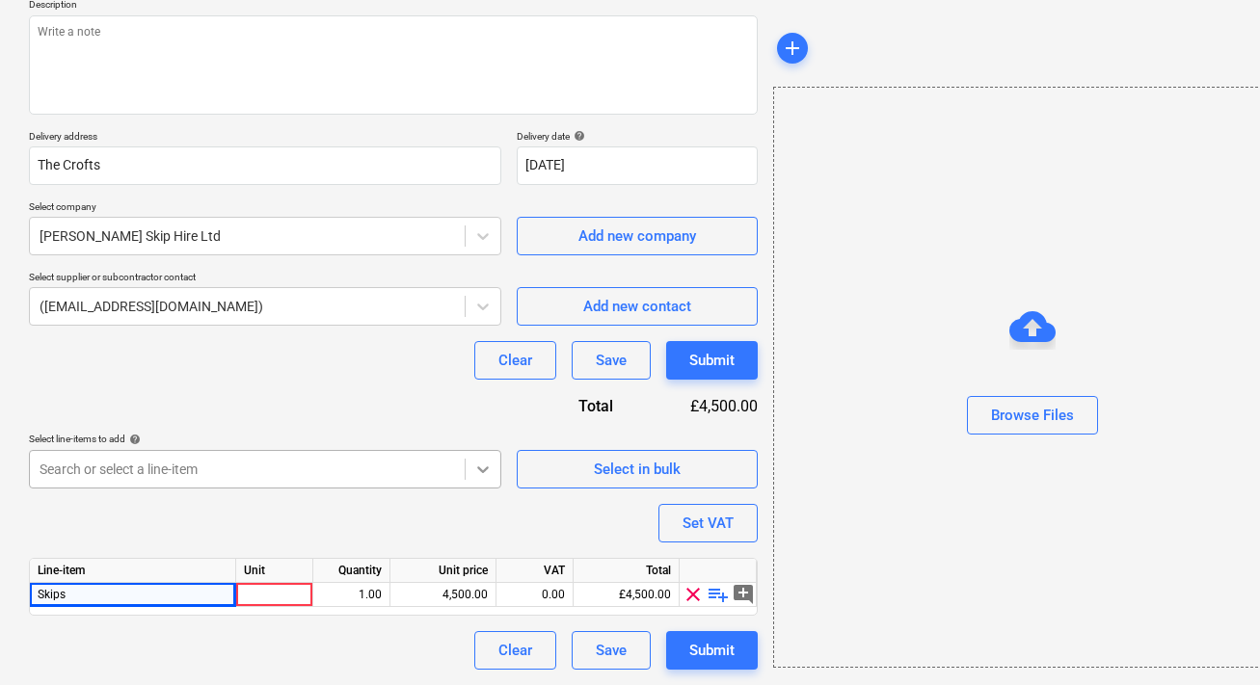
click at [481, 473] on body "Sales Projects Contacts Company Inbox format_size keyboard_arrow_down help sear…" at bounding box center [630, 122] width 1260 height 704
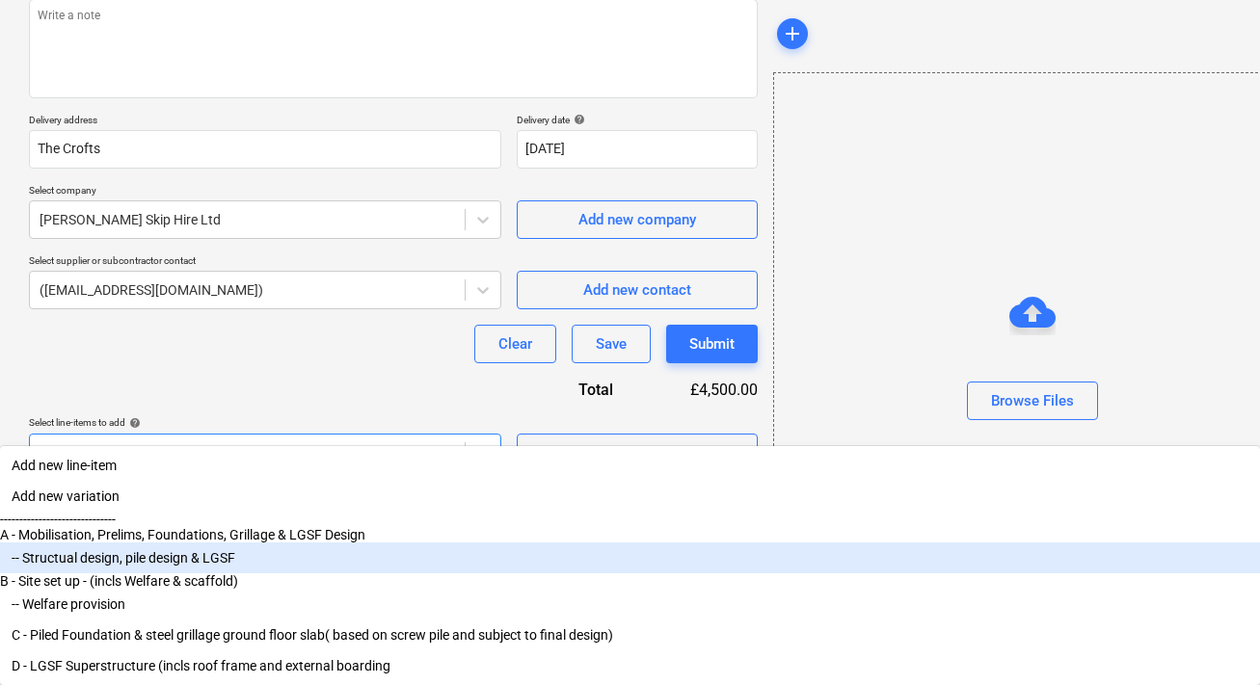
scroll to position [0, 0]
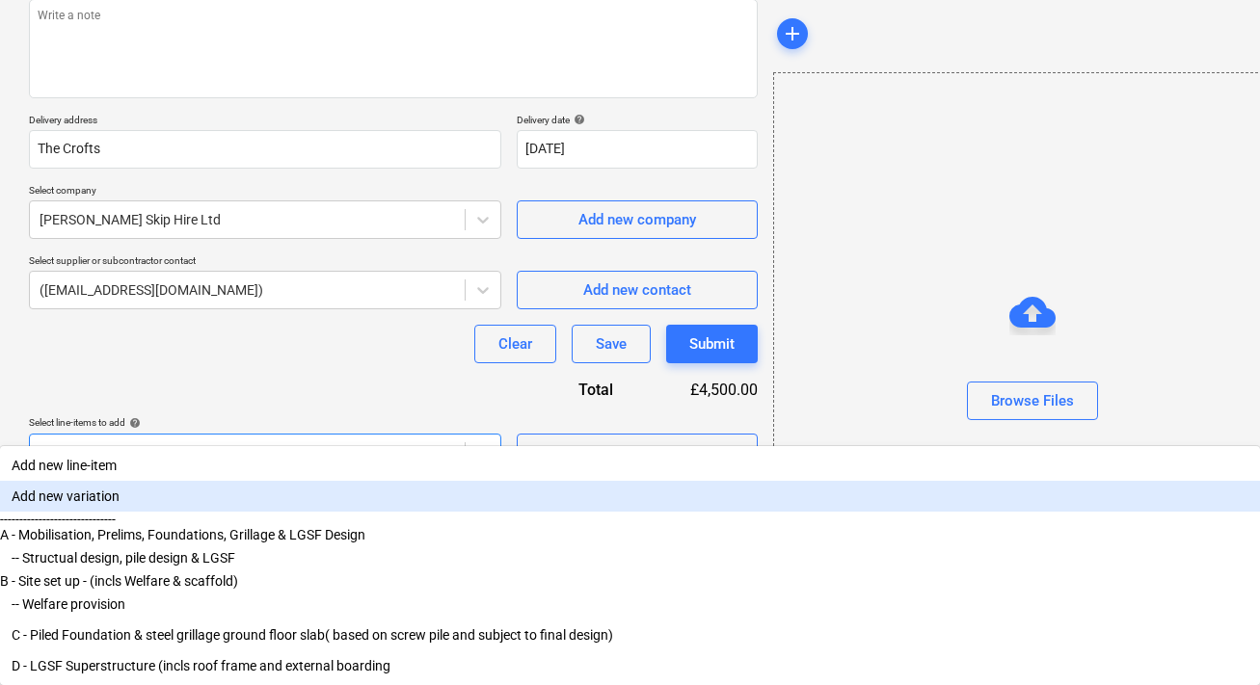
click at [529, 538] on div "Purchase order name help The Crofts - Skips Purchase order reference number hel…" at bounding box center [393, 282] width 729 height 742
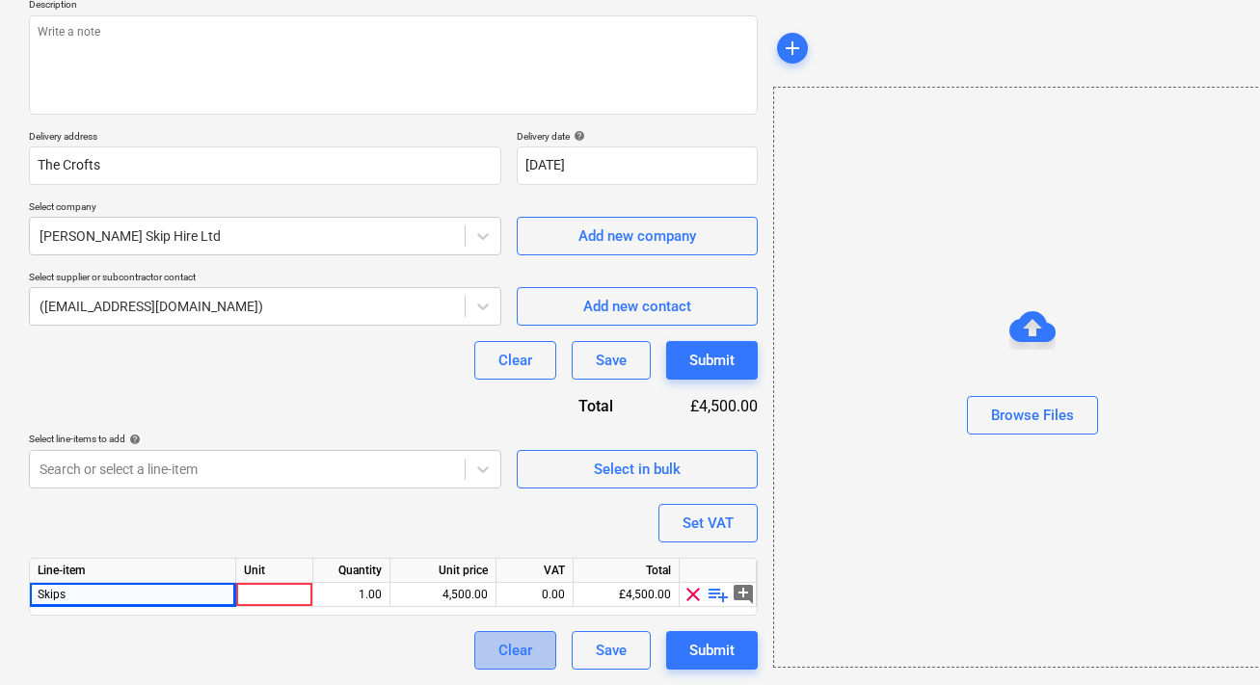
click at [516, 646] on div "Clear" at bounding box center [515, 650] width 34 height 25
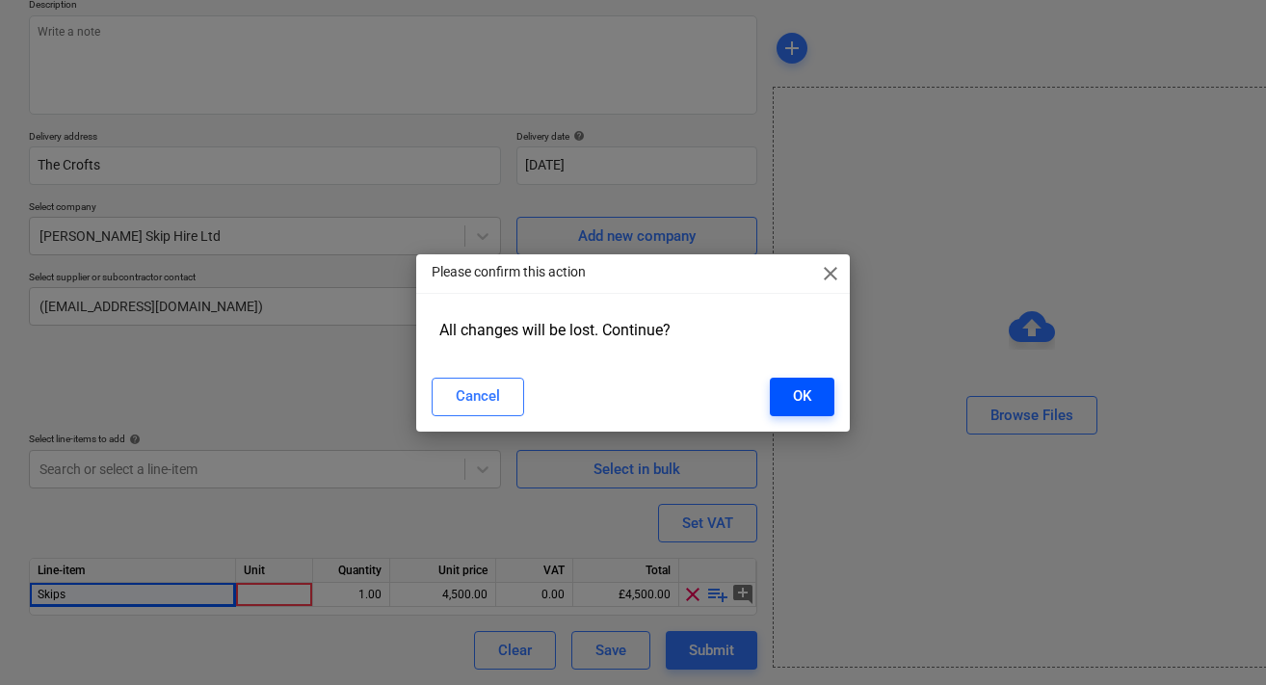
click at [788, 397] on button "OK" at bounding box center [802, 397] width 65 height 39
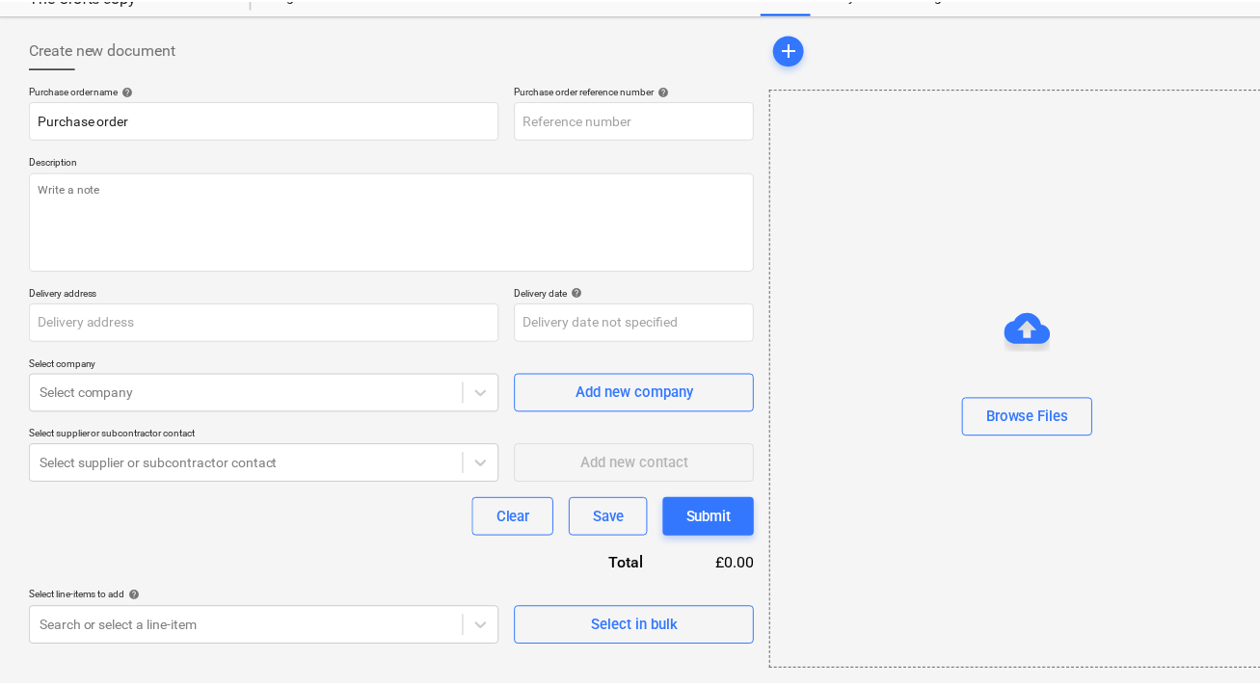
scroll to position [73, 0]
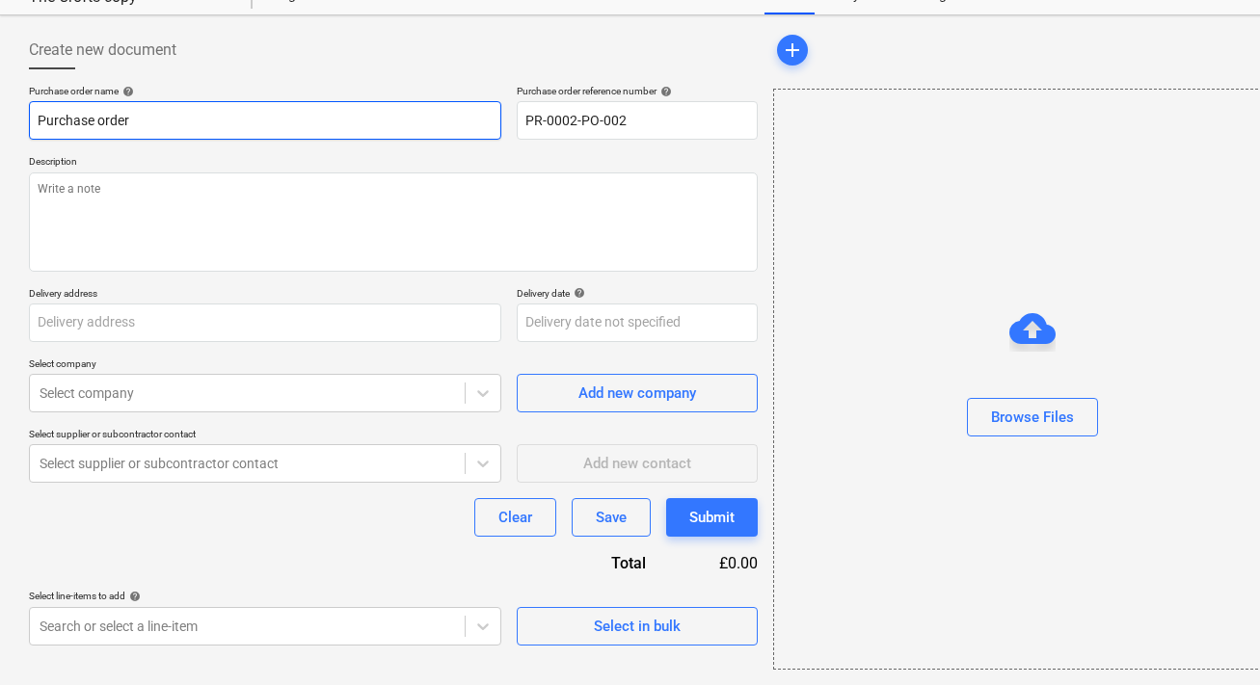
drag, startPoint x: 289, startPoint y: 130, endPoint x: -7, endPoint y: 92, distance: 298.4
click at [0, 92] on html "Sales Projects Contacts Company Inbox format_size keyboard_arrow_down help sear…" at bounding box center [630, 279] width 1260 height 704
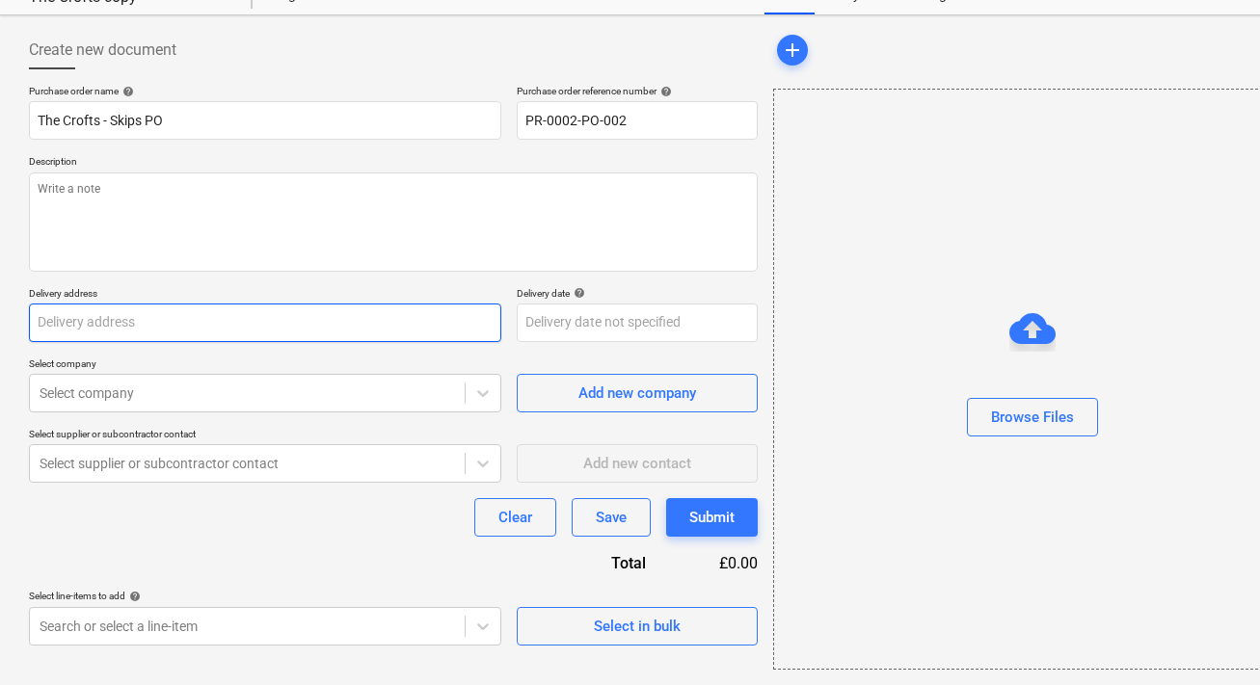
click at [116, 304] on input "text" at bounding box center [265, 323] width 472 height 39
click at [498, 385] on div at bounding box center [482, 393] width 35 height 35
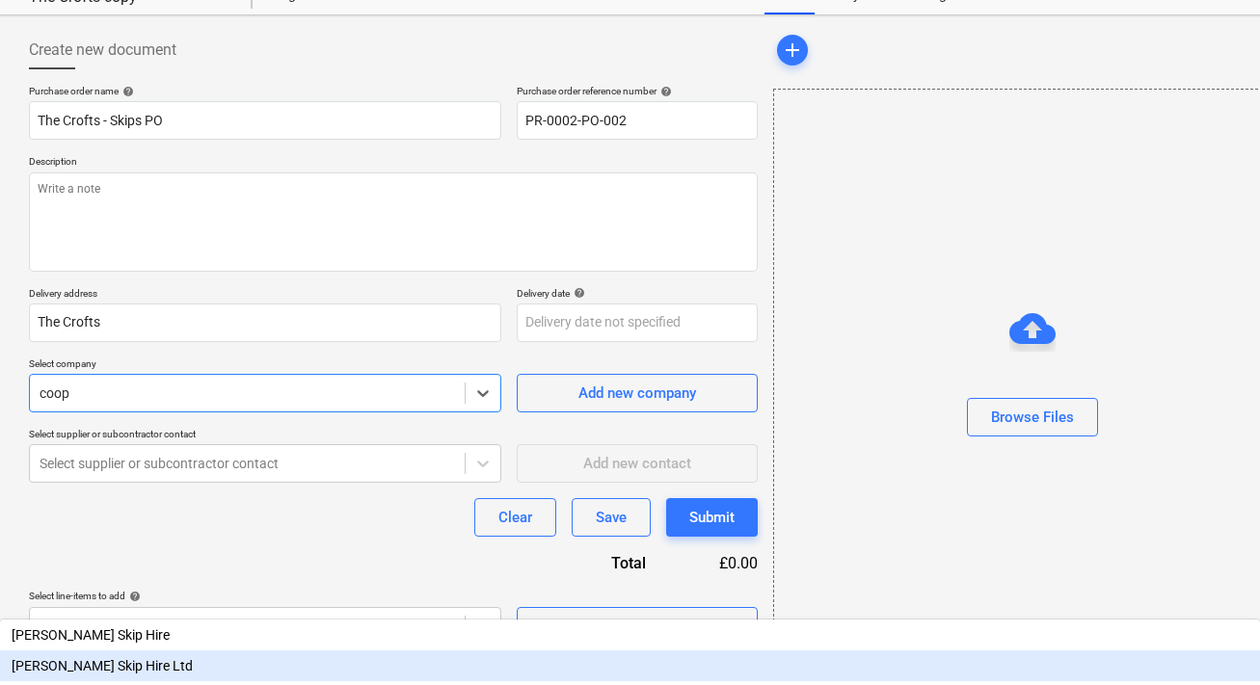
click at [382, 651] on div "[PERSON_NAME] Skip Hire Ltd" at bounding box center [630, 666] width 1260 height 31
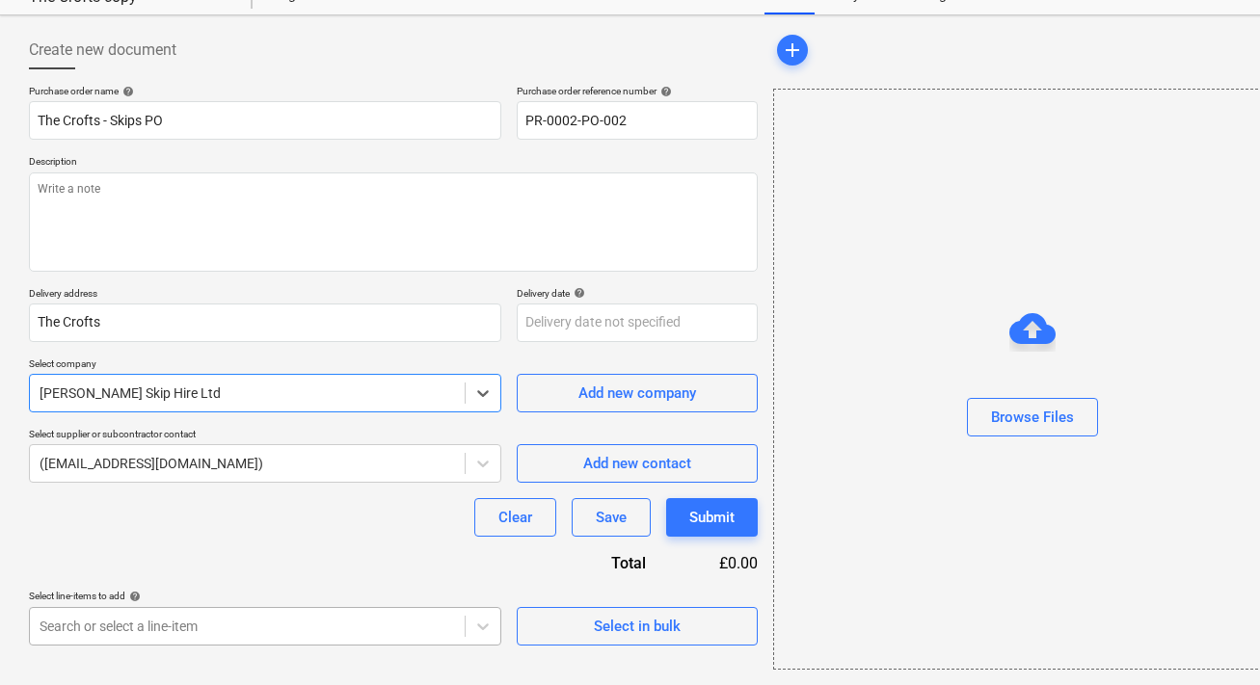
scroll to position [331, 0]
click at [419, 630] on body "Sales Projects Contacts Company Inbox format_size keyboard_arrow_down help sear…" at bounding box center [630, 279] width 1260 height 704
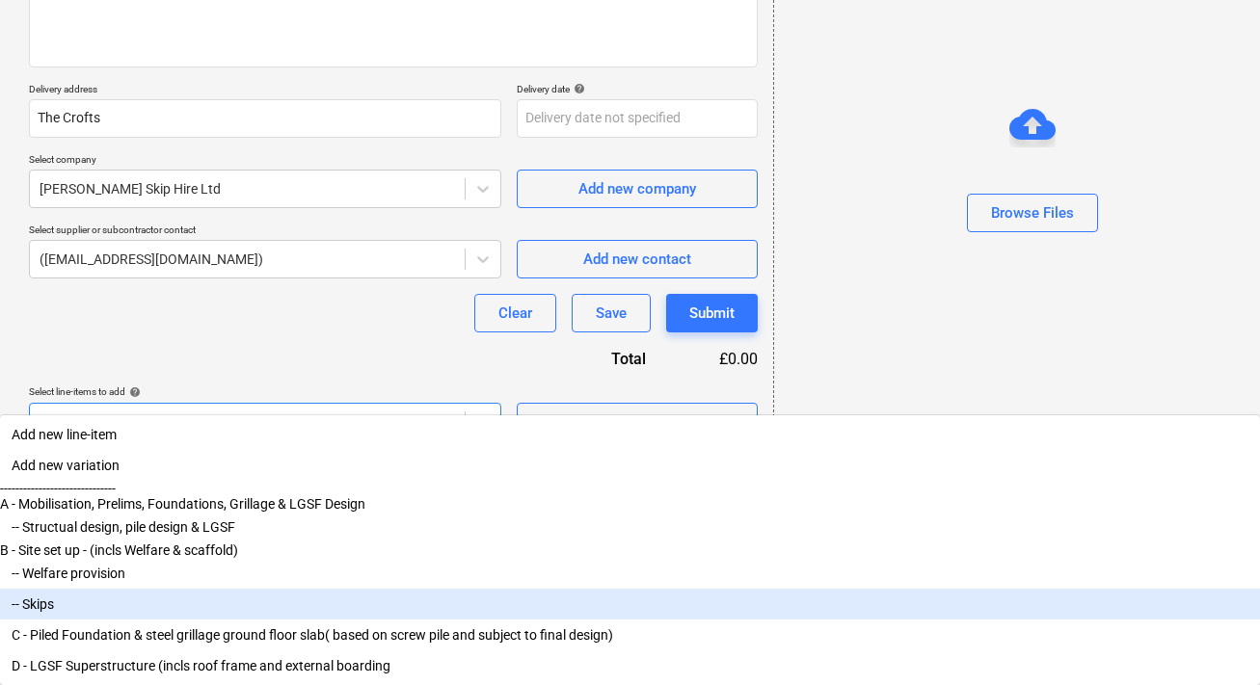
scroll to position [32, 0]
click at [303, 606] on div "-- Skips" at bounding box center [630, 604] width 1260 height 31
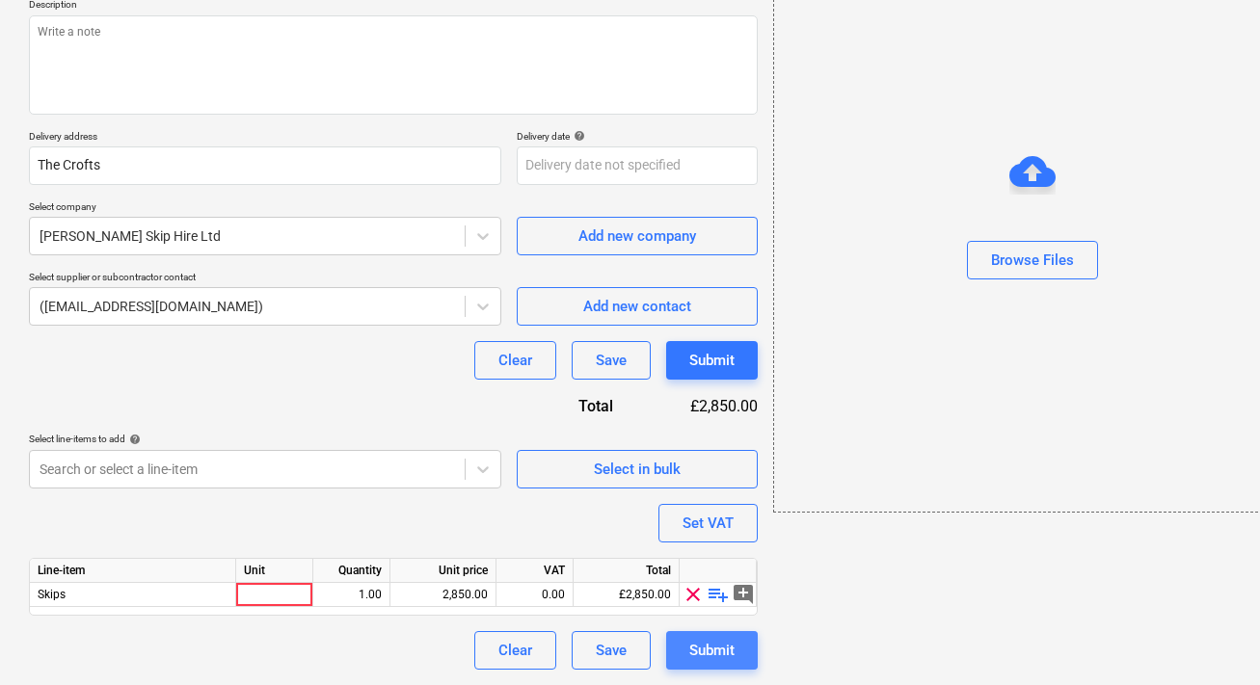
click at [725, 652] on div "Submit" at bounding box center [711, 650] width 45 height 25
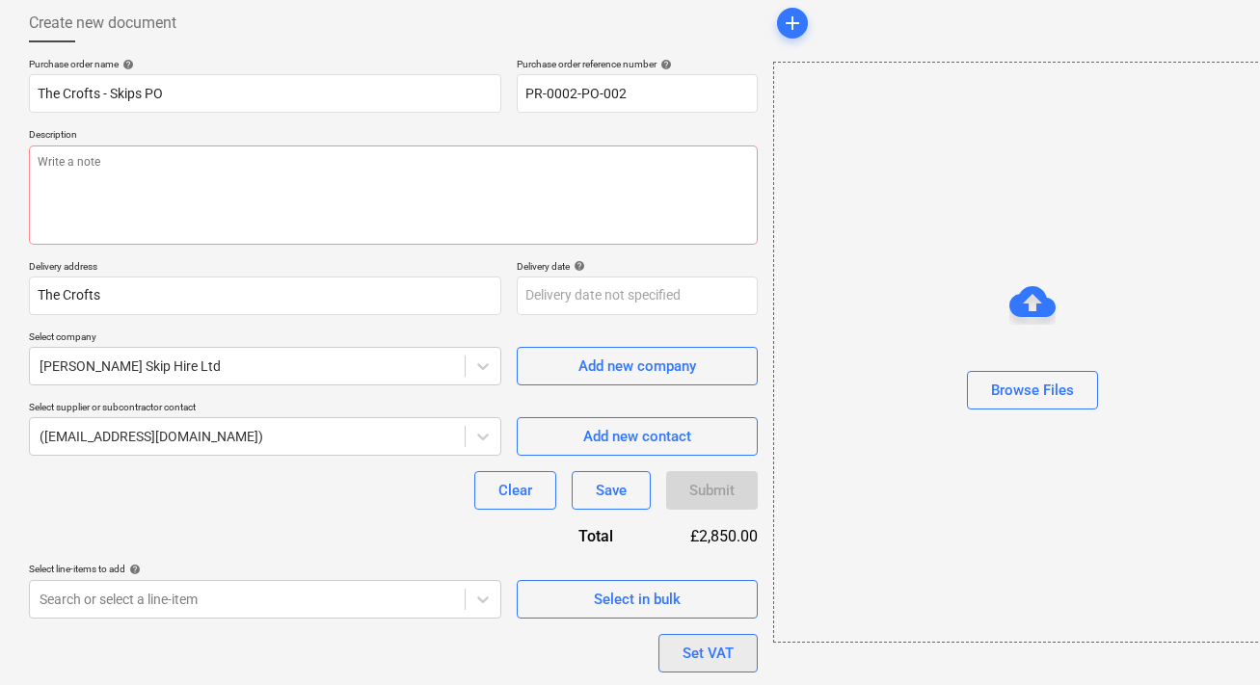
scroll to position [0, 0]
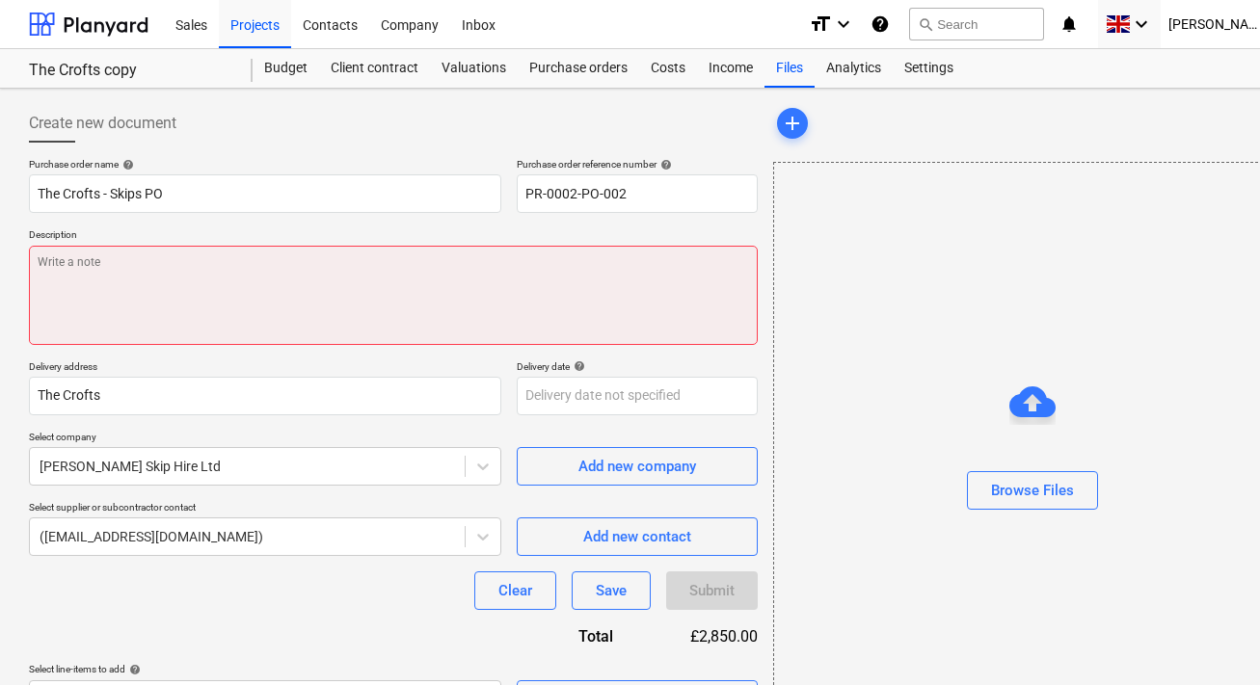
click at [543, 246] on textarea at bounding box center [393, 295] width 729 height 99
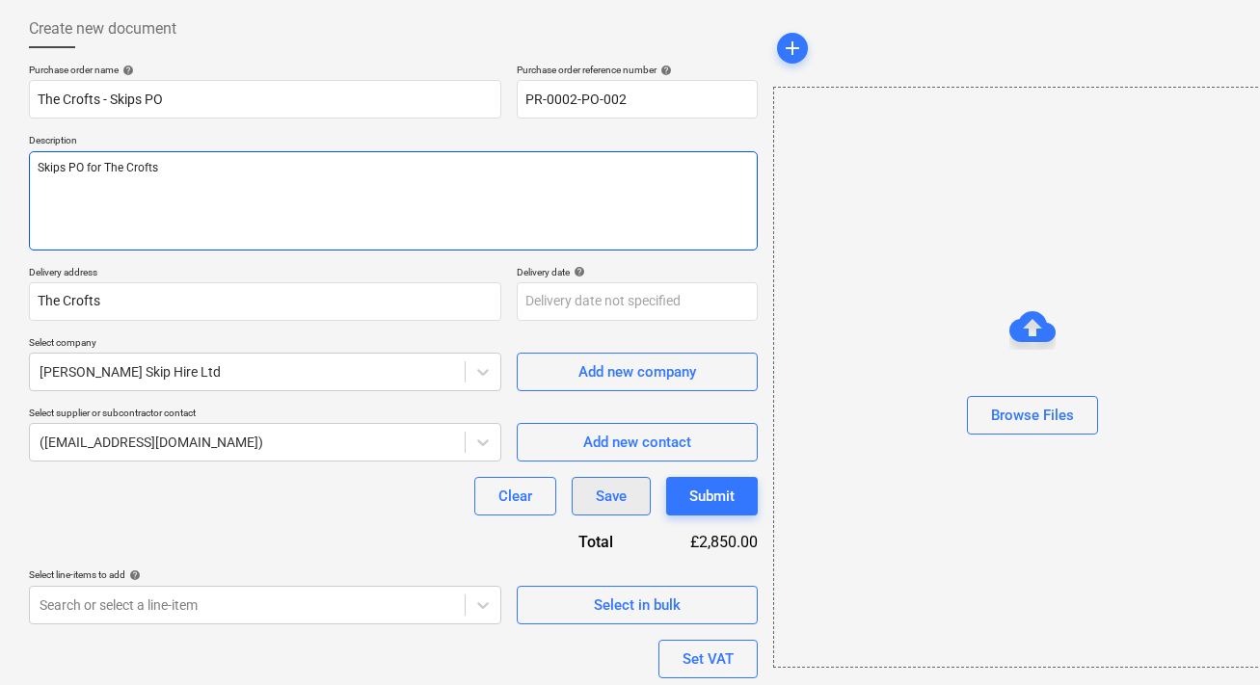
scroll to position [230, 0]
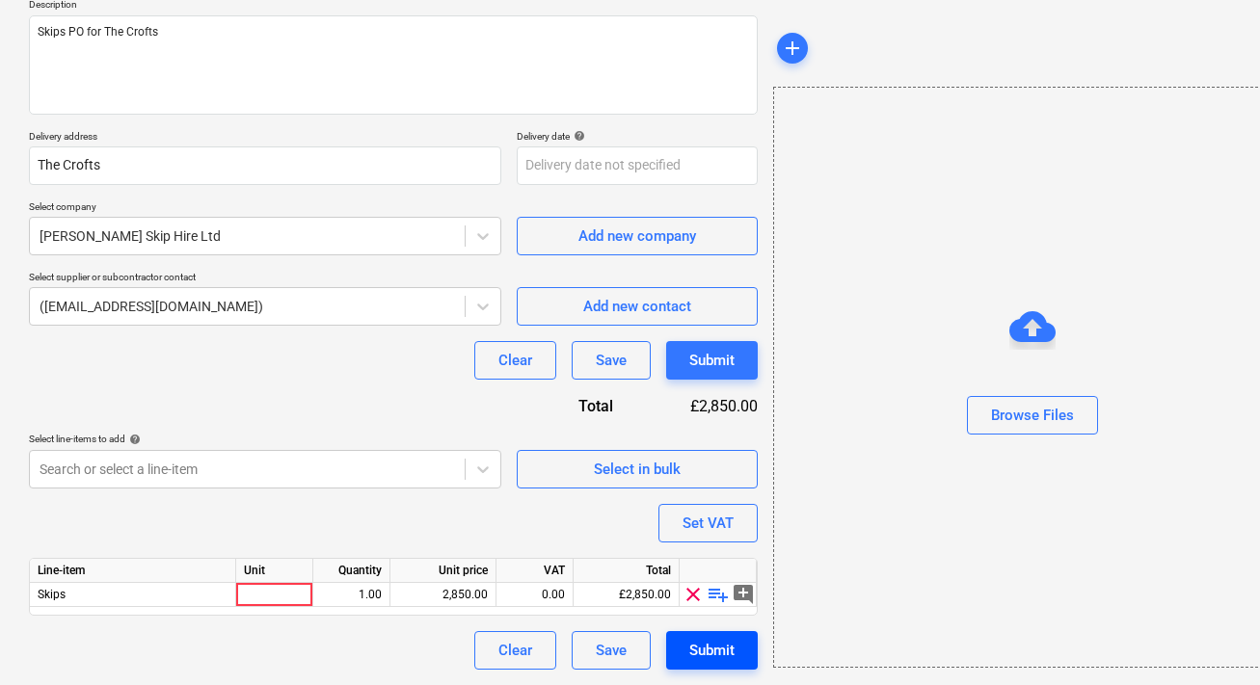
click at [726, 643] on div "Submit" at bounding box center [711, 650] width 45 height 25
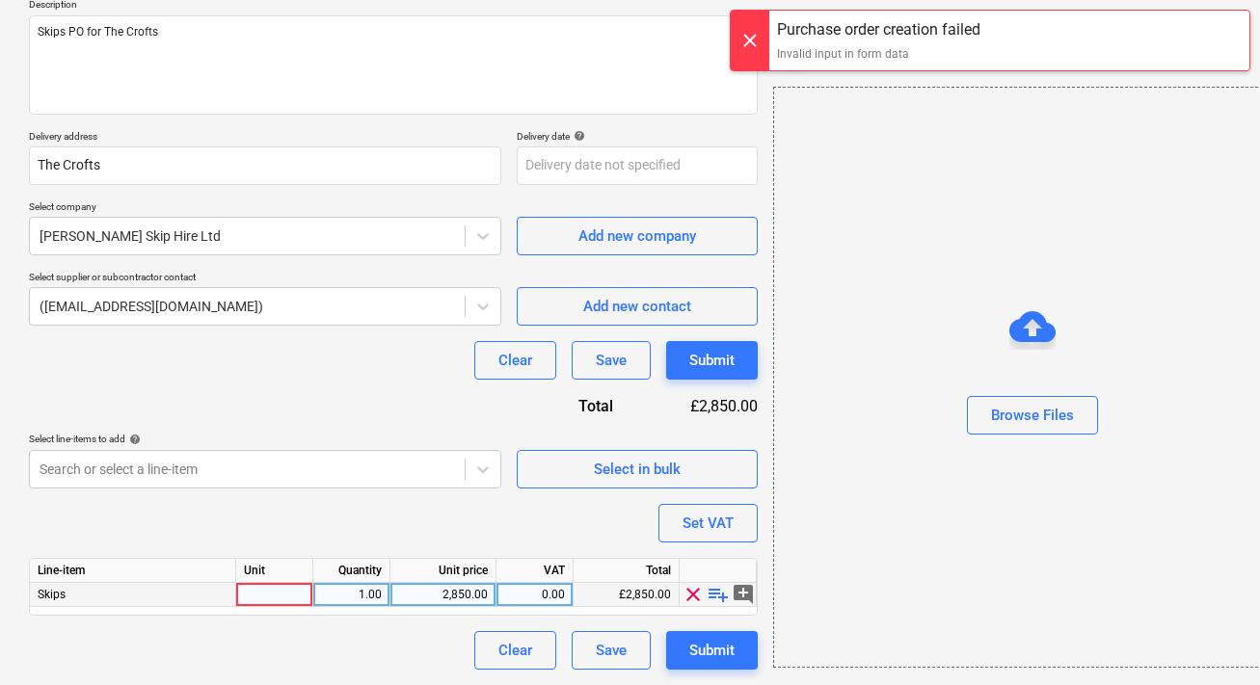
click at [303, 595] on div at bounding box center [274, 595] width 77 height 24
click at [392, 538] on div "Purchase order name help The Crofts - Skips PO Purchase order reference number …" at bounding box center [393, 299] width 729 height 742
click at [685, 359] on button "Submit" at bounding box center [712, 360] width 92 height 39
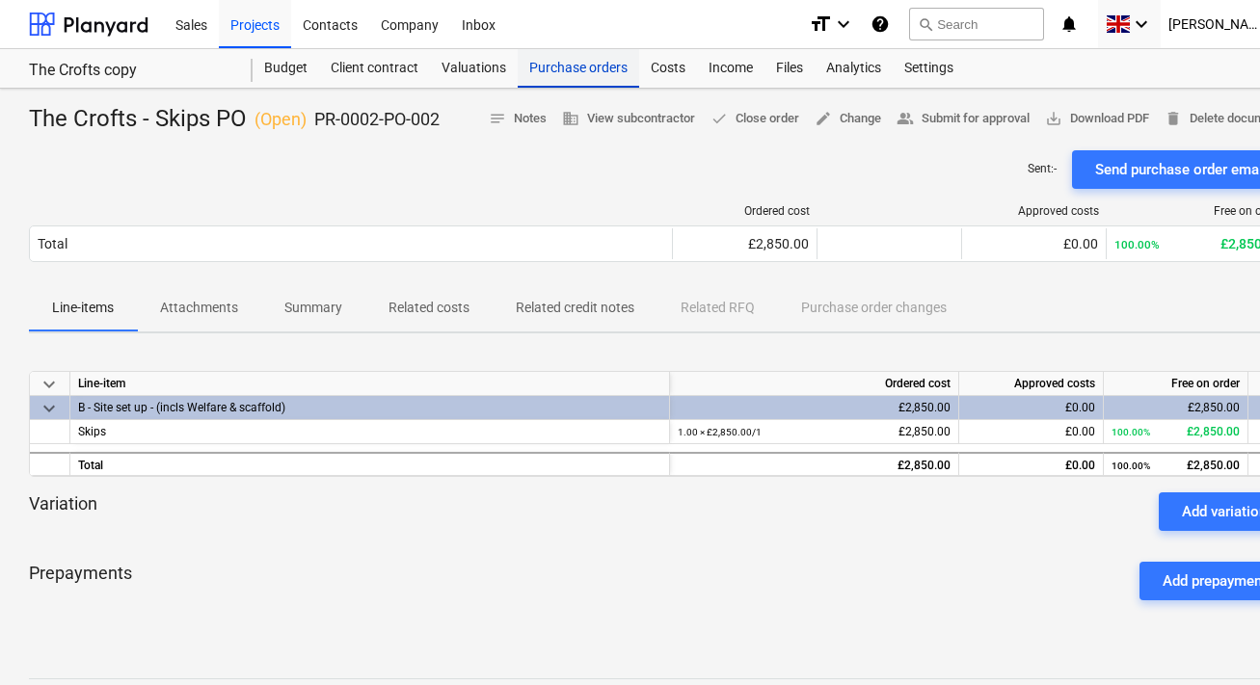
click at [567, 67] on div "Purchase orders" at bounding box center [578, 68] width 121 height 39
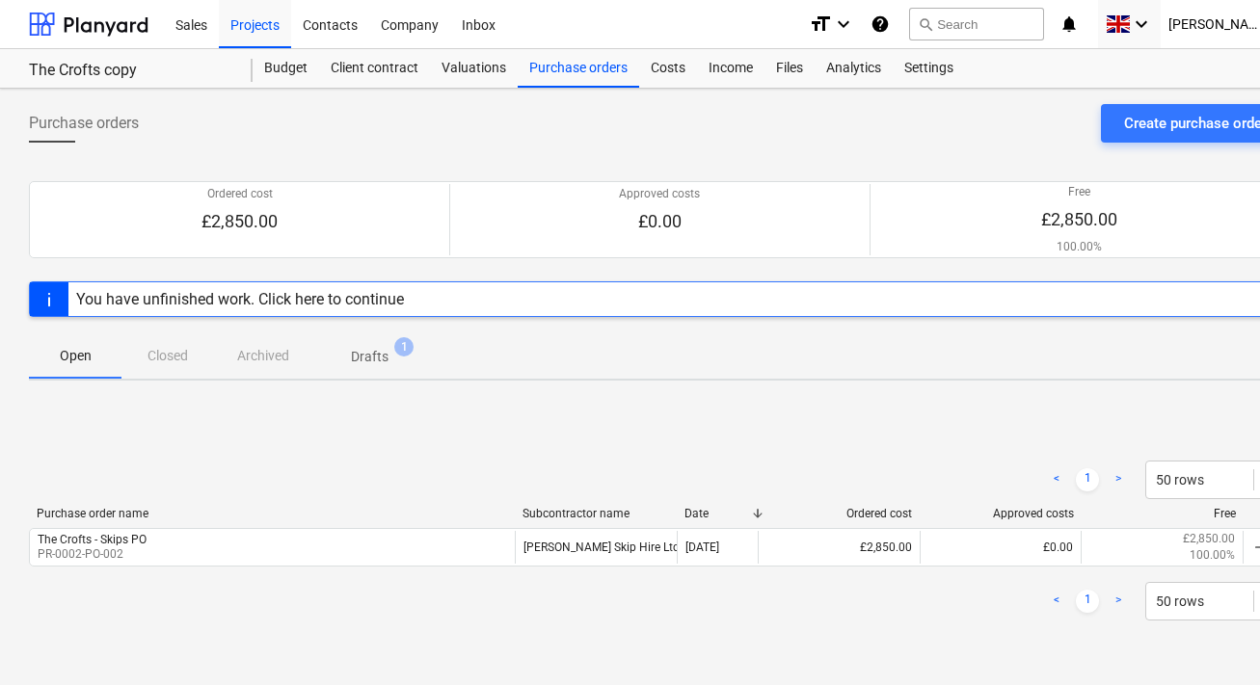
click at [390, 347] on span "Drafts 1" at bounding box center [369, 357] width 68 height 20
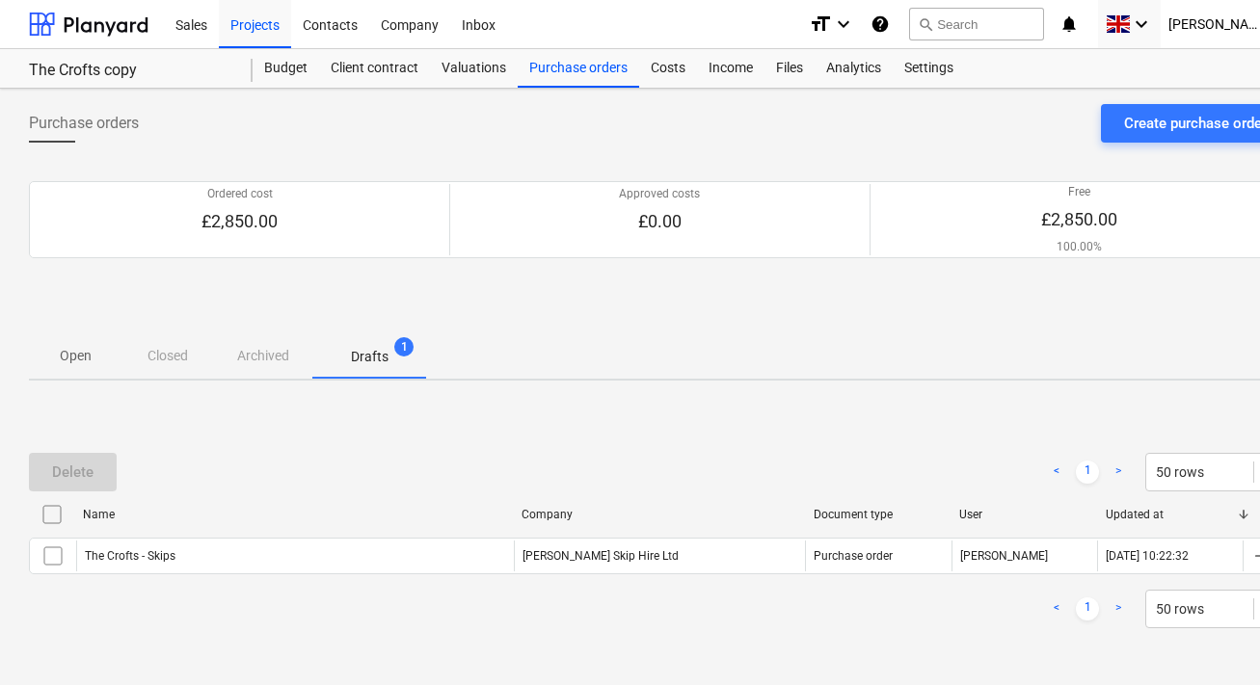
click at [87, 359] on p "Open" at bounding box center [75, 356] width 46 height 20
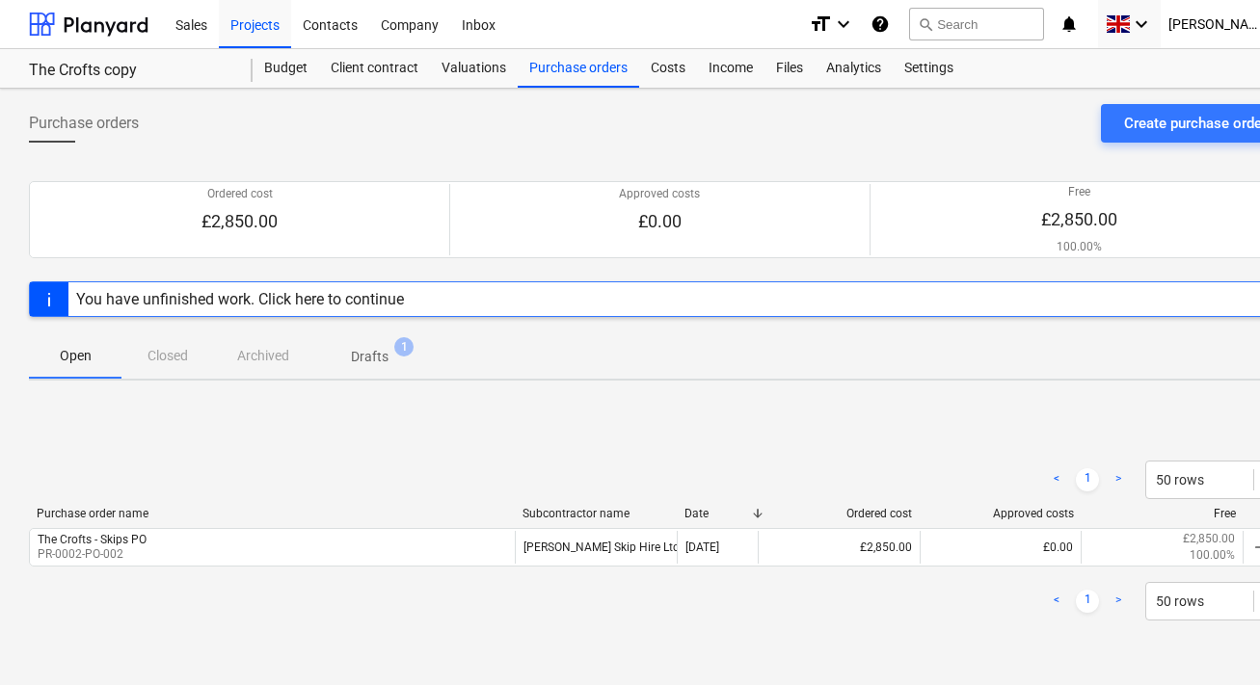
click at [367, 353] on p "Drafts" at bounding box center [370, 357] width 38 height 20
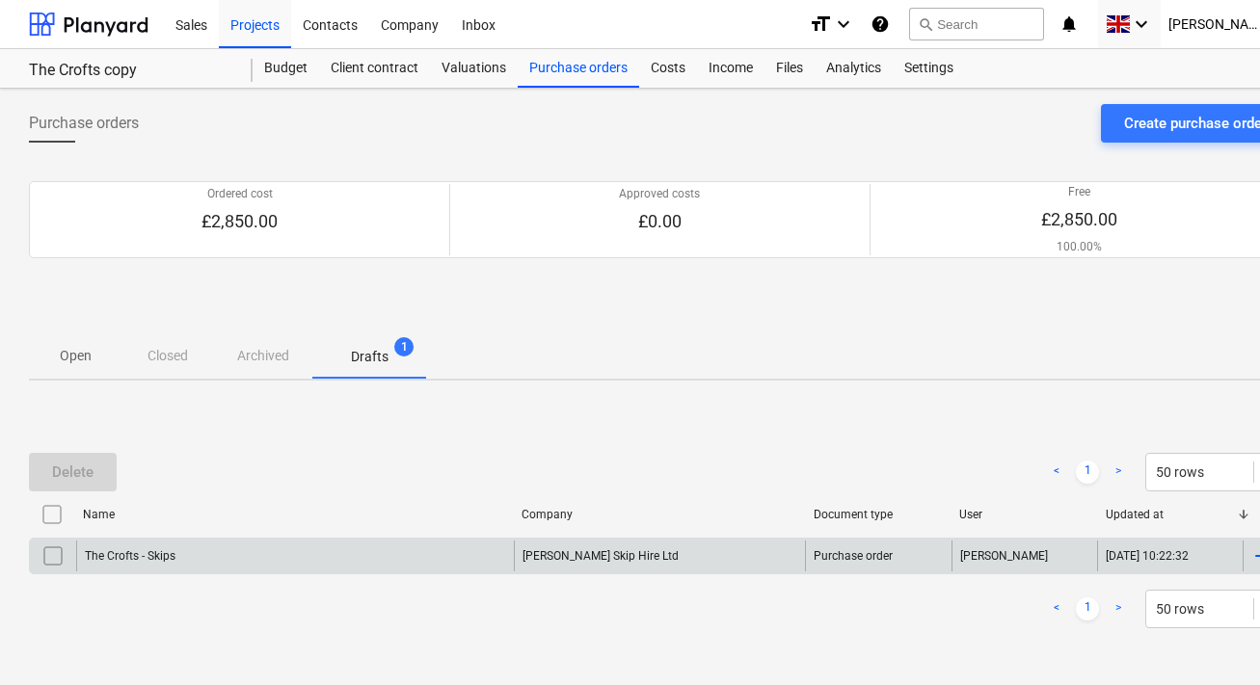
click at [60, 552] on input "checkbox" at bounding box center [53, 556] width 31 height 31
click at [88, 480] on div "Delete" at bounding box center [72, 472] width 41 height 25
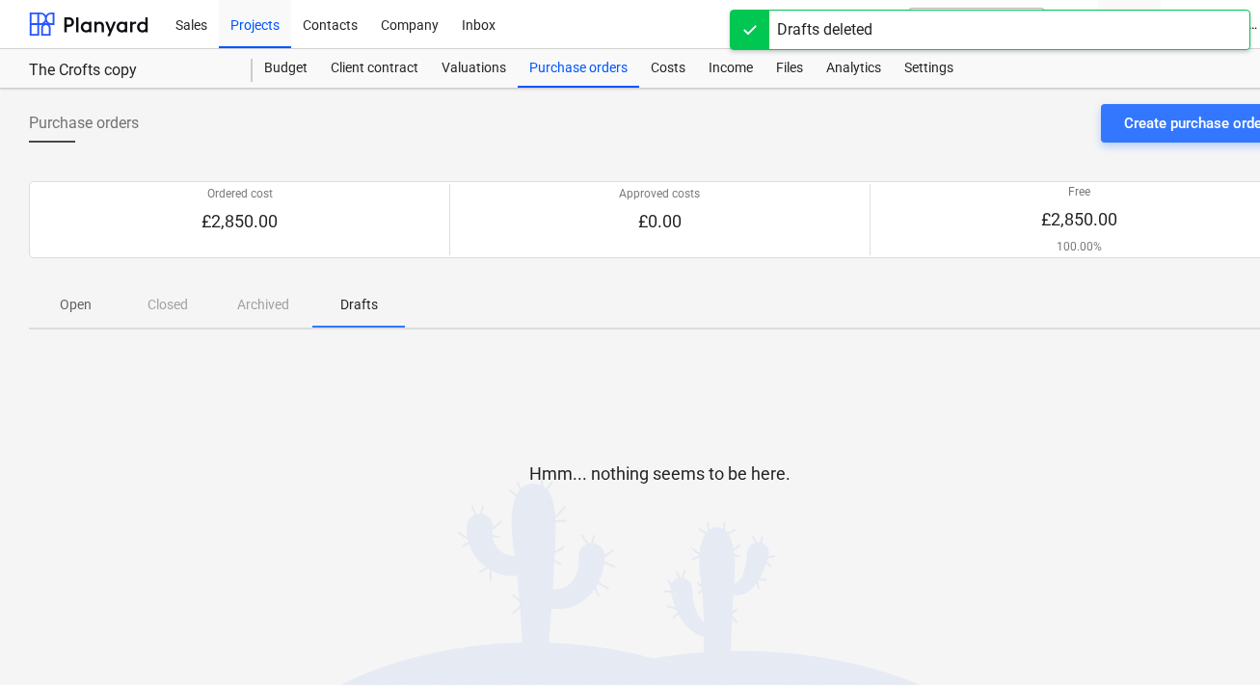
click at [94, 312] on p "Open" at bounding box center [75, 305] width 46 height 20
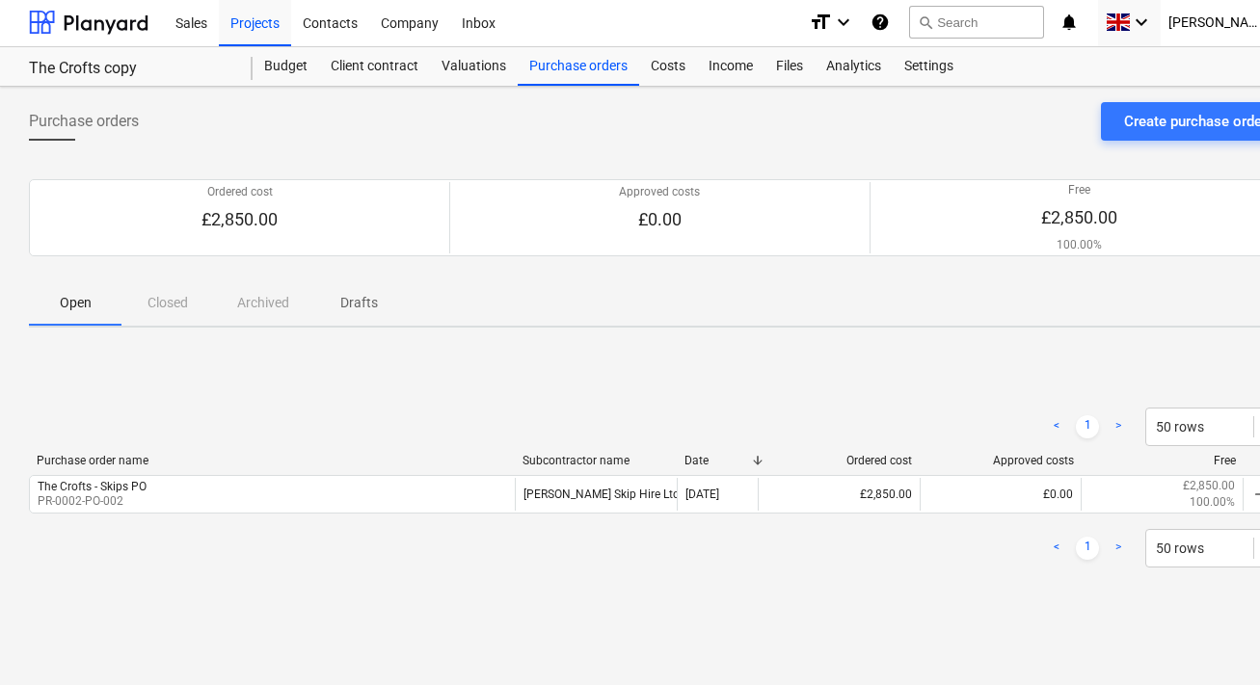
scroll to position [2, 59]
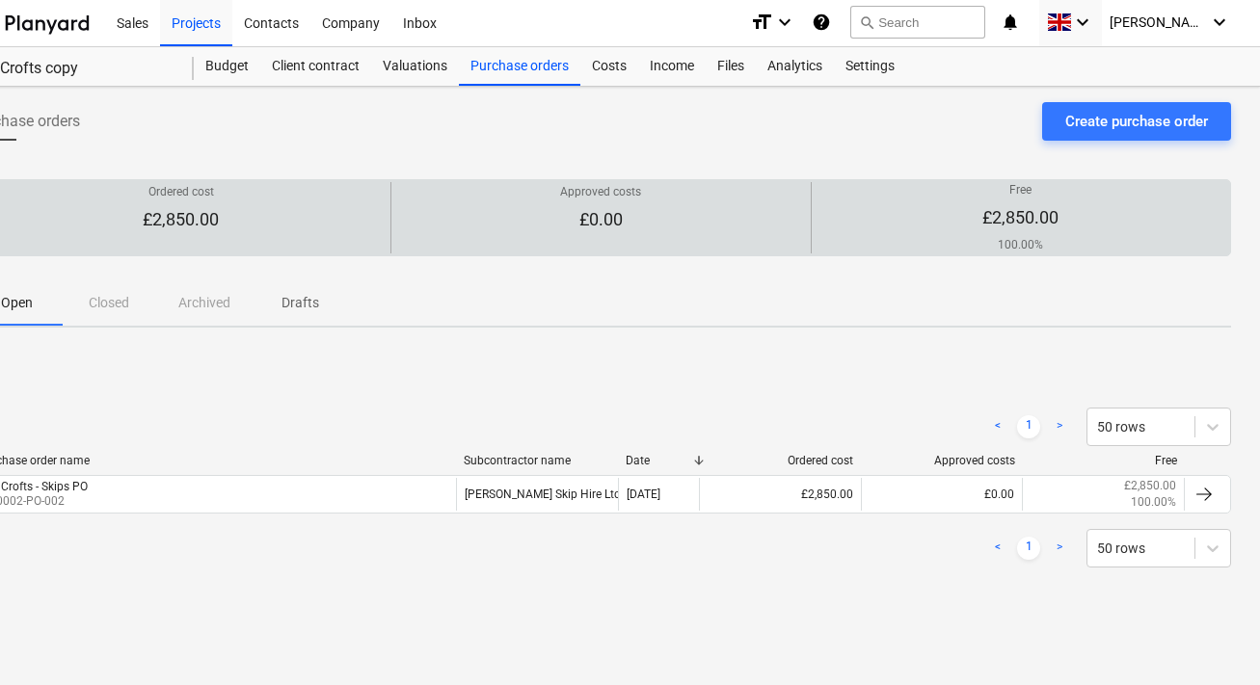
click at [1056, 216] on p "£2,850.00" at bounding box center [1020, 217] width 76 height 23
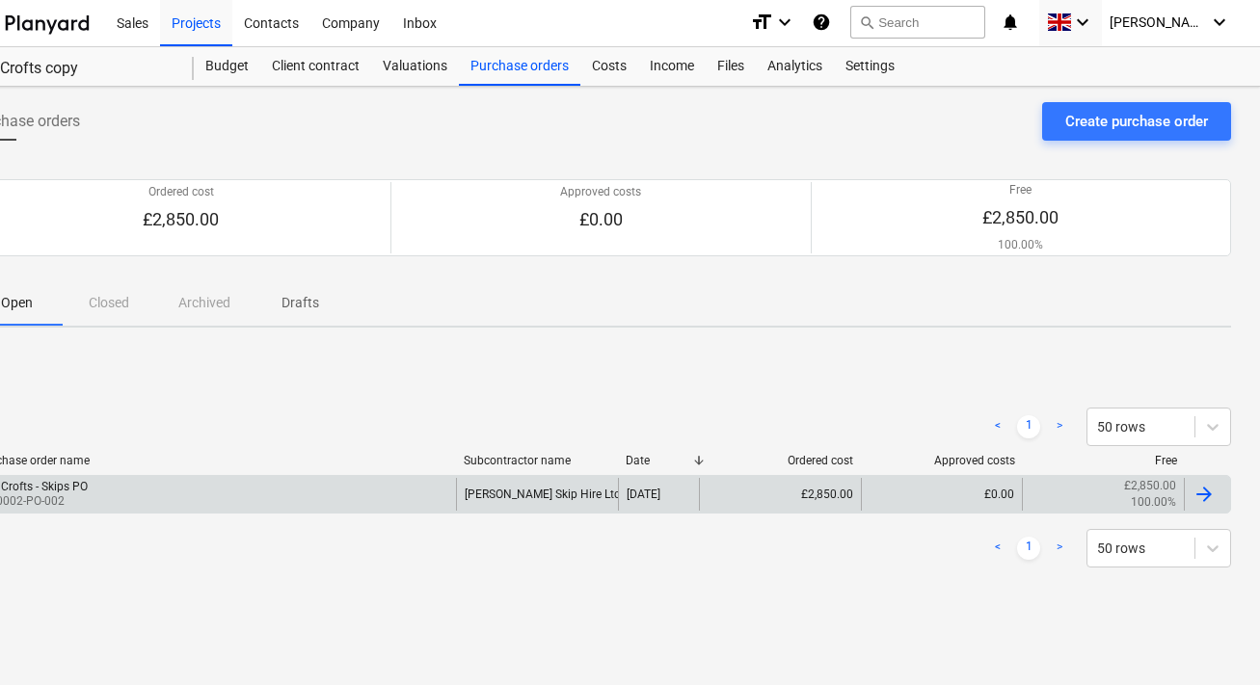
click at [1128, 501] on div "£2,850.00 100.00%" at bounding box center [1103, 494] width 146 height 33
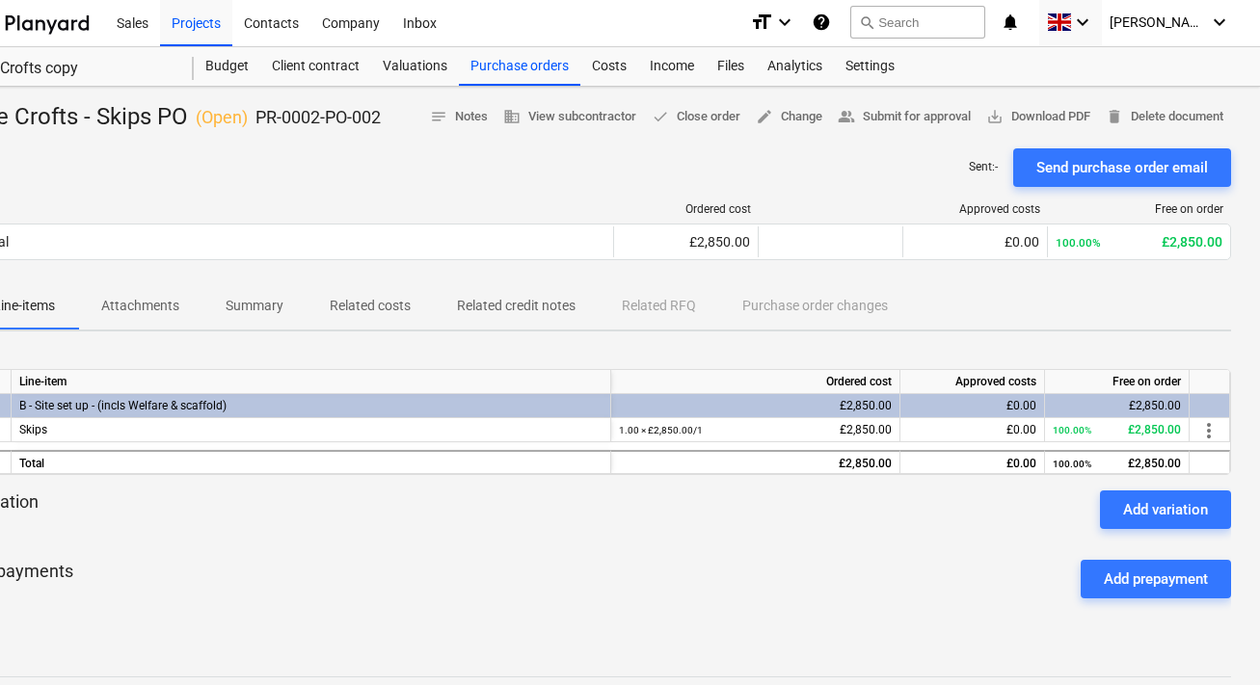
click at [1160, 379] on div "Free on order" at bounding box center [1117, 382] width 145 height 24
click at [1149, 315] on div "Line-items Attachments Summary Related costs Related credit notes Related RFQ P…" at bounding box center [600, 306] width 1261 height 46
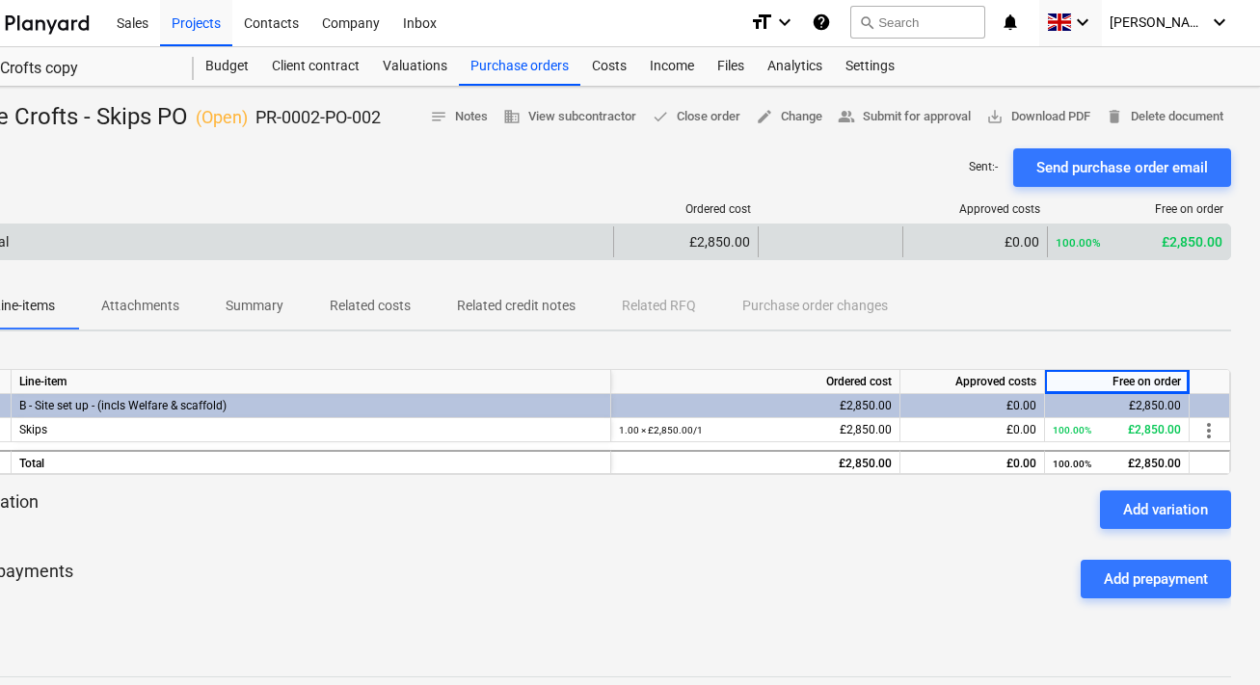
scroll to position [2, 0]
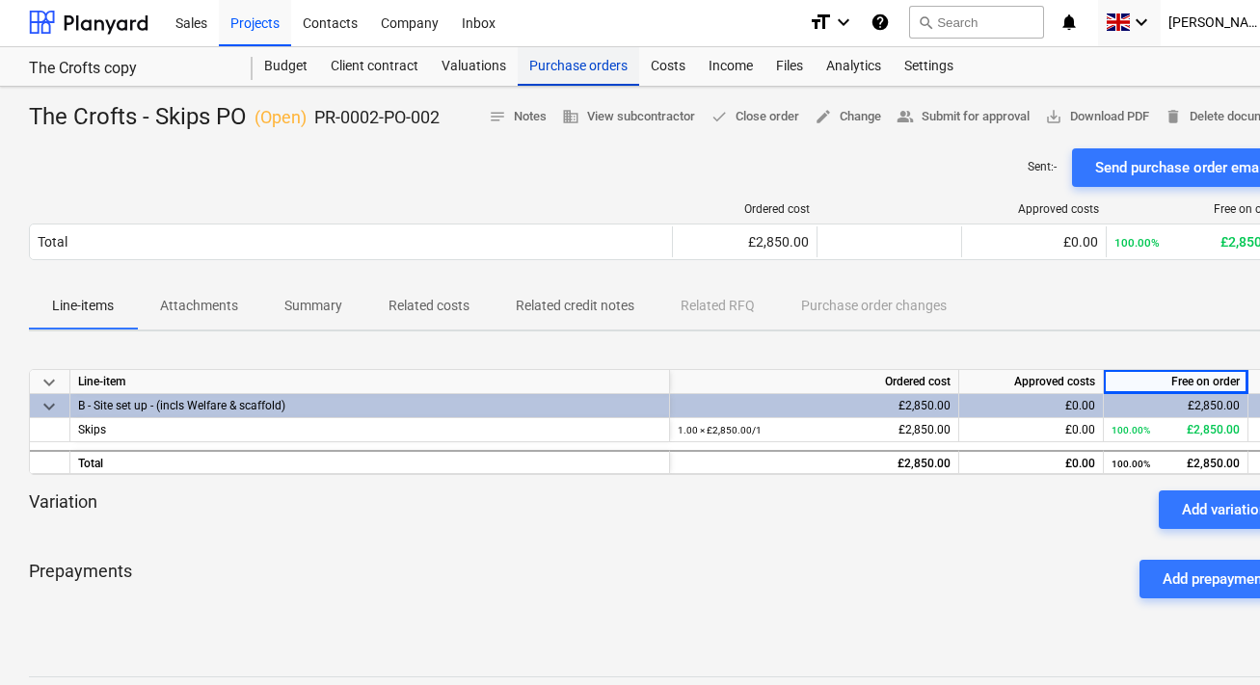
click at [555, 73] on div "Purchase orders" at bounding box center [578, 66] width 121 height 39
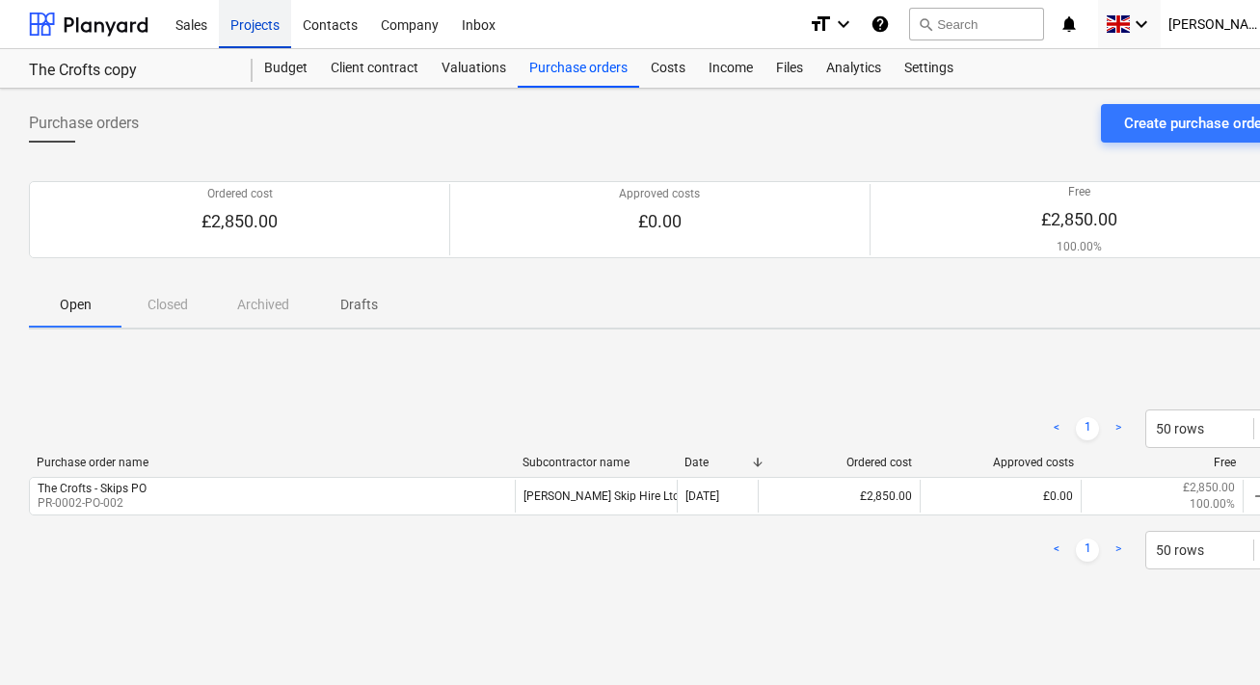
click at [271, 17] on div "Projects" at bounding box center [255, 23] width 72 height 49
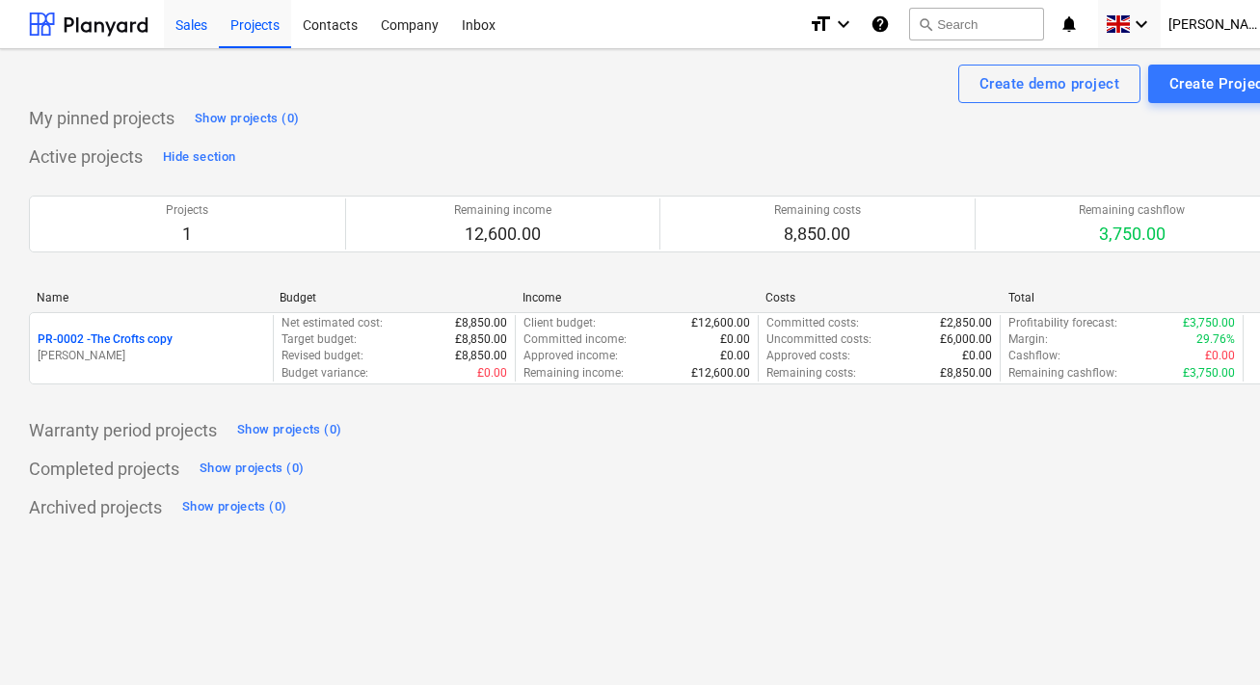
click at [207, 20] on div "Sales" at bounding box center [191, 23] width 55 height 49
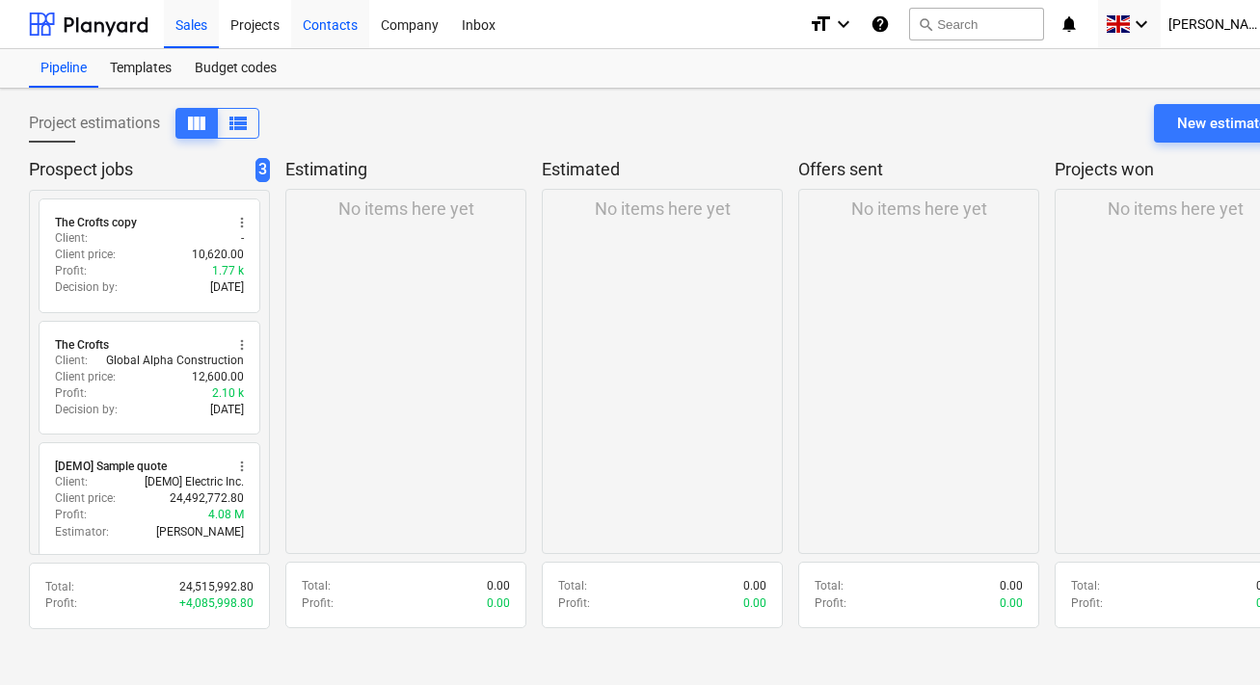
click at [338, 30] on div "Contacts" at bounding box center [330, 23] width 78 height 49
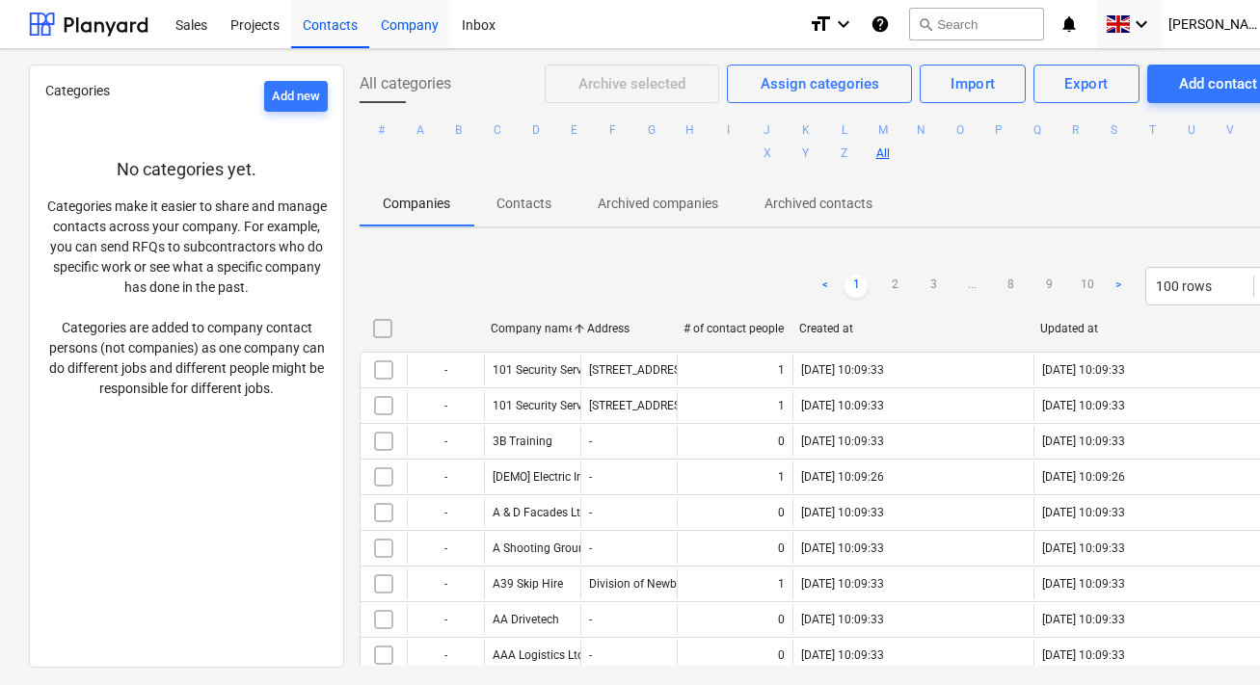
click at [430, 31] on div "Company" at bounding box center [409, 23] width 81 height 49
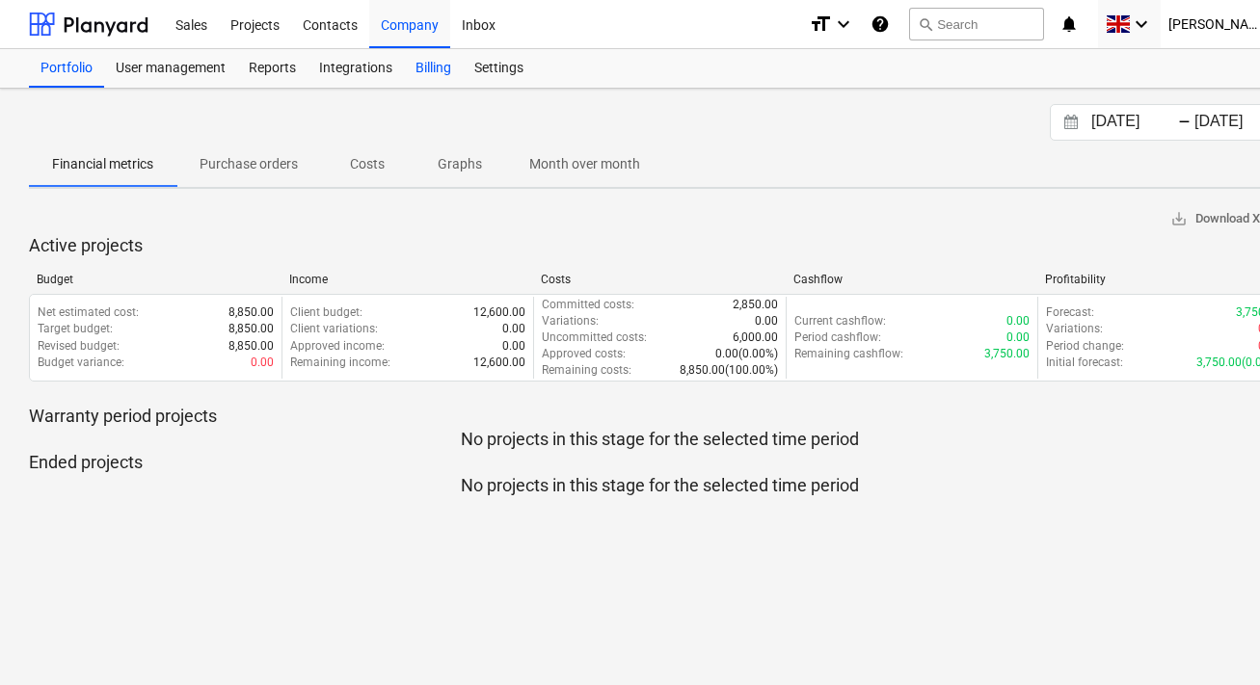
click at [425, 68] on div "Billing" at bounding box center [433, 68] width 59 height 39
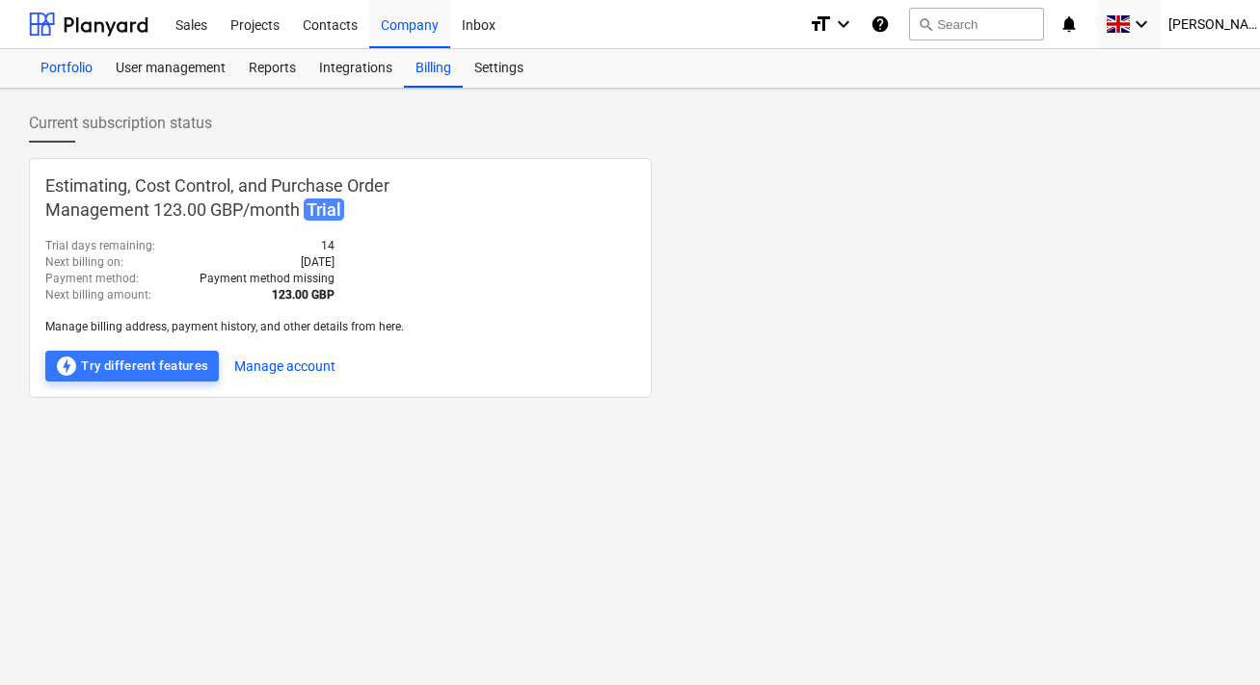
click at [47, 71] on div "Portfolio" at bounding box center [66, 68] width 75 height 39
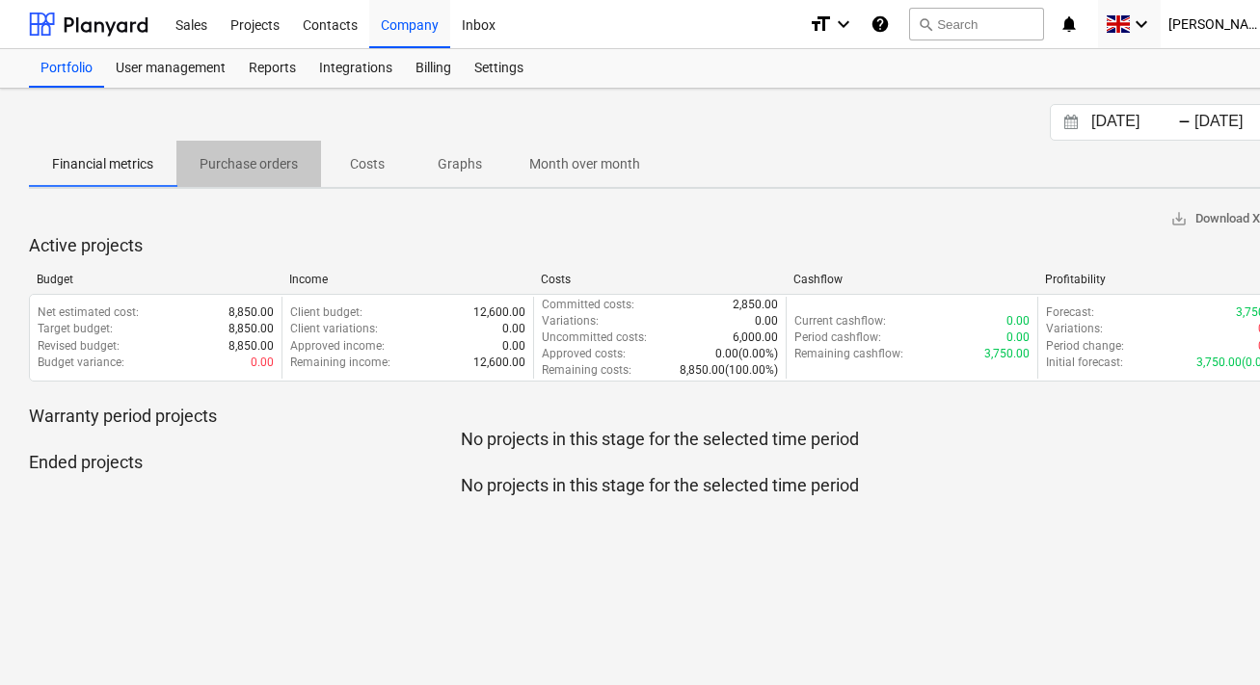
click at [248, 181] on button "Purchase orders" at bounding box center [248, 164] width 145 height 46
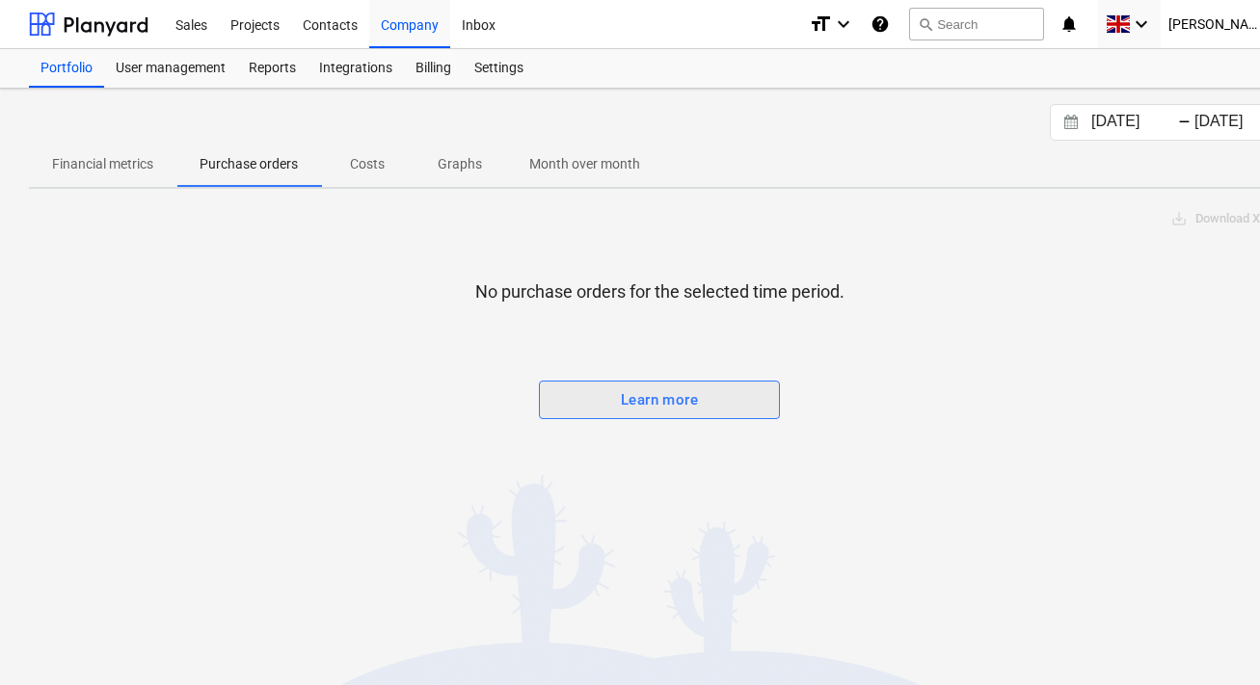
click at [755, 400] on span "Learn more" at bounding box center [659, 399] width 199 height 25
click at [1138, 126] on input "[DATE]" at bounding box center [1136, 122] width 98 height 27
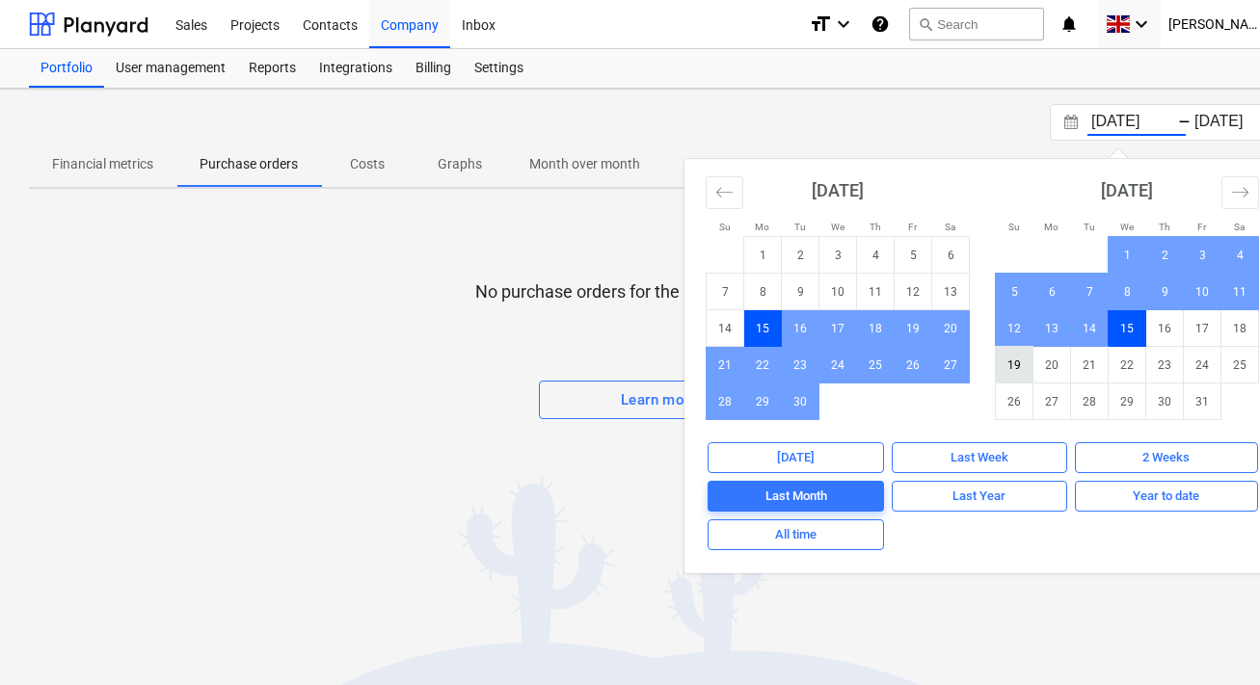
click at [1021, 371] on td "19" at bounding box center [1015, 365] width 38 height 37
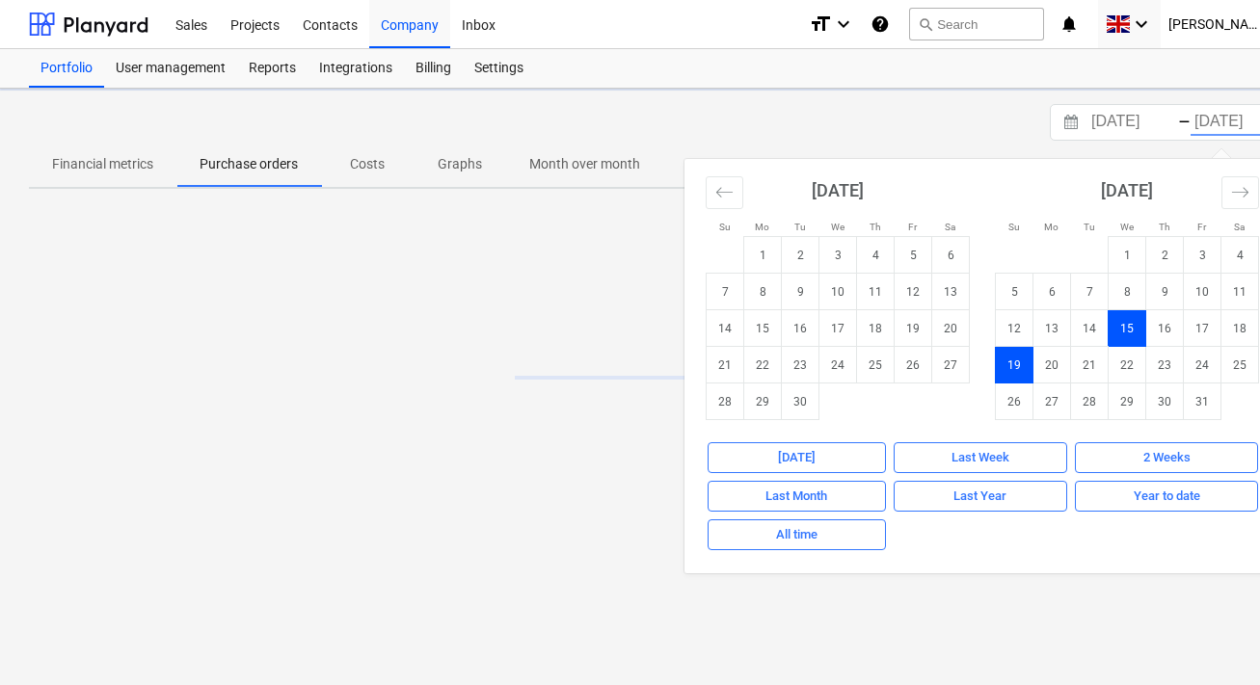
scroll to position [0, 29]
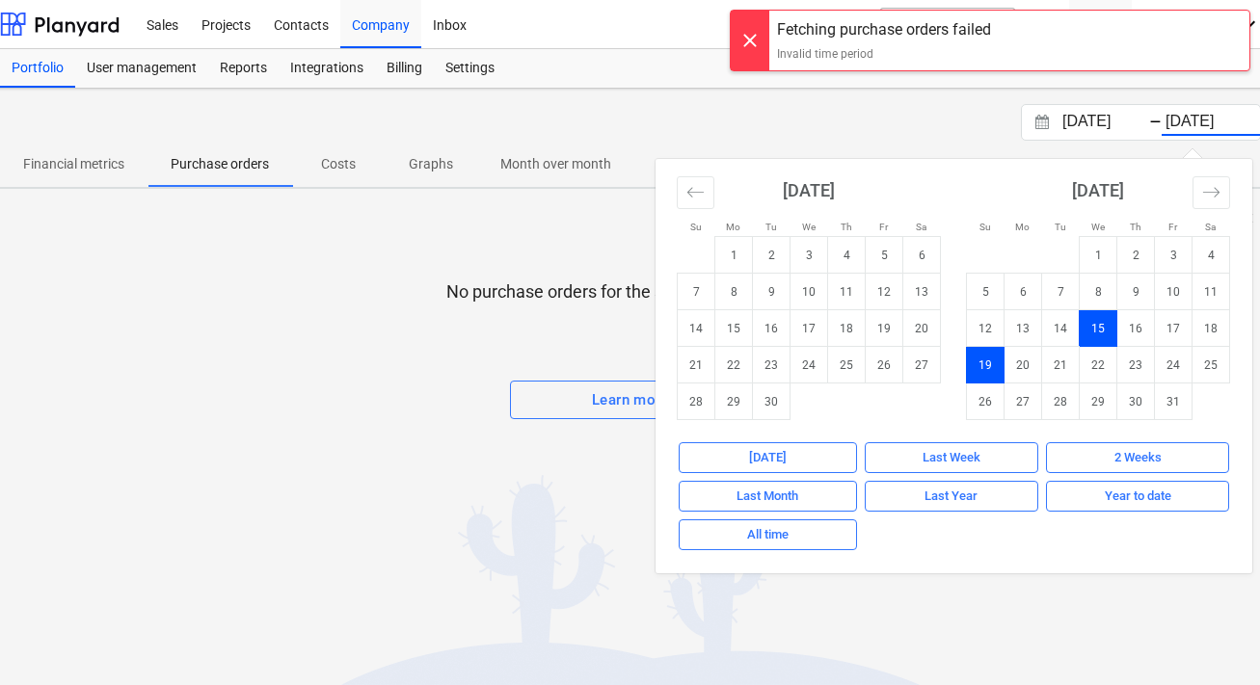
click at [1085, 319] on td "15" at bounding box center [1098, 328] width 38 height 37
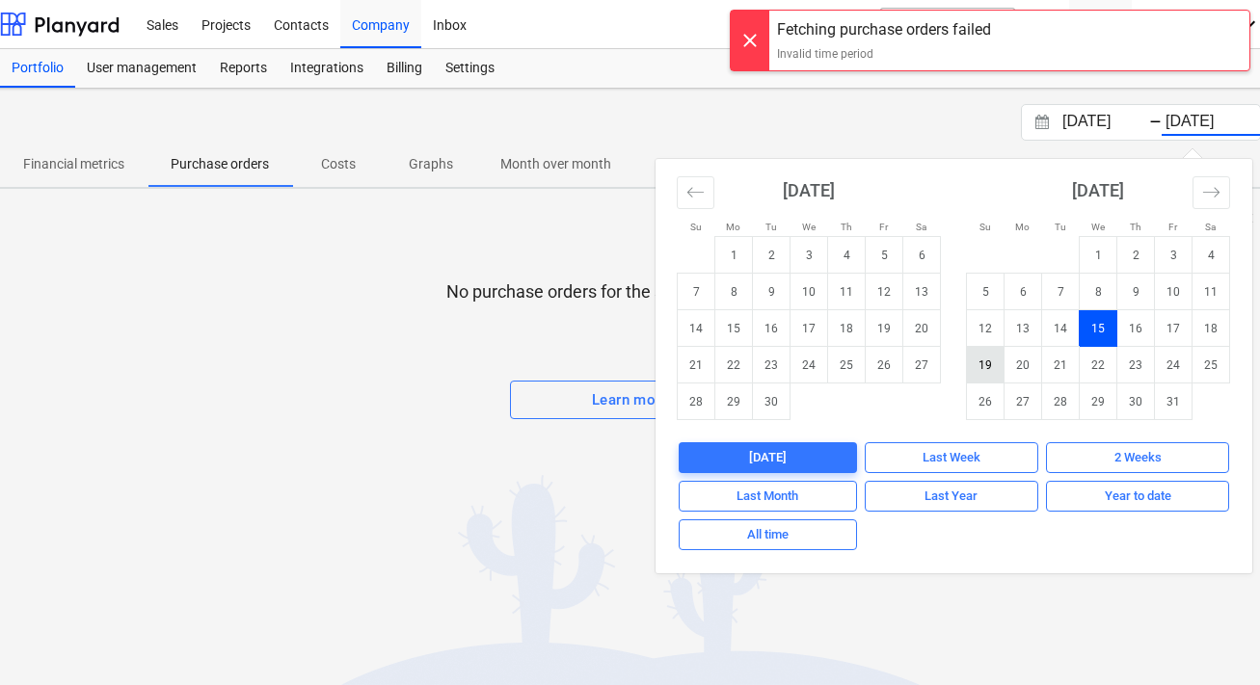
click at [996, 368] on td "19" at bounding box center [986, 365] width 38 height 37
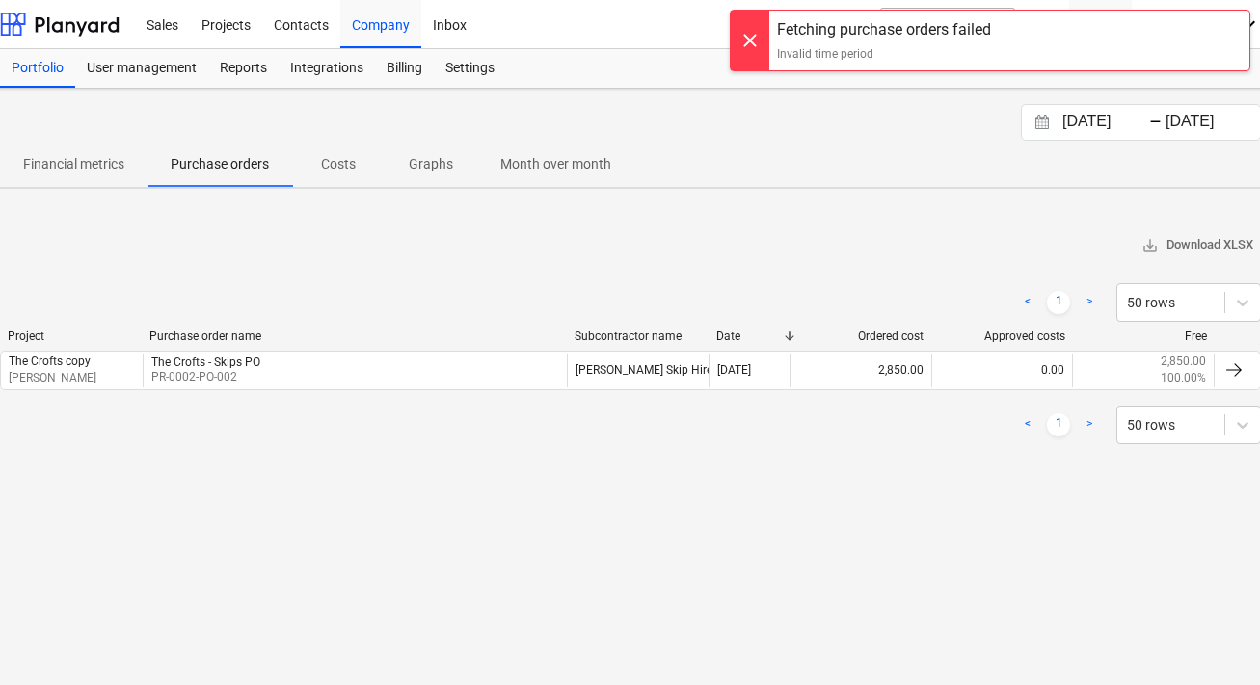
click at [927, 501] on div "[DATE] Press the down arrow key to interact with the calendar and select a date…" at bounding box center [630, 387] width 1318 height 597
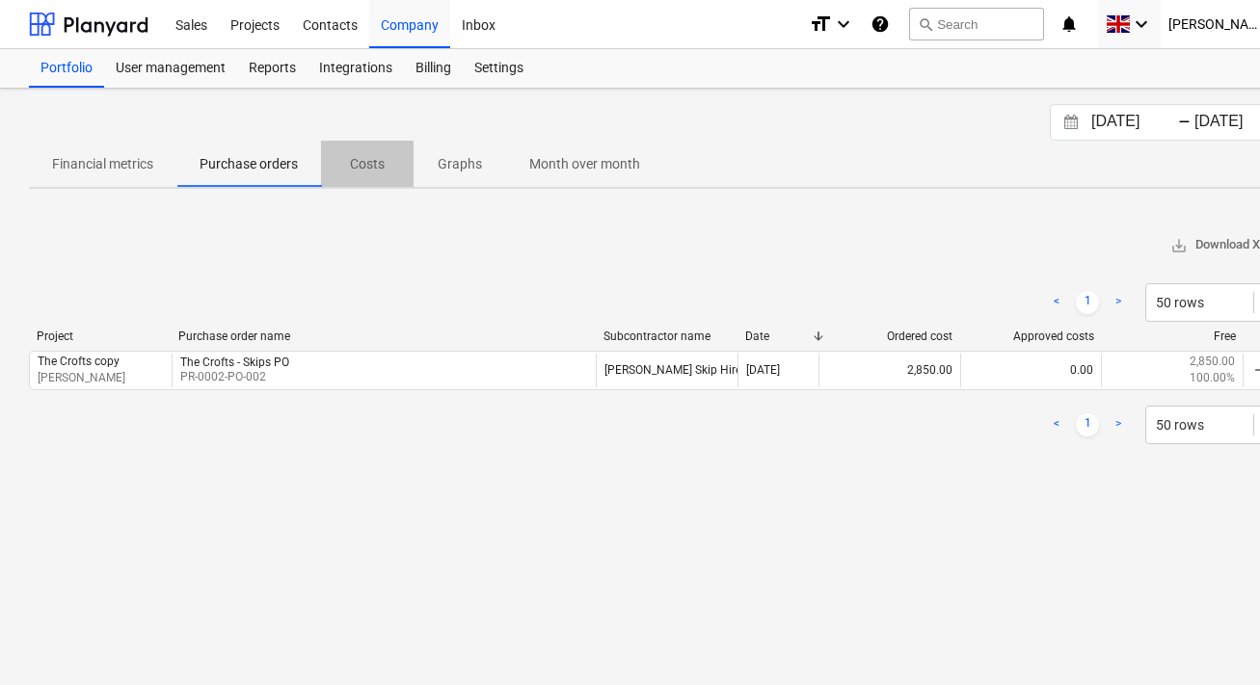
click at [364, 154] on p "Costs" at bounding box center [367, 164] width 46 height 20
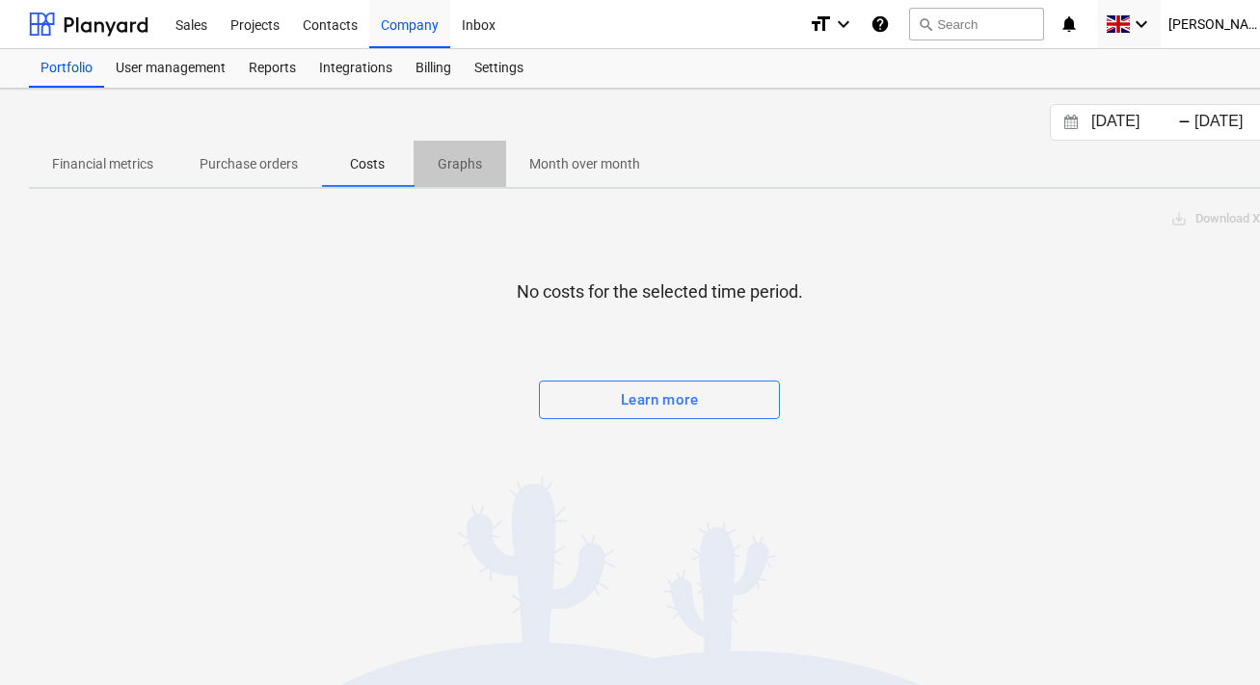
click at [455, 167] on p "Graphs" at bounding box center [460, 164] width 46 height 20
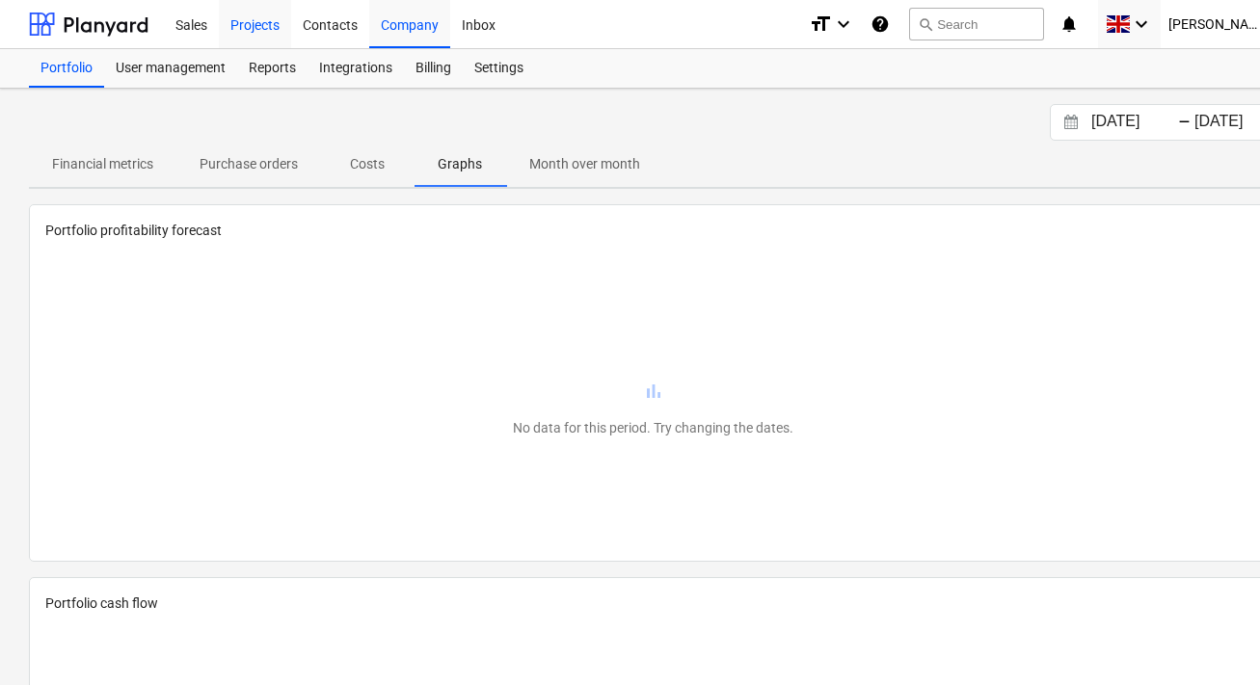
click at [269, 33] on div "Projects" at bounding box center [255, 23] width 72 height 49
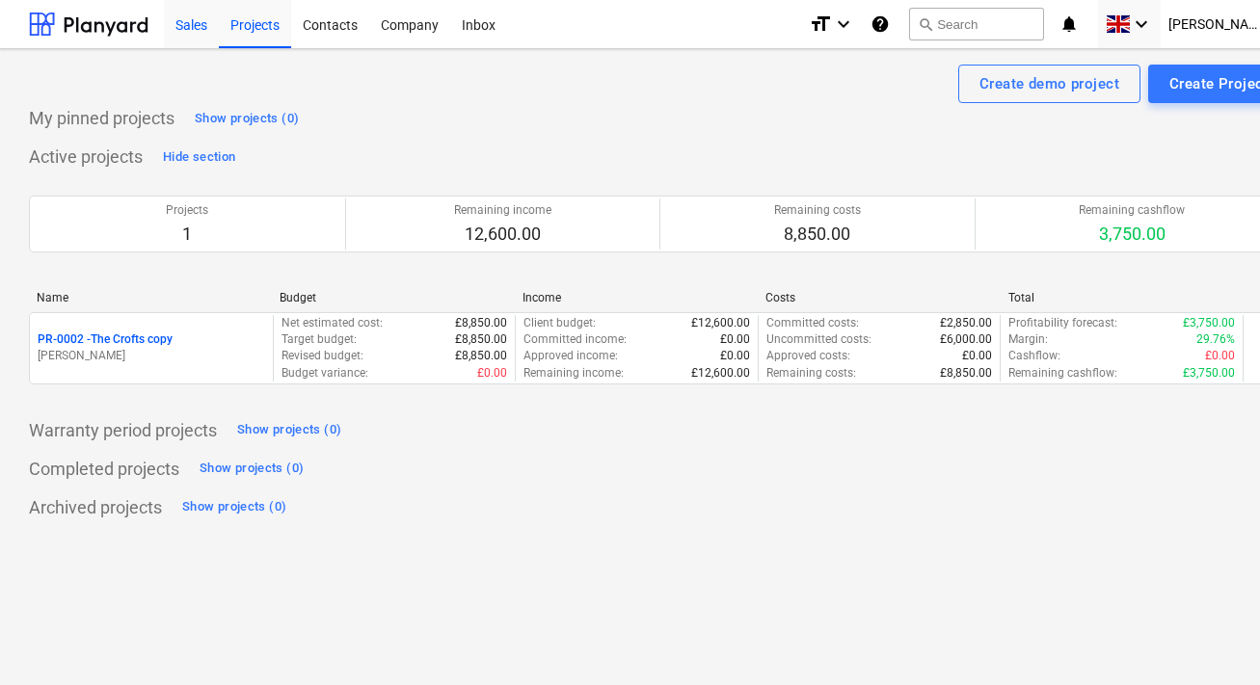
click at [191, 30] on div "Sales" at bounding box center [191, 23] width 55 height 49
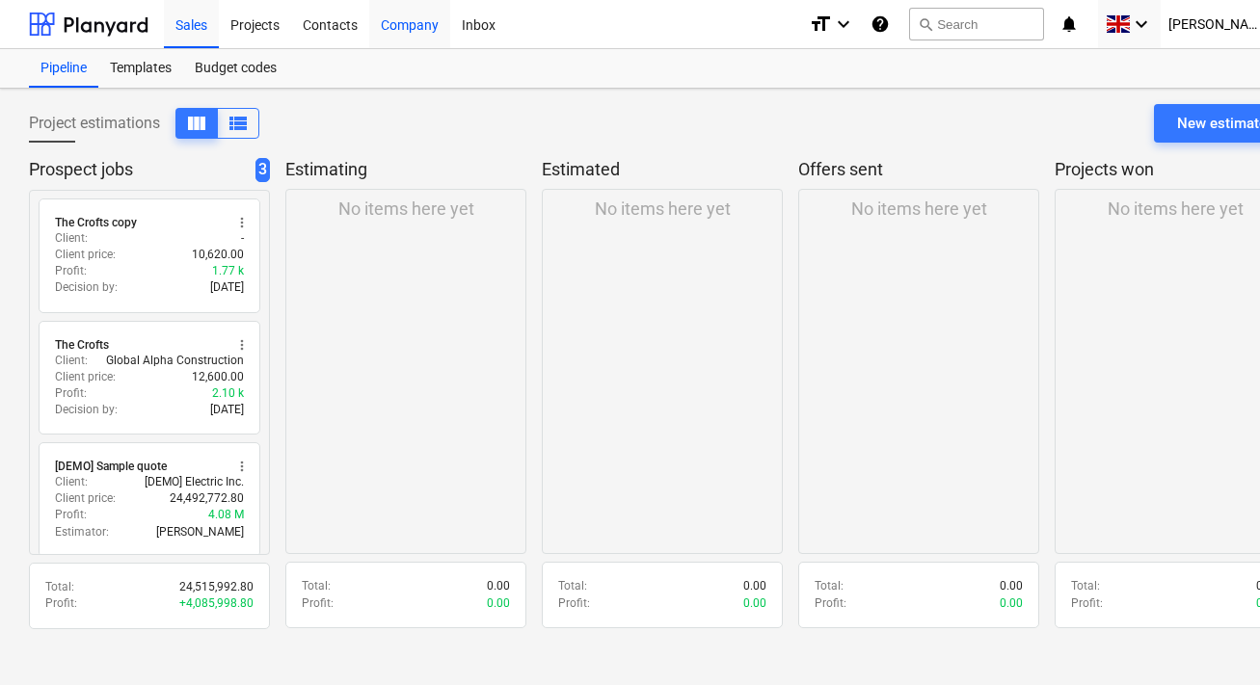
click at [418, 13] on div "Company" at bounding box center [409, 23] width 81 height 49
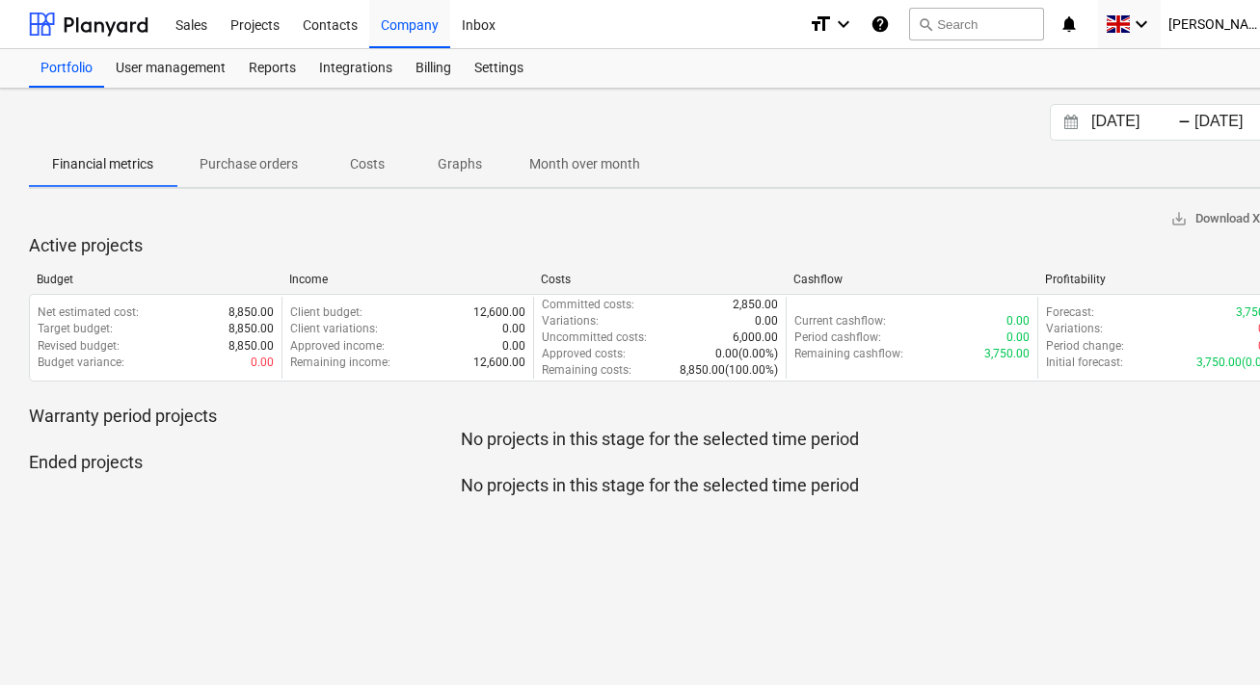
click at [357, 164] on p "Costs" at bounding box center [367, 164] width 46 height 20
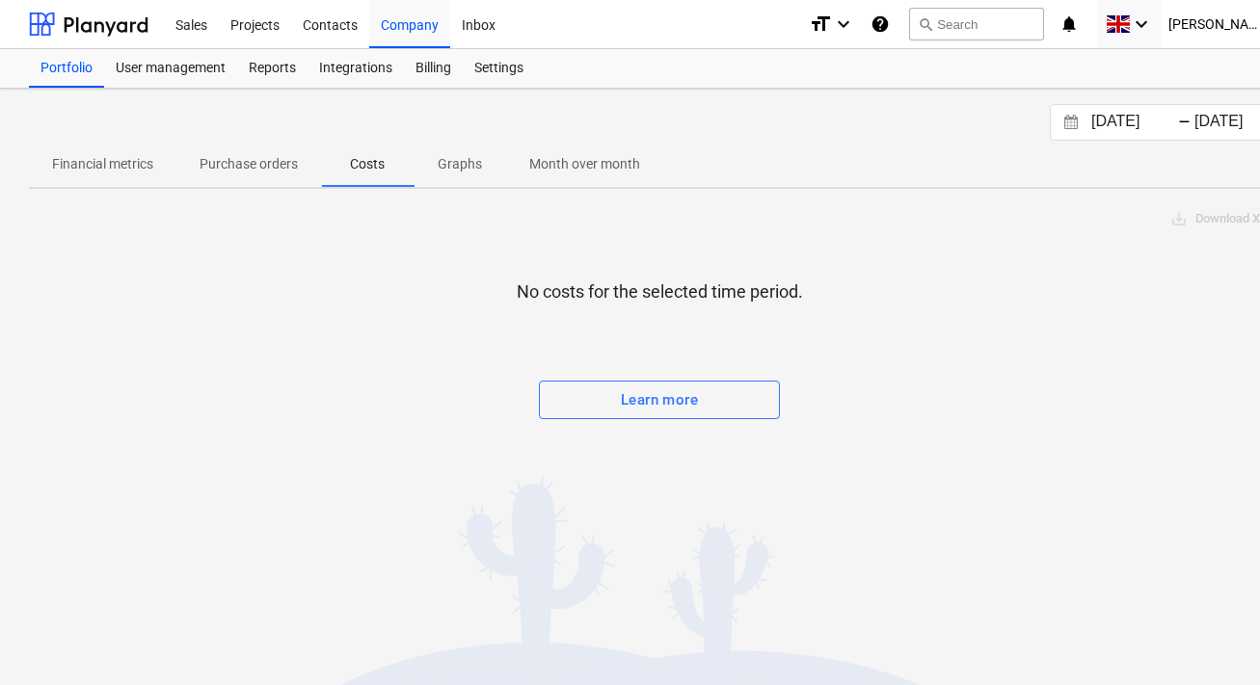
click at [96, 159] on p "Financial metrics" at bounding box center [102, 164] width 101 height 20
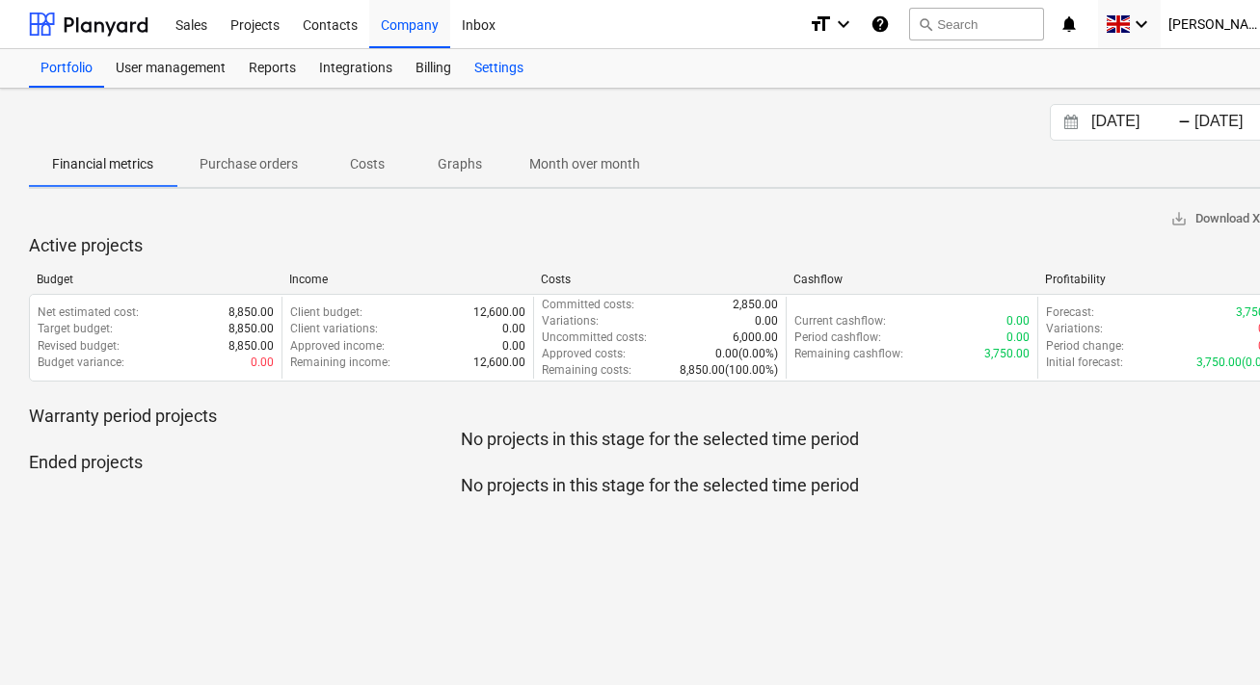
click at [516, 64] on div "Settings" at bounding box center [499, 68] width 72 height 39
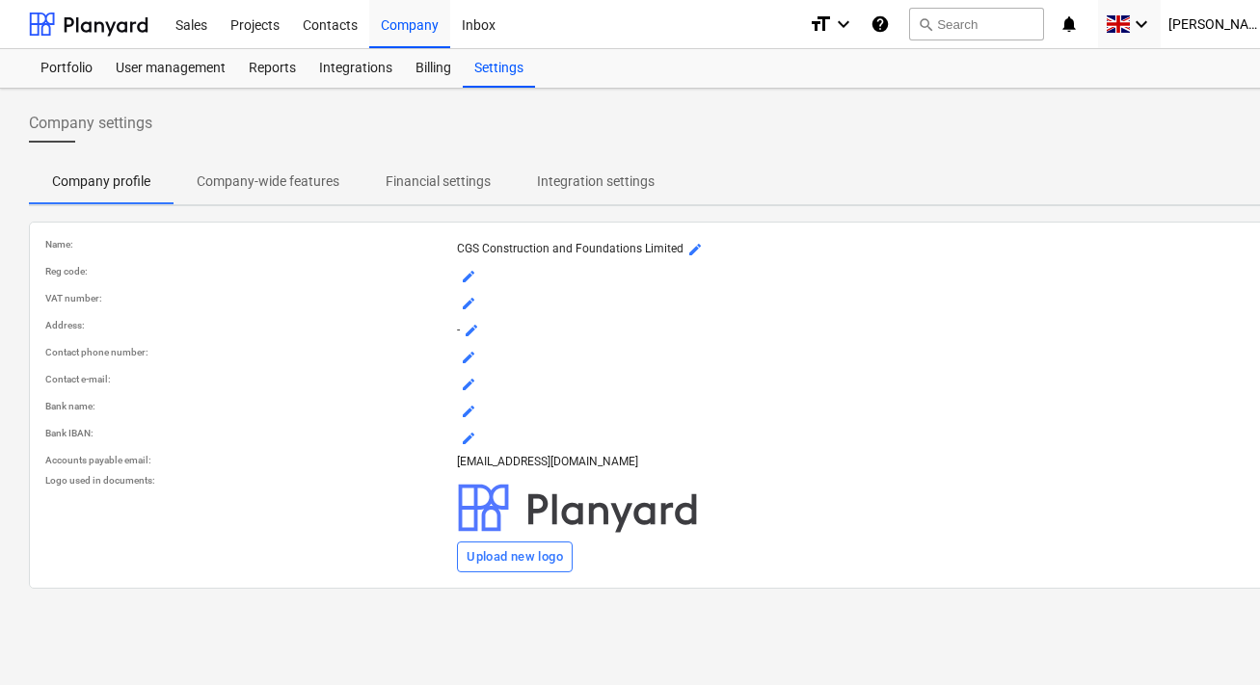
click at [302, 172] on p "Company-wide features" at bounding box center [268, 182] width 143 height 20
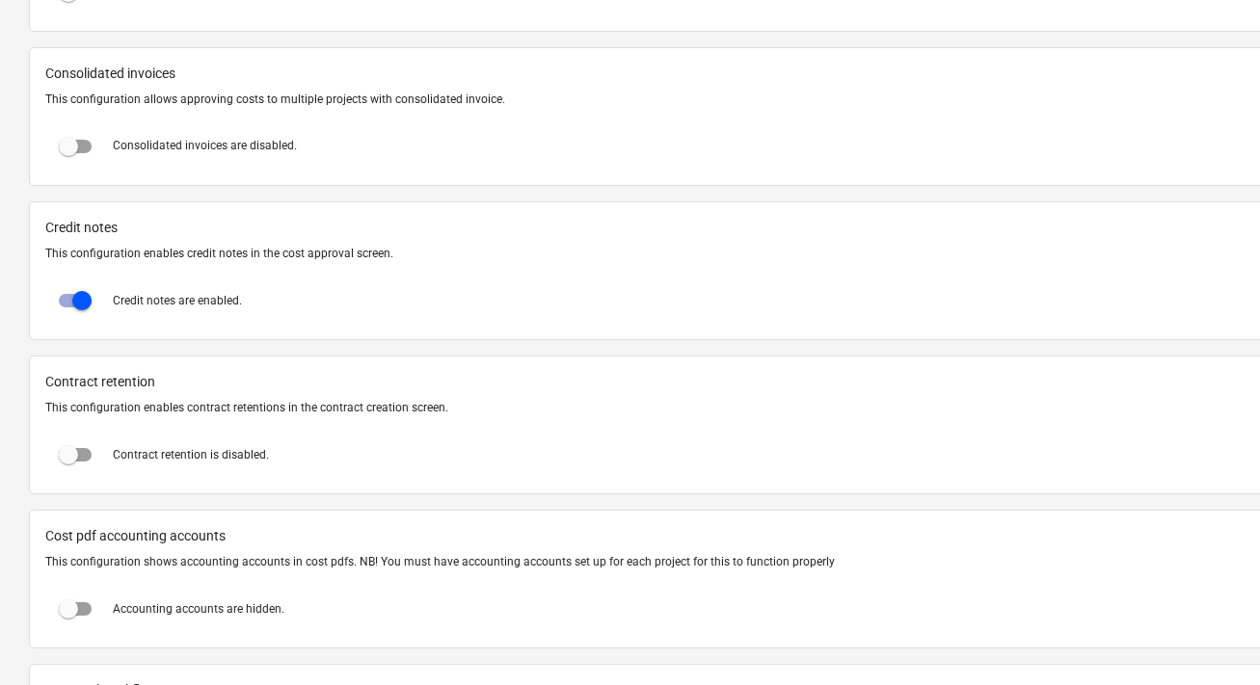
scroll to position [1390, 0]
click at [74, 461] on input "checkbox" at bounding box center [68, 453] width 46 height 46
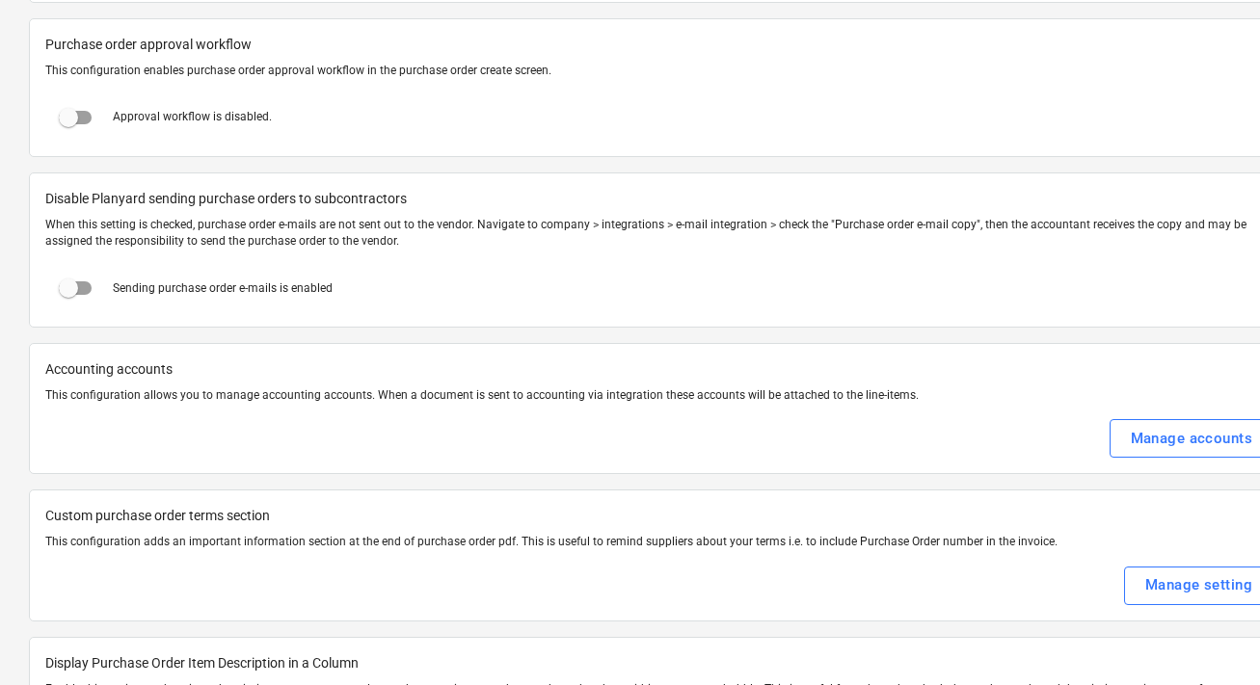
scroll to position [2342, 0]
click at [1150, 435] on div "Manage accounts" at bounding box center [1190, 439] width 121 height 25
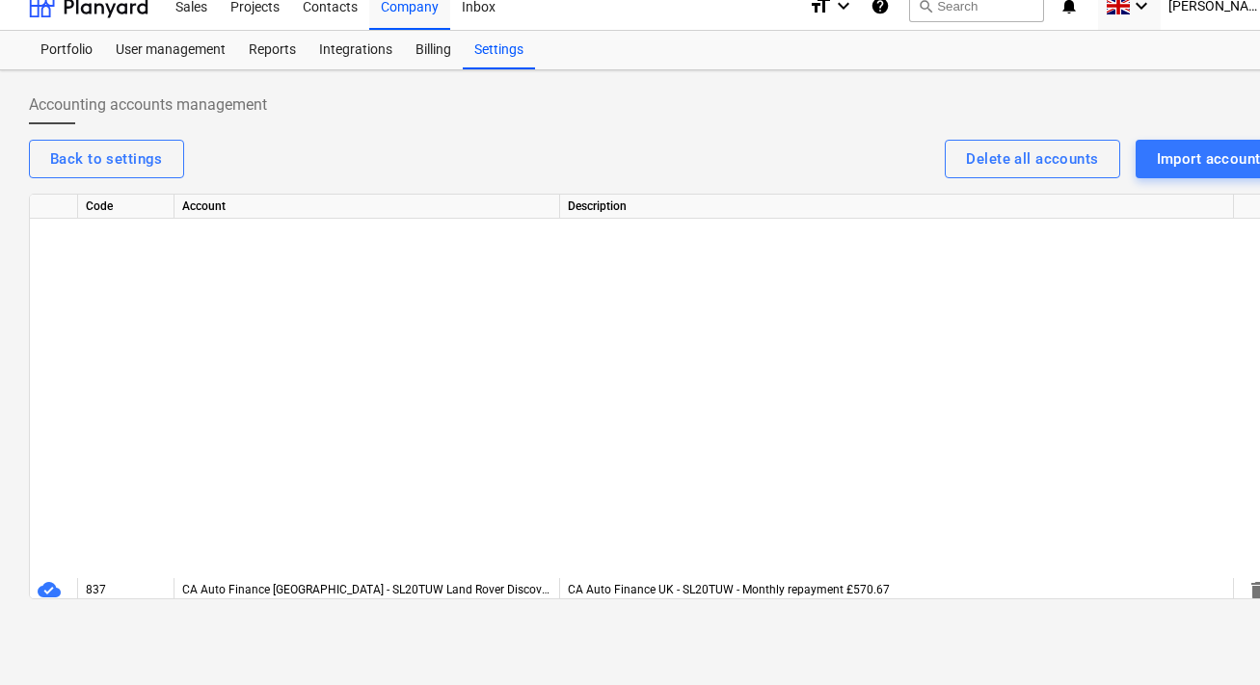
scroll to position [3908, 0]
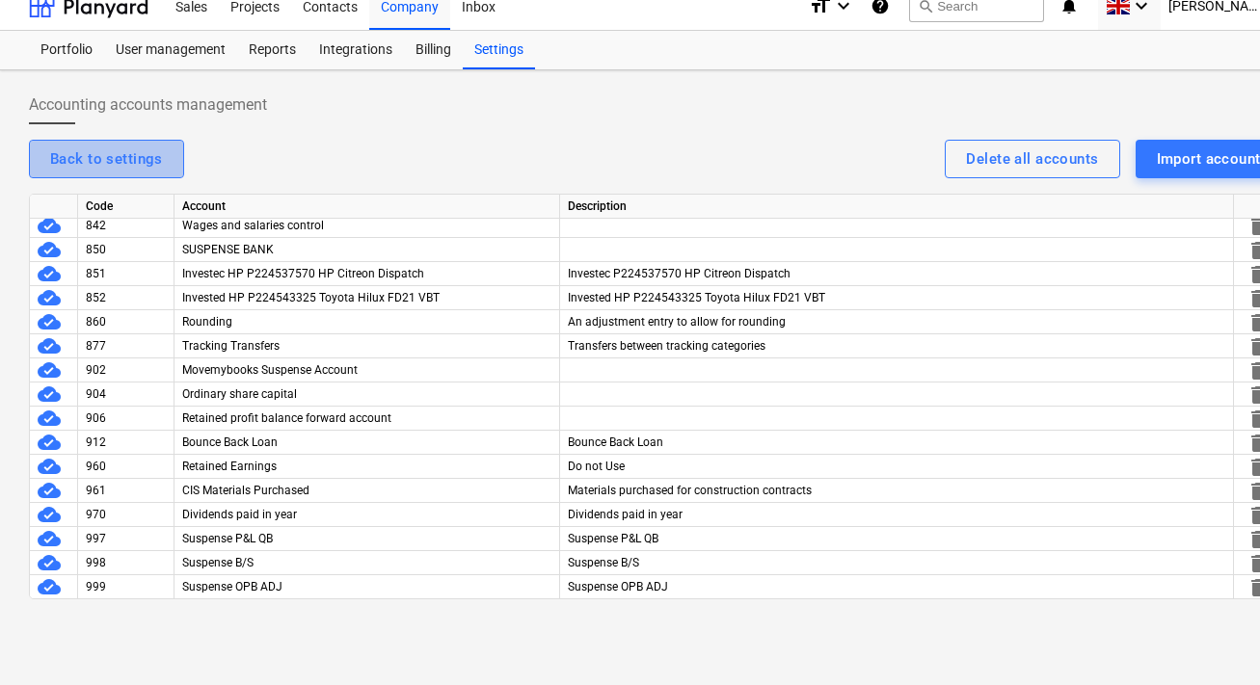
click at [149, 164] on div "Back to settings" at bounding box center [106, 158] width 113 height 25
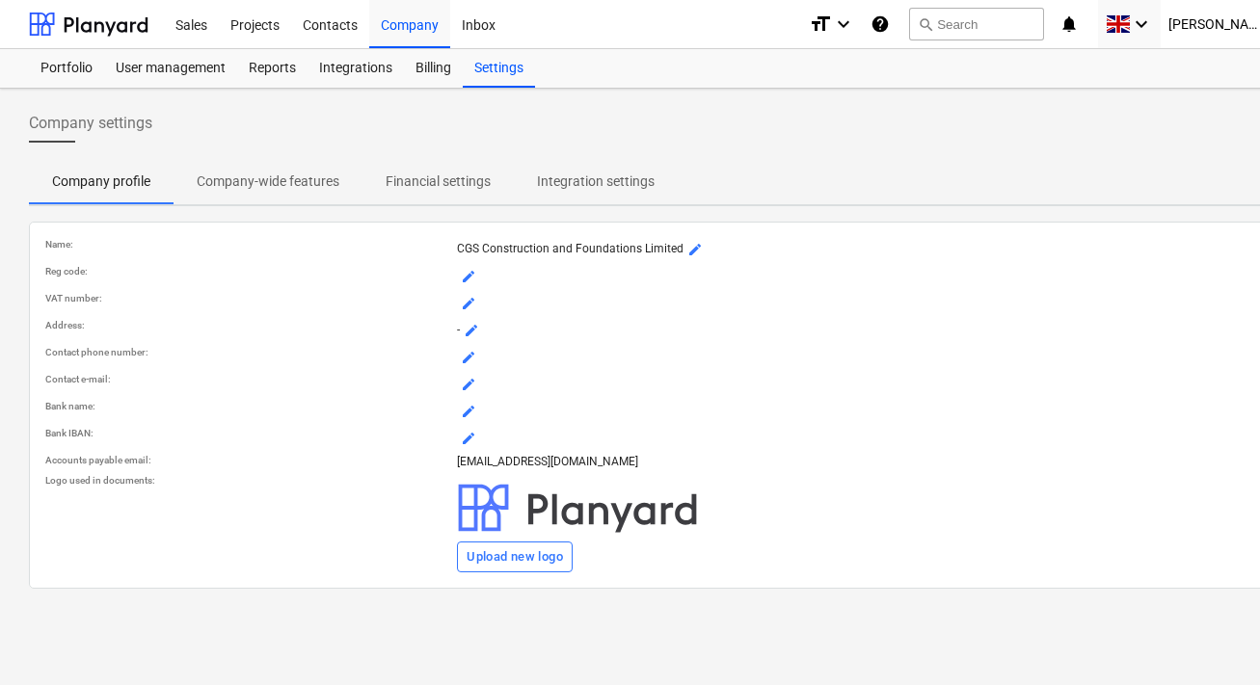
scroll to position [18, 0]
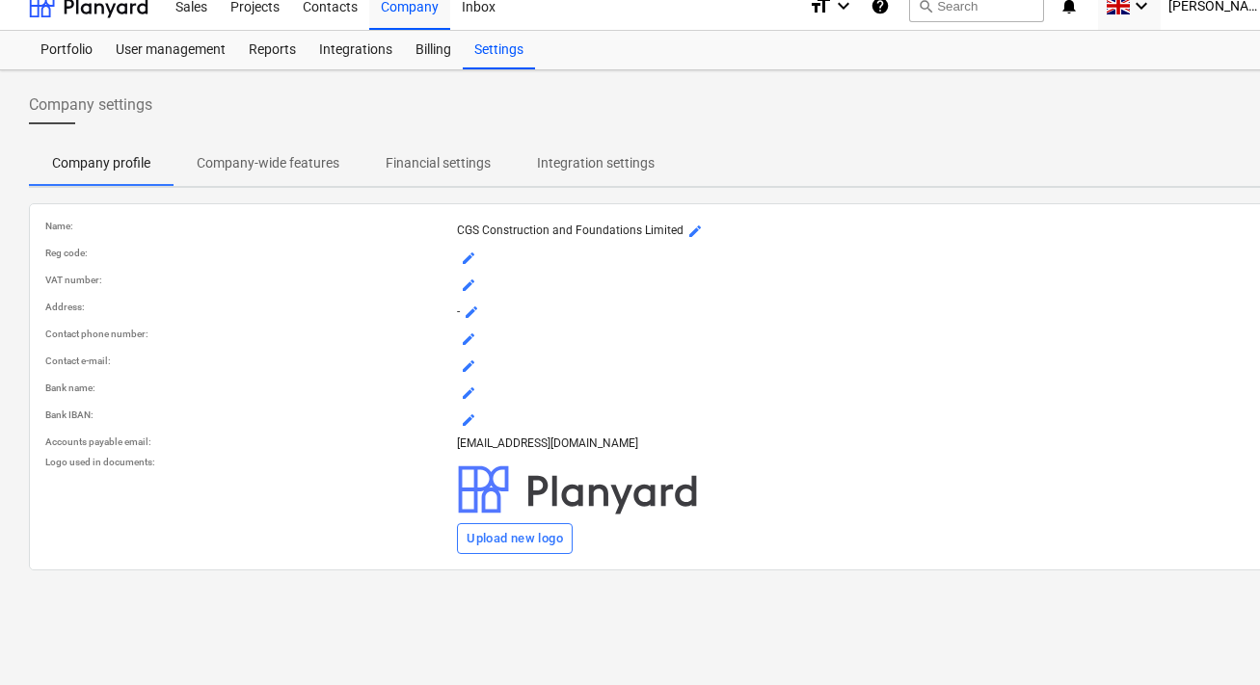
click at [288, 178] on button "Company-wide features" at bounding box center [267, 163] width 189 height 46
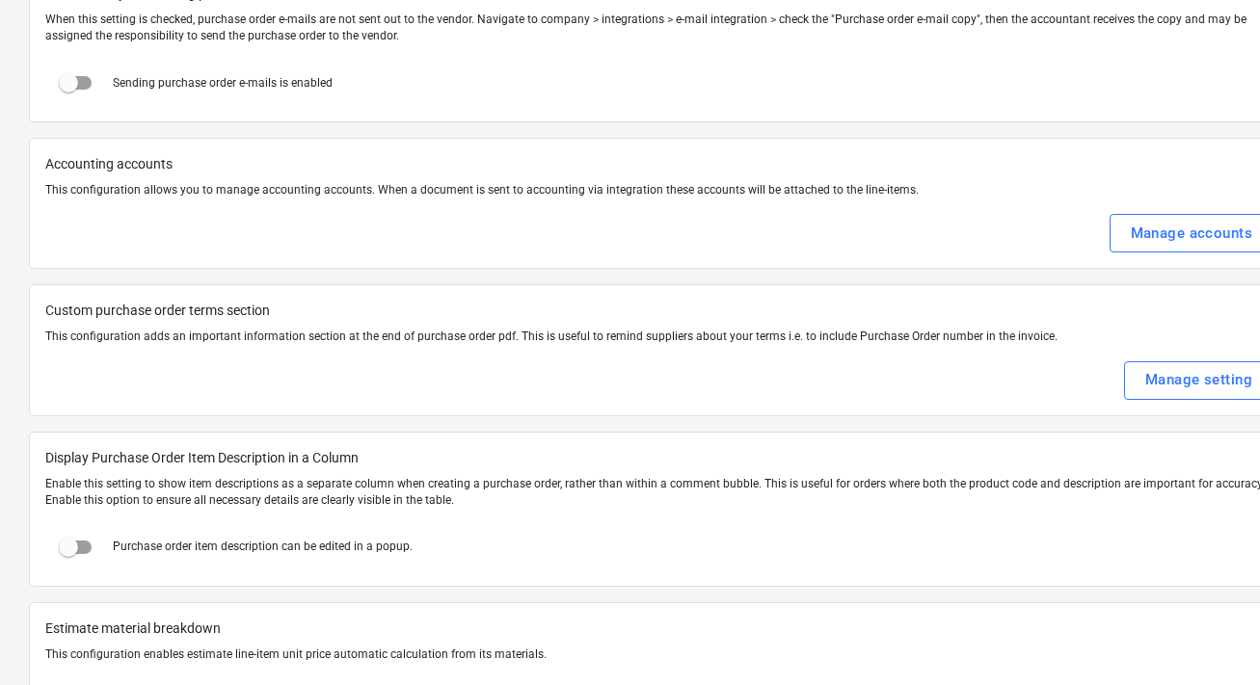
scroll to position [2551, 0]
click at [77, 549] on input "checkbox" at bounding box center [68, 544] width 46 height 46
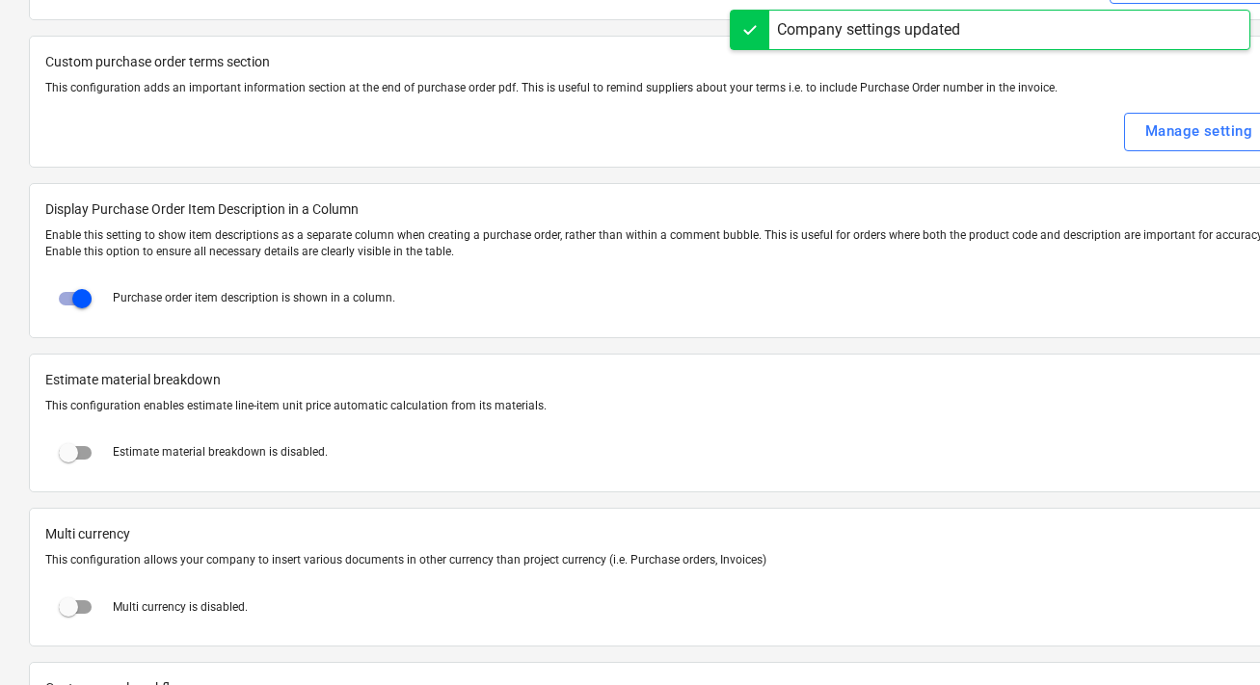
scroll to position [2808, 0]
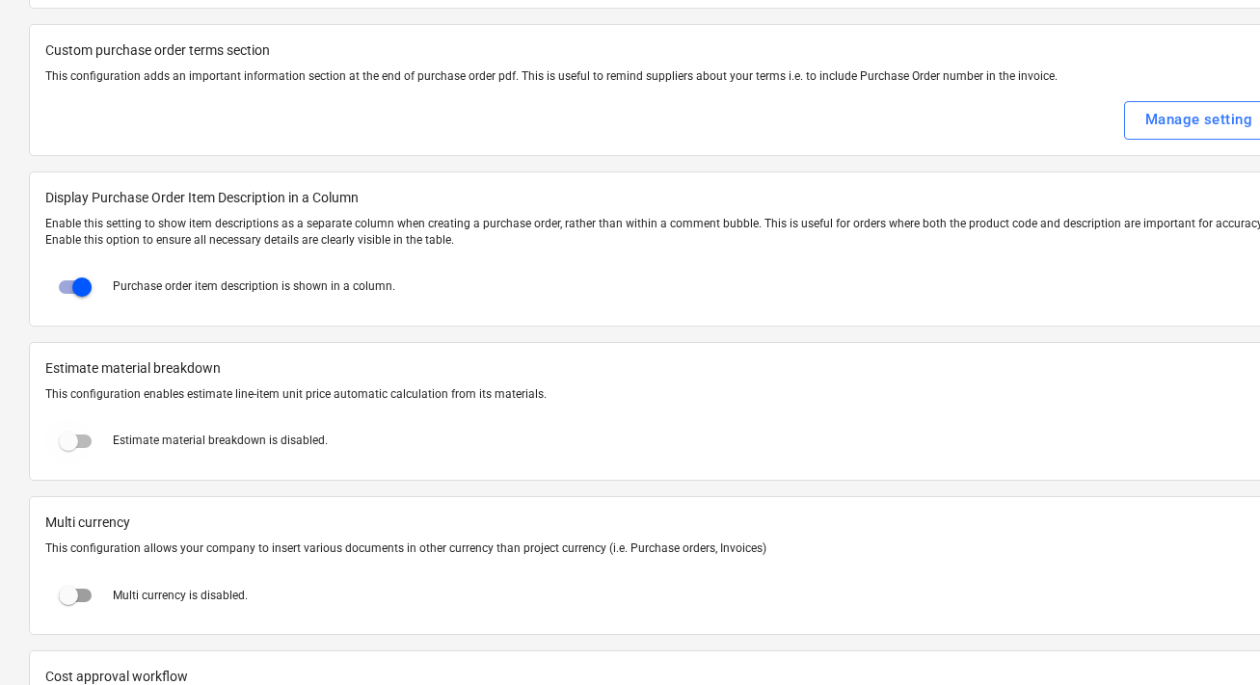
click at [83, 439] on input "checkbox" at bounding box center [68, 441] width 46 height 46
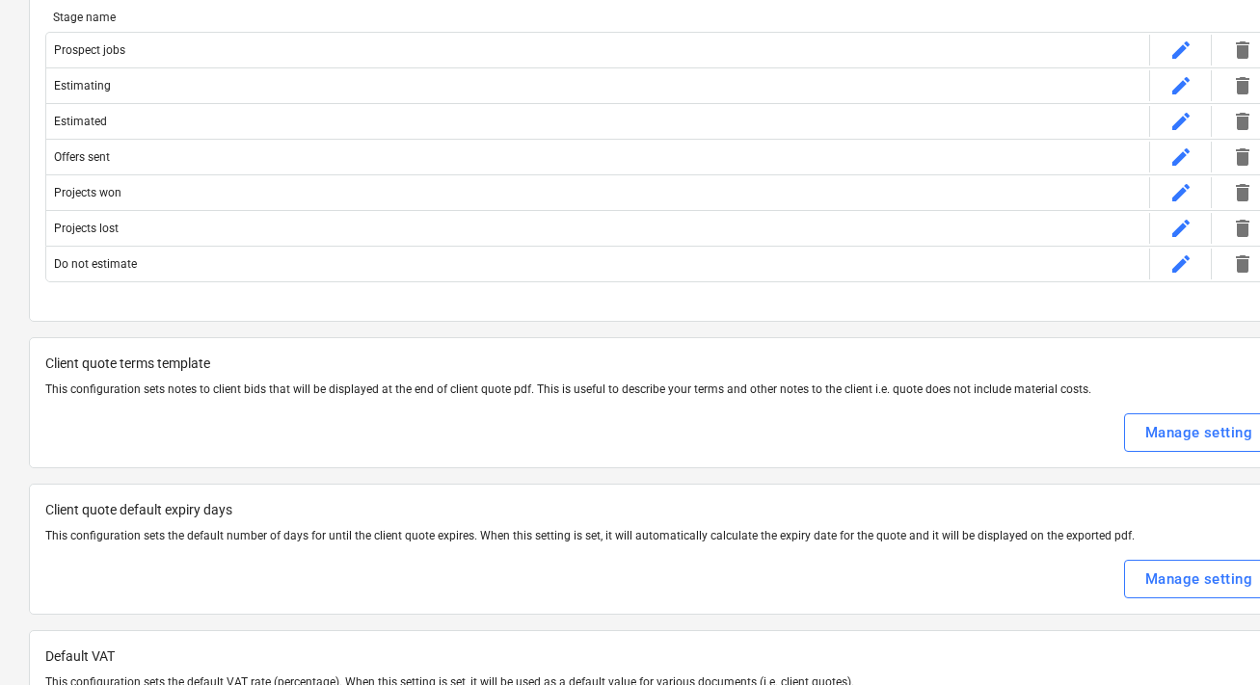
scroll to position [0, 0]
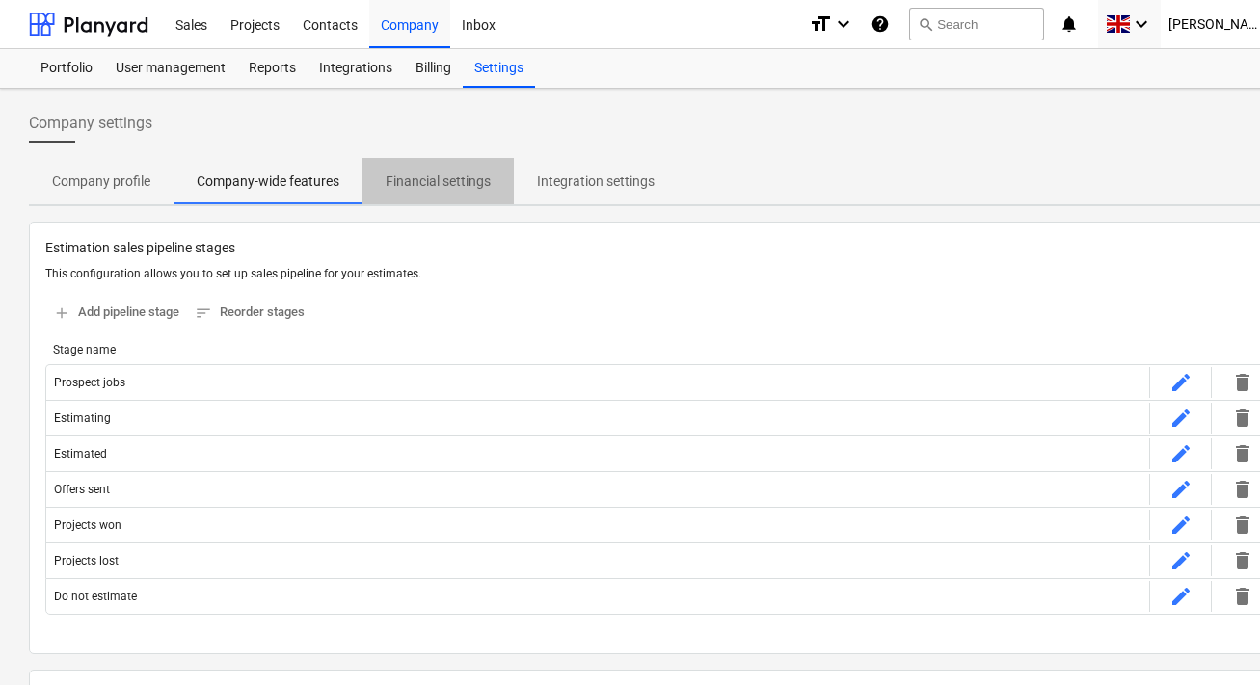
click at [407, 199] on button "Financial settings" at bounding box center [437, 181] width 151 height 46
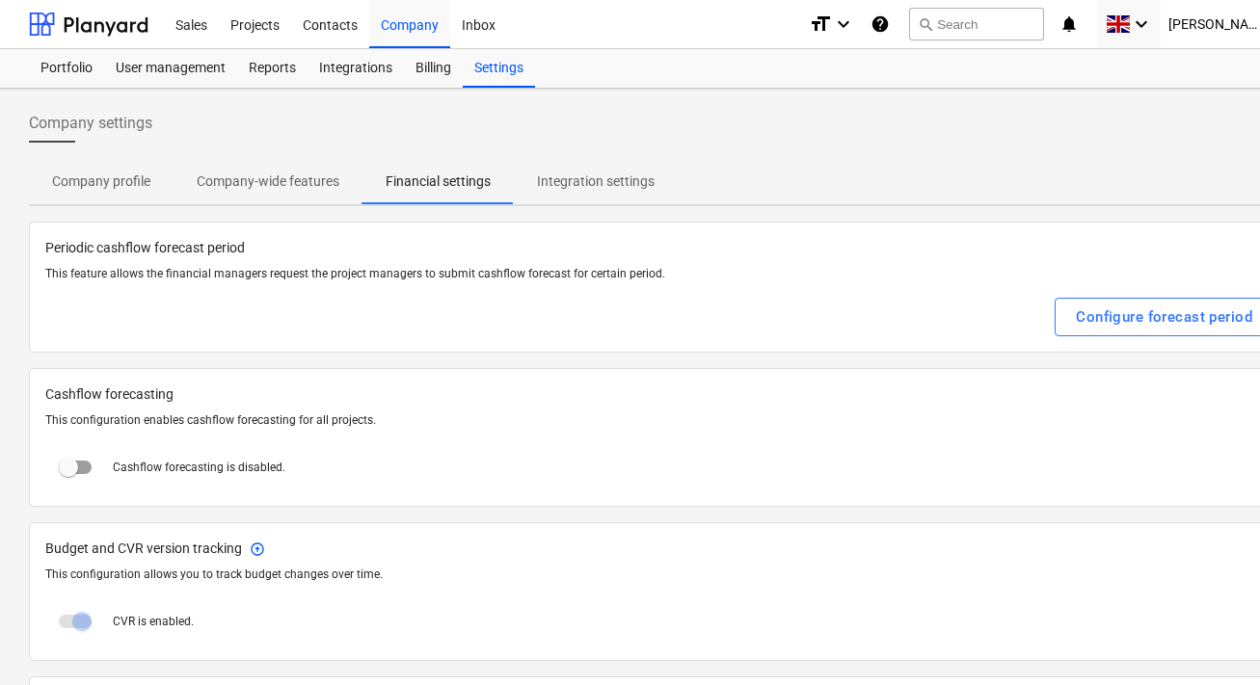
click at [82, 471] on input "checkbox" at bounding box center [68, 467] width 46 height 46
click at [266, 34] on div "Projects" at bounding box center [255, 23] width 72 height 49
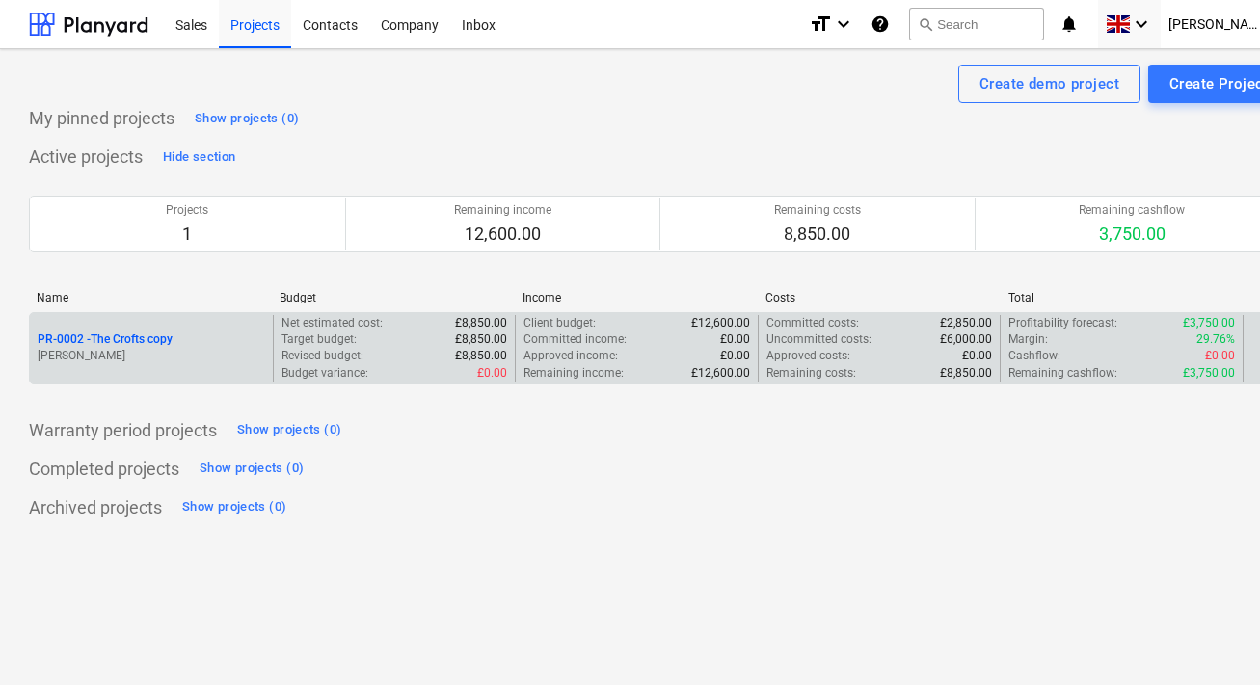
click at [137, 342] on p "PR-0002 - The Crofts copy" at bounding box center [105, 340] width 135 height 16
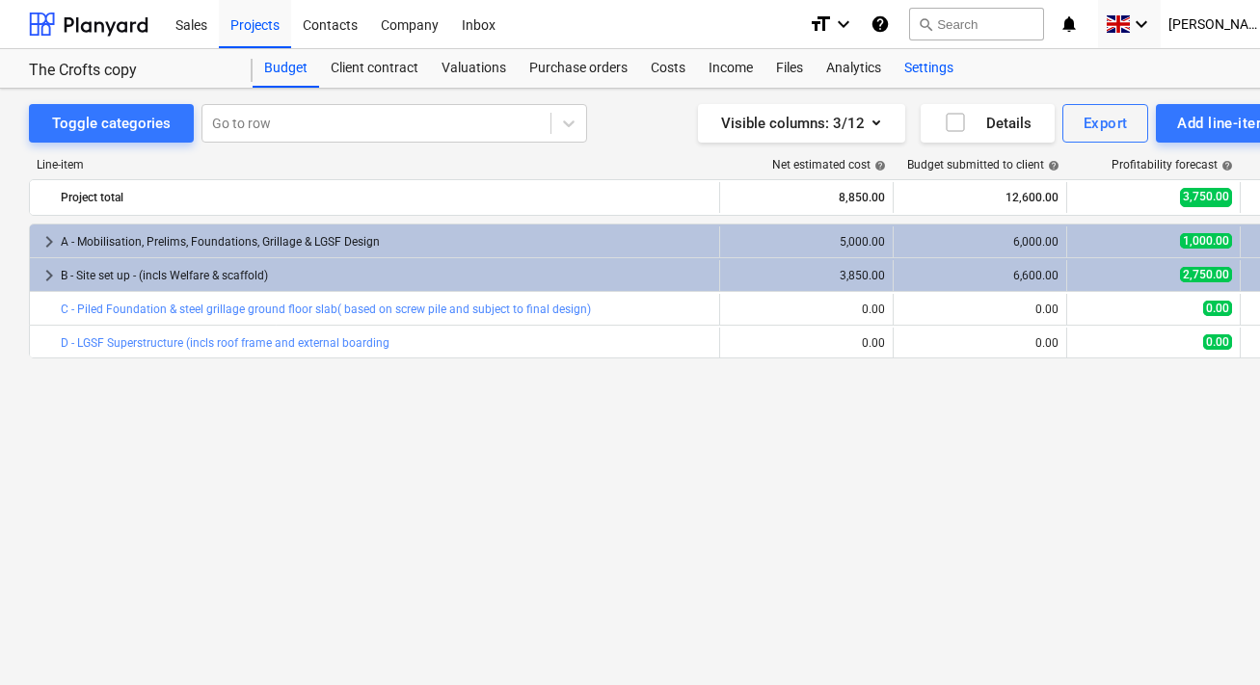
click at [934, 60] on div "Settings" at bounding box center [928, 68] width 72 height 39
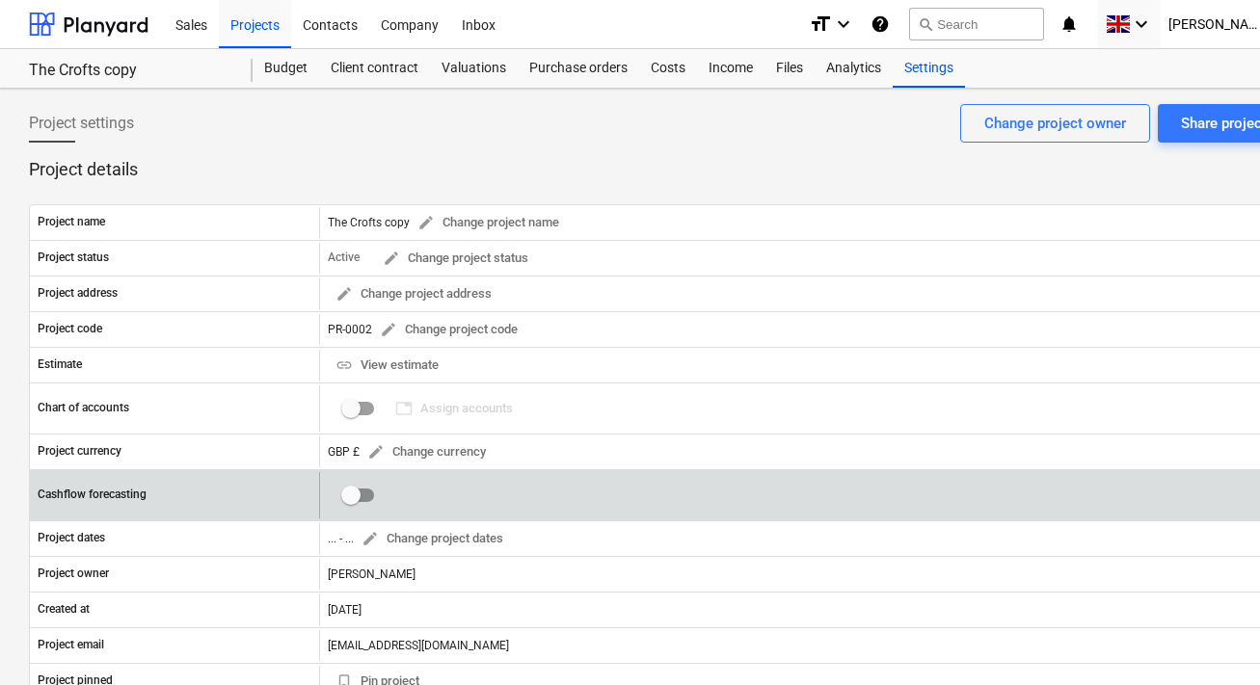
click at [359, 499] on input "checkbox" at bounding box center [351, 495] width 46 height 46
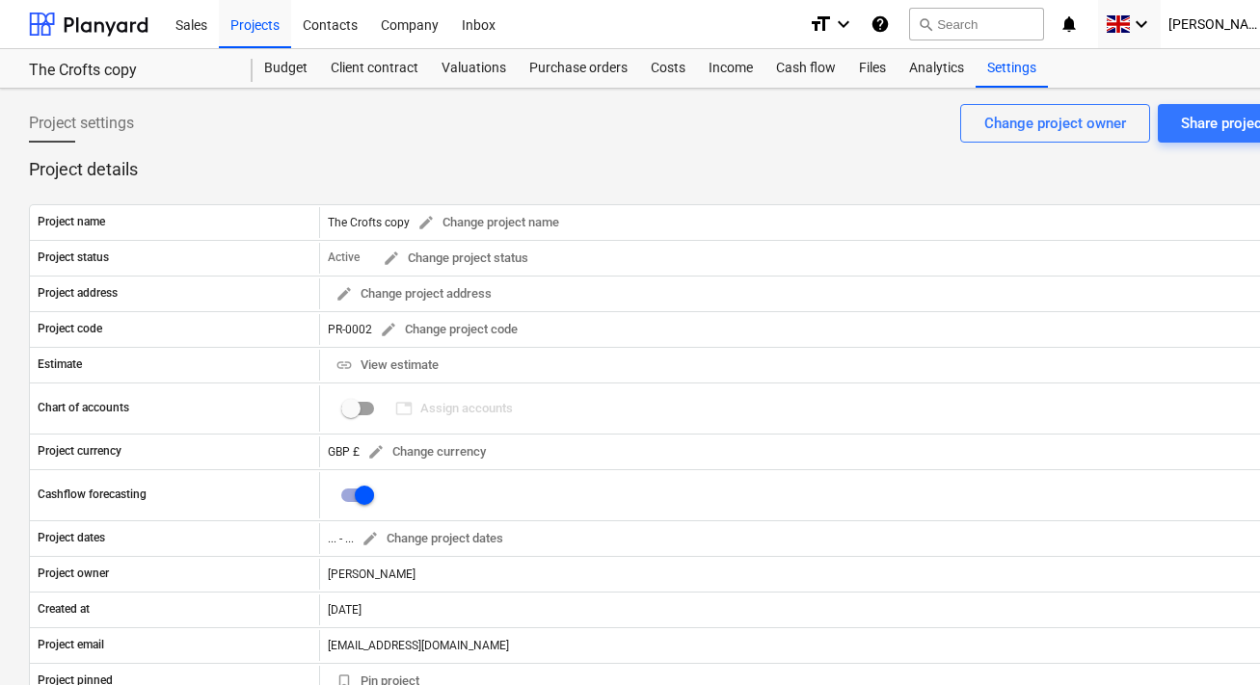
click at [775, 91] on div "Project settings Share project Change project owner Project details Project nam…" at bounding box center [659, 581] width 1318 height 984
click at [799, 72] on div "Cash flow" at bounding box center [805, 68] width 83 height 39
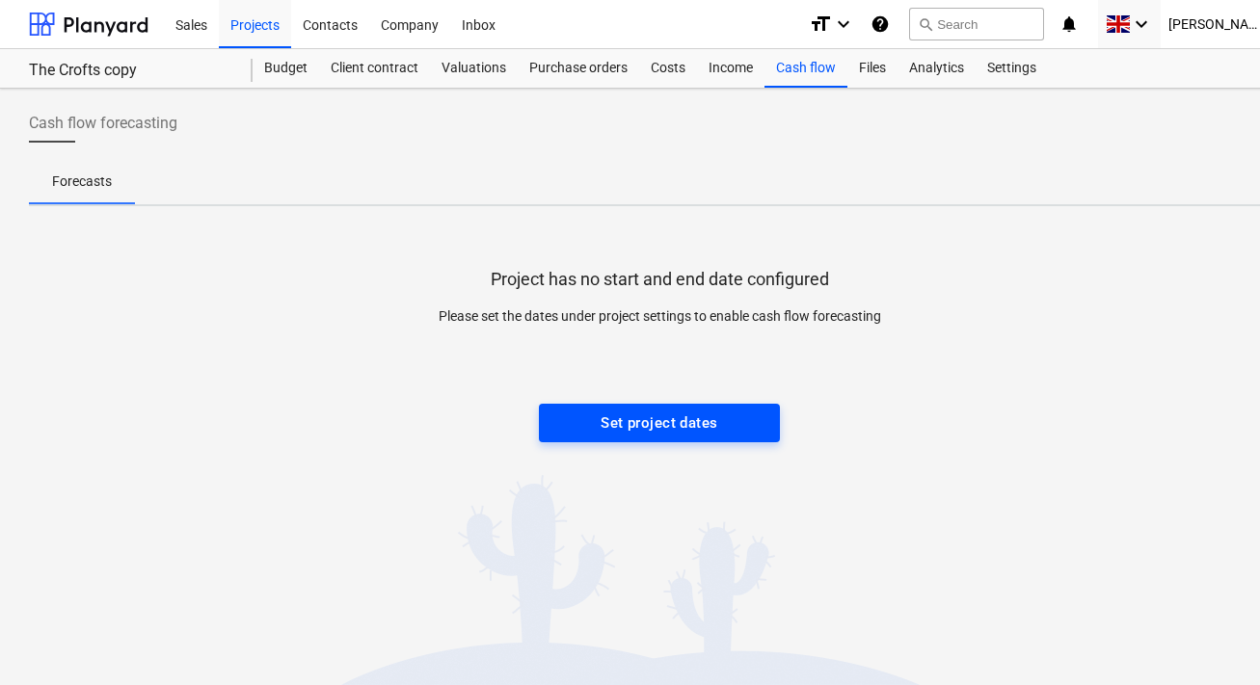
click at [614, 412] on div "Set project dates" at bounding box center [658, 423] width 117 height 25
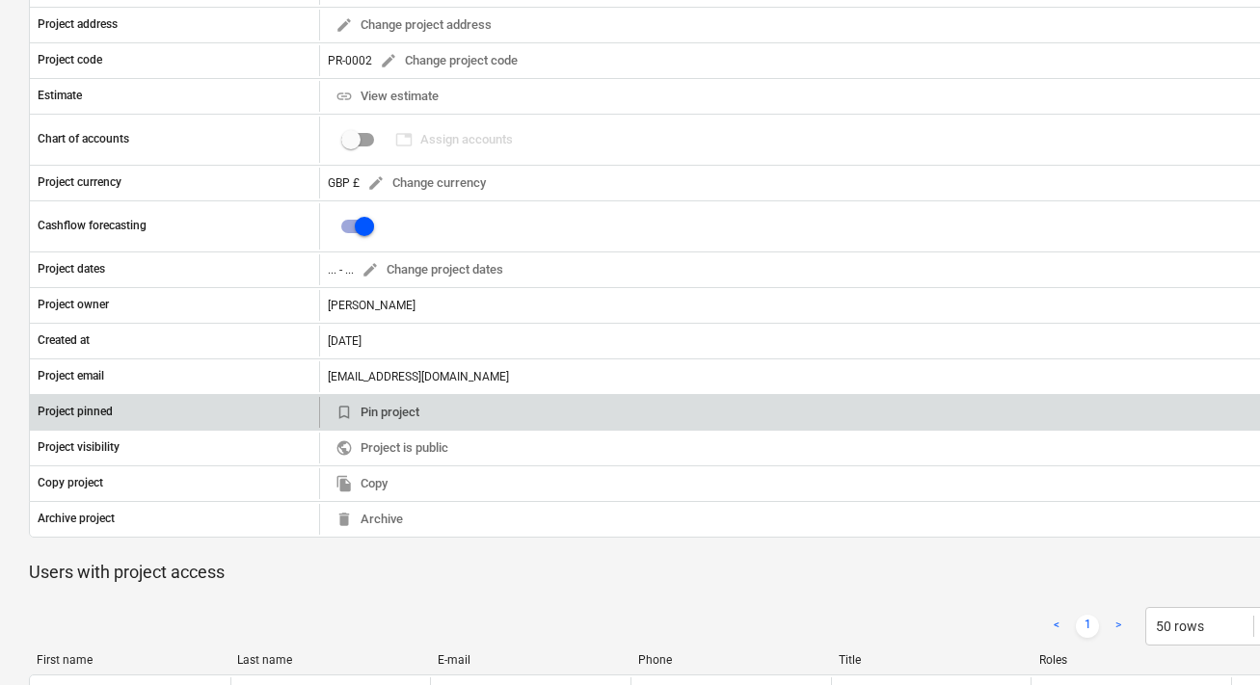
scroll to position [266, 0]
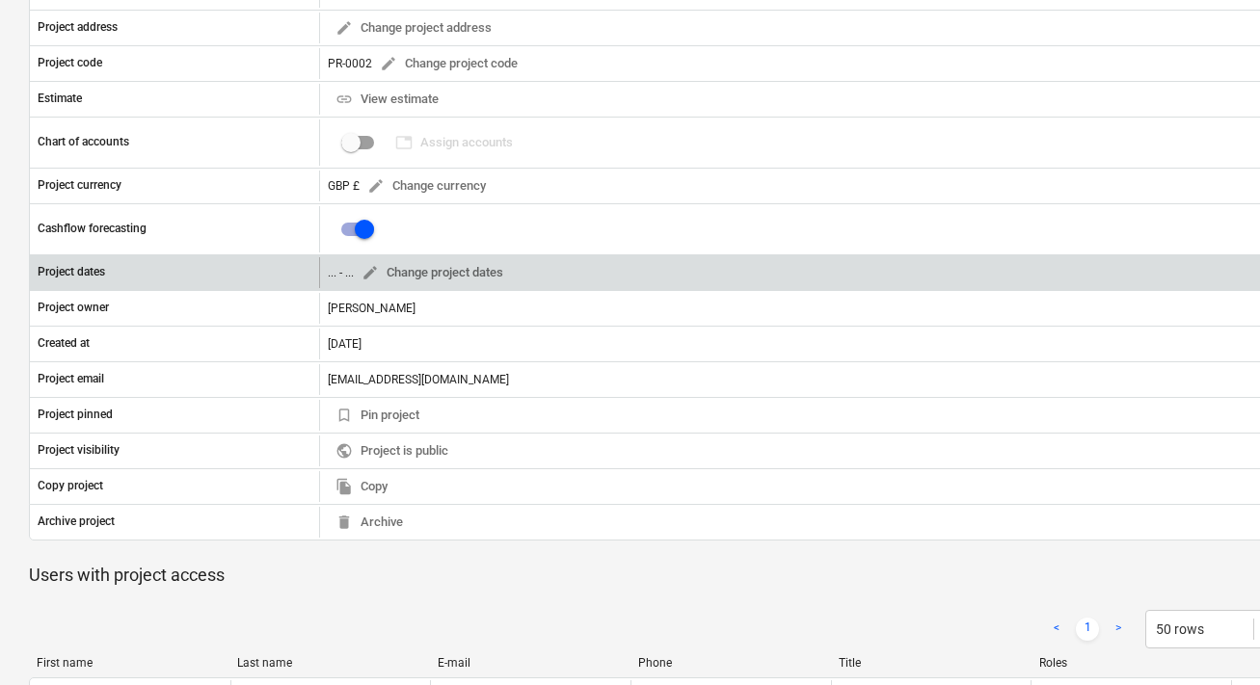
click at [335, 278] on div "... - ..." at bounding box center [341, 272] width 26 height 13
click at [332, 273] on div "... - ..." at bounding box center [341, 272] width 26 height 13
click at [376, 271] on span "edit" at bounding box center [369, 272] width 17 height 17
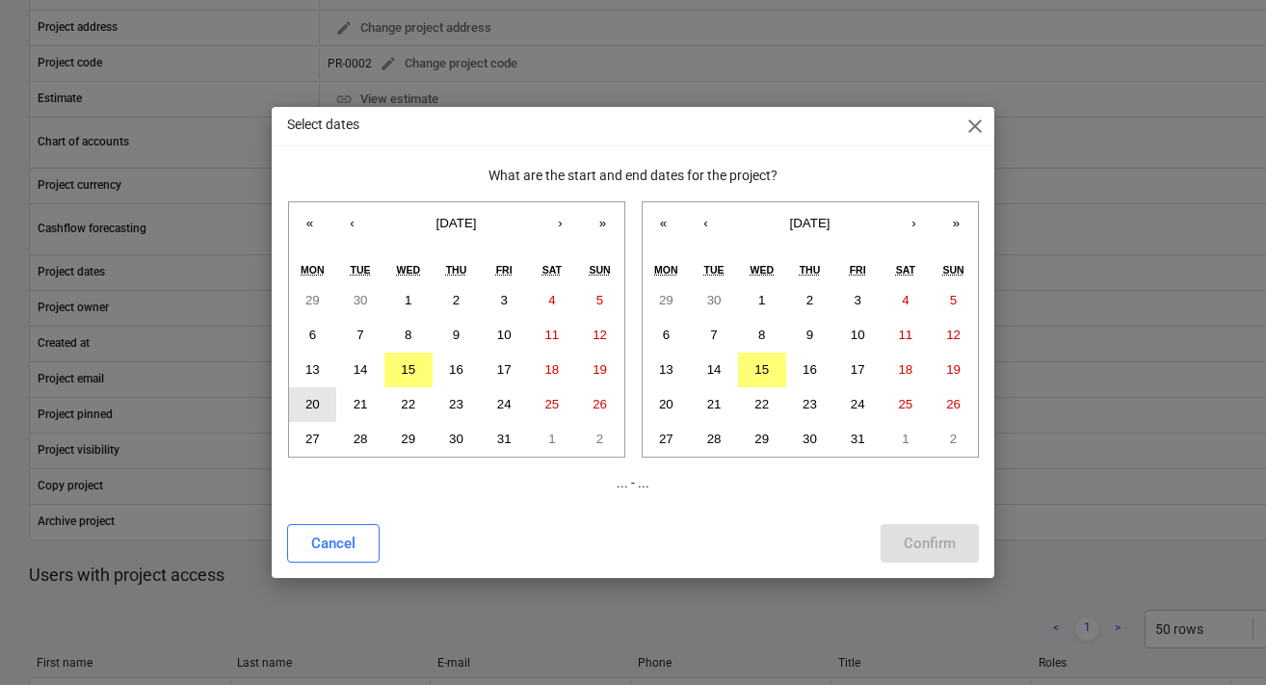
click at [325, 403] on button "20" at bounding box center [313, 404] width 48 height 35
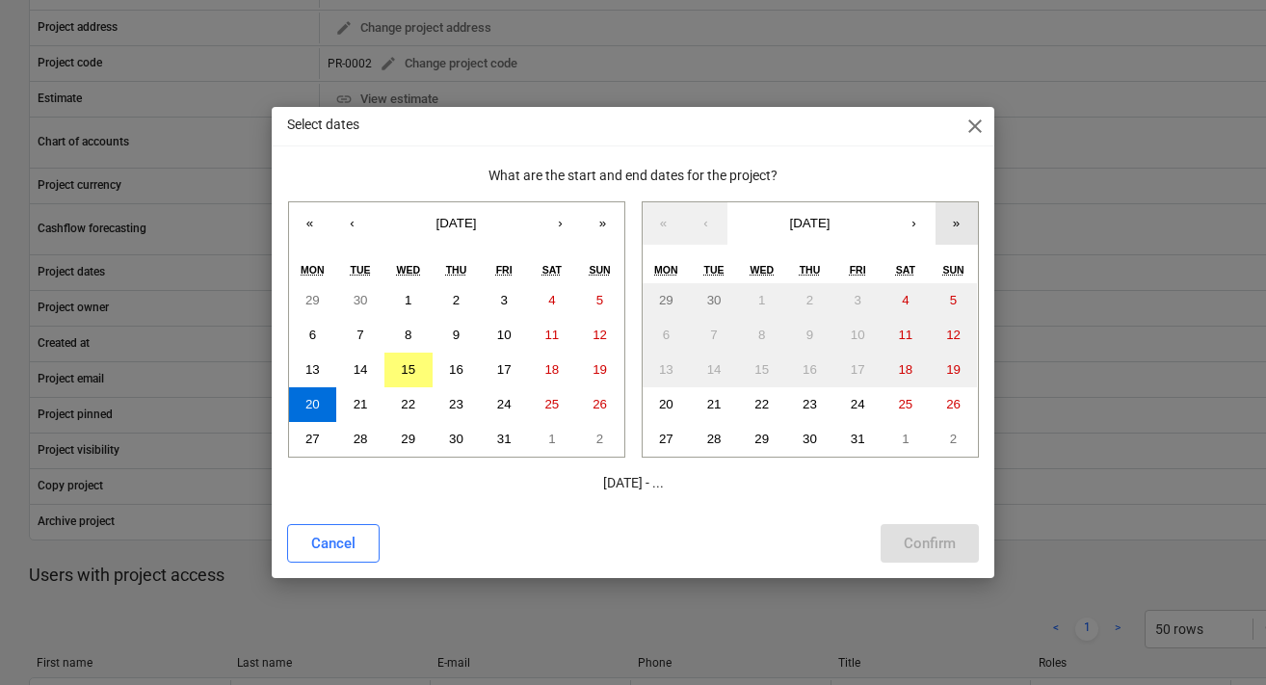
click at [949, 221] on button "»" at bounding box center [957, 223] width 42 height 42
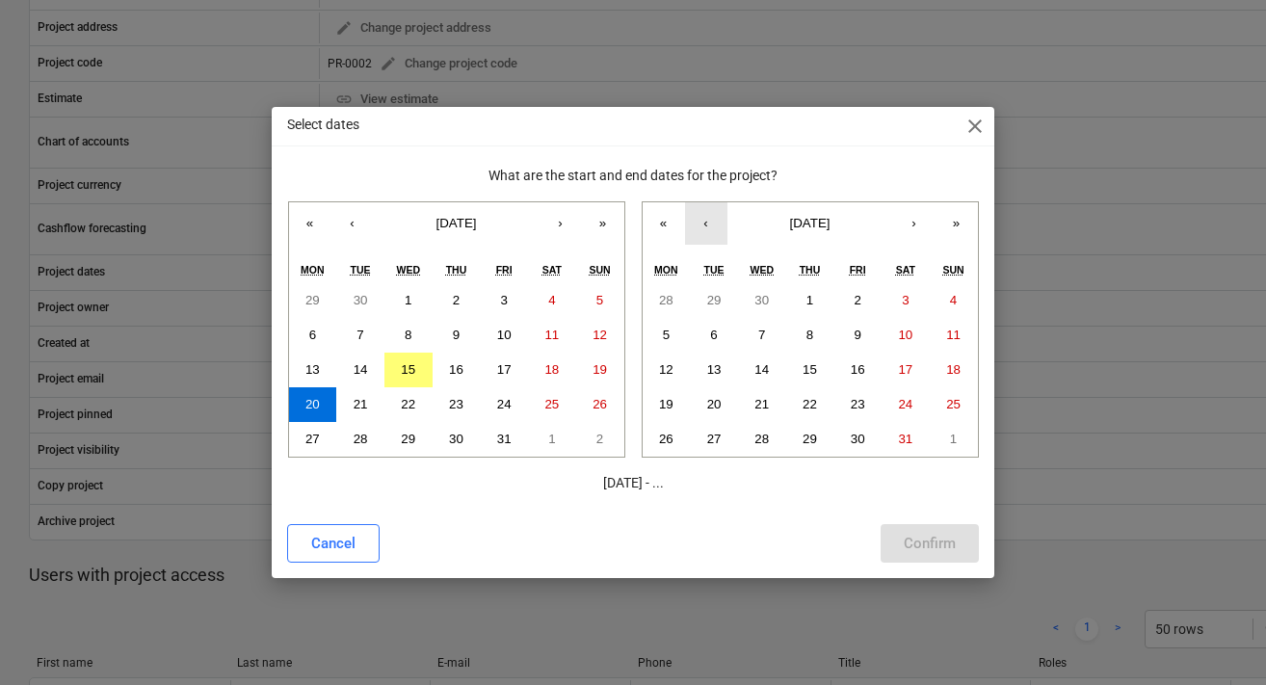
click at [702, 225] on button "‹" at bounding box center [706, 223] width 42 height 42
click at [711, 229] on button "‹" at bounding box center [706, 223] width 42 height 42
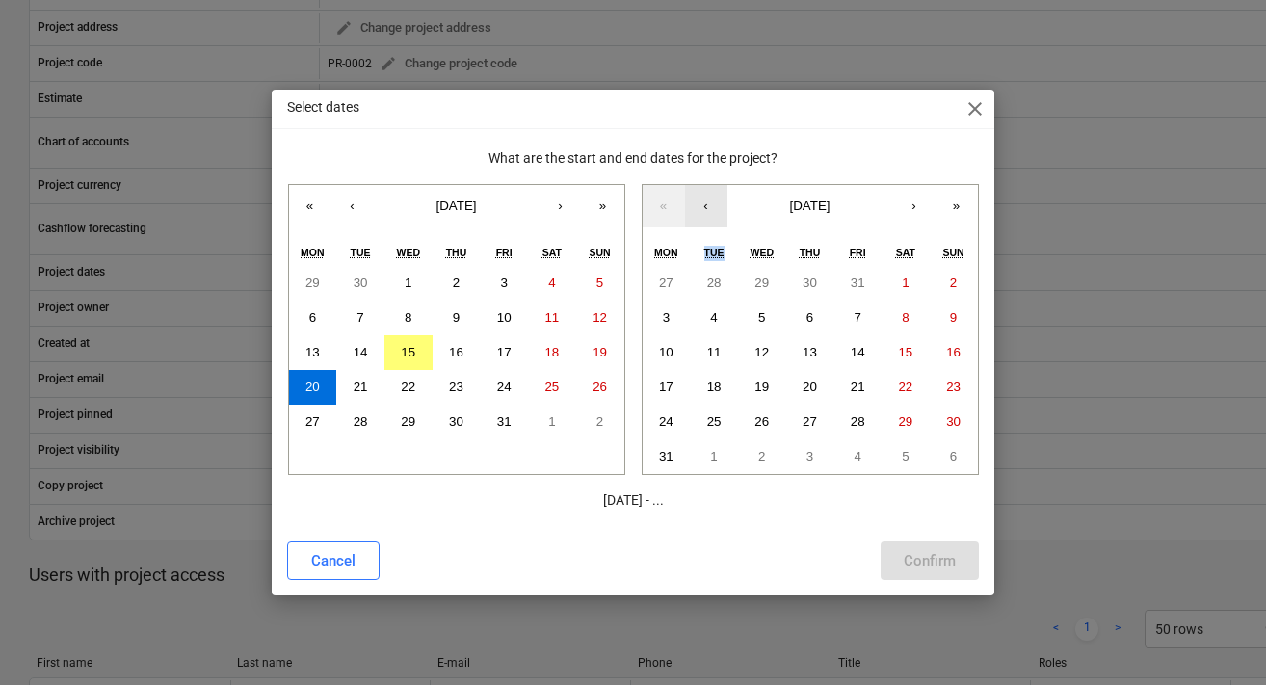
click at [711, 229] on div "« ‹ [DATE] › » Mon Tue Wed Thu Fri Sat Sun 27 28 29 30 31 1 2 3 4 5 6 7 8 9 10 …" at bounding box center [810, 329] width 337 height 291
click at [708, 215] on button "‹" at bounding box center [706, 206] width 42 height 42
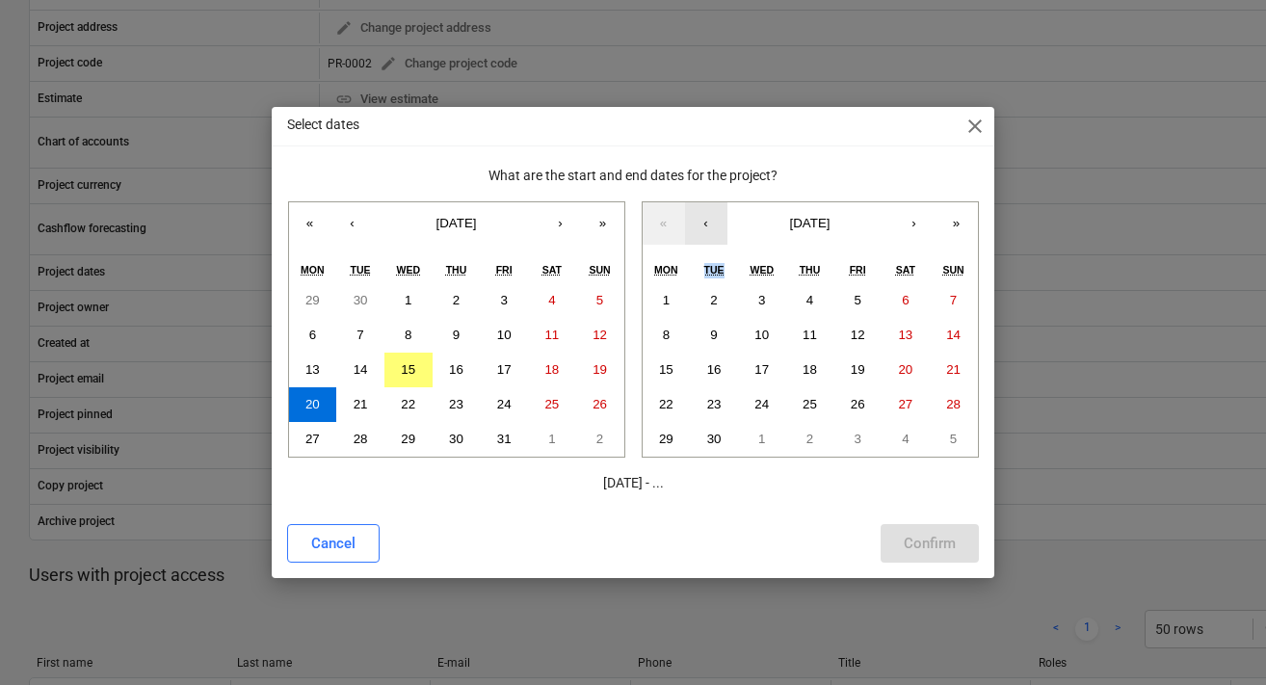
click at [708, 215] on button "‹" at bounding box center [706, 223] width 42 height 42
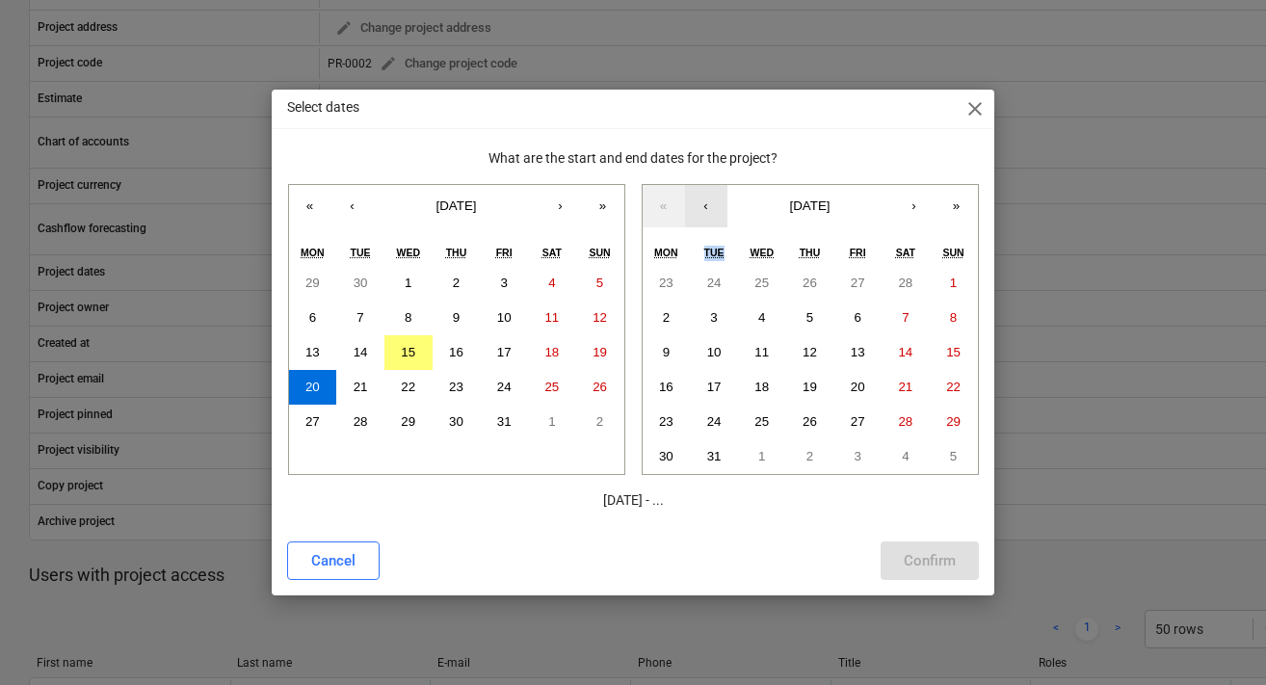
click at [708, 215] on button "‹" at bounding box center [706, 206] width 42 height 42
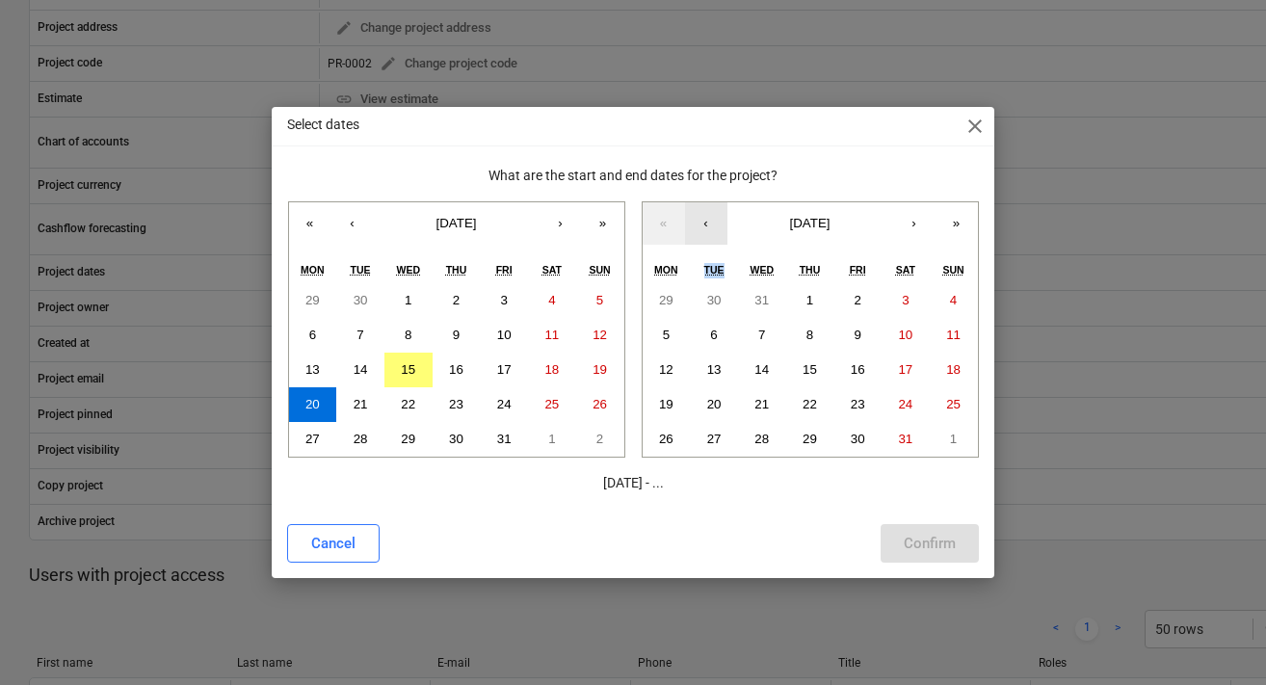
click at [708, 215] on button "‹" at bounding box center [706, 223] width 42 height 42
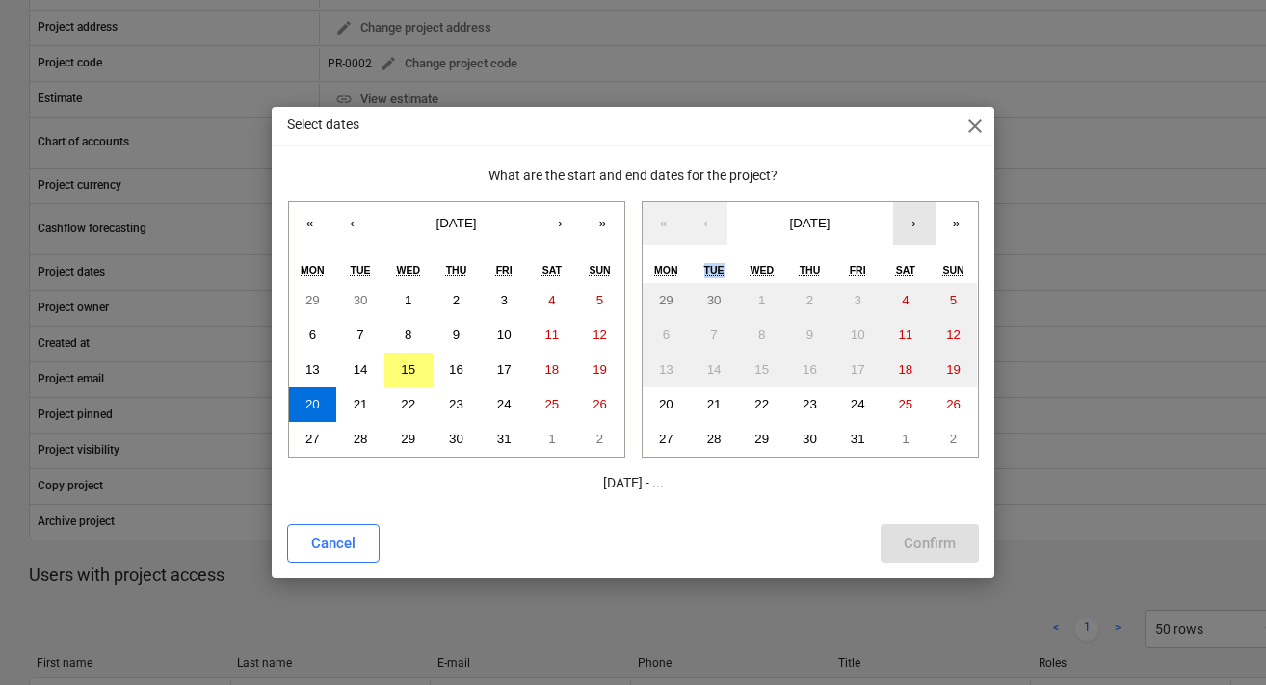
click at [917, 217] on button "›" at bounding box center [914, 223] width 42 height 42
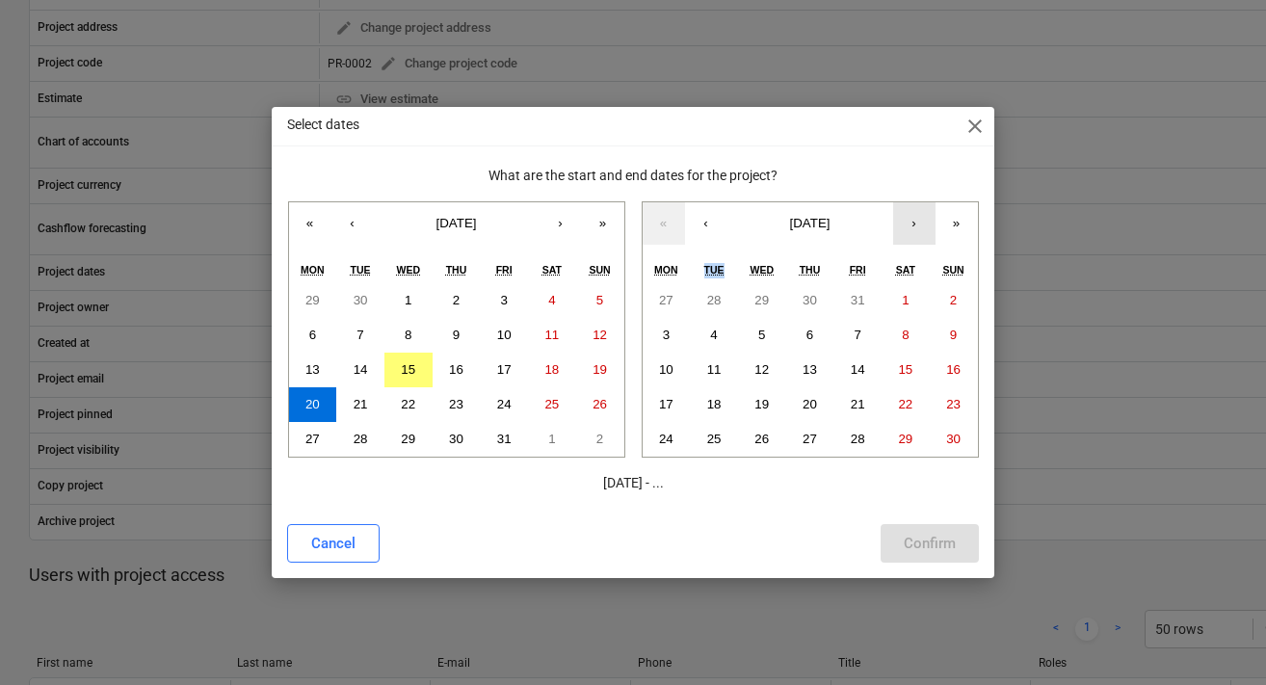
click at [917, 217] on button "›" at bounding box center [914, 223] width 42 height 42
click at [704, 221] on button "‹" at bounding box center [706, 223] width 42 height 42
click at [799, 405] on button "20" at bounding box center [810, 404] width 48 height 35
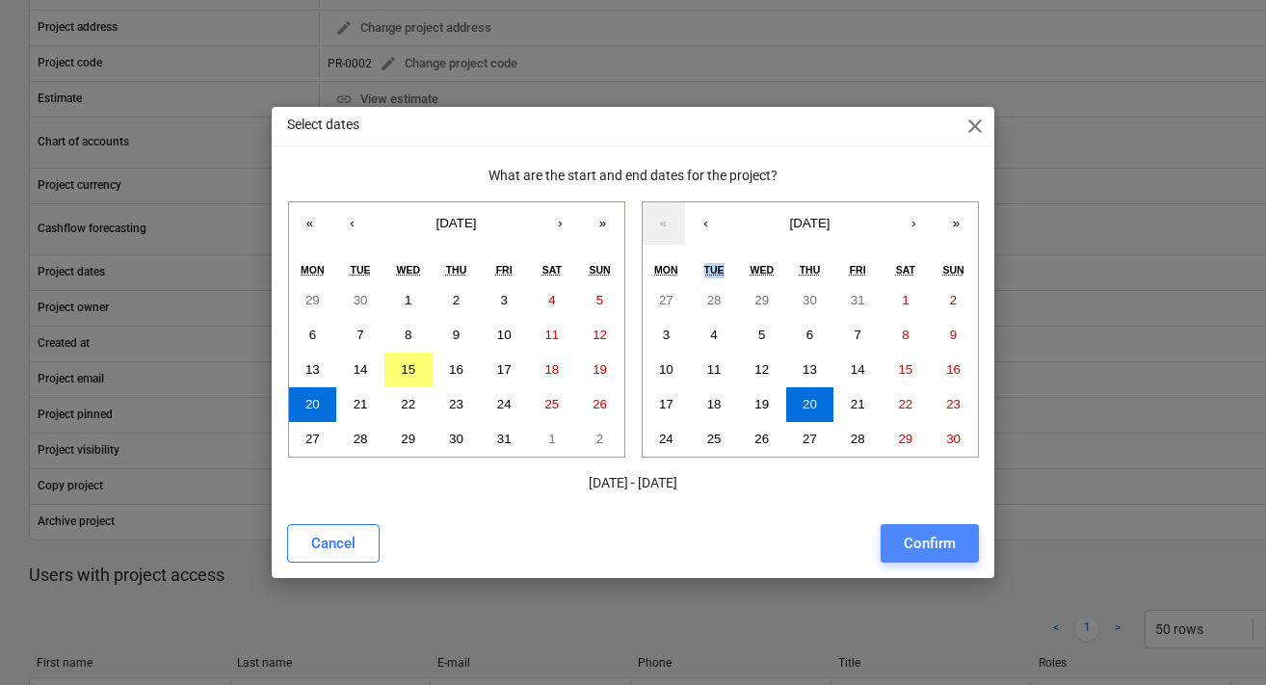
click at [923, 545] on div "Confirm" at bounding box center [930, 543] width 52 height 25
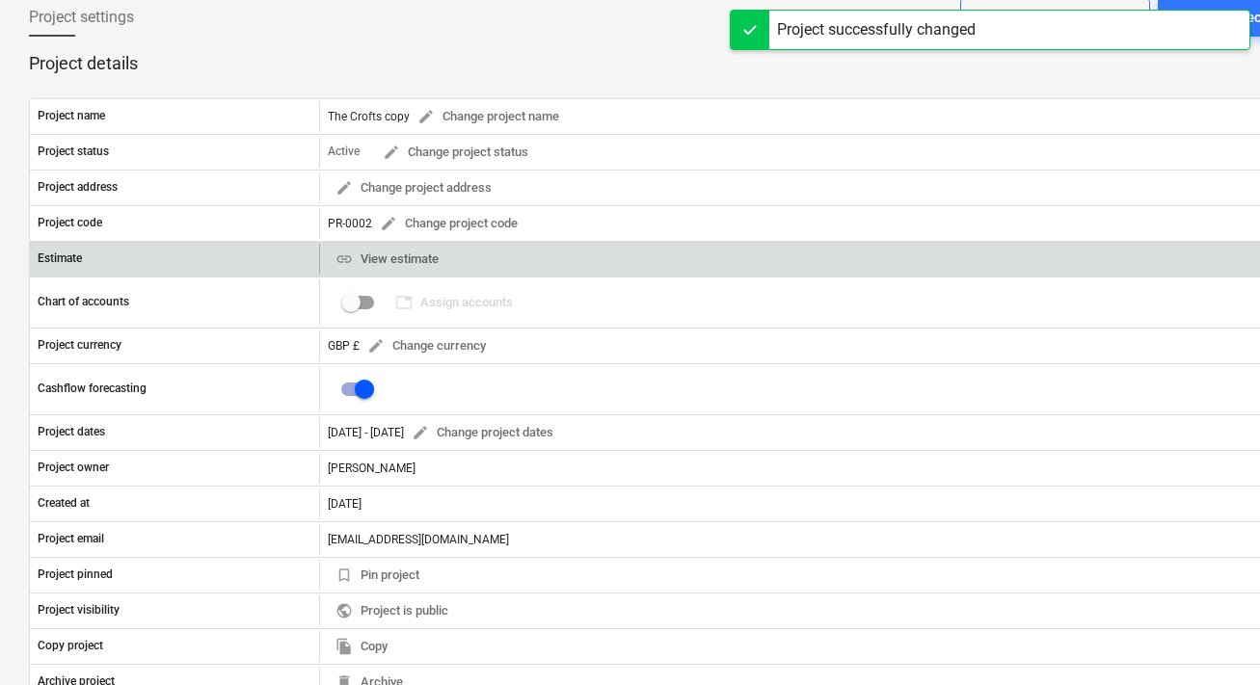
scroll to position [0, 0]
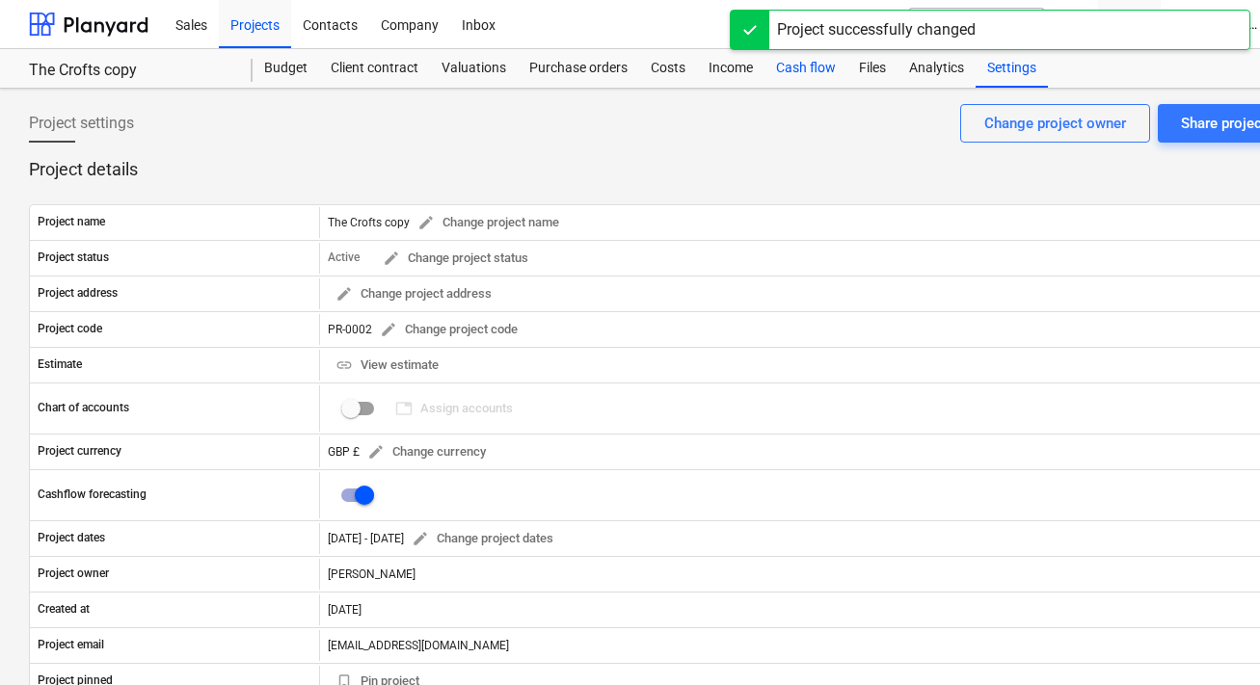
click at [792, 72] on div "Cash flow" at bounding box center [805, 68] width 83 height 39
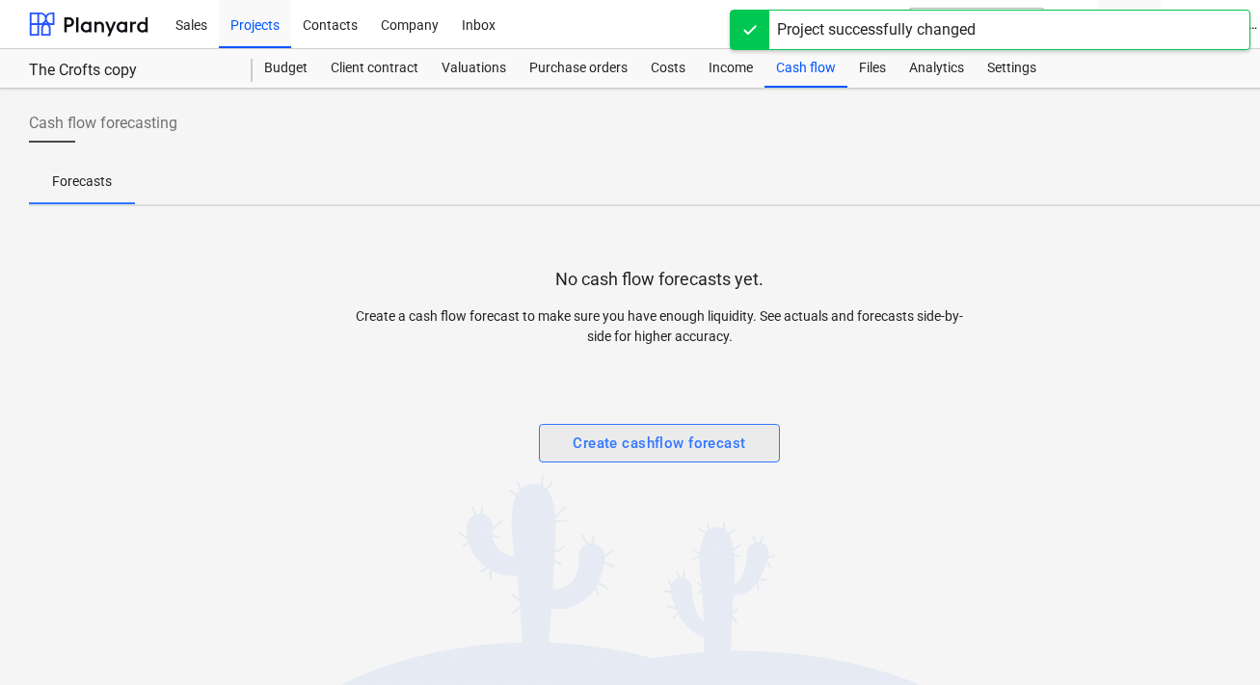
click at [603, 457] on button "Create cashflow forecast" at bounding box center [659, 443] width 241 height 39
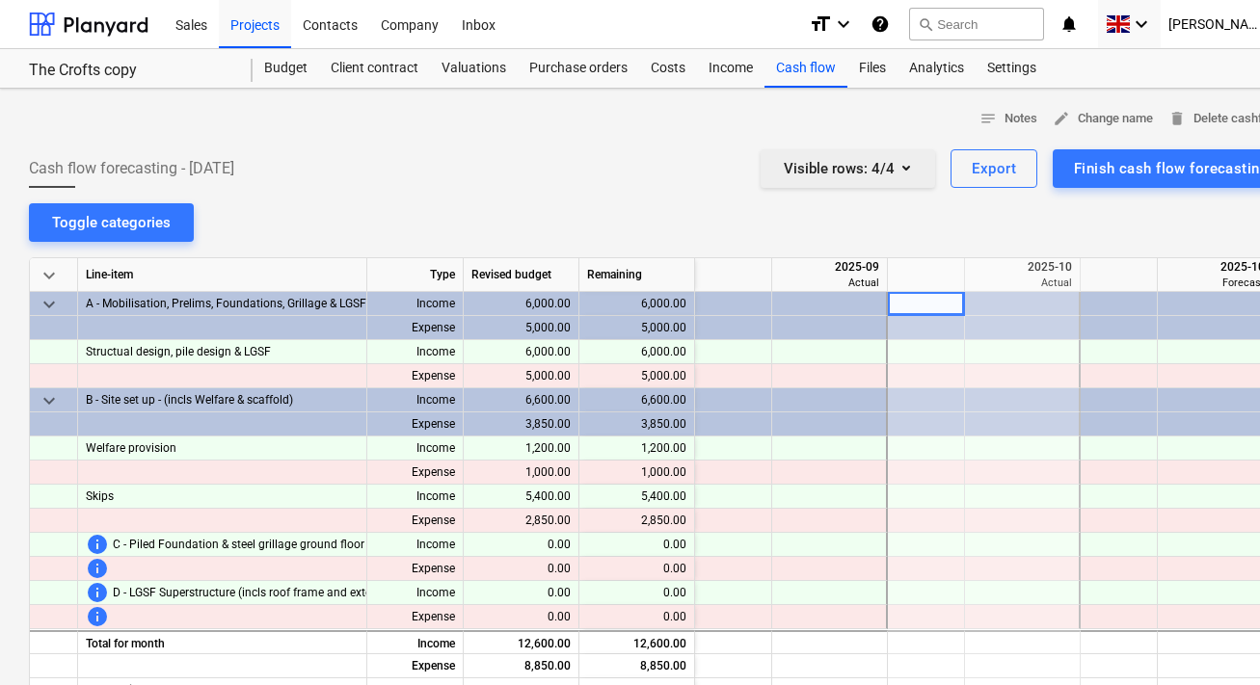
click at [891, 156] on div "Visible rows : 4/4" at bounding box center [848, 168] width 128 height 25
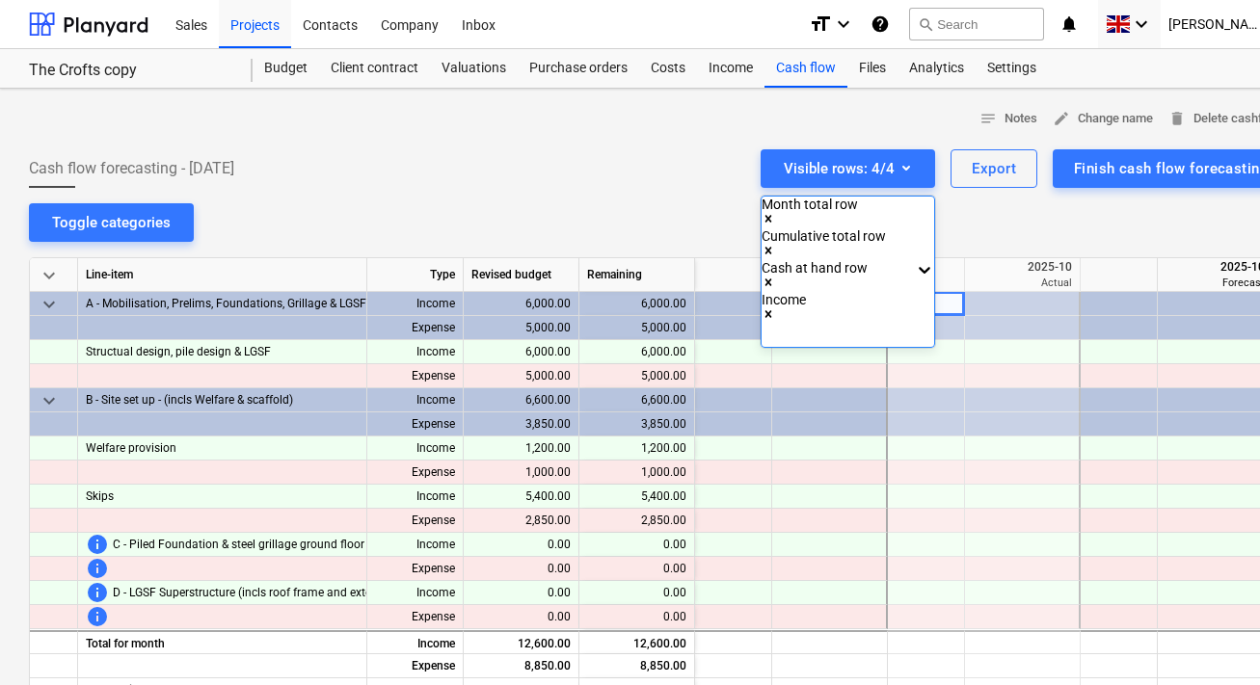
click at [775, 307] on icon "Remove Income" at bounding box center [767, 313] width 13 height 13
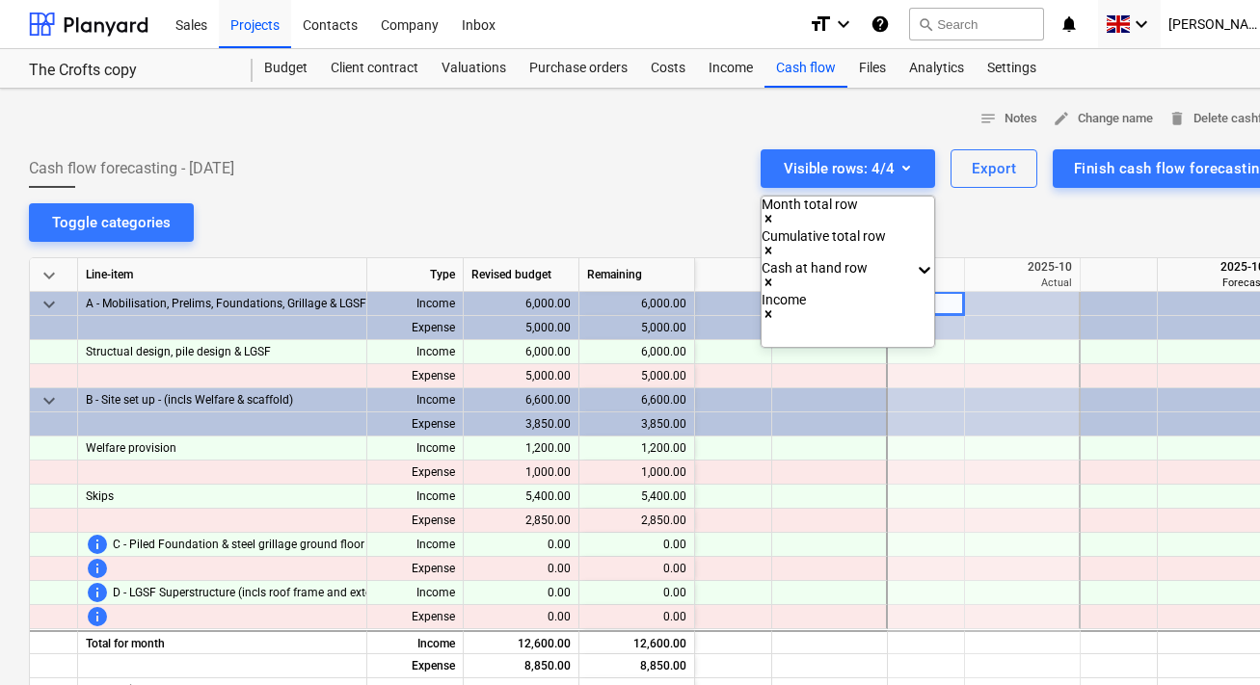
click at [681, 221] on div at bounding box center [630, 342] width 1260 height 685
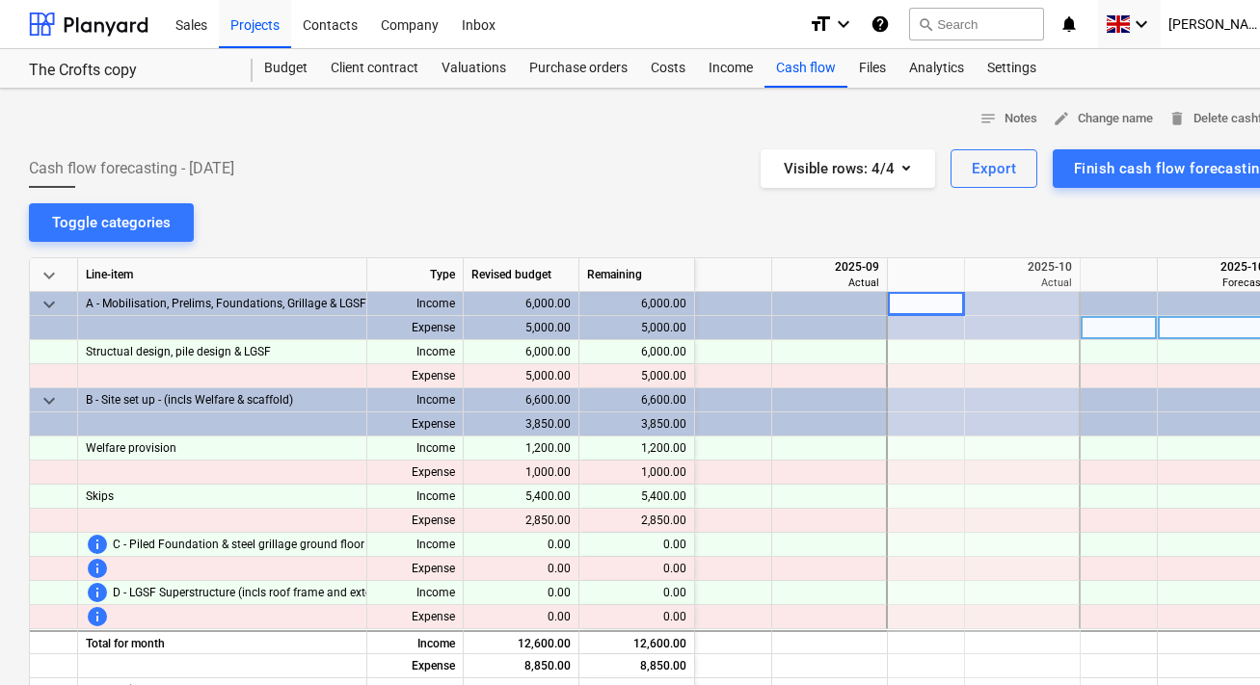
click at [831, 316] on div at bounding box center [830, 328] width 116 height 24
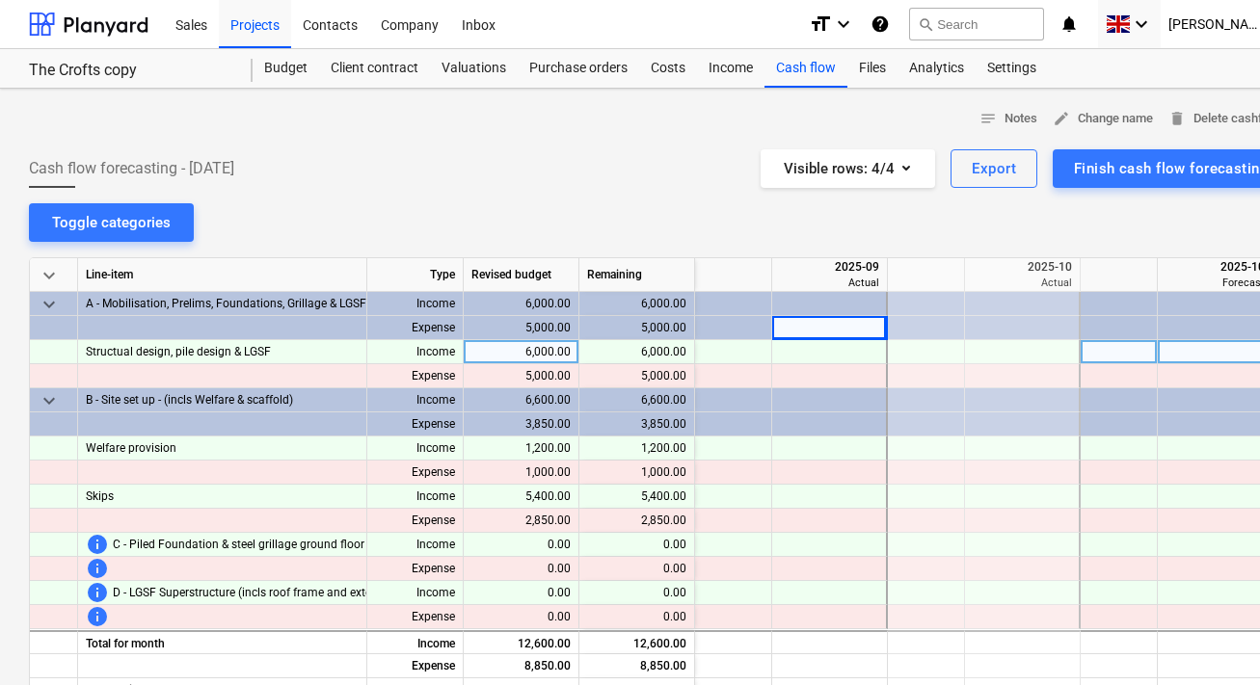
click at [808, 348] on div at bounding box center [830, 352] width 116 height 24
click at [825, 353] on div at bounding box center [830, 352] width 116 height 24
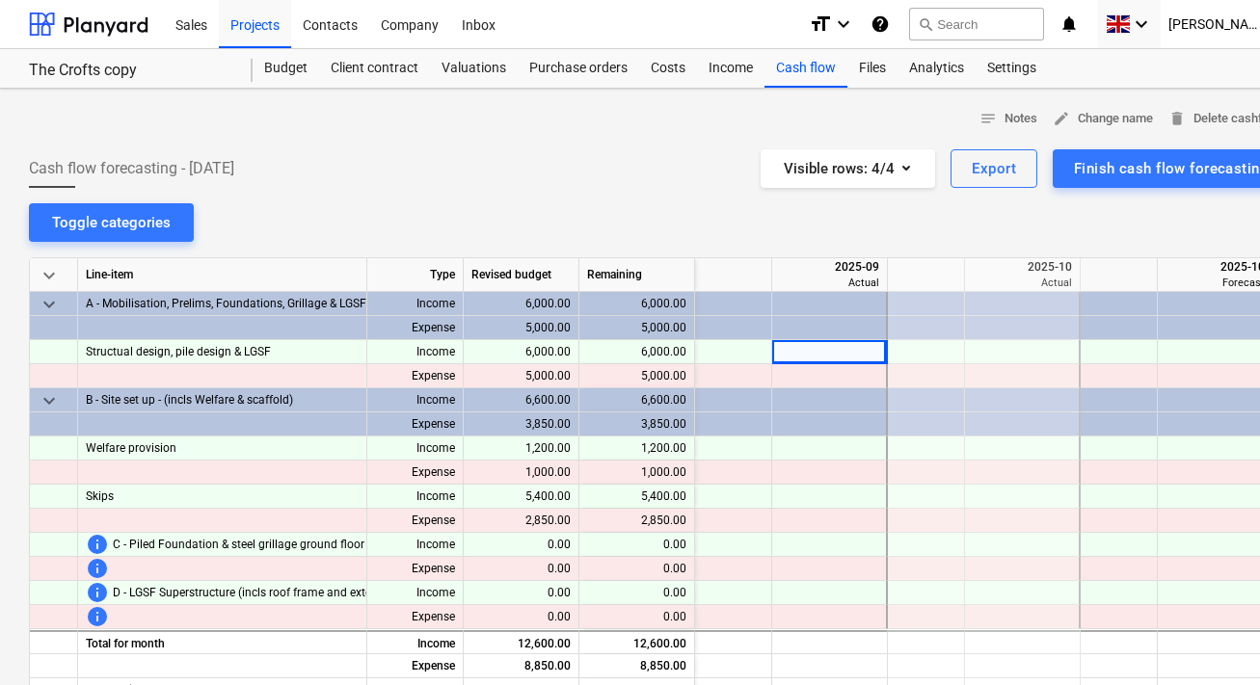
click at [991, 229] on div "notes Notes edit Change name delete Delete cashflow Cash flow forecasting - [DA…" at bounding box center [659, 547] width 1318 height 917
click at [851, 415] on div at bounding box center [830, 424] width 116 height 24
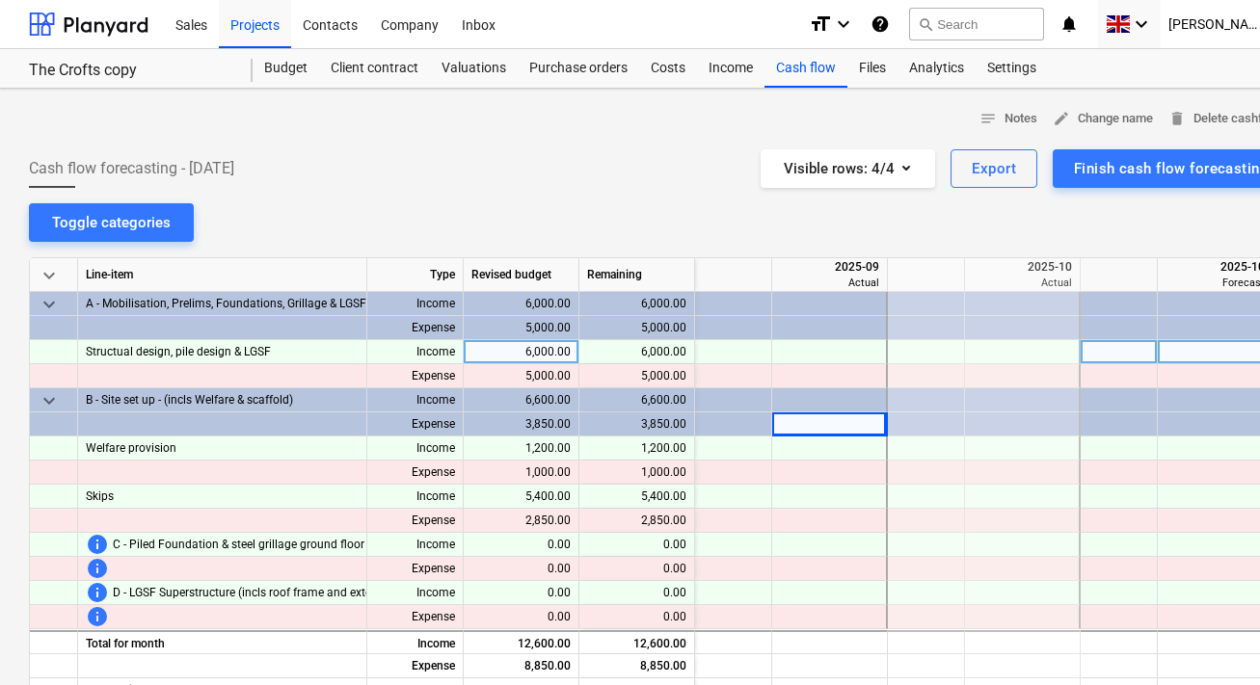
click at [849, 356] on div at bounding box center [830, 352] width 116 height 24
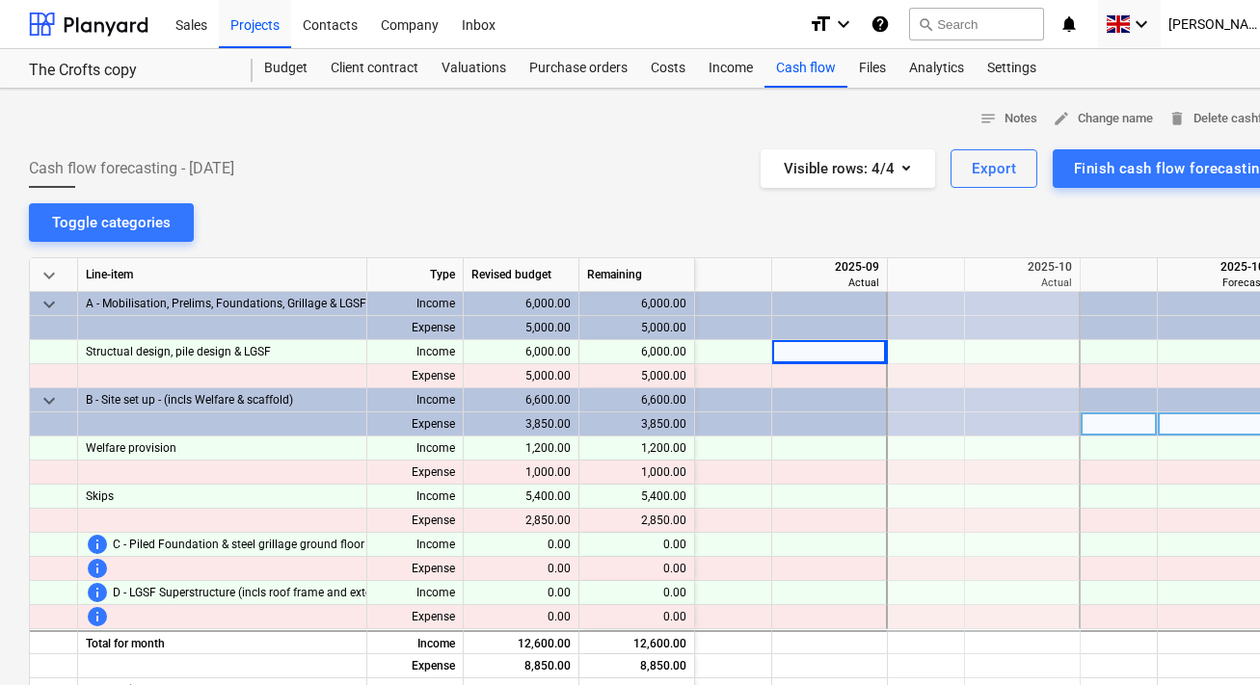
click at [835, 412] on div at bounding box center [830, 424] width 116 height 24
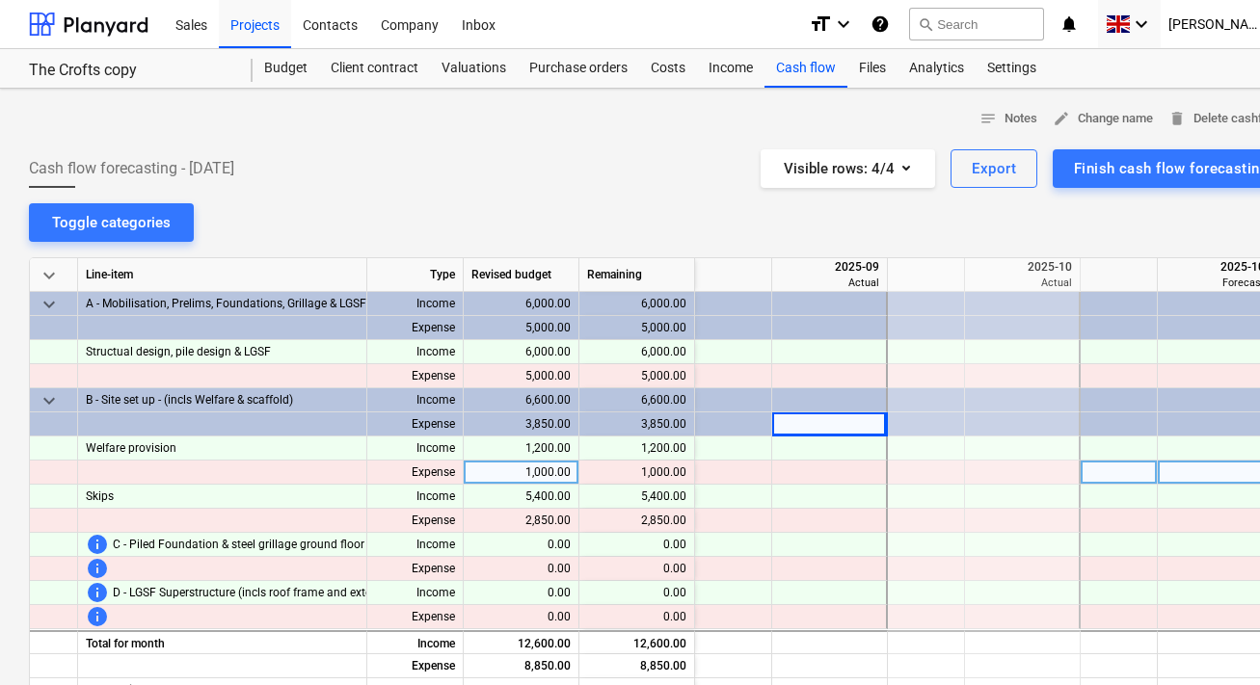
click at [813, 470] on div at bounding box center [830, 473] width 116 height 24
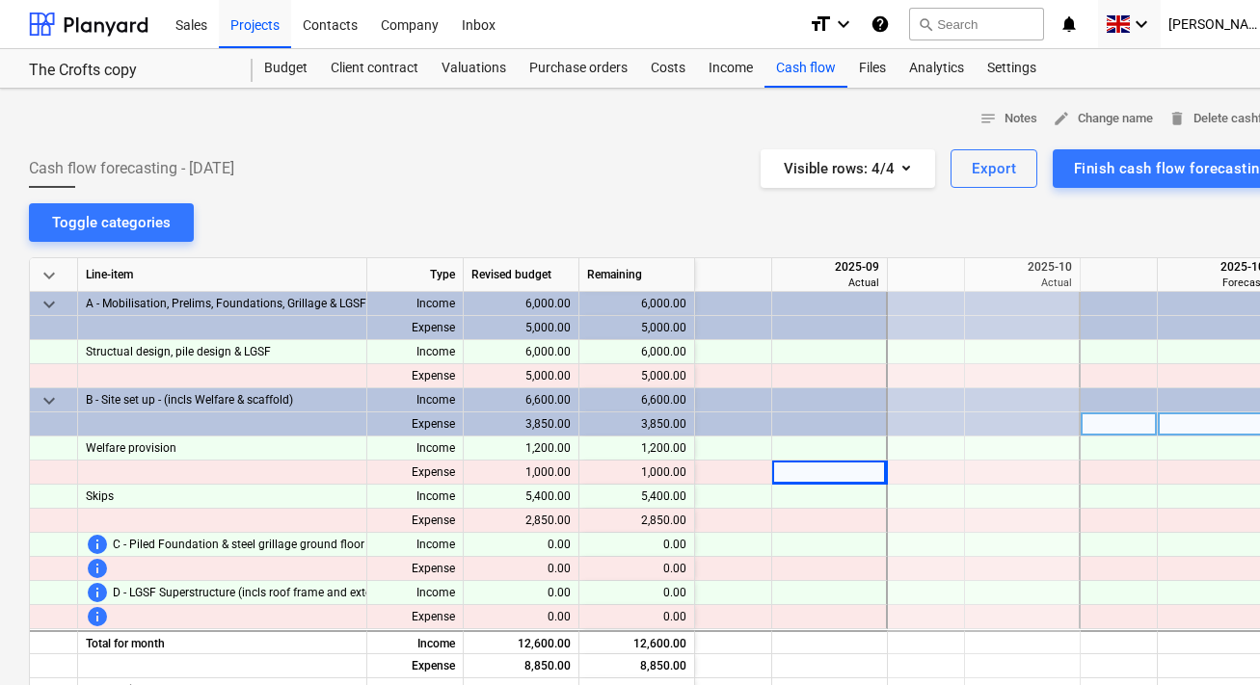
click at [817, 431] on div at bounding box center [830, 424] width 116 height 24
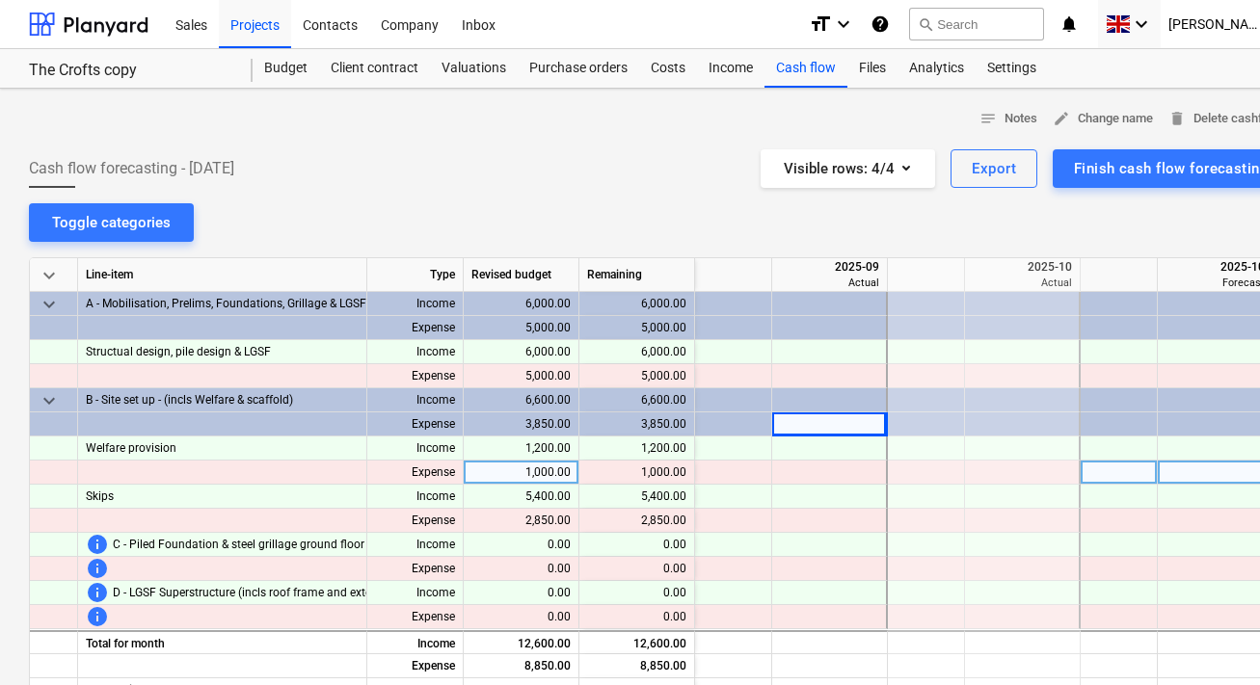
click at [813, 477] on div at bounding box center [830, 473] width 116 height 24
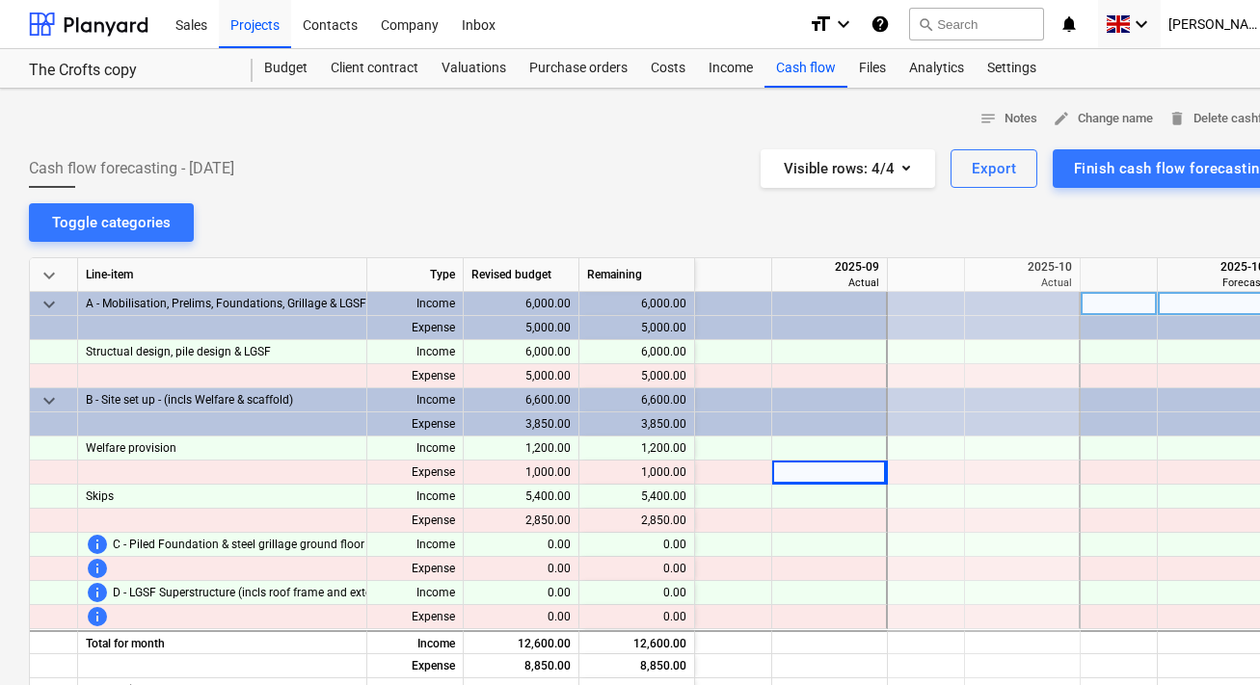
click at [730, 299] on div at bounding box center [733, 304] width 77 height 24
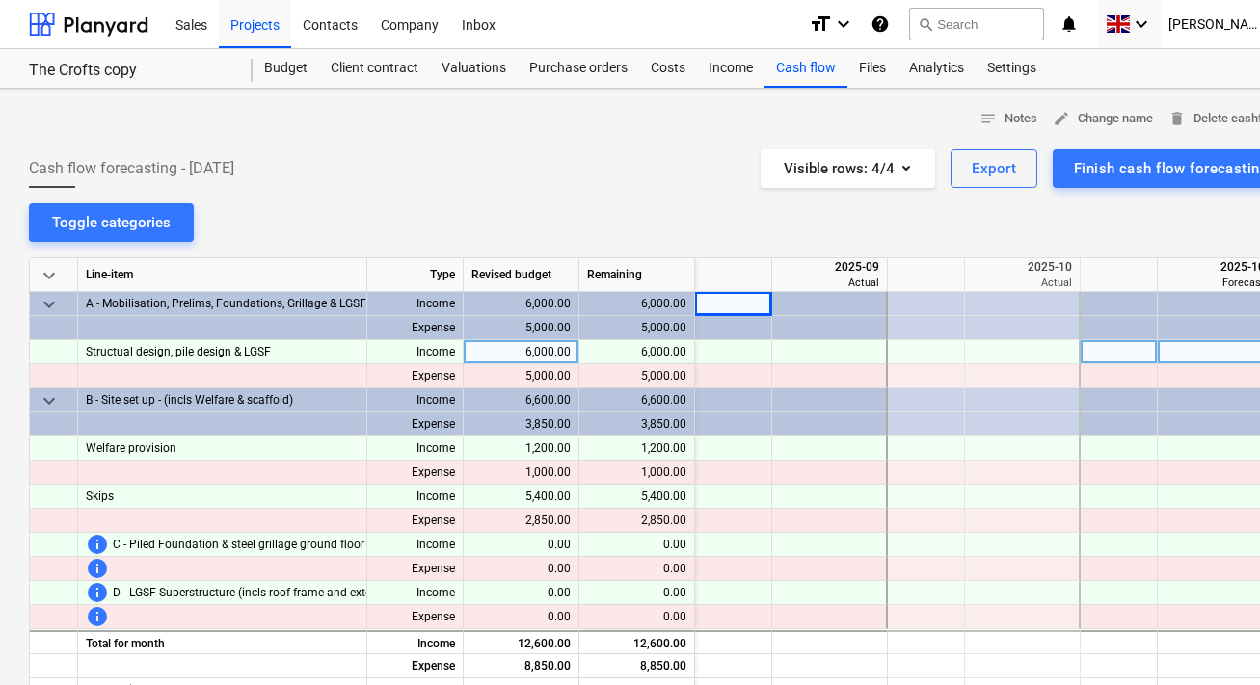
click at [718, 355] on div at bounding box center [733, 352] width 77 height 24
click at [731, 354] on div at bounding box center [733, 352] width 77 height 24
click at [729, 353] on div at bounding box center [733, 352] width 77 height 24
click at [560, 352] on div "6,000.00" at bounding box center [522, 352] width 116 height 24
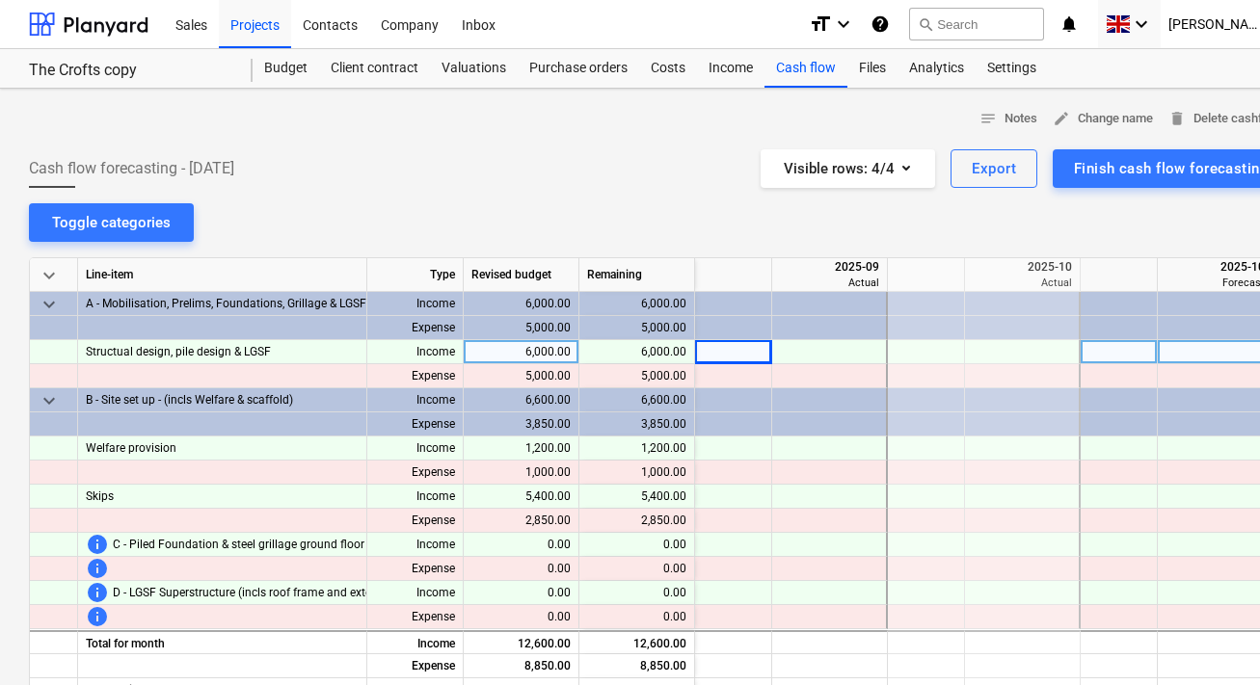
click at [926, 352] on div at bounding box center [926, 352] width 77 height 24
click at [1132, 352] on div at bounding box center [1118, 352] width 77 height 24
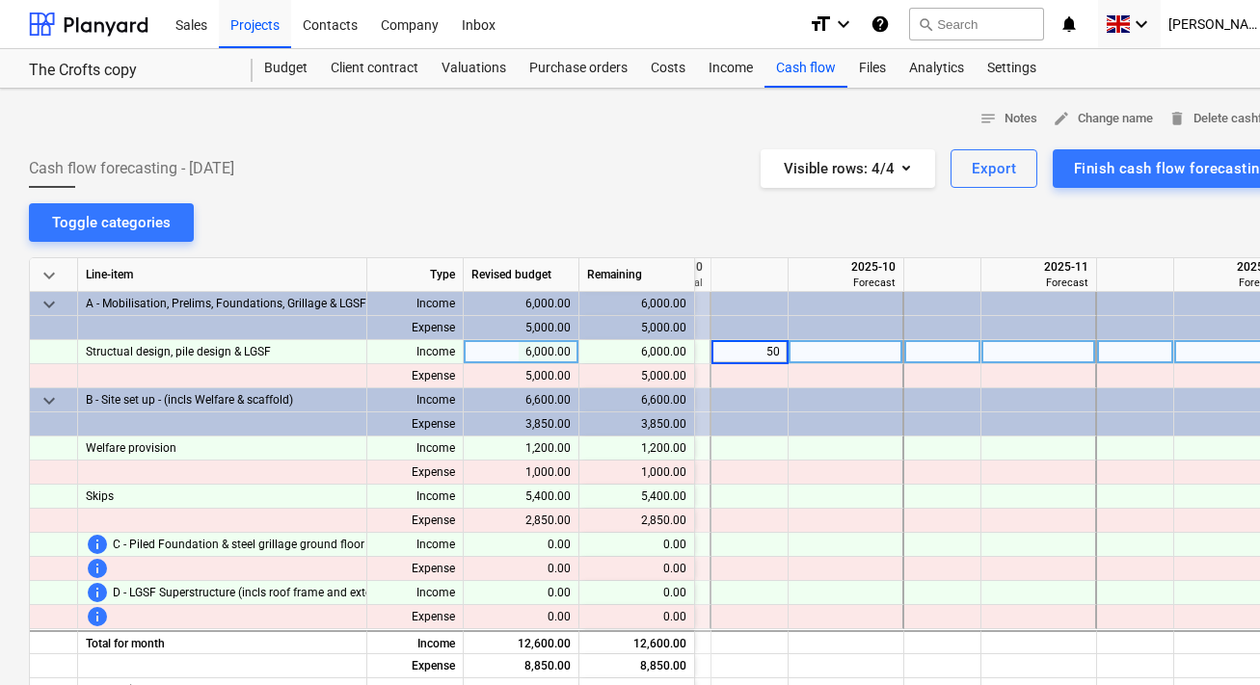
scroll to position [0, 370]
click at [909, 167] on icon "button" at bounding box center [906, 168] width 8 height 5
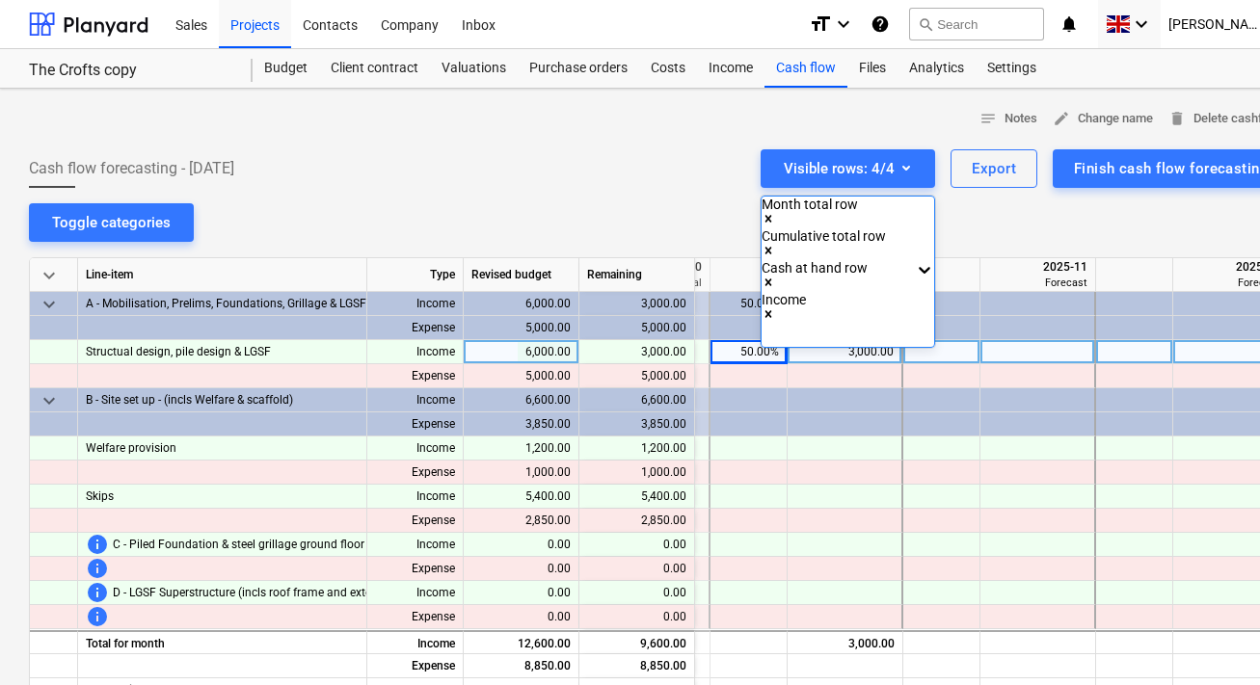
click at [982, 234] on div at bounding box center [630, 342] width 1260 height 685
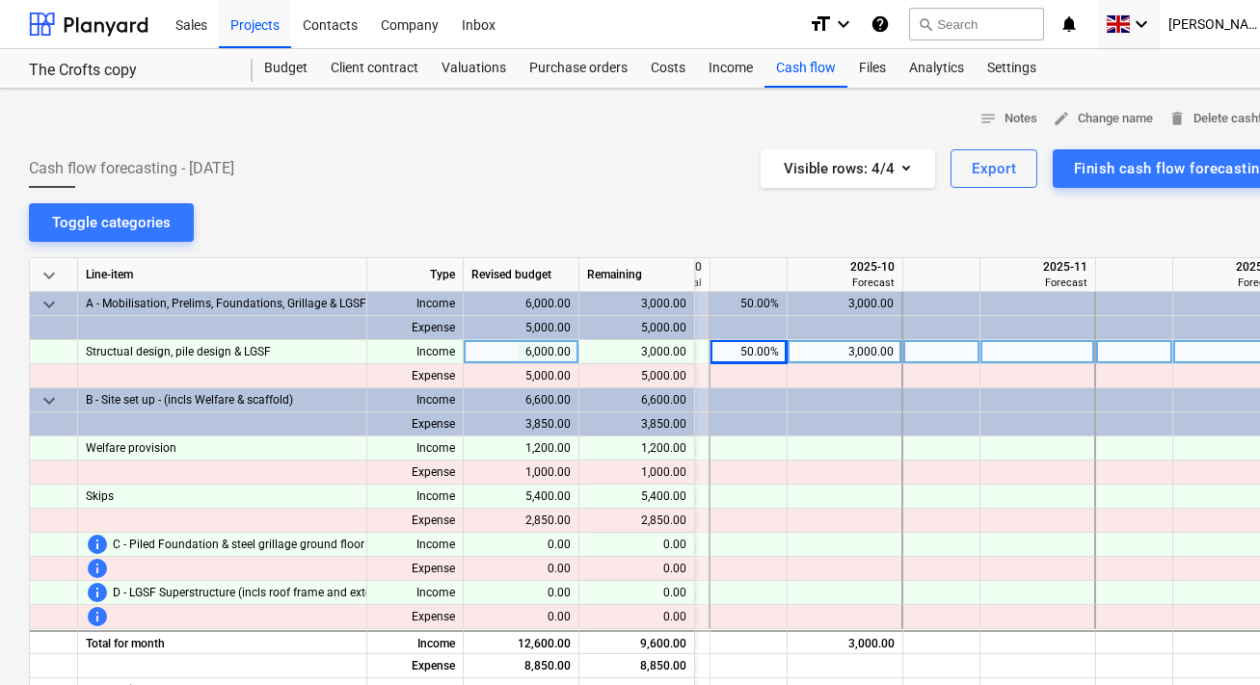
click at [959, 352] on div at bounding box center [941, 352] width 77 height 24
click at [1002, 233] on div "notes Notes edit Change name delete Delete cashflow Cash flow forecasting - [DA…" at bounding box center [659, 547] width 1318 height 917
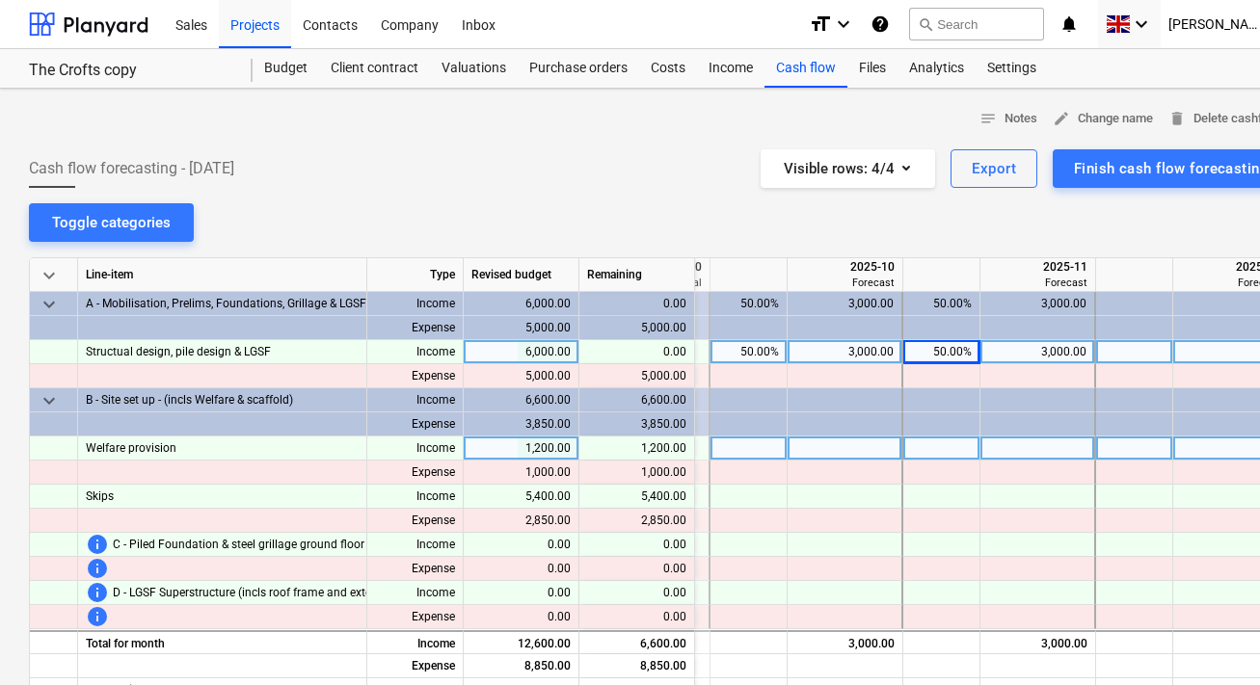
click at [762, 449] on div at bounding box center [748, 449] width 77 height 24
click at [833, 245] on div at bounding box center [659, 249] width 1261 height 15
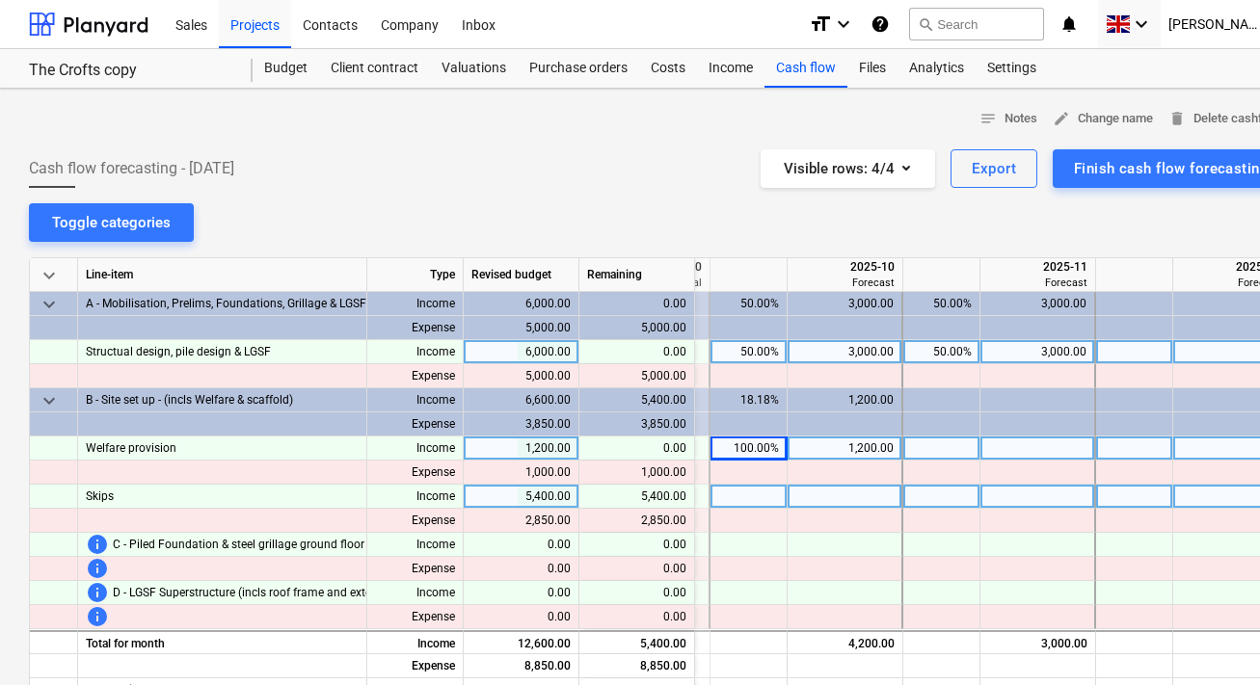
click at [762, 494] on div at bounding box center [748, 497] width 77 height 24
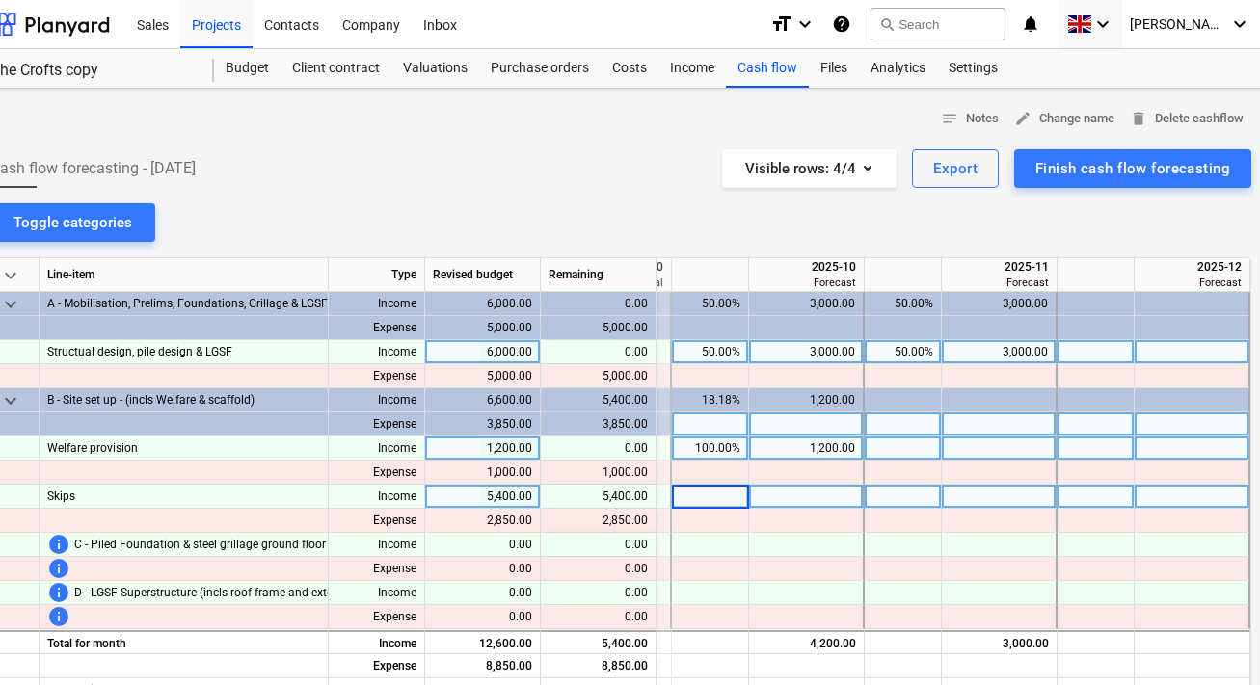
scroll to position [0, 59]
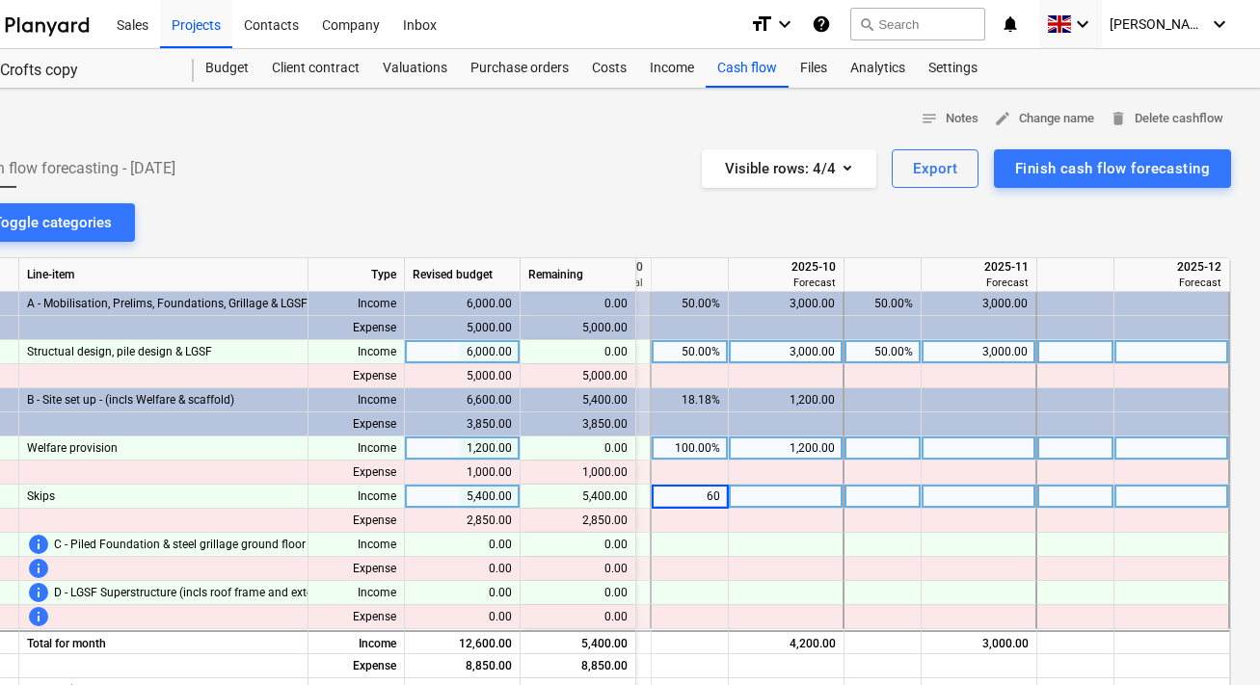
click at [879, 497] on div at bounding box center [882, 497] width 77 height 24
click at [957, 243] on div at bounding box center [600, 249] width 1261 height 15
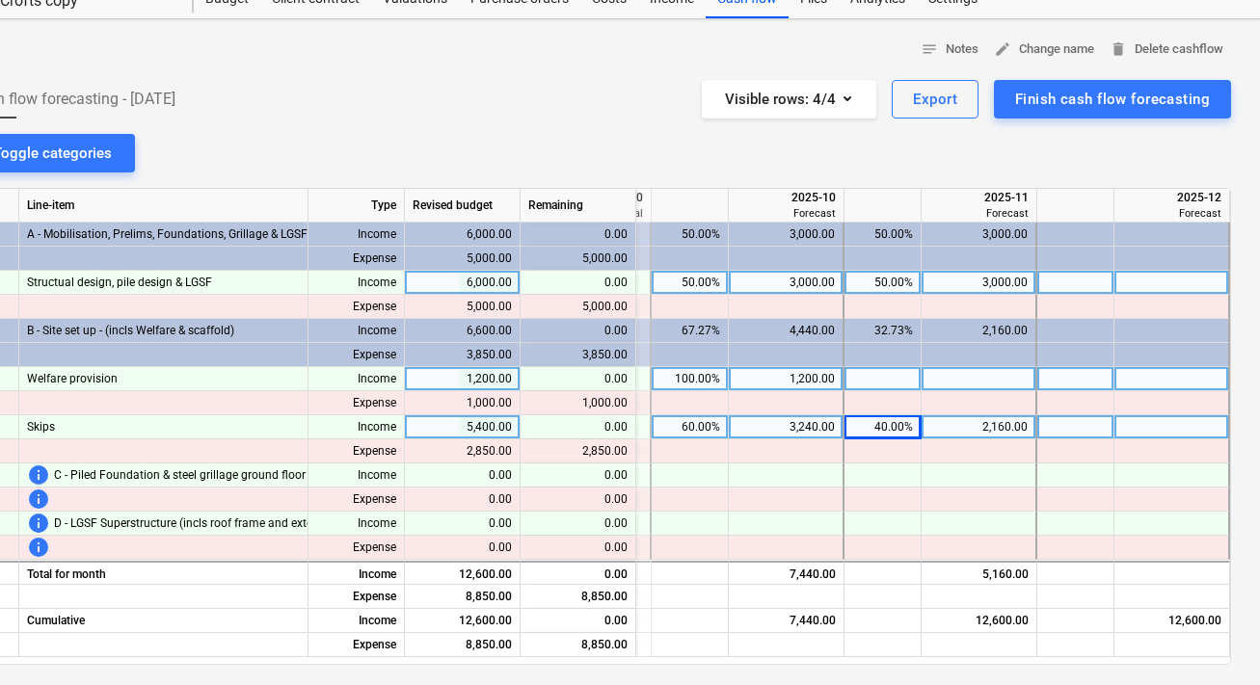
scroll to position [78, 59]
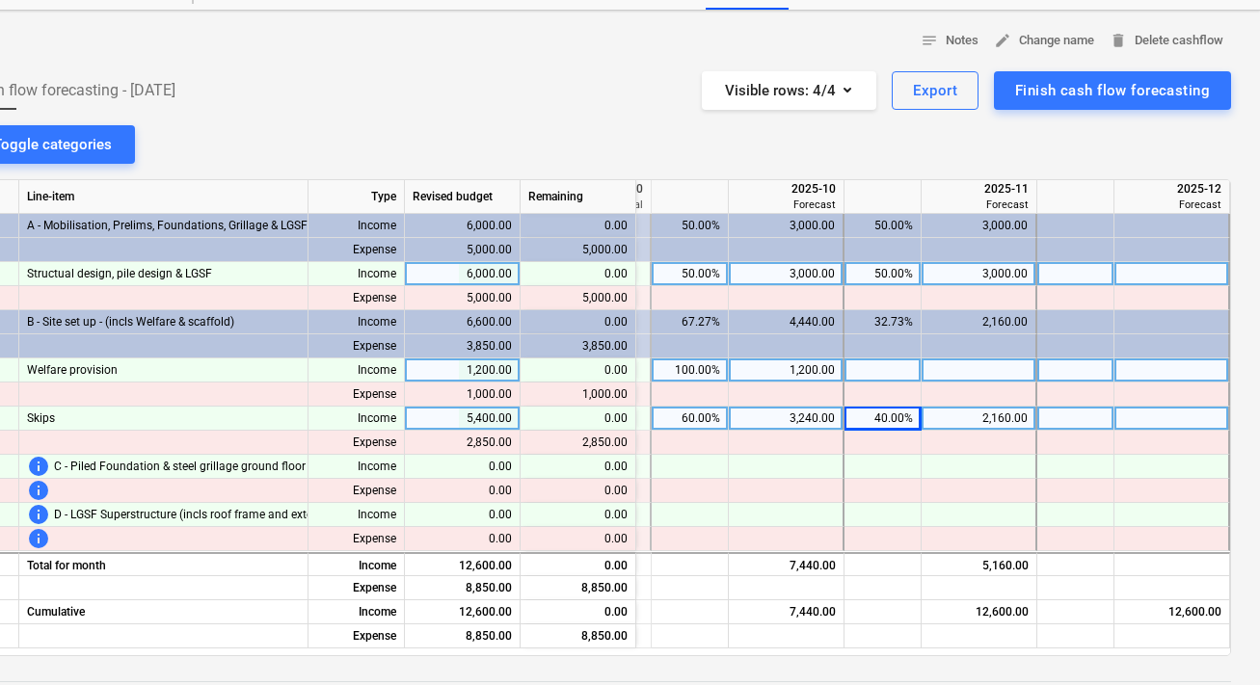
click at [980, 155] on div "notes Notes edit Change name delete Delete cashflow Cash flow forecasting - [DA…" at bounding box center [600, 469] width 1318 height 917
click at [955, 595] on div at bounding box center [979, 588] width 116 height 24
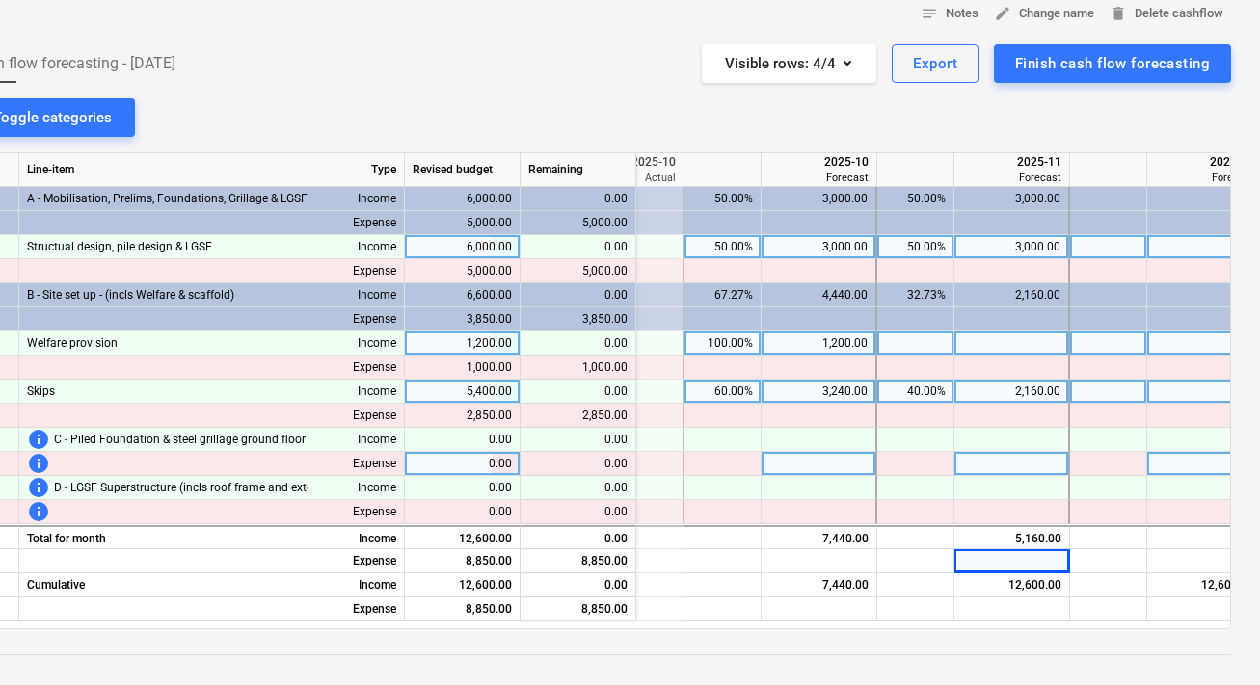
scroll to position [0, 332]
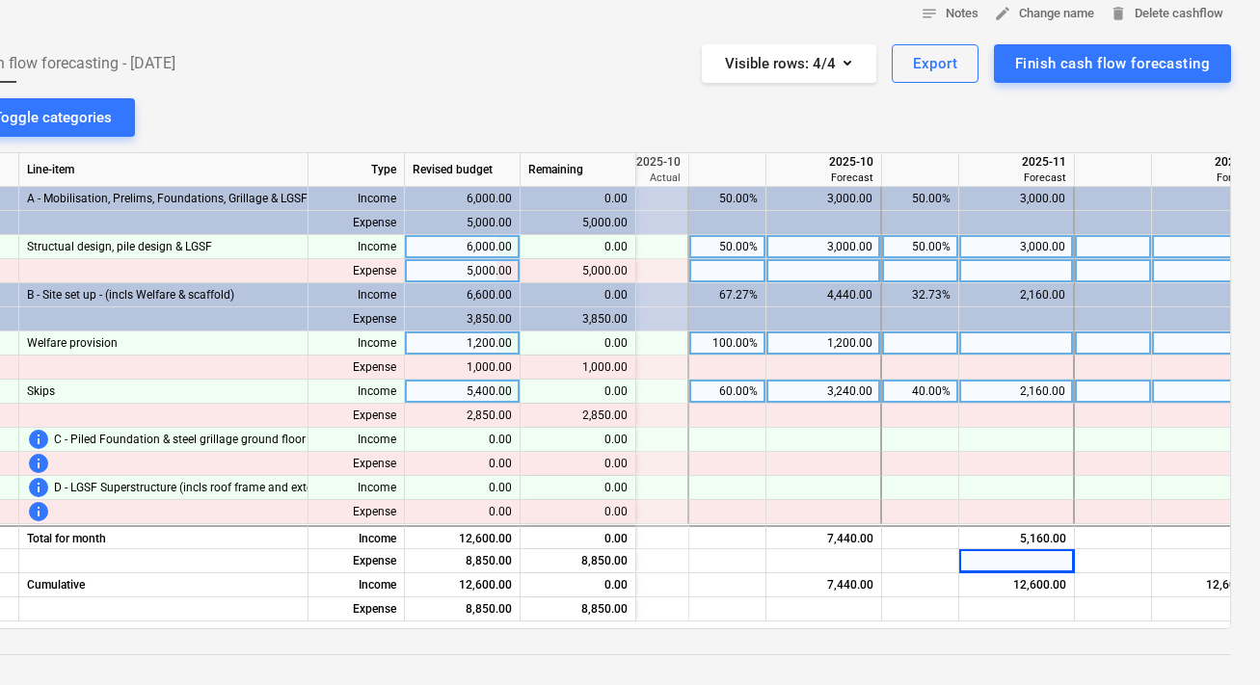
click at [736, 277] on div at bounding box center [727, 271] width 77 height 24
click at [946, 277] on div at bounding box center [920, 271] width 77 height 24
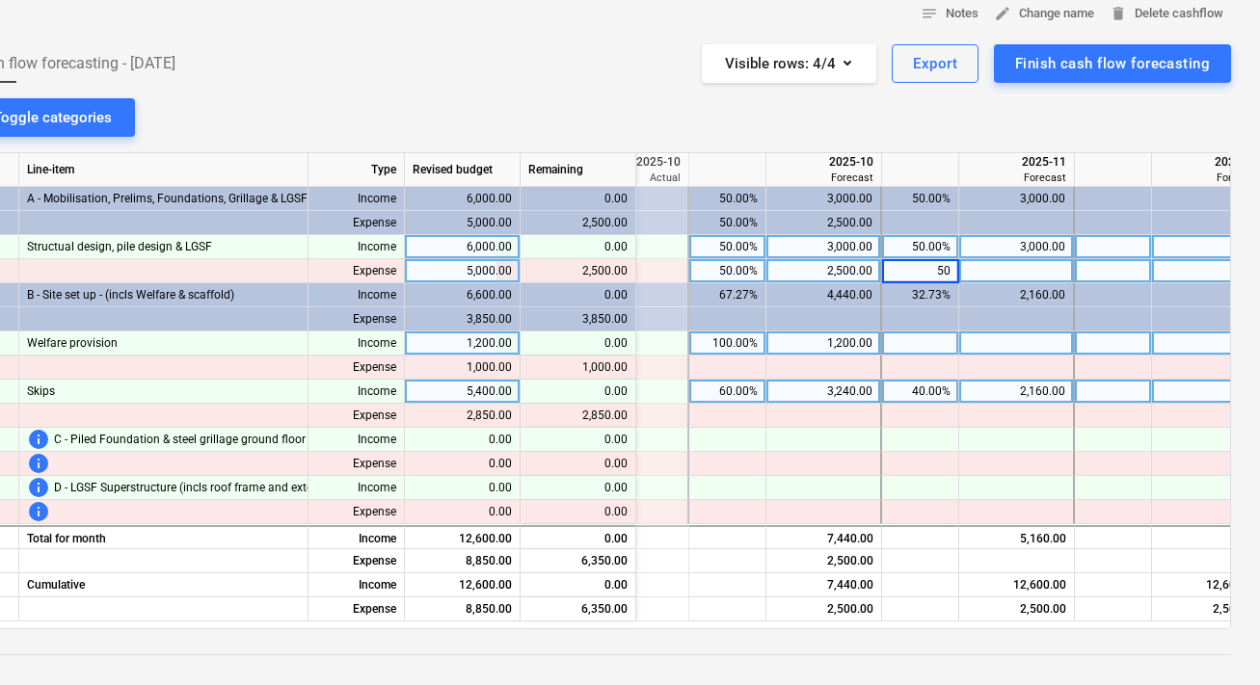
click at [731, 253] on div "50.00%" at bounding box center [727, 247] width 61 height 24
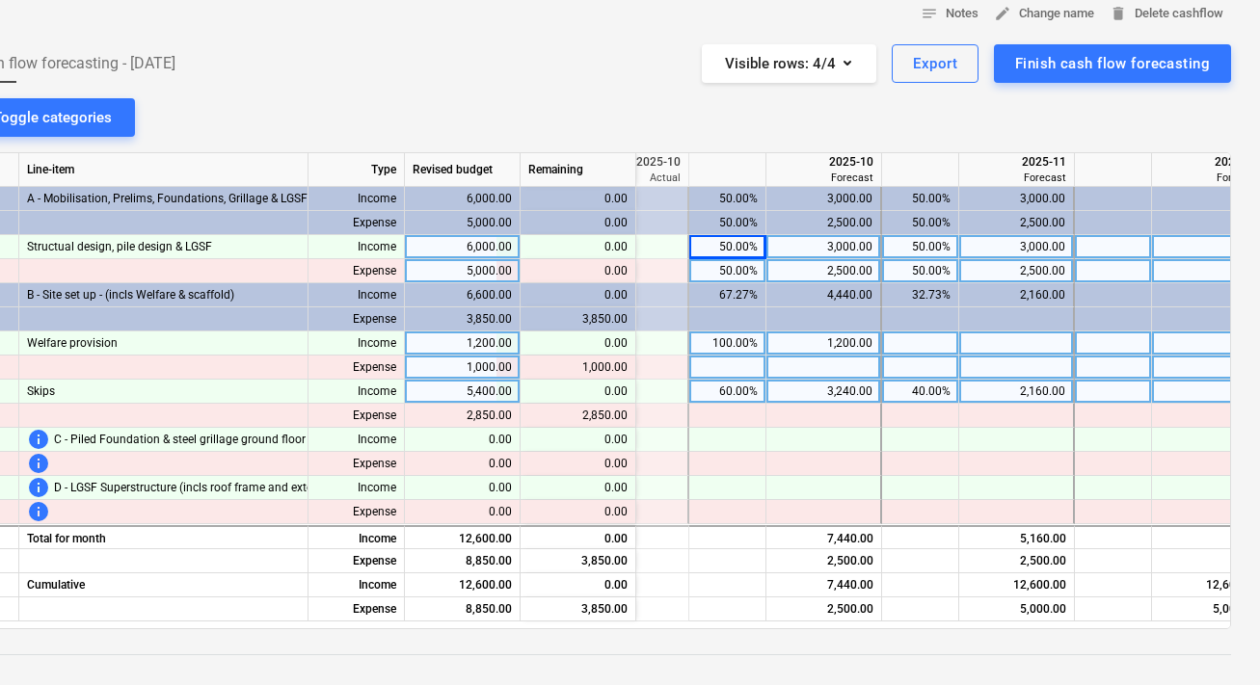
click at [738, 364] on div at bounding box center [727, 368] width 77 height 24
click at [735, 335] on div "100.00%" at bounding box center [727, 344] width 61 height 24
click at [734, 340] on div "100.00%" at bounding box center [727, 344] width 61 height 24
click at [732, 248] on div "50.00%" at bounding box center [727, 247] width 61 height 24
click at [925, 254] on div "50.00%" at bounding box center [920, 247] width 61 height 24
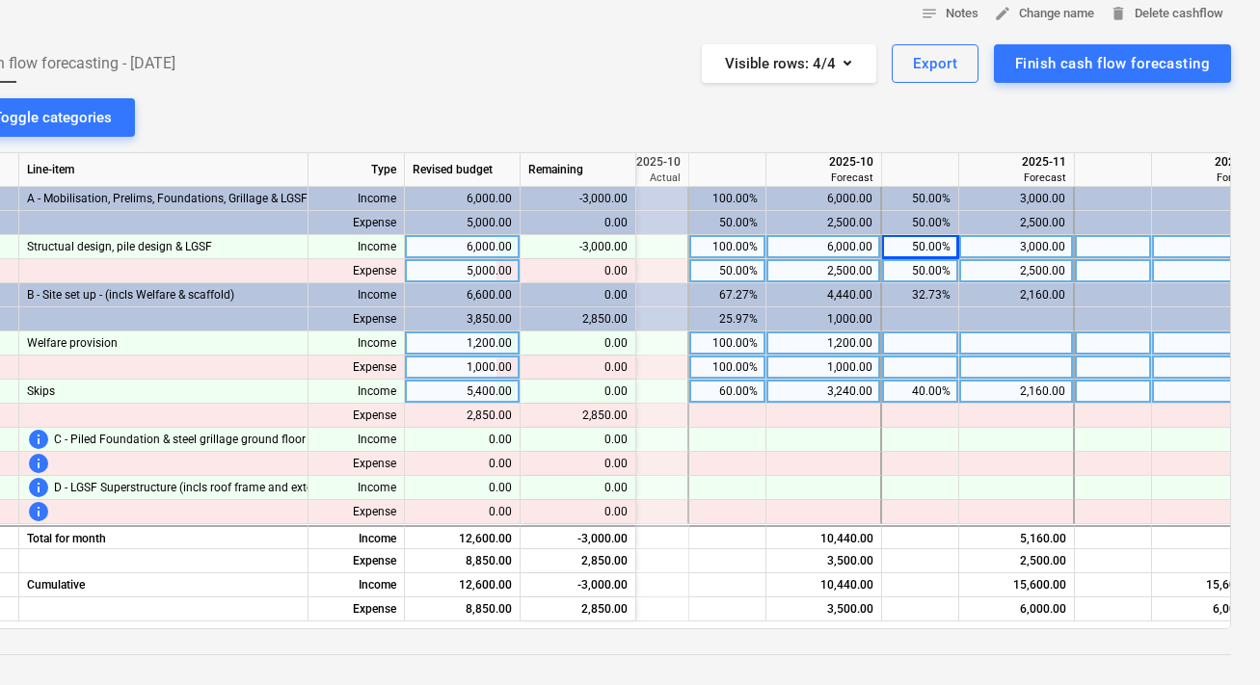
click at [924, 246] on div "50.00%" at bounding box center [920, 247] width 61 height 24
click at [1001, 130] on div "notes Notes edit Change name delete Delete cashflow Cash flow forecasting - [DA…" at bounding box center [600, 442] width 1318 height 917
click at [726, 389] on div "60.00%" at bounding box center [727, 392] width 61 height 24
click at [911, 387] on div "40.00%" at bounding box center [920, 392] width 61 height 24
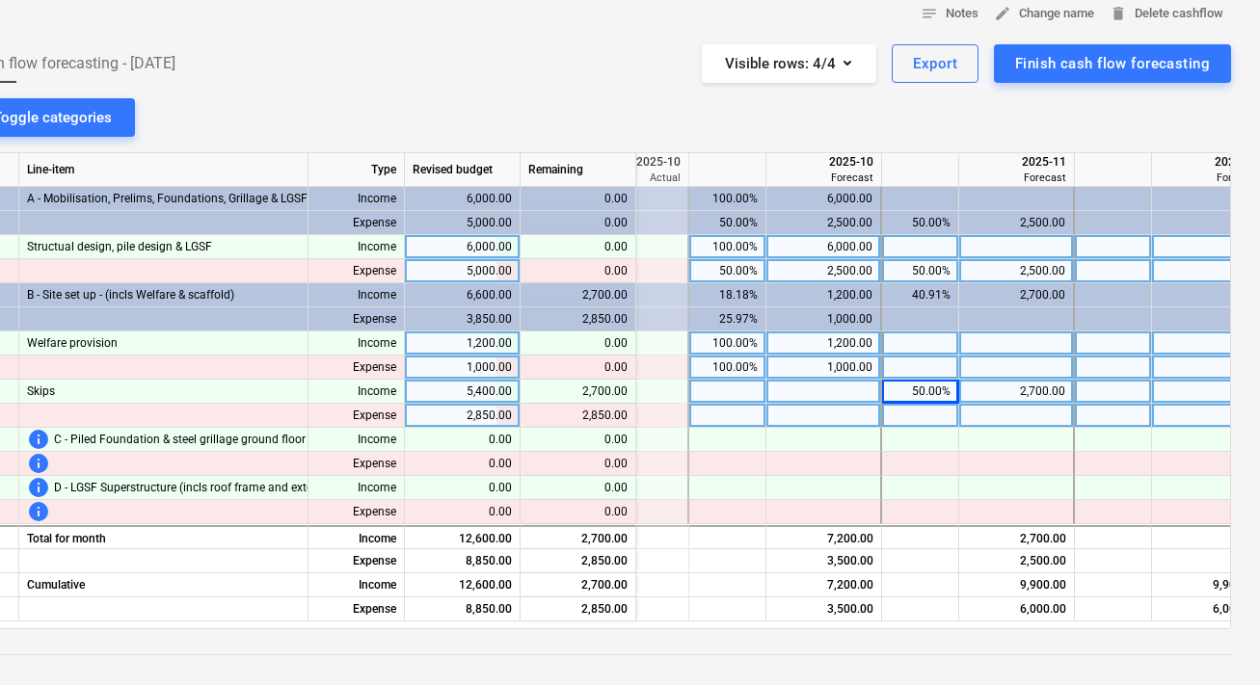
click at [734, 418] on div at bounding box center [727, 416] width 77 height 24
click at [911, 401] on div "50.00%" at bounding box center [920, 392] width 61 height 24
click at [904, 411] on div at bounding box center [920, 416] width 77 height 24
click at [1053, 134] on div "notes Notes edit Change name delete Delete cashflow Cash flow forecasting - [DA…" at bounding box center [600, 442] width 1318 height 917
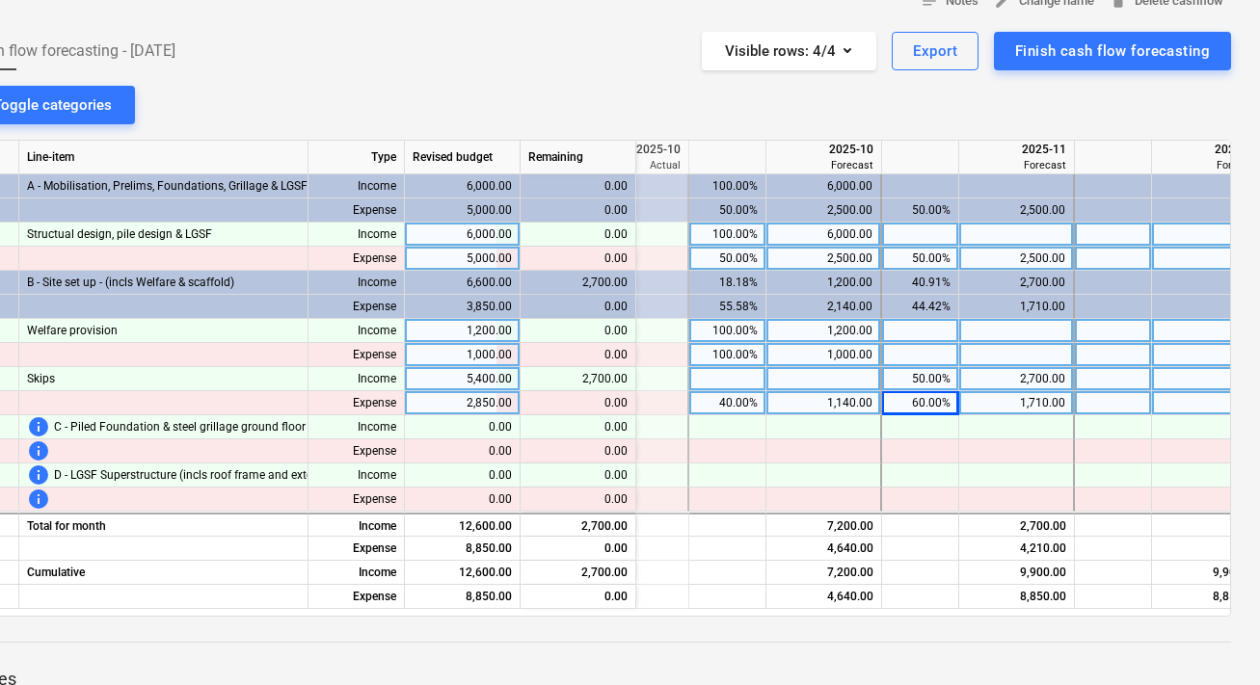
scroll to position [108, 59]
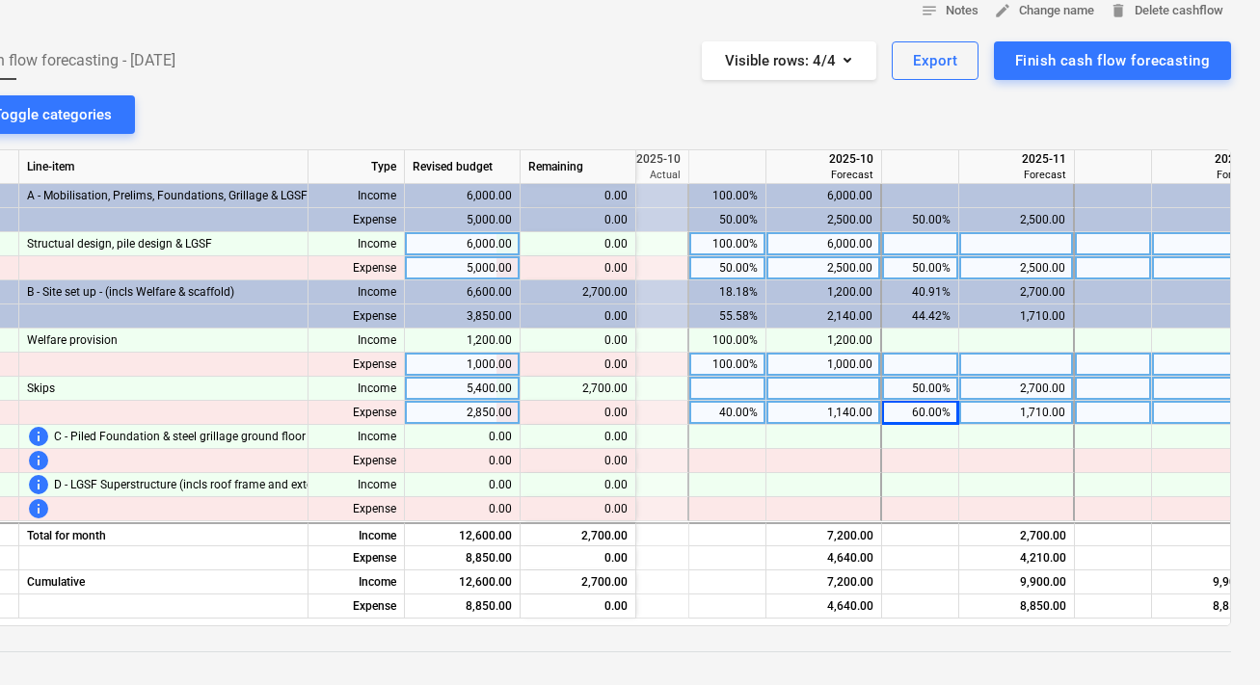
click at [752, 386] on div at bounding box center [727, 389] width 77 height 24
click at [910, 110] on div "notes Notes edit Change name delete Delete cashflow Cash flow forecasting - [DA…" at bounding box center [600, 439] width 1318 height 917
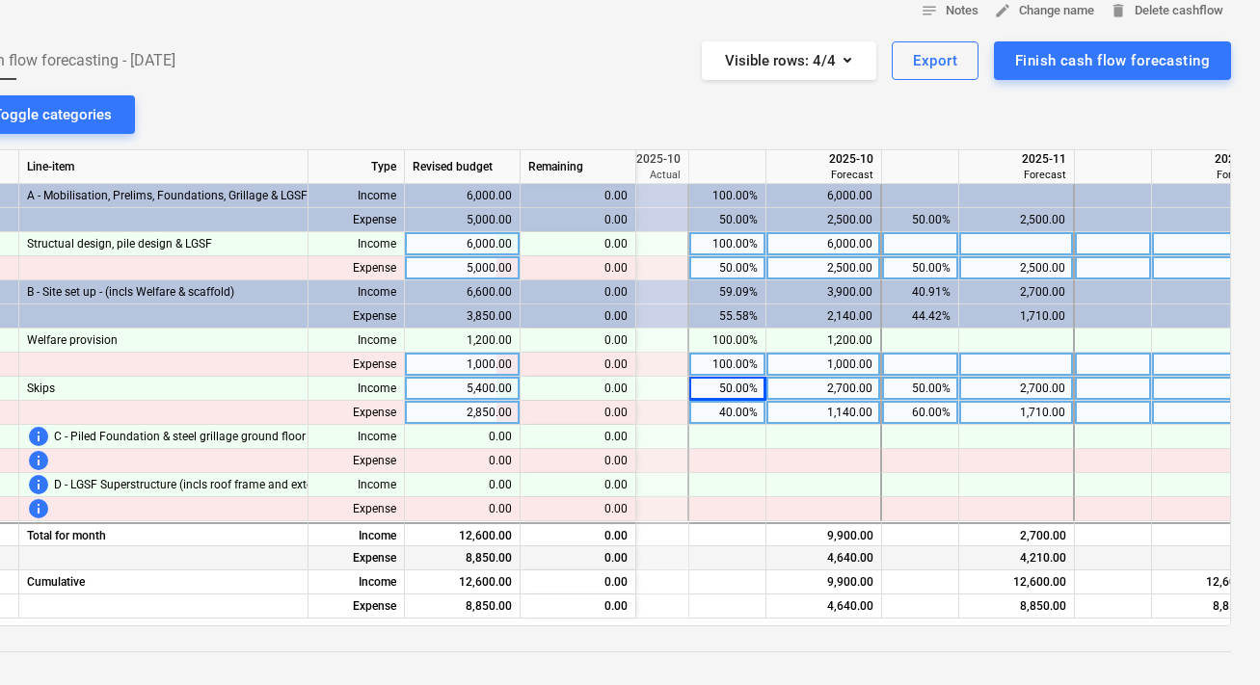
click at [789, 568] on div "4,640.00" at bounding box center [823, 558] width 99 height 24
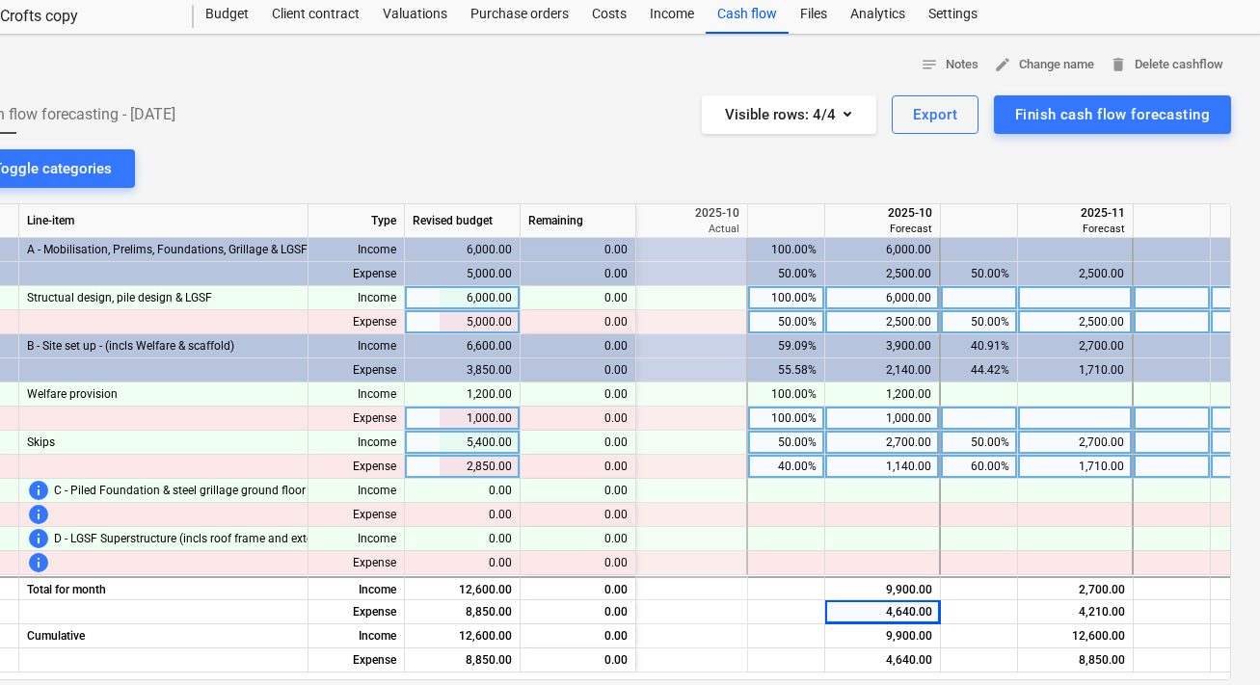
scroll to position [0, 287]
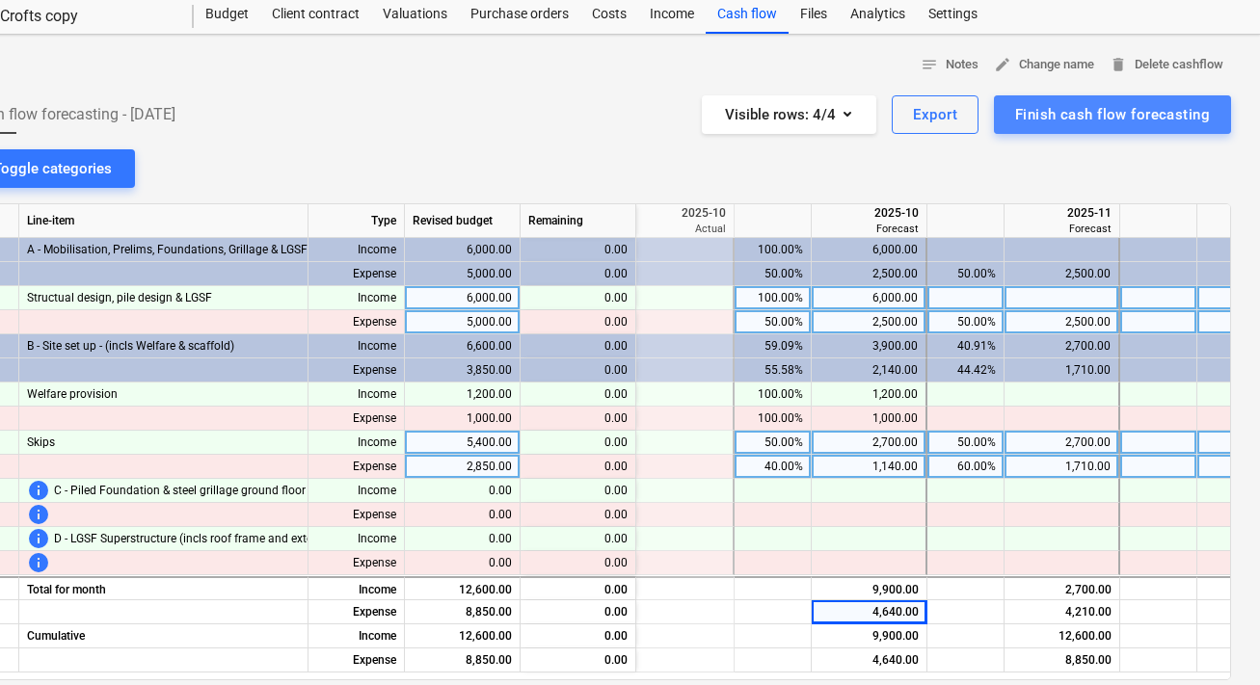
click at [1119, 107] on div "Finish cash flow forecasting" at bounding box center [1112, 114] width 195 height 25
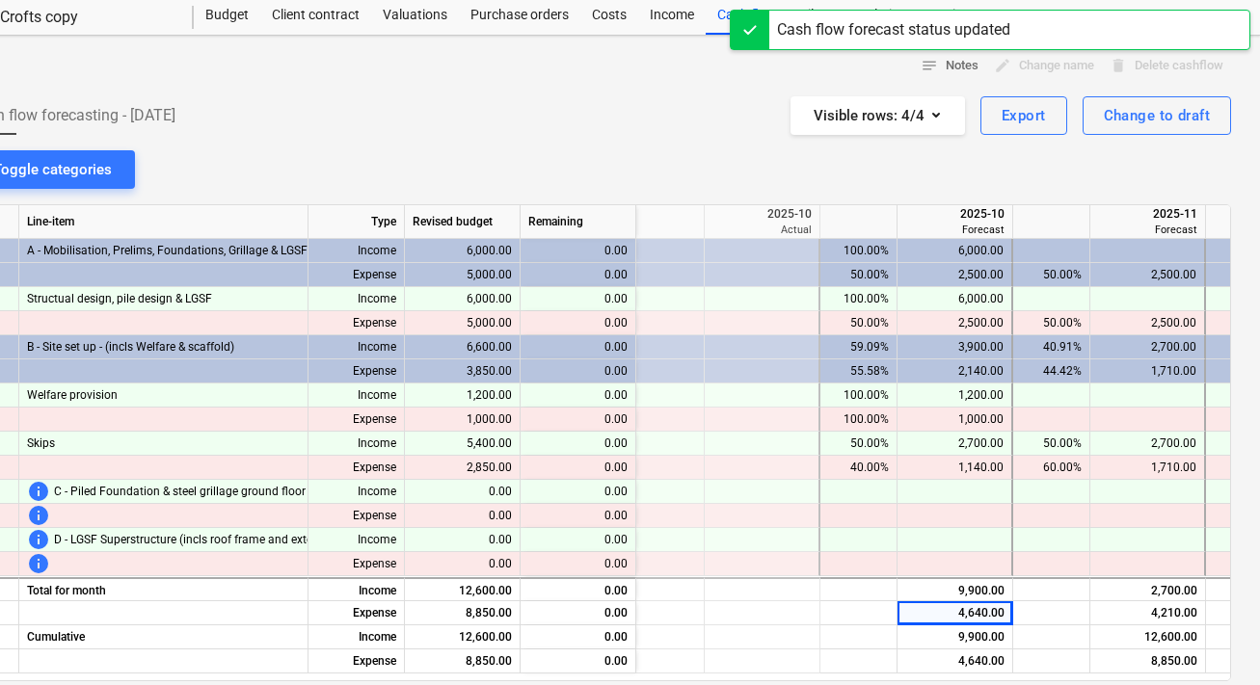
scroll to position [0, 59]
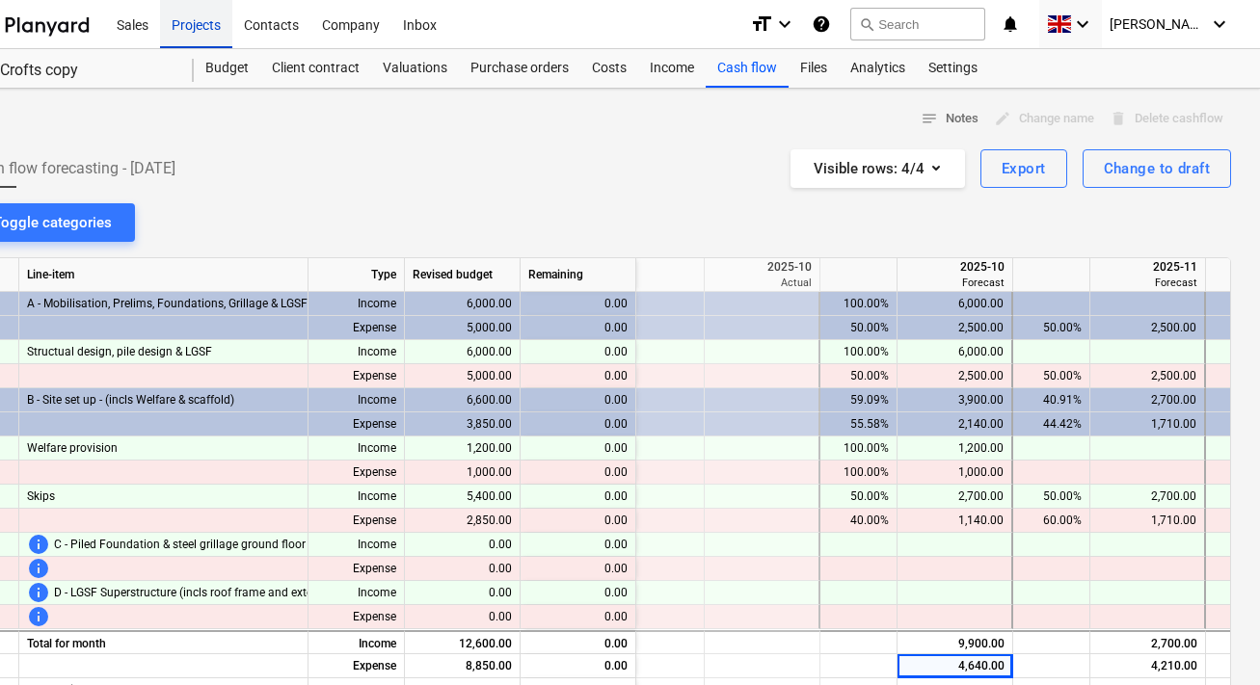
click at [214, 40] on div "Projects" at bounding box center [196, 23] width 72 height 49
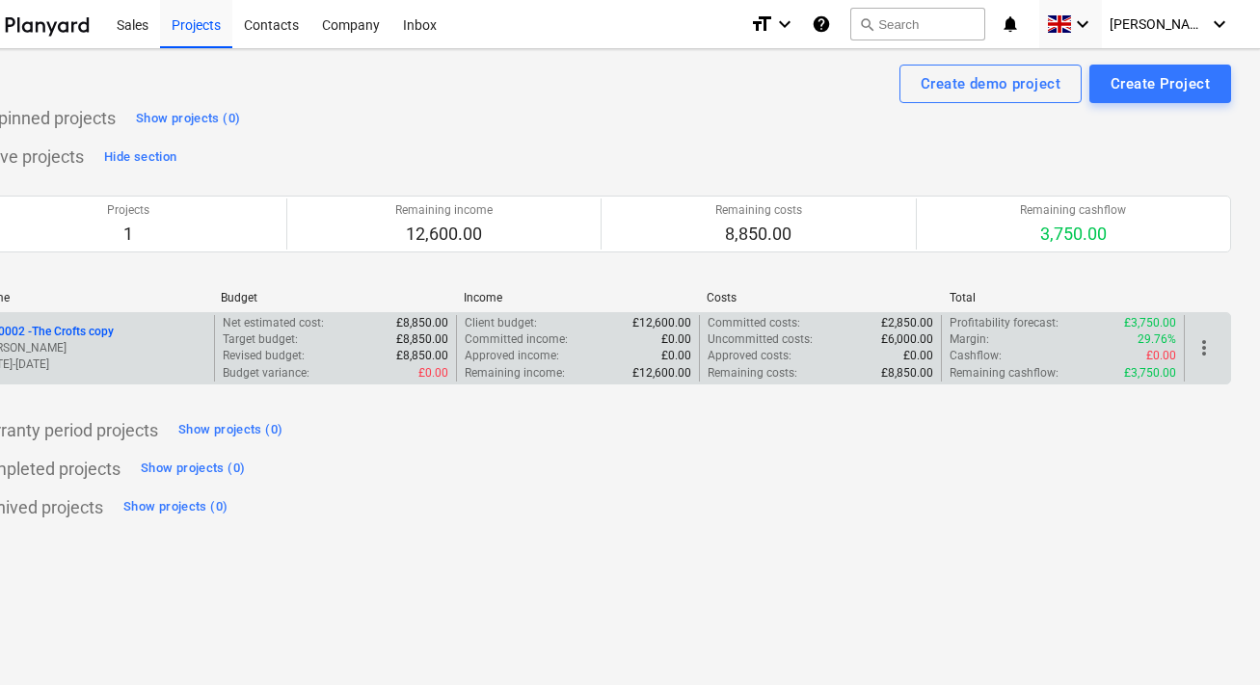
click at [73, 344] on p "[PERSON_NAME]" at bounding box center [92, 348] width 227 height 16
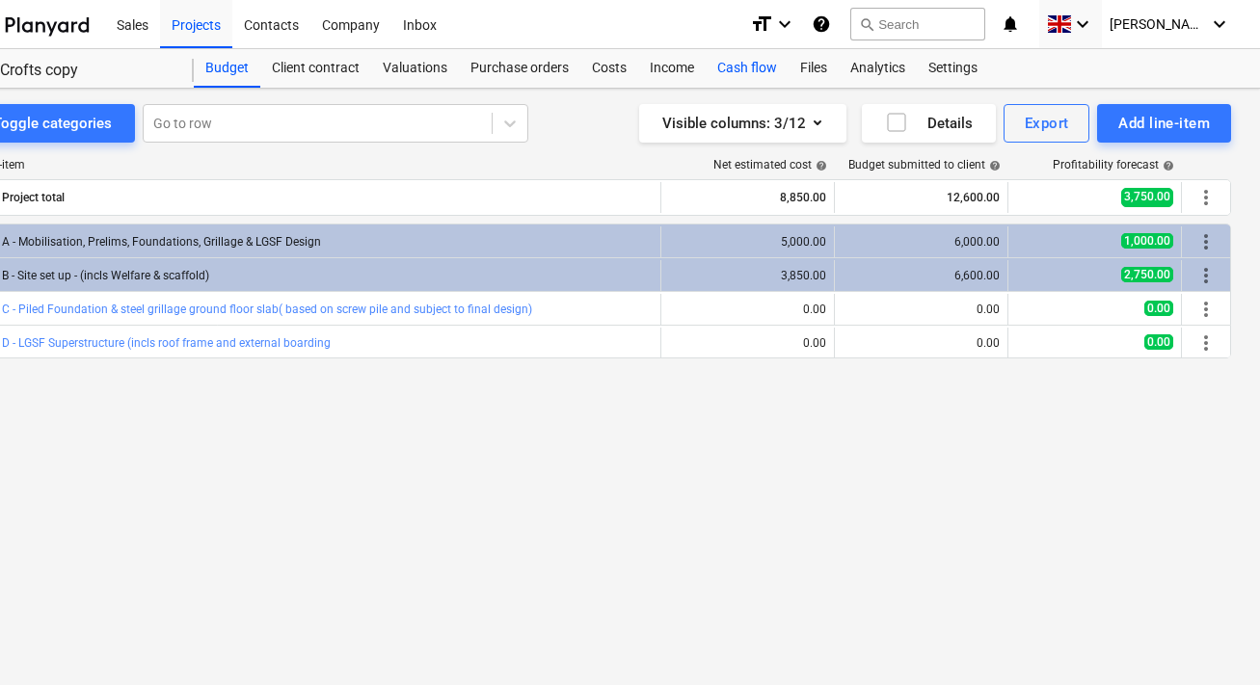
click at [744, 69] on div "Cash flow" at bounding box center [746, 68] width 83 height 39
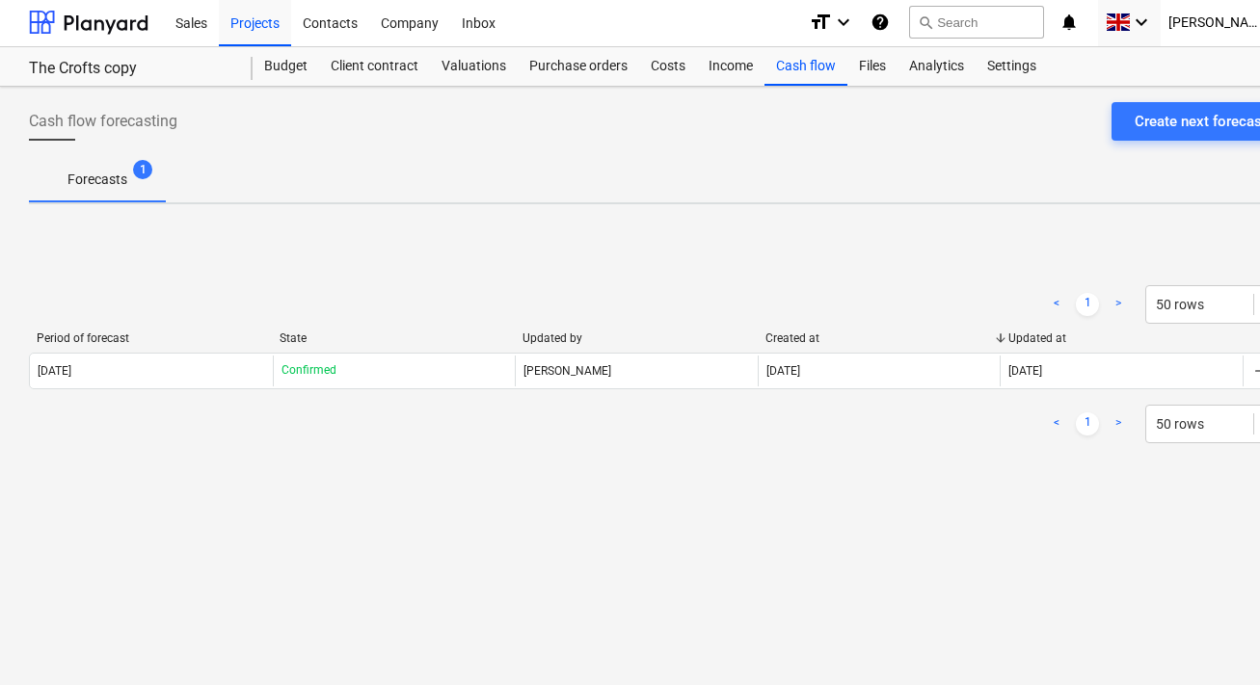
scroll to position [2, 59]
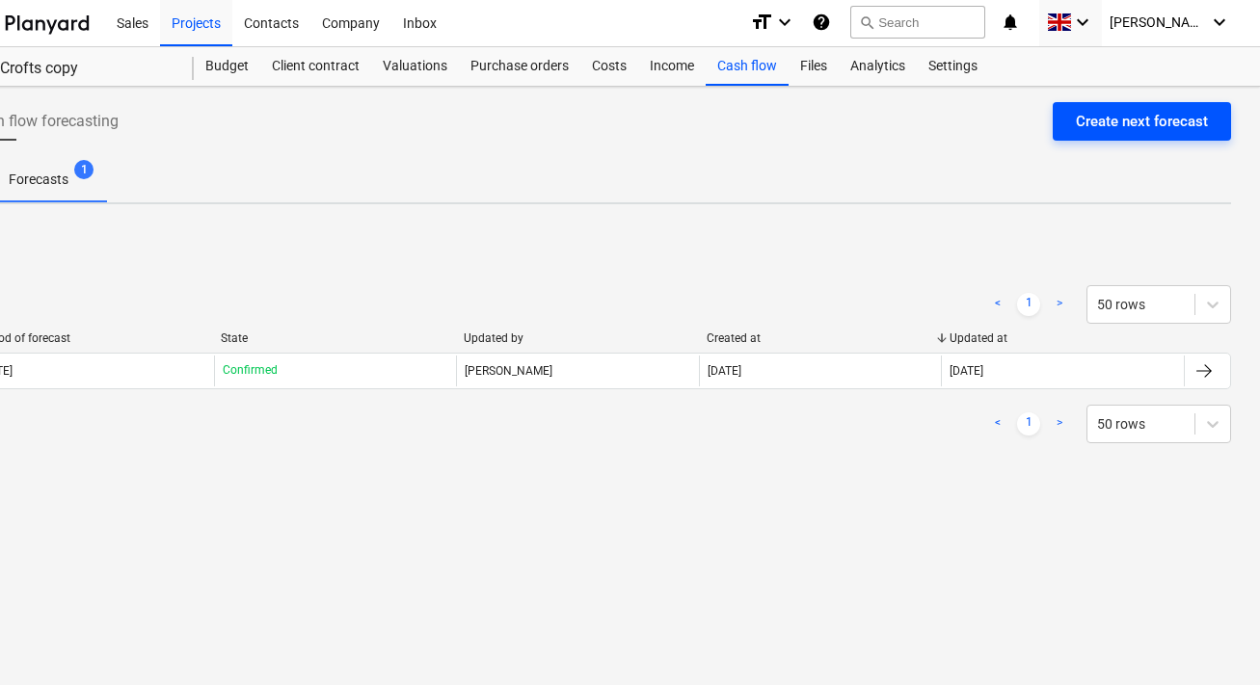
click at [1143, 114] on div "Create next forecast" at bounding box center [1142, 121] width 132 height 25
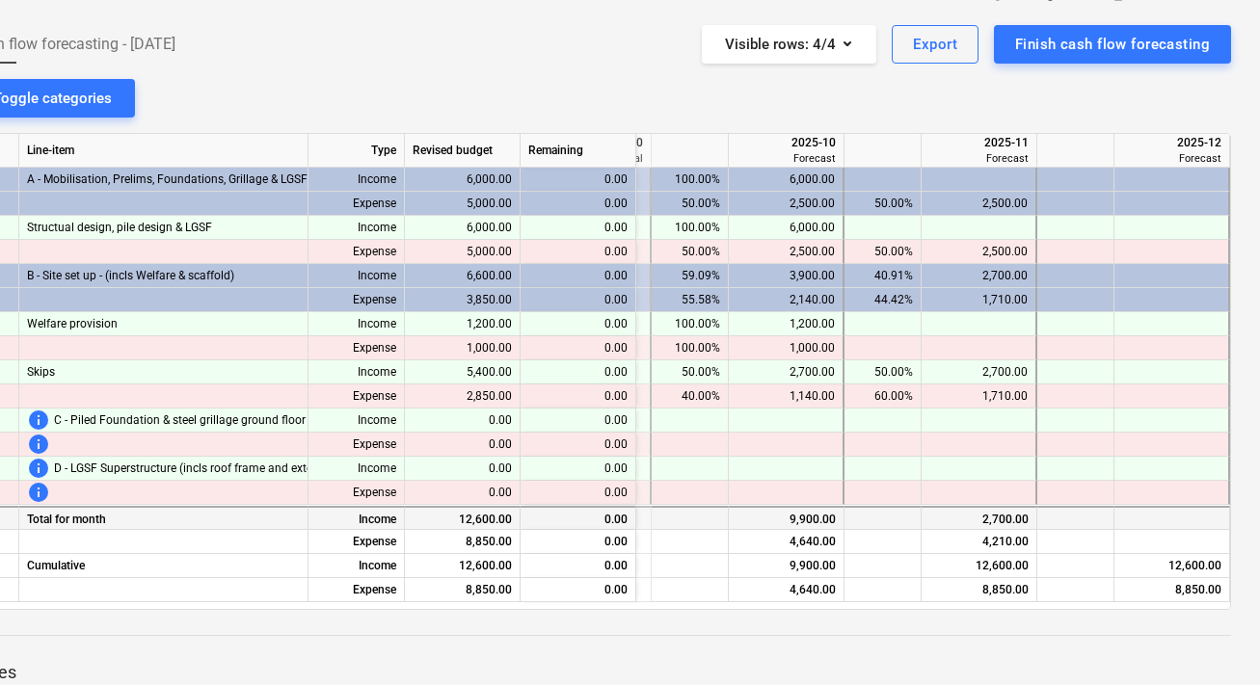
scroll to position [0, 59]
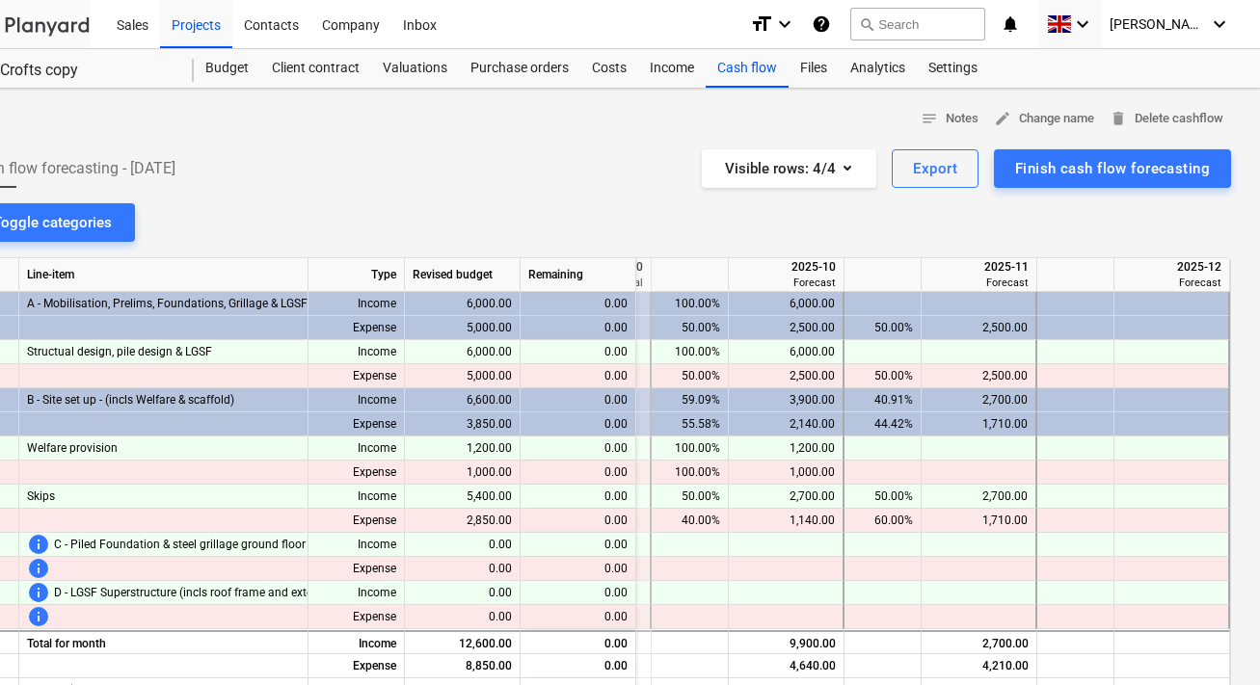
scroll to position [2, 59]
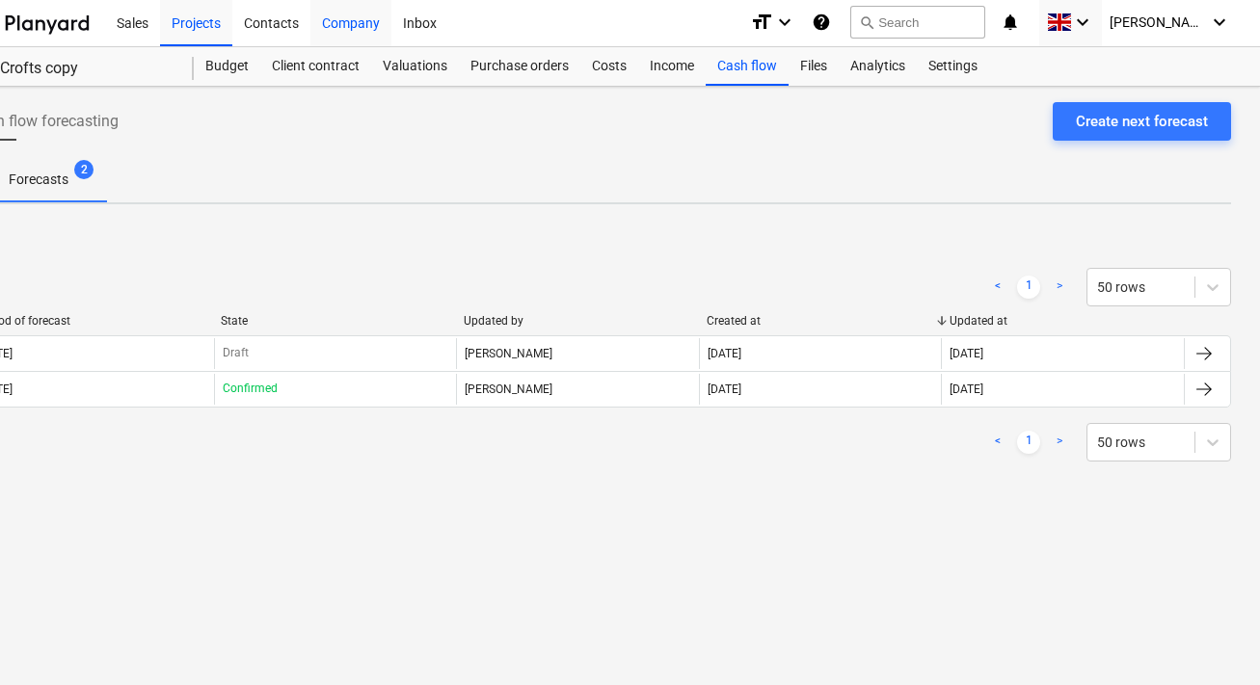
click at [350, 39] on div "Company" at bounding box center [350, 21] width 81 height 49
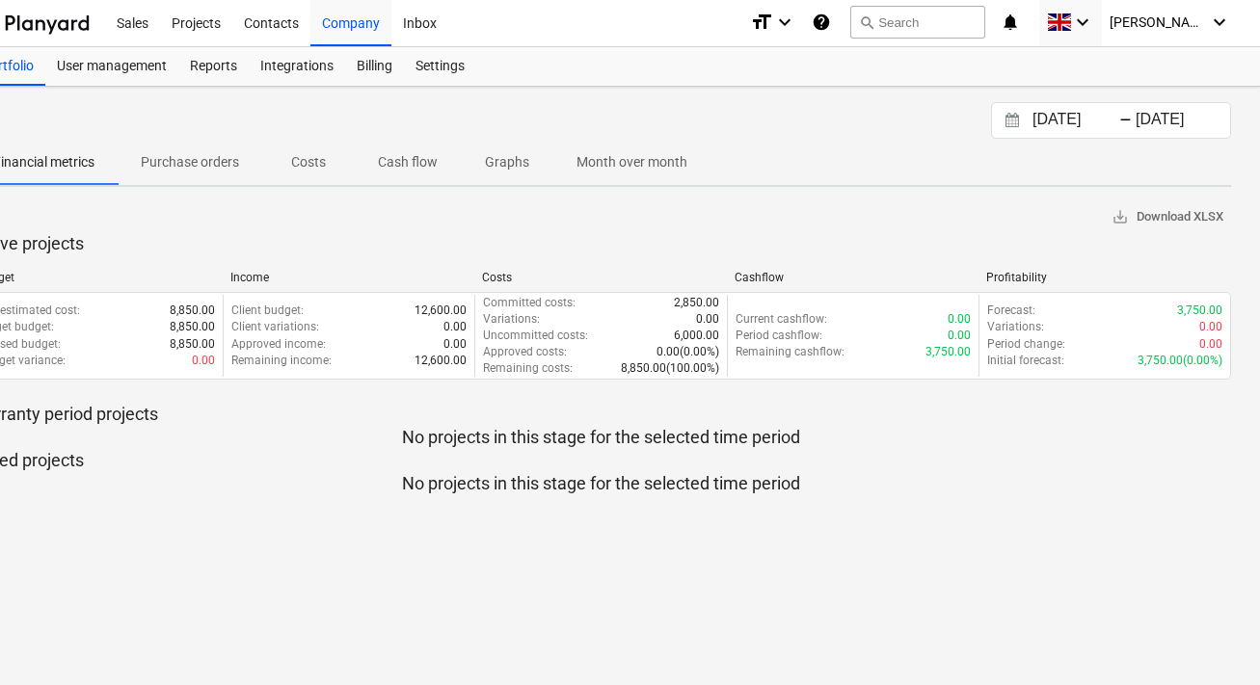
click at [425, 167] on p "Cash flow" at bounding box center [408, 162] width 60 height 20
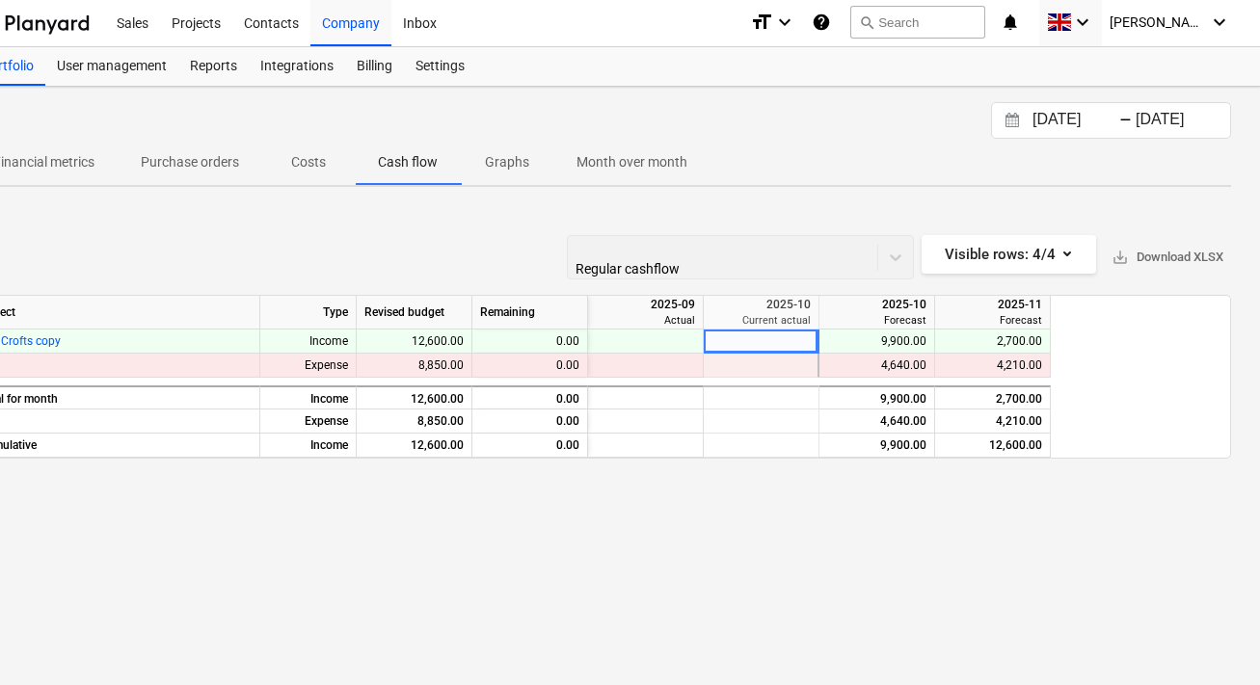
scroll to position [3, 0]
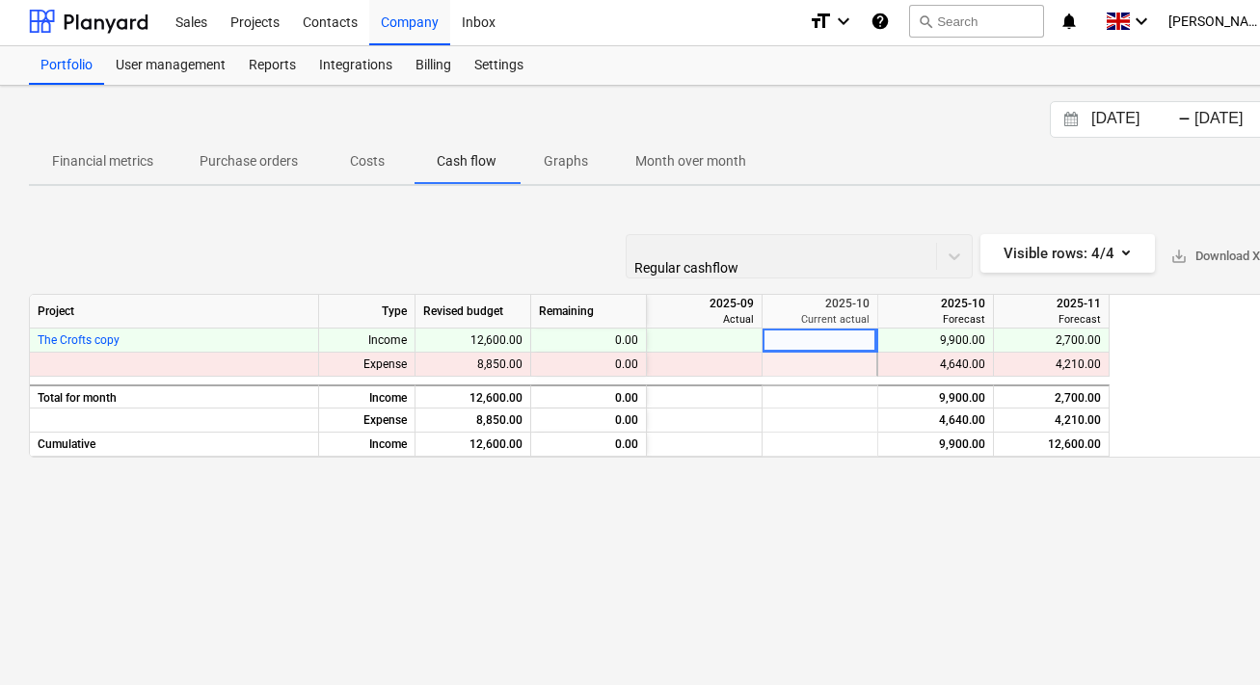
click at [515, 341] on div "12,600.00" at bounding box center [473, 341] width 116 height 24
click at [279, 25] on div "Projects" at bounding box center [255, 20] width 72 height 49
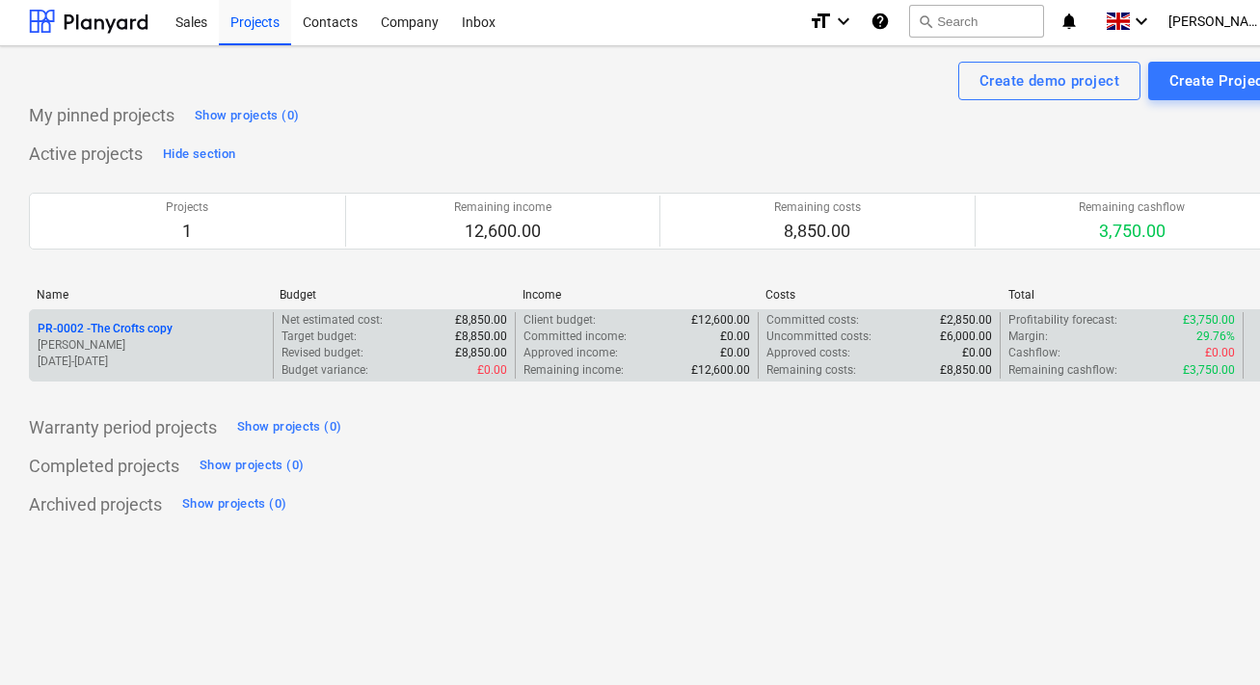
click at [158, 321] on p "PR-0002 - The Crofts copy" at bounding box center [105, 329] width 135 height 16
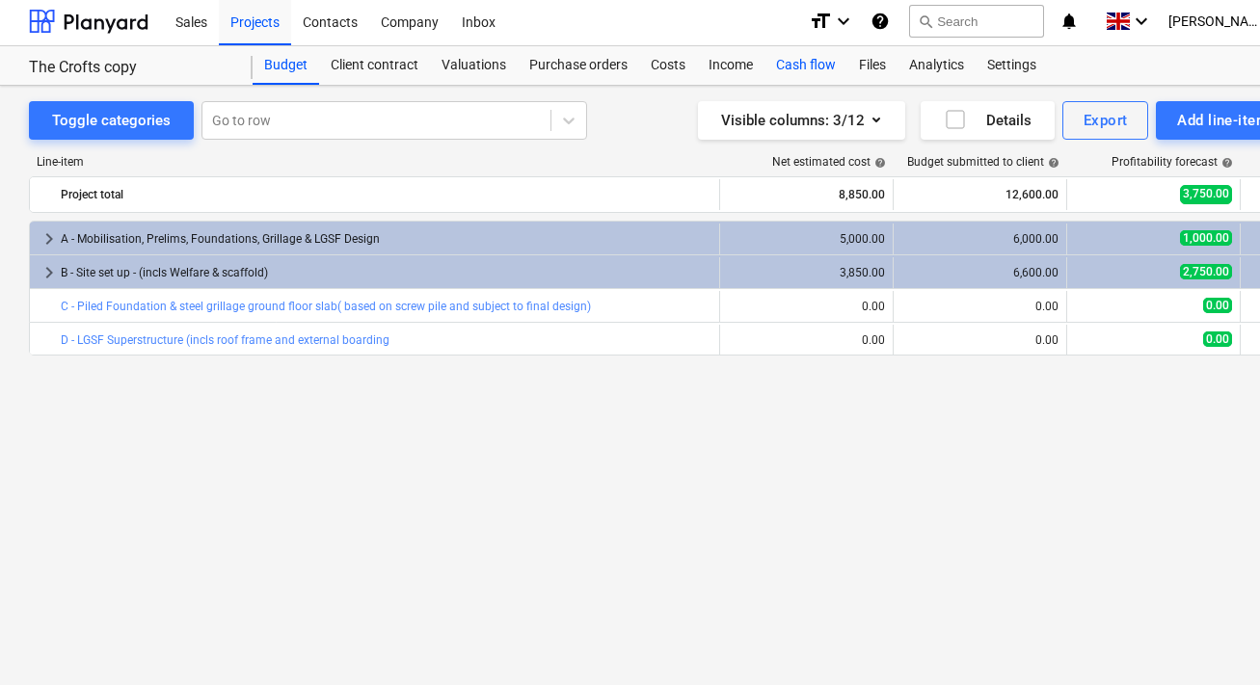
click at [814, 62] on div "Cash flow" at bounding box center [805, 65] width 83 height 39
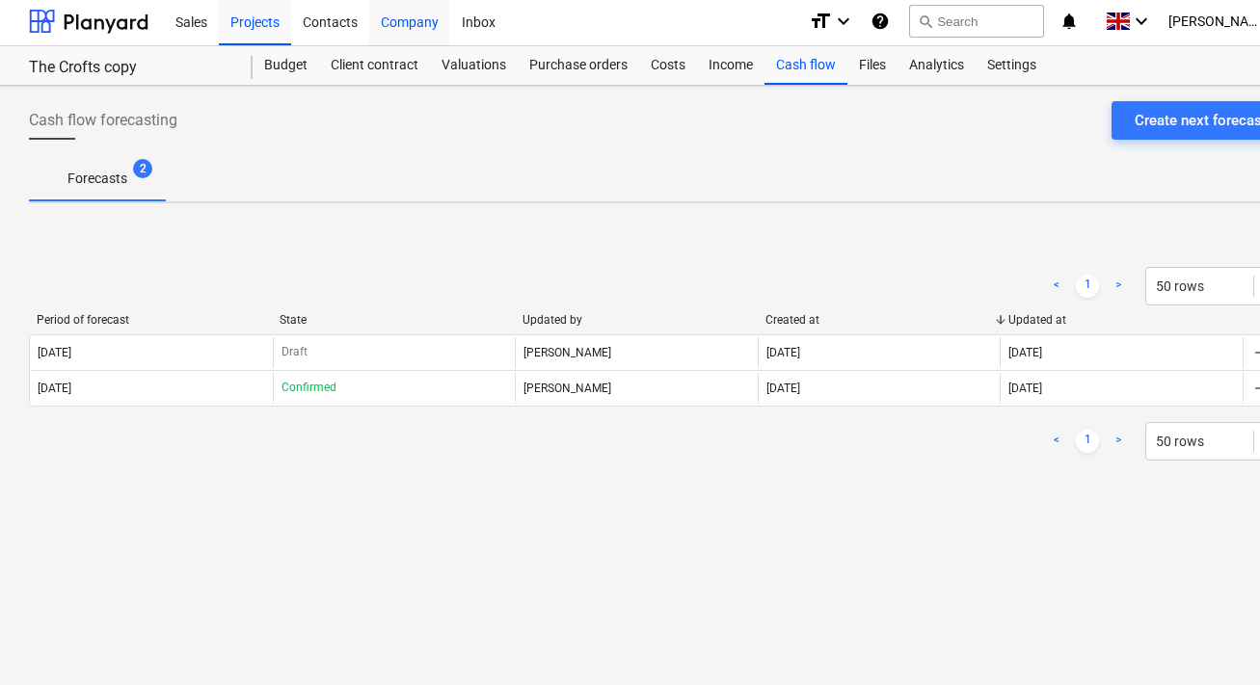
click at [417, 23] on div "Company" at bounding box center [409, 20] width 81 height 49
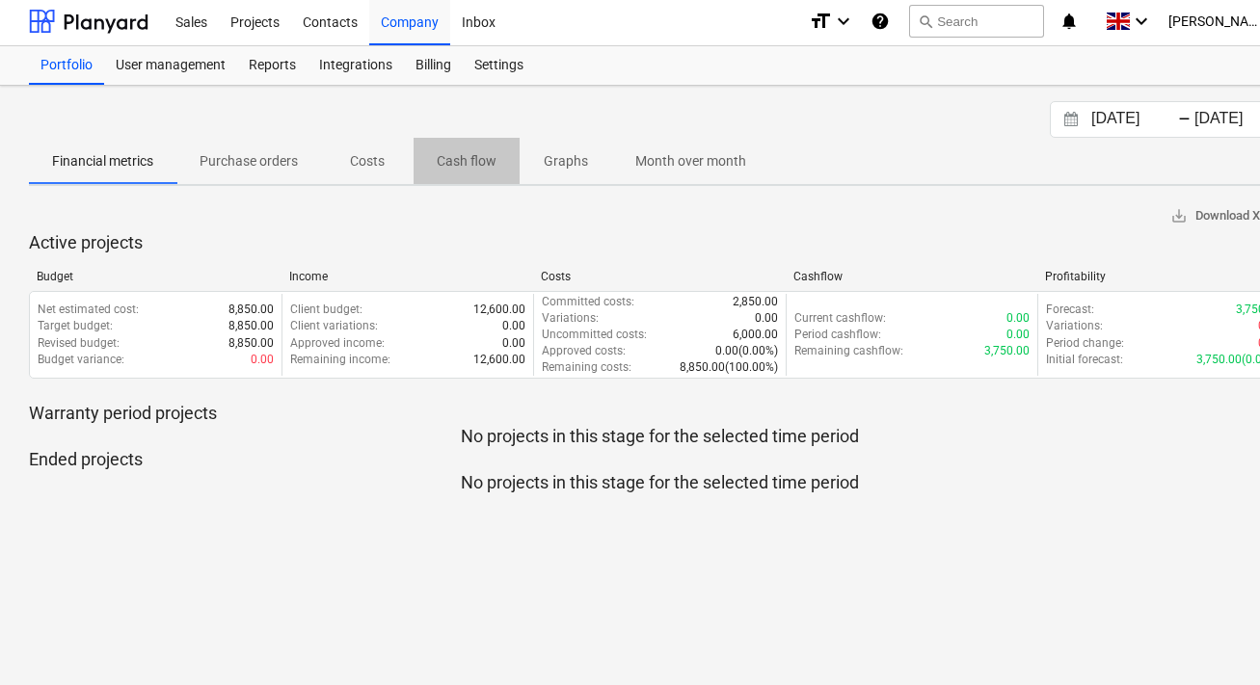
click at [491, 160] on p "Cash flow" at bounding box center [467, 161] width 60 height 20
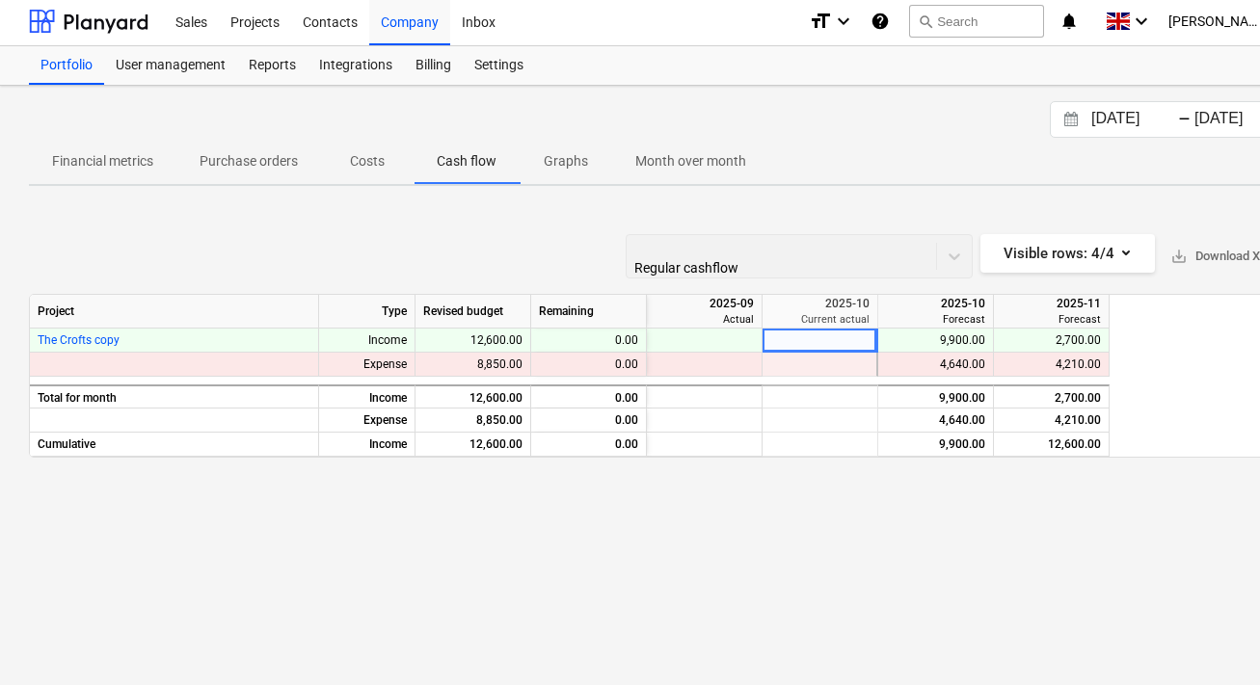
scroll to position [3, 59]
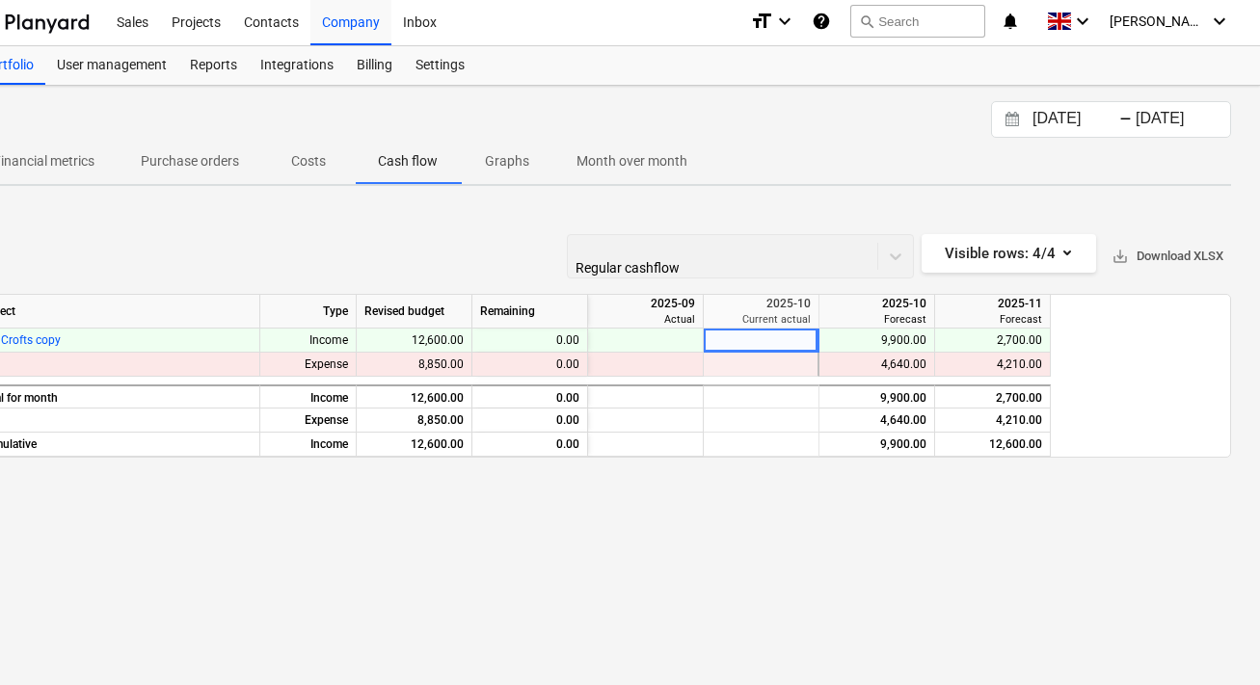
click at [1156, 260] on span "save_alt Download XLSX" at bounding box center [1167, 257] width 112 height 22
click at [213, 20] on div "Projects" at bounding box center [196, 20] width 72 height 49
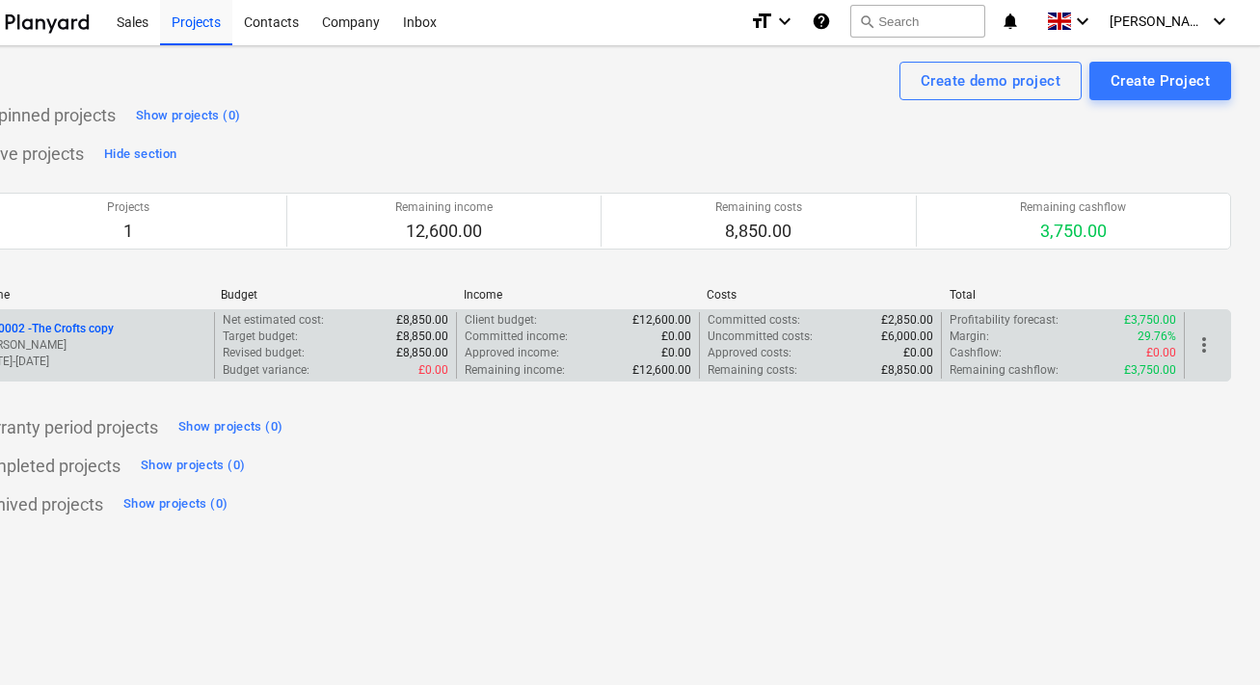
click at [103, 334] on p "PR-0002 - The Crofts copy" at bounding box center [46, 329] width 135 height 16
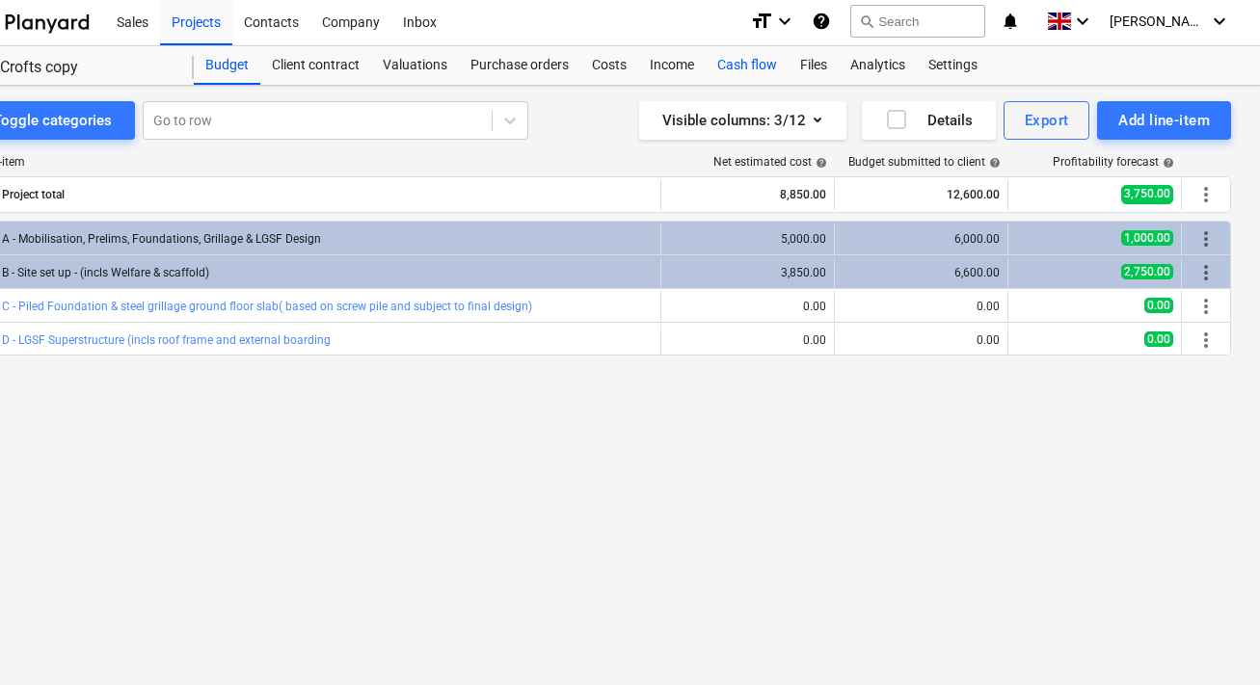
click at [746, 61] on div "Cash flow" at bounding box center [746, 65] width 83 height 39
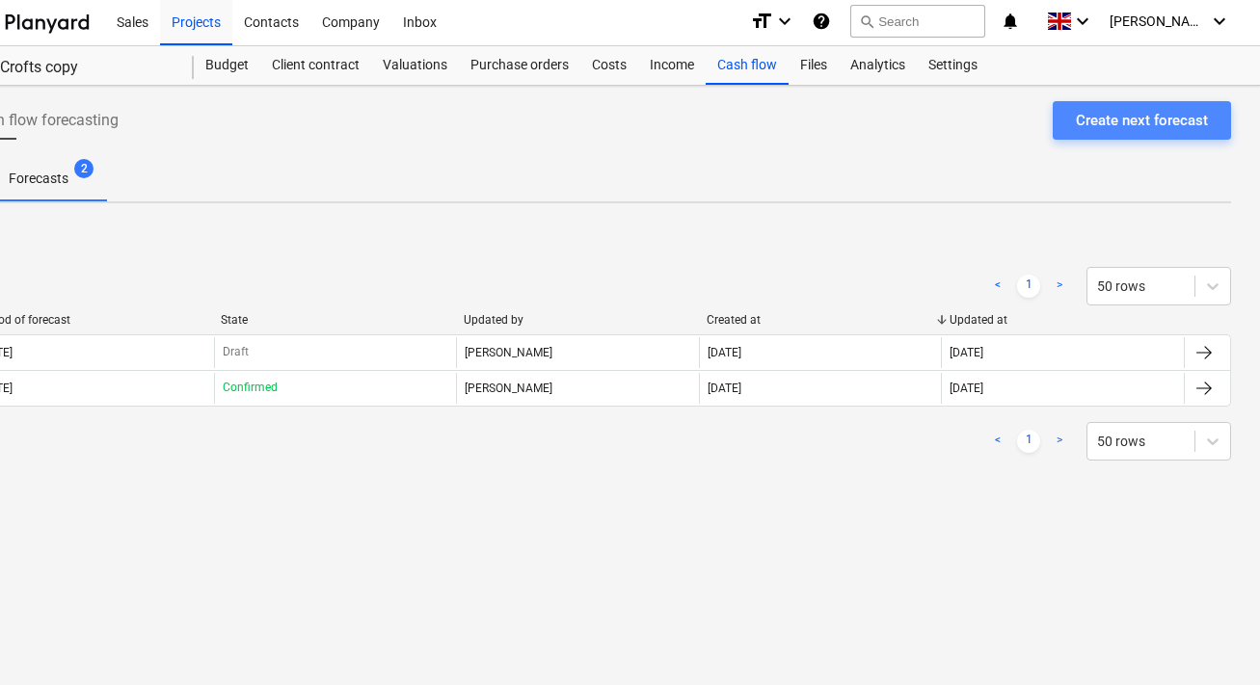
click at [1112, 120] on div "Create next forecast" at bounding box center [1142, 120] width 132 height 25
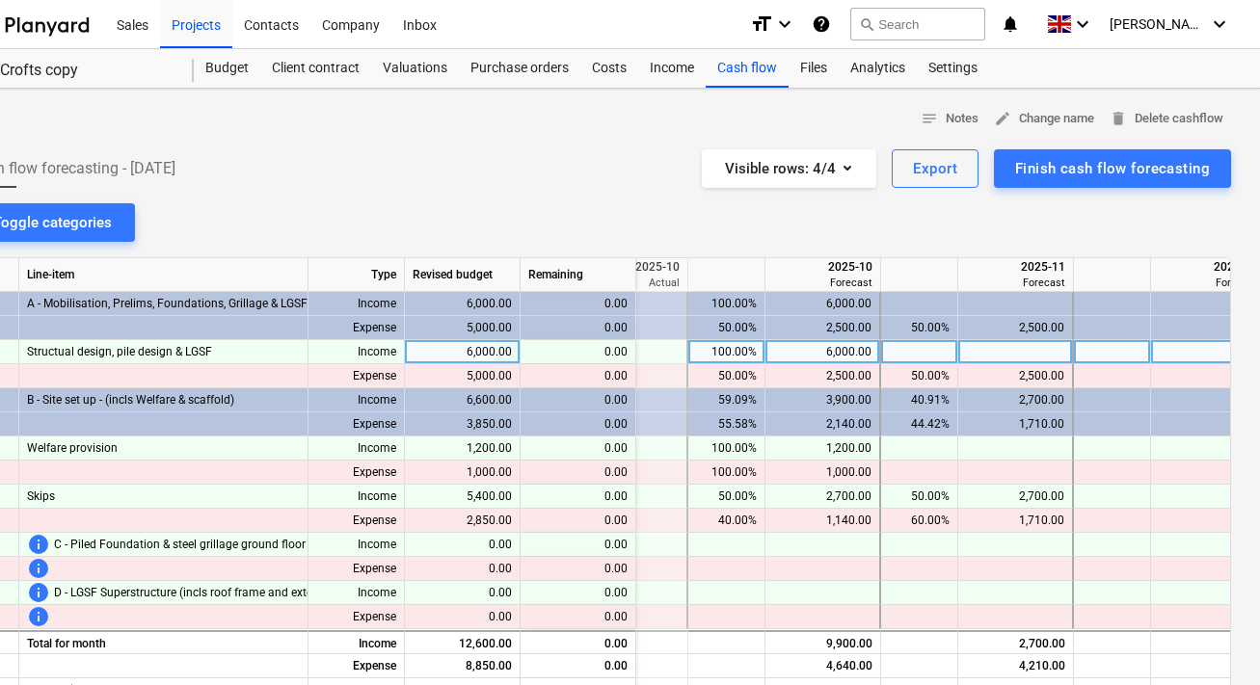
scroll to position [0, 370]
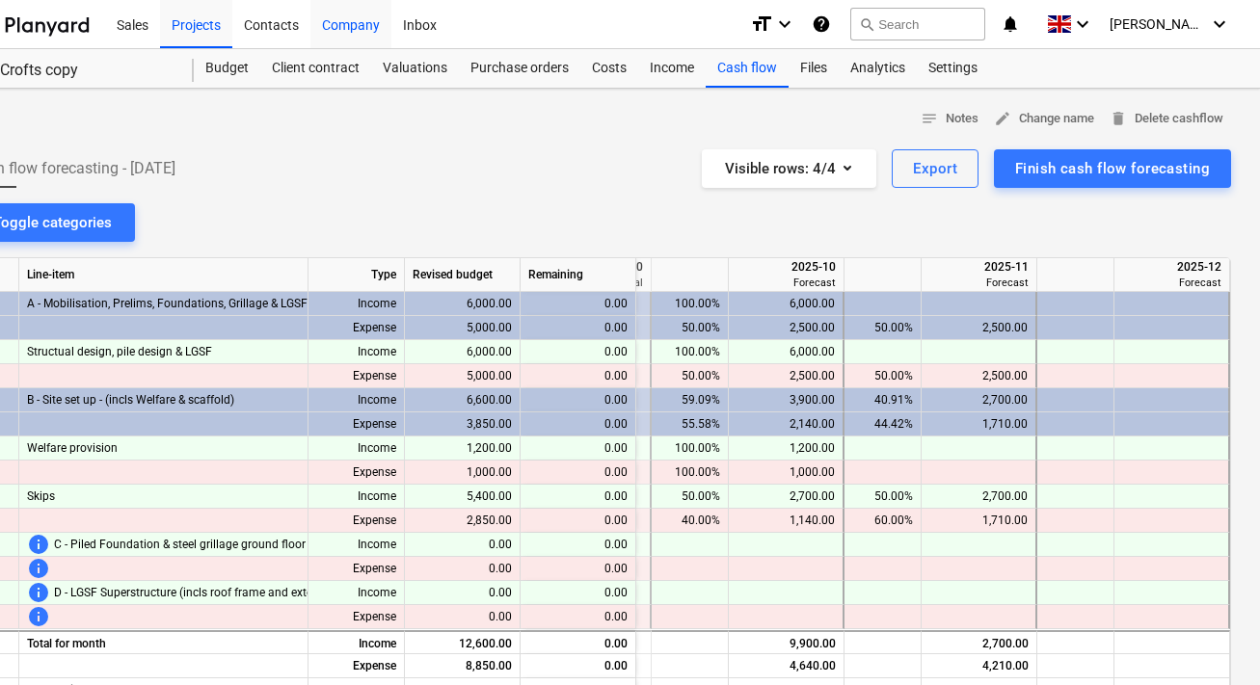
click at [336, 17] on div "Company" at bounding box center [350, 23] width 81 height 49
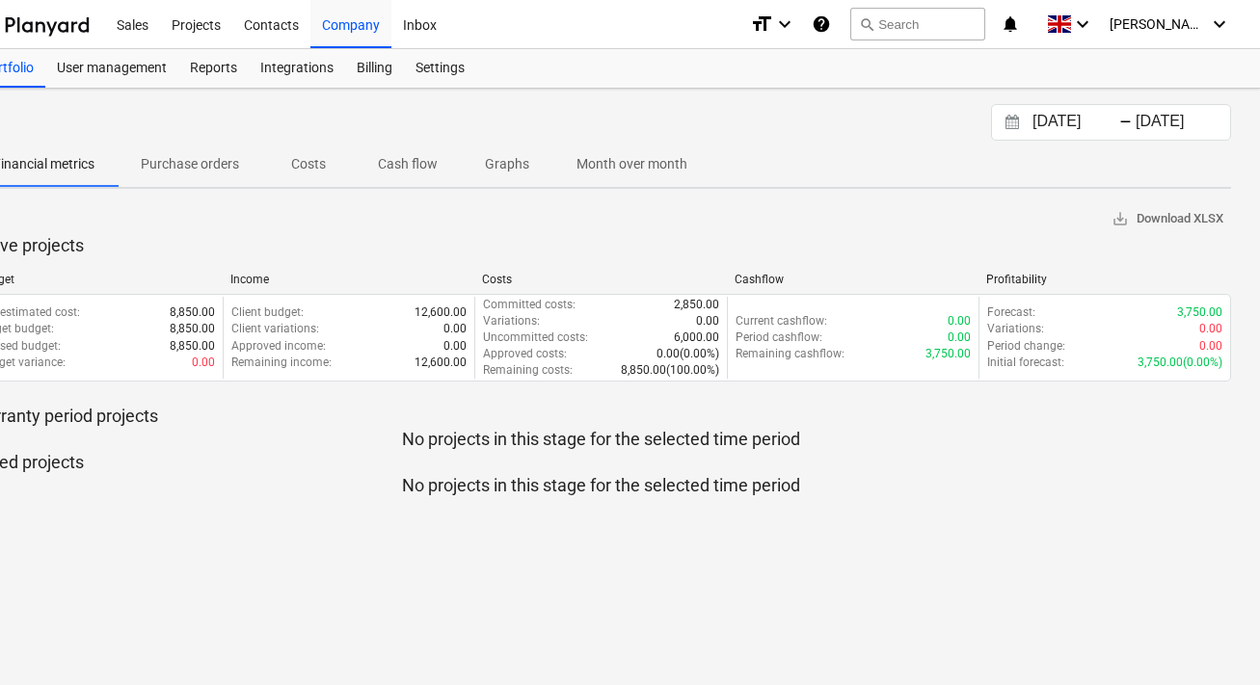
click at [419, 167] on p "Cash flow" at bounding box center [408, 164] width 60 height 20
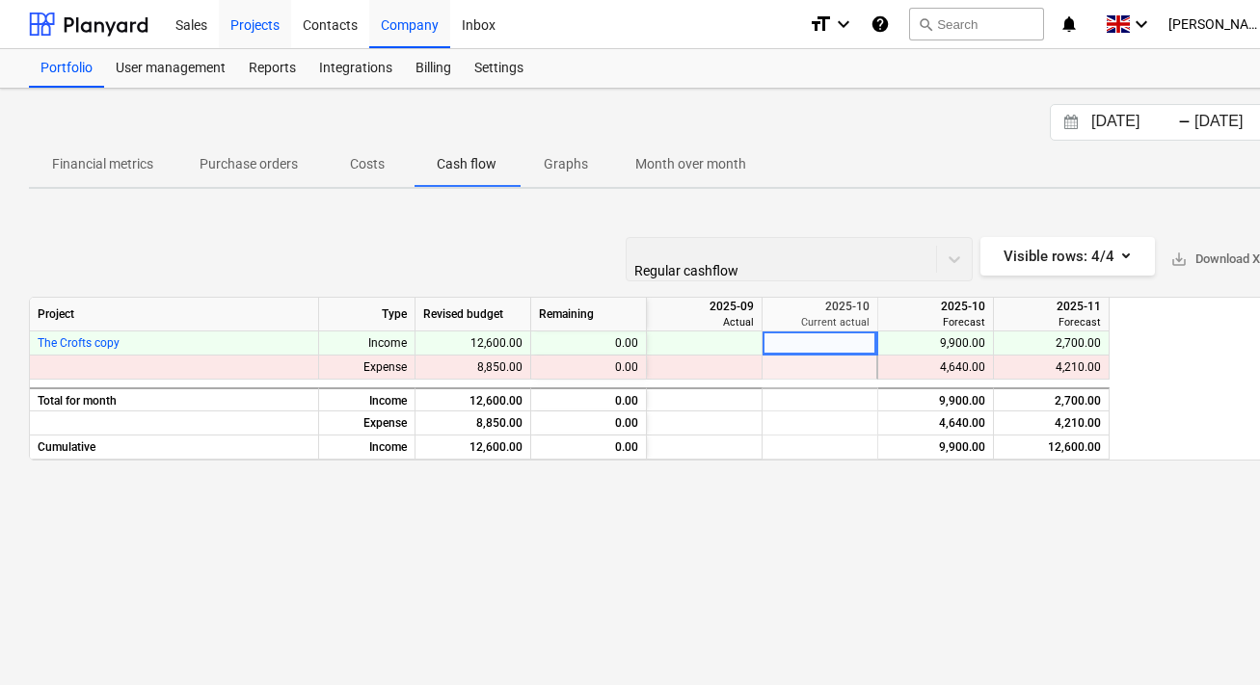
click at [264, 31] on div "Projects" at bounding box center [255, 23] width 72 height 49
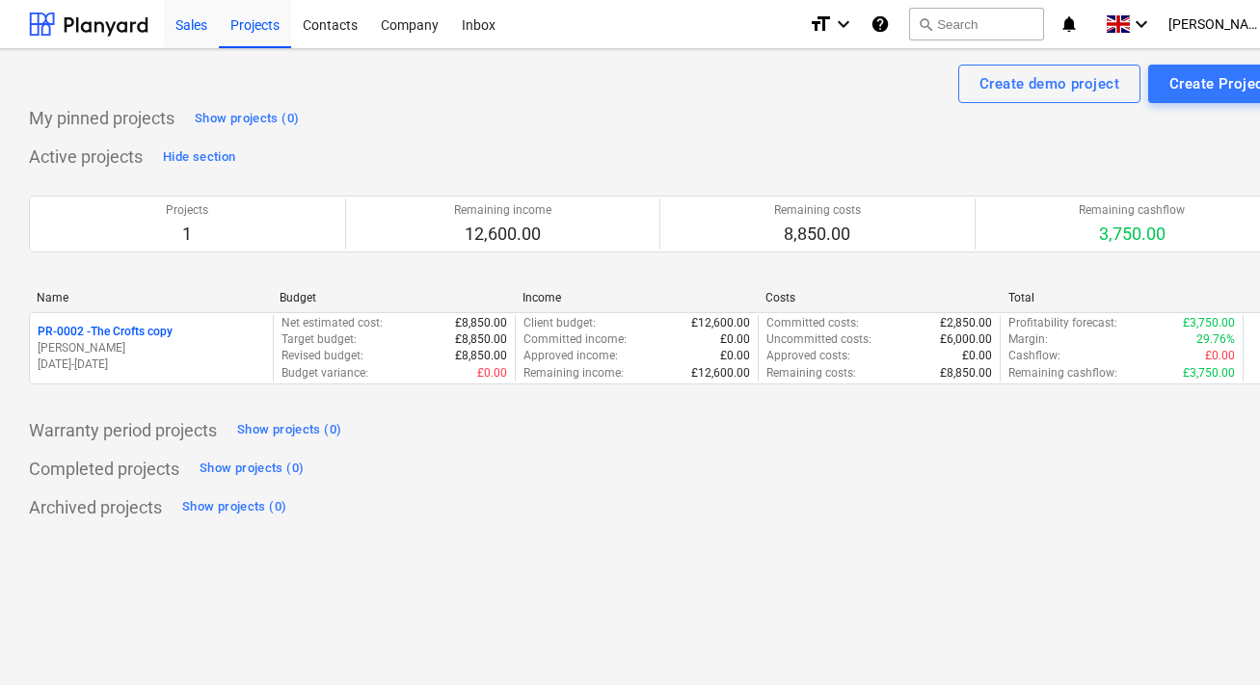
click at [194, 27] on div "Sales" at bounding box center [191, 23] width 55 height 49
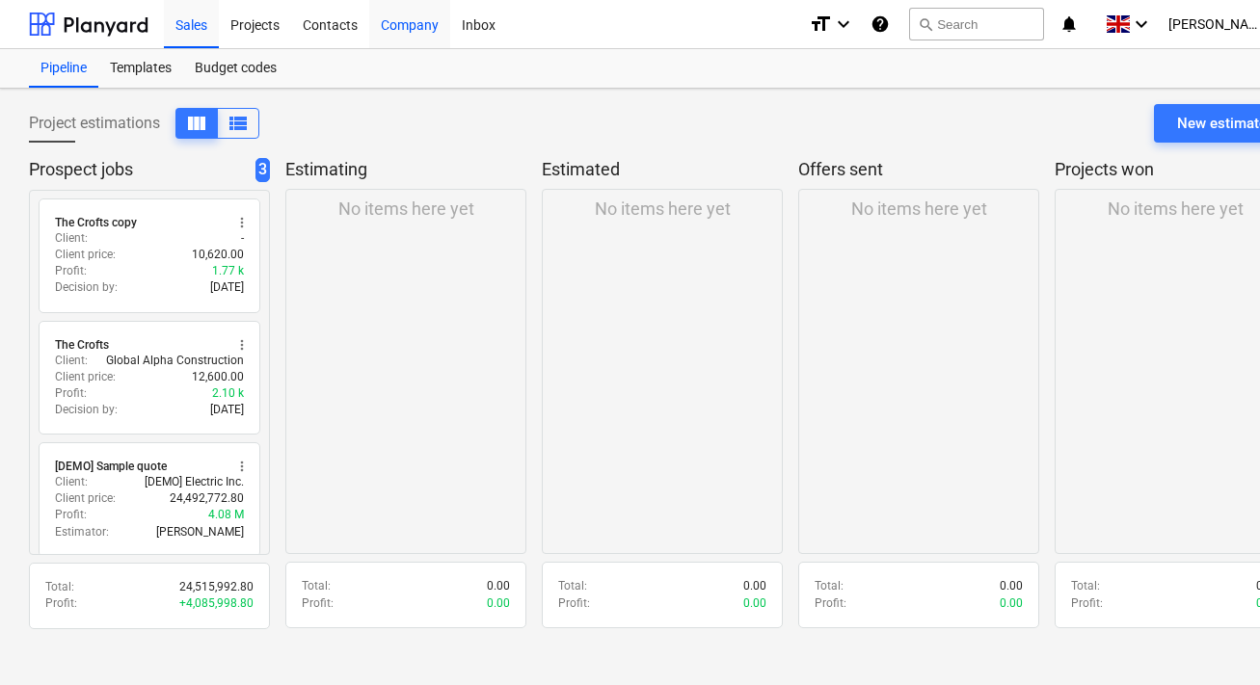
click at [385, 31] on div "Company" at bounding box center [409, 23] width 81 height 49
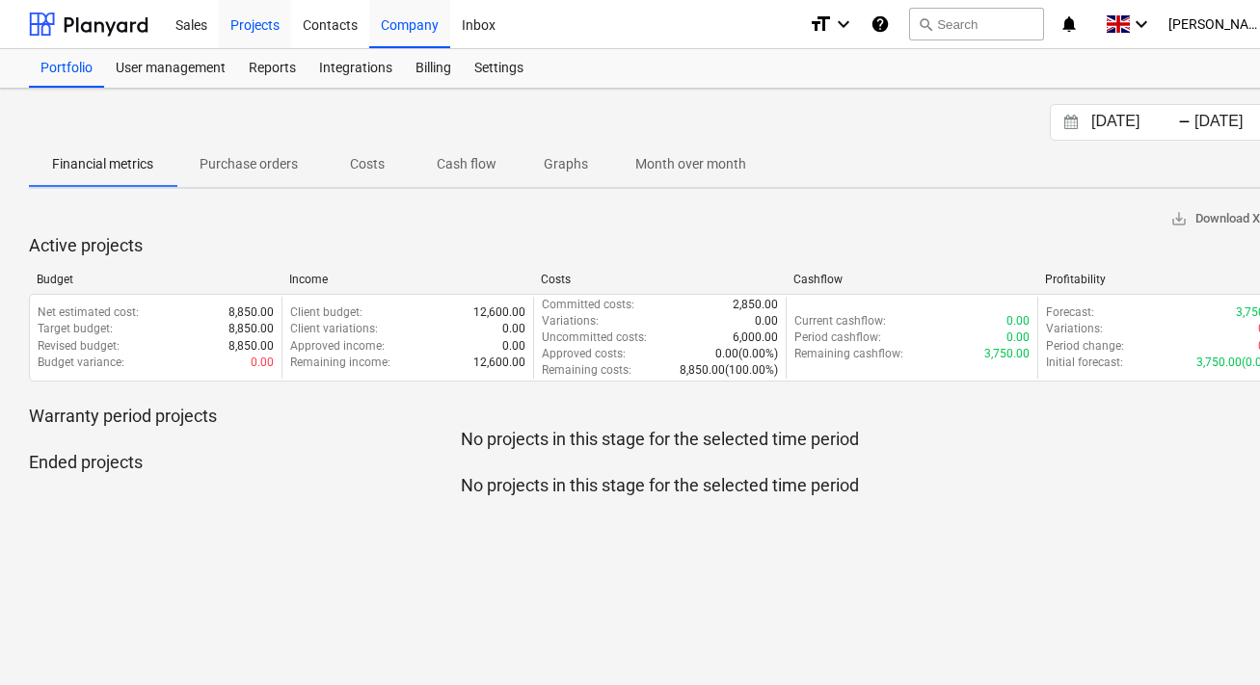
click at [261, 36] on div "Projects" at bounding box center [255, 23] width 72 height 49
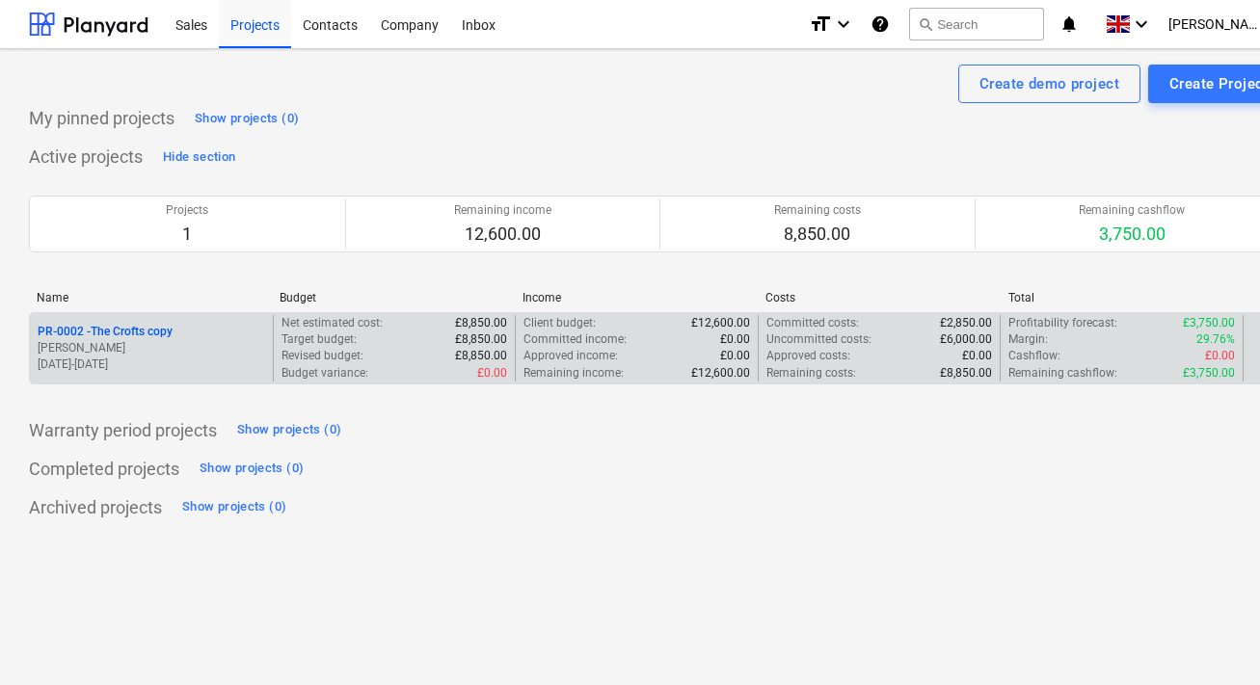
click at [120, 334] on p "PR-0002 - The Crofts copy" at bounding box center [105, 332] width 135 height 16
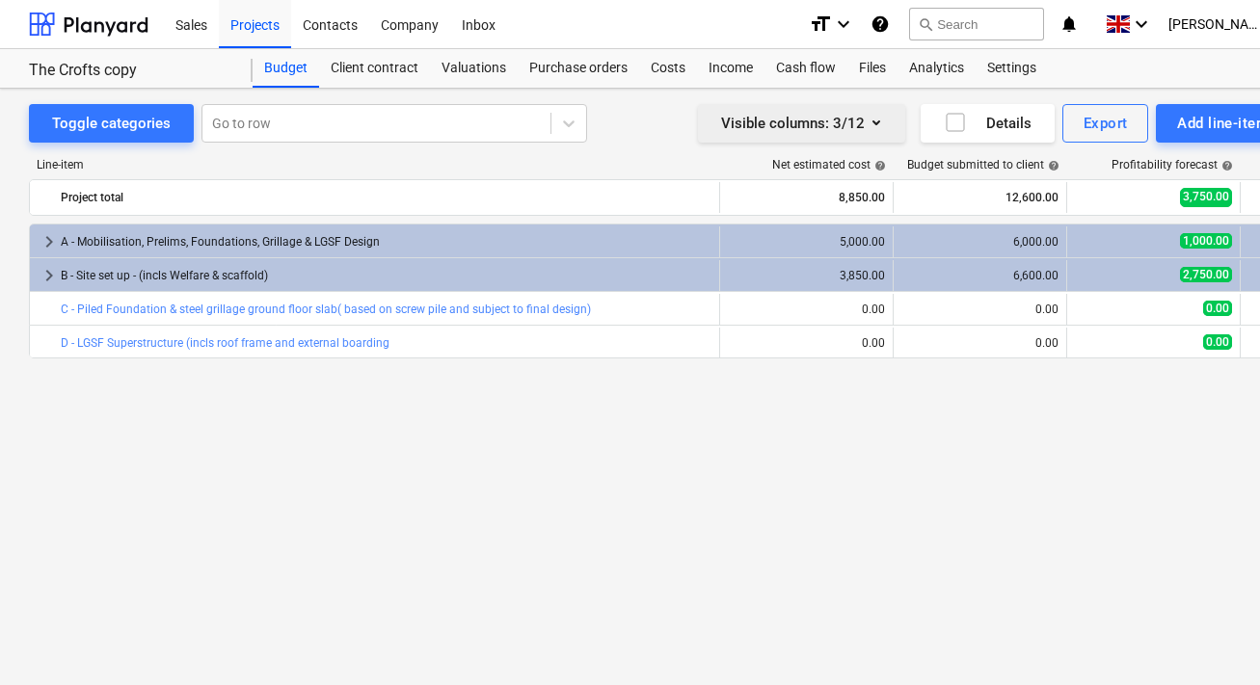
click at [844, 127] on div "Visible columns : 3/12" at bounding box center [801, 123] width 161 height 25
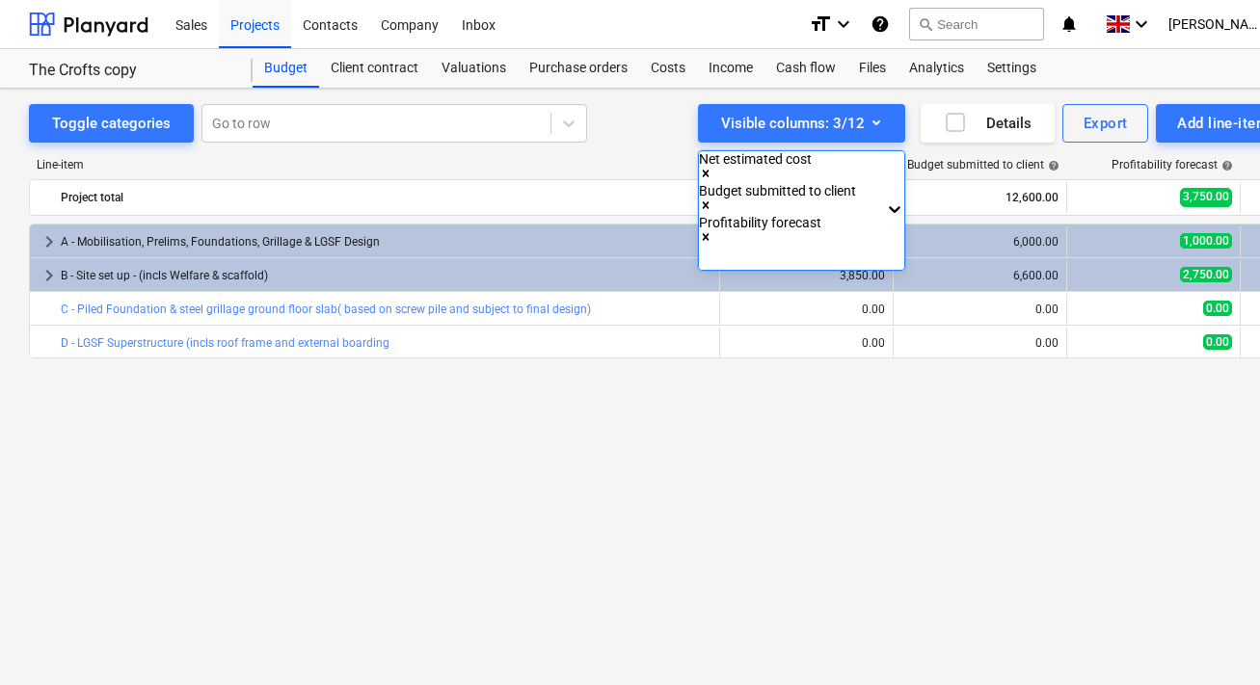
click at [675, 148] on div at bounding box center [630, 342] width 1260 height 685
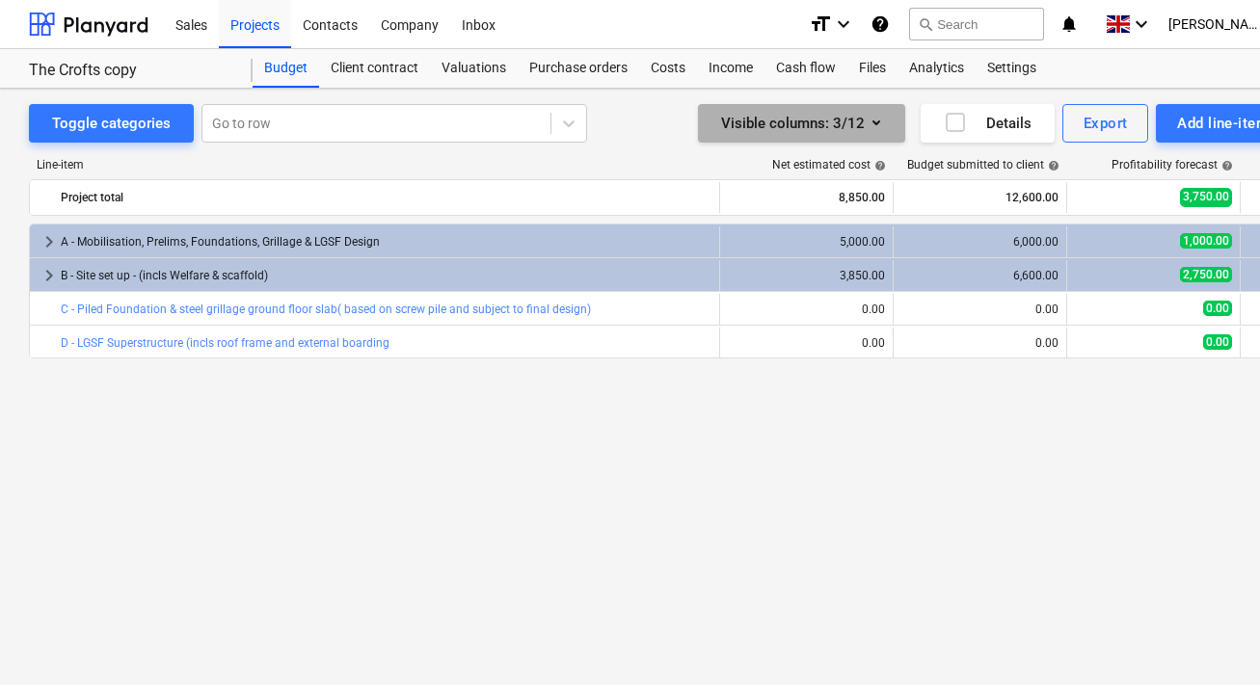
click at [875, 124] on icon "button" at bounding box center [876, 122] width 8 height 5
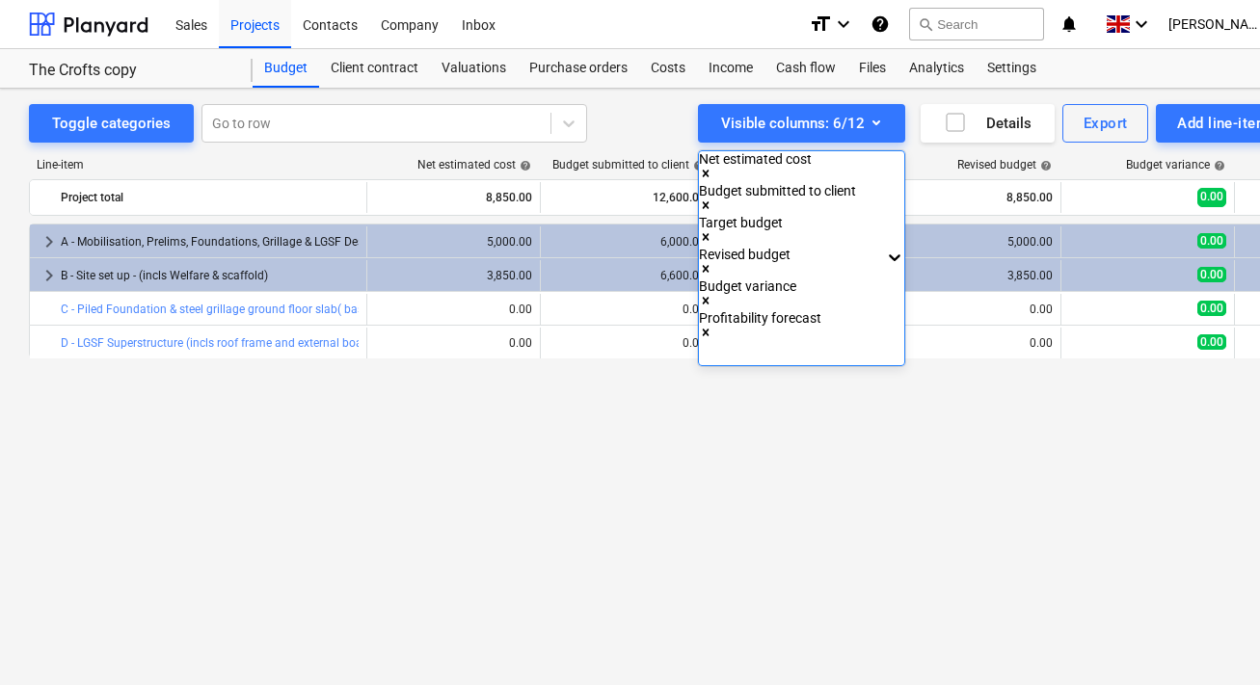
click at [1098, 389] on div at bounding box center [630, 342] width 1260 height 685
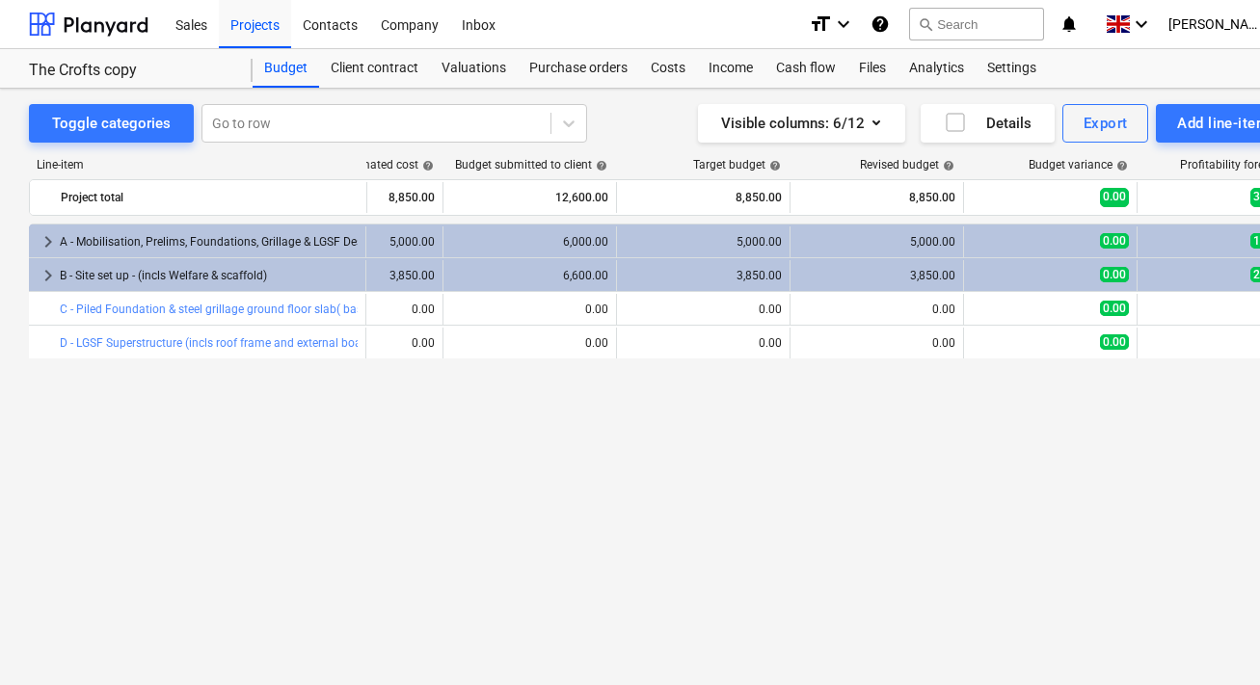
scroll to position [0, 18]
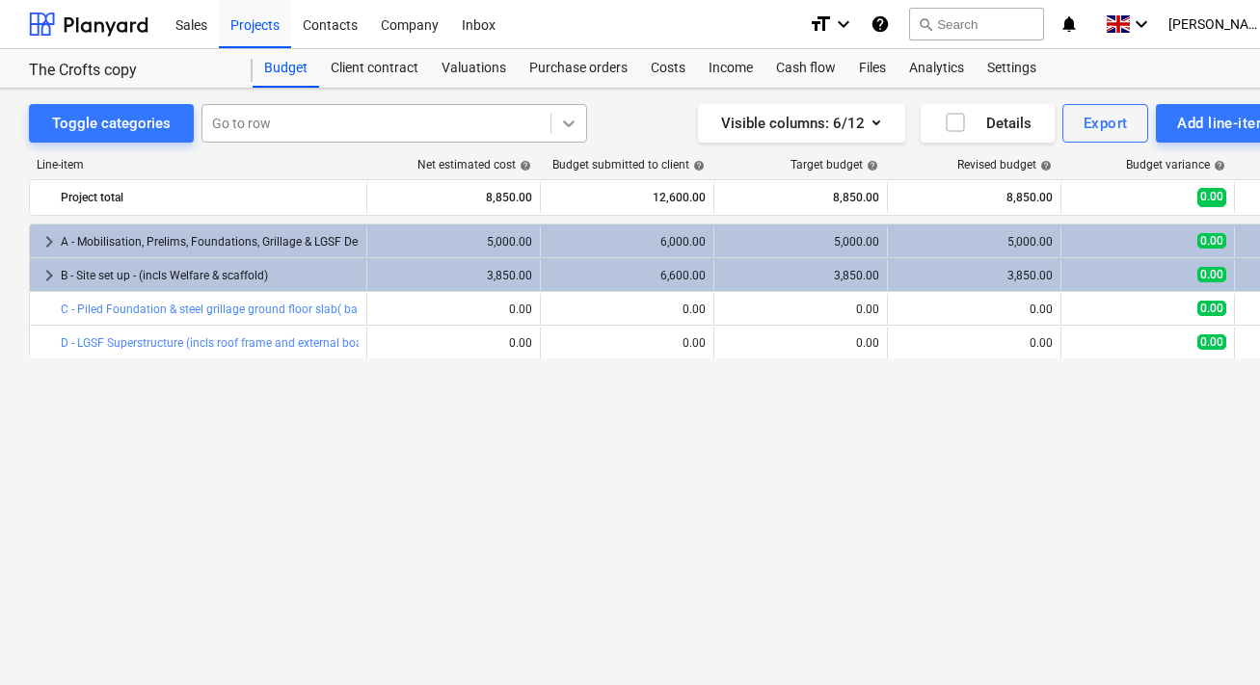
click at [572, 121] on icon at bounding box center [568, 123] width 19 height 19
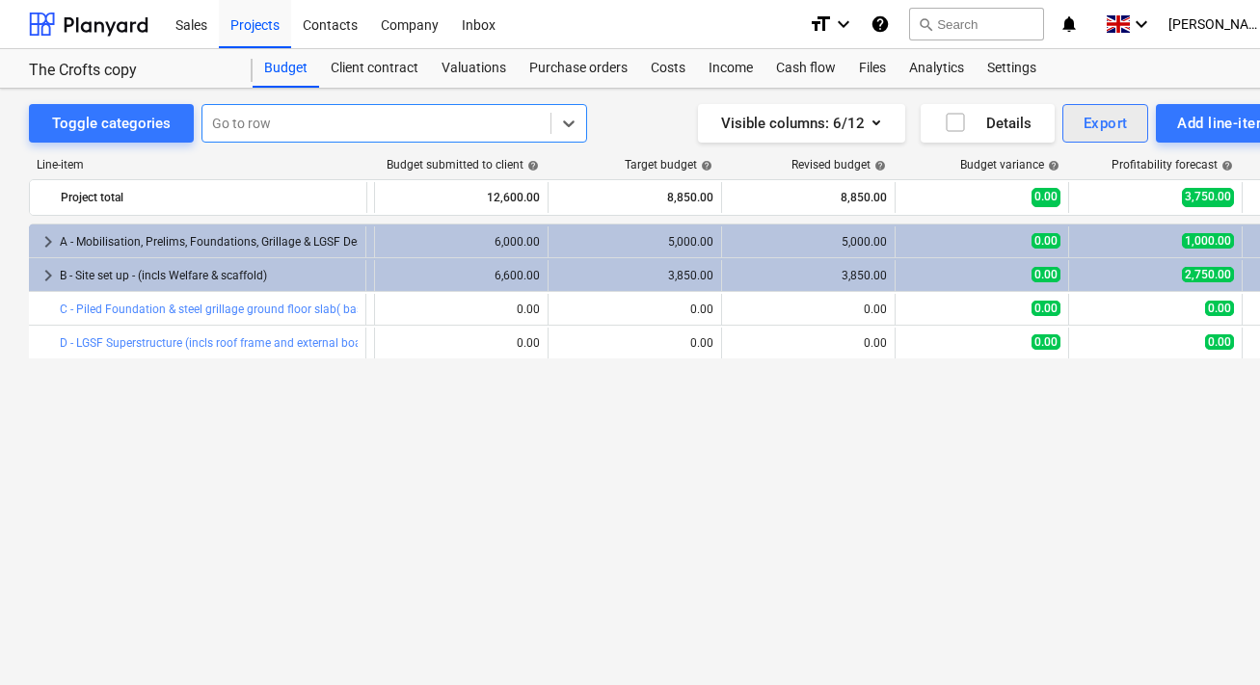
scroll to position [0, 59]
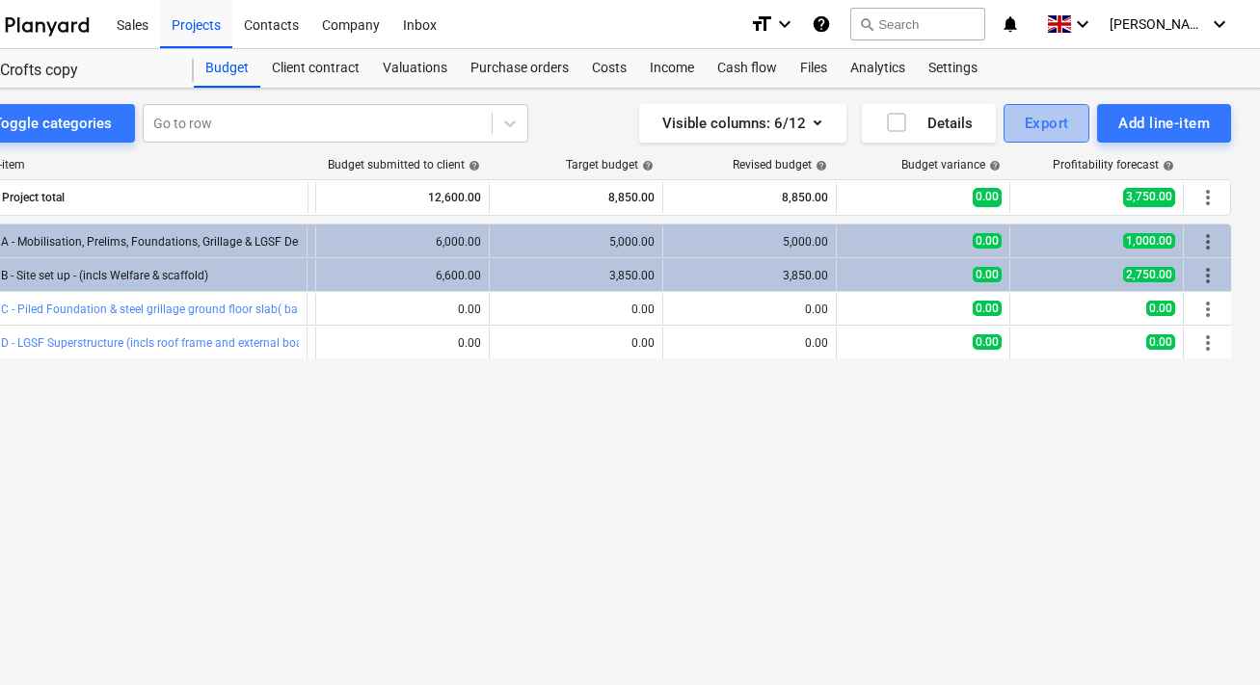
click at [1043, 121] on div "Export" at bounding box center [1046, 123] width 44 height 25
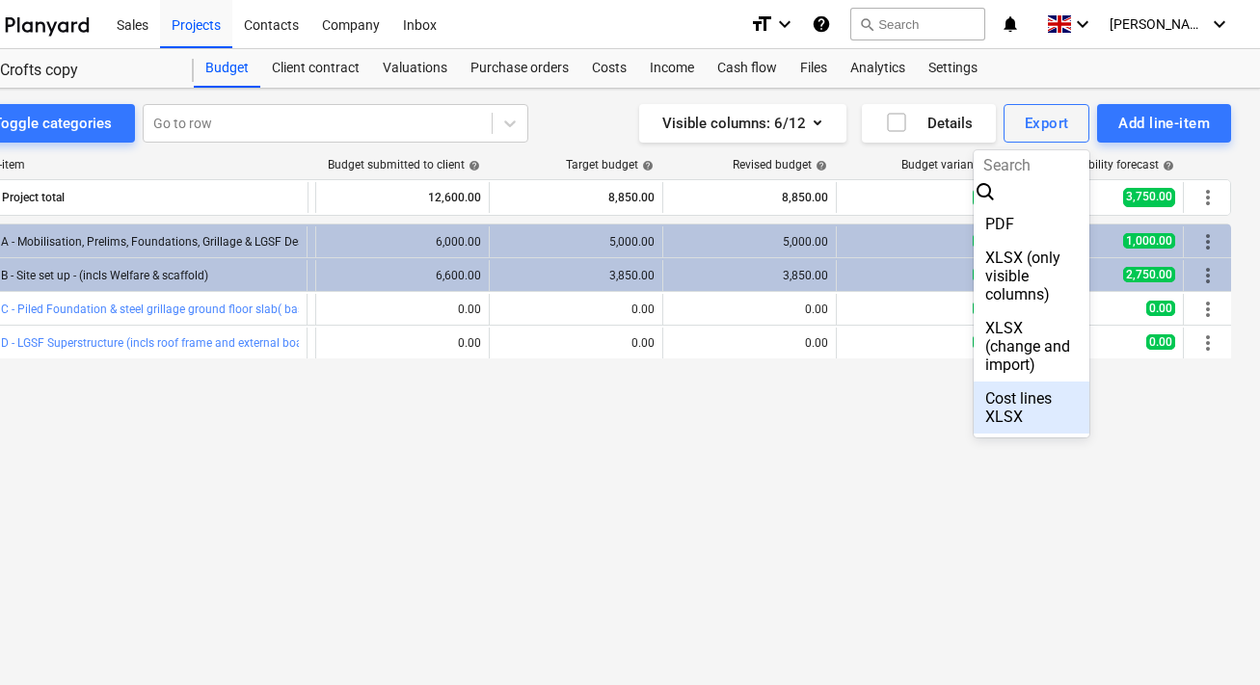
click at [919, 479] on div at bounding box center [630, 342] width 1260 height 685
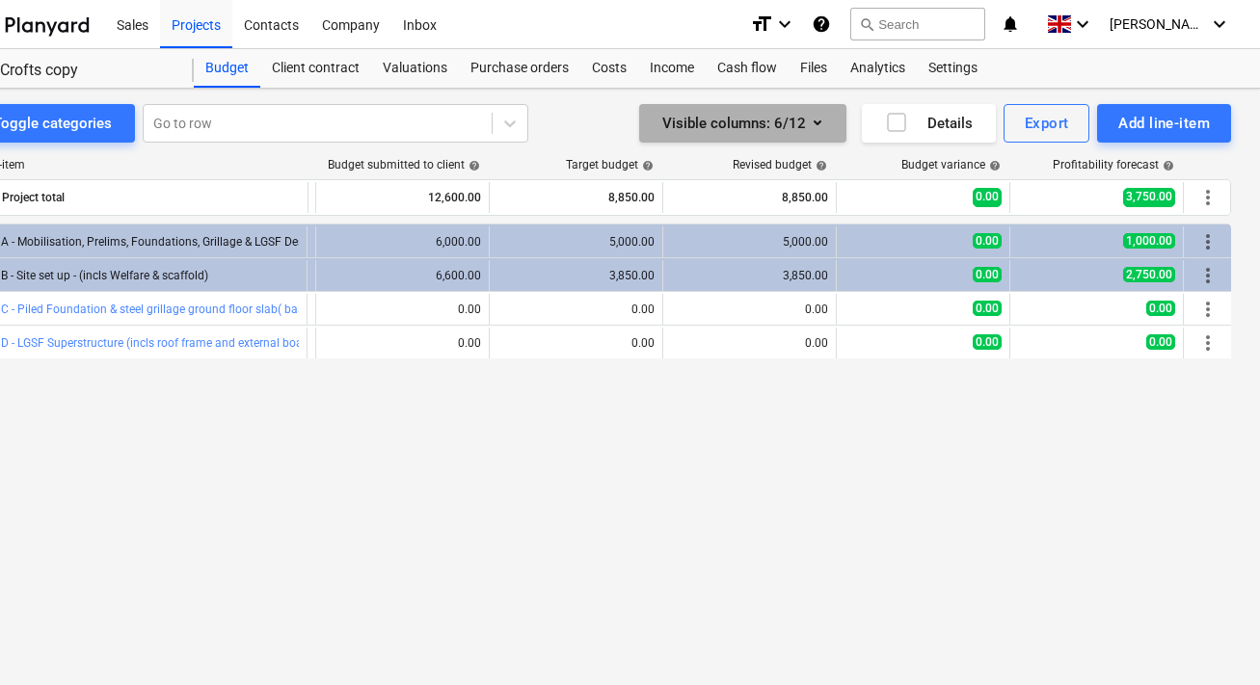
click at [789, 137] on button "Visible columns : 6/12" at bounding box center [742, 123] width 207 height 39
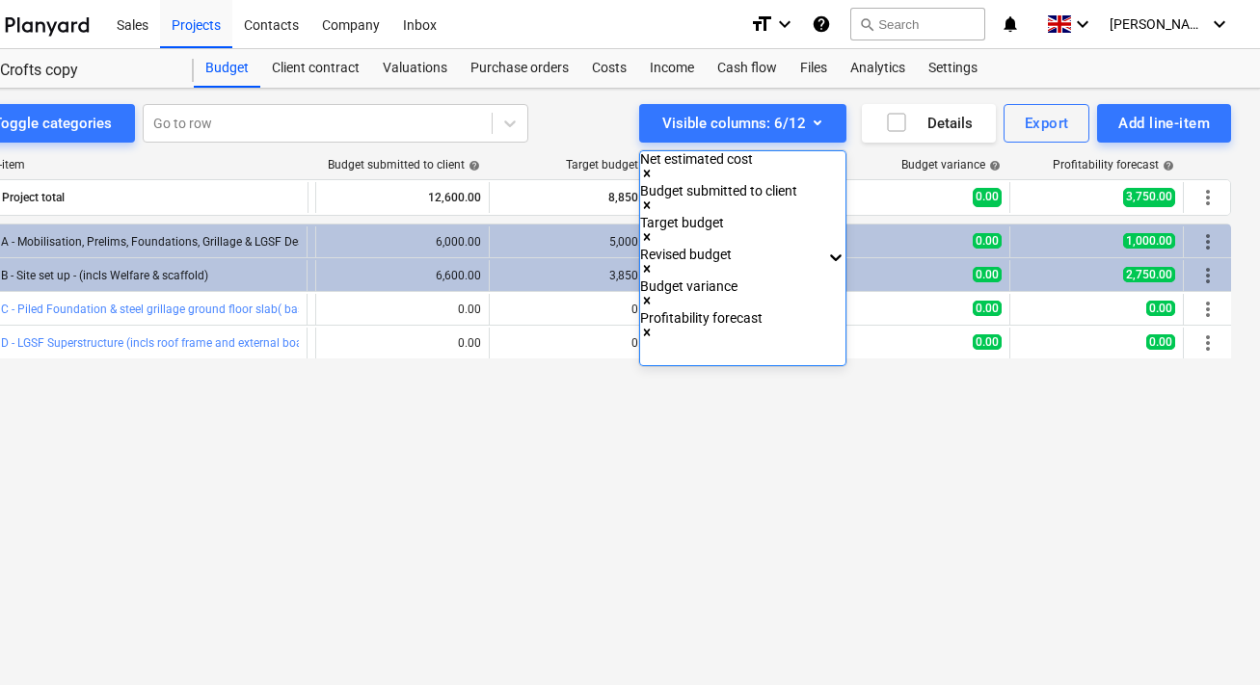
click at [457, 162] on div at bounding box center [630, 342] width 1260 height 685
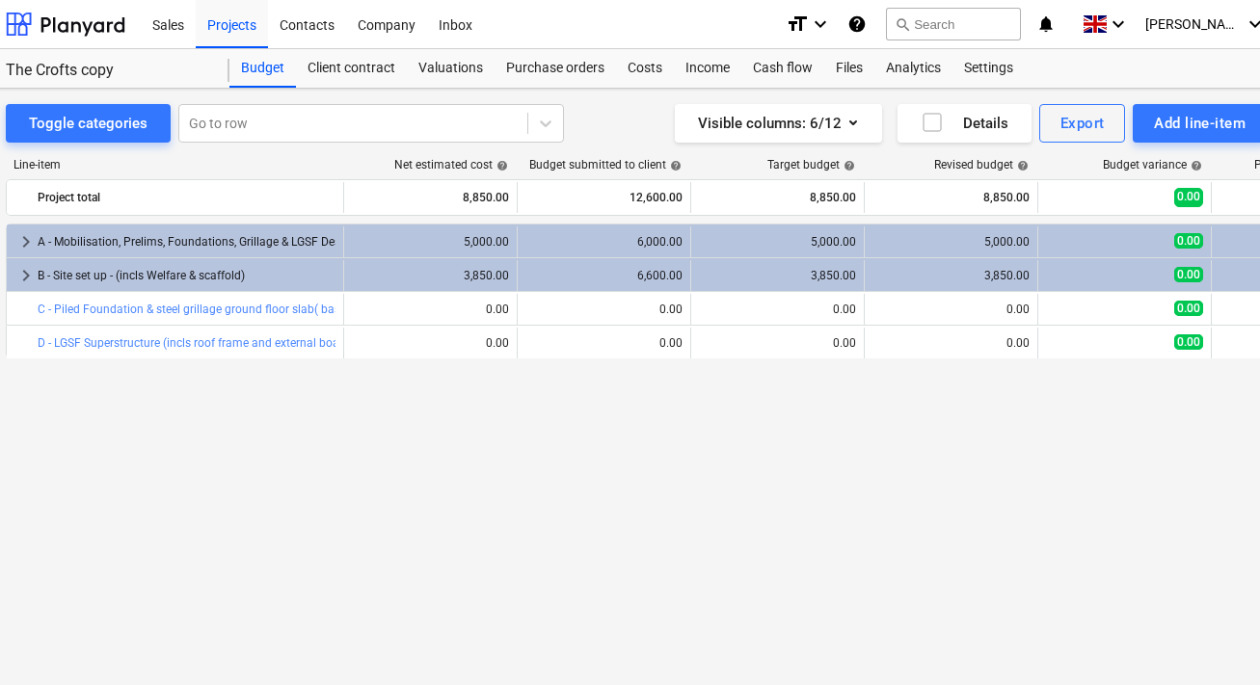
scroll to position [0, 0]
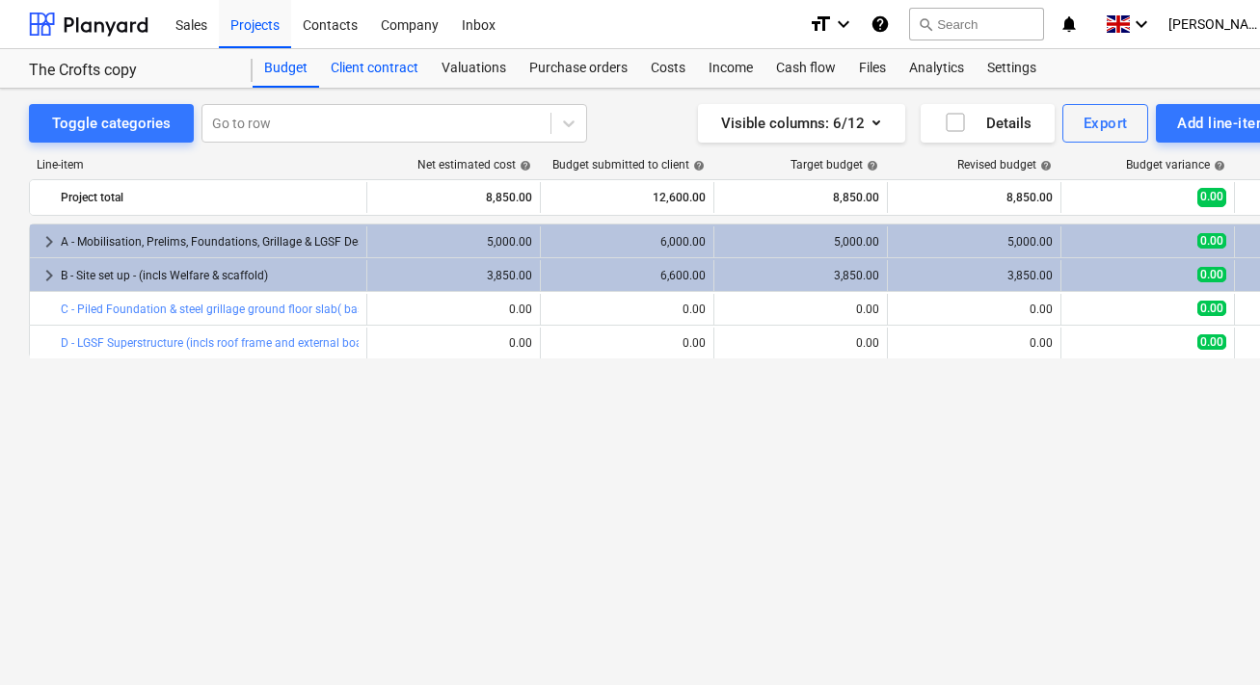
click at [411, 78] on div "Client contract" at bounding box center [374, 68] width 111 height 39
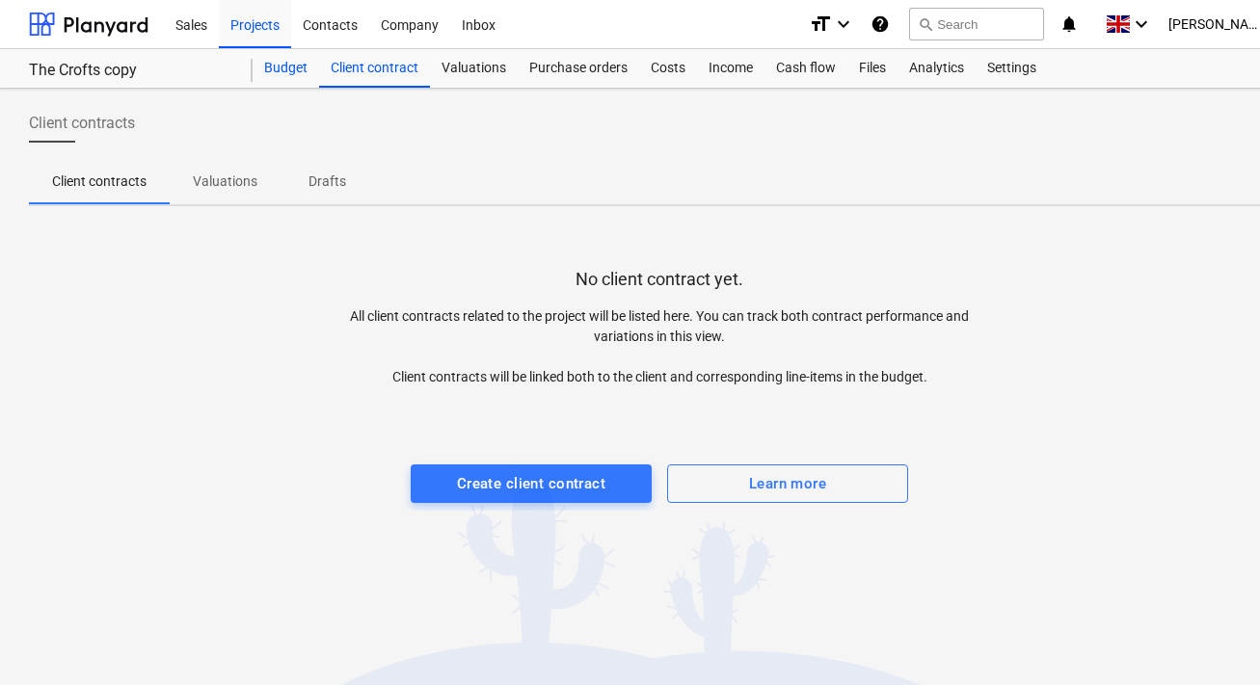
click at [291, 69] on div "Budget" at bounding box center [285, 68] width 66 height 39
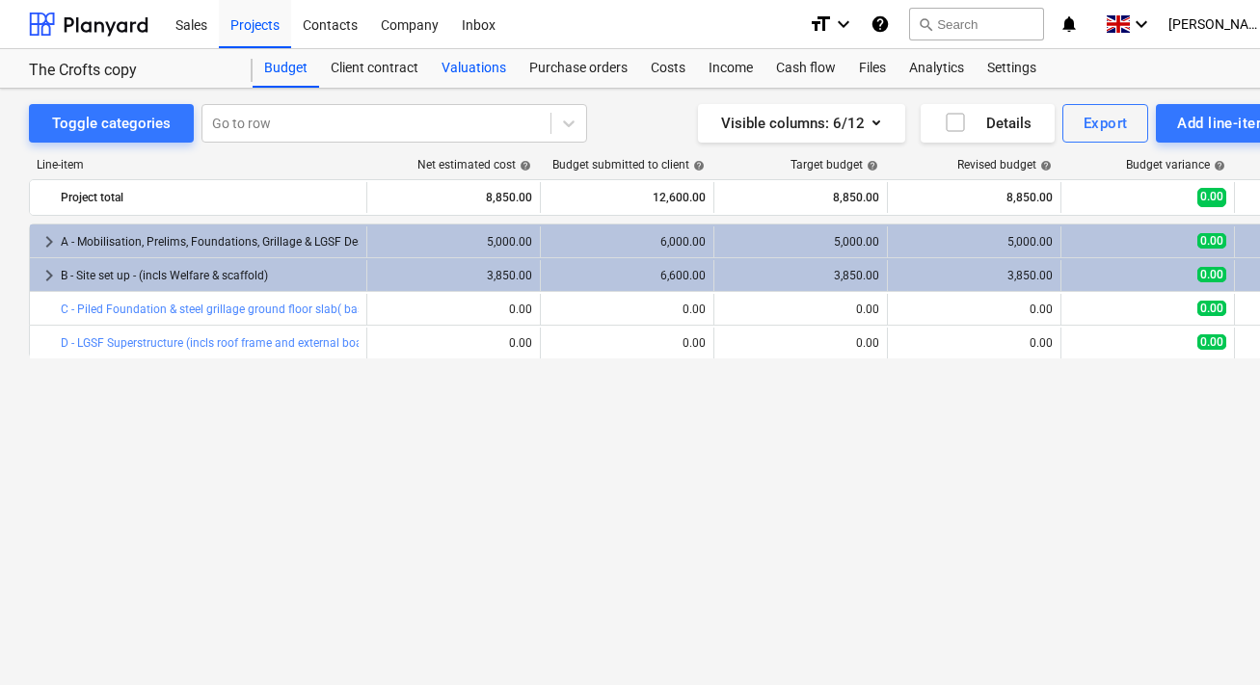
click at [445, 76] on div "Valuations" at bounding box center [474, 68] width 88 height 39
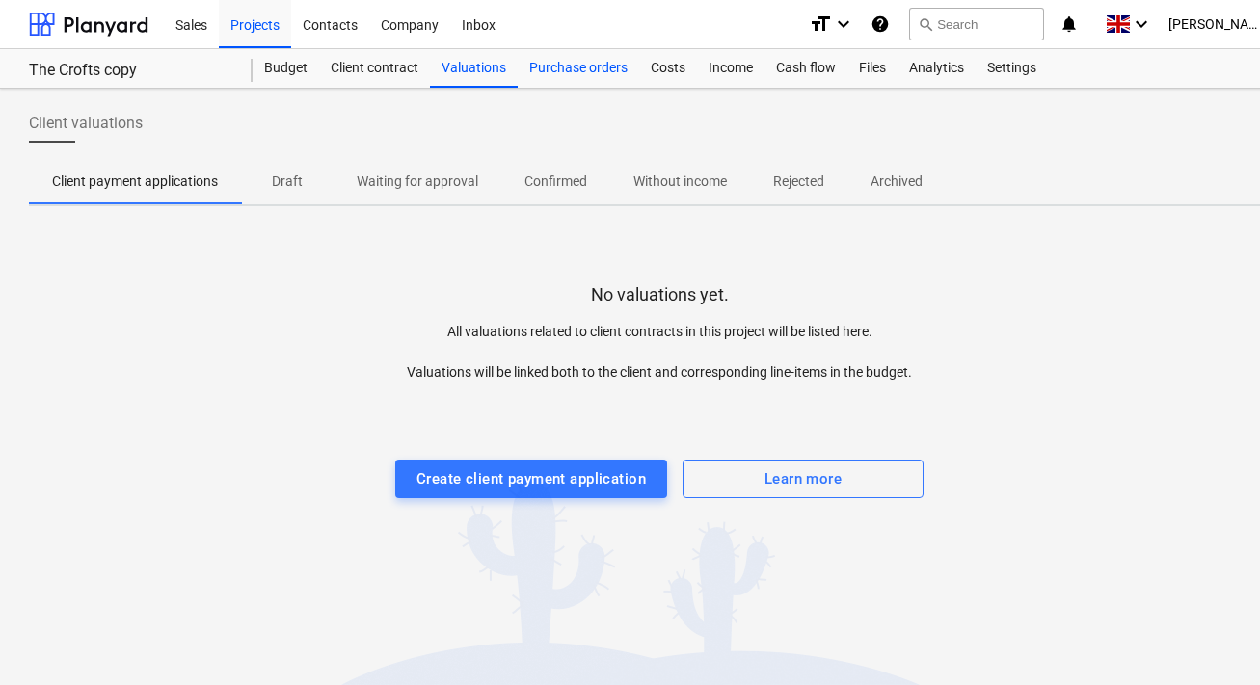
click at [570, 68] on div "Purchase orders" at bounding box center [578, 68] width 121 height 39
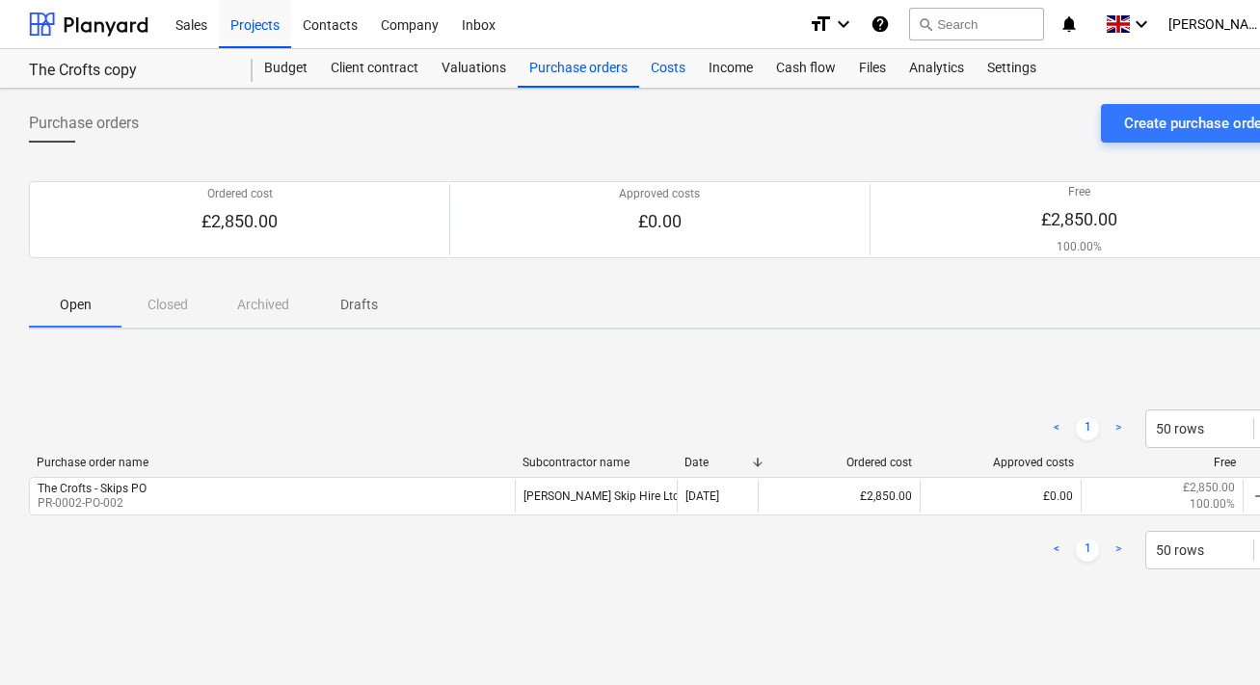
click at [670, 78] on div "Costs" at bounding box center [668, 68] width 58 height 39
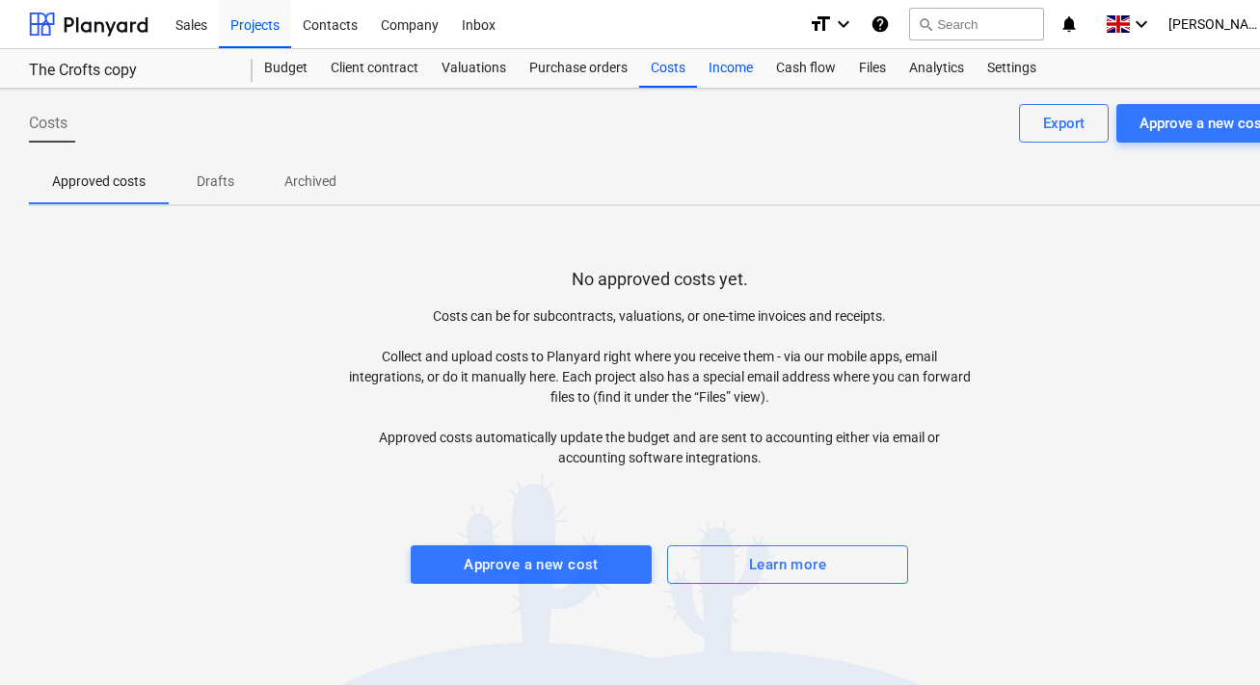
click at [745, 75] on div "Income" at bounding box center [730, 68] width 67 height 39
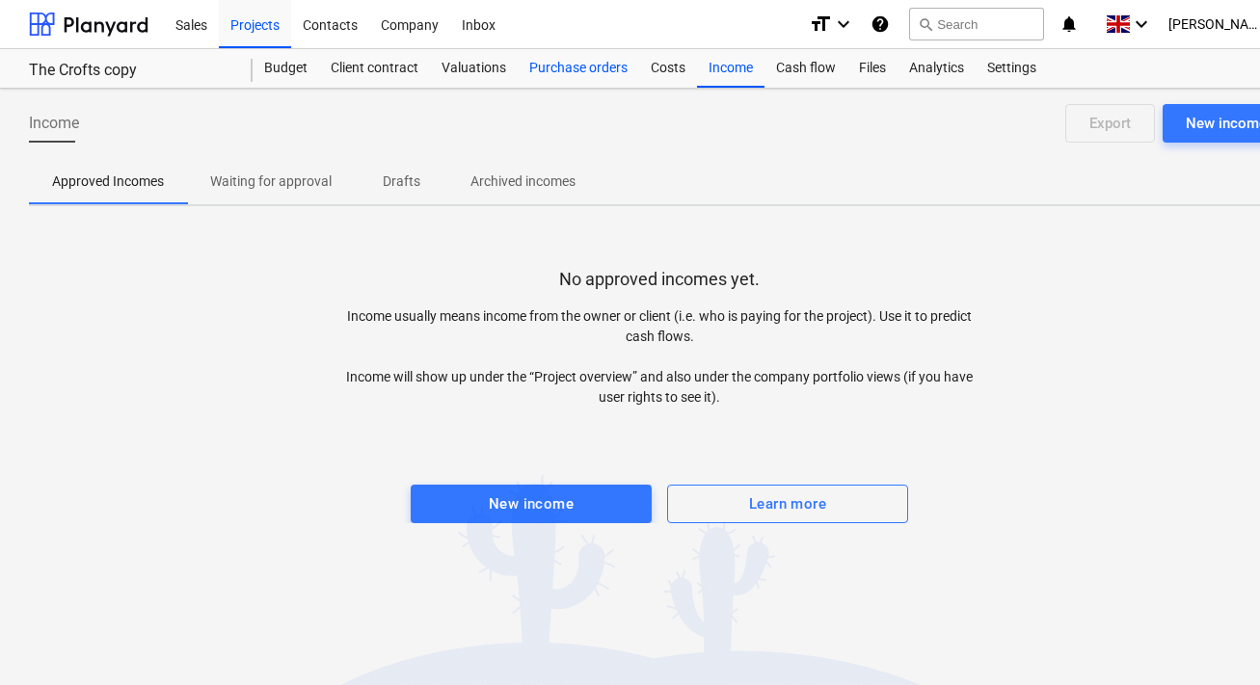
click at [610, 70] on div "Purchase orders" at bounding box center [578, 68] width 121 height 39
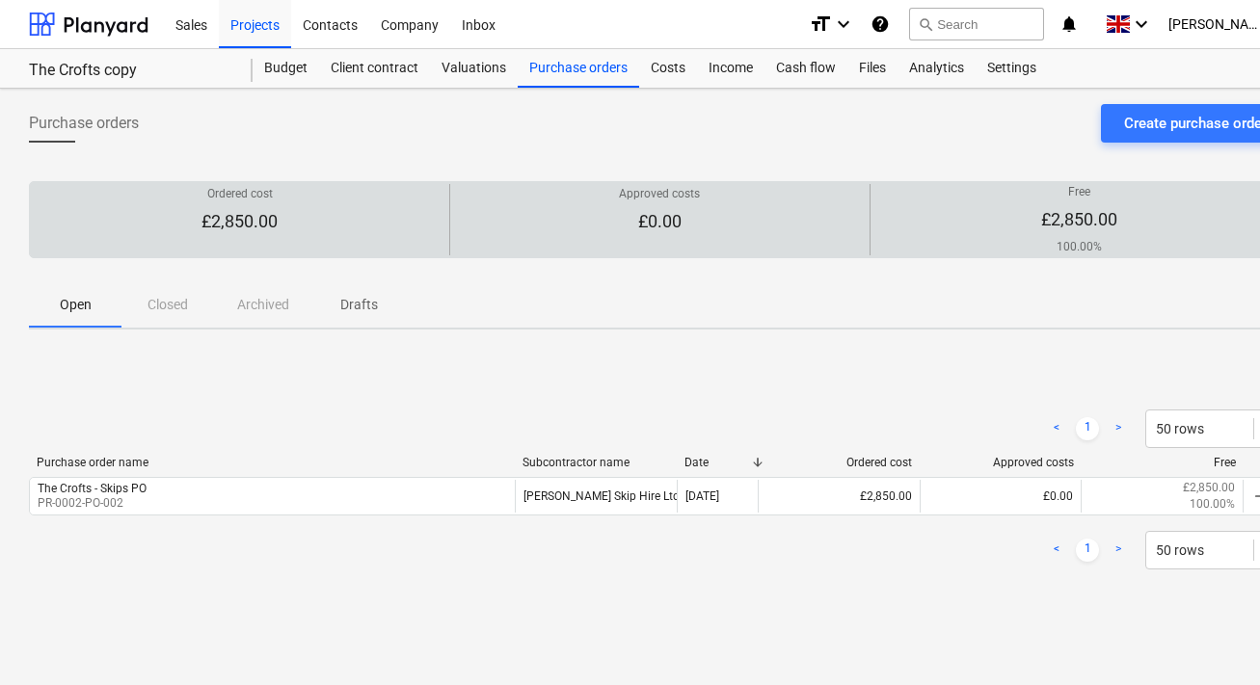
scroll to position [0, 59]
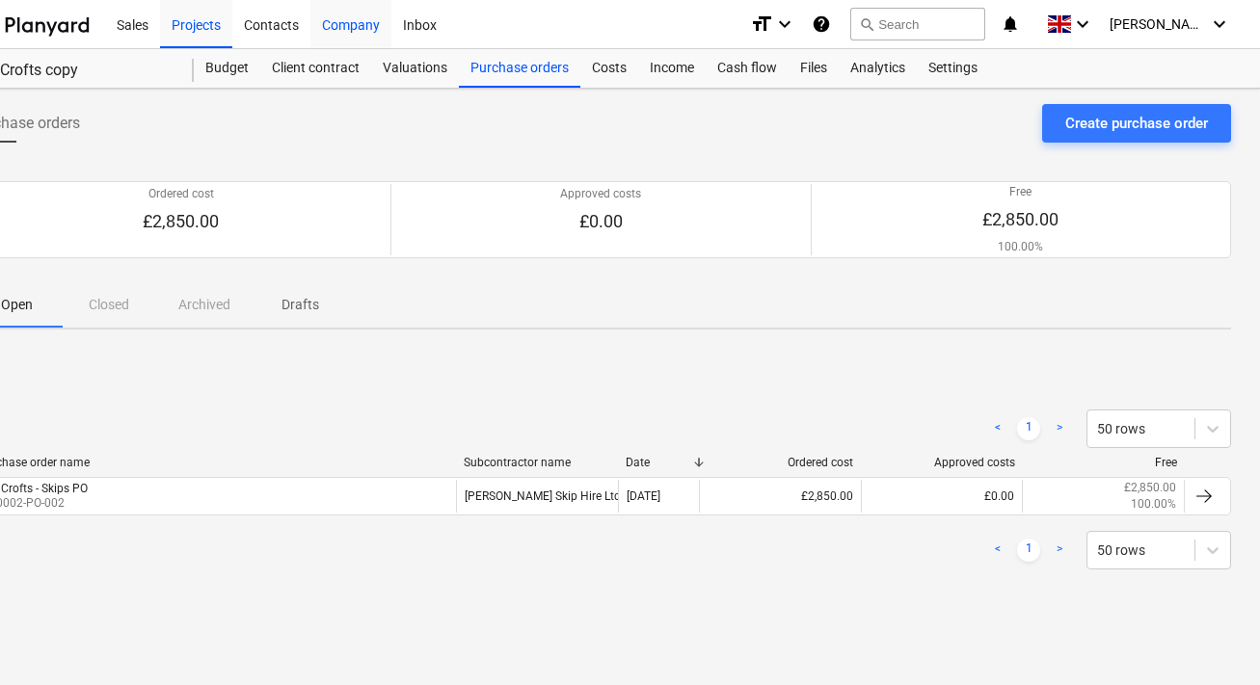
click at [346, 18] on div "Company" at bounding box center [350, 23] width 81 height 49
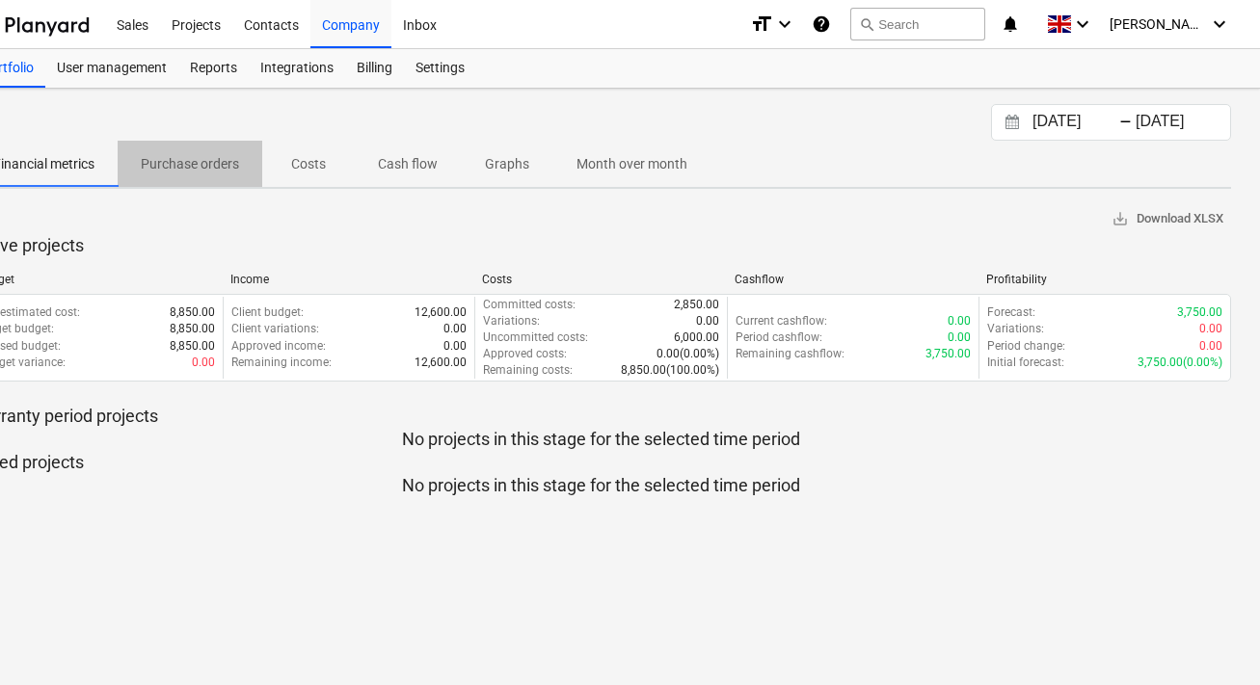
click at [215, 159] on p "Purchase orders" at bounding box center [190, 164] width 98 height 20
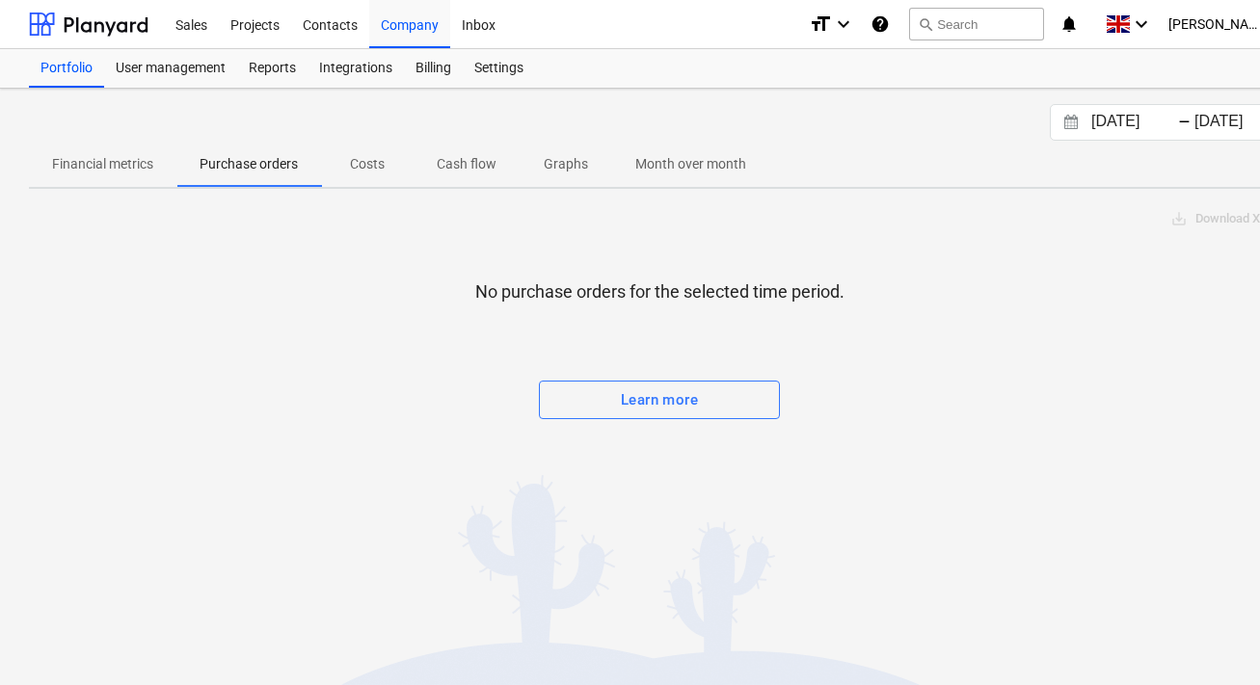
click at [1129, 135] on input "[DATE]" at bounding box center [1136, 122] width 98 height 27
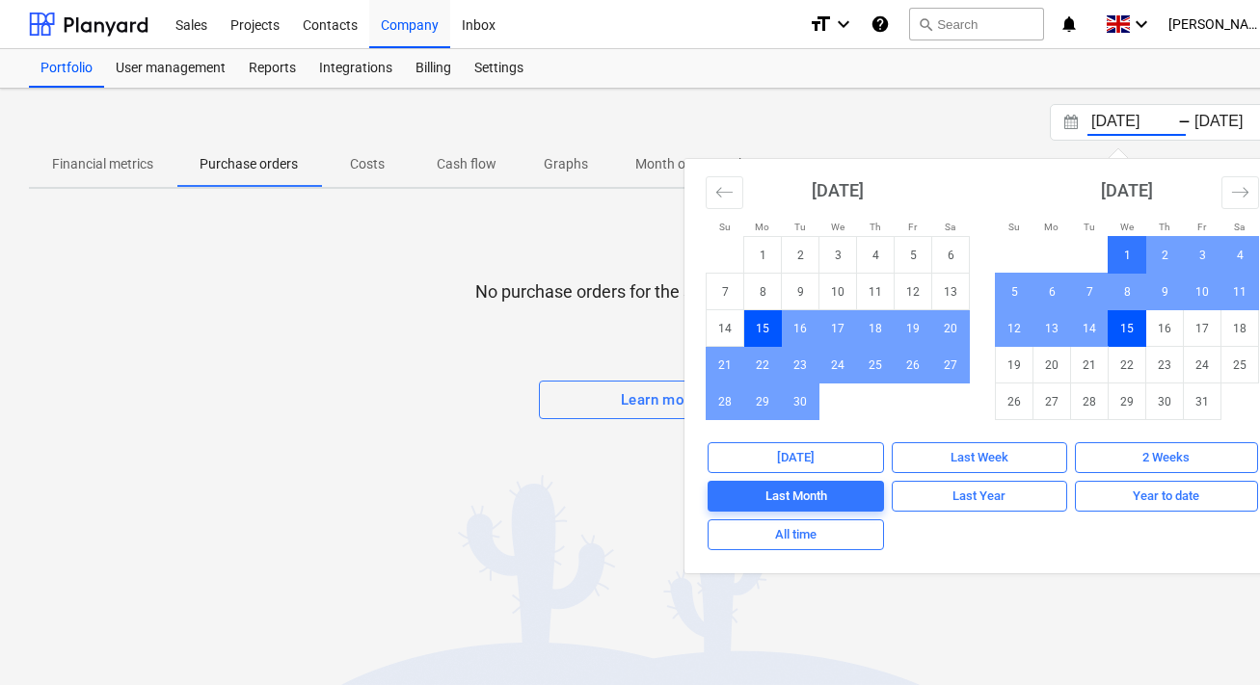
click at [1125, 252] on td "1" at bounding box center [1127, 255] width 38 height 37
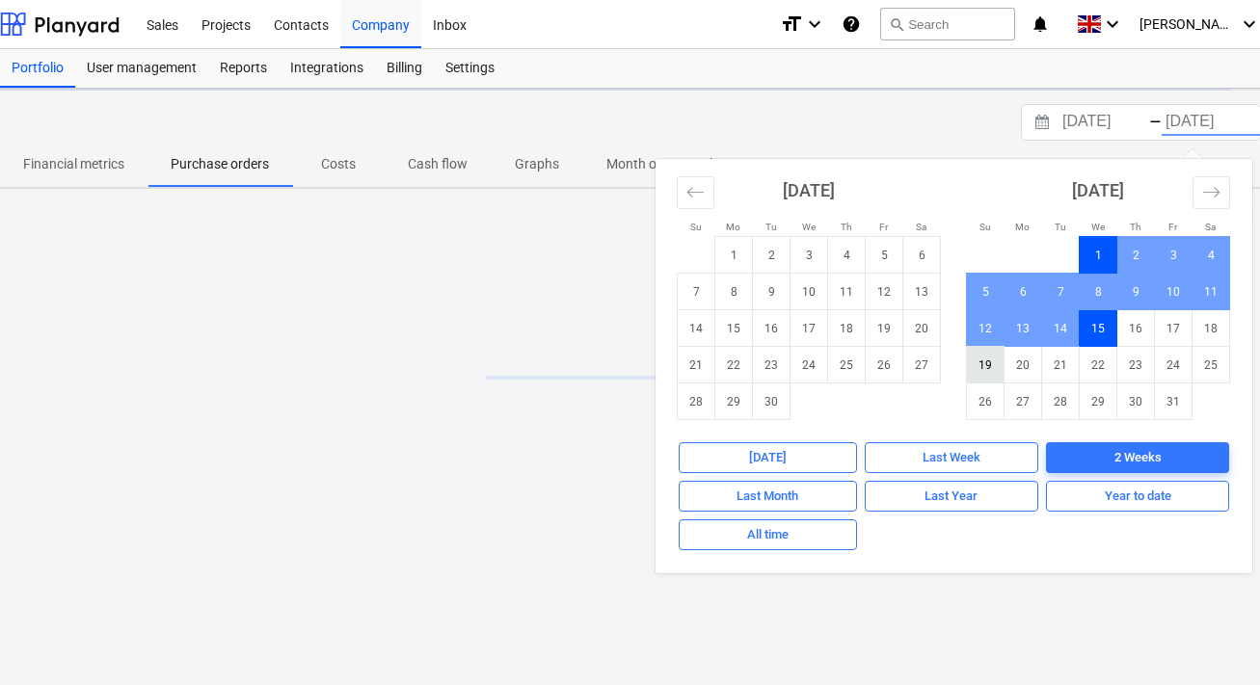
click at [990, 366] on td "19" at bounding box center [986, 365] width 38 height 37
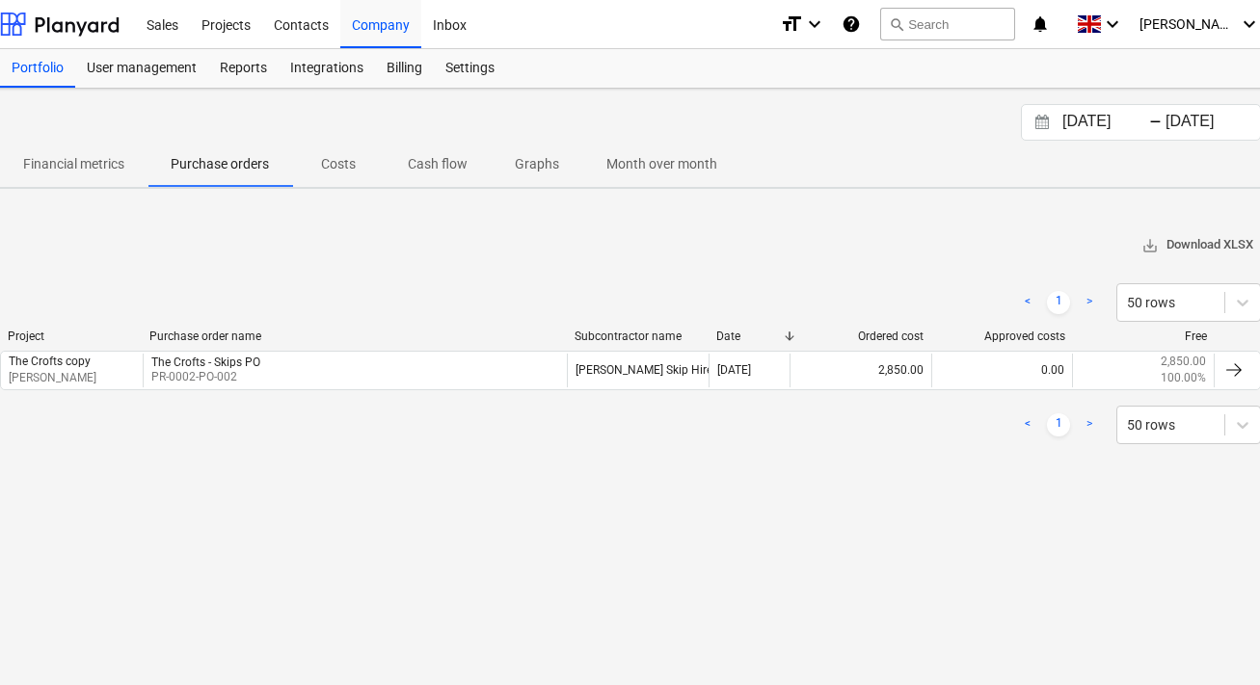
click at [1146, 255] on span "save_alt Download XLSX" at bounding box center [1197, 245] width 112 height 22
